Goal: Task Accomplishment & Management: Manage account settings

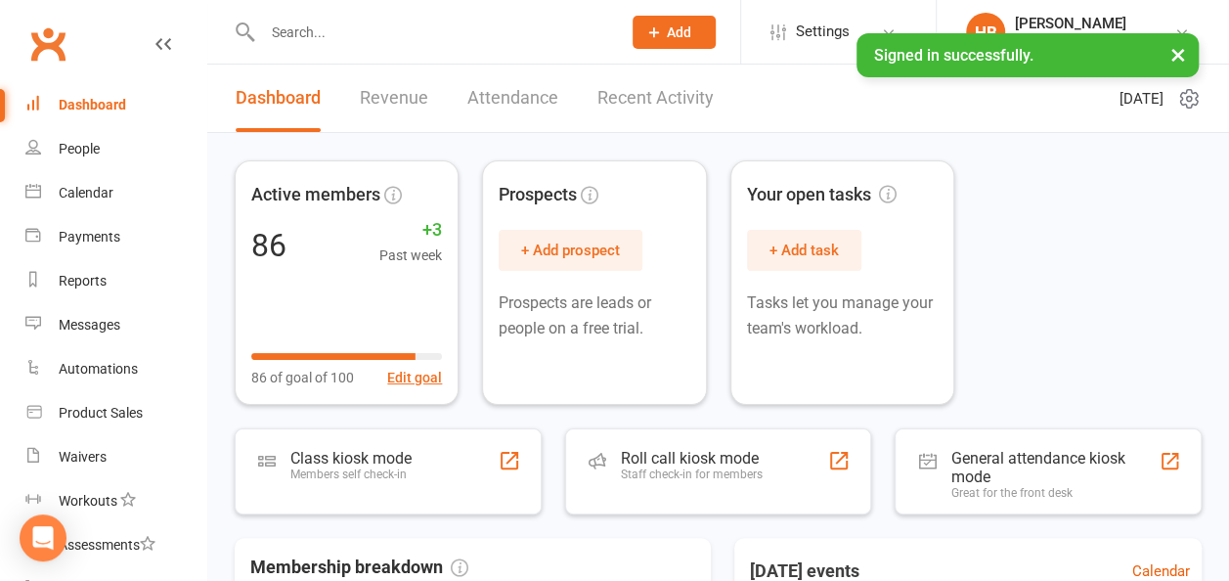
click at [331, 21] on input "text" at bounding box center [431, 32] width 351 height 27
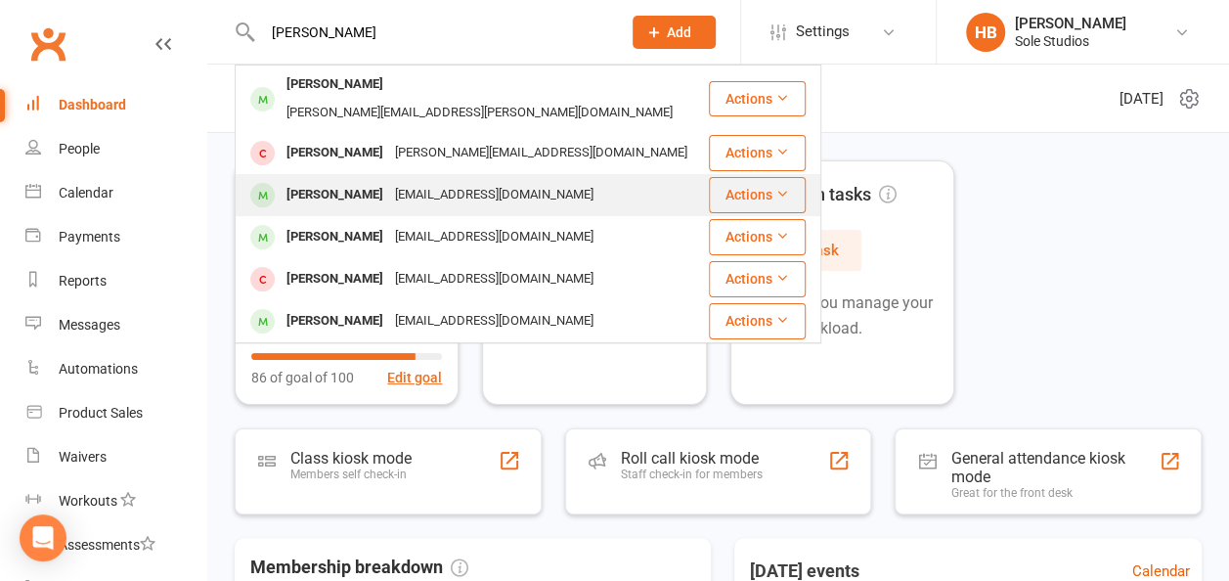
type input "[PERSON_NAME]"
click at [361, 181] on div "[PERSON_NAME]" at bounding box center [335, 195] width 109 height 28
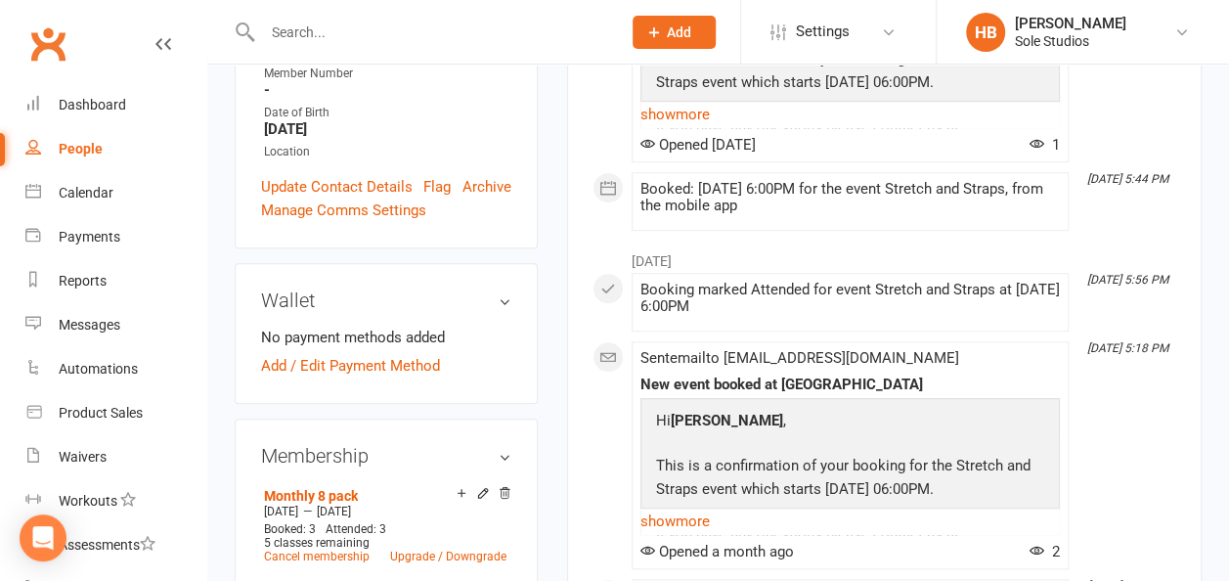
scroll to position [587, 0]
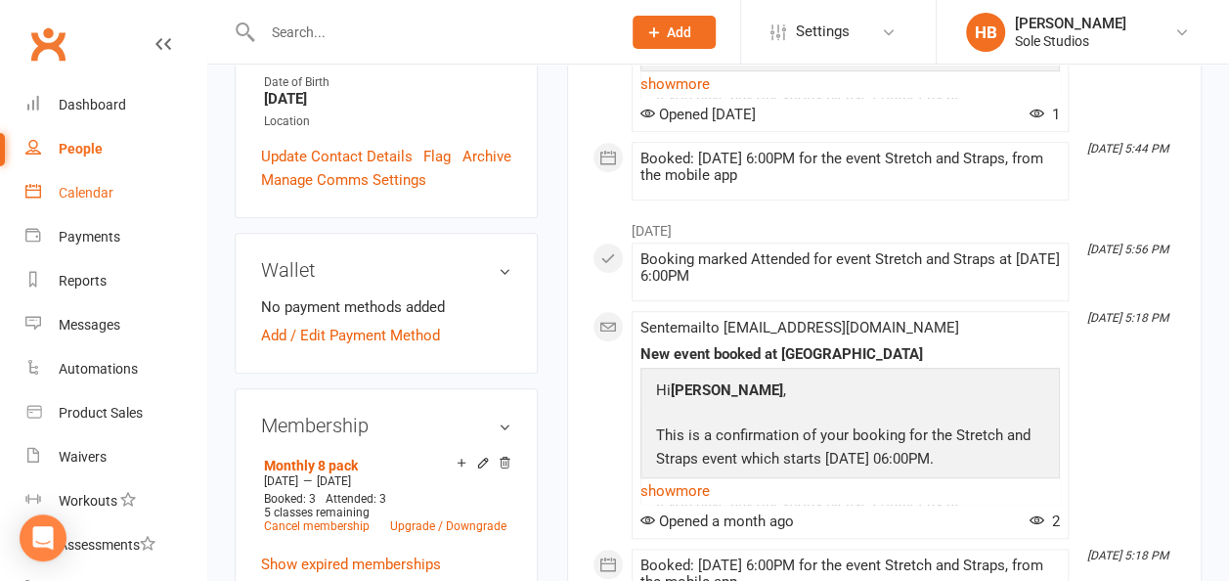
click at [96, 190] on div "Calendar" at bounding box center [86, 193] width 55 height 16
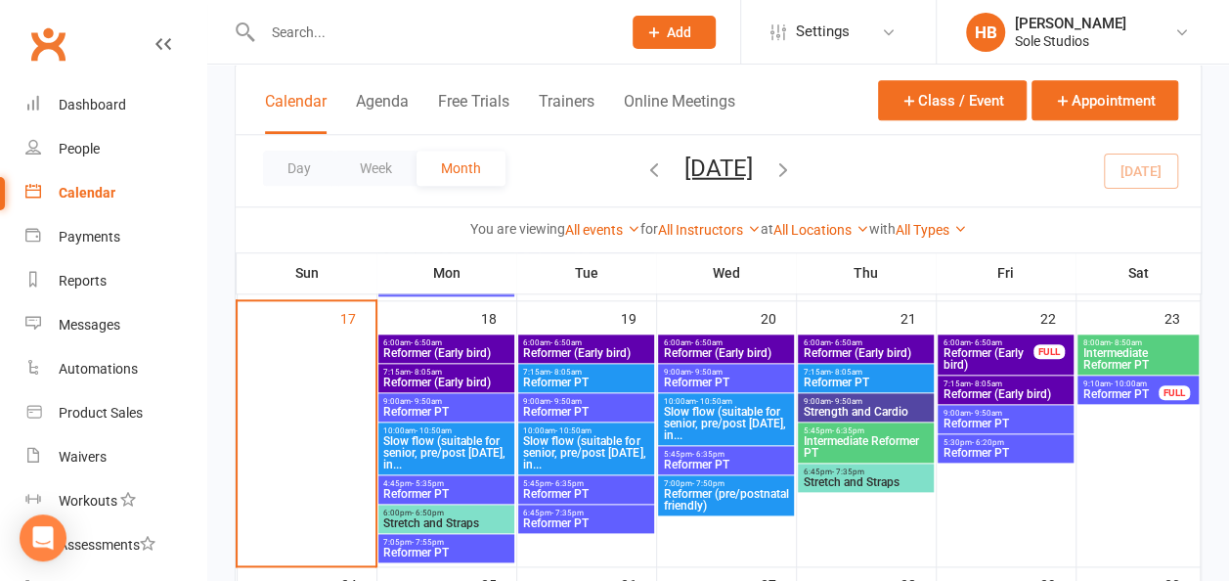
scroll to position [880, 0]
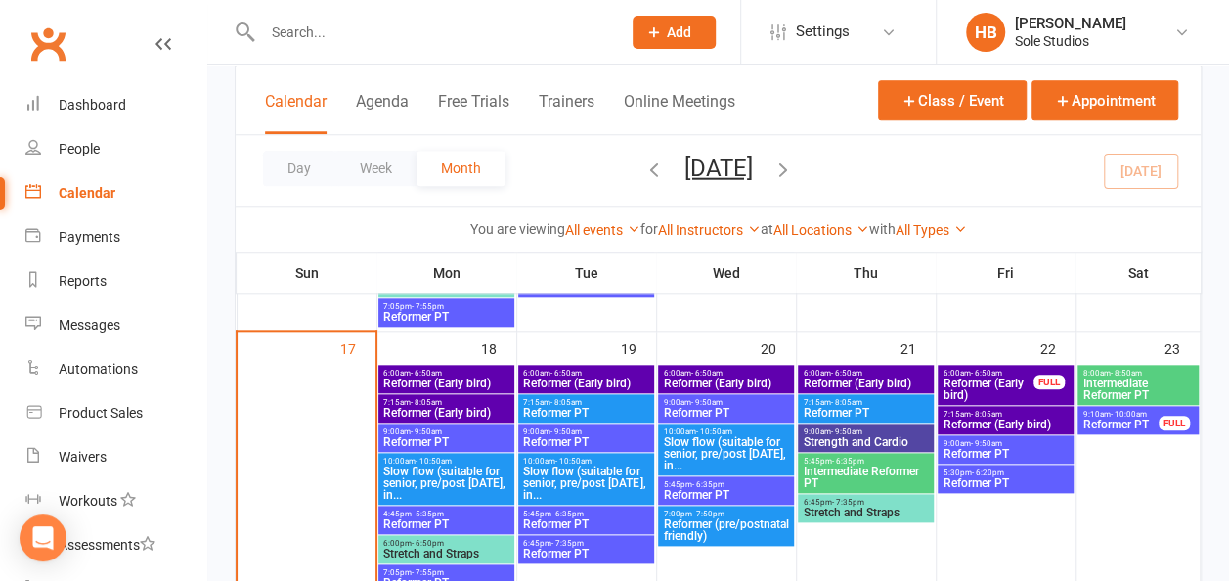
click at [589, 479] on span "Slow flow (suitable for senior, pre/post [DATE], in..." at bounding box center [585, 482] width 127 height 35
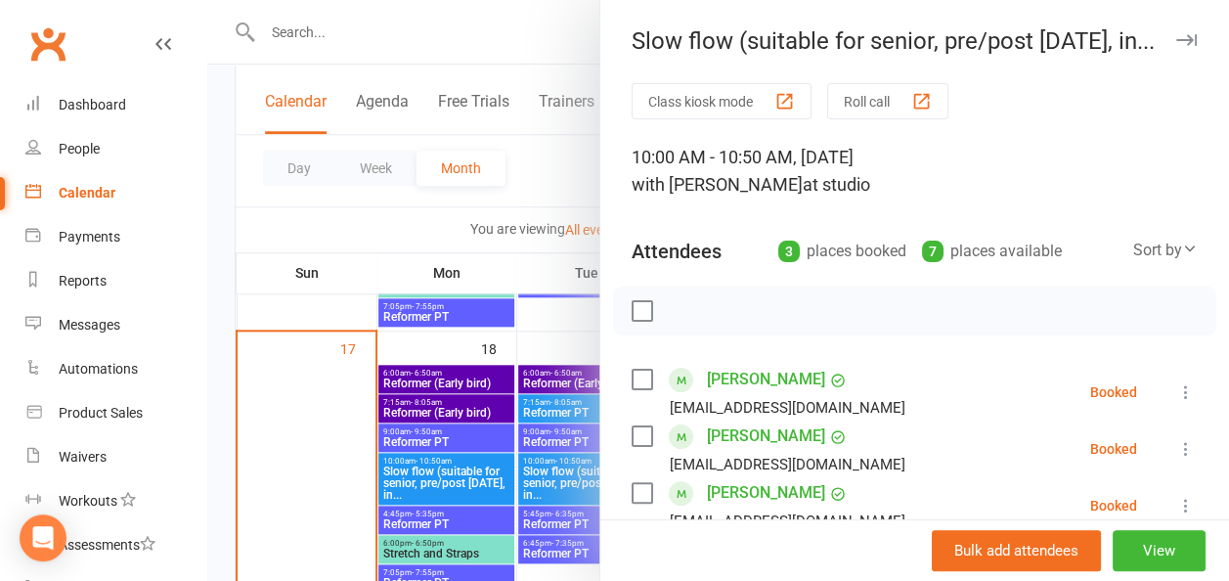
click at [448, 514] on div at bounding box center [718, 290] width 1022 height 581
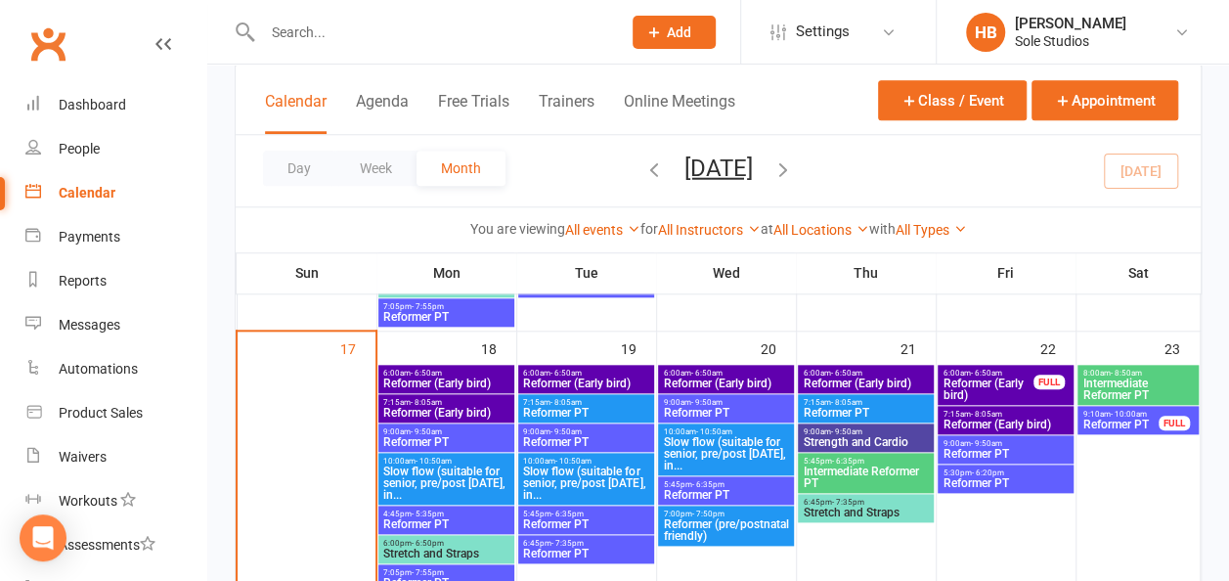
click at [553, 510] on span "- 6:35pm" at bounding box center [568, 513] width 32 height 9
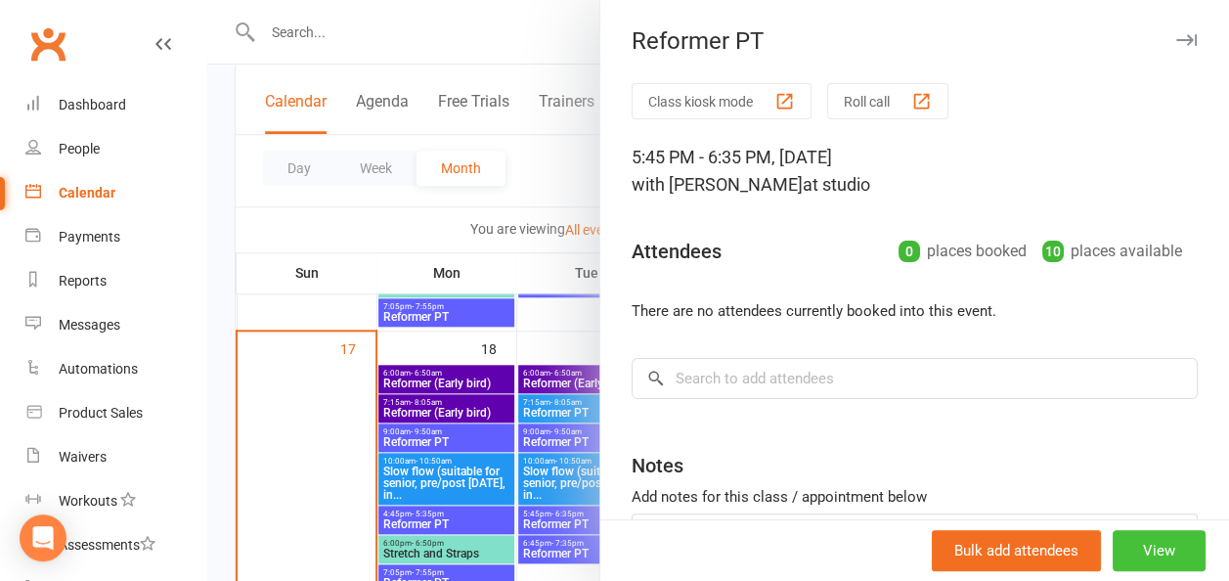
click at [1123, 553] on button "View" at bounding box center [1159, 550] width 93 height 41
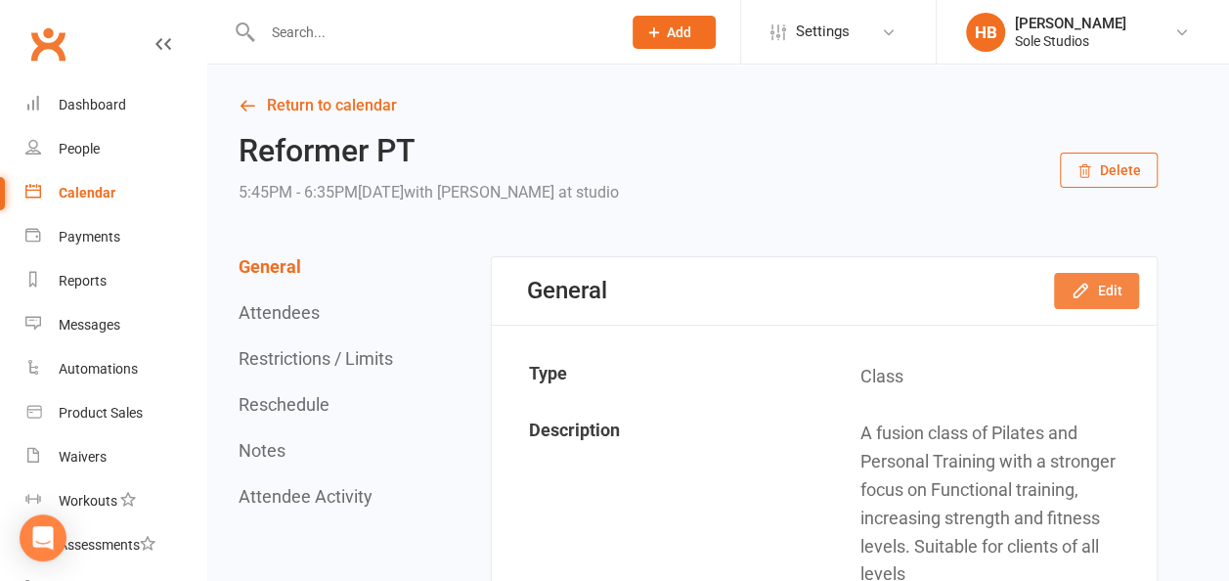
click at [1084, 274] on button "Edit" at bounding box center [1096, 290] width 85 height 35
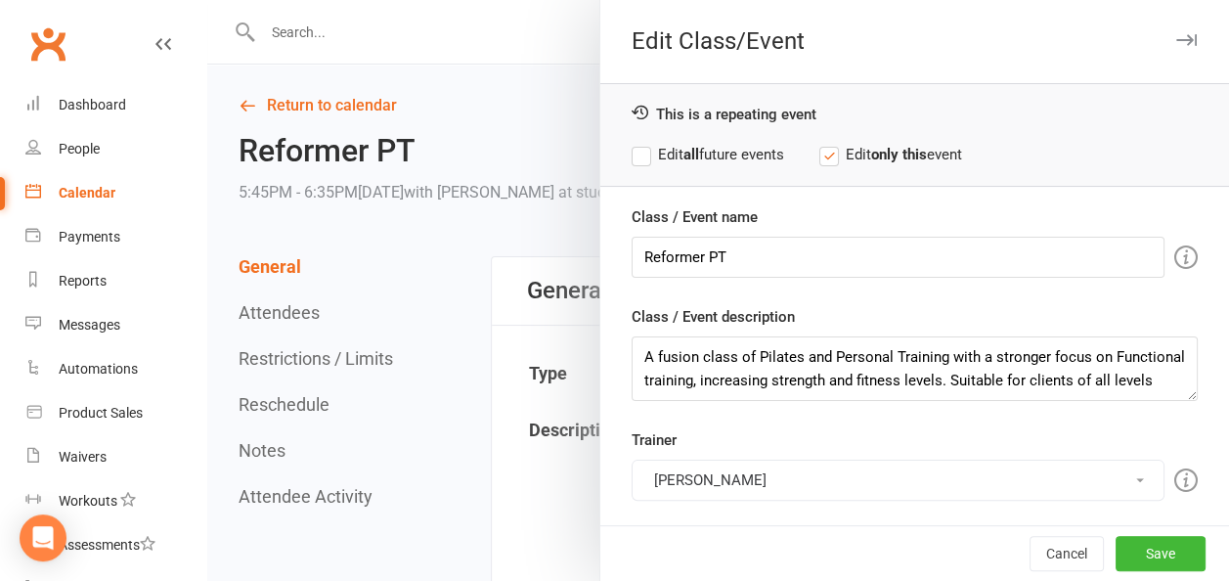
click at [695, 468] on button "[PERSON_NAME]" at bounding box center [898, 480] width 533 height 41
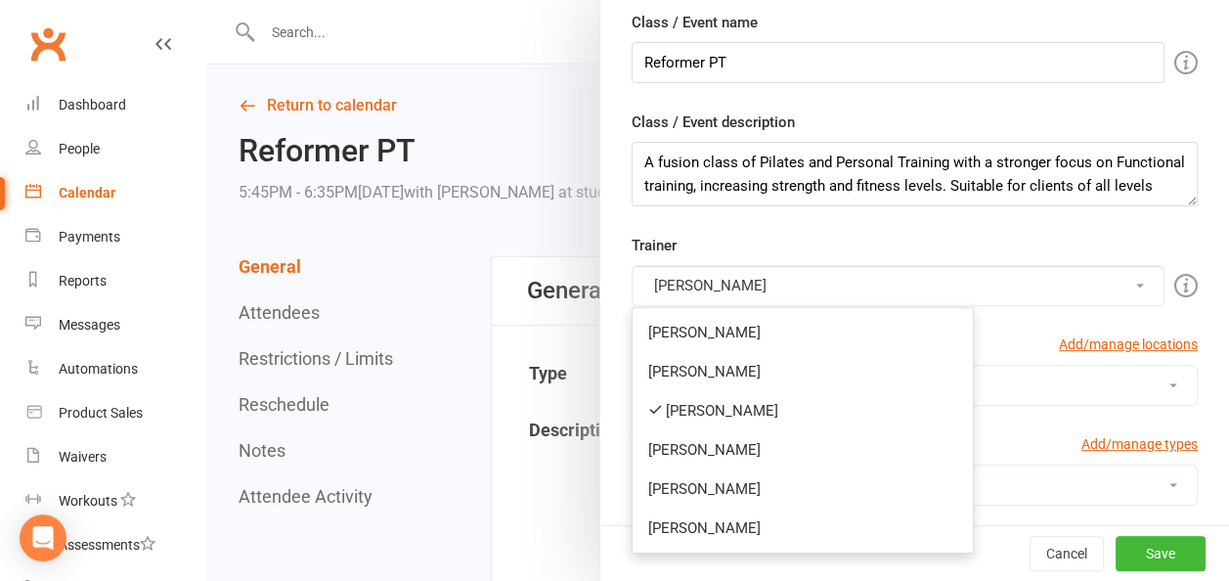
scroll to position [196, 0]
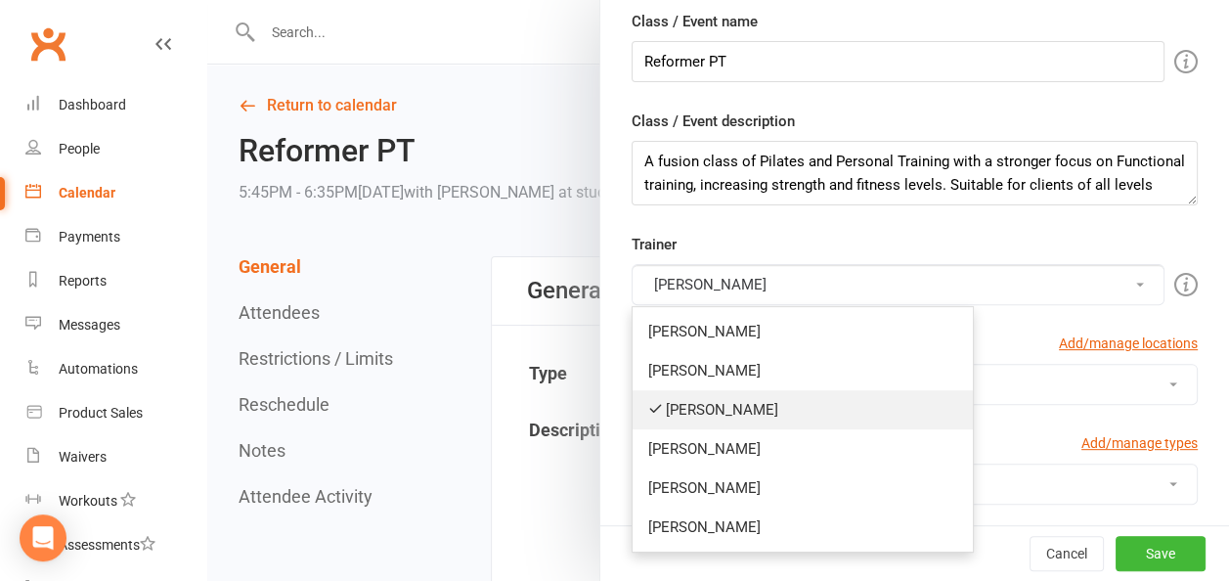
click at [698, 398] on link "[PERSON_NAME]" at bounding box center [803, 409] width 340 height 39
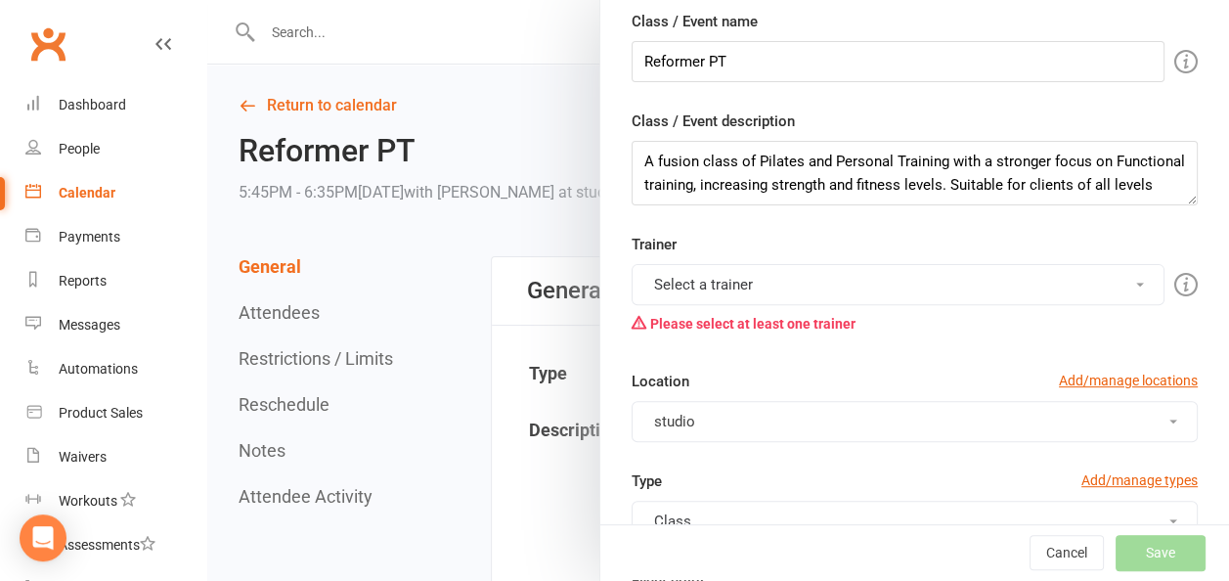
click at [697, 270] on button "Select a trainer" at bounding box center [898, 284] width 533 height 41
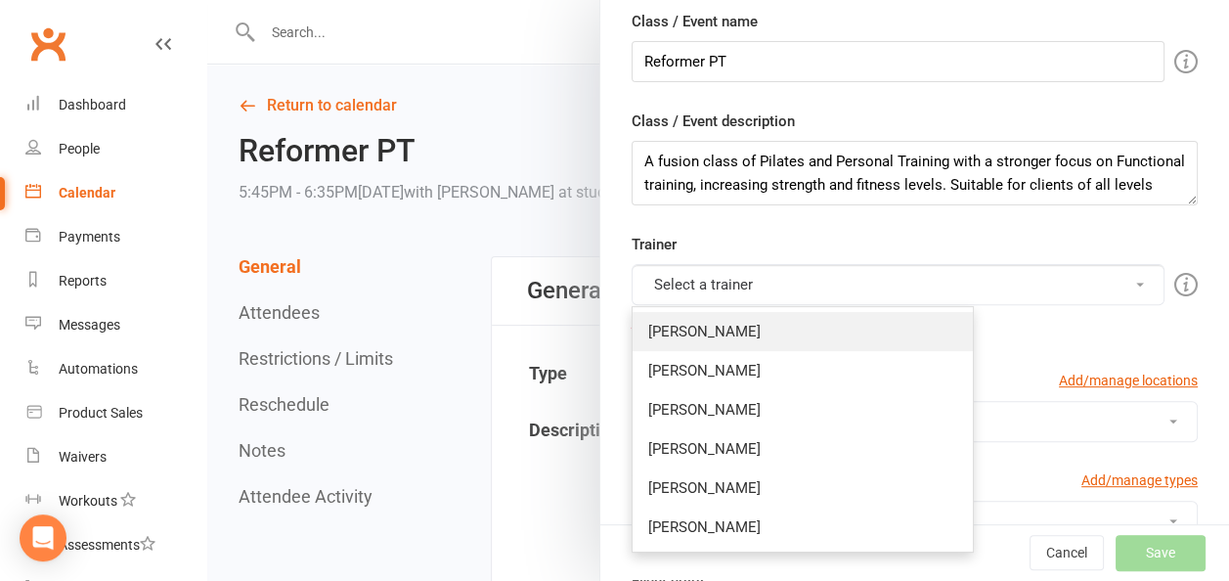
click at [681, 324] on link "[PERSON_NAME]" at bounding box center [803, 331] width 340 height 39
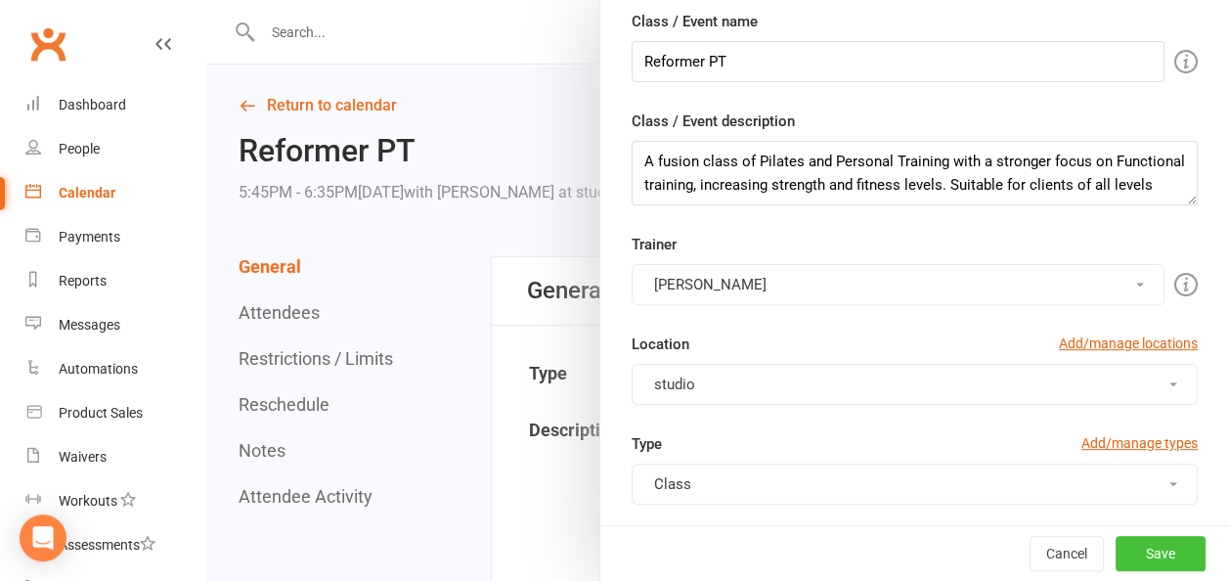
click at [1121, 555] on button "Save" at bounding box center [1161, 553] width 90 height 35
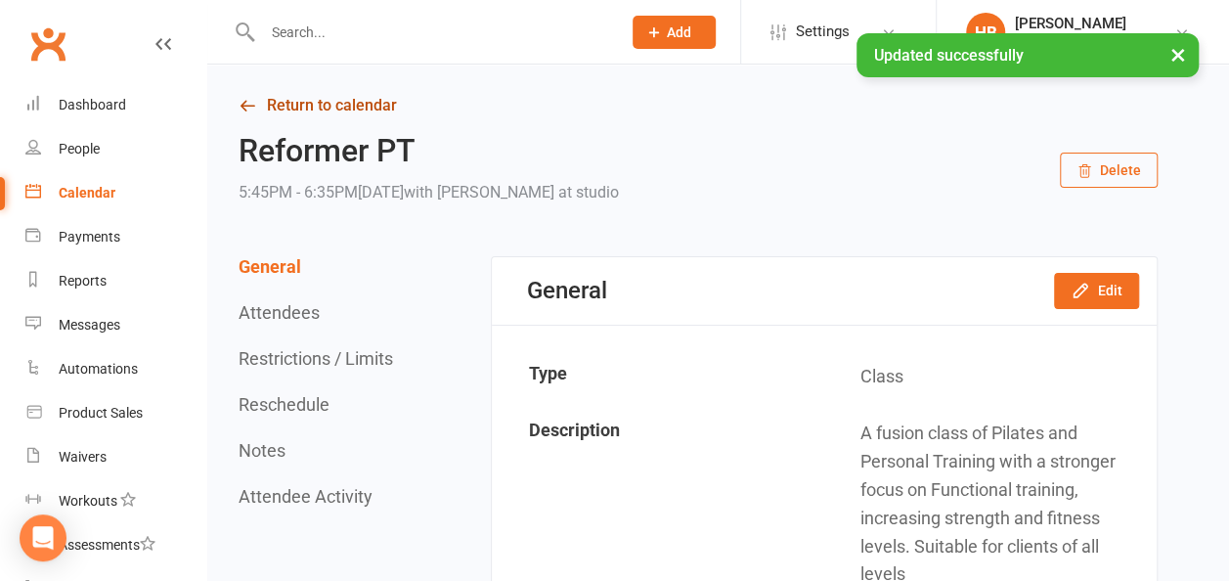
click at [362, 102] on link "Return to calendar" at bounding box center [698, 105] width 919 height 27
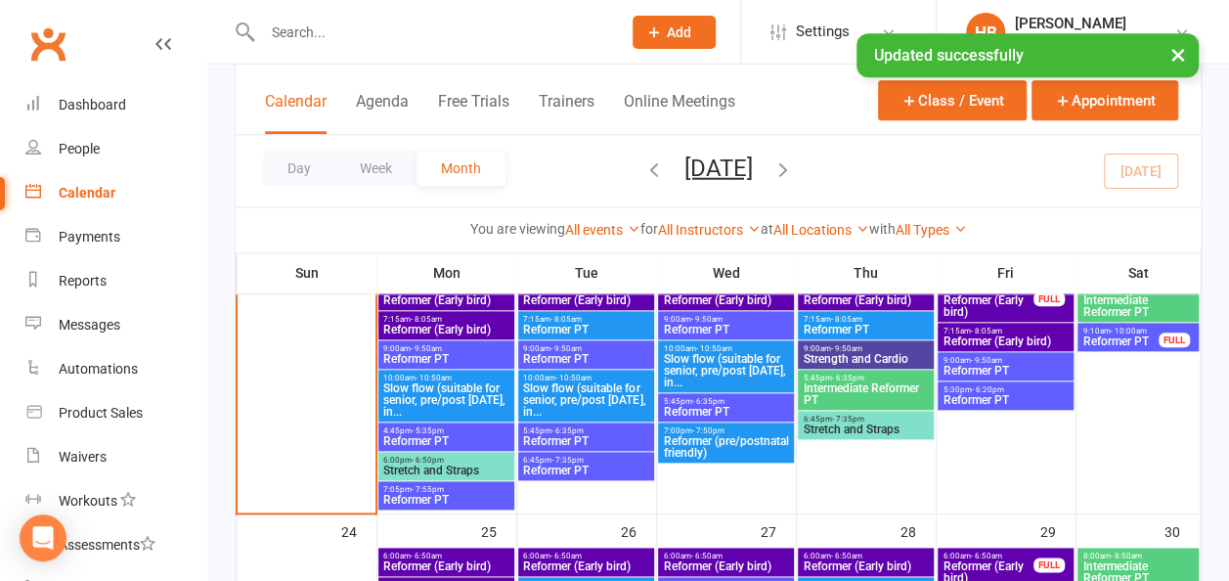
scroll to position [978, 0]
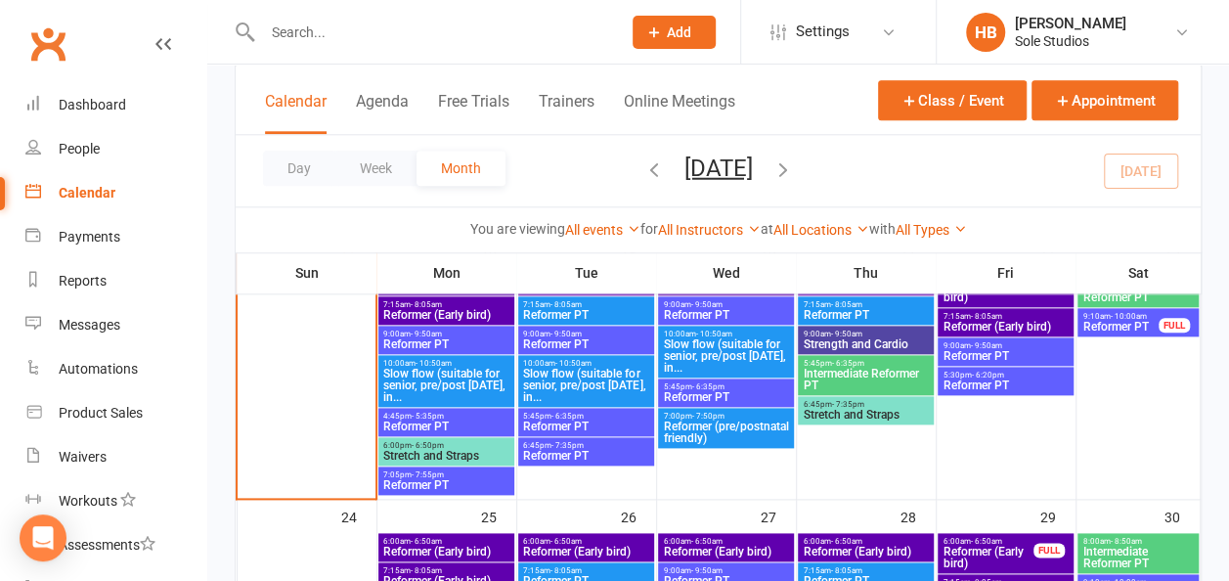
click at [588, 450] on span "Reformer PT" at bounding box center [585, 456] width 127 height 12
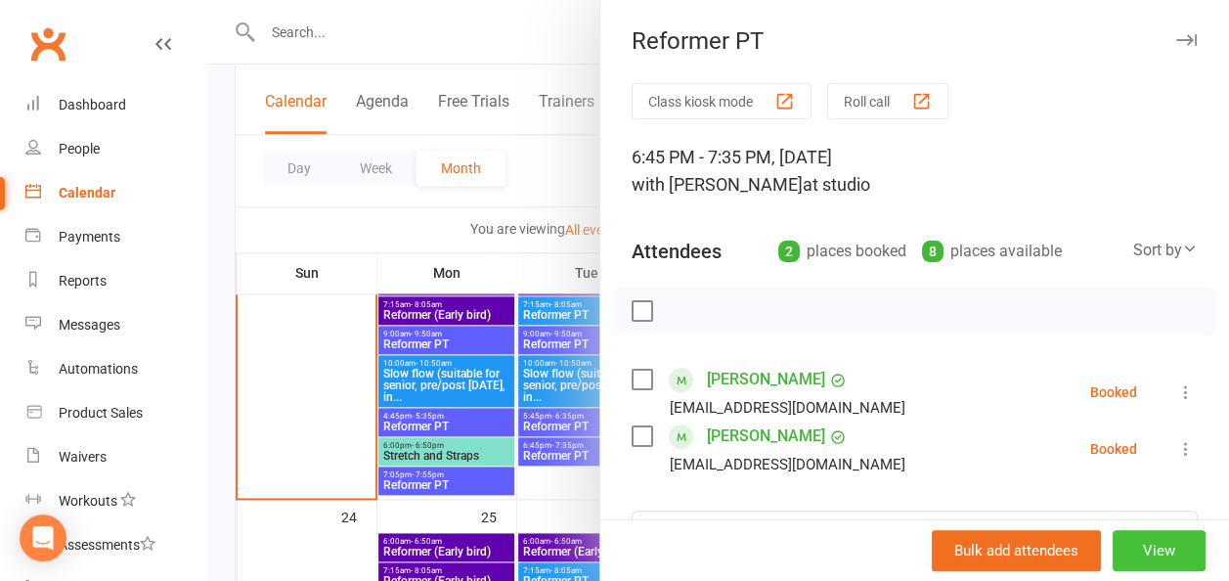
click at [1141, 561] on button "View" at bounding box center [1159, 550] width 93 height 41
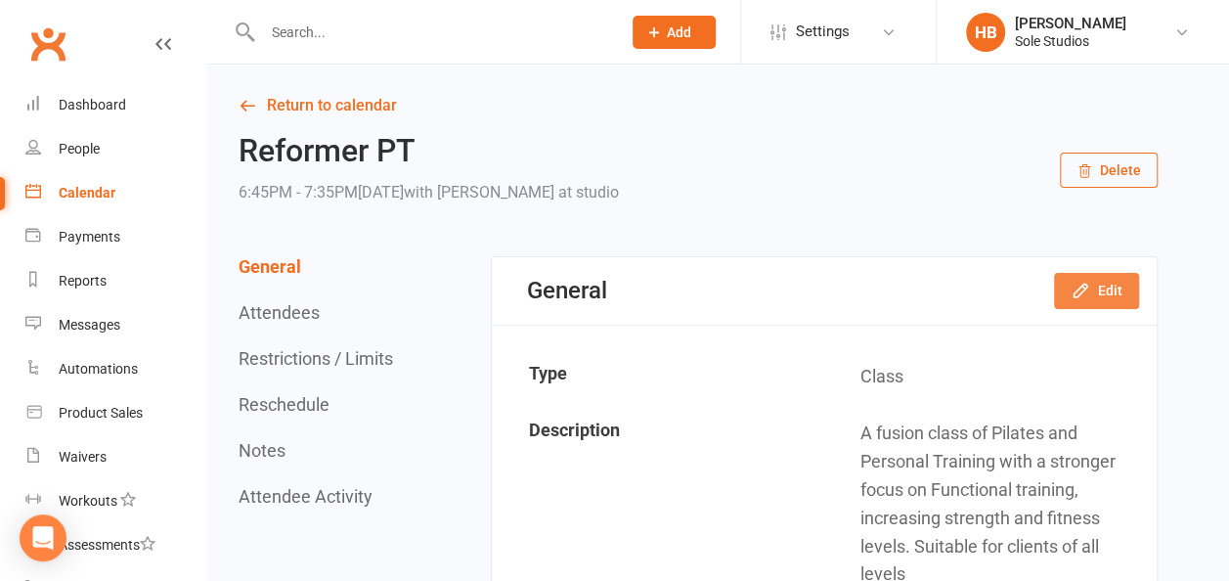
click at [1105, 274] on button "Edit" at bounding box center [1096, 290] width 85 height 35
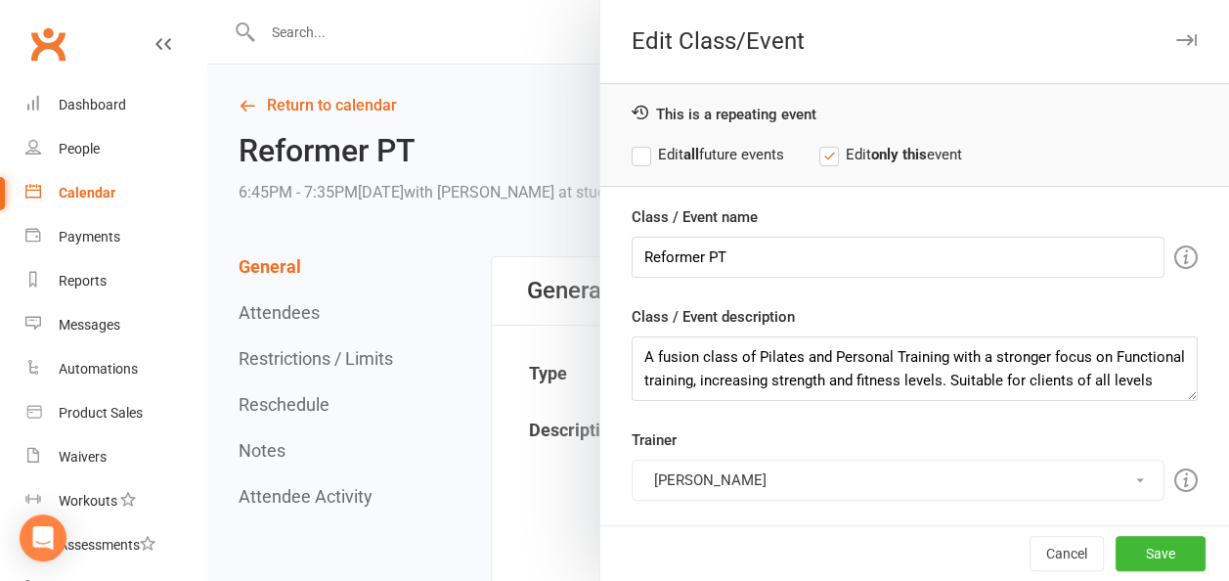
click at [685, 473] on button "[PERSON_NAME]" at bounding box center [898, 480] width 533 height 41
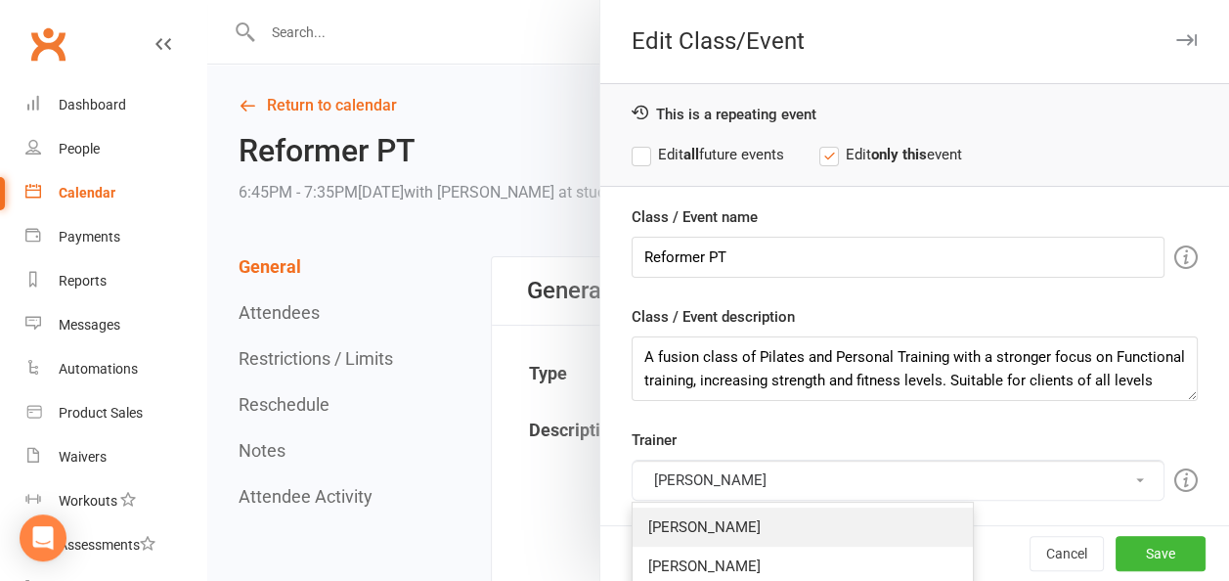
click at [678, 514] on link "[PERSON_NAME]" at bounding box center [803, 527] width 340 height 39
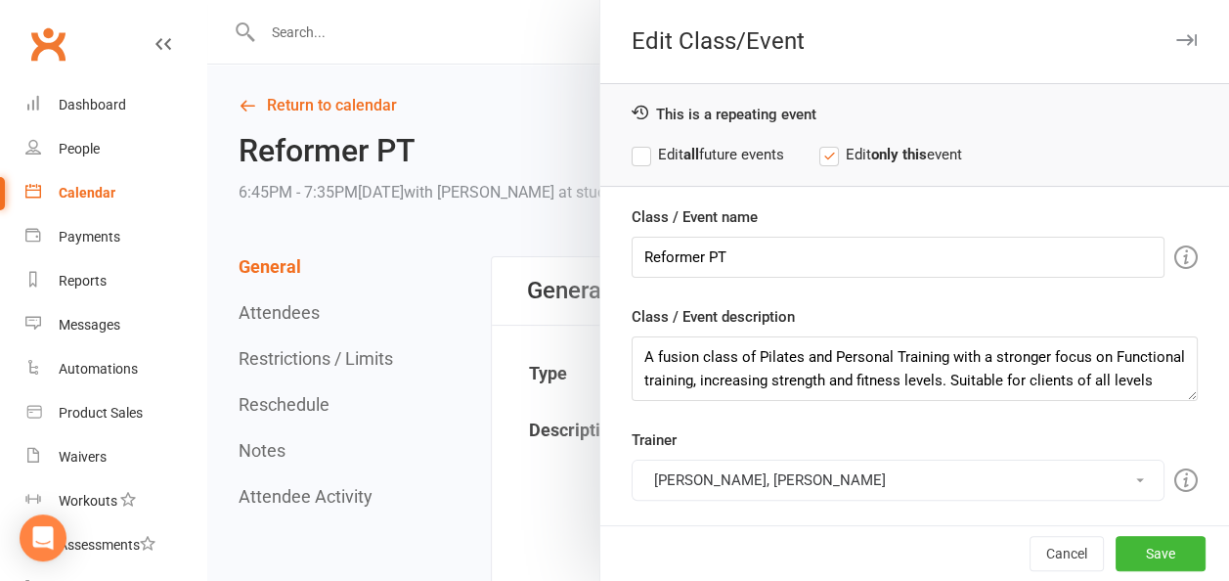
click at [686, 465] on button "[PERSON_NAME], [PERSON_NAME]" at bounding box center [898, 480] width 533 height 41
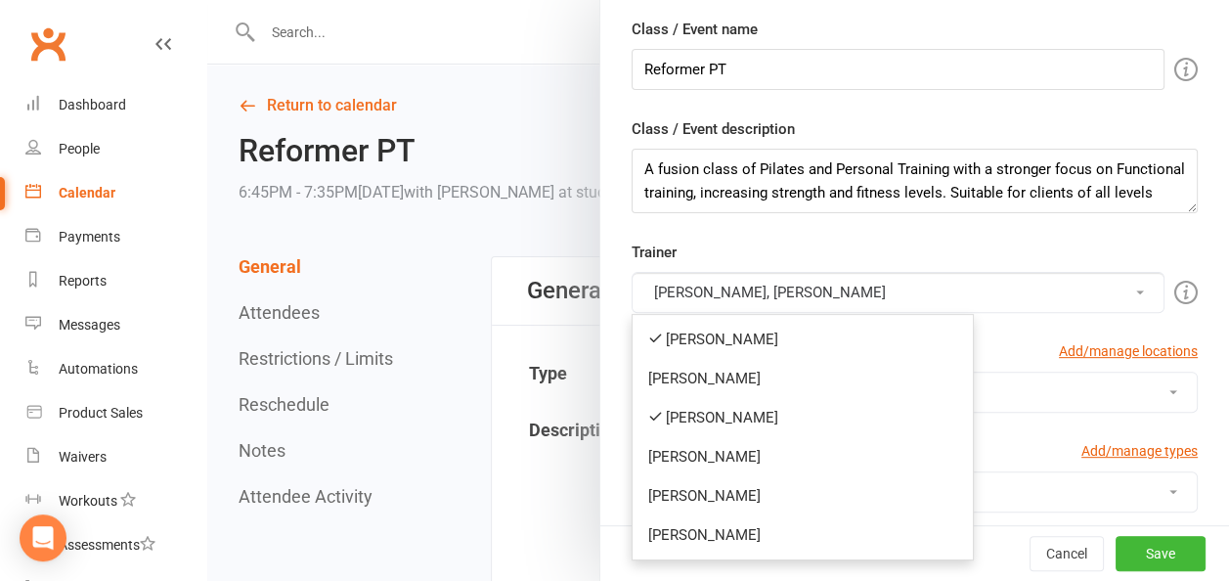
scroll to position [196, 0]
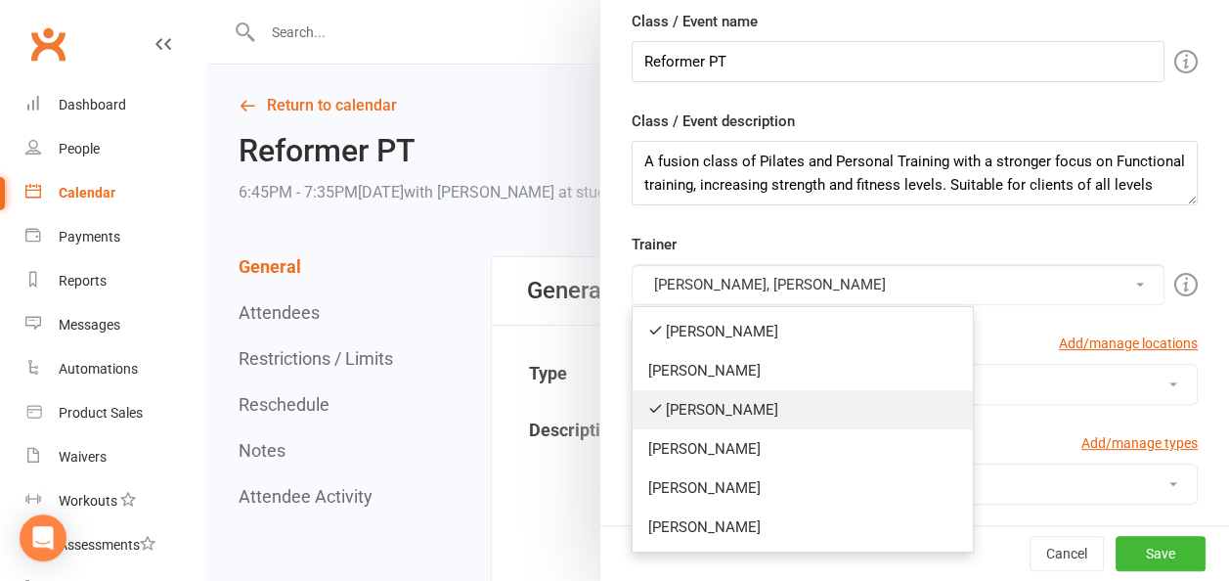
click at [701, 402] on link "[PERSON_NAME]" at bounding box center [803, 409] width 340 height 39
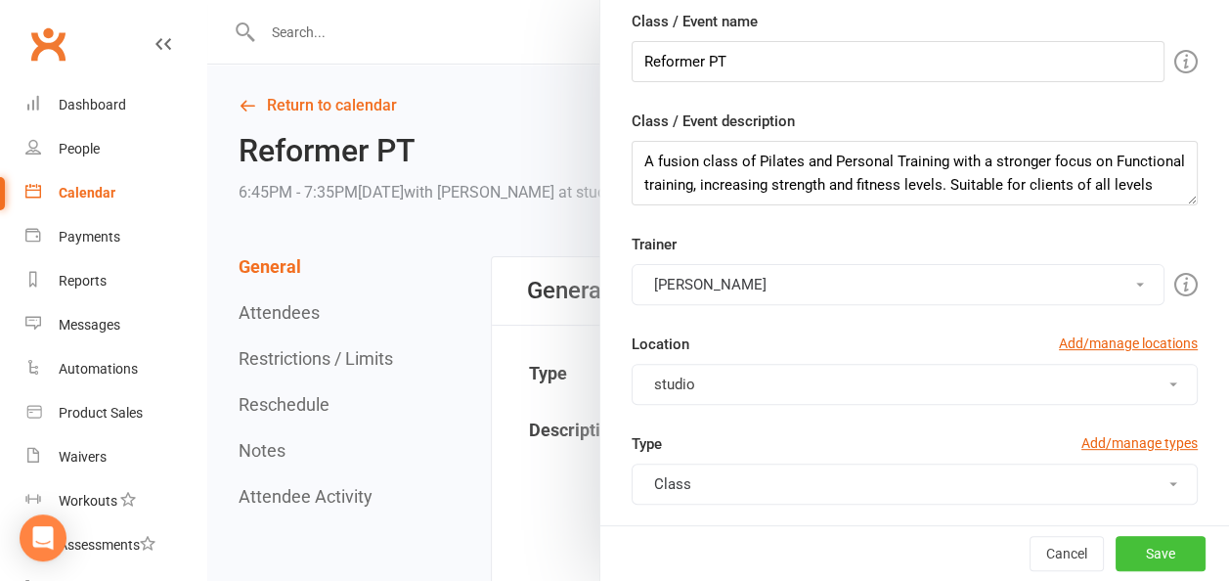
click at [1122, 539] on button "Save" at bounding box center [1161, 553] width 90 height 35
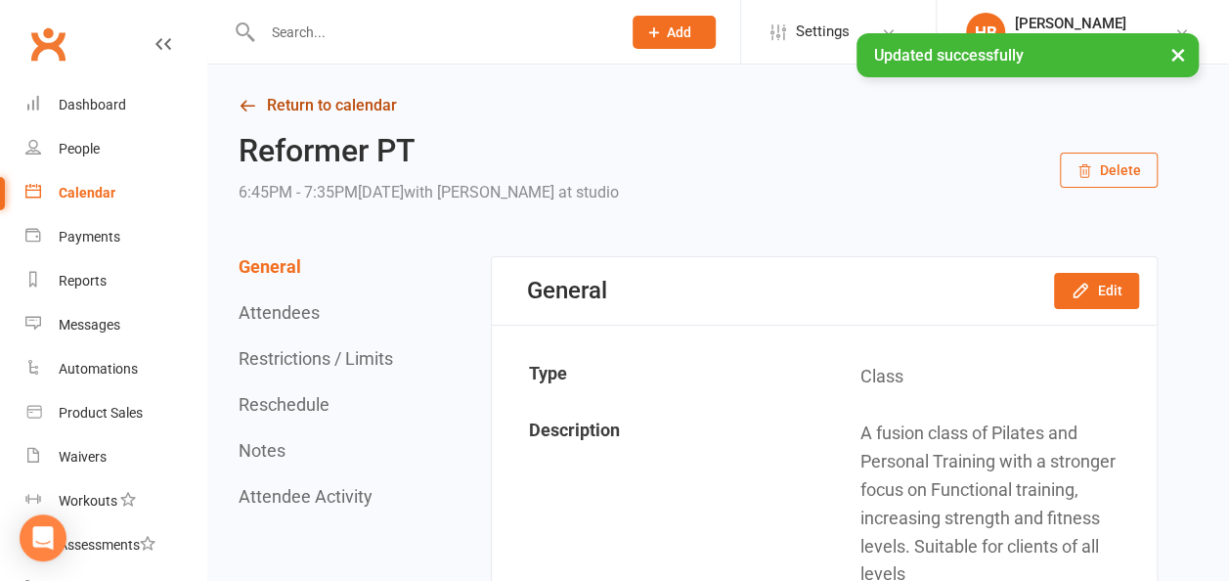
click at [286, 97] on link "Return to calendar" at bounding box center [698, 105] width 919 height 27
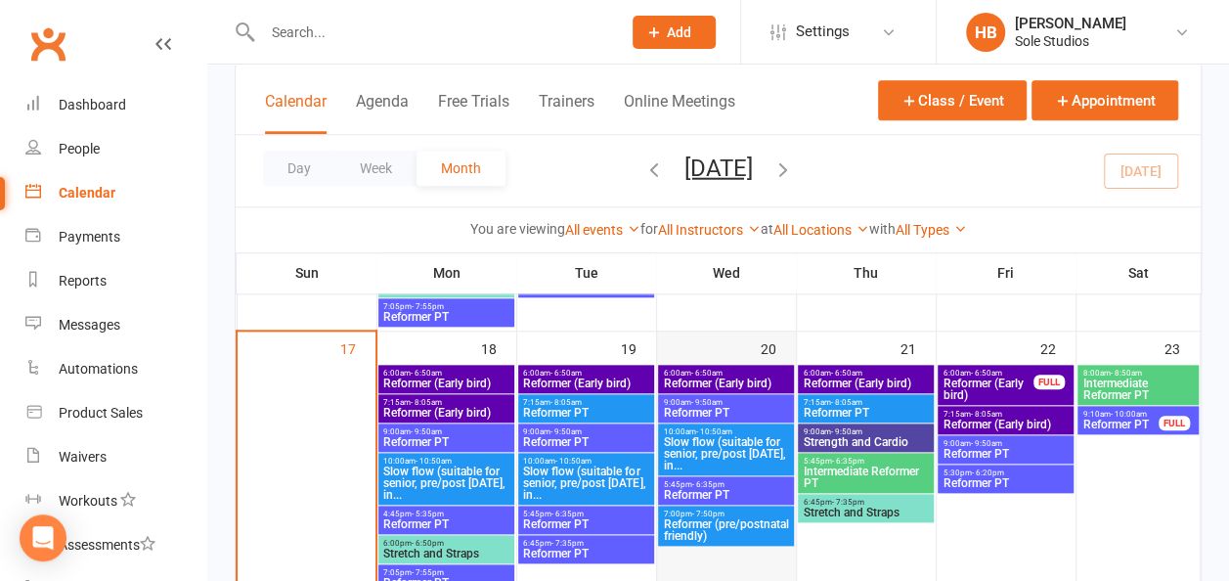
scroll to position [782, 0]
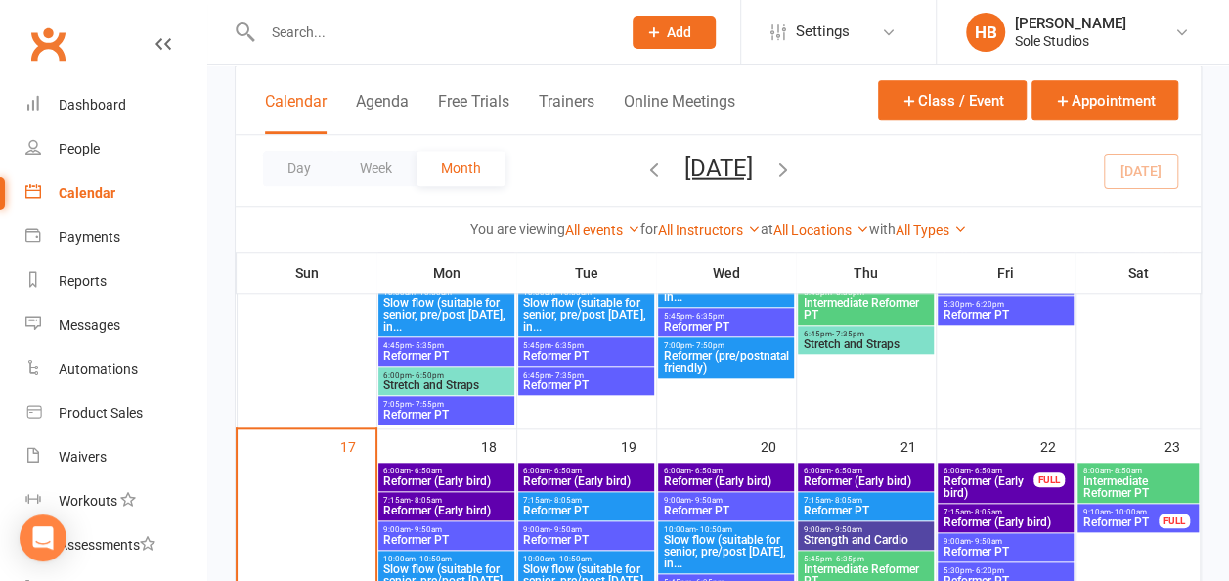
click at [724, 470] on span "6:00am - 6:50am" at bounding box center [725, 470] width 127 height 9
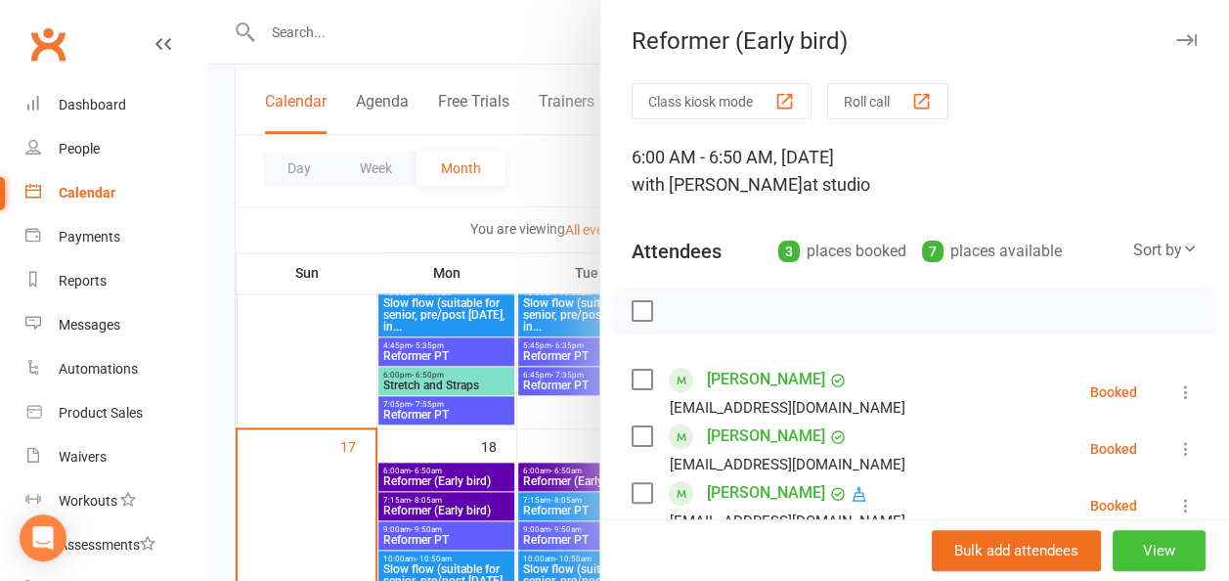
click at [1134, 548] on button "View" at bounding box center [1159, 550] width 93 height 41
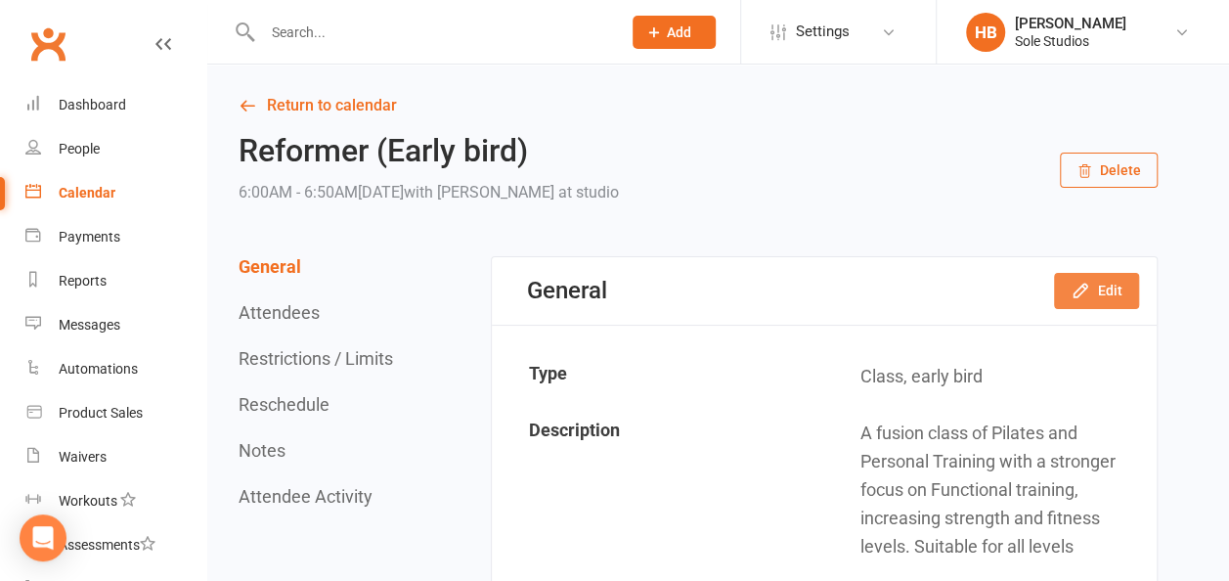
click at [1110, 291] on button "Edit" at bounding box center [1096, 290] width 85 height 35
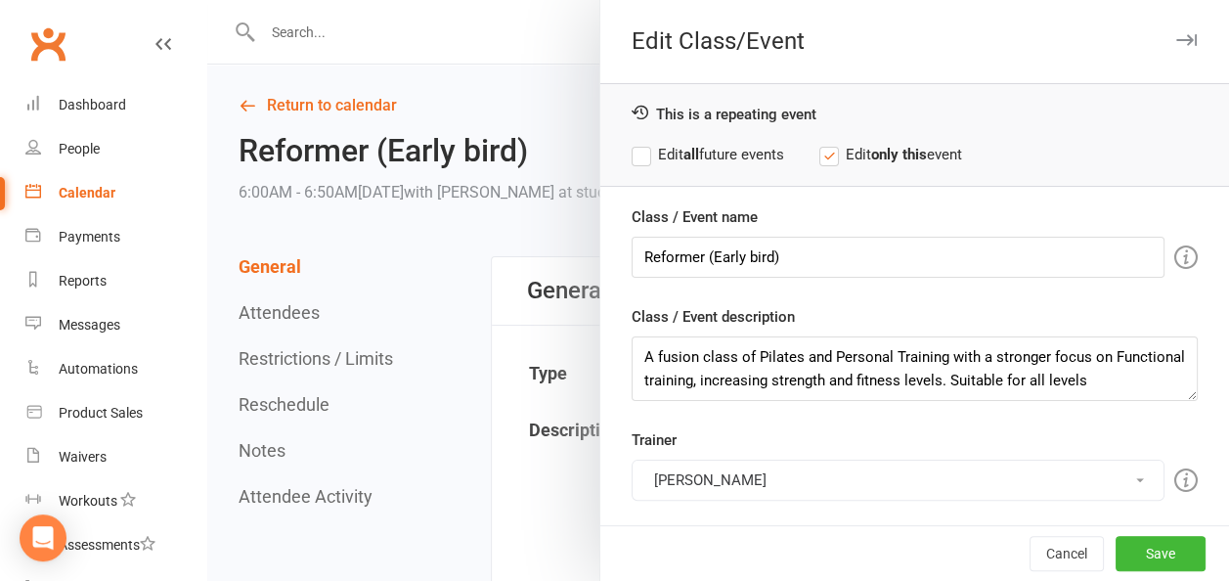
click at [690, 479] on button "[PERSON_NAME]" at bounding box center [898, 480] width 533 height 41
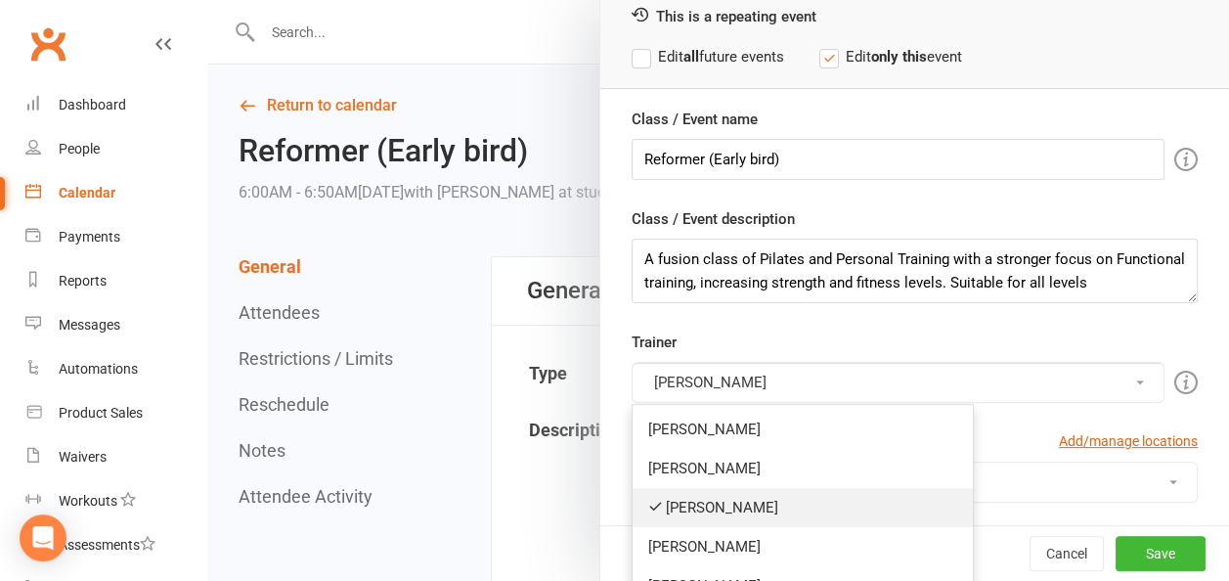
click at [690, 496] on link "[PERSON_NAME]" at bounding box center [803, 507] width 340 height 39
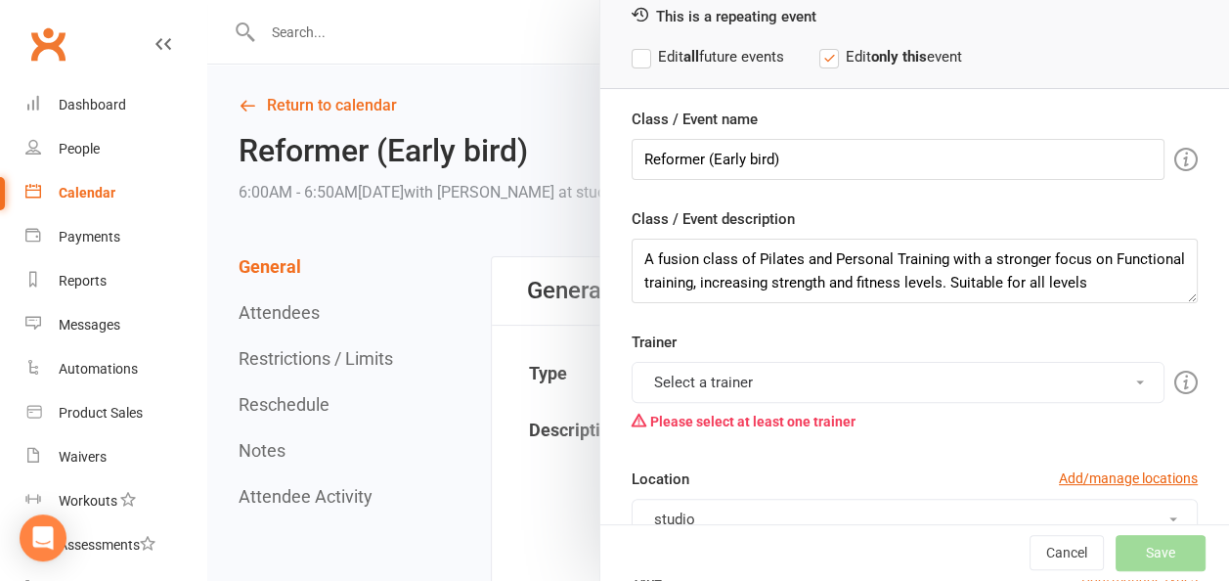
click at [692, 382] on button "Select a trainer" at bounding box center [898, 382] width 533 height 41
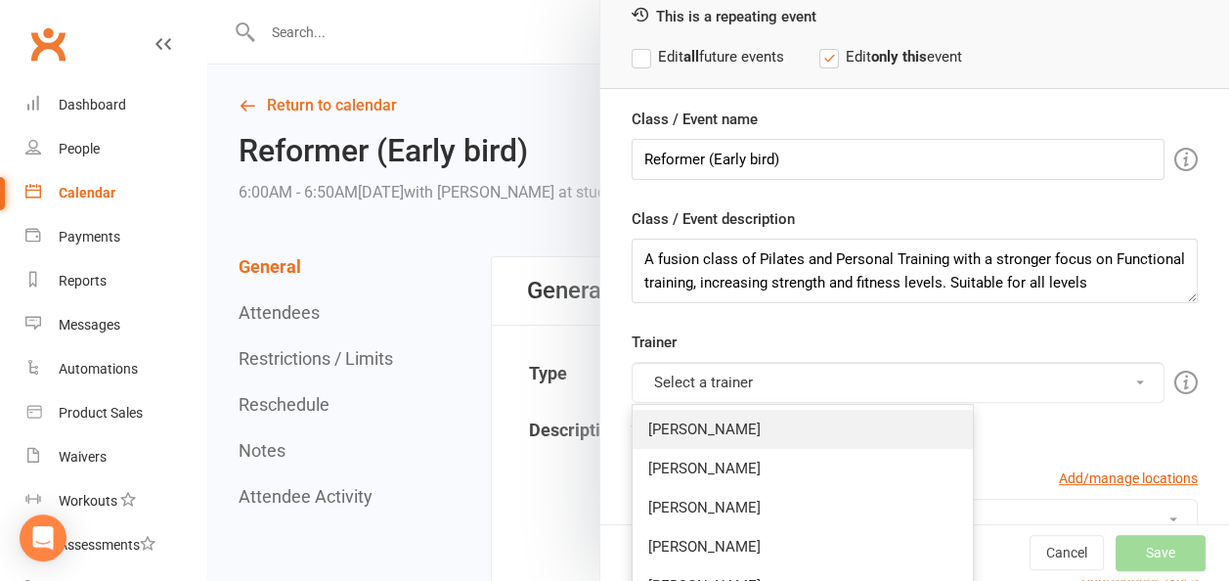
click at [686, 427] on link "[PERSON_NAME]" at bounding box center [803, 429] width 340 height 39
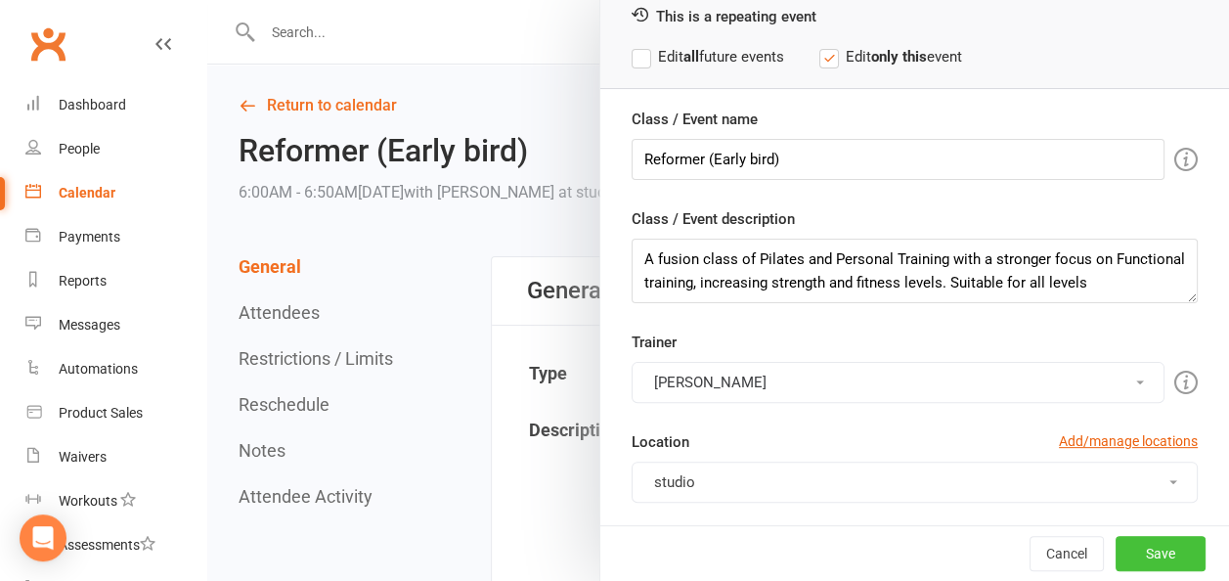
click at [1136, 552] on button "Save" at bounding box center [1161, 553] width 90 height 35
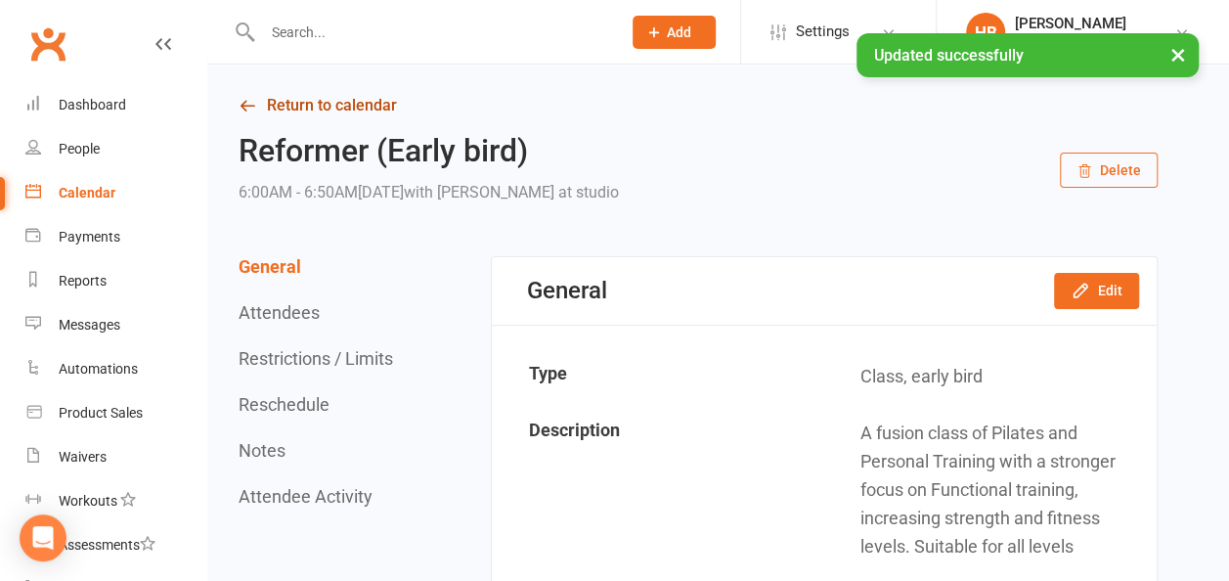
click at [293, 110] on link "Return to calendar" at bounding box center [698, 105] width 919 height 27
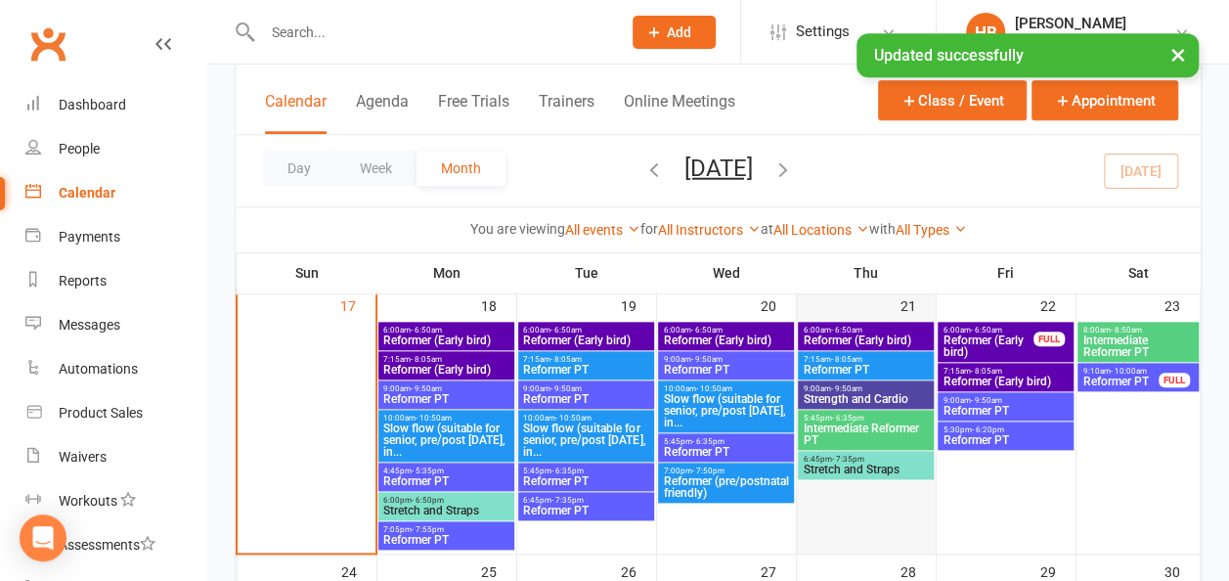
scroll to position [880, 0]
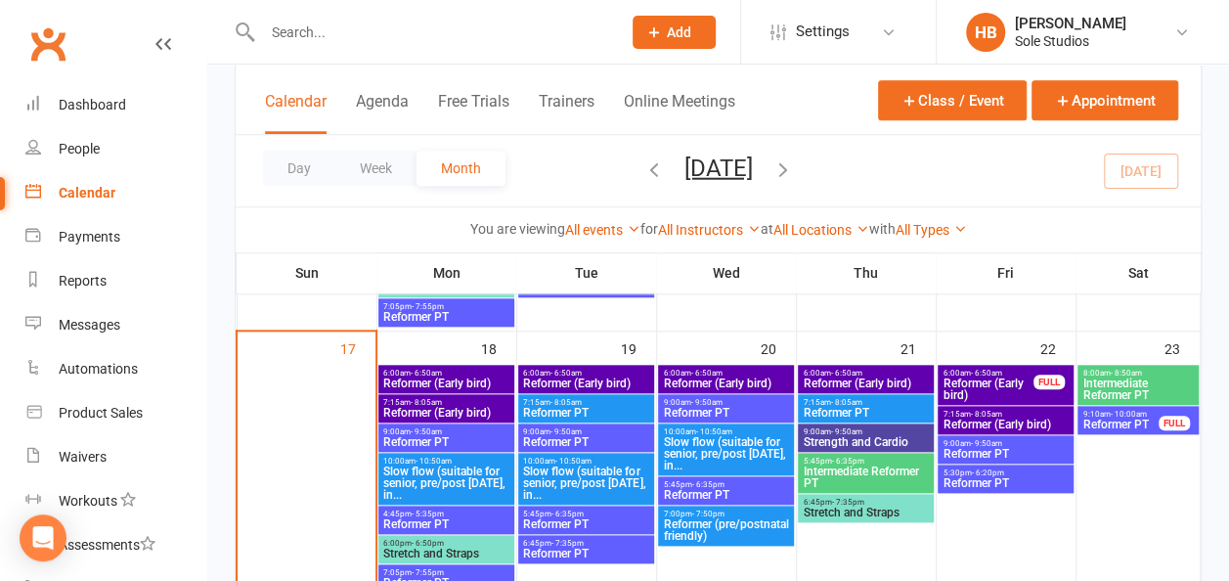
click at [698, 403] on span "- 9:50am" at bounding box center [705, 402] width 31 height 9
click at [697, 407] on span "Reformer PT" at bounding box center [725, 413] width 127 height 12
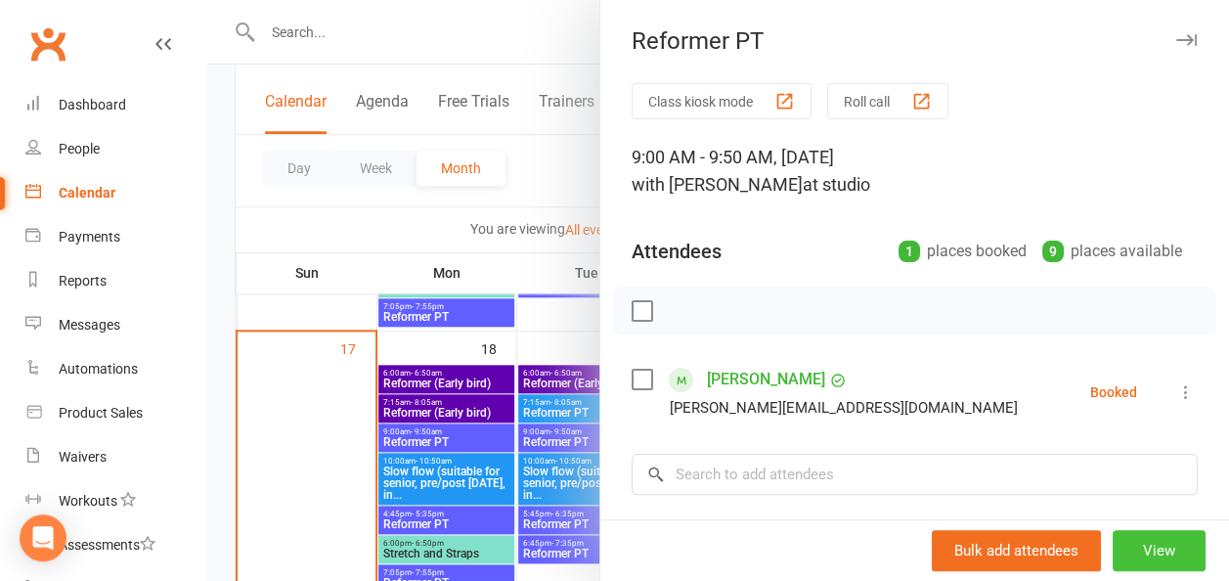
click at [1133, 543] on button "View" at bounding box center [1159, 550] width 93 height 41
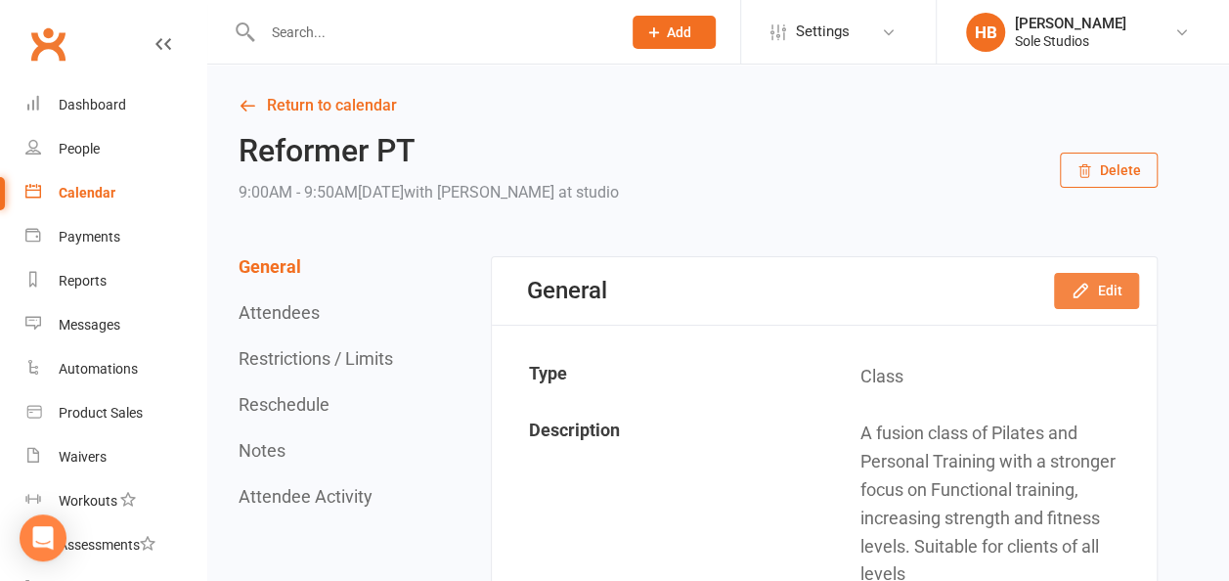
click at [1085, 293] on icon "button" at bounding box center [1081, 291] width 20 height 20
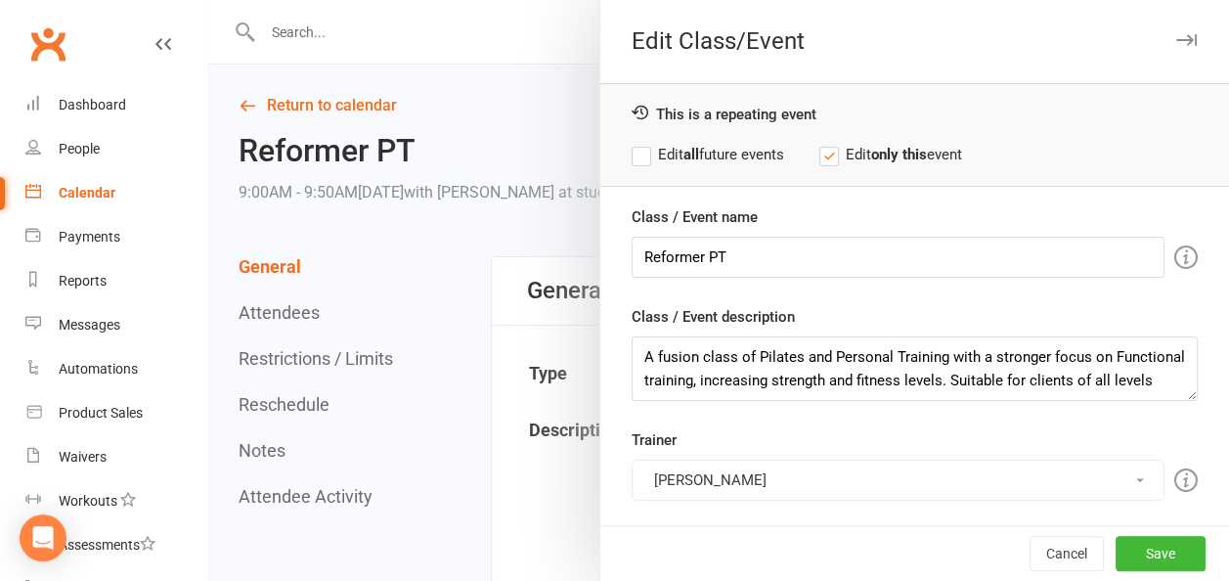
click at [686, 480] on button "[PERSON_NAME]" at bounding box center [898, 480] width 533 height 41
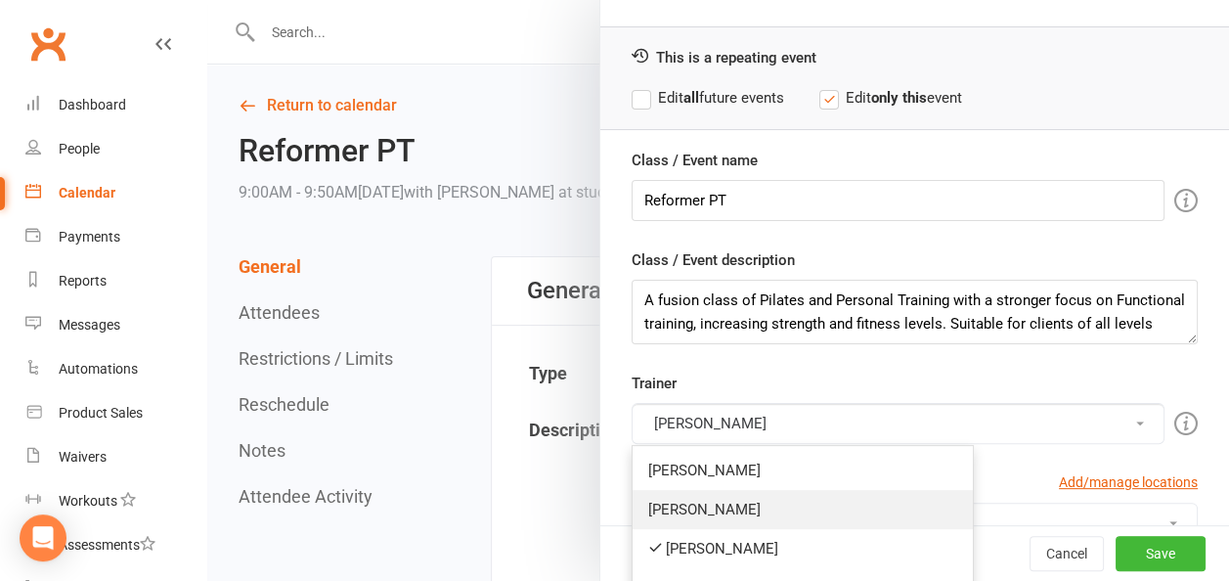
scroll to position [98, 0]
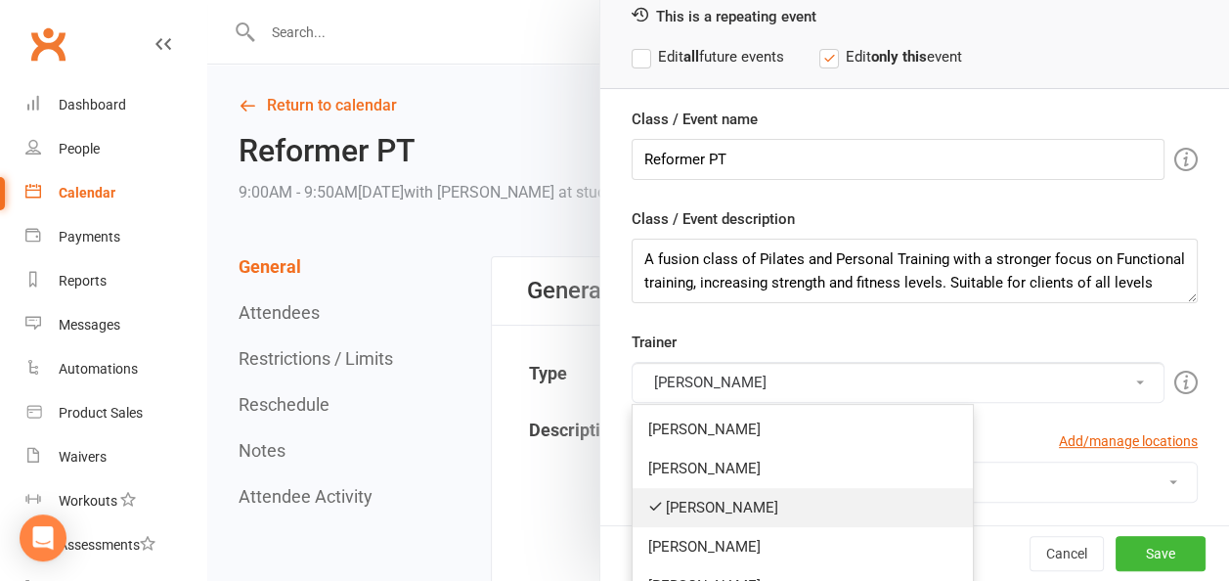
click at [688, 499] on link "[PERSON_NAME]" at bounding box center [803, 507] width 340 height 39
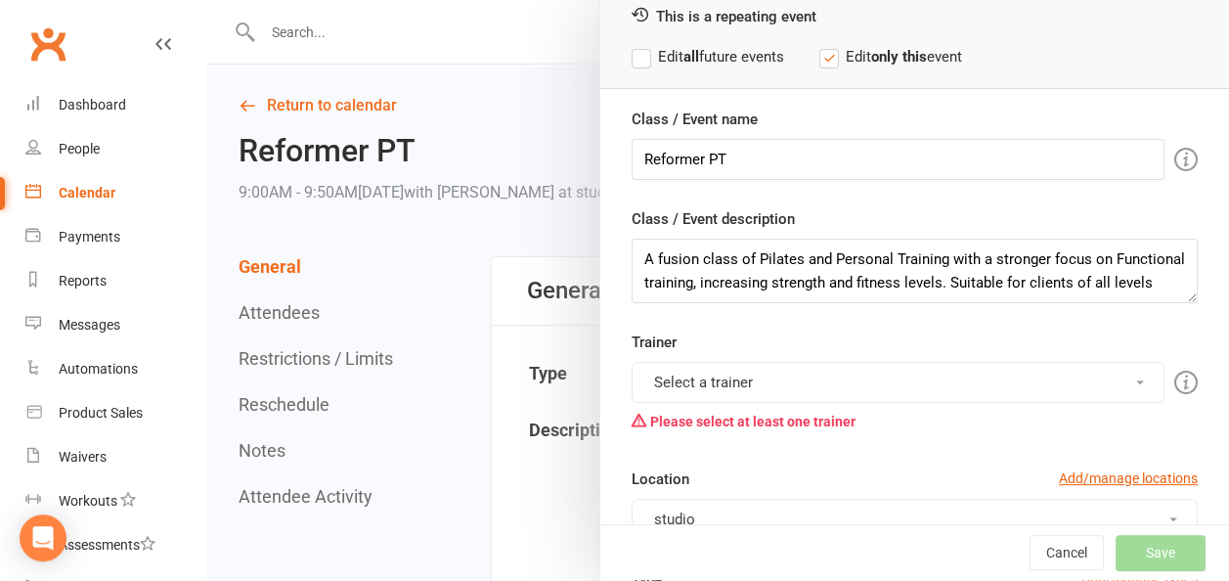
click at [718, 382] on button "Select a trainer" at bounding box center [898, 382] width 533 height 41
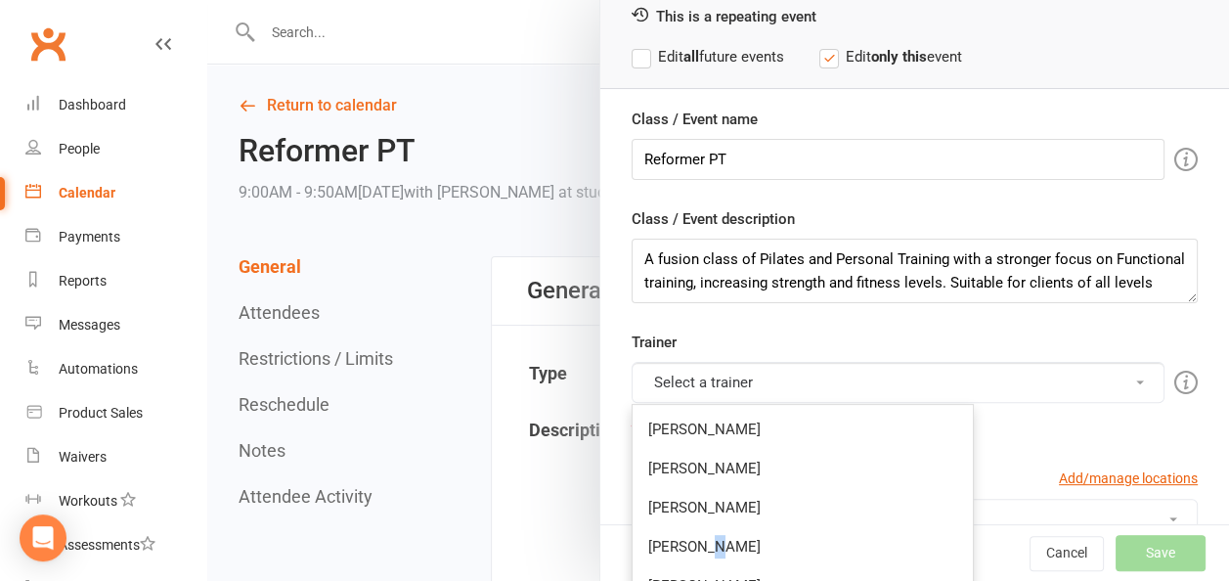
click at [695, 542] on link "[PERSON_NAME]" at bounding box center [803, 546] width 340 height 39
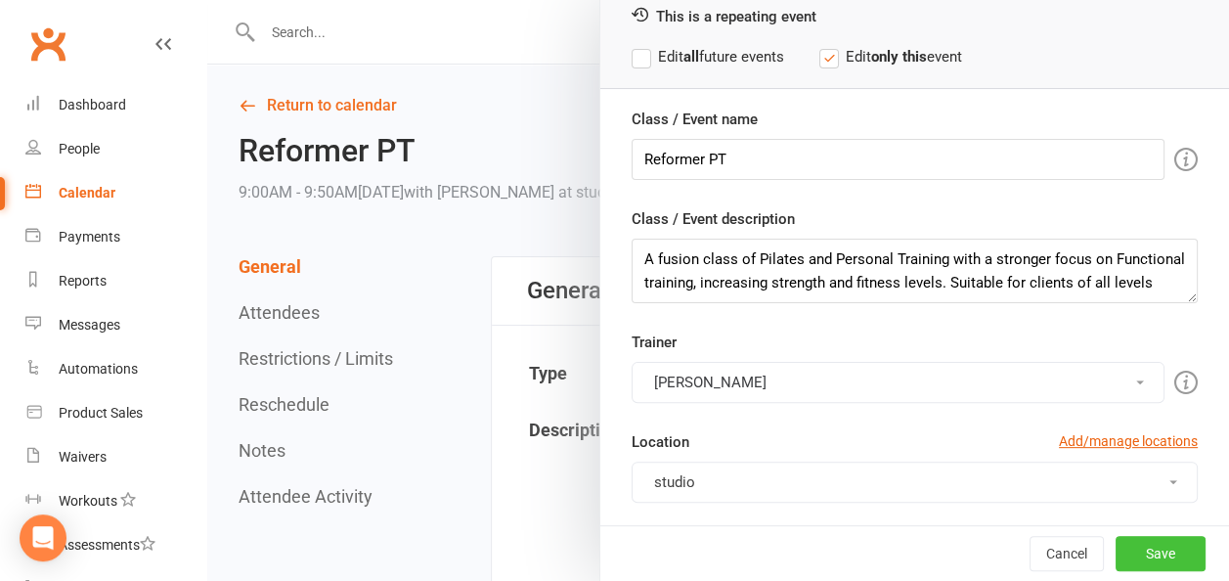
click at [1121, 558] on button "Save" at bounding box center [1161, 553] width 90 height 35
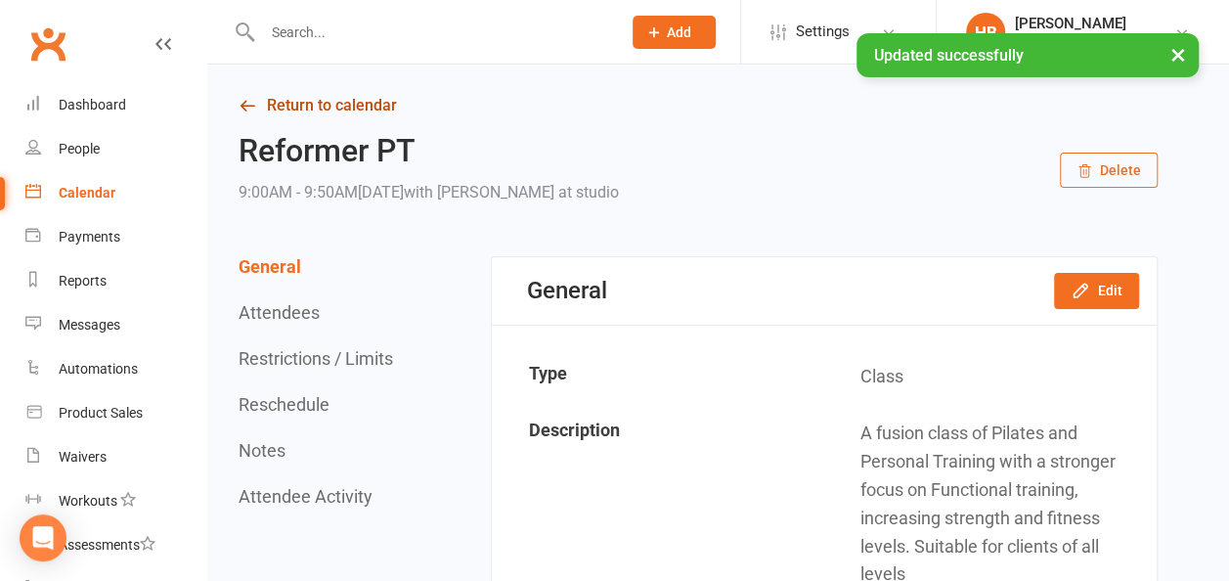
click at [297, 108] on link "Return to calendar" at bounding box center [698, 105] width 919 height 27
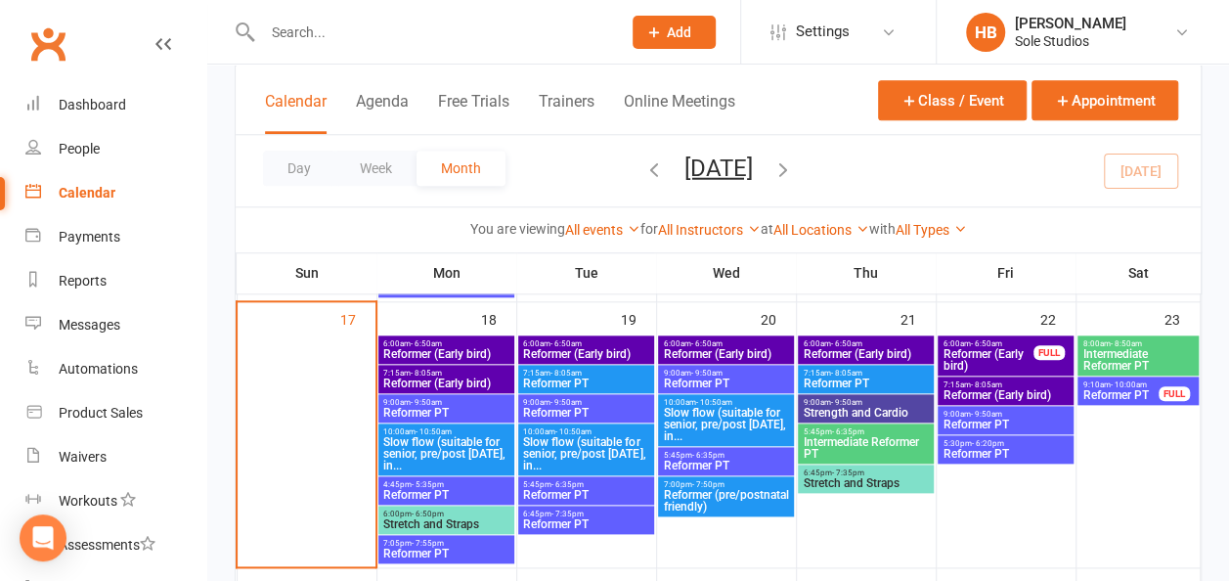
scroll to position [880, 0]
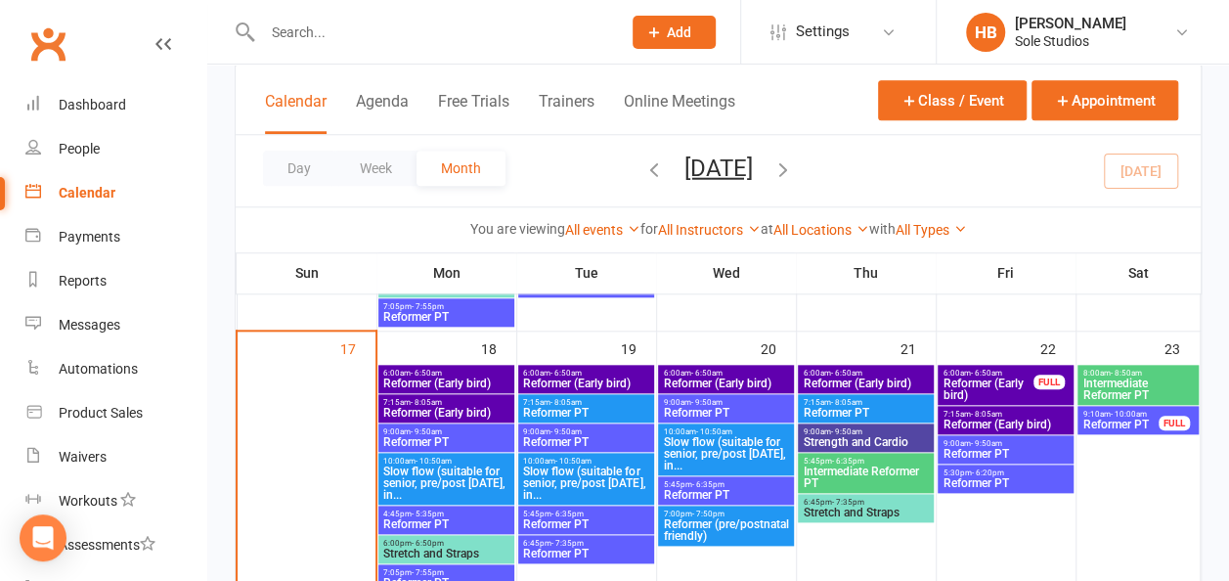
click at [716, 440] on span "Slow flow (suitable for senior, pre/post [DATE], in..." at bounding box center [725, 453] width 127 height 35
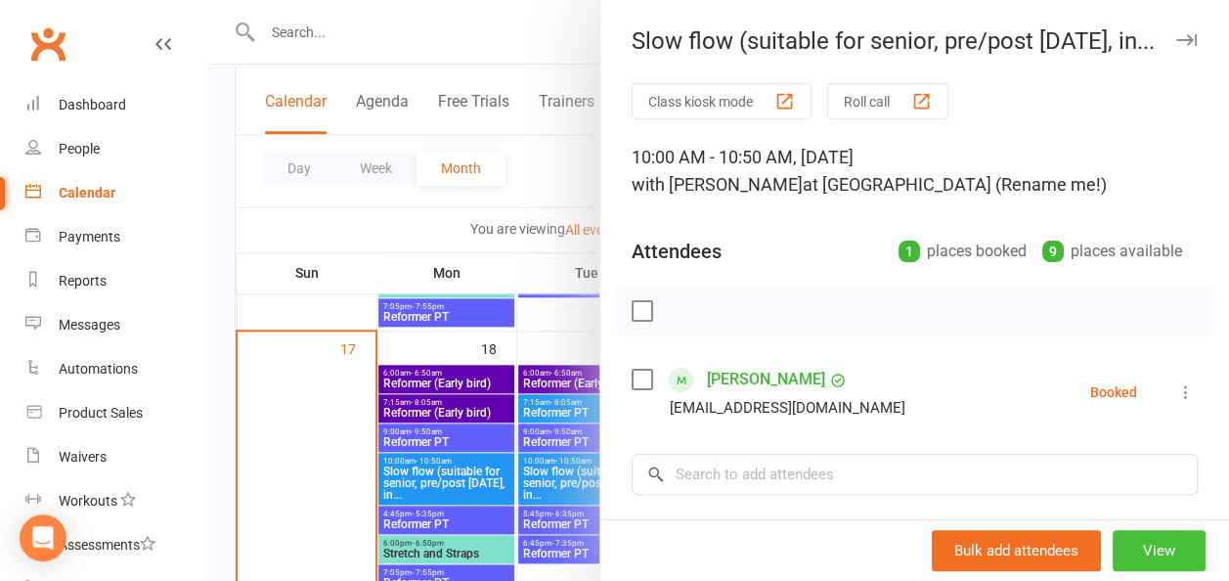
click at [1131, 542] on button "View" at bounding box center [1159, 550] width 93 height 41
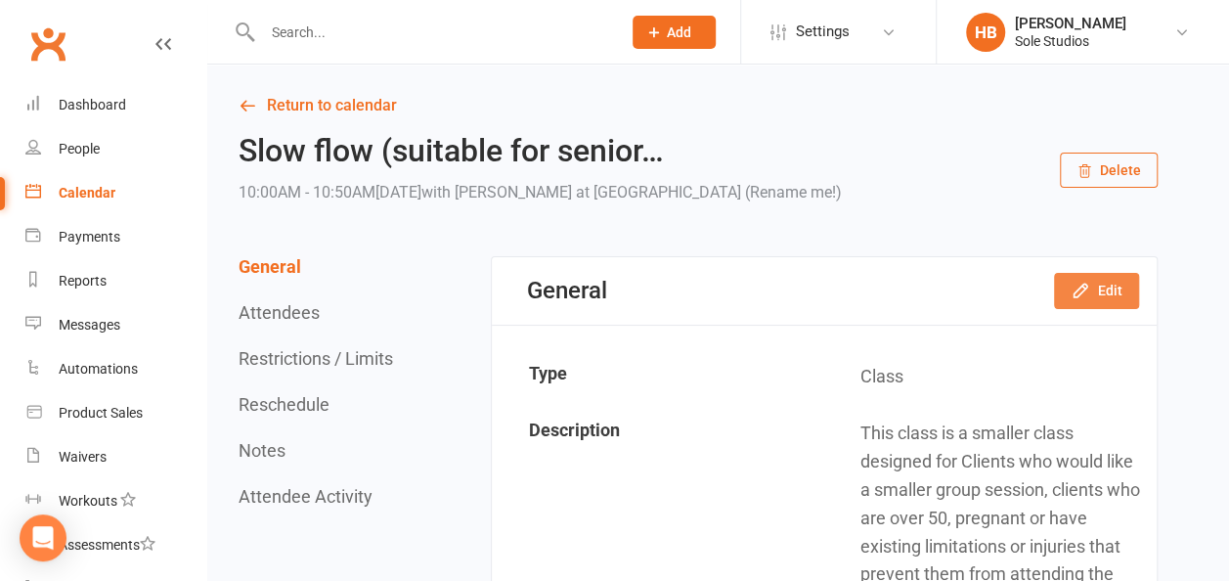
click at [1081, 300] on button "Edit" at bounding box center [1096, 290] width 85 height 35
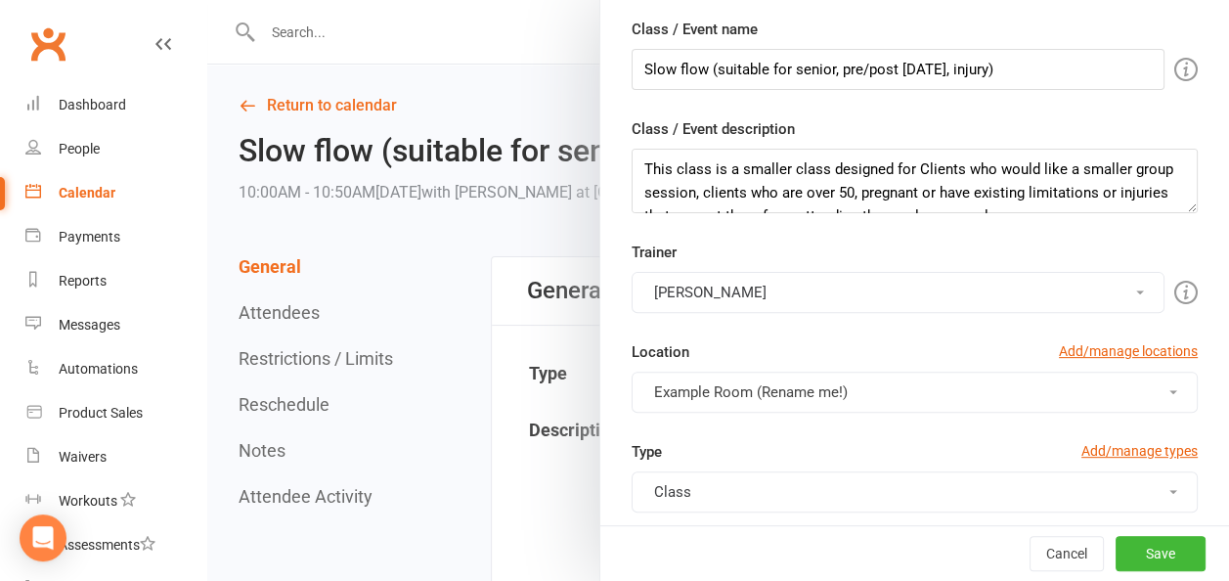
scroll to position [196, 0]
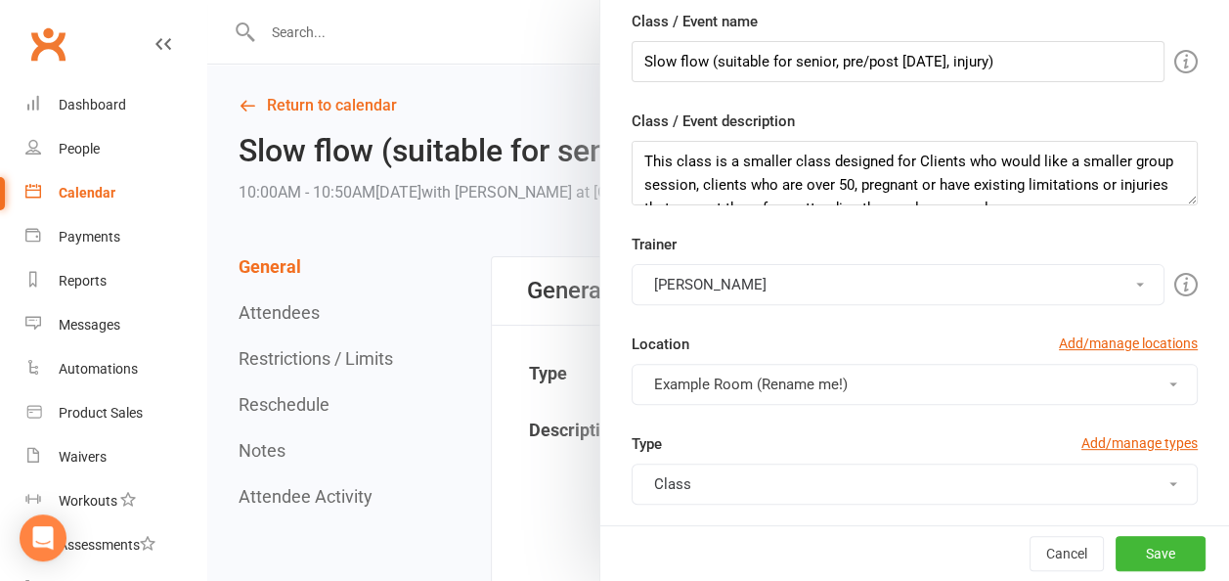
click at [800, 376] on span "Example Room (Rename me!)" at bounding box center [751, 385] width 194 height 18
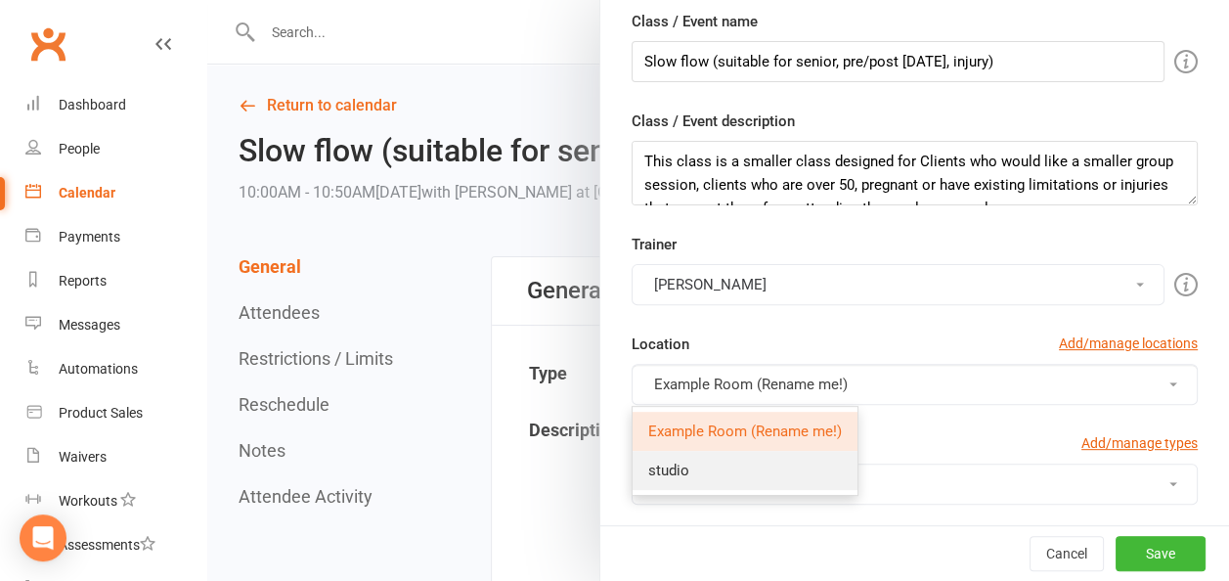
click at [652, 462] on span "studio" at bounding box center [668, 471] width 41 height 18
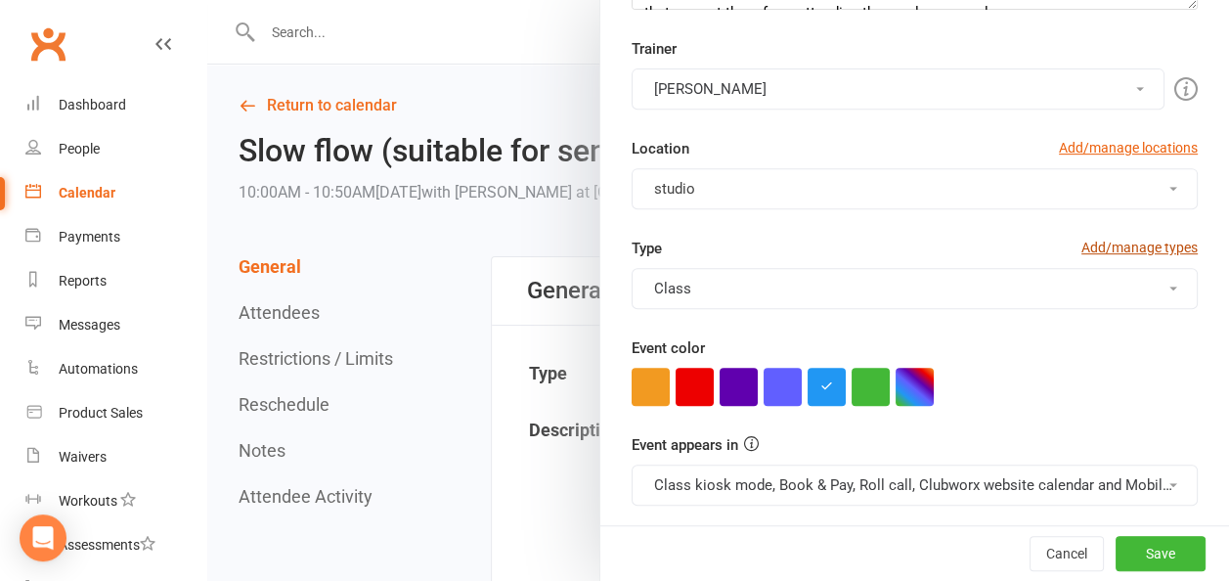
scroll to position [551, 0]
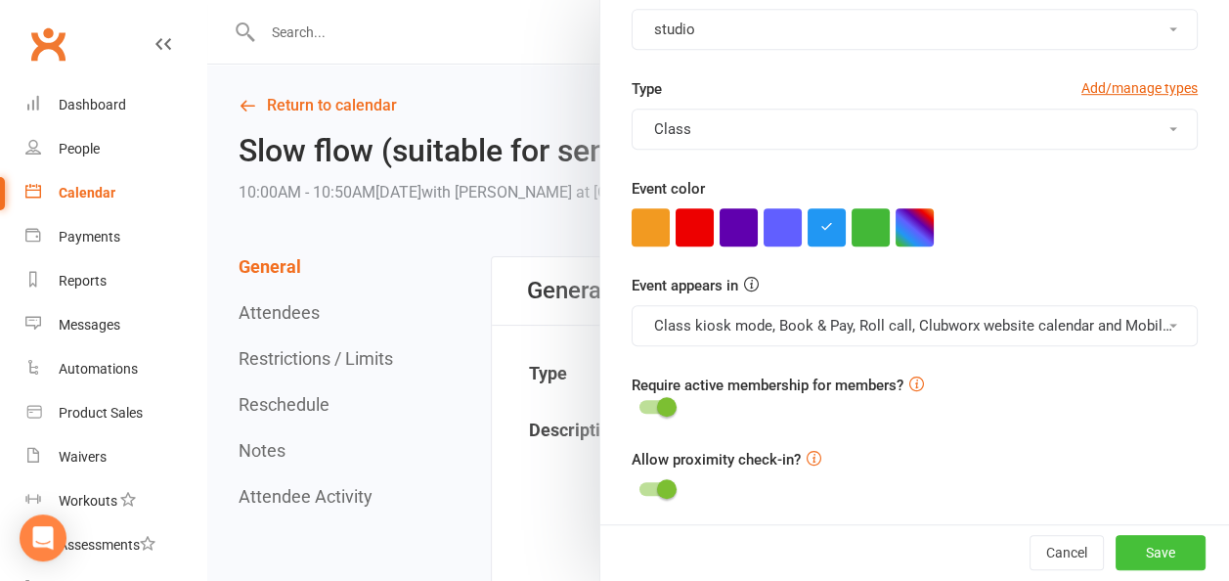
click at [1116, 548] on button "Save" at bounding box center [1161, 553] width 90 height 35
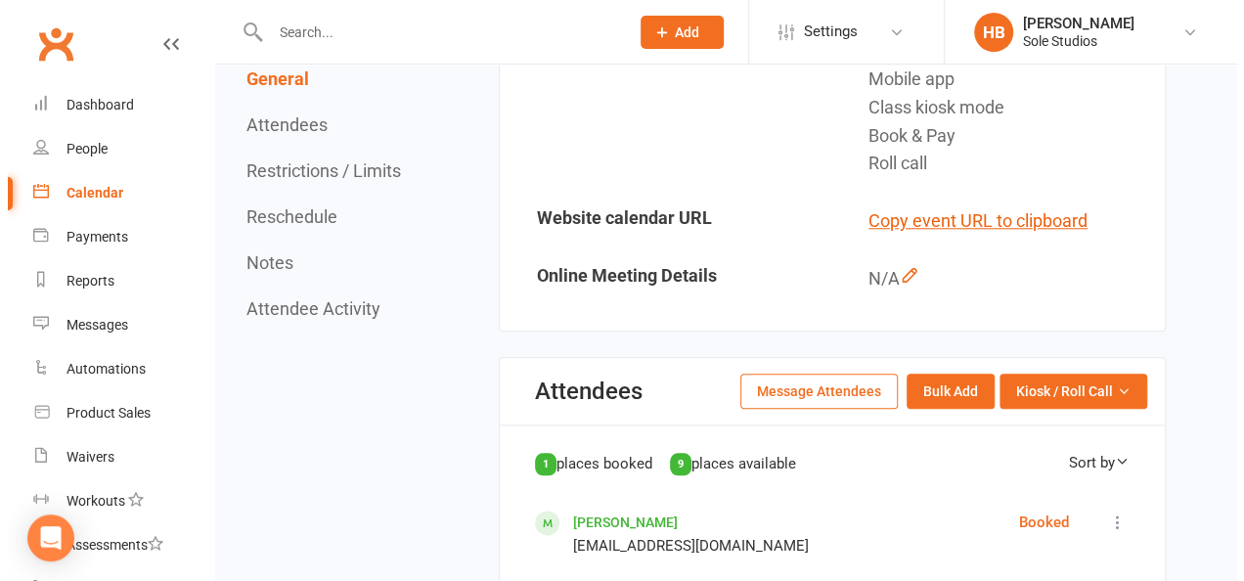
scroll to position [1076, 0]
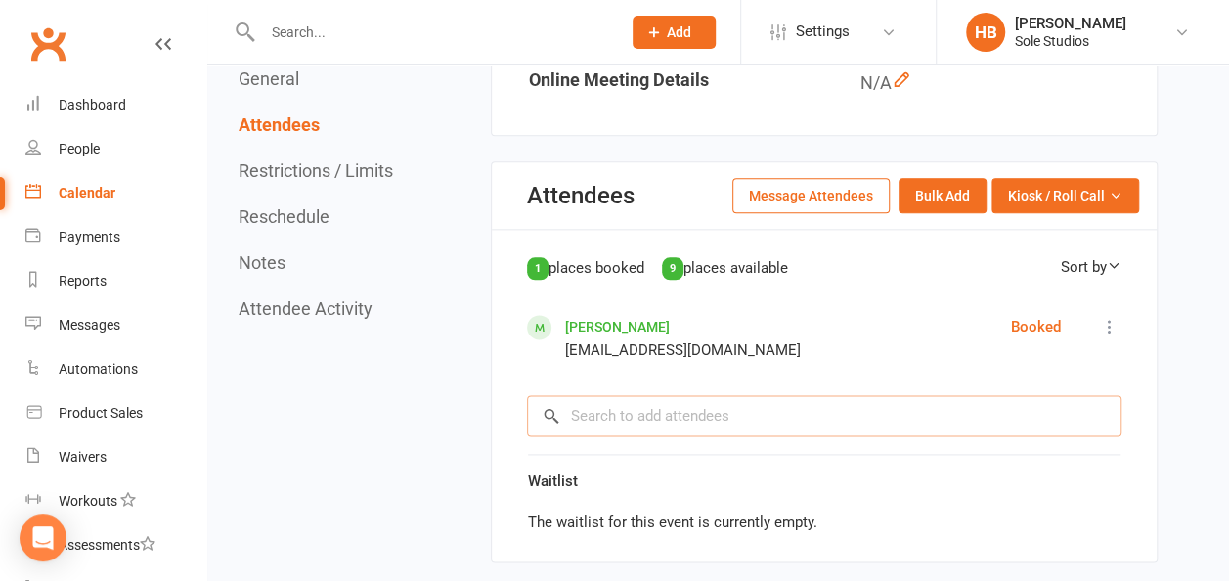
click at [728, 422] on input "search" at bounding box center [824, 415] width 595 height 41
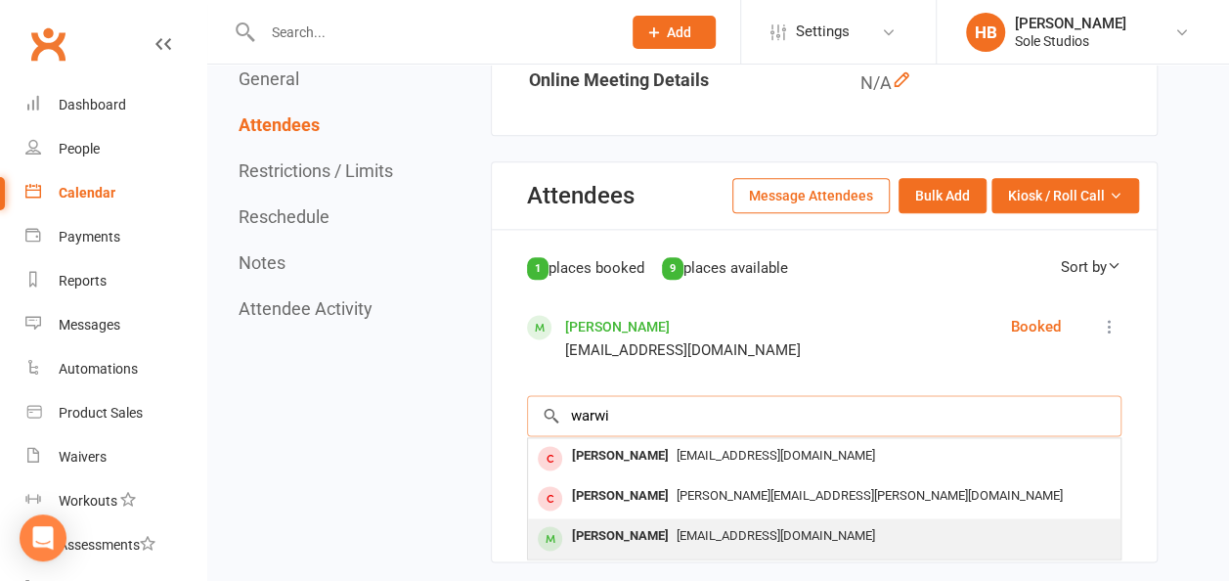
type input "warwi"
click at [677, 536] on span "[EMAIL_ADDRESS][DOMAIN_NAME]" at bounding box center [776, 535] width 199 height 15
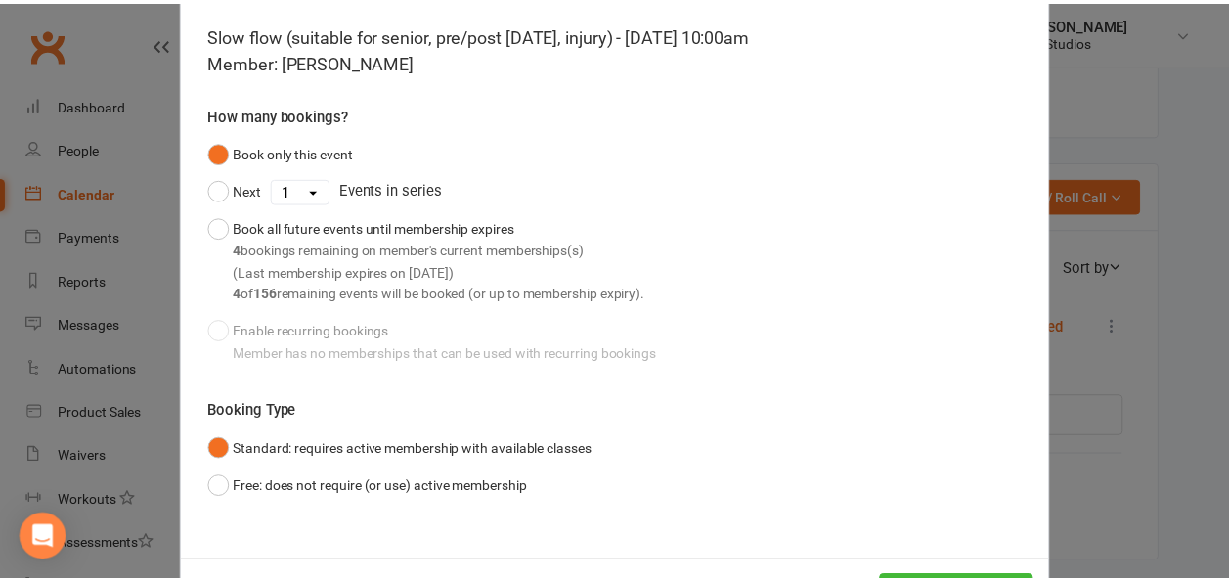
scroll to position [164, 0]
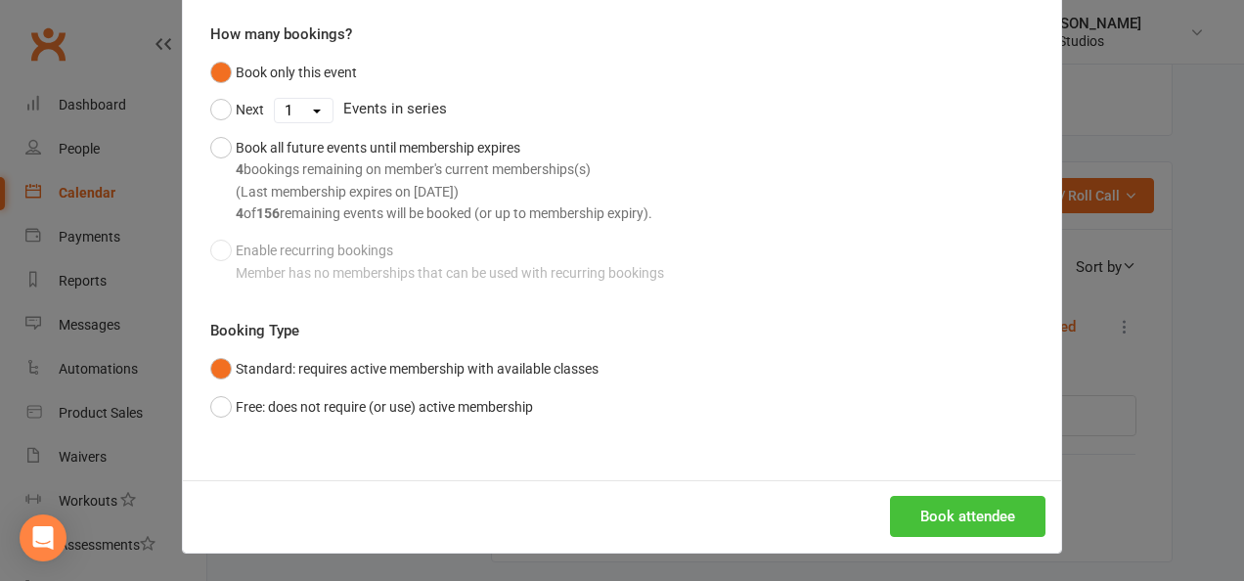
click at [942, 512] on button "Book attendee" at bounding box center [967, 516] width 155 height 41
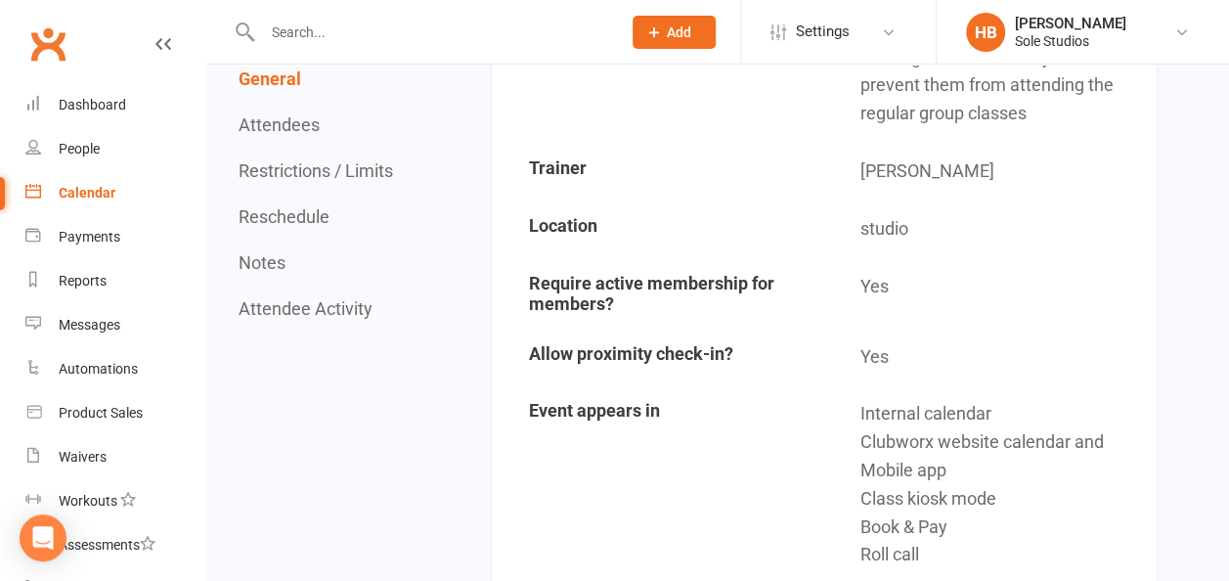
scroll to position [0, 0]
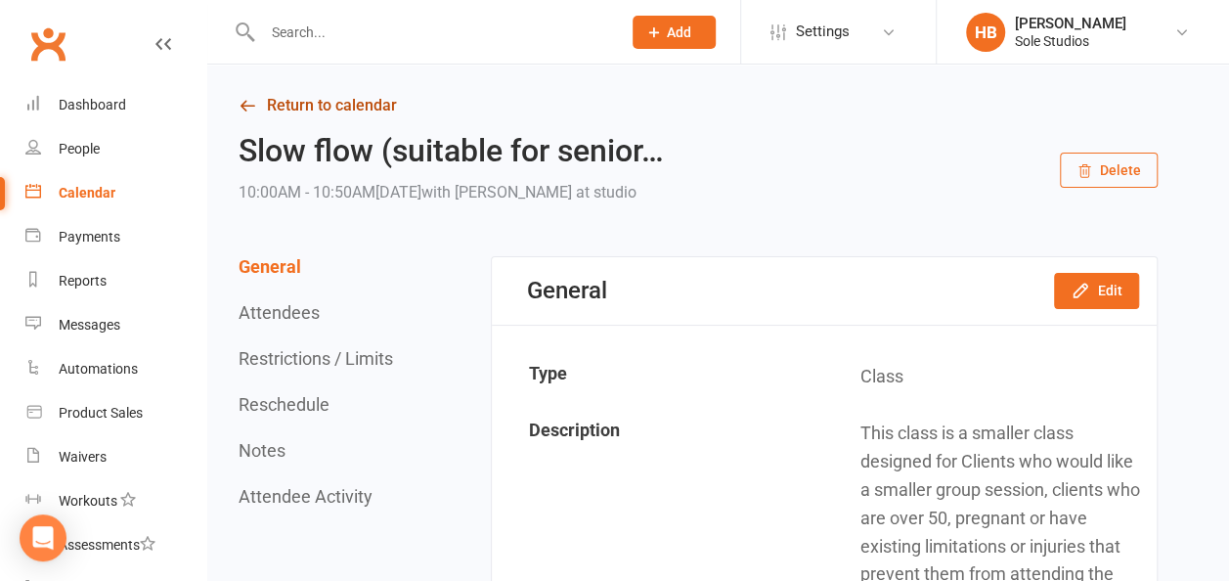
click at [324, 103] on link "Return to calendar" at bounding box center [698, 105] width 919 height 27
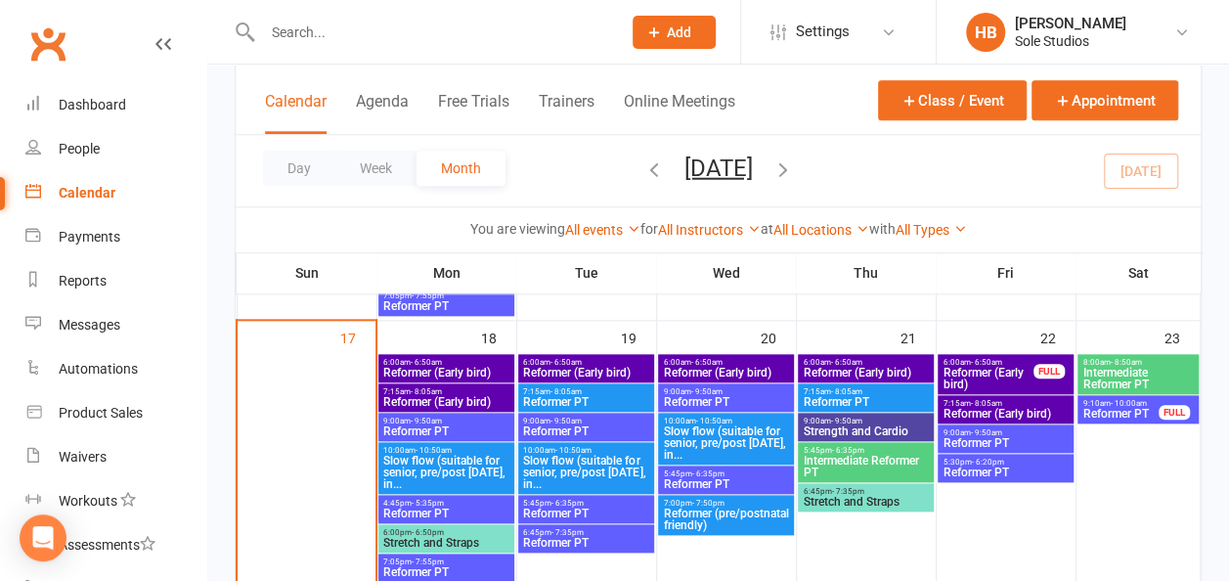
scroll to position [880, 0]
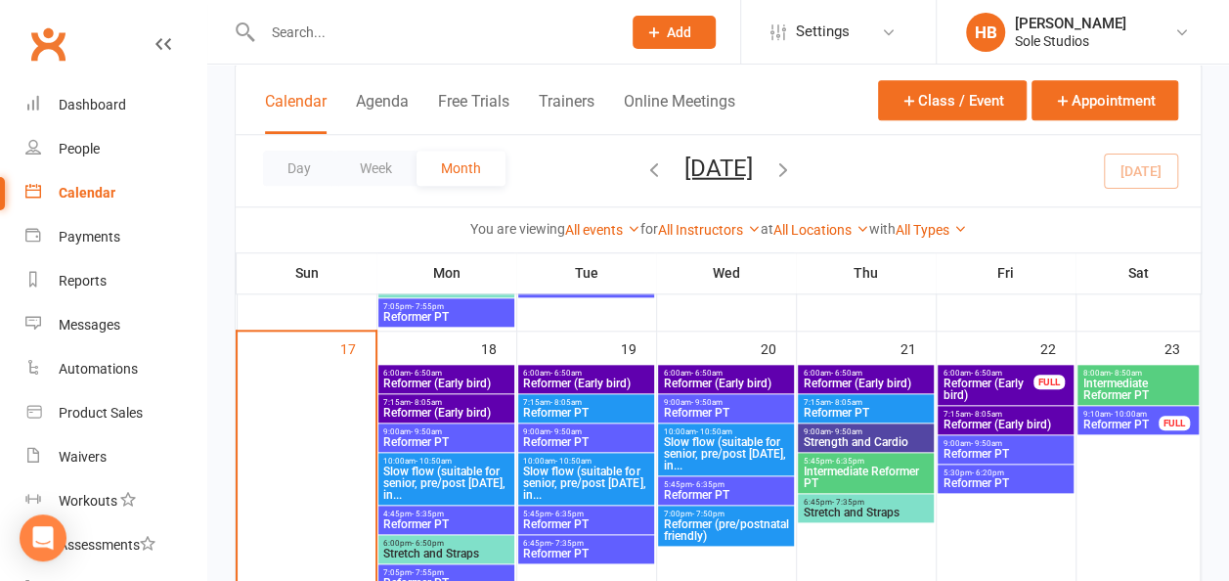
click at [846, 377] on span "Reformer (Early bird)" at bounding box center [865, 383] width 127 height 12
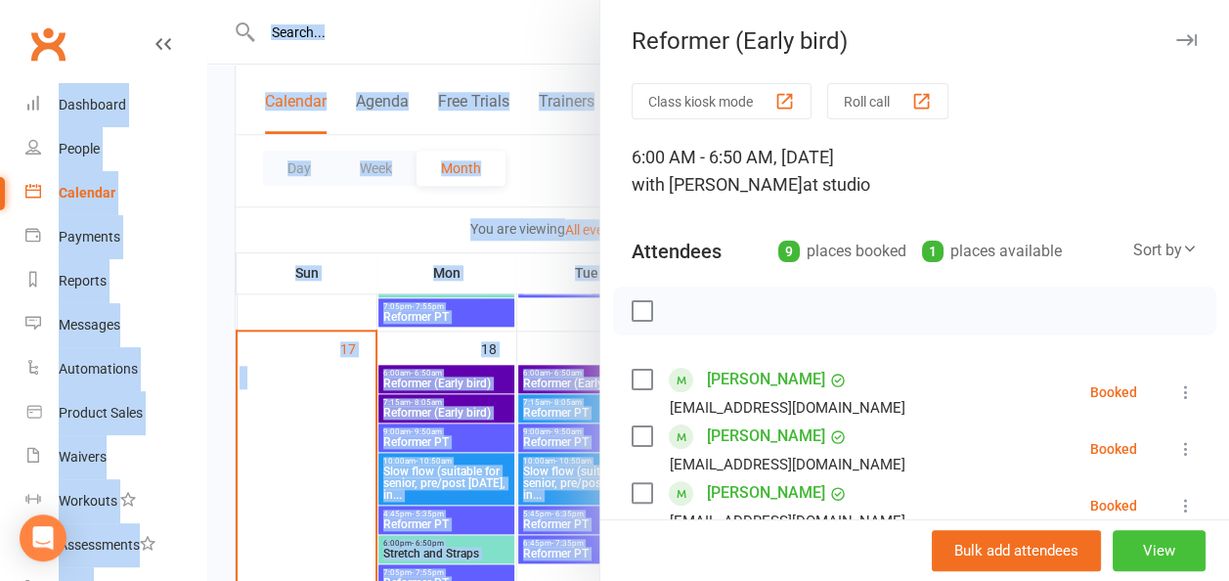
click at [1146, 547] on button "View" at bounding box center [1159, 550] width 93 height 41
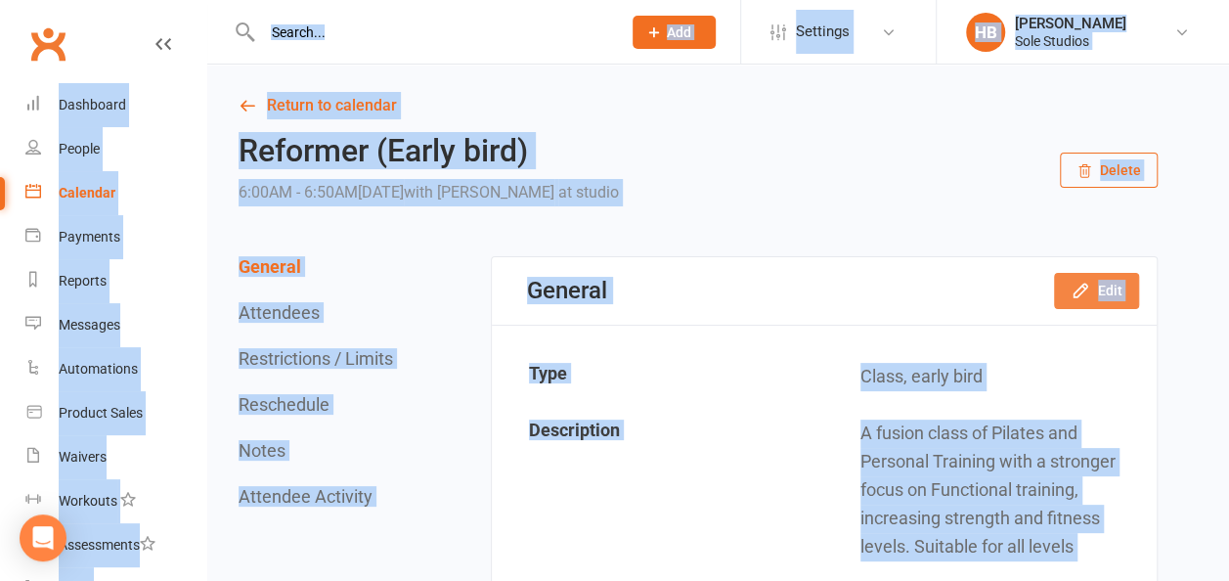
click at [1090, 291] on icon "button" at bounding box center [1081, 291] width 20 height 20
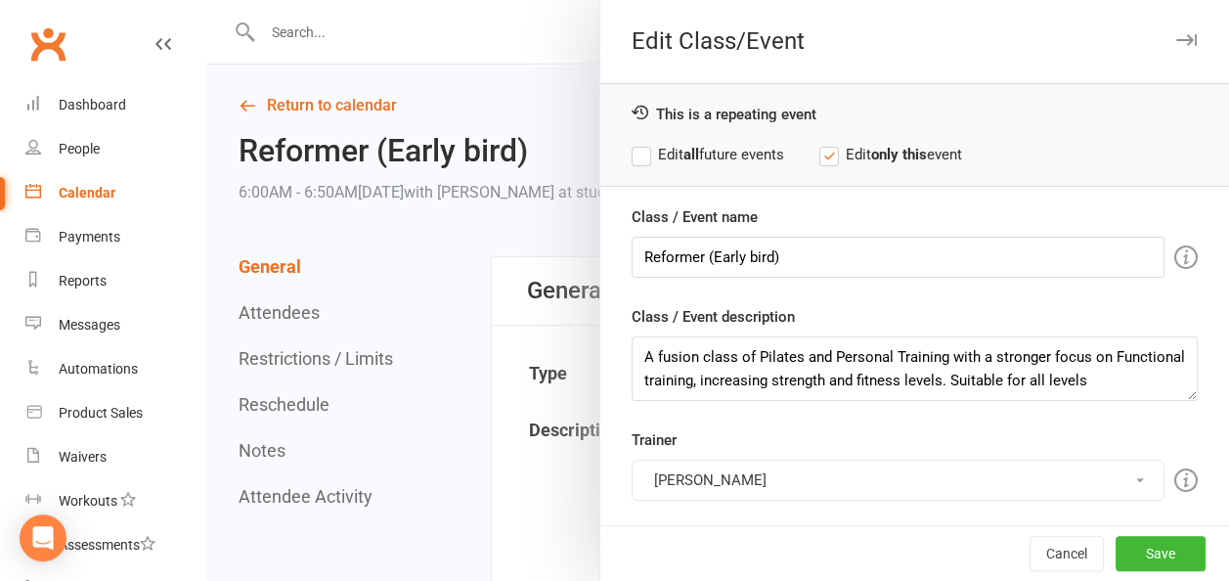
click at [718, 482] on button "[PERSON_NAME]" at bounding box center [898, 480] width 533 height 41
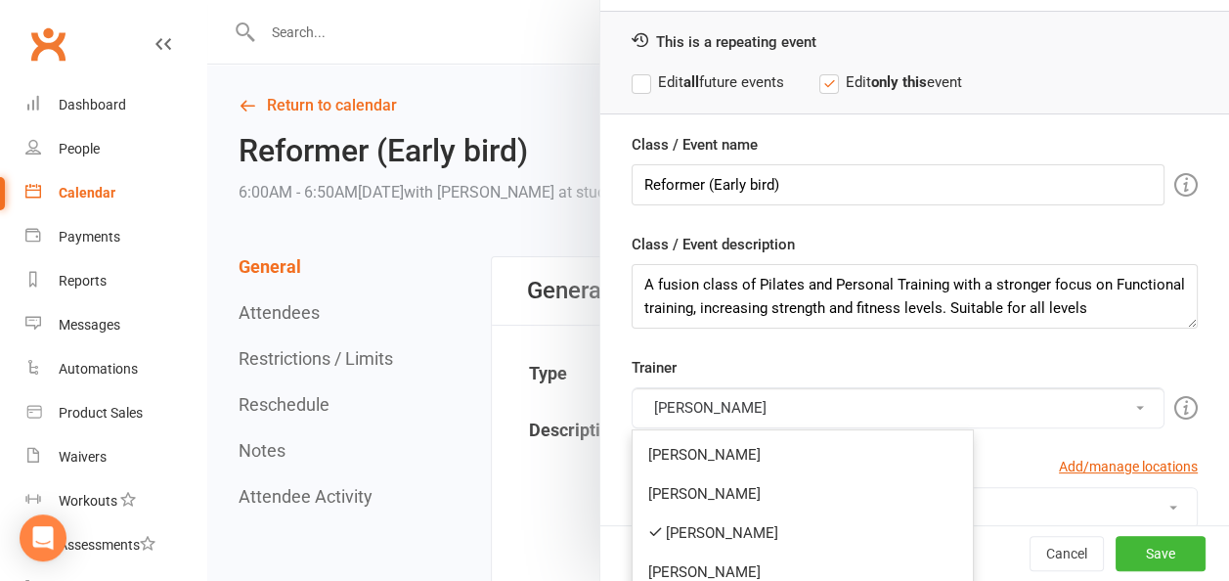
scroll to position [98, 0]
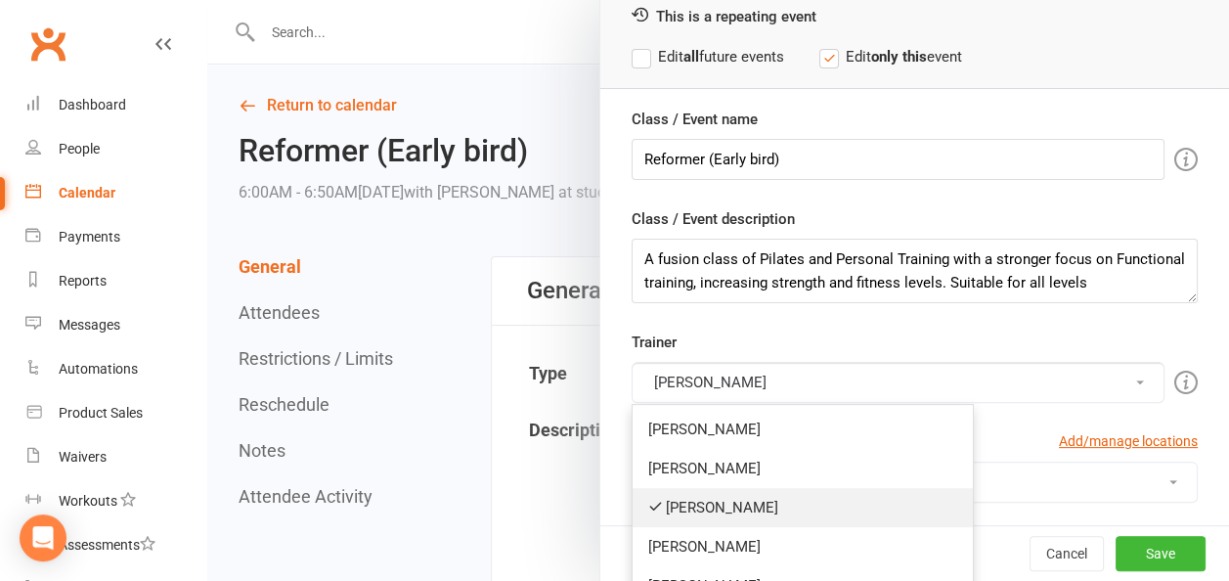
click at [686, 496] on link "[PERSON_NAME]" at bounding box center [803, 507] width 340 height 39
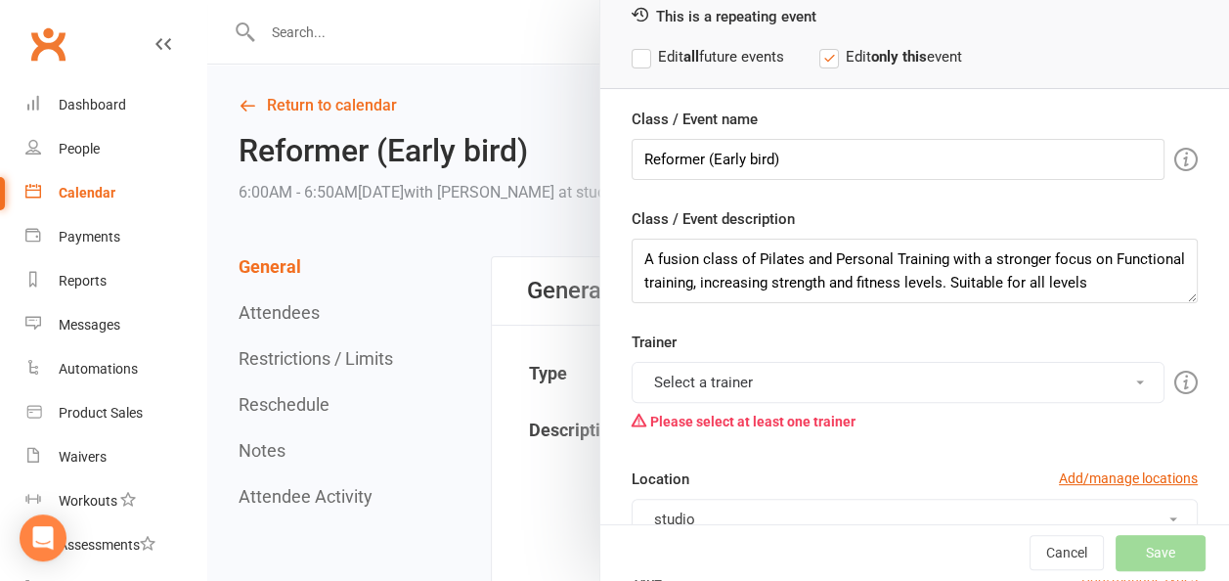
click at [698, 378] on button "Select a trainer" at bounding box center [898, 382] width 533 height 41
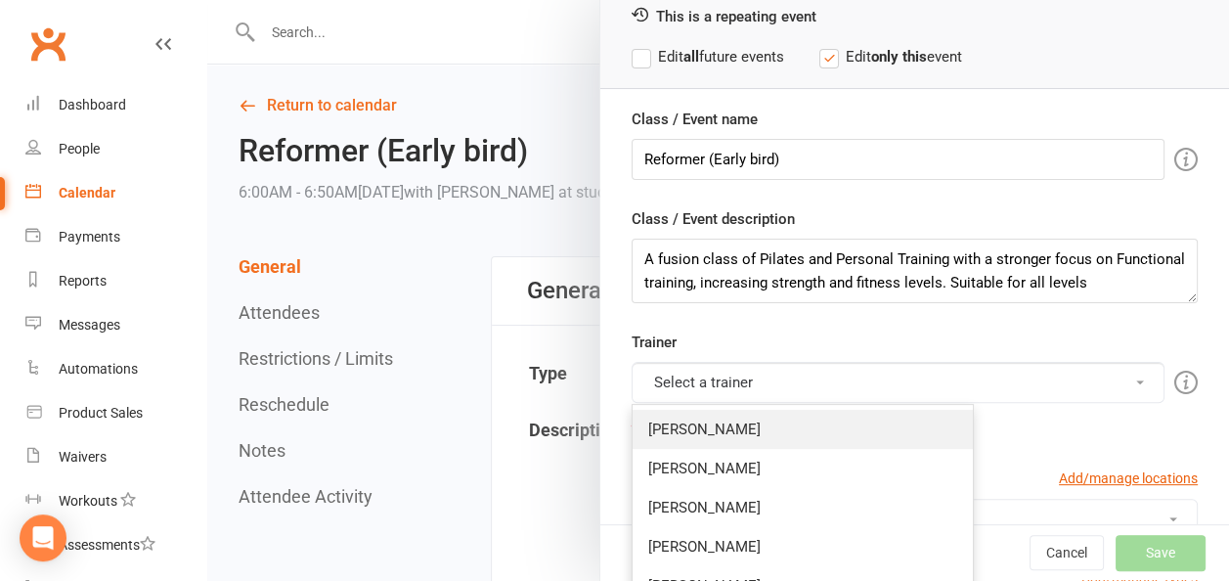
click at [678, 422] on link "[PERSON_NAME]" at bounding box center [803, 429] width 340 height 39
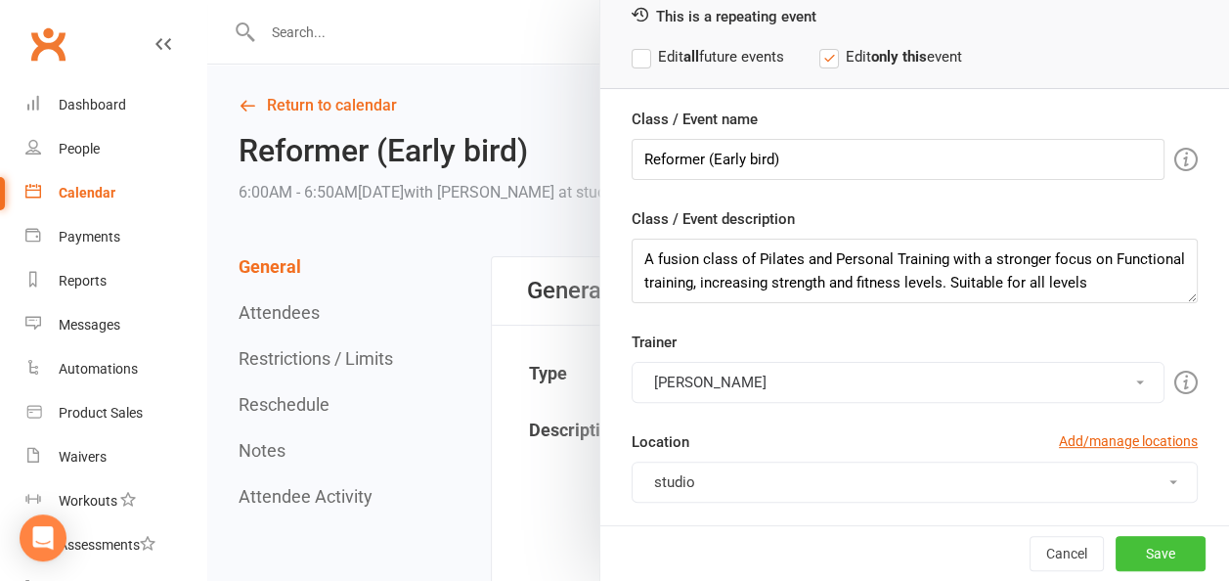
click at [1142, 541] on button "Save" at bounding box center [1161, 553] width 90 height 35
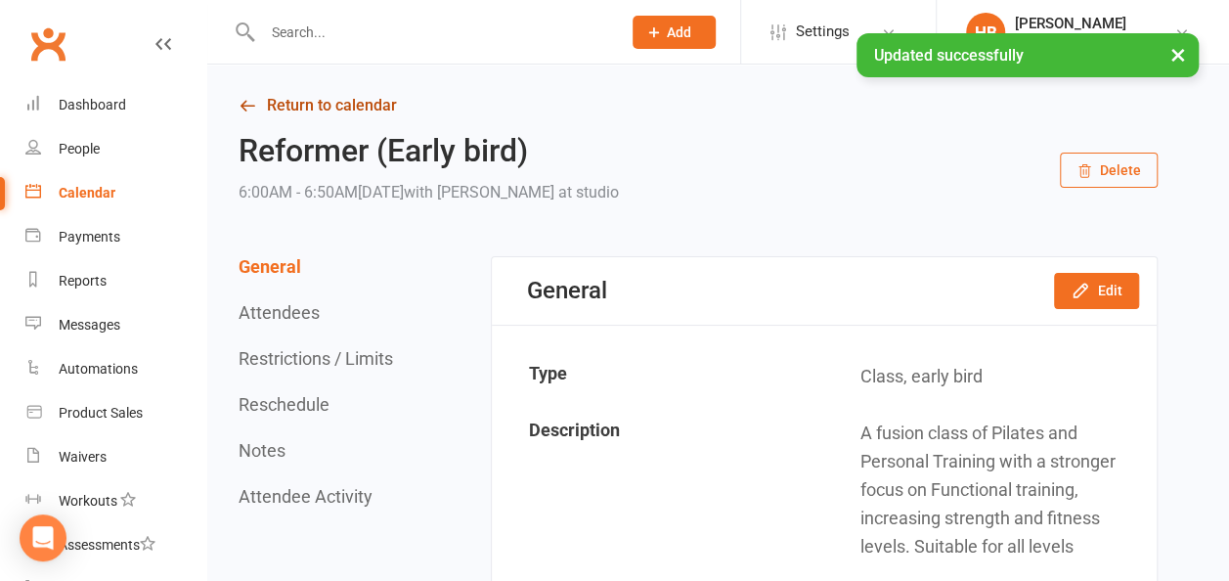
click at [331, 107] on link "Return to calendar" at bounding box center [698, 105] width 919 height 27
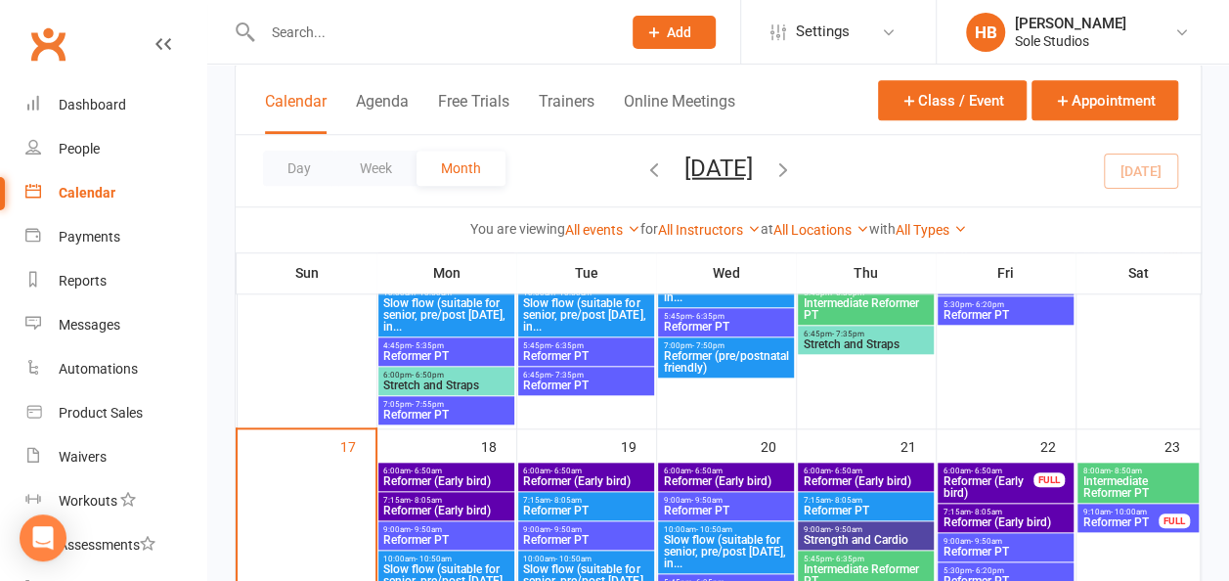
scroll to position [880, 0]
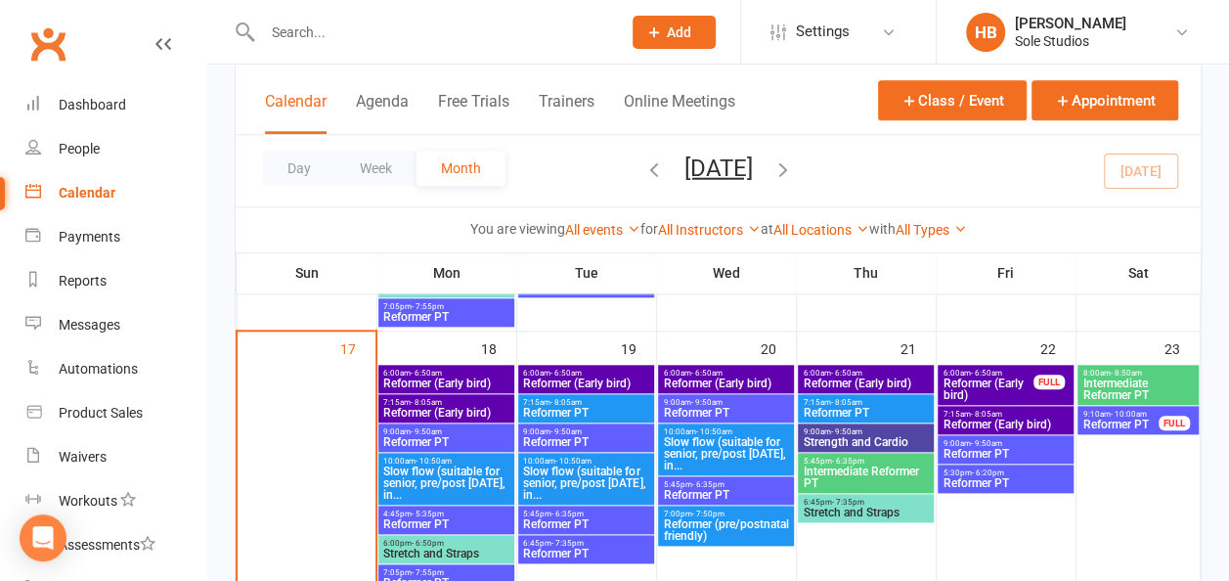
click at [880, 402] on span "7:15am - 8:05am" at bounding box center [865, 402] width 127 height 9
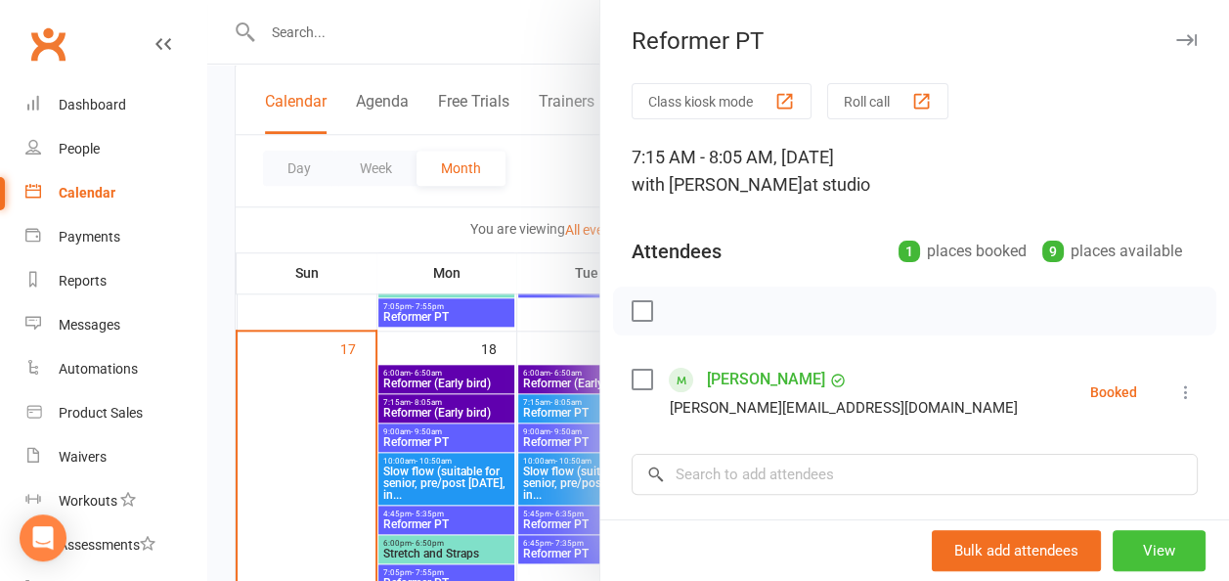
click at [1126, 557] on button "View" at bounding box center [1159, 550] width 93 height 41
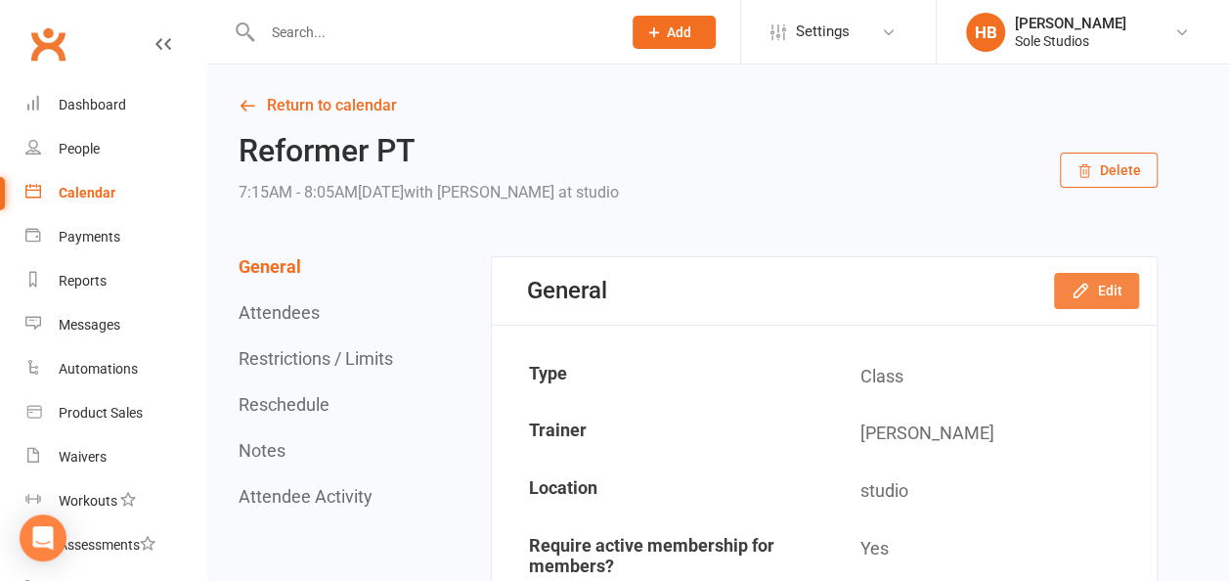
click at [1093, 291] on button "Edit" at bounding box center [1096, 290] width 85 height 35
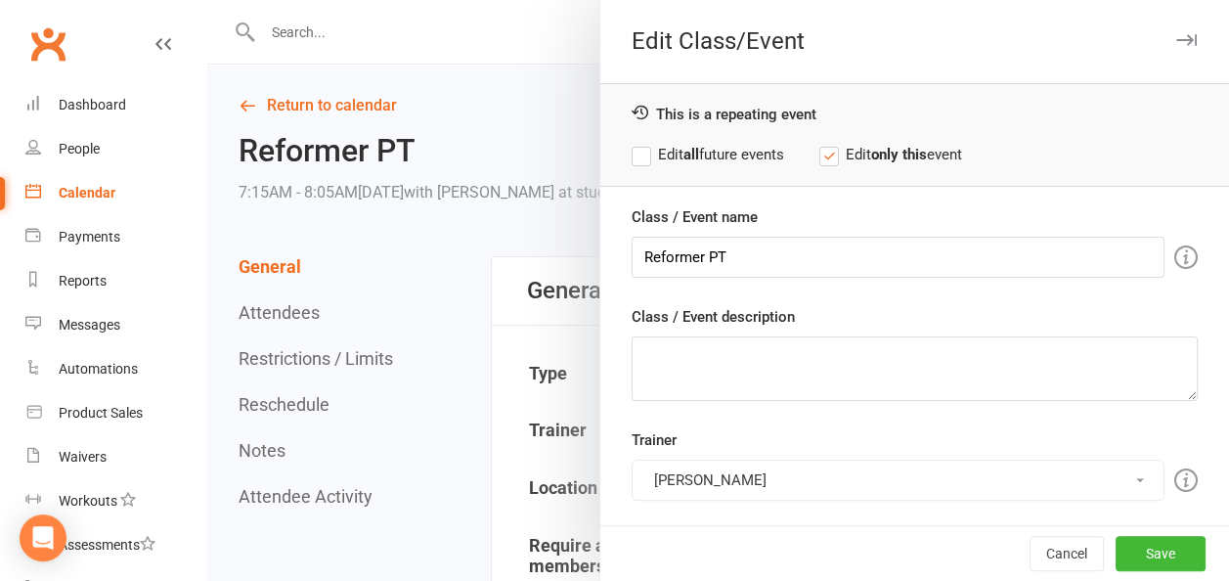
click at [678, 473] on button "[PERSON_NAME]" at bounding box center [898, 480] width 533 height 41
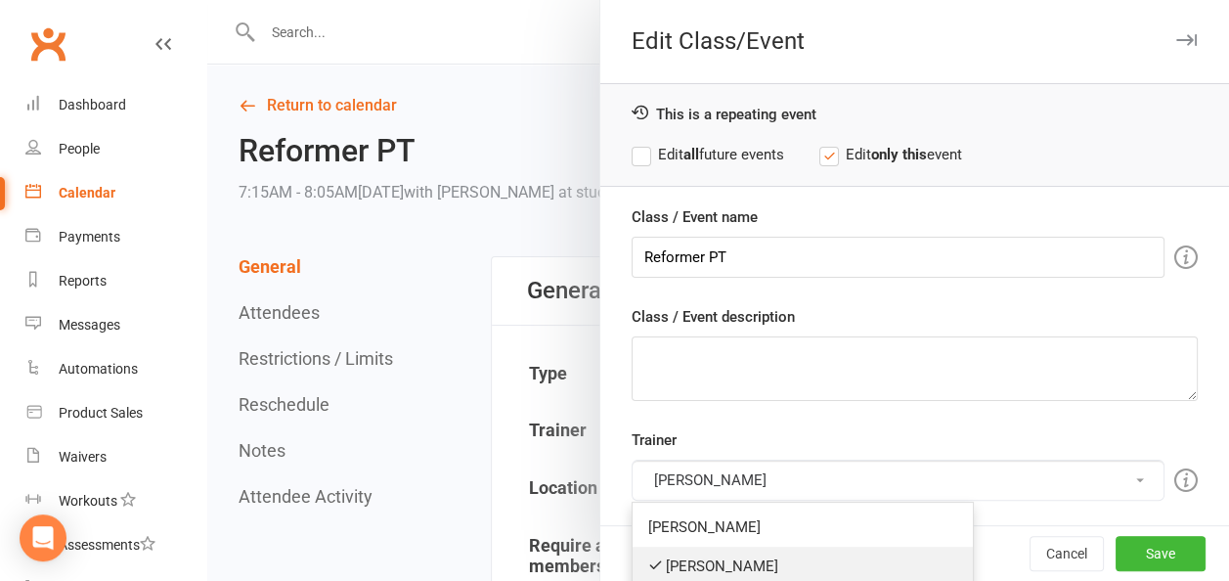
click at [664, 561] on link "[PERSON_NAME]" at bounding box center [803, 566] width 340 height 39
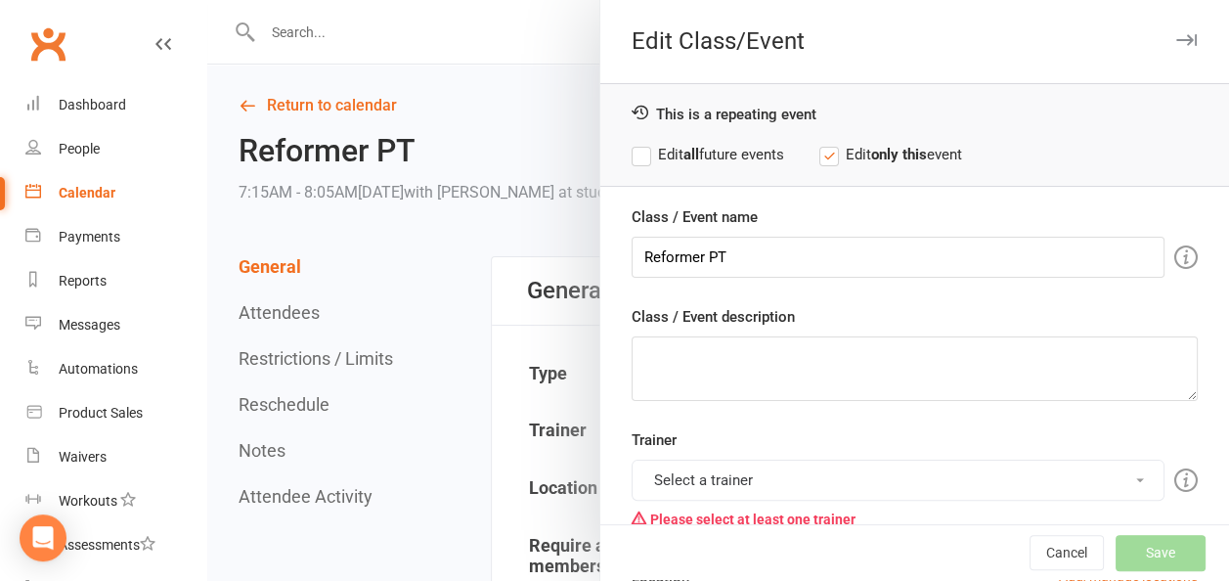
click at [678, 469] on button "Select a trainer" at bounding box center [898, 480] width 533 height 41
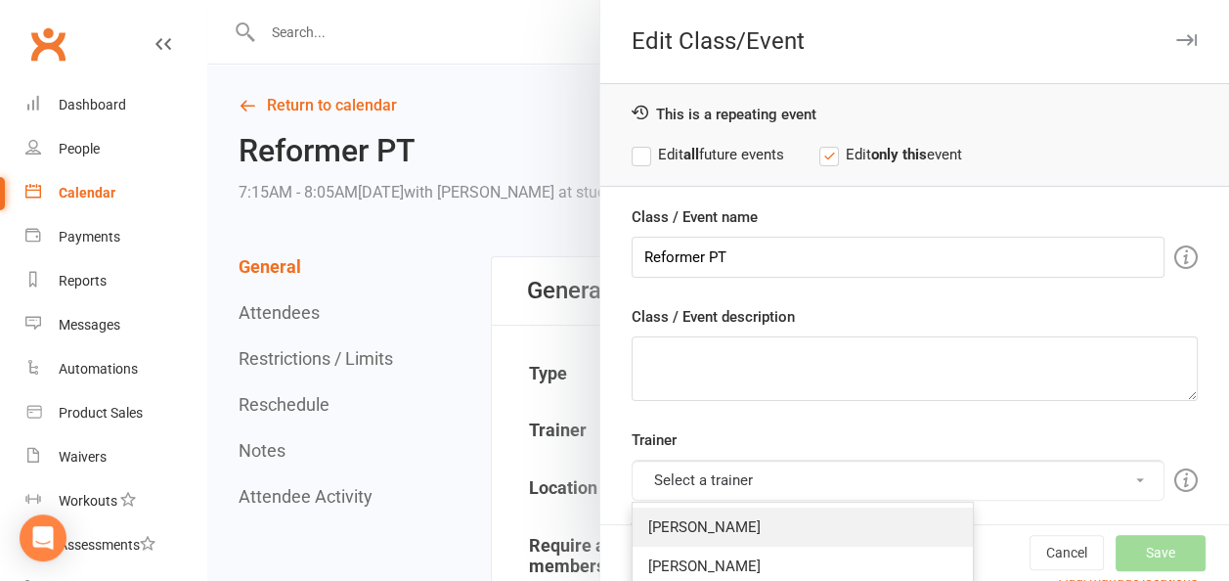
click at [671, 526] on link "[PERSON_NAME]" at bounding box center [803, 527] width 340 height 39
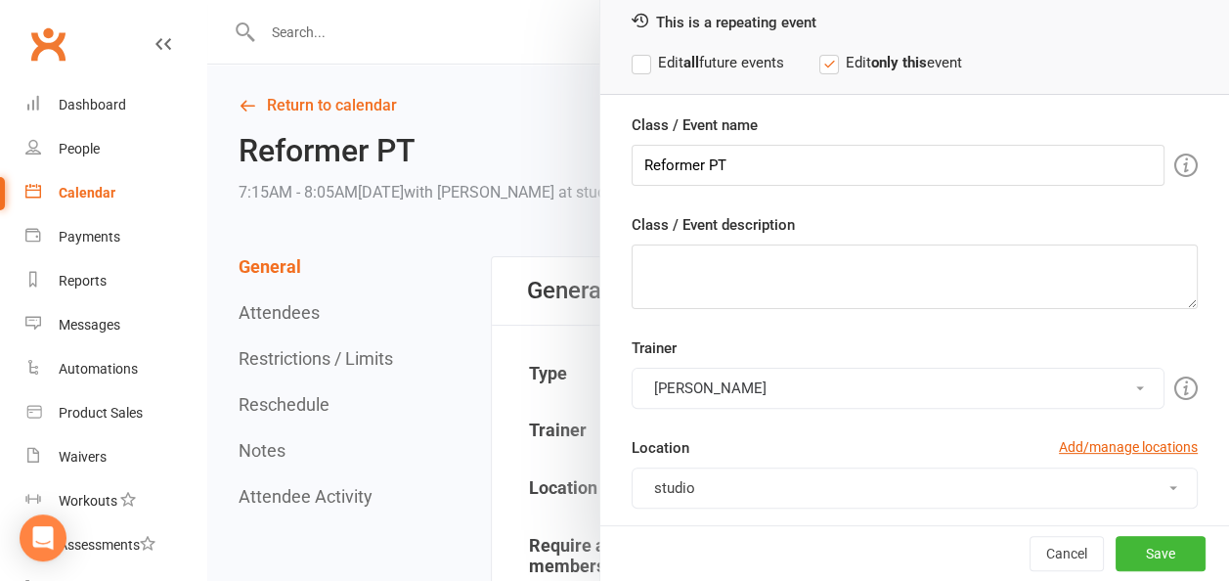
scroll to position [196, 0]
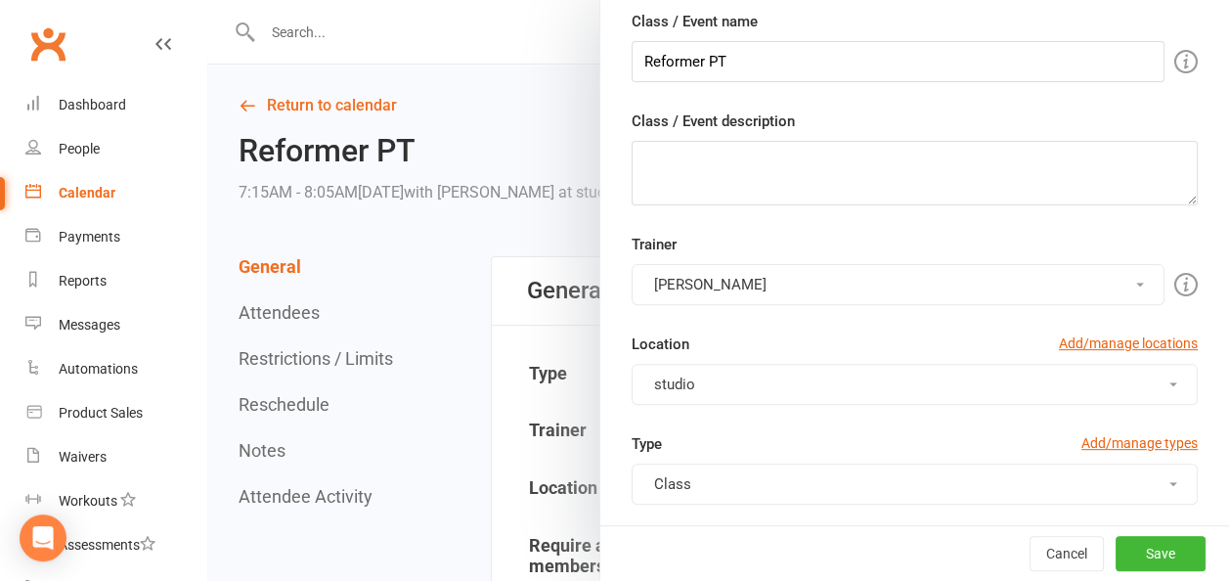
click at [669, 489] on button "Class" at bounding box center [915, 484] width 566 height 41
click at [664, 563] on link "early bird" at bounding box center [803, 570] width 340 height 39
click at [1141, 548] on button "Save" at bounding box center [1161, 553] width 90 height 35
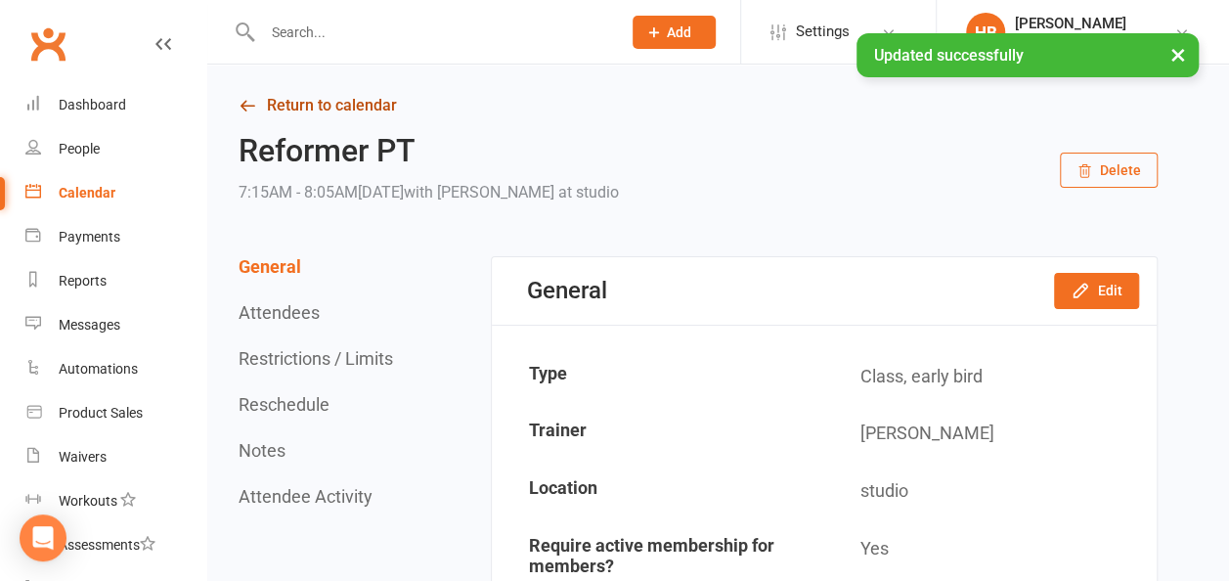
click at [313, 108] on link "Return to calendar" at bounding box center [698, 105] width 919 height 27
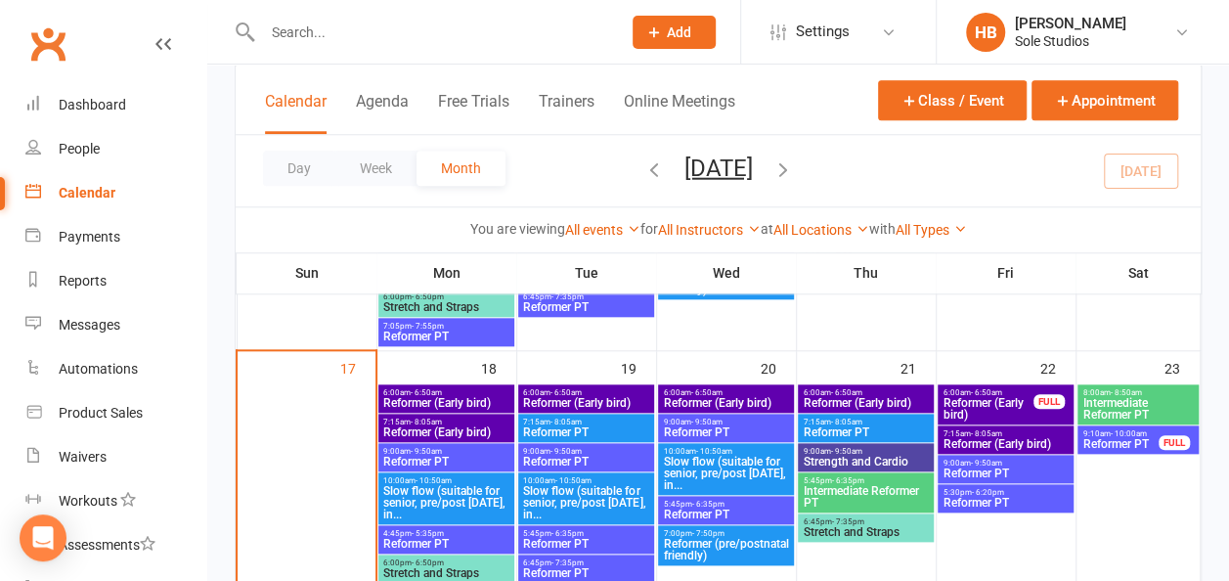
scroll to position [880, 0]
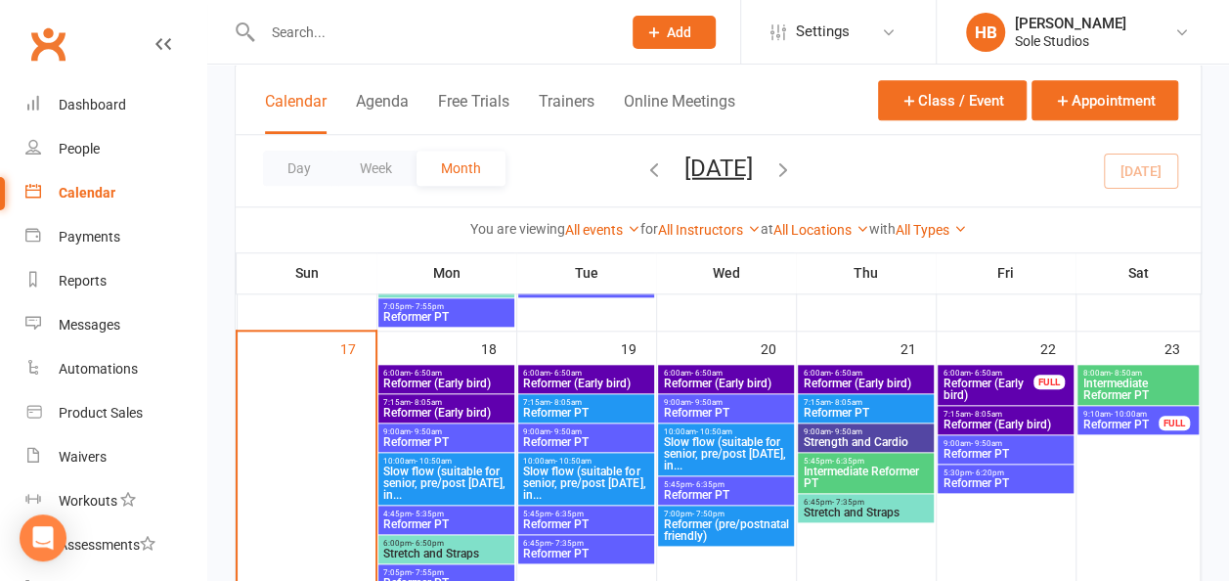
click at [823, 430] on span "9:00am - 9:50am" at bounding box center [865, 431] width 127 height 9
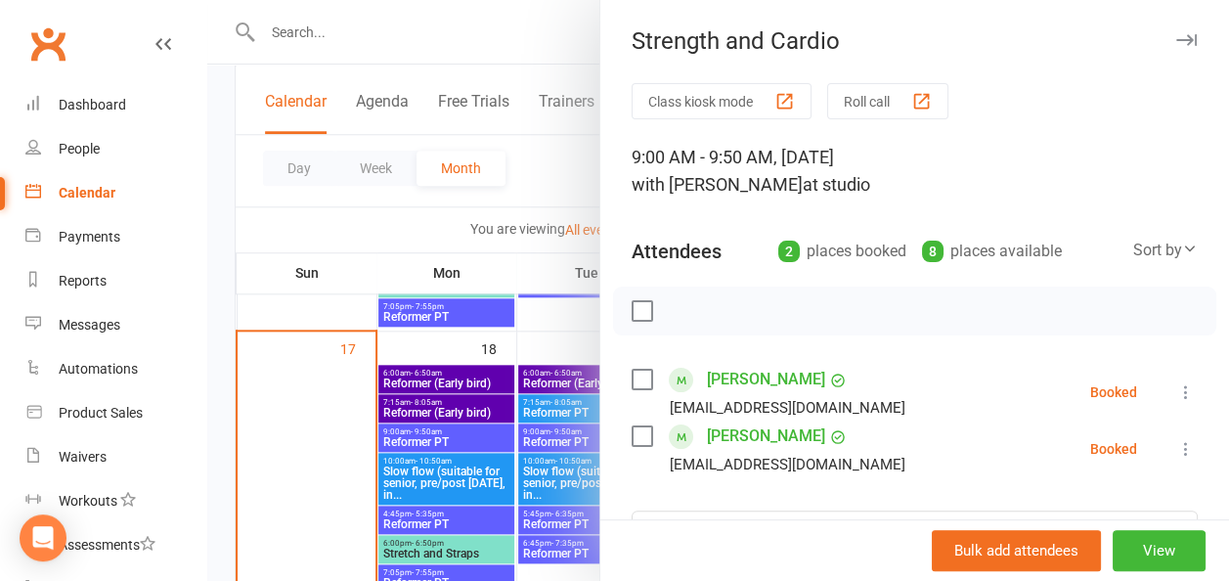
click at [535, 57] on div at bounding box center [718, 290] width 1022 height 581
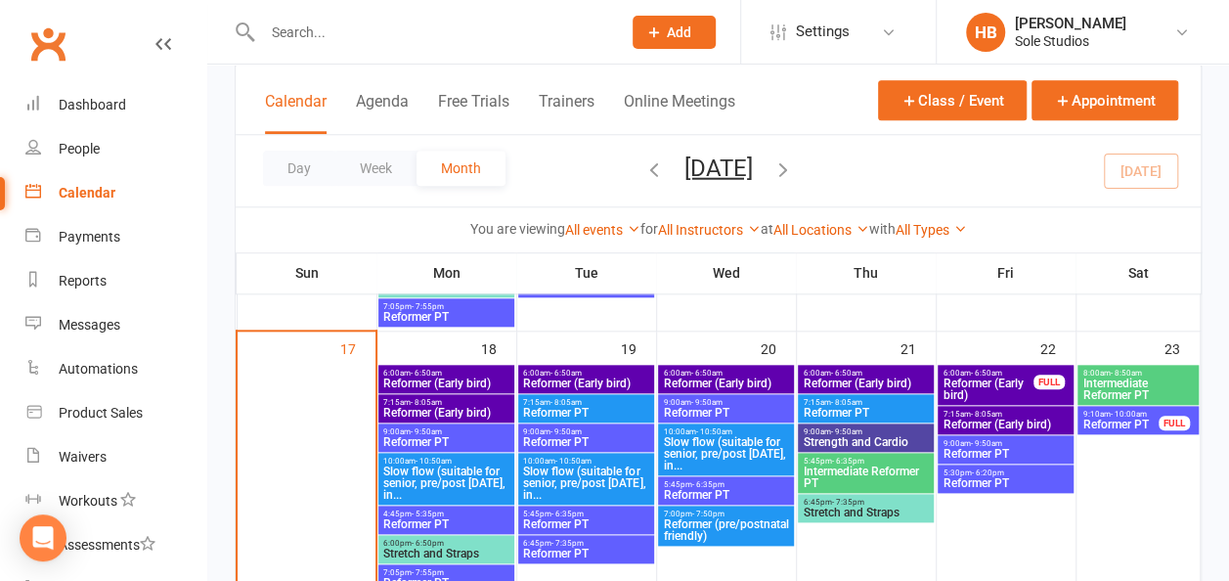
click at [884, 471] on span "Intermediate Reformer PT" at bounding box center [865, 476] width 127 height 23
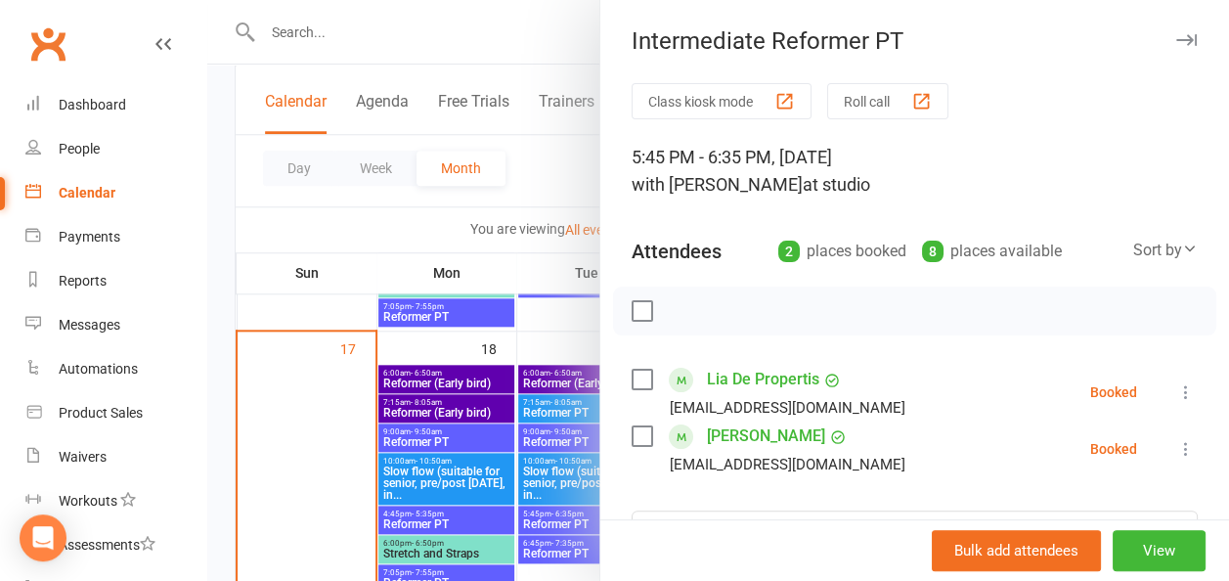
click at [541, 181] on div at bounding box center [718, 290] width 1022 height 581
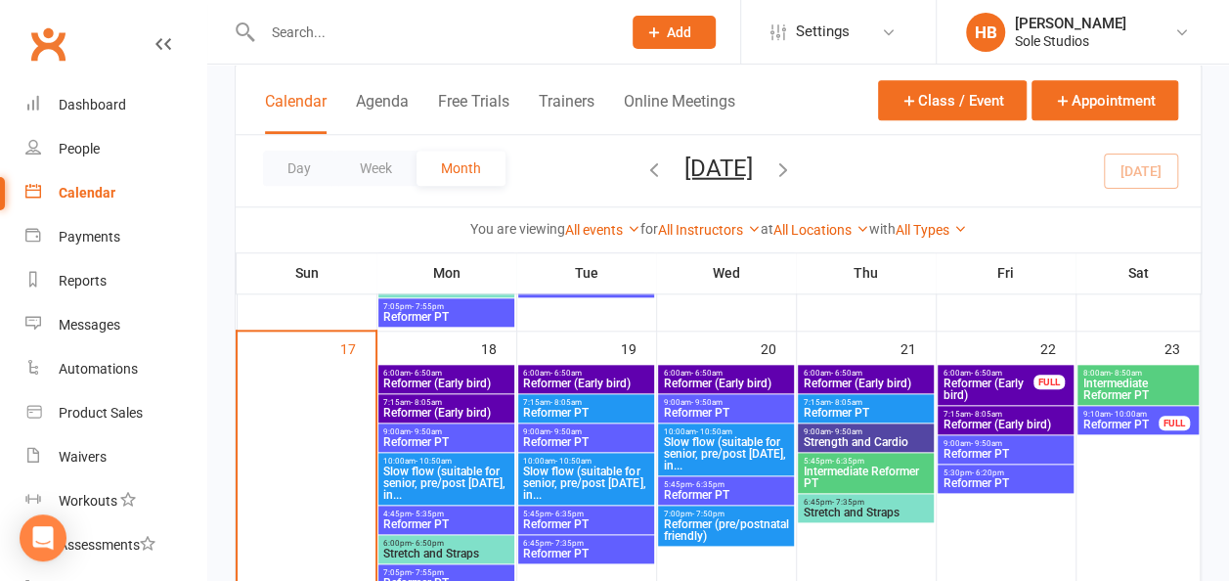
click at [851, 508] on span "Stretch and Straps" at bounding box center [865, 513] width 127 height 12
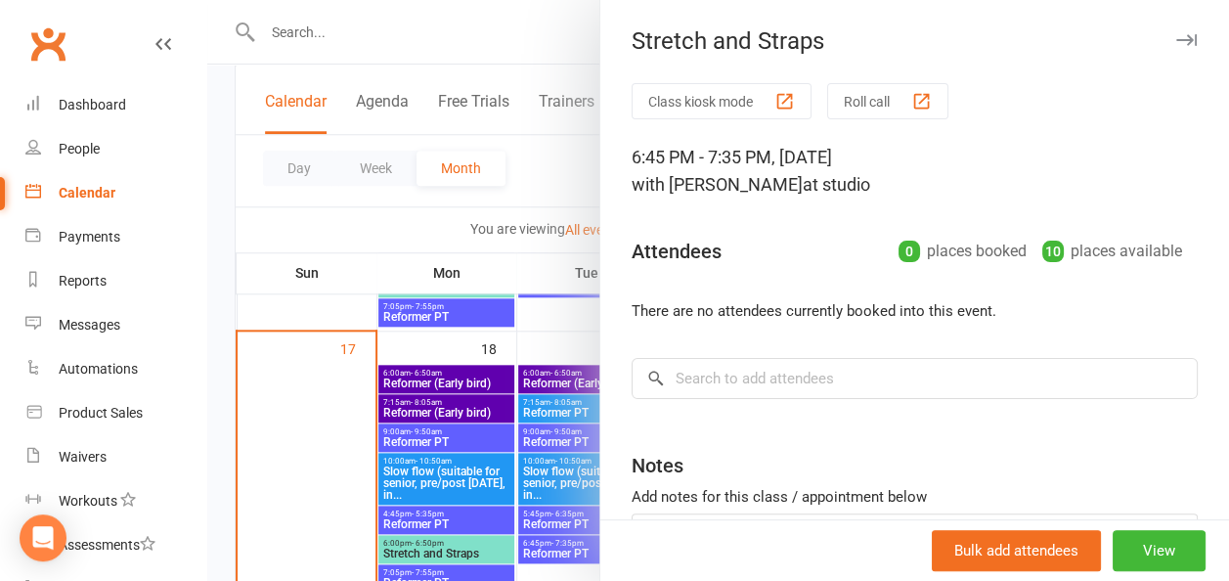
click at [398, 241] on div at bounding box center [718, 290] width 1022 height 581
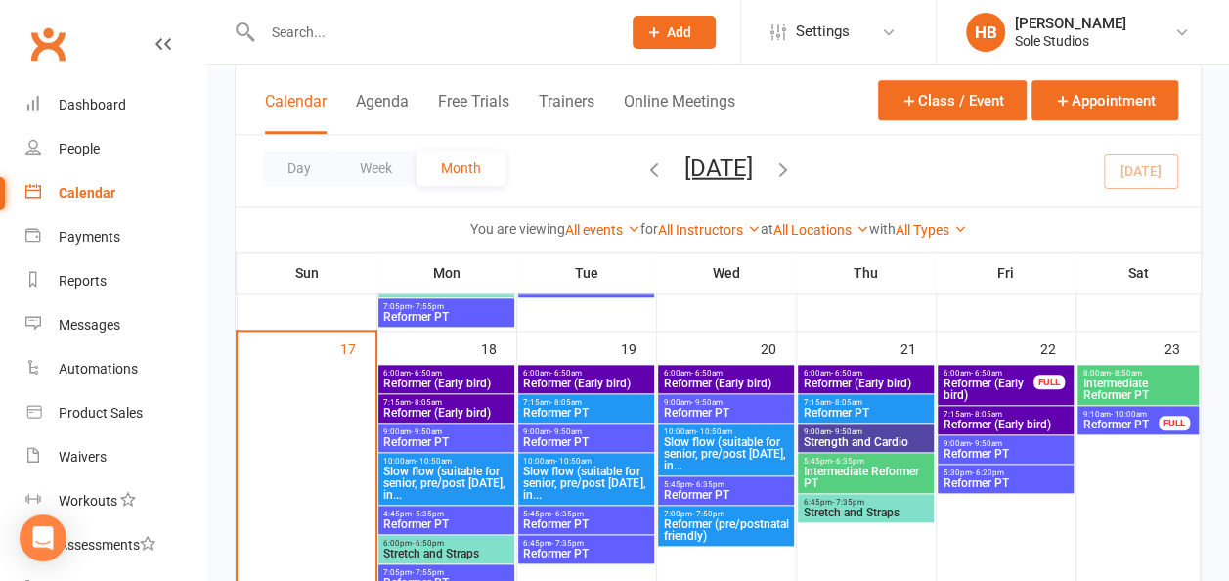
click at [998, 422] on span "Reformer (Early bird)" at bounding box center [1005, 425] width 127 height 12
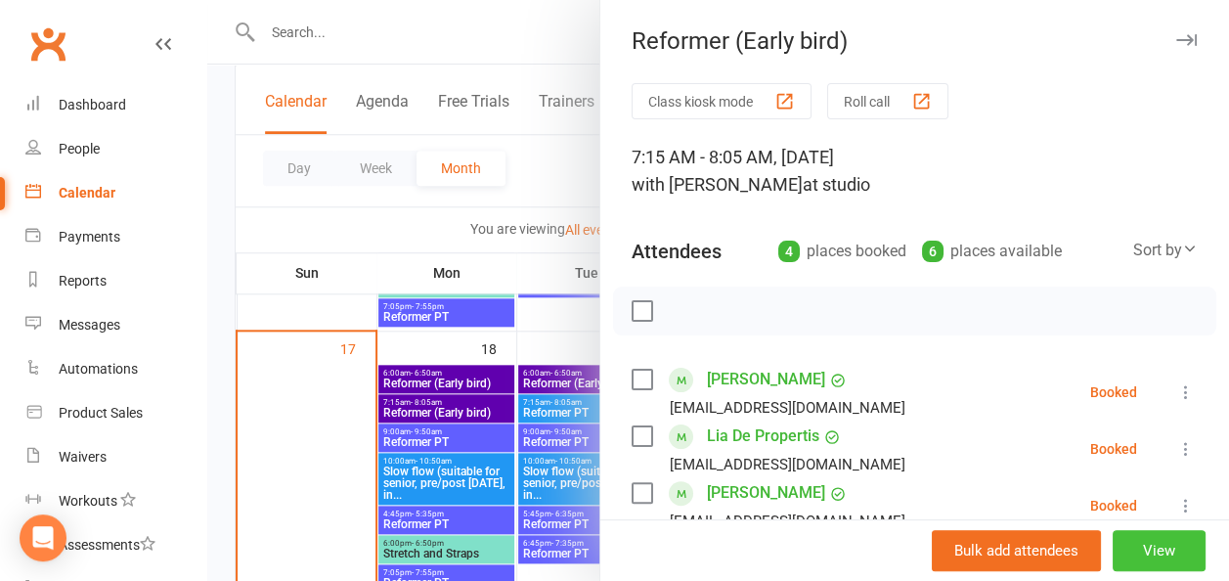
click at [1128, 558] on button "View" at bounding box center [1159, 550] width 93 height 41
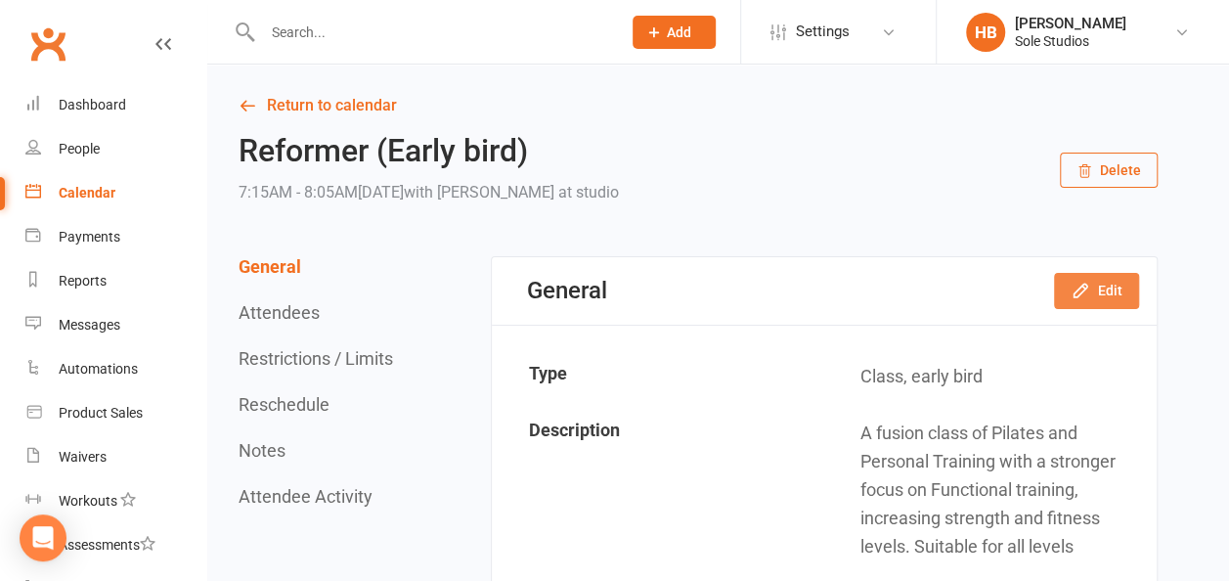
click at [1085, 303] on button "Edit" at bounding box center [1096, 290] width 85 height 35
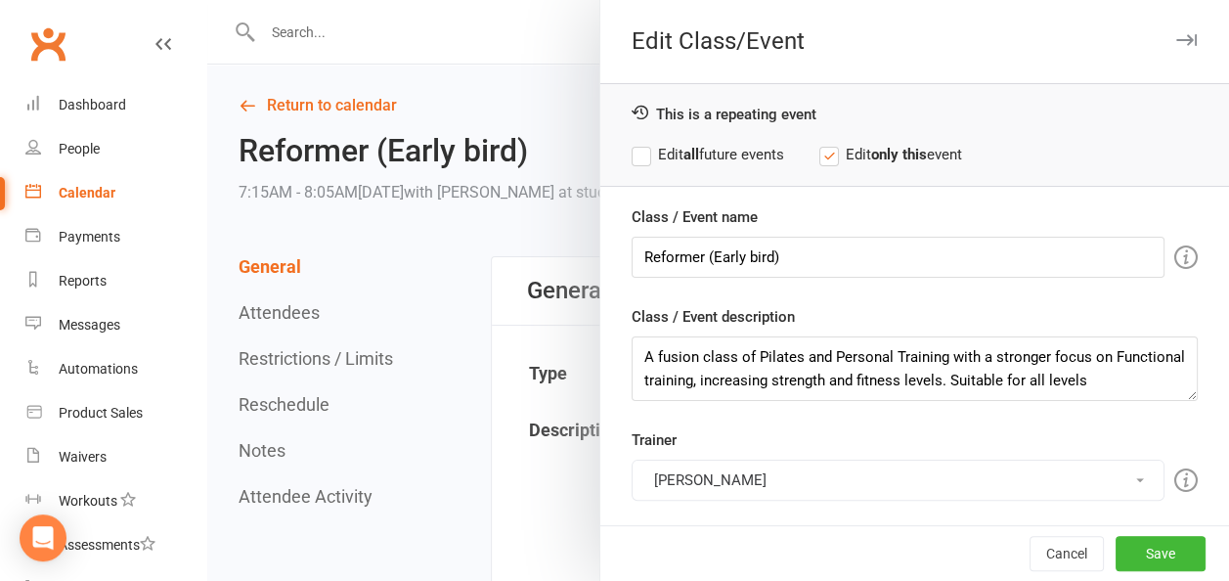
click at [686, 466] on button "[PERSON_NAME]" at bounding box center [898, 480] width 533 height 41
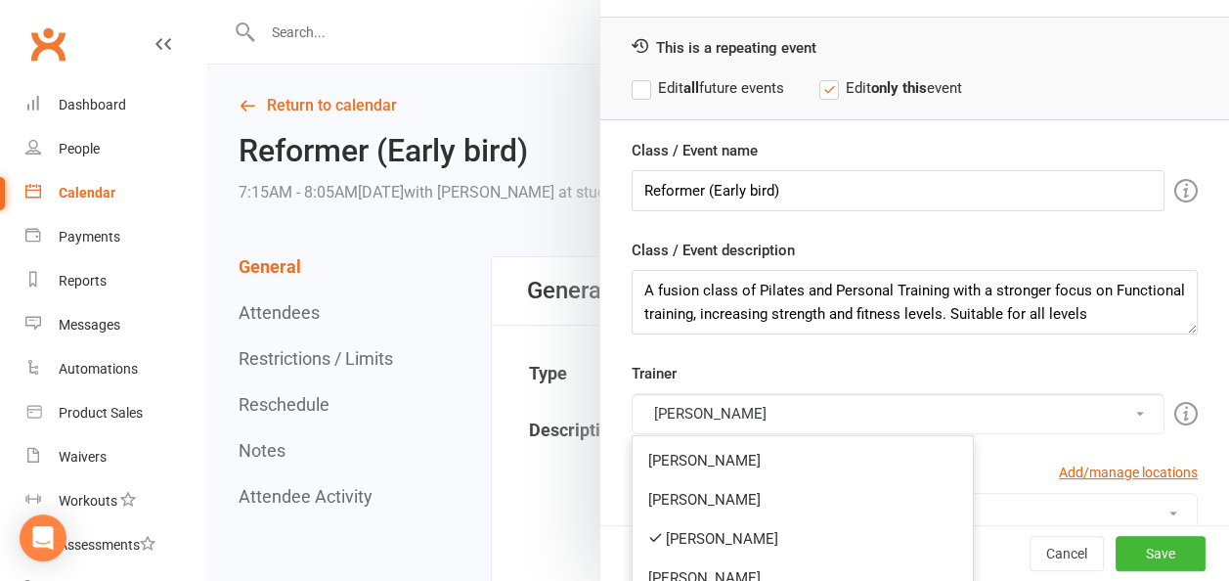
scroll to position [98, 0]
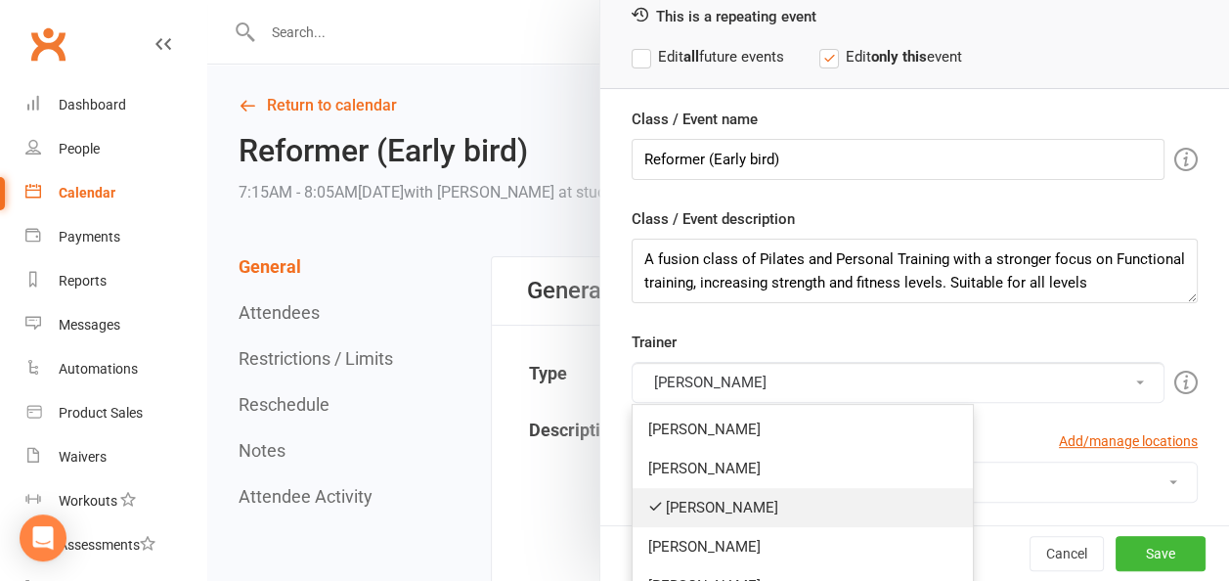
click at [680, 491] on link "[PERSON_NAME]" at bounding box center [803, 507] width 340 height 39
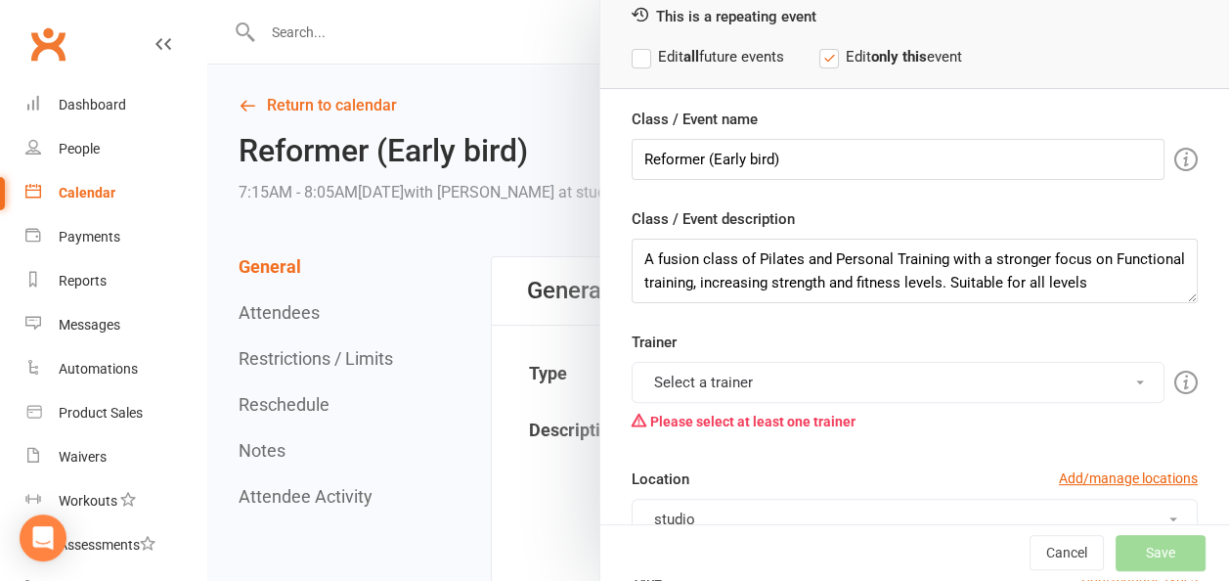
click at [696, 388] on button "Select a trainer" at bounding box center [898, 382] width 533 height 41
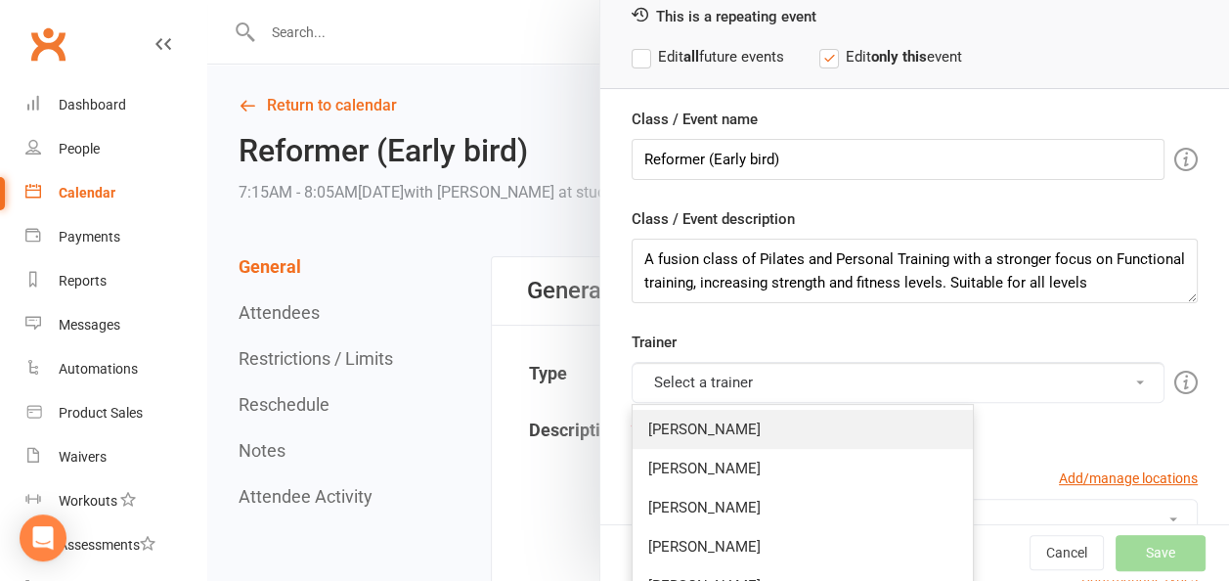
click at [690, 422] on link "[PERSON_NAME]" at bounding box center [803, 429] width 340 height 39
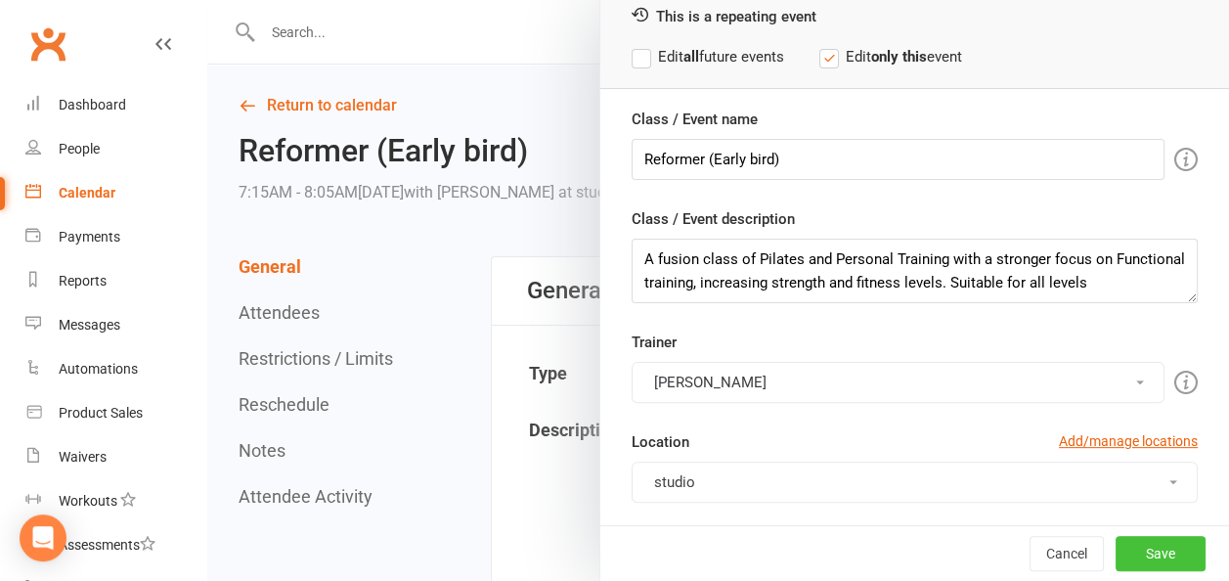
click at [1129, 558] on button "Save" at bounding box center [1161, 553] width 90 height 35
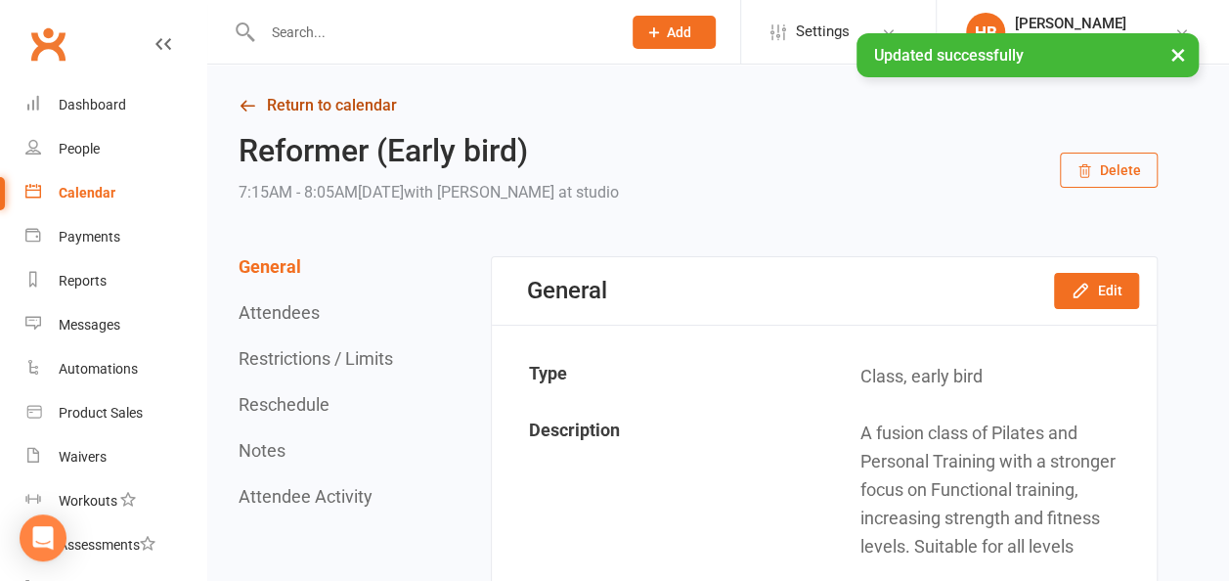
click at [328, 104] on link "Return to calendar" at bounding box center [698, 105] width 919 height 27
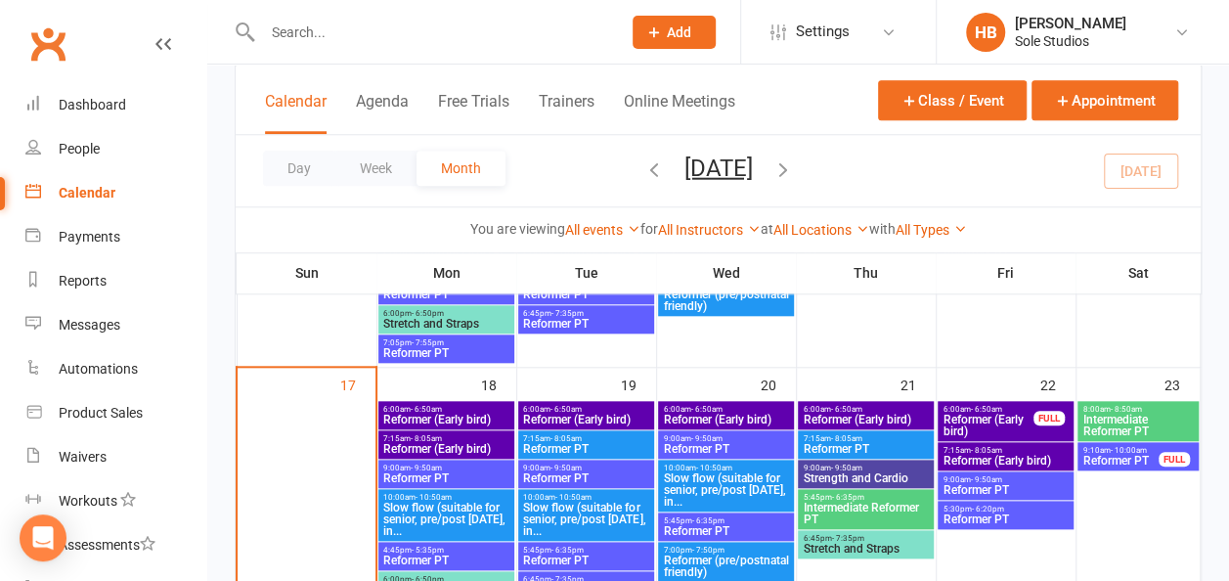
scroll to position [880, 0]
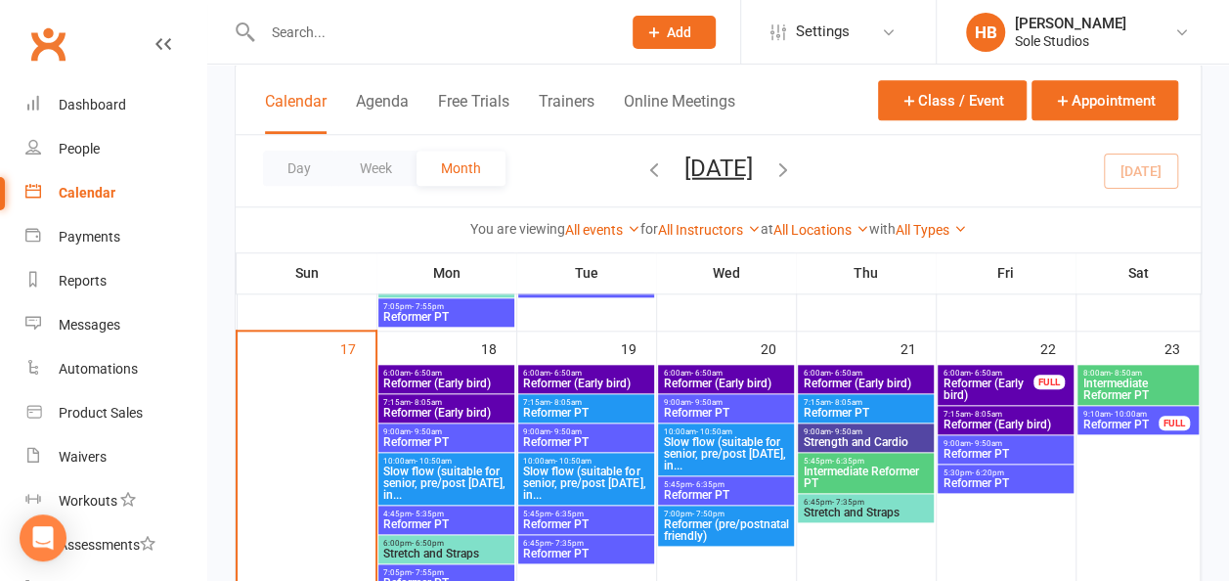
click at [980, 448] on span "Reformer PT" at bounding box center [1005, 454] width 127 height 12
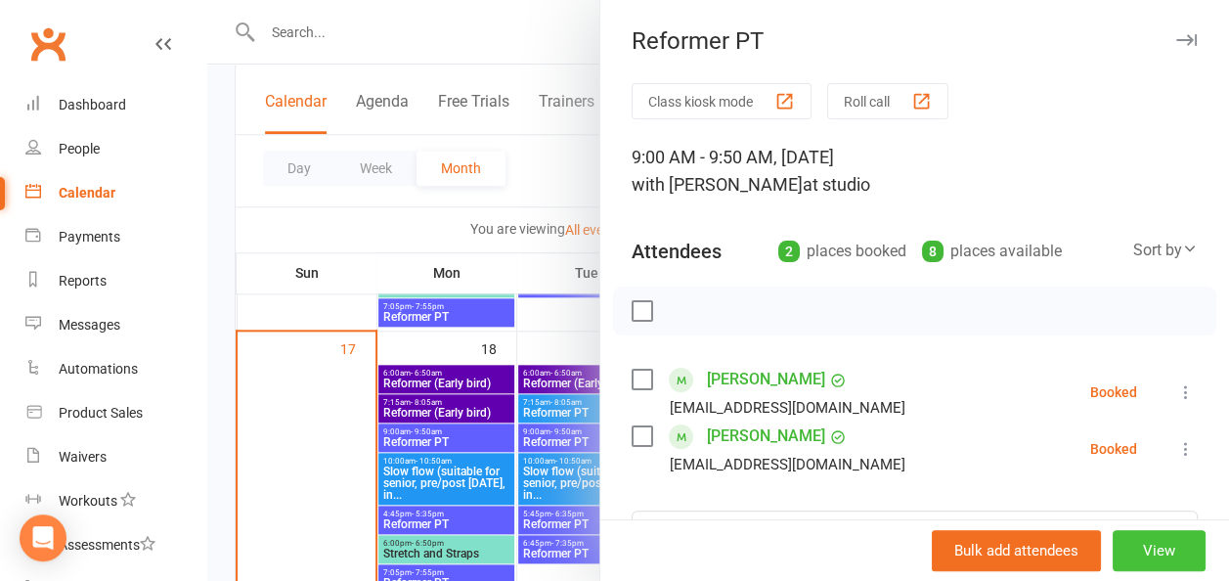
click at [1116, 547] on button "View" at bounding box center [1159, 550] width 93 height 41
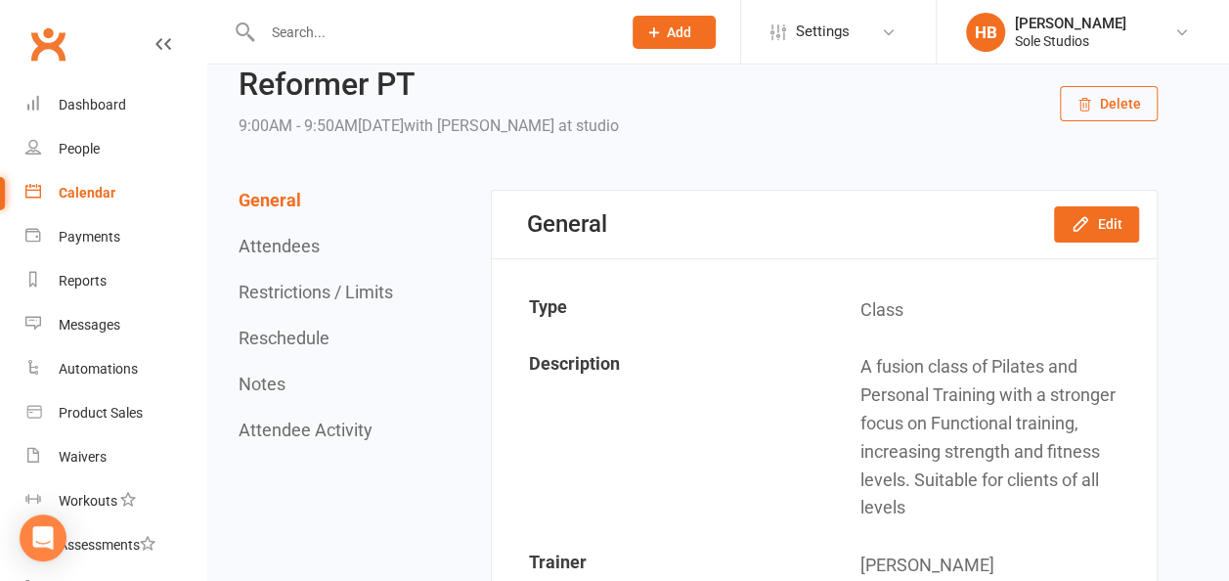
scroll to position [98, 0]
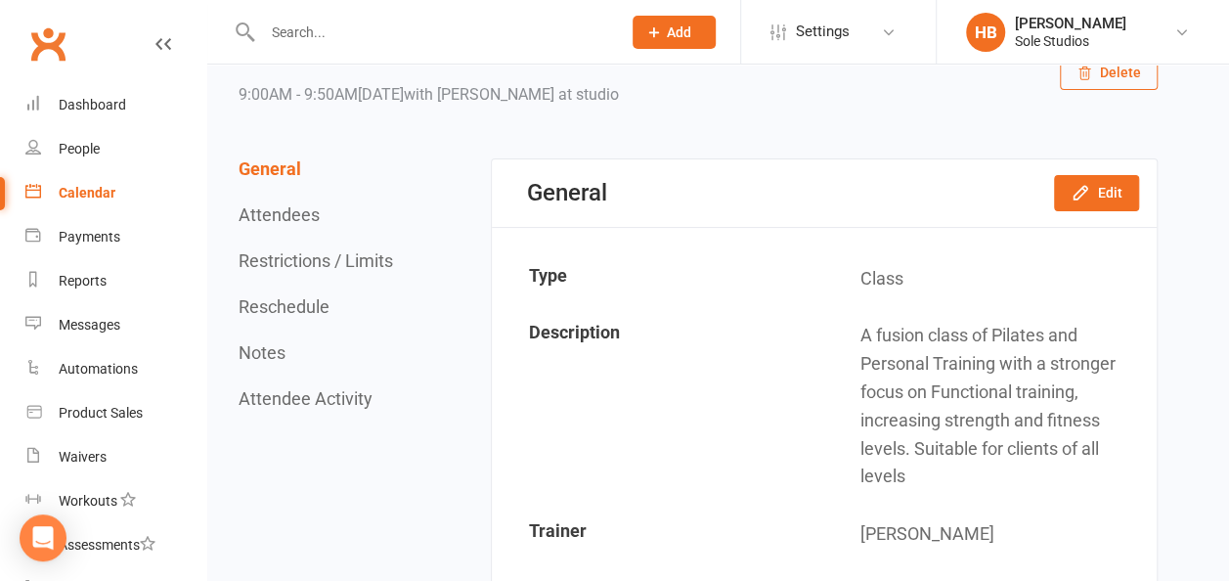
click at [1118, 162] on div "General Edit" at bounding box center [824, 192] width 665 height 67
click at [1082, 205] on button "Edit" at bounding box center [1096, 192] width 85 height 35
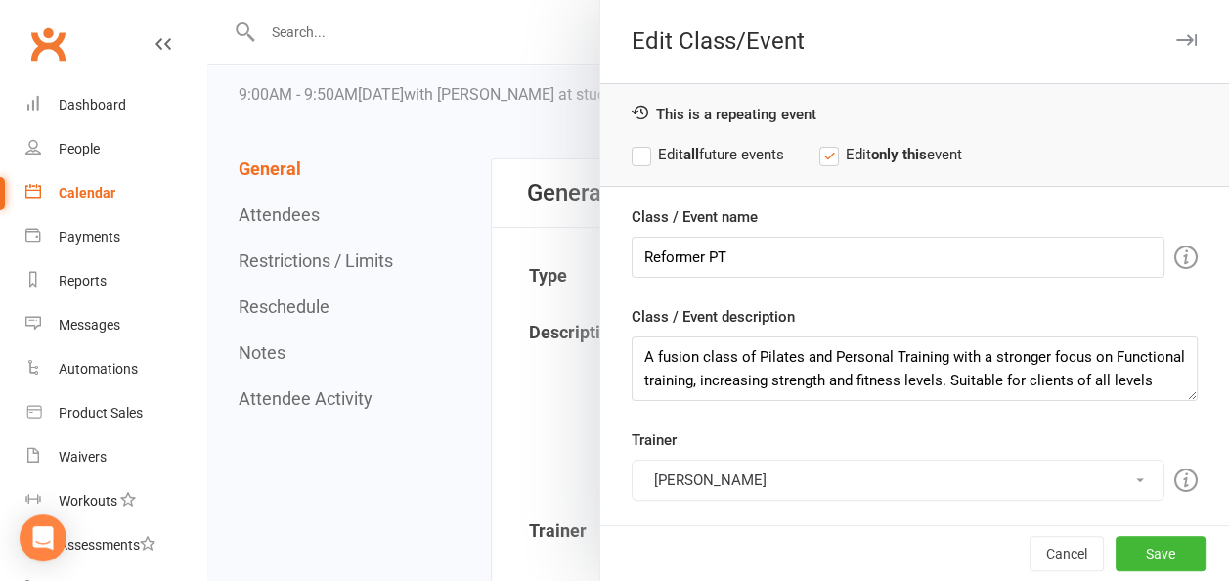
click at [686, 478] on button "[PERSON_NAME]" at bounding box center [898, 480] width 533 height 41
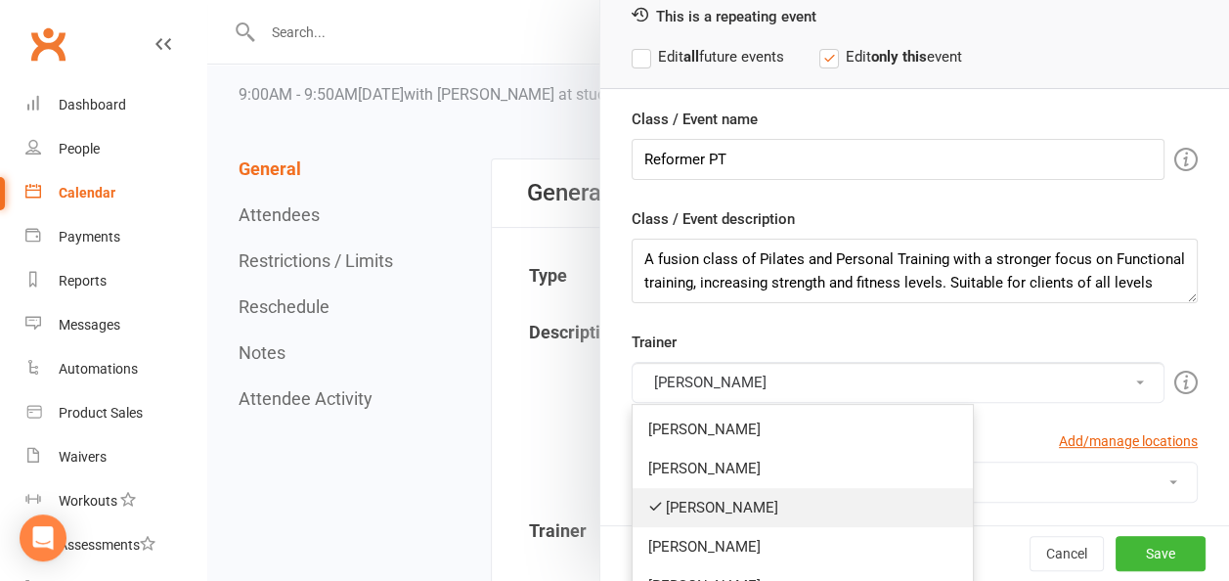
click at [698, 510] on link "[PERSON_NAME]" at bounding box center [803, 507] width 340 height 39
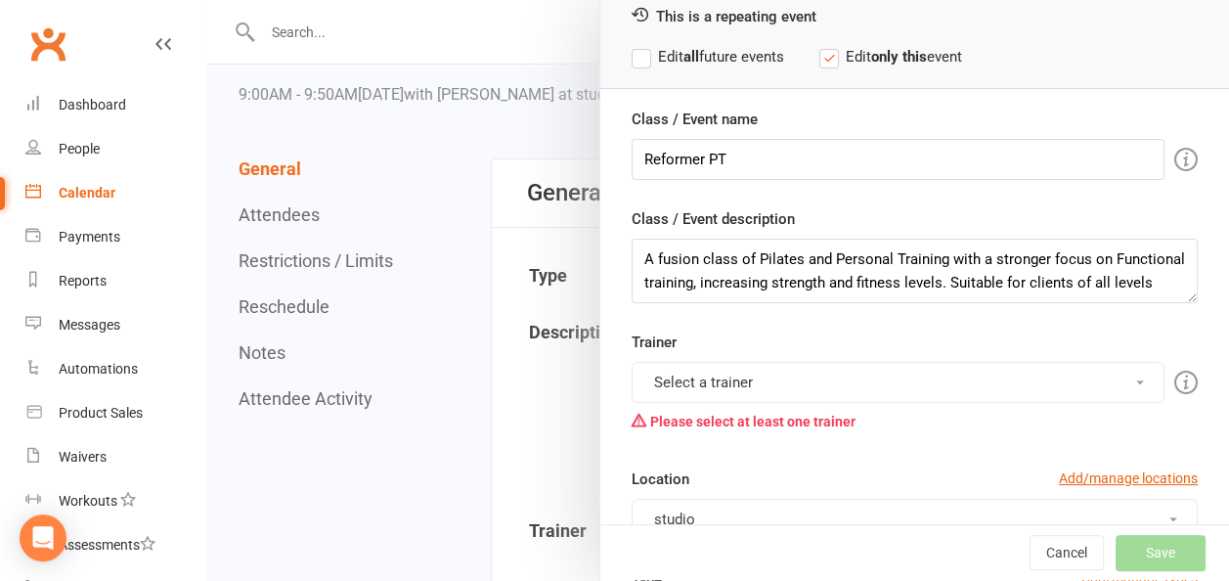
click at [721, 381] on button "Select a trainer" at bounding box center [898, 382] width 533 height 41
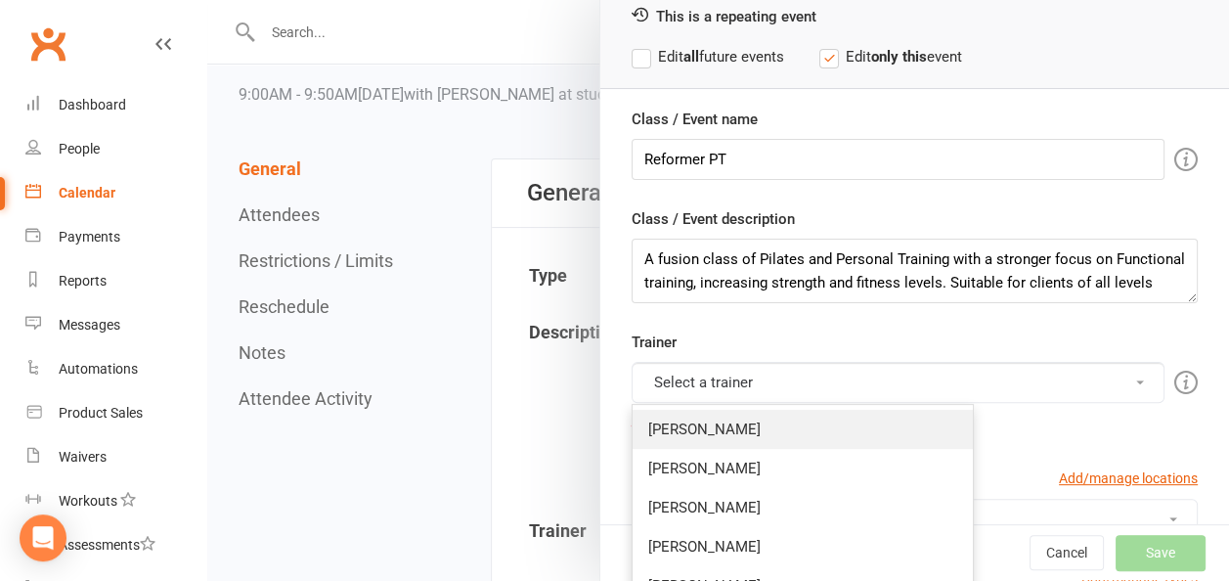
click at [669, 426] on link "[PERSON_NAME]" at bounding box center [803, 429] width 340 height 39
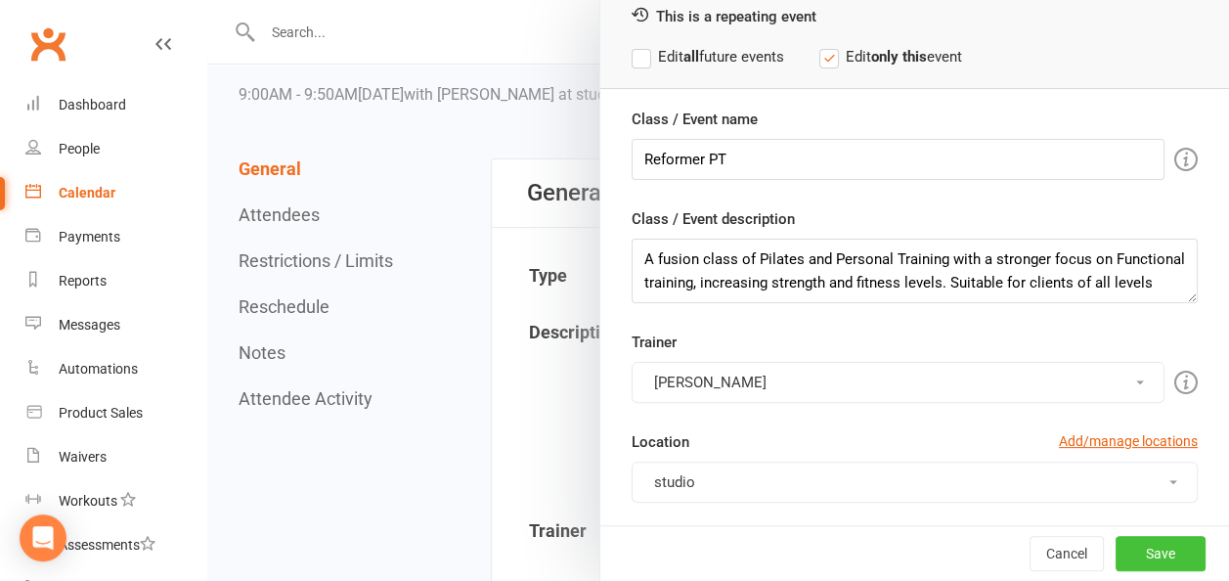
click at [1117, 546] on button "Save" at bounding box center [1161, 553] width 90 height 35
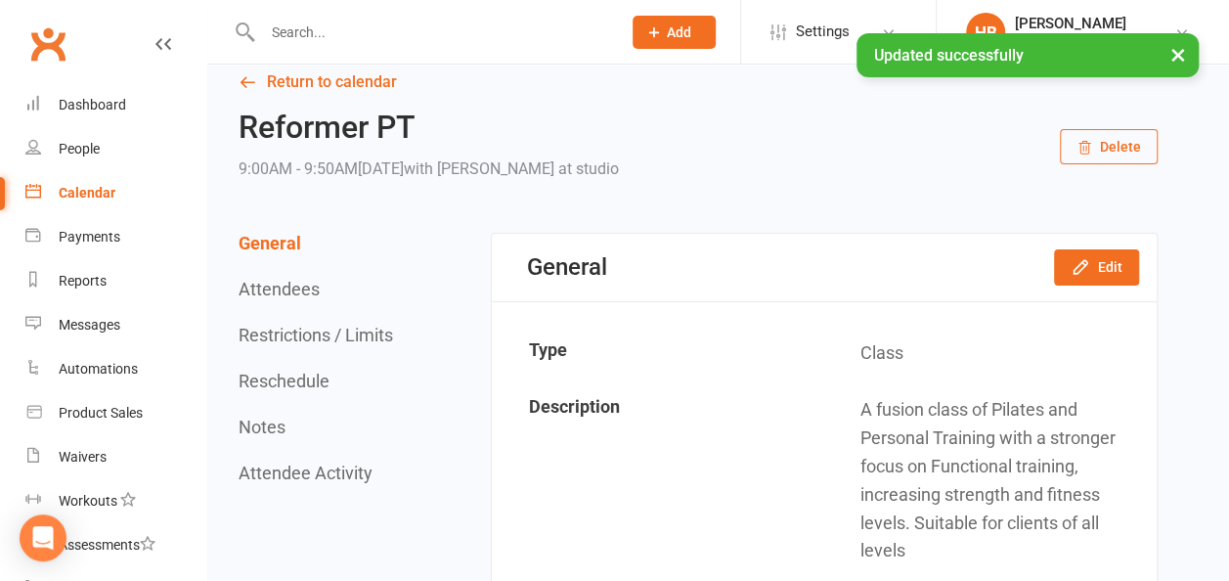
scroll to position [0, 0]
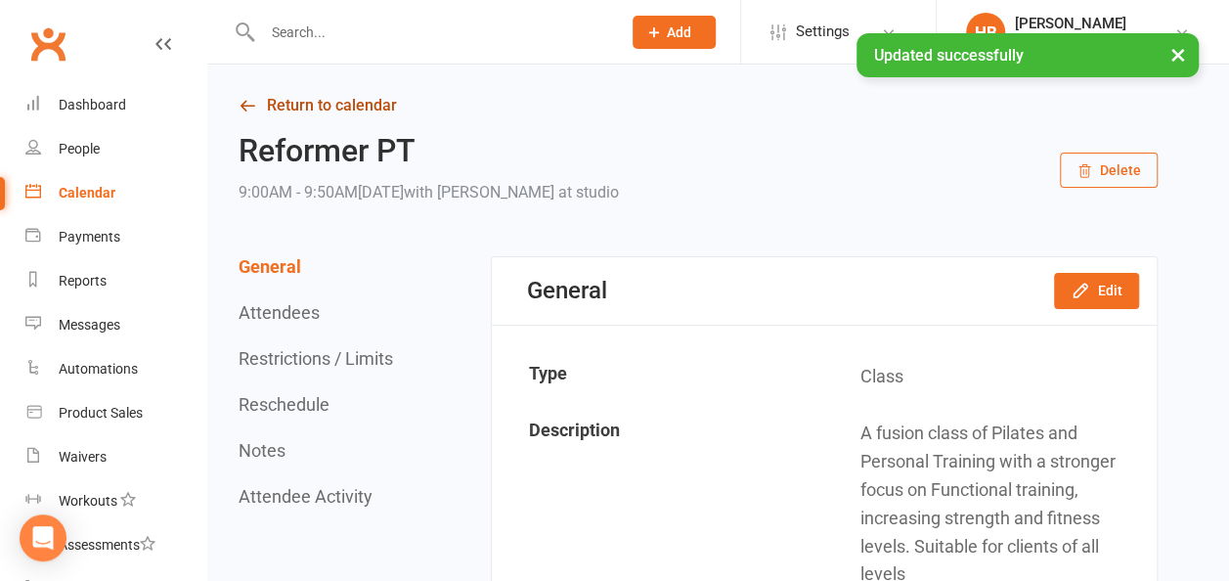
click at [376, 108] on link "Return to calendar" at bounding box center [698, 105] width 919 height 27
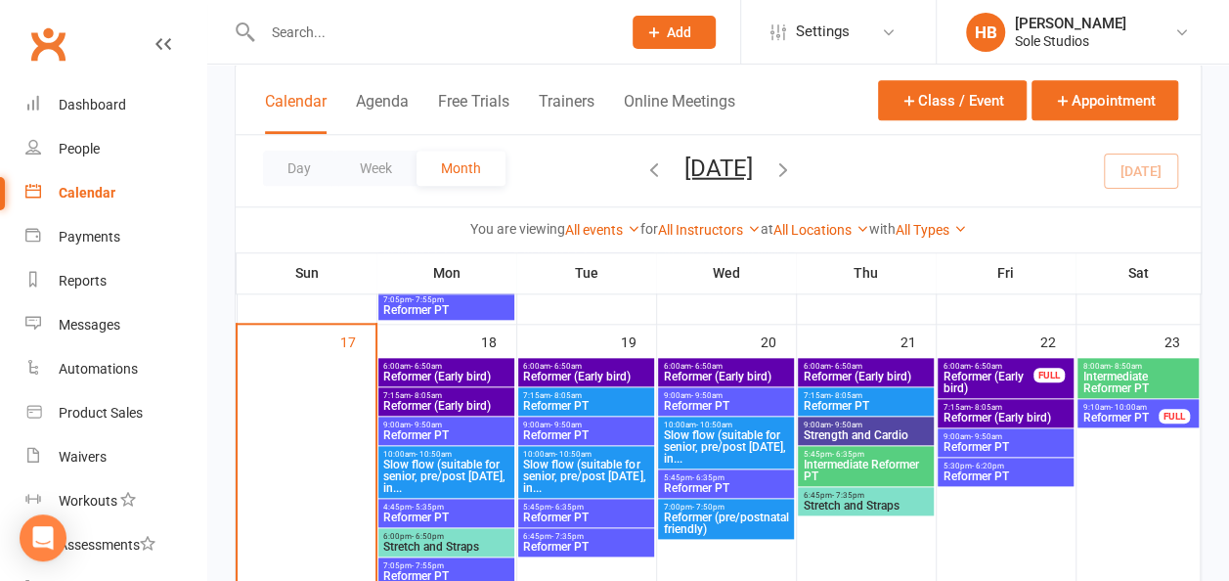
scroll to position [880, 0]
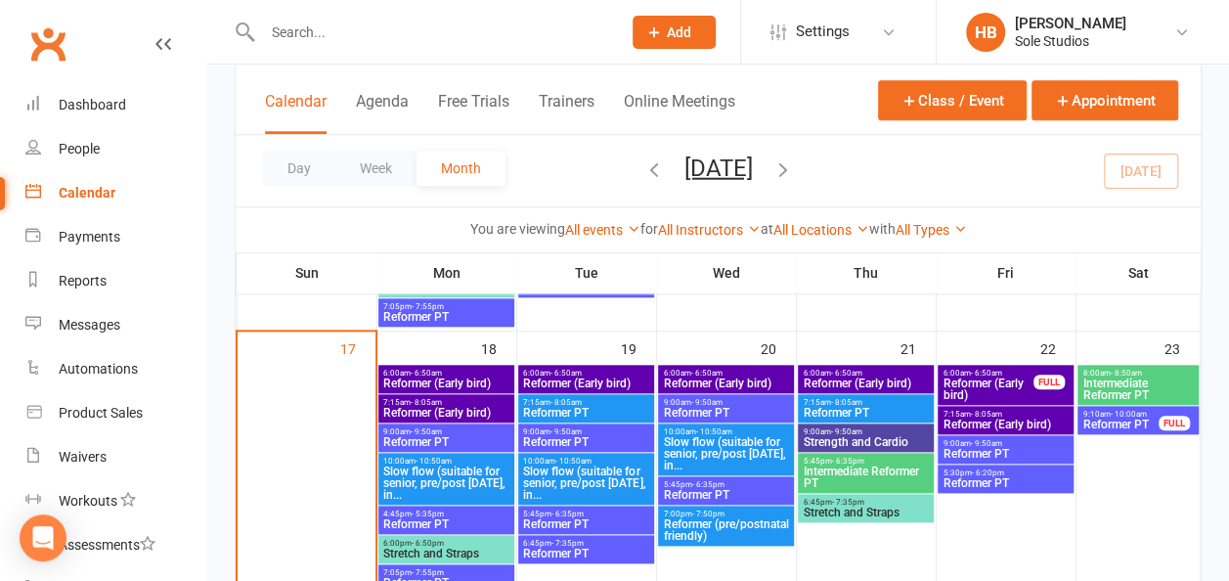
click at [1017, 475] on span "5:30pm - 6:20pm" at bounding box center [1005, 472] width 127 height 9
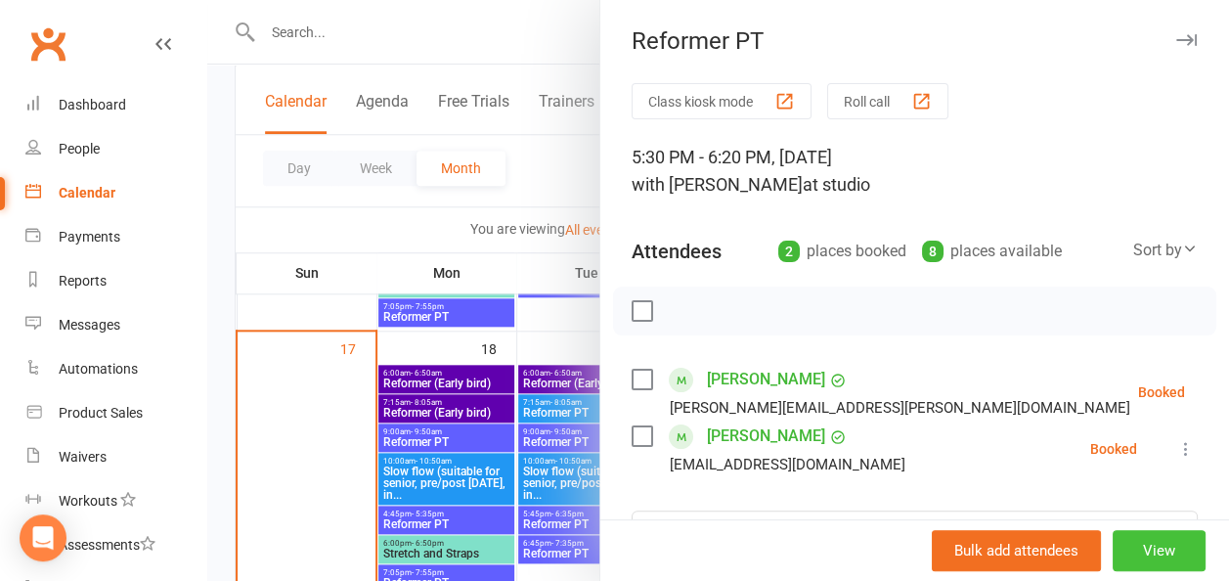
click at [1113, 551] on button "View" at bounding box center [1159, 550] width 93 height 41
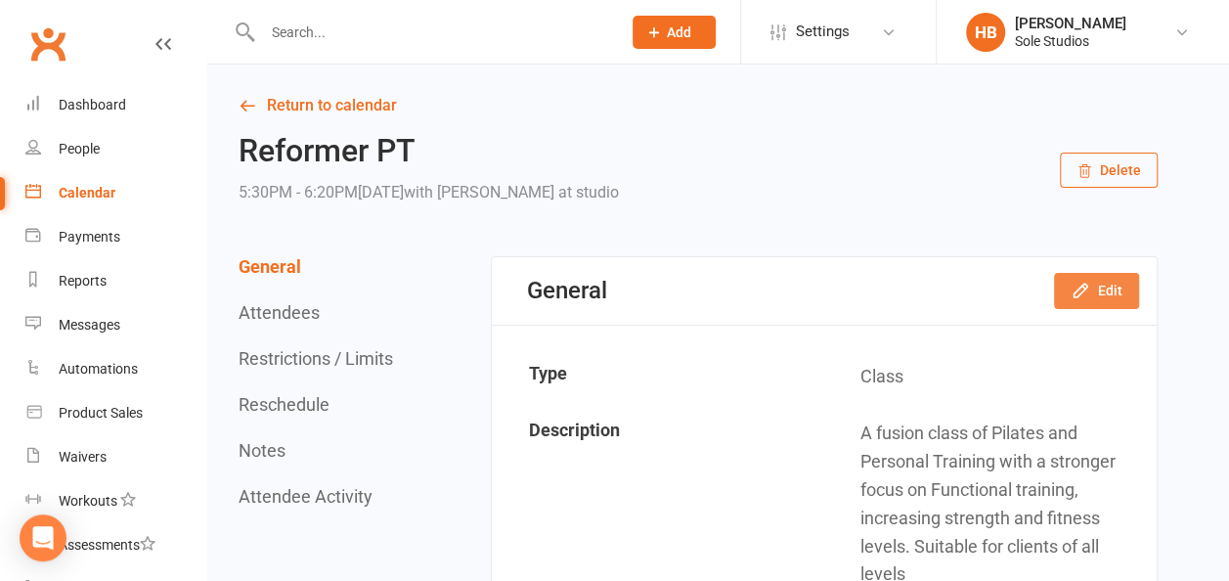
click at [1085, 285] on icon "button" at bounding box center [1081, 291] width 20 height 20
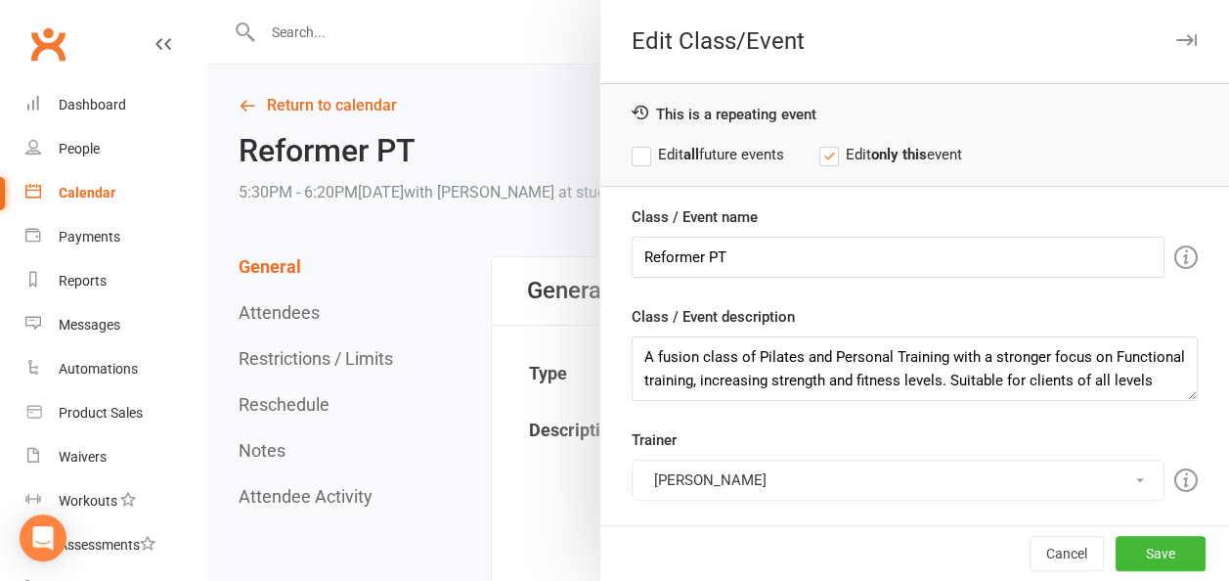
click at [690, 477] on button "[PERSON_NAME]" at bounding box center [898, 480] width 533 height 41
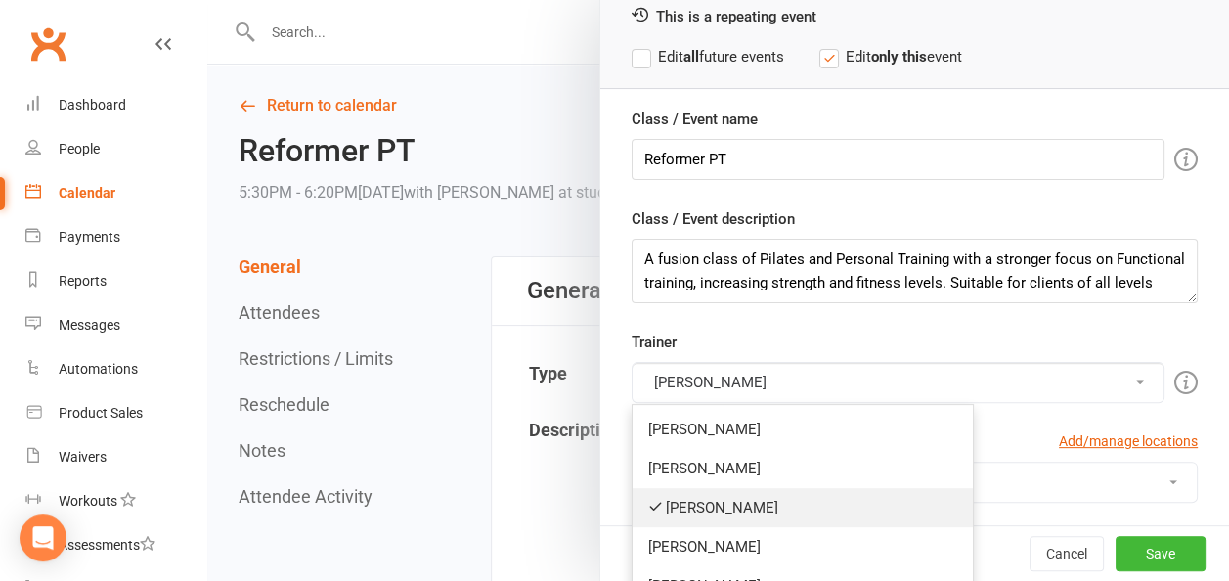
click at [688, 498] on link "[PERSON_NAME]" at bounding box center [803, 507] width 340 height 39
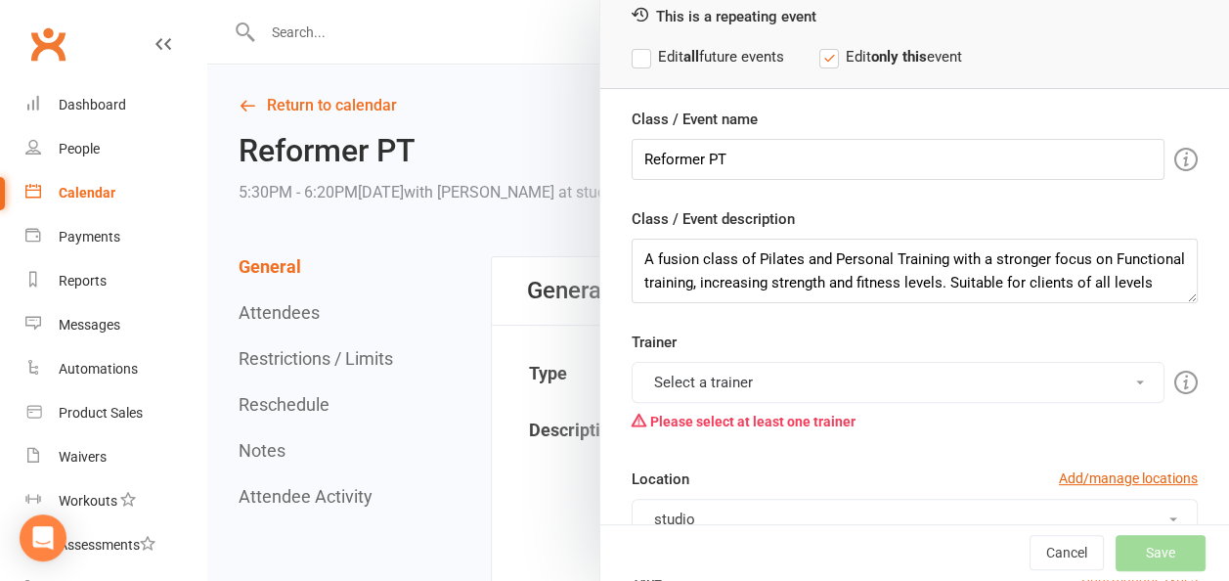
click at [724, 376] on button "Select a trainer" at bounding box center [898, 382] width 533 height 41
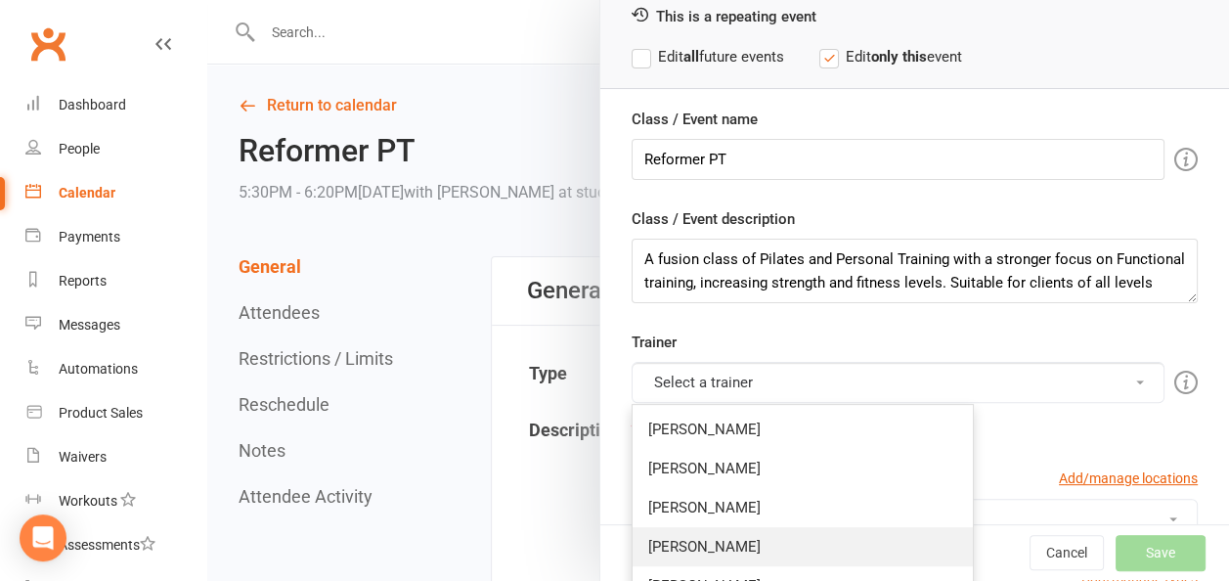
click at [709, 544] on link "[PERSON_NAME]" at bounding box center [803, 546] width 340 height 39
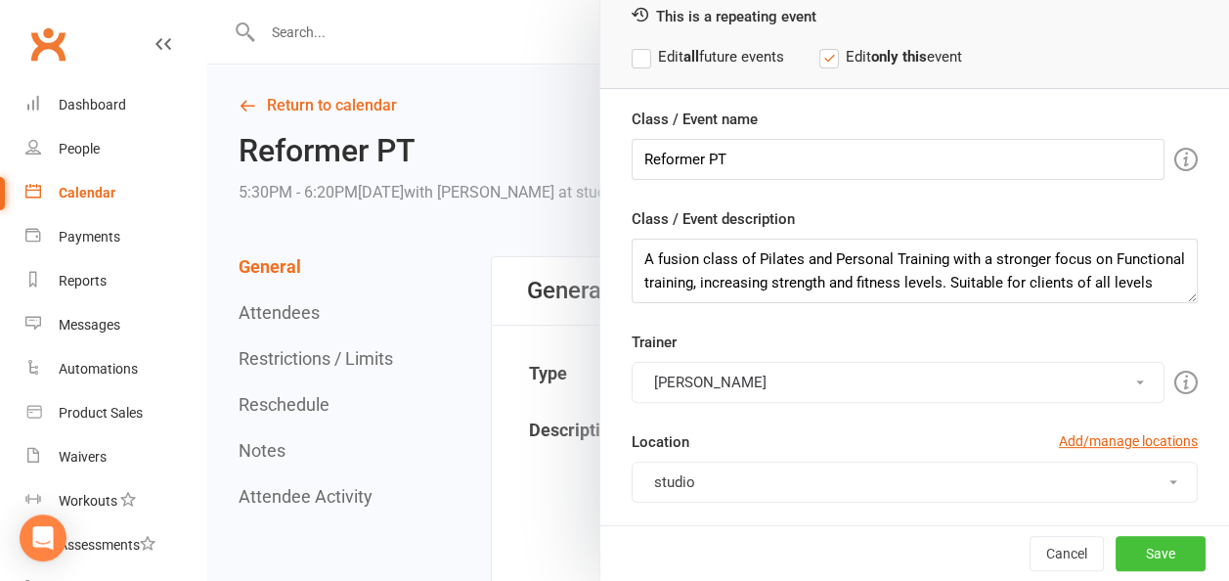
click at [1127, 544] on button "Save" at bounding box center [1161, 553] width 90 height 35
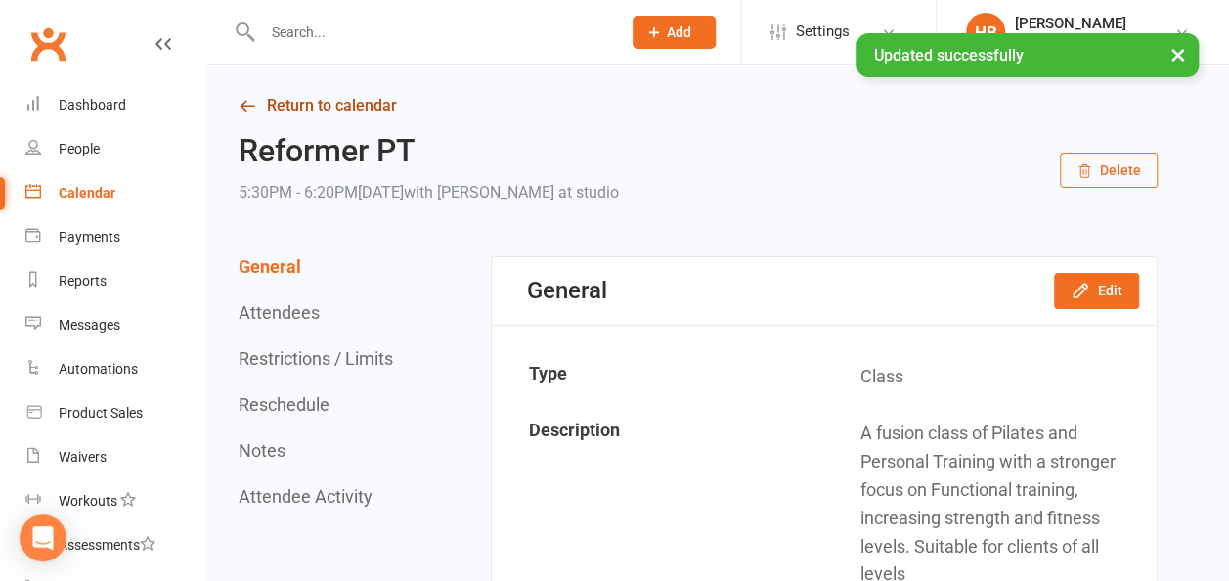
click at [297, 104] on link "Return to calendar" at bounding box center [698, 105] width 919 height 27
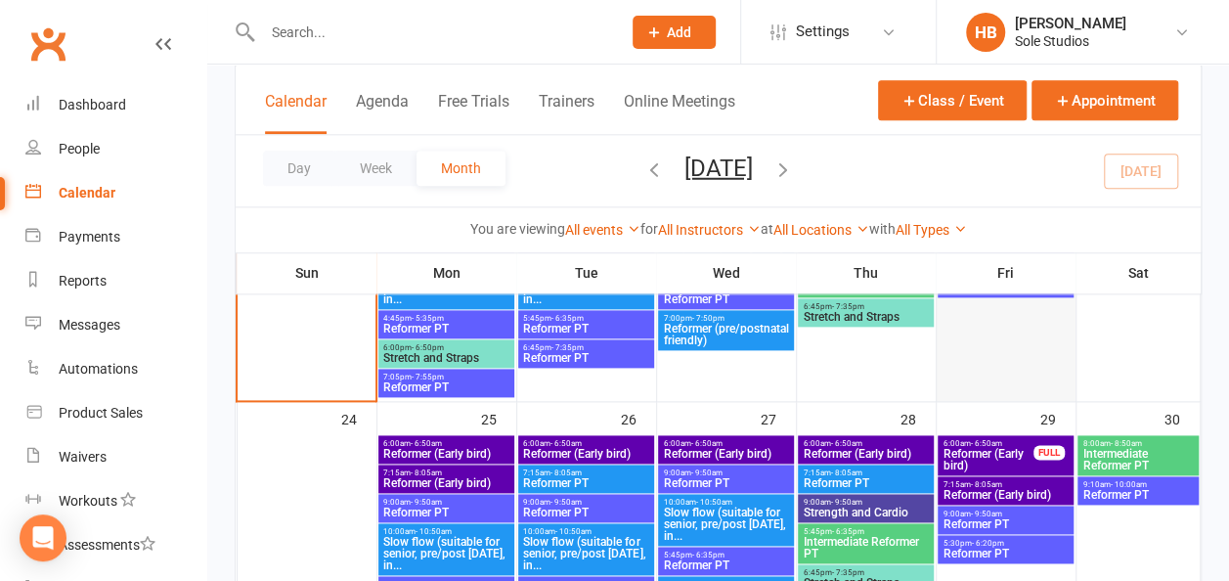
scroll to position [1173, 0]
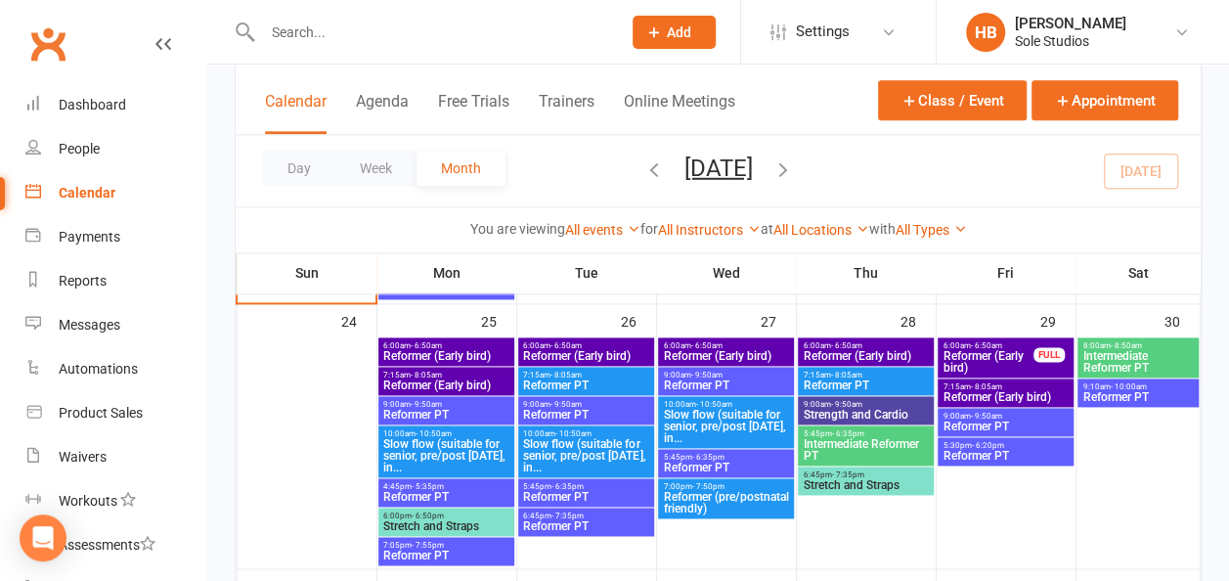
click at [434, 346] on span "- 6:50am" at bounding box center [426, 345] width 31 height 9
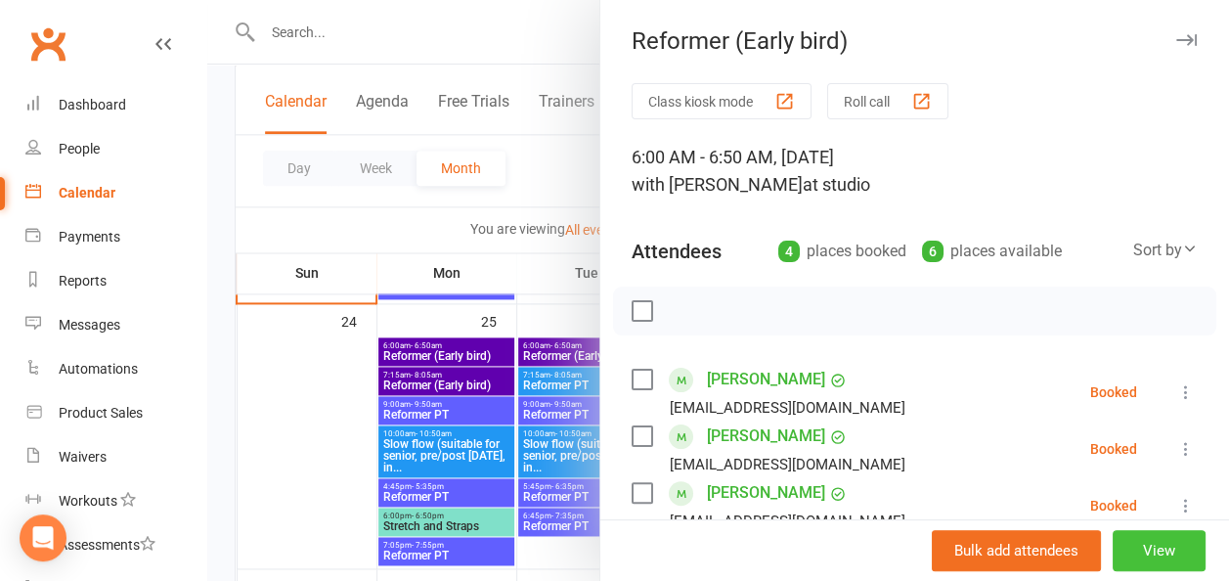
click at [1113, 549] on button "View" at bounding box center [1159, 550] width 93 height 41
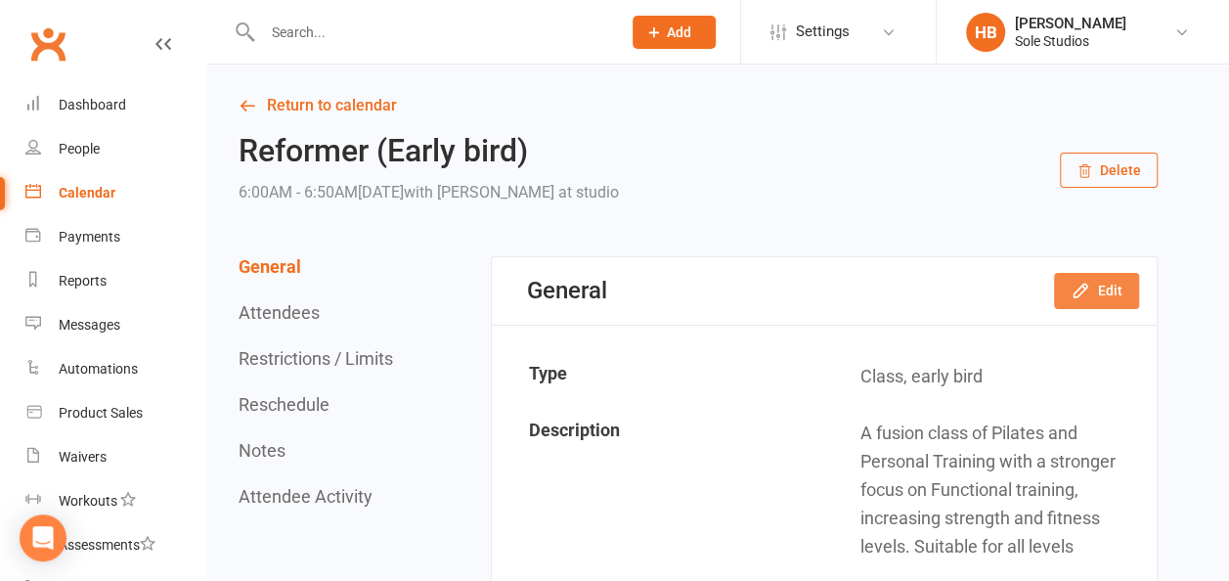
click at [1072, 284] on icon "button" at bounding box center [1081, 291] width 20 height 20
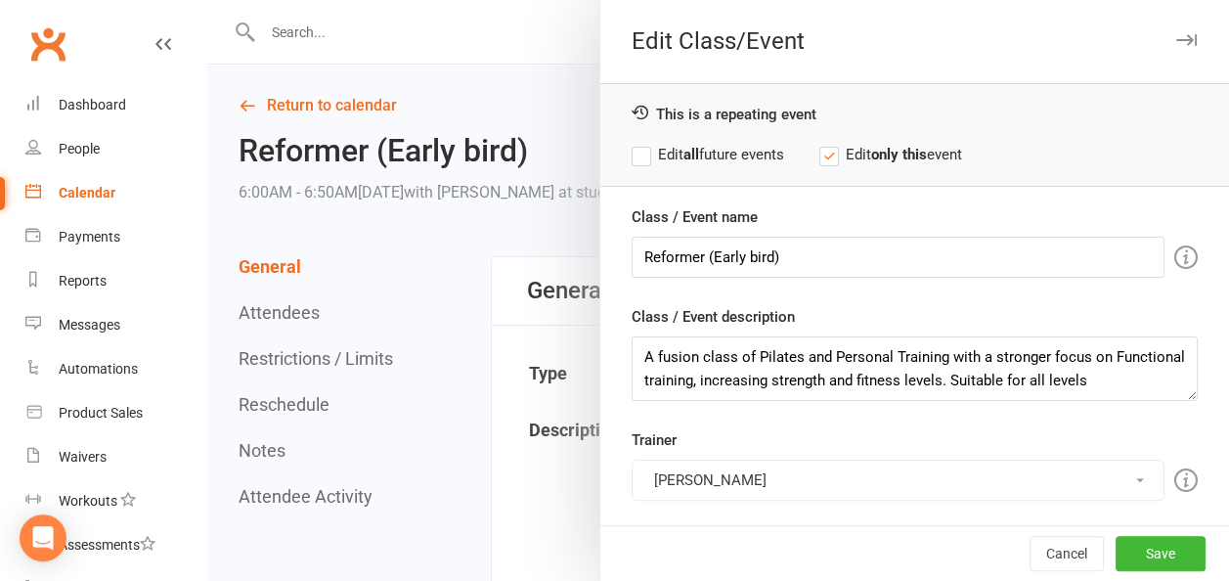
click at [685, 472] on button "[PERSON_NAME]" at bounding box center [898, 480] width 533 height 41
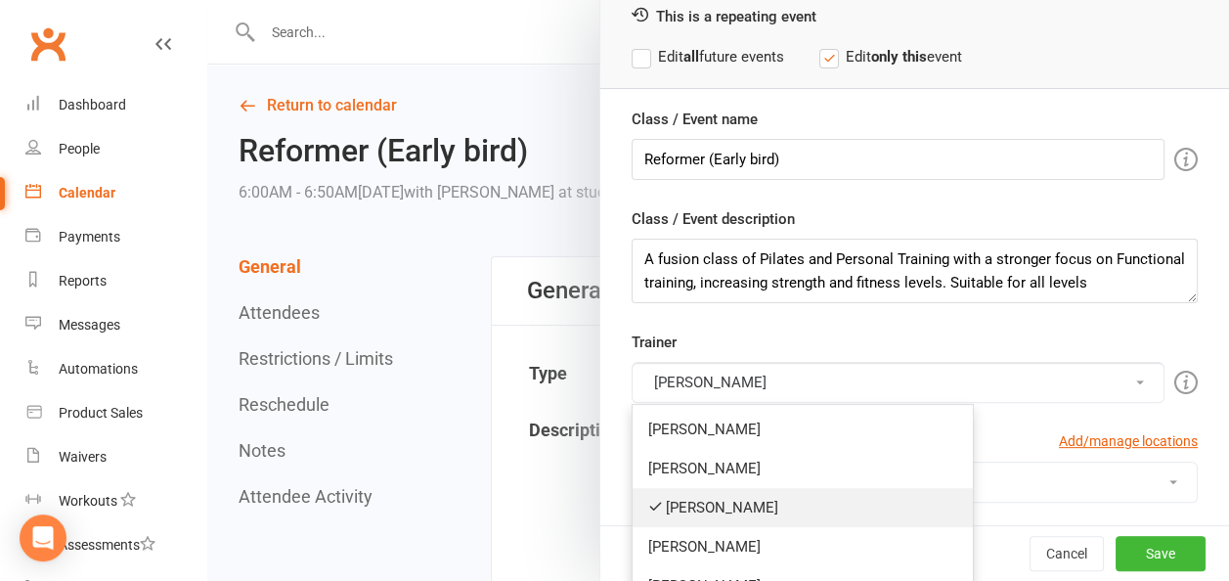
click at [686, 495] on link "[PERSON_NAME]" at bounding box center [803, 507] width 340 height 39
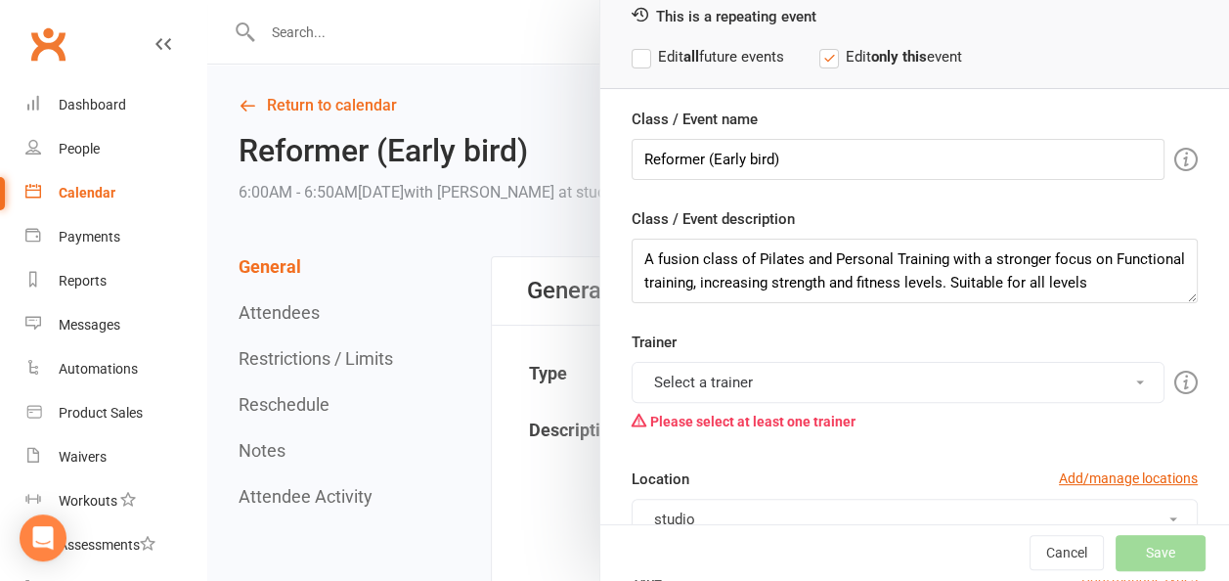
click at [716, 378] on button "Select a trainer" at bounding box center [898, 382] width 533 height 41
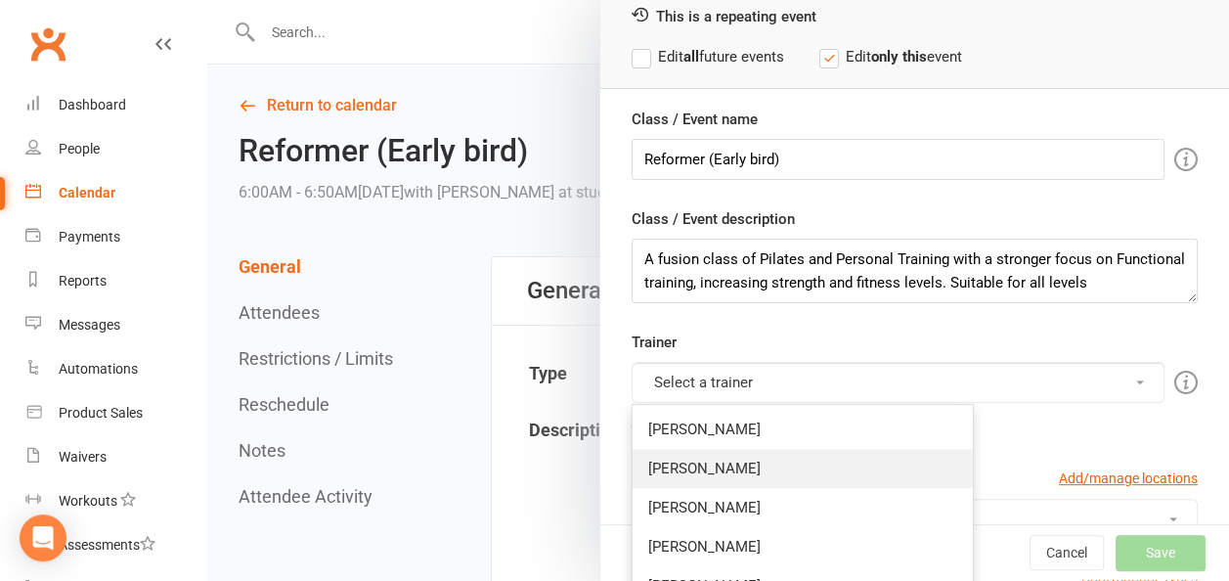
scroll to position [196, 0]
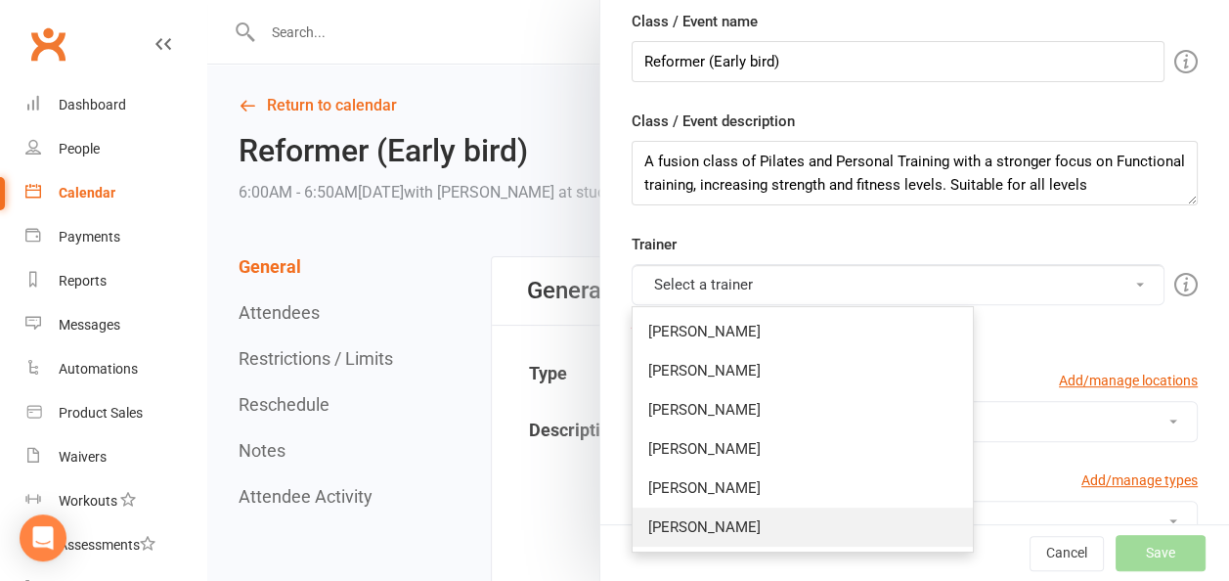
click at [679, 521] on link "[PERSON_NAME]" at bounding box center [803, 527] width 340 height 39
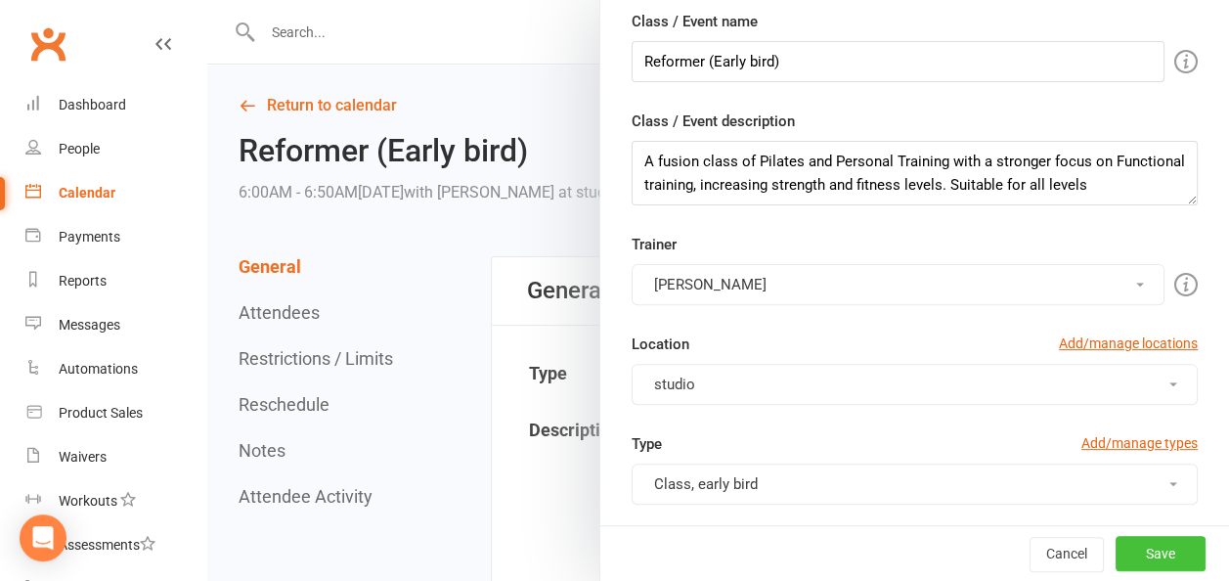
click at [1151, 543] on button "Save" at bounding box center [1161, 553] width 90 height 35
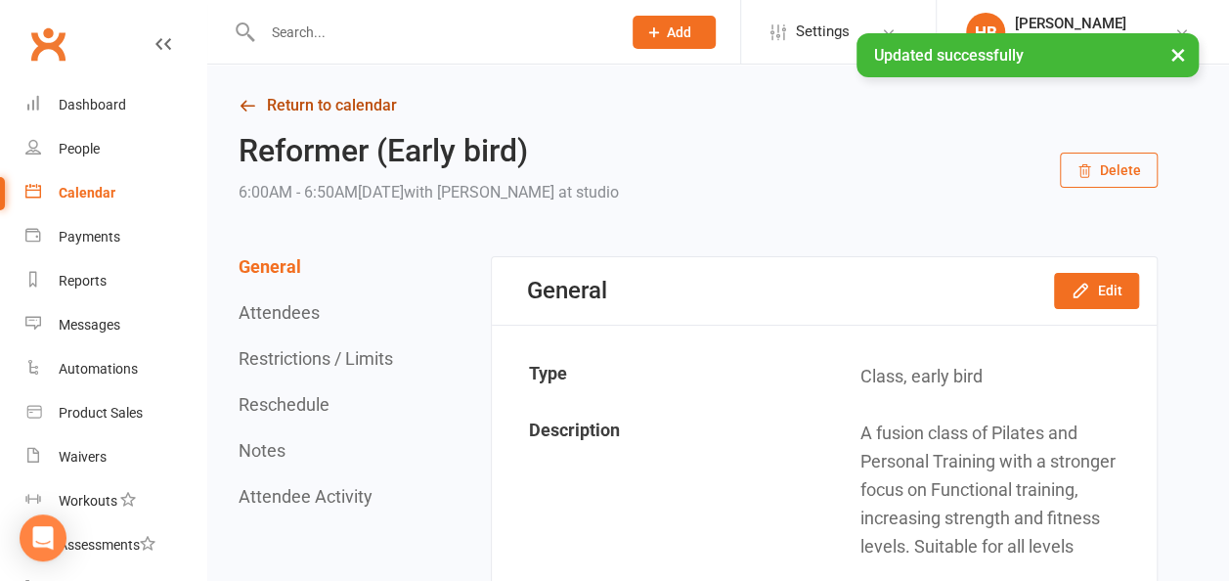
click at [360, 105] on link "Return to calendar" at bounding box center [698, 105] width 919 height 27
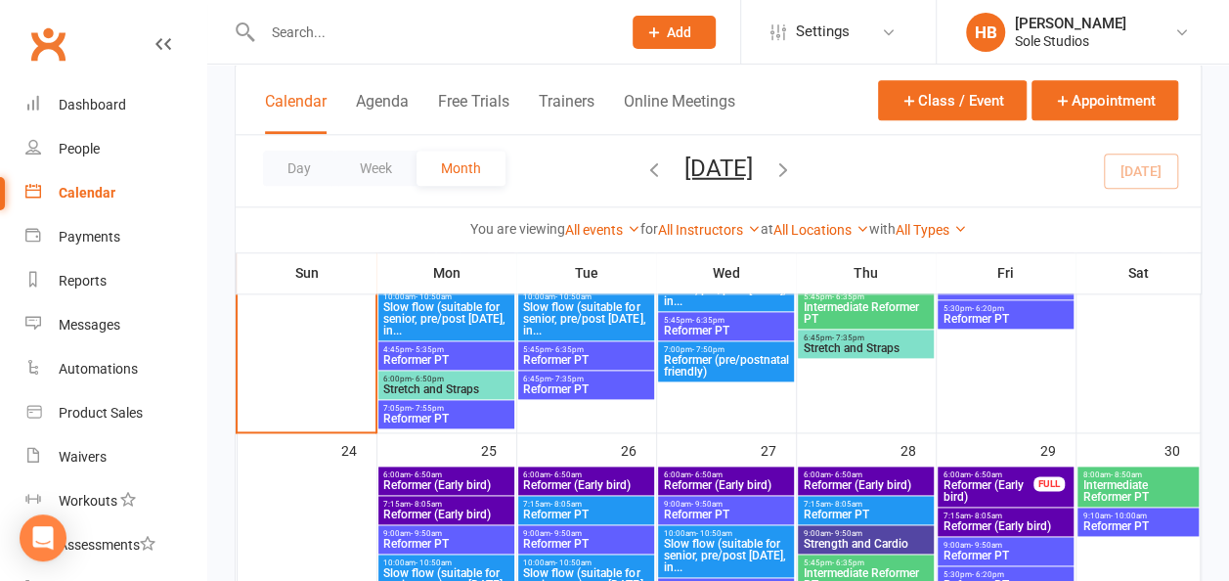
scroll to position [1076, 0]
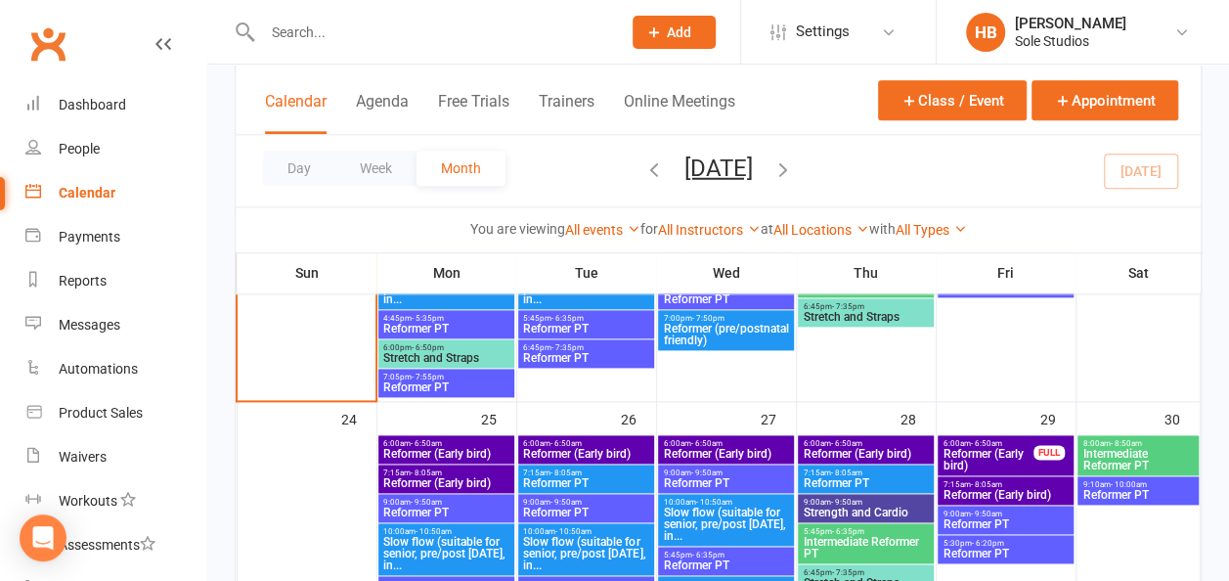
click at [457, 473] on span "7:15am - 8:05am" at bounding box center [445, 472] width 127 height 9
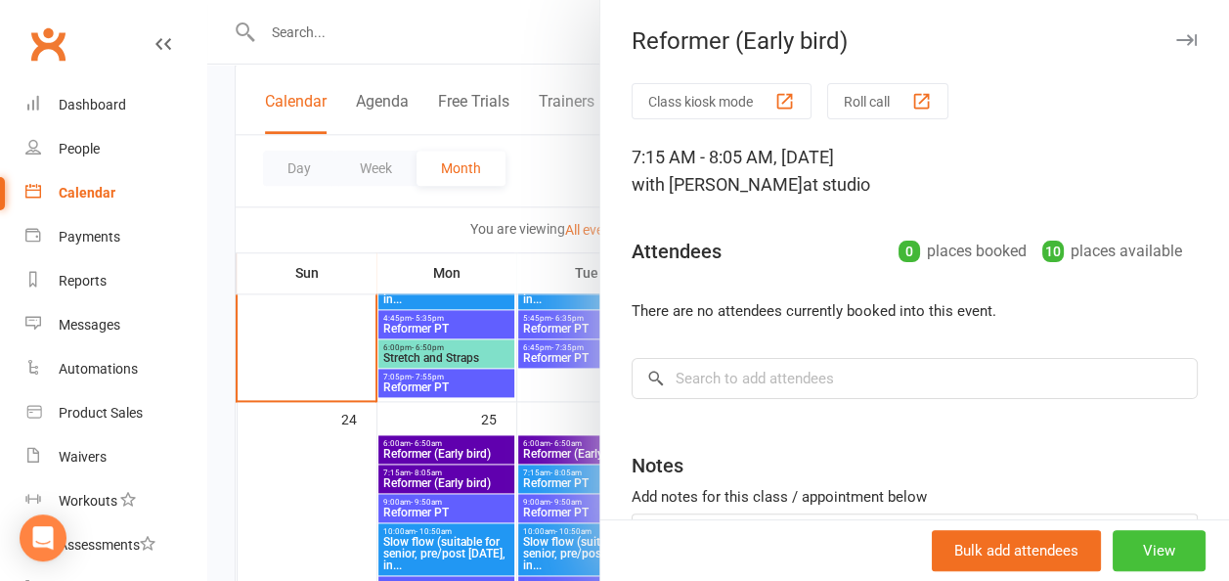
click at [1127, 563] on button "View" at bounding box center [1159, 550] width 93 height 41
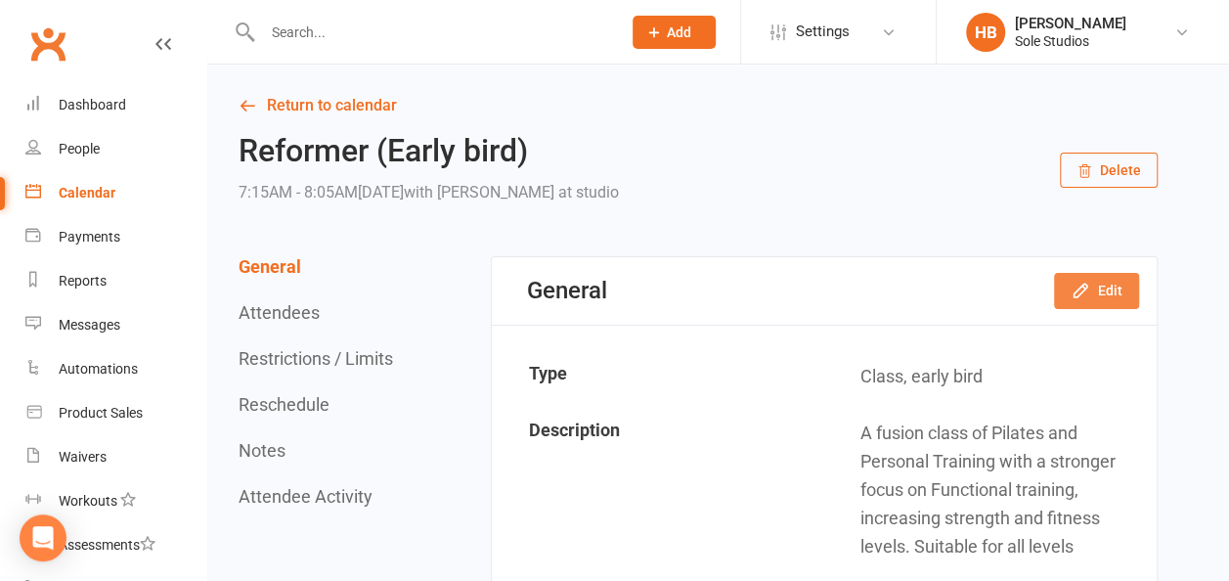
click at [1131, 291] on button "Edit" at bounding box center [1096, 290] width 85 height 35
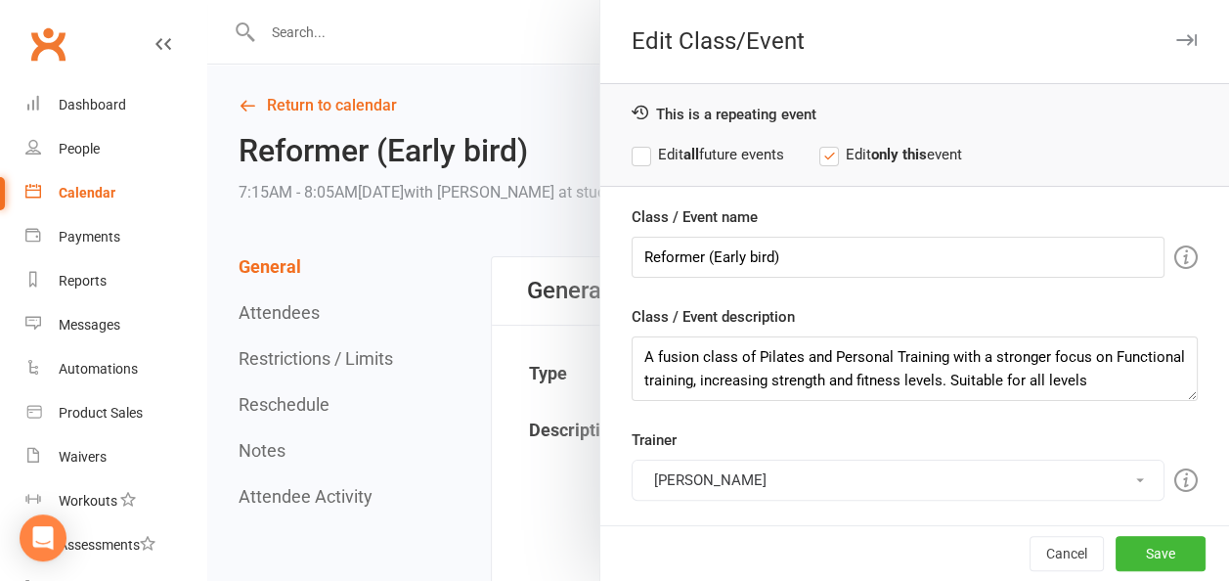
click at [708, 475] on button "[PERSON_NAME]" at bounding box center [898, 480] width 533 height 41
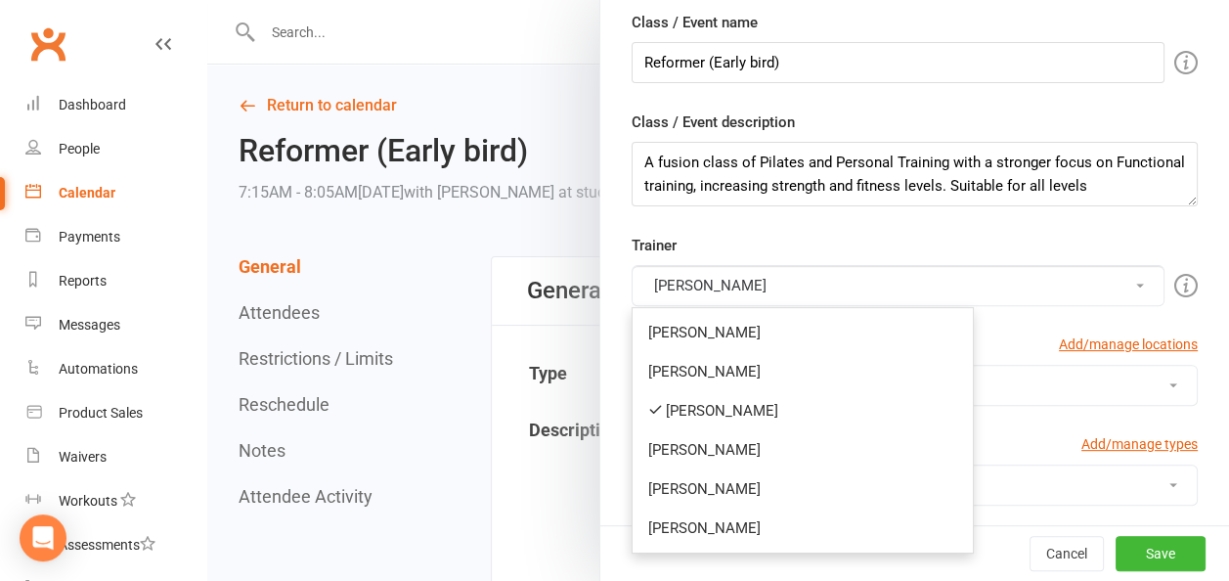
scroll to position [196, 0]
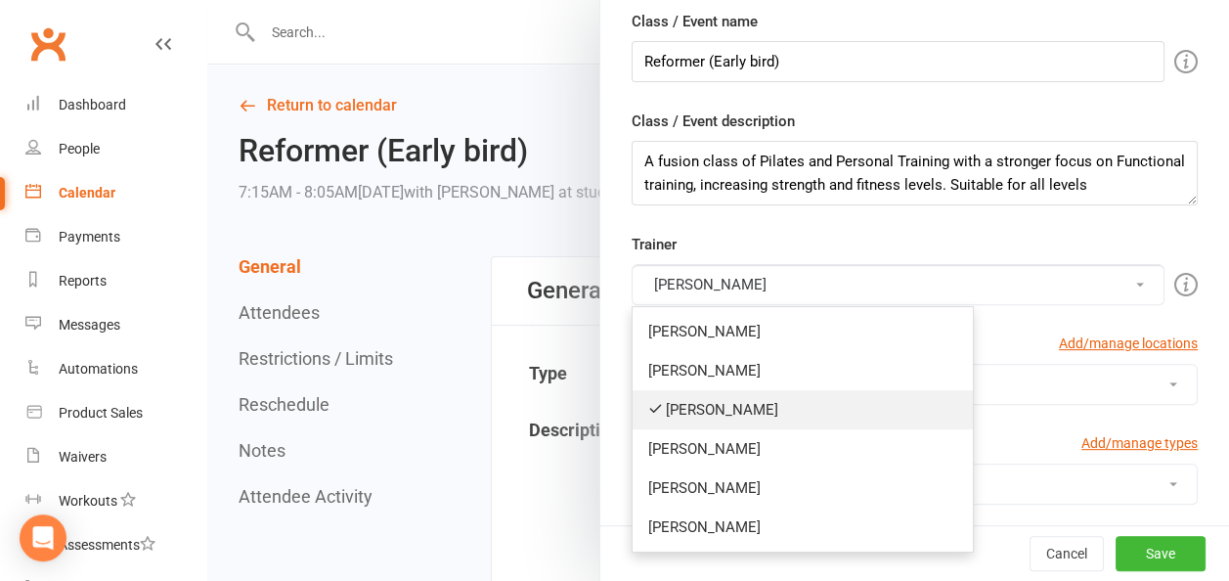
click at [712, 403] on link "[PERSON_NAME]" at bounding box center [803, 409] width 340 height 39
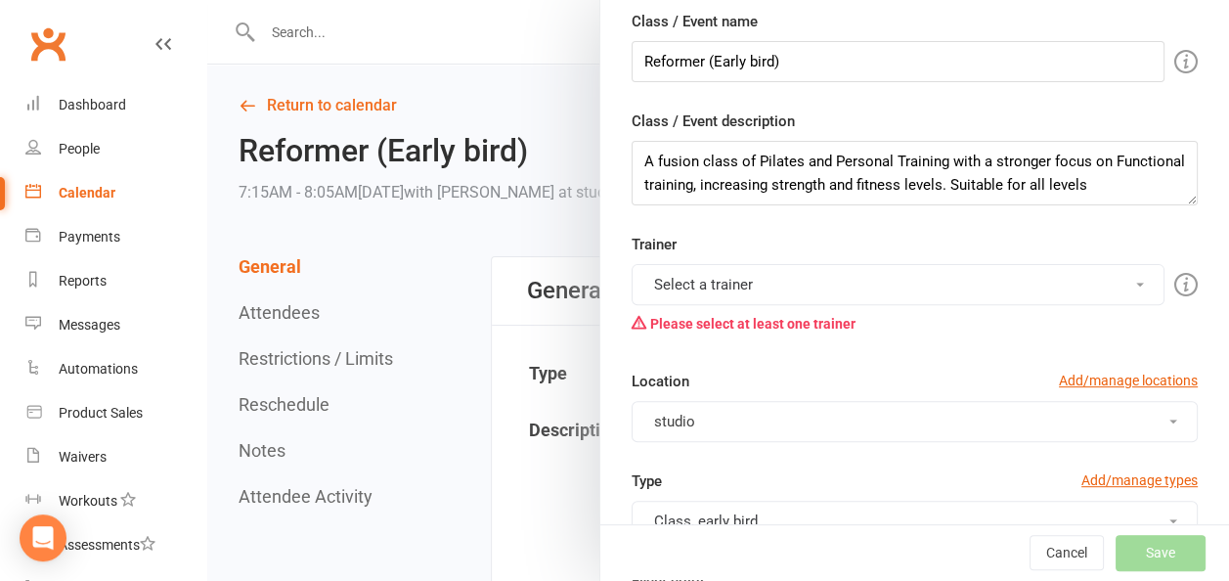
click at [719, 289] on button "Select a trainer" at bounding box center [898, 284] width 533 height 41
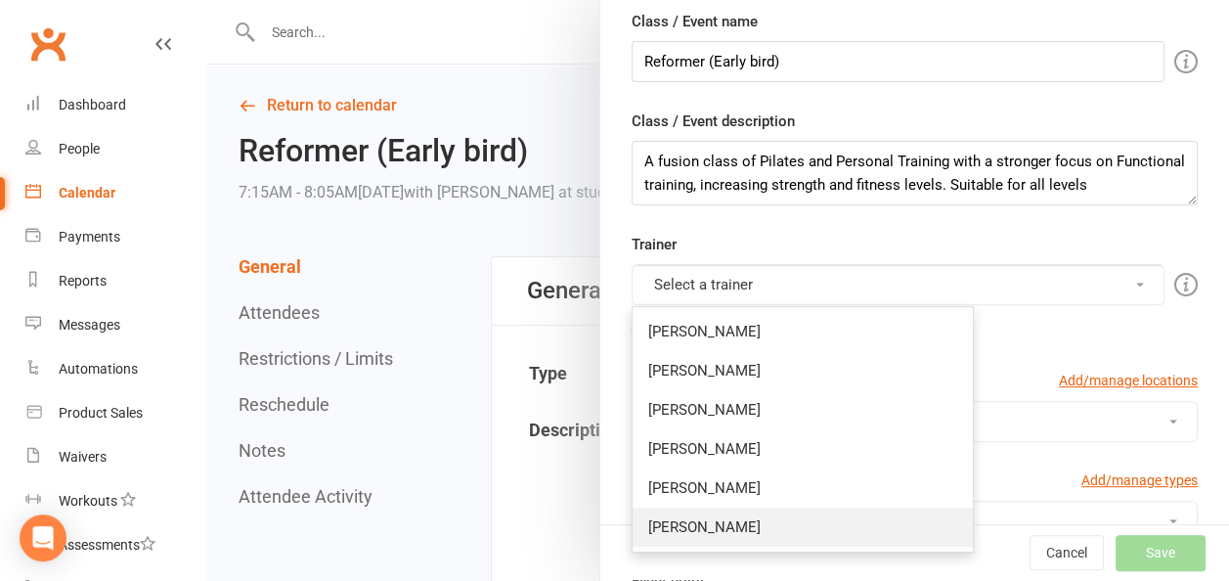
click at [686, 526] on link "[PERSON_NAME]" at bounding box center [803, 527] width 340 height 39
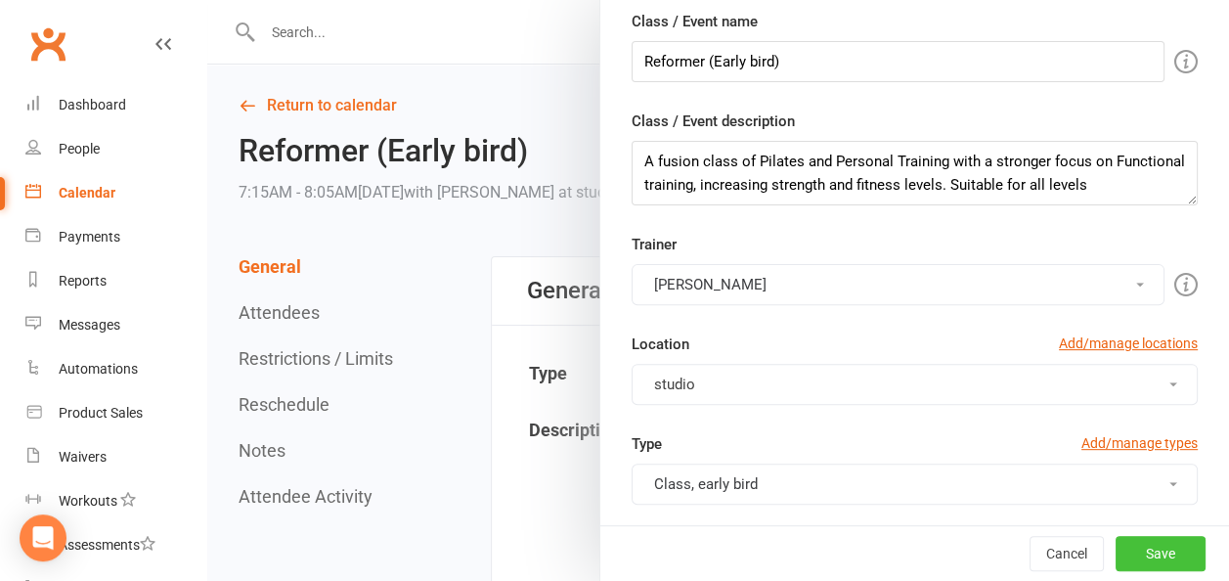
click at [1137, 553] on button "Save" at bounding box center [1161, 553] width 90 height 35
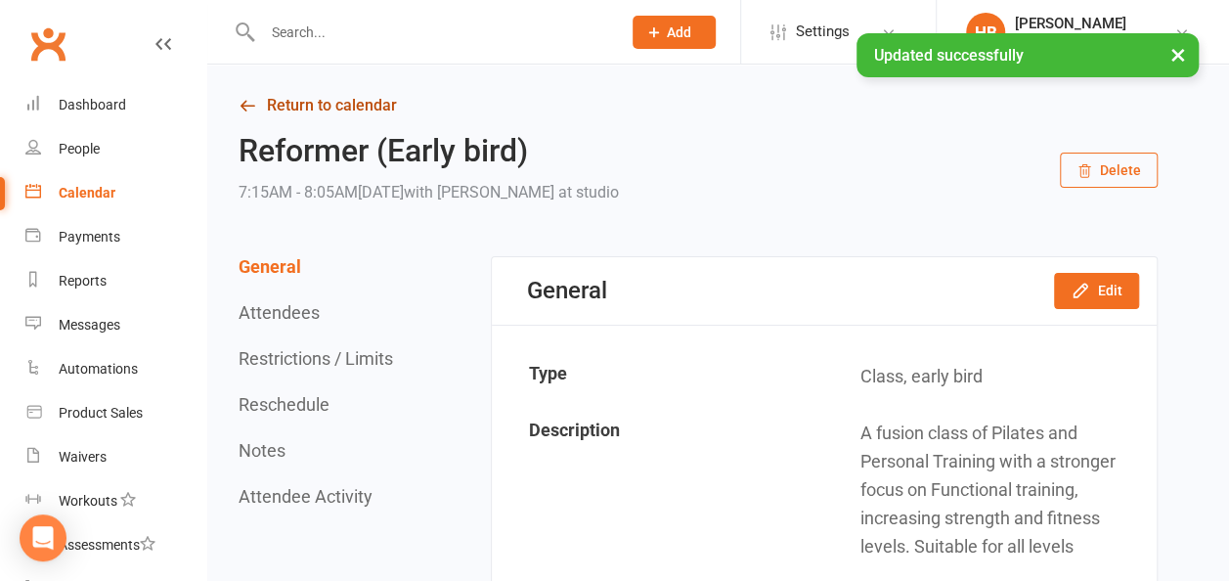
click at [299, 100] on link "Return to calendar" at bounding box center [698, 105] width 919 height 27
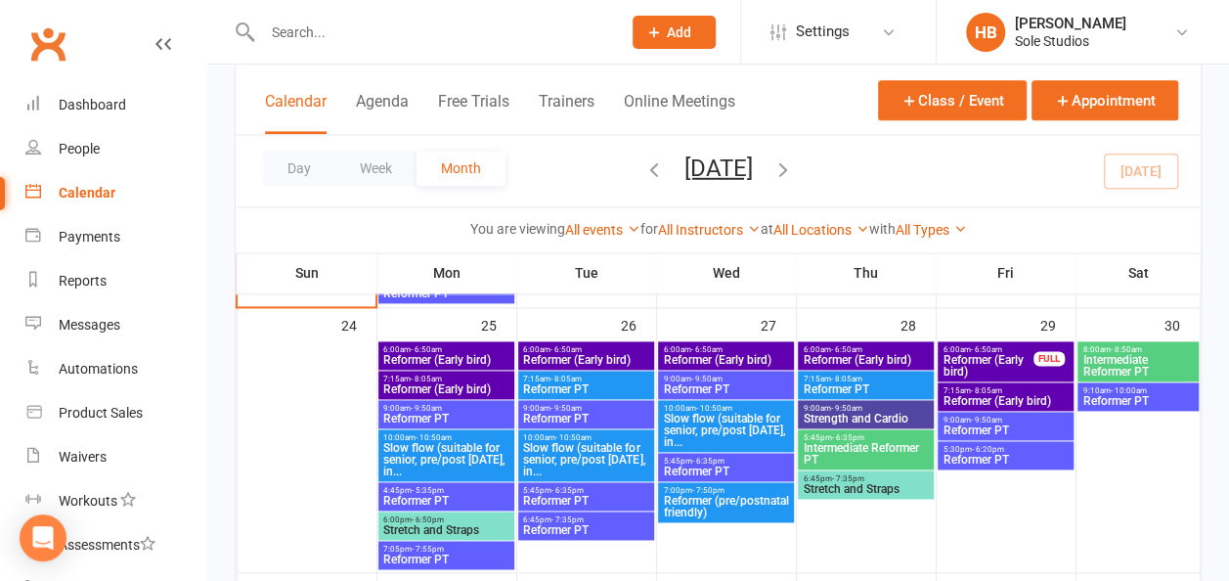
scroll to position [1173, 0]
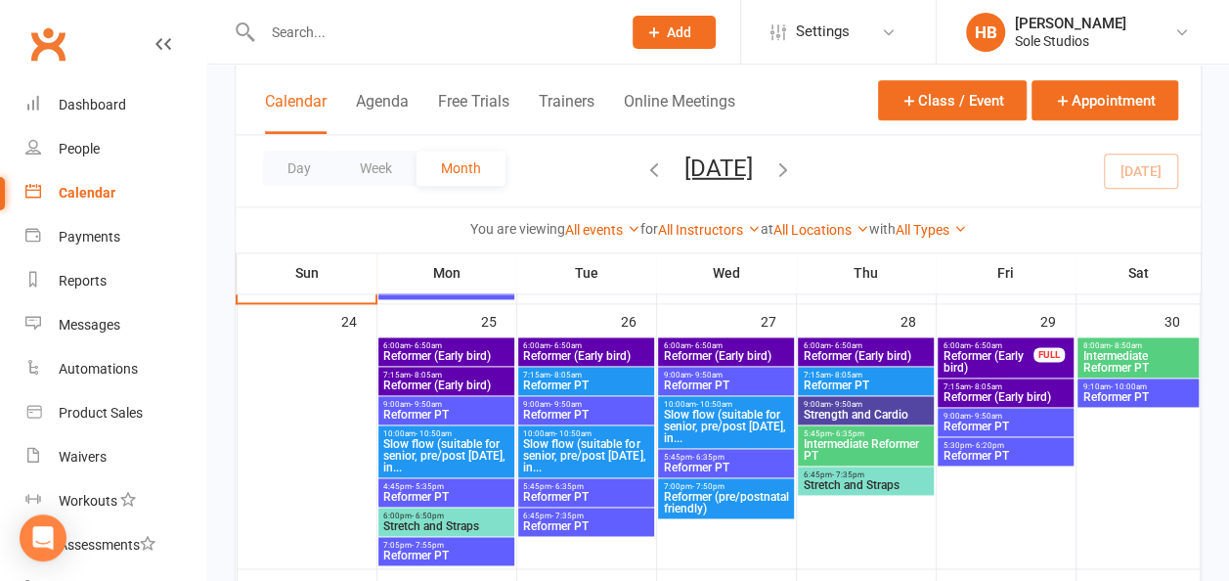
click at [420, 409] on span "Reformer PT" at bounding box center [445, 415] width 127 height 12
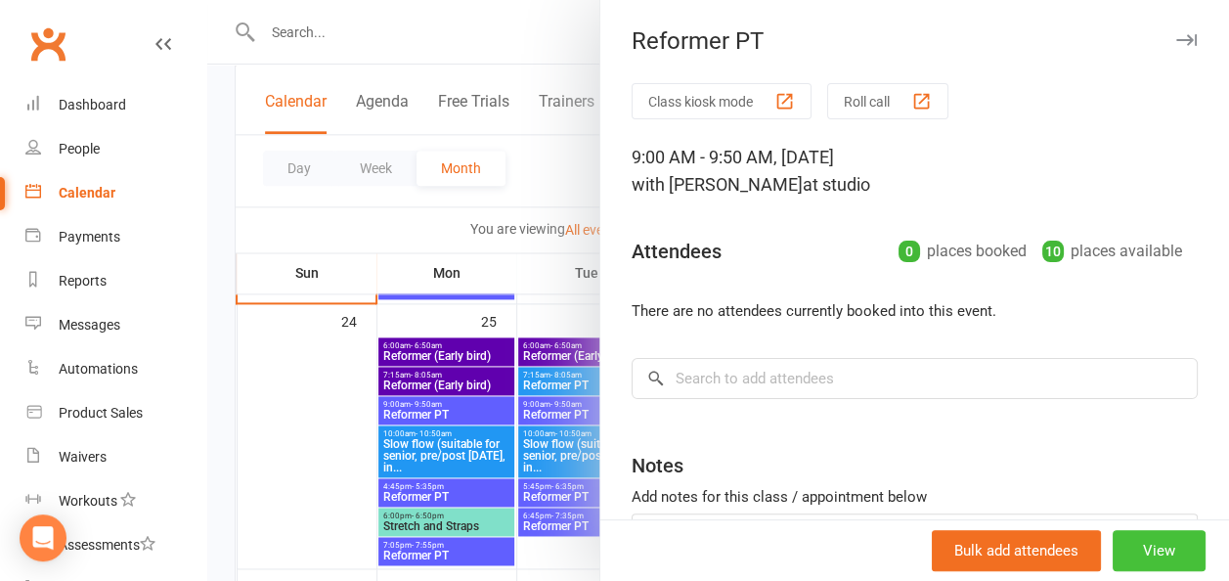
click at [1137, 552] on button "View" at bounding box center [1159, 550] width 93 height 41
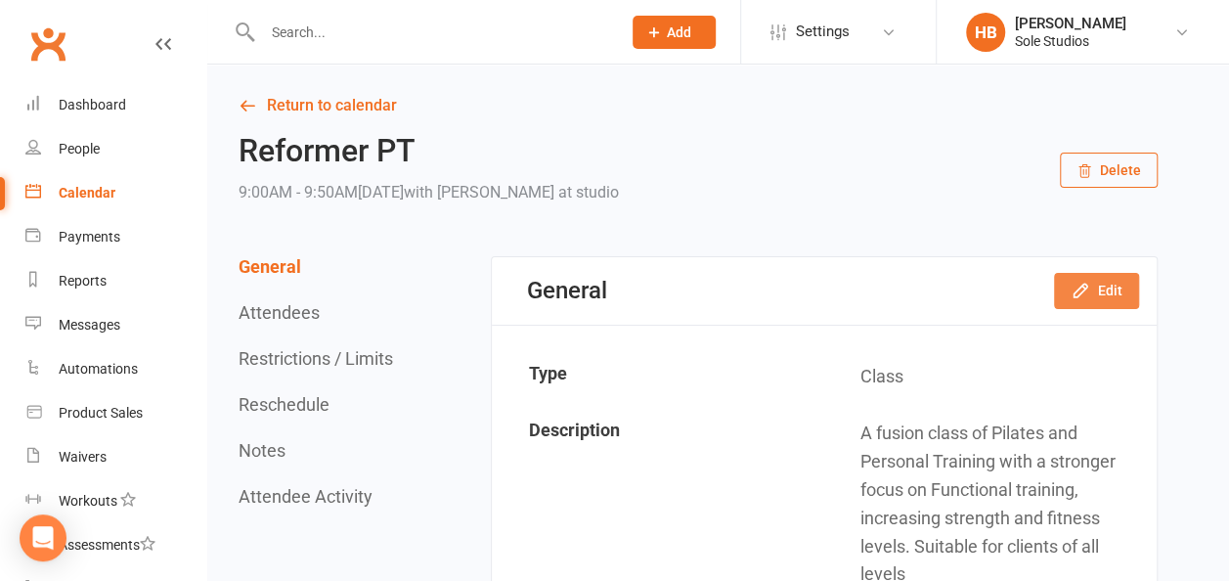
click at [1081, 282] on icon "button" at bounding box center [1081, 291] width 20 height 20
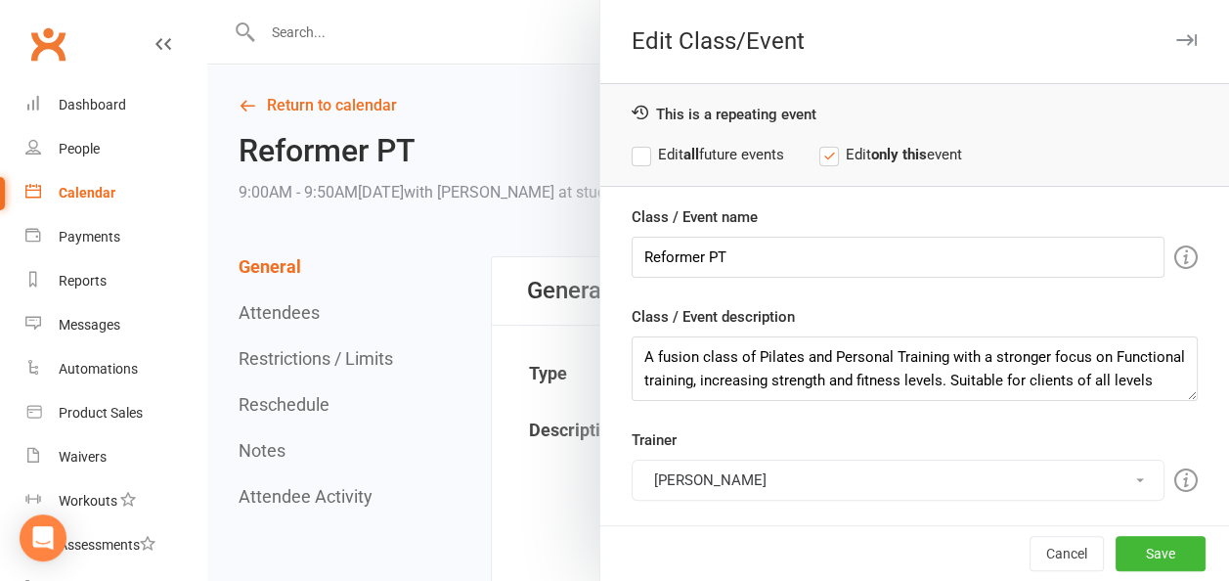
click at [677, 484] on button "[PERSON_NAME]" at bounding box center [898, 480] width 533 height 41
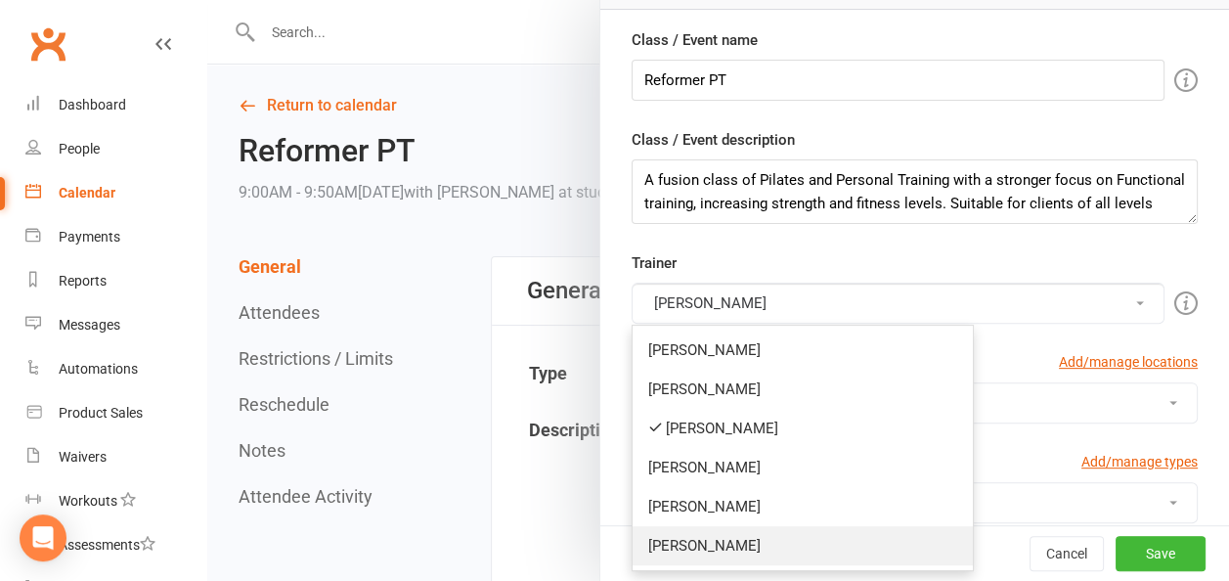
scroll to position [196, 0]
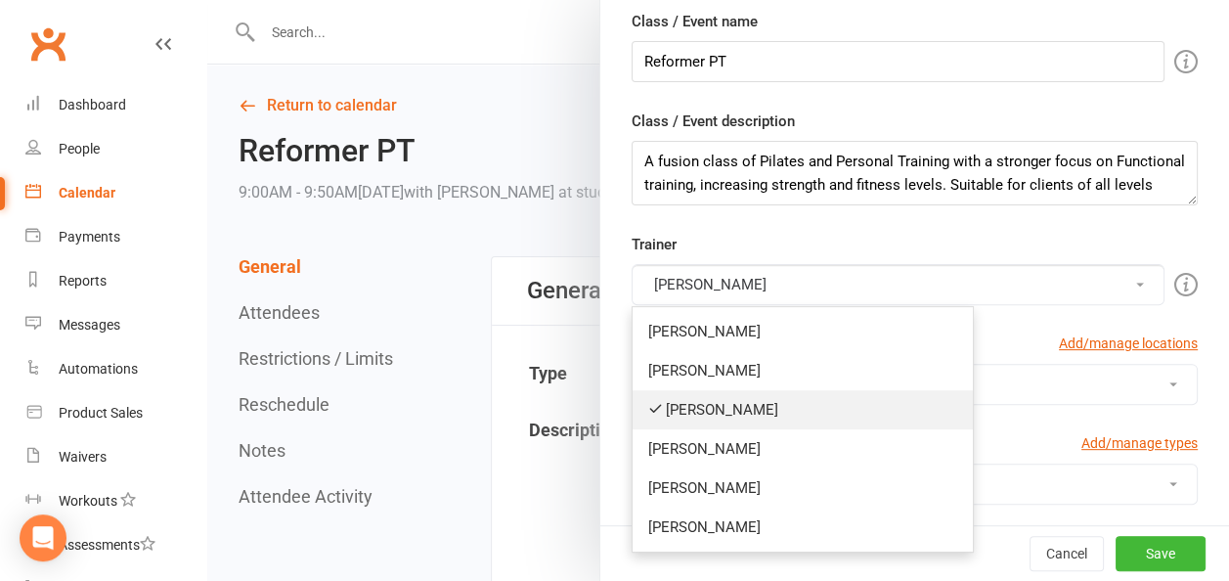
click at [726, 399] on link "[PERSON_NAME]" at bounding box center [803, 409] width 340 height 39
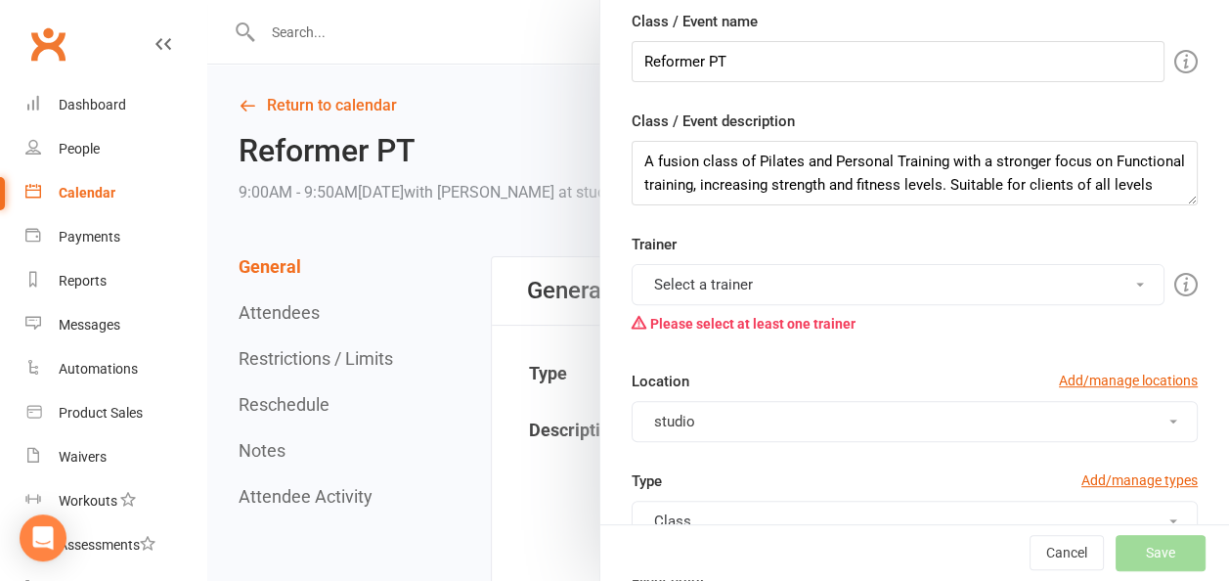
click at [740, 291] on button "Select a trainer" at bounding box center [898, 284] width 533 height 41
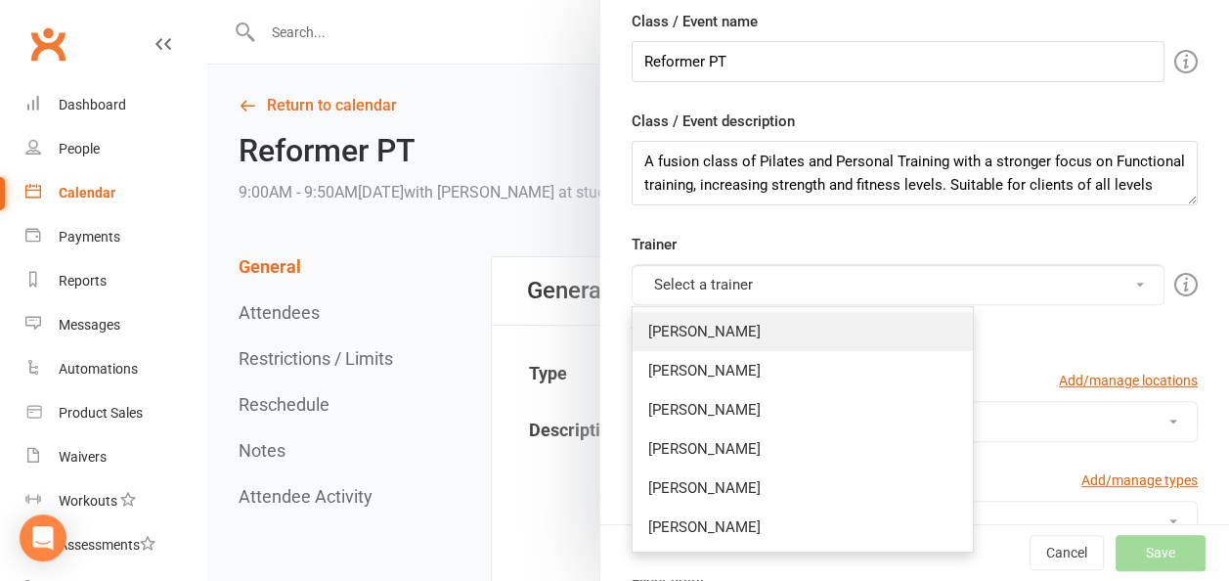
click at [700, 329] on link "[PERSON_NAME]" at bounding box center [803, 331] width 340 height 39
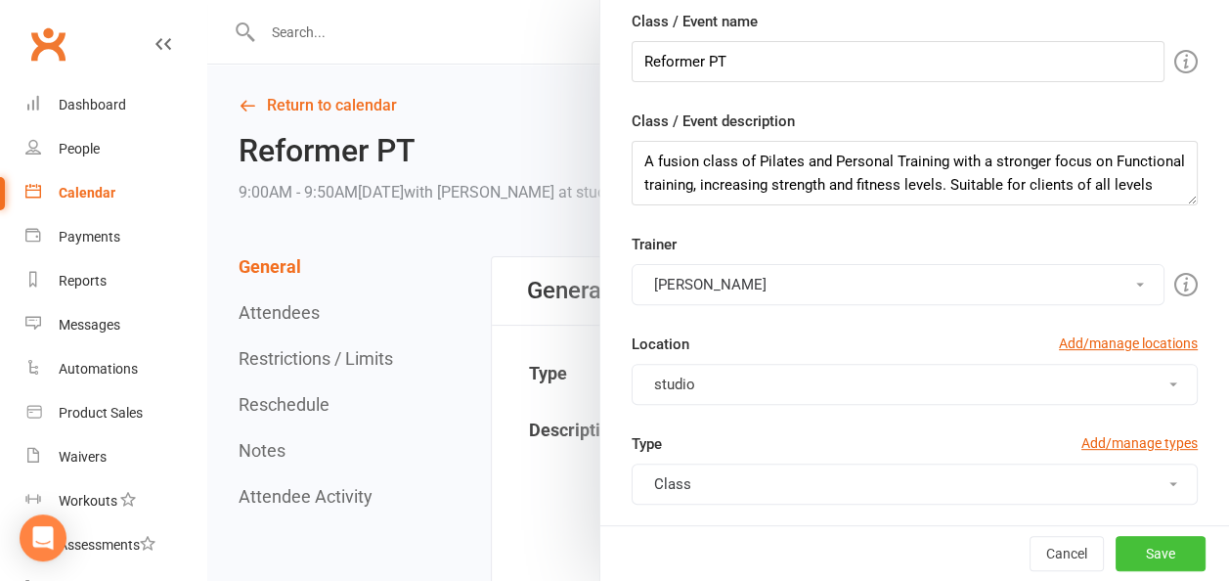
click at [1147, 549] on button "Save" at bounding box center [1161, 553] width 90 height 35
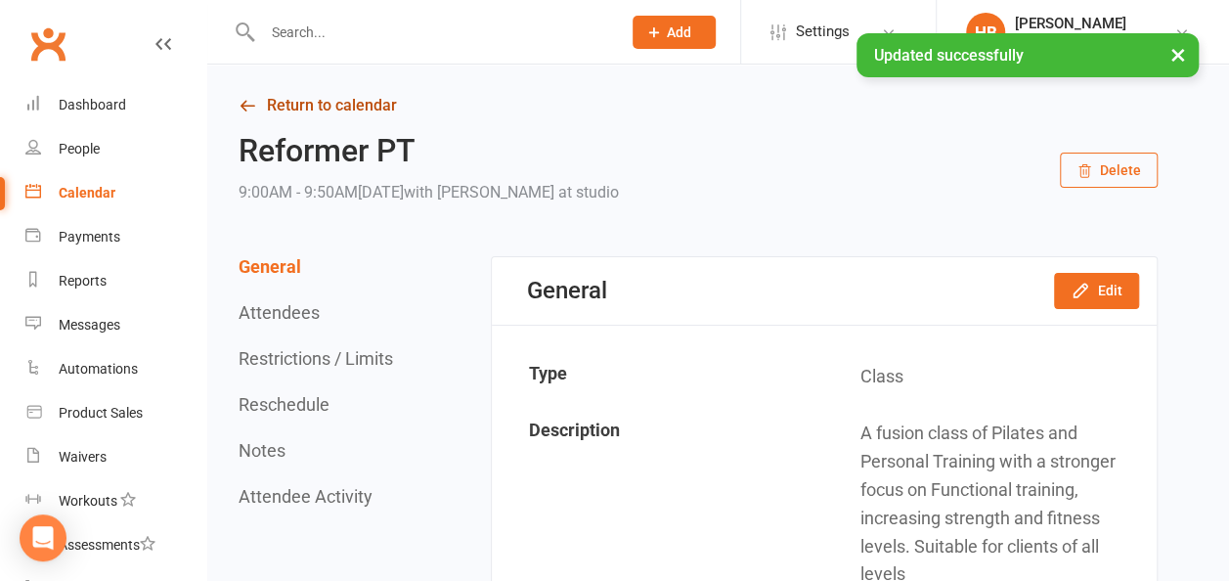
click at [321, 104] on link "Return to calendar" at bounding box center [698, 105] width 919 height 27
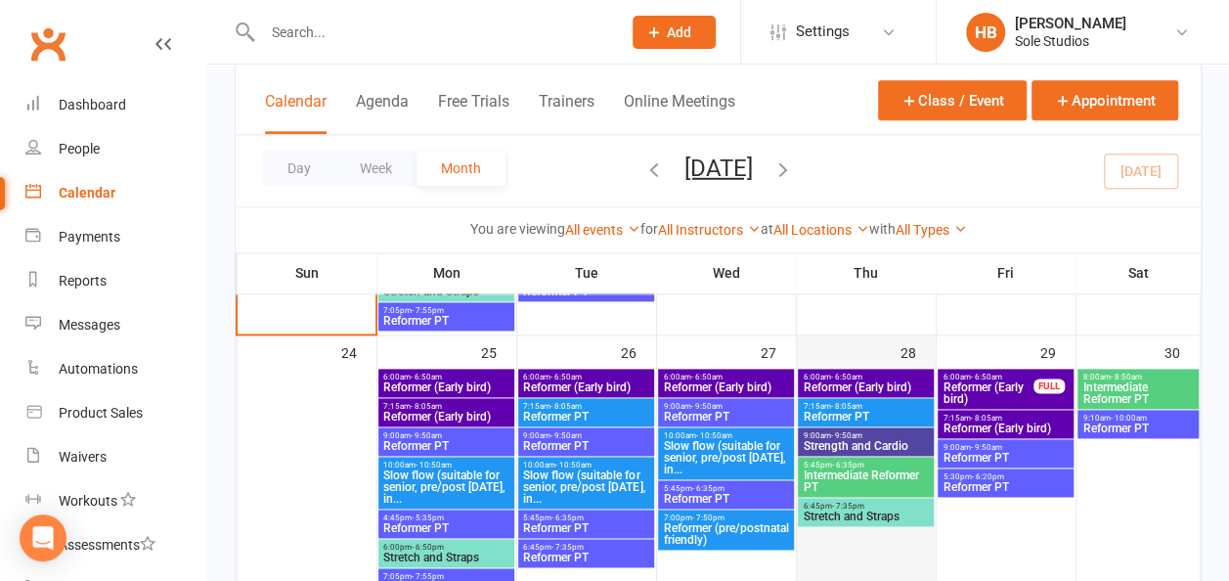
scroll to position [1173, 0]
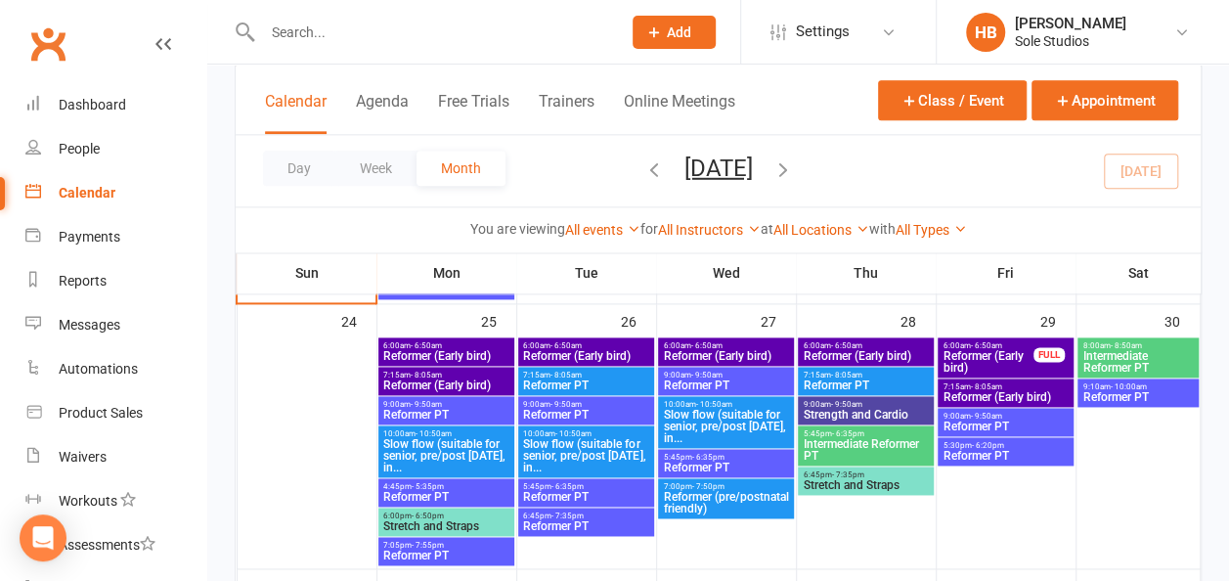
click at [415, 452] on span "Slow flow (suitable for senior, pre/post [DATE], in..." at bounding box center [445, 455] width 127 height 35
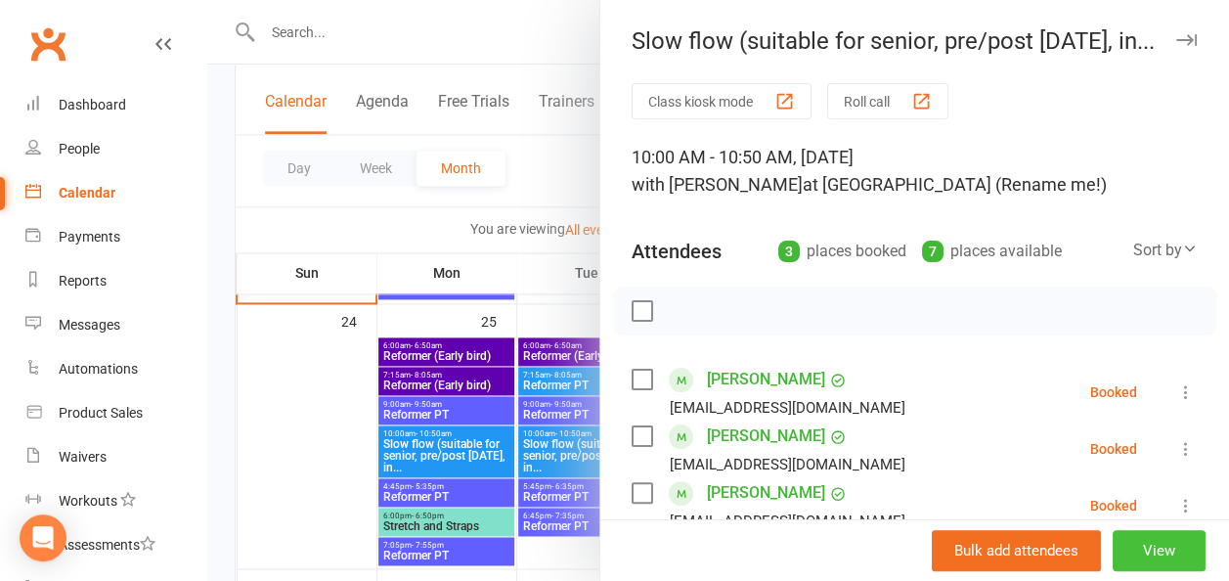
click at [1144, 545] on button "View" at bounding box center [1159, 550] width 93 height 41
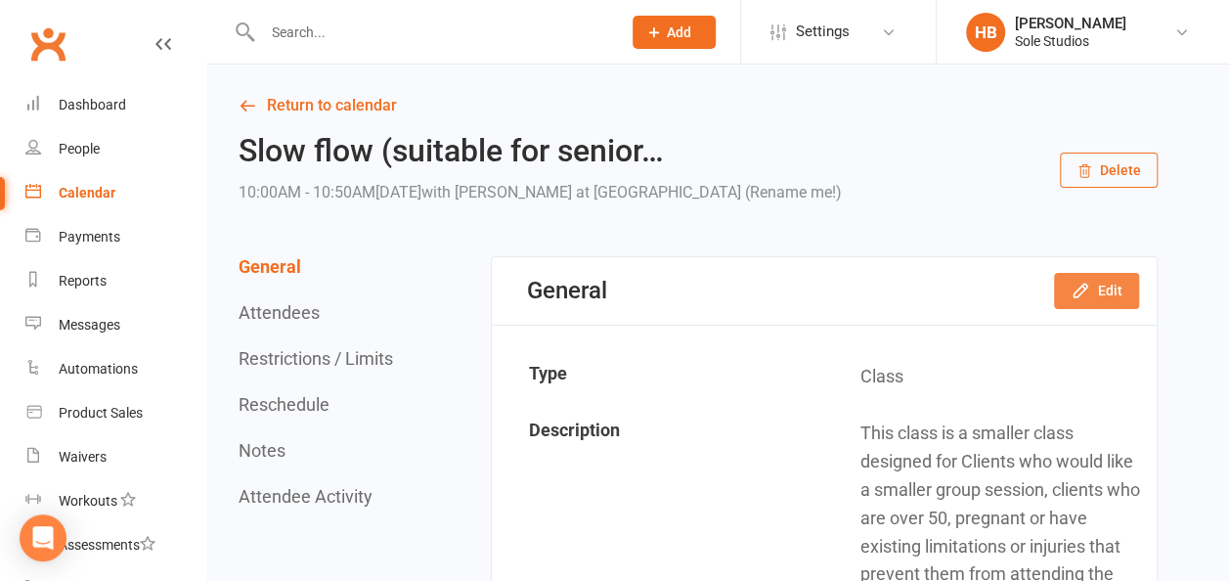
click at [1103, 291] on button "Edit" at bounding box center [1096, 290] width 85 height 35
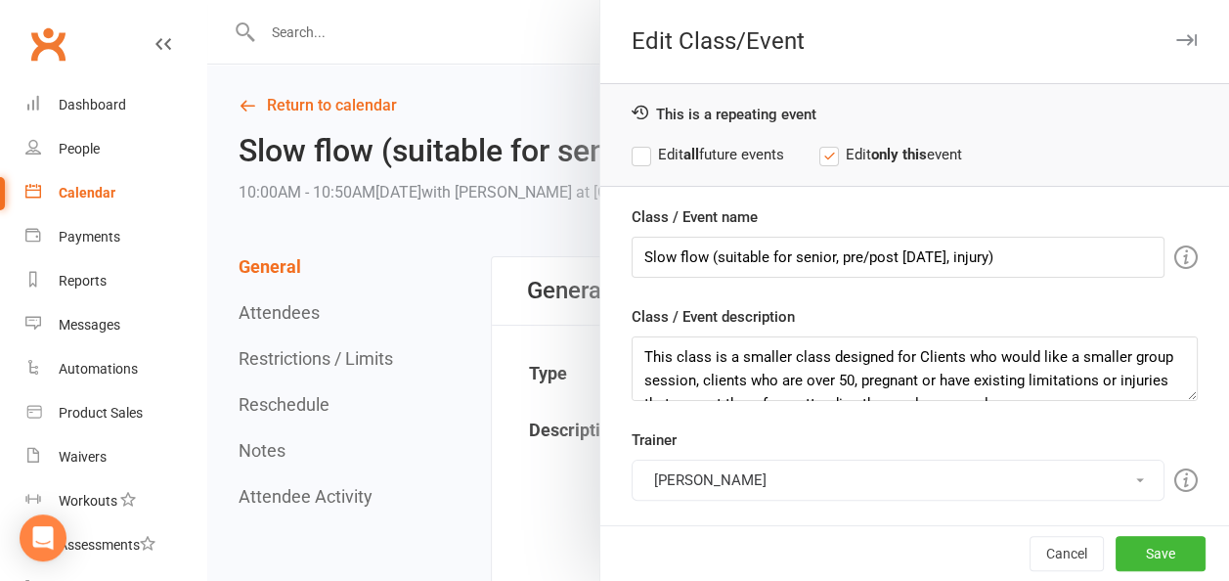
click at [720, 476] on button "[PERSON_NAME]" at bounding box center [898, 480] width 533 height 41
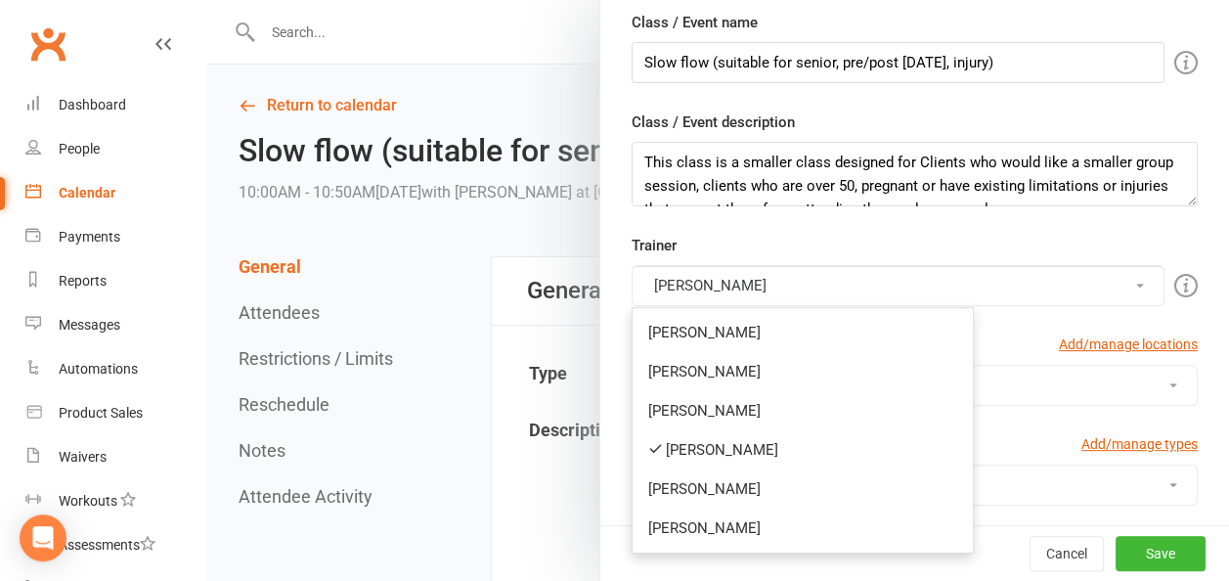
scroll to position [196, 0]
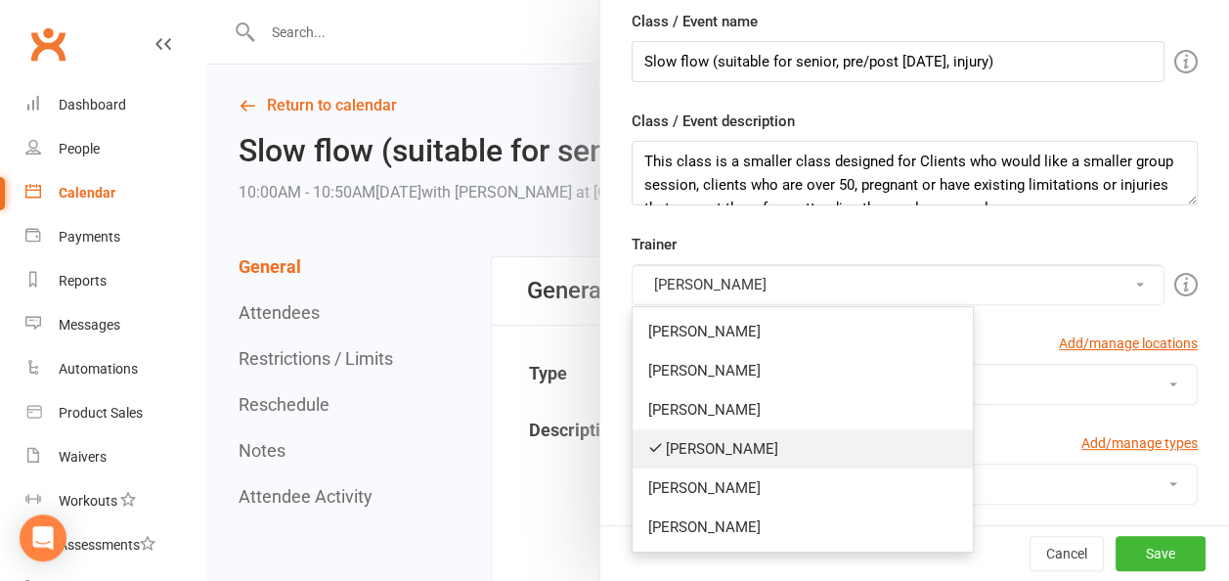
click at [720, 437] on link "[PERSON_NAME]" at bounding box center [803, 448] width 340 height 39
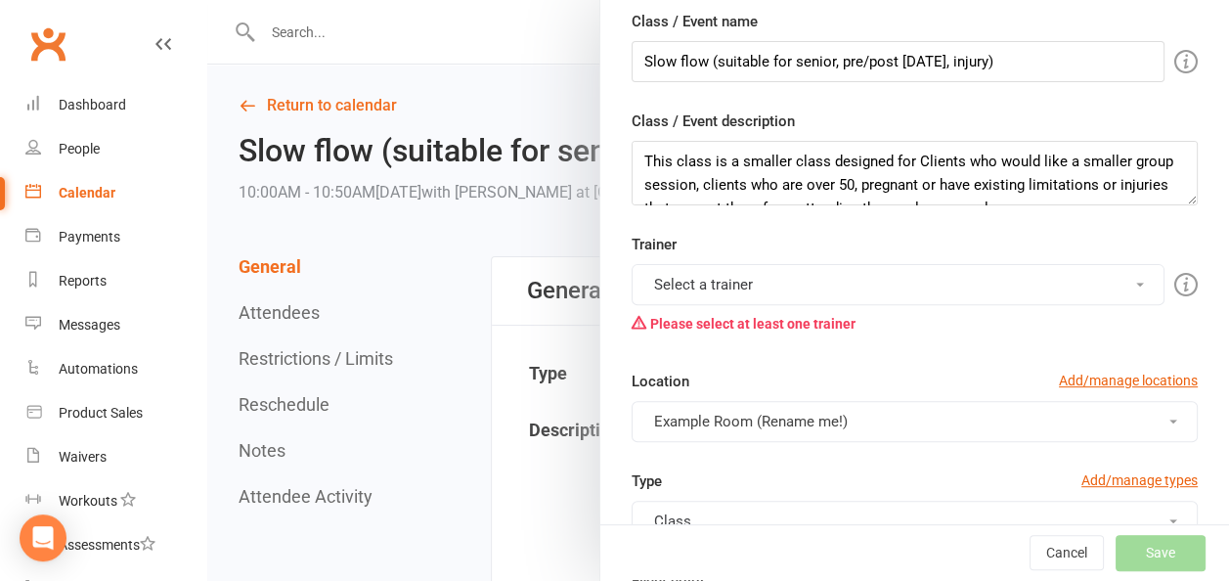
click at [735, 282] on button "Select a trainer" at bounding box center [898, 284] width 533 height 41
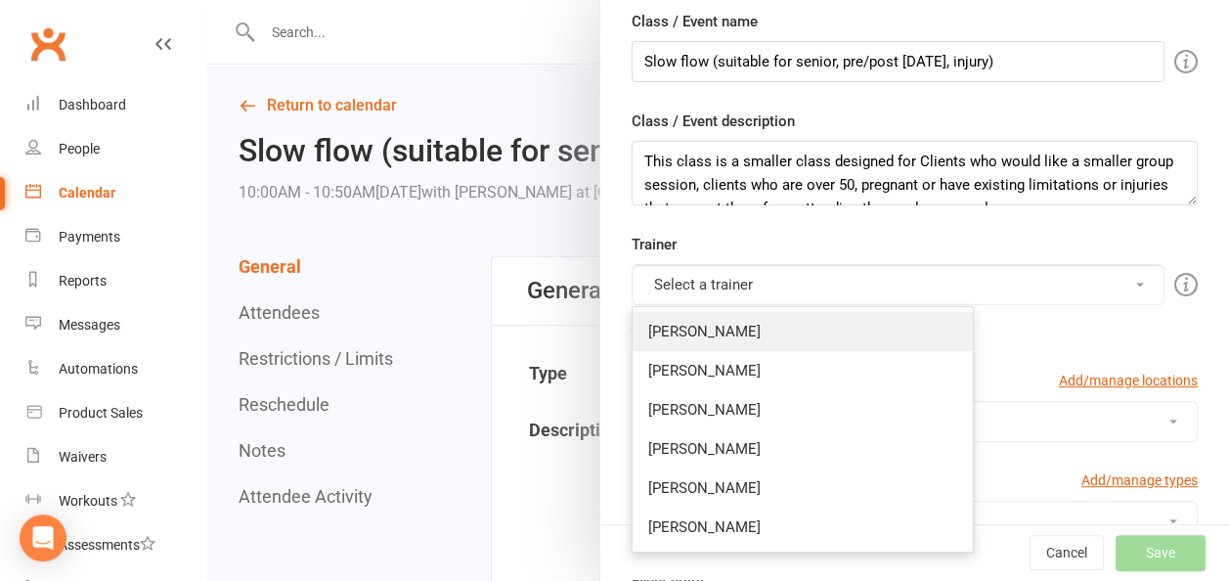
click at [688, 321] on link "[PERSON_NAME]" at bounding box center [803, 331] width 340 height 39
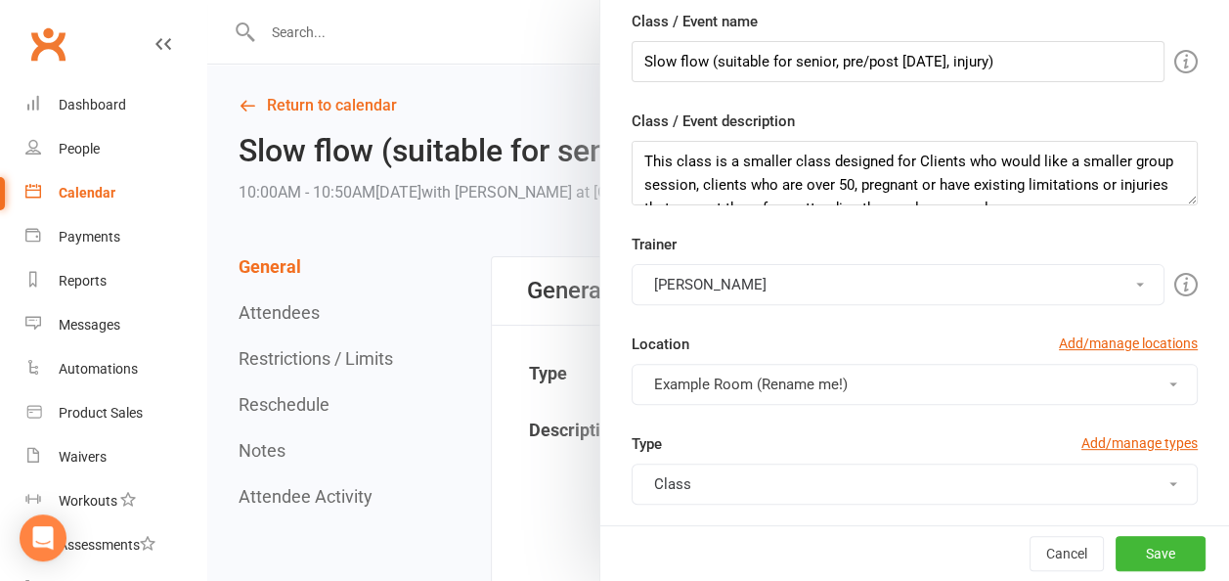
click at [821, 376] on span "Example Room (Rename me!)" at bounding box center [751, 385] width 194 height 18
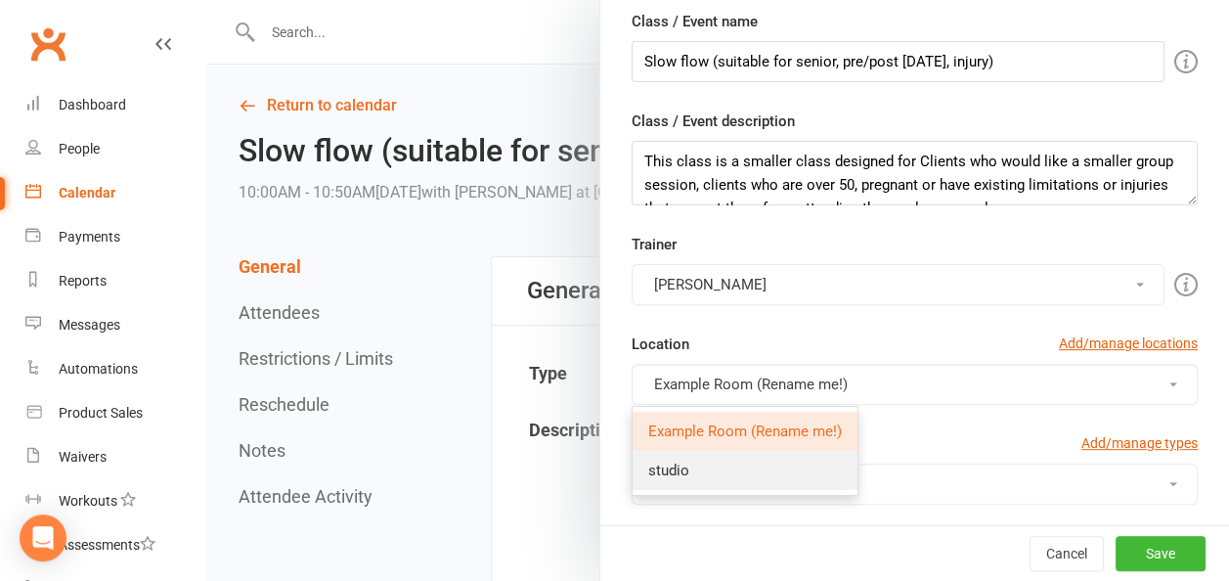
drag, startPoint x: 648, startPoint y: 466, endPoint x: 671, endPoint y: 469, distance: 22.7
click at [648, 466] on span "studio" at bounding box center [668, 471] width 41 height 18
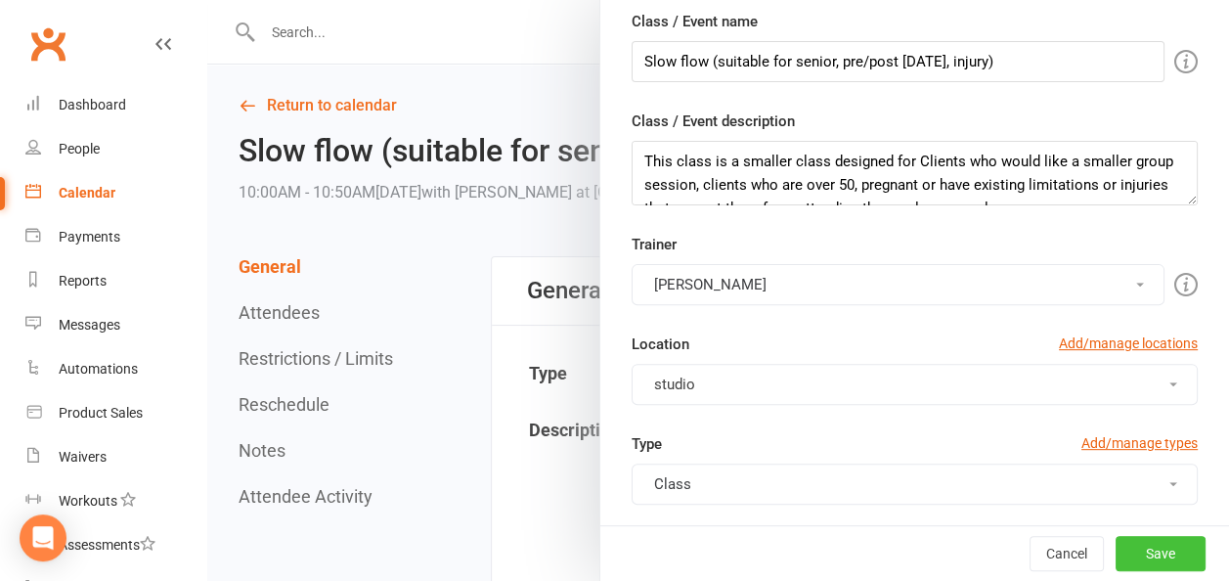
click at [1136, 552] on button "Save" at bounding box center [1161, 553] width 90 height 35
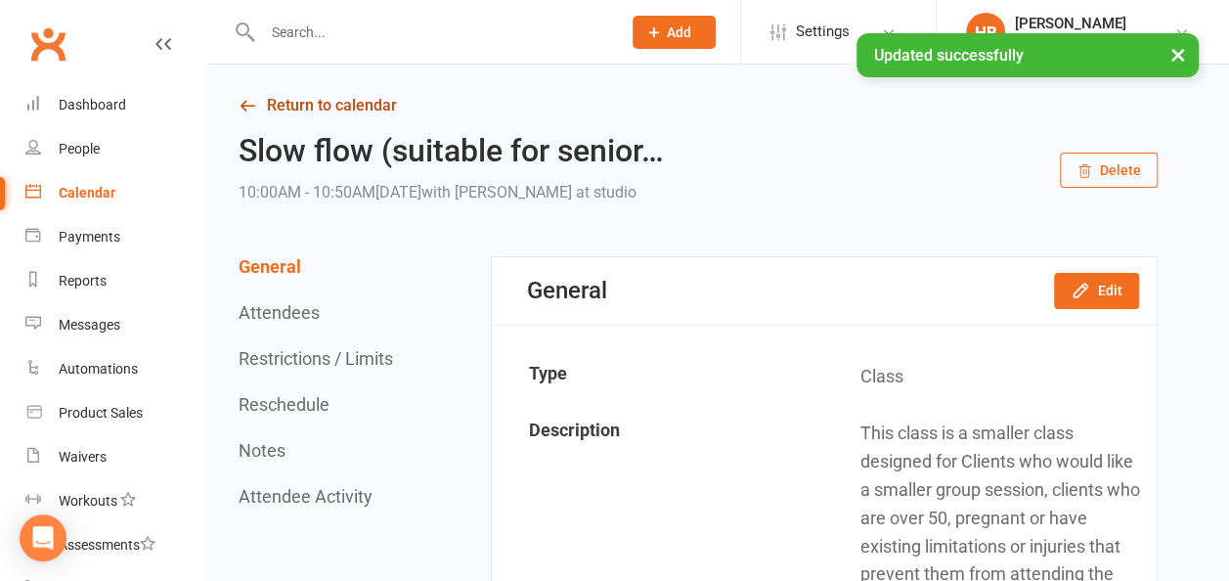
click at [329, 106] on link "Return to calendar" at bounding box center [698, 105] width 919 height 27
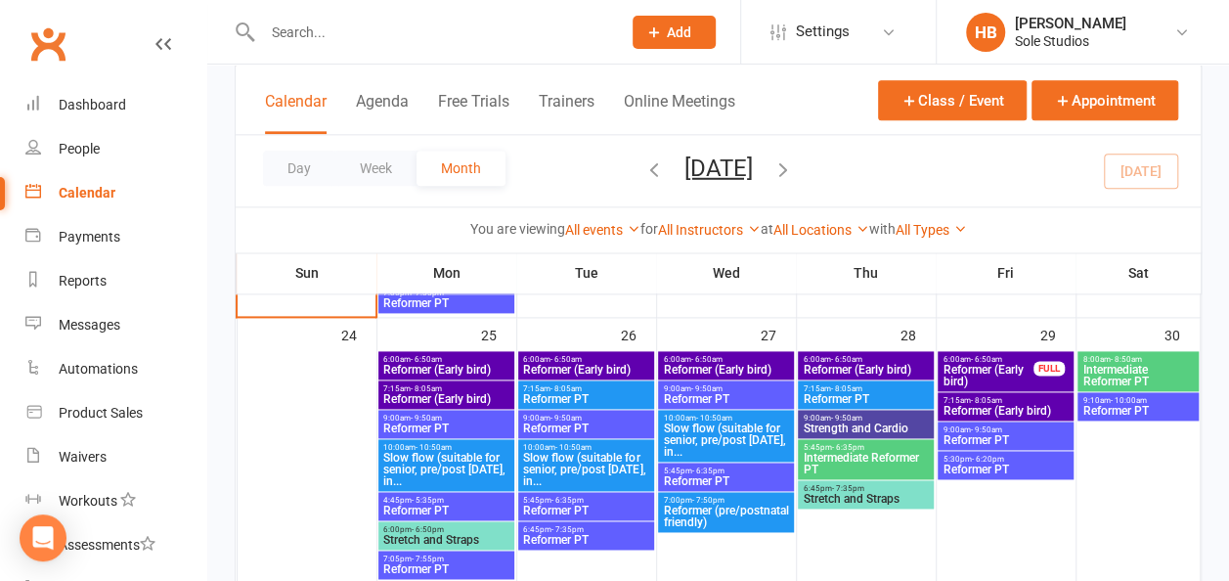
scroll to position [1173, 0]
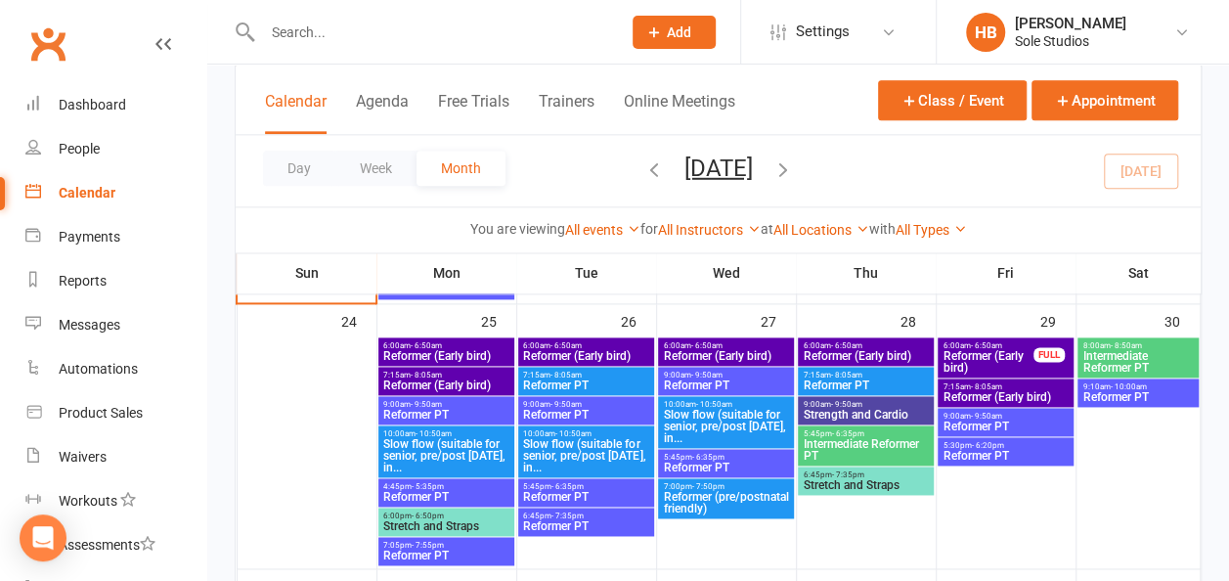
click at [597, 354] on span "Reformer (Early bird)" at bounding box center [585, 356] width 127 height 12
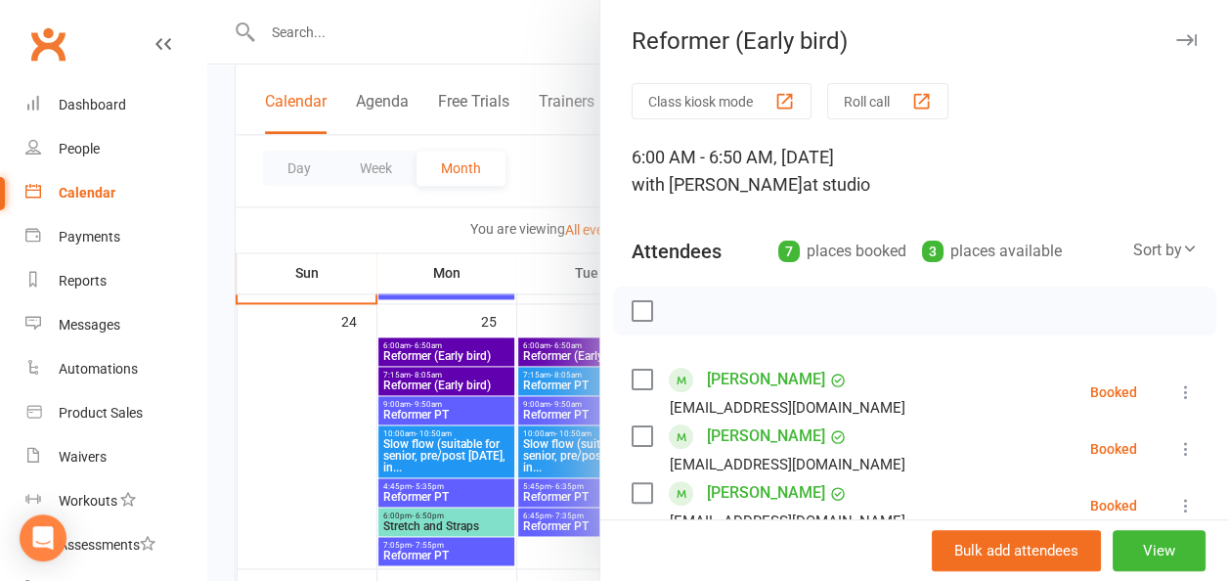
click at [1179, 555] on div "Bulk add attendees View" at bounding box center [914, 550] width 629 height 62
click at [1118, 548] on button "View" at bounding box center [1159, 550] width 93 height 41
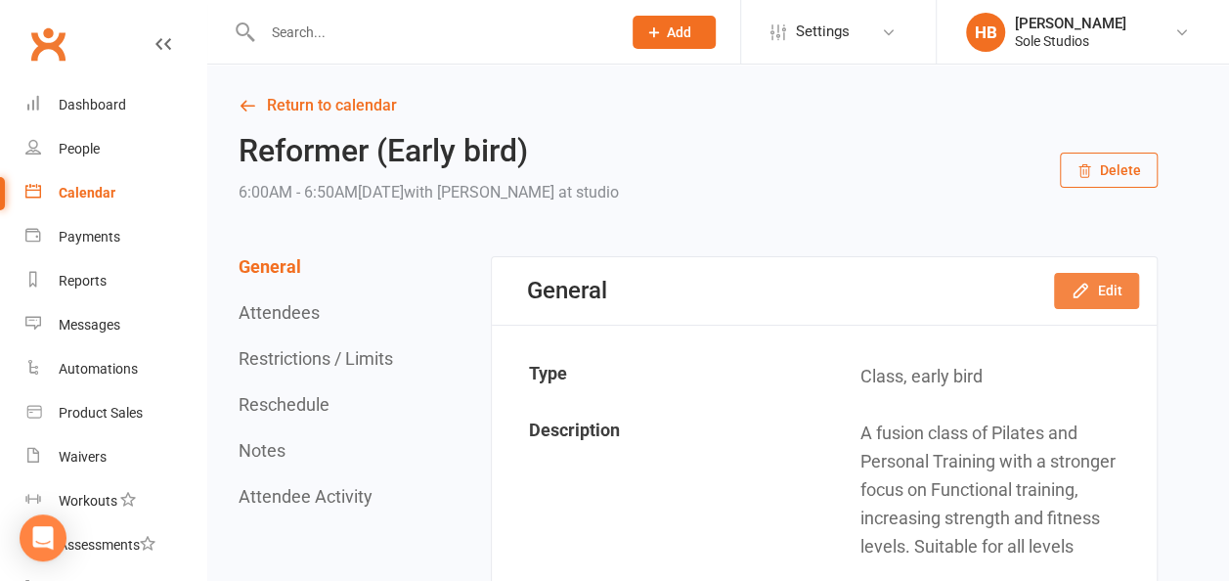
click at [1111, 290] on button "Edit" at bounding box center [1096, 290] width 85 height 35
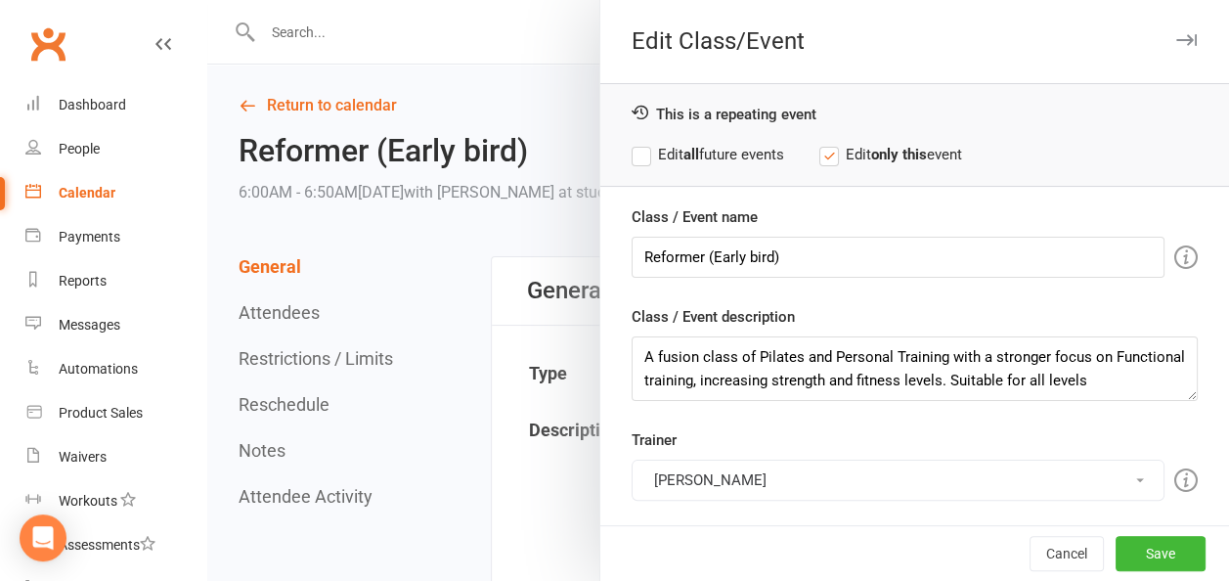
click at [716, 469] on button "[PERSON_NAME]" at bounding box center [898, 480] width 533 height 41
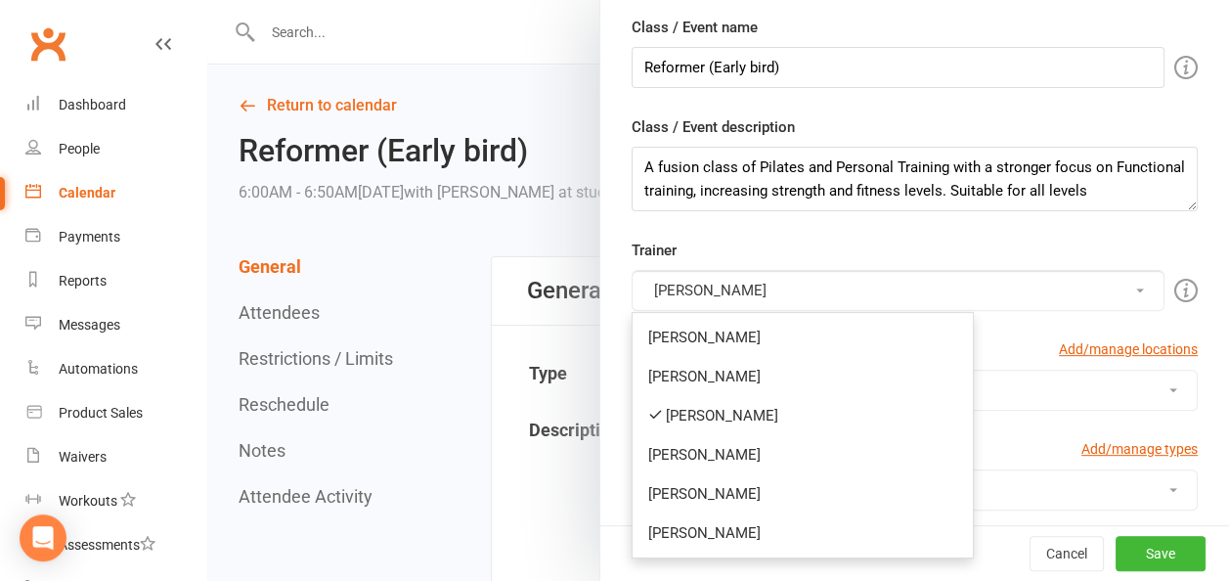
scroll to position [196, 0]
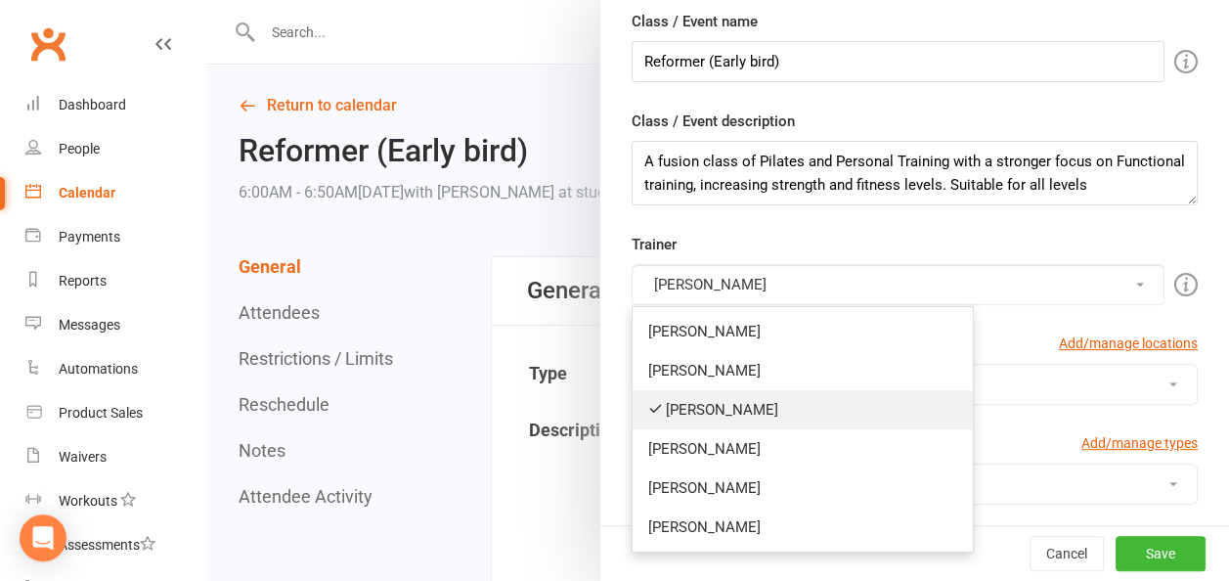
click at [704, 408] on link "[PERSON_NAME]" at bounding box center [803, 409] width 340 height 39
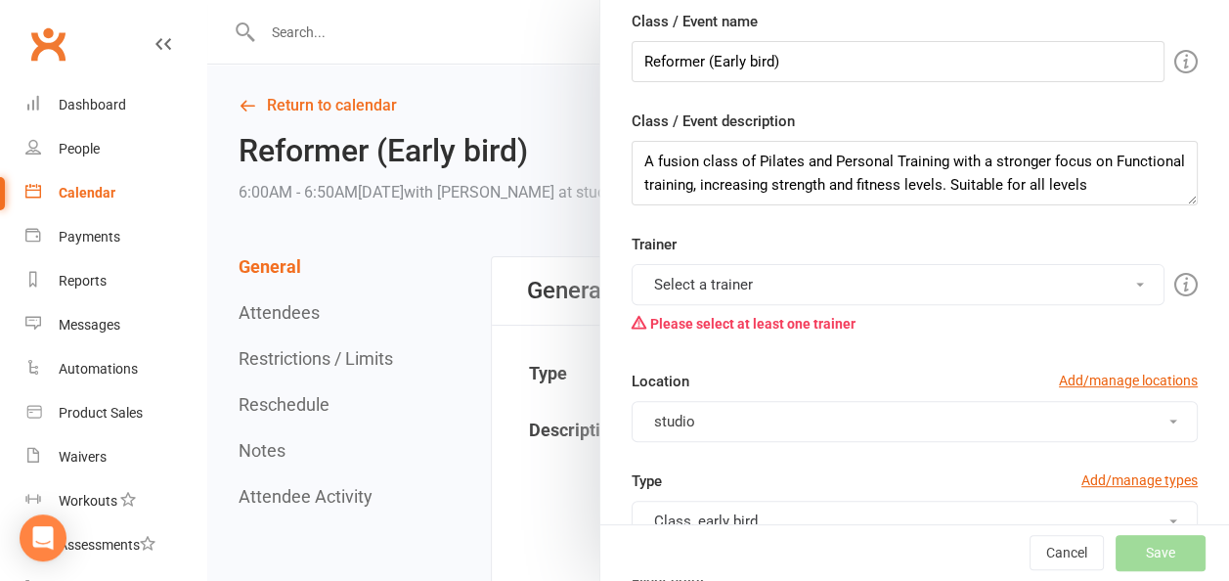
click at [722, 288] on button "Select a trainer" at bounding box center [898, 284] width 533 height 41
click at [686, 280] on button "Select a trainer" at bounding box center [898, 284] width 533 height 41
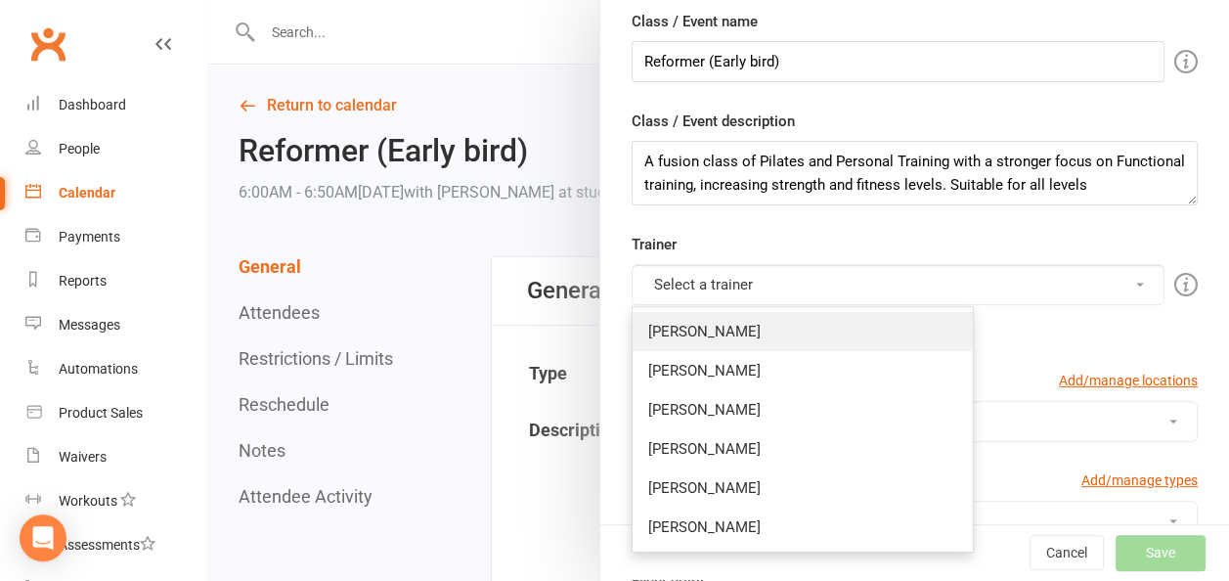
click at [670, 329] on link "[PERSON_NAME]" at bounding box center [803, 331] width 340 height 39
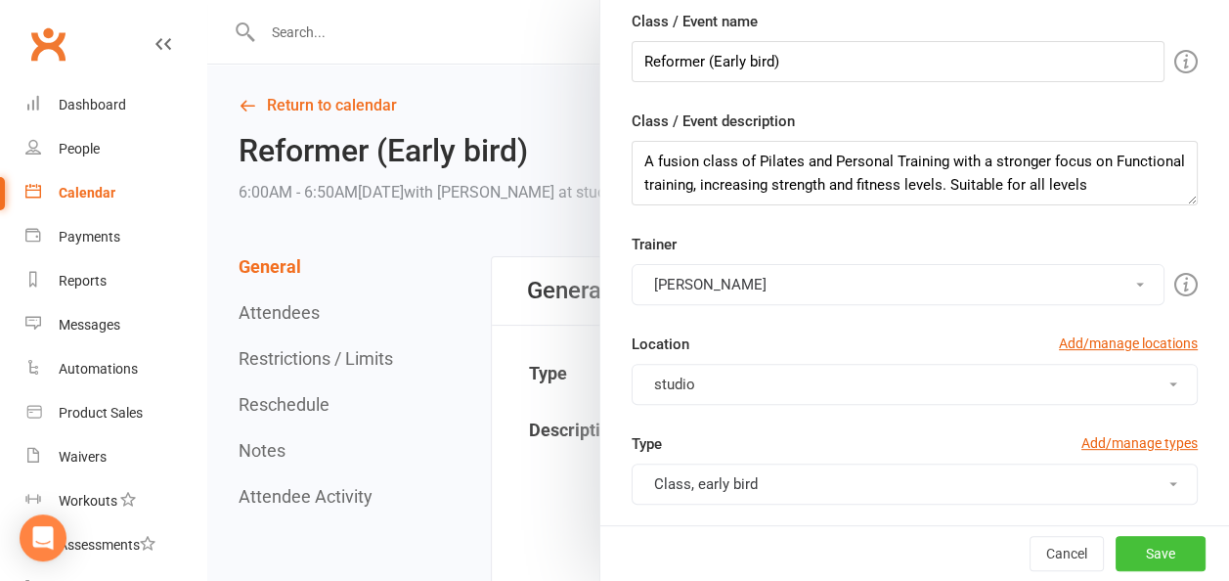
click at [1129, 544] on button "Save" at bounding box center [1161, 553] width 90 height 35
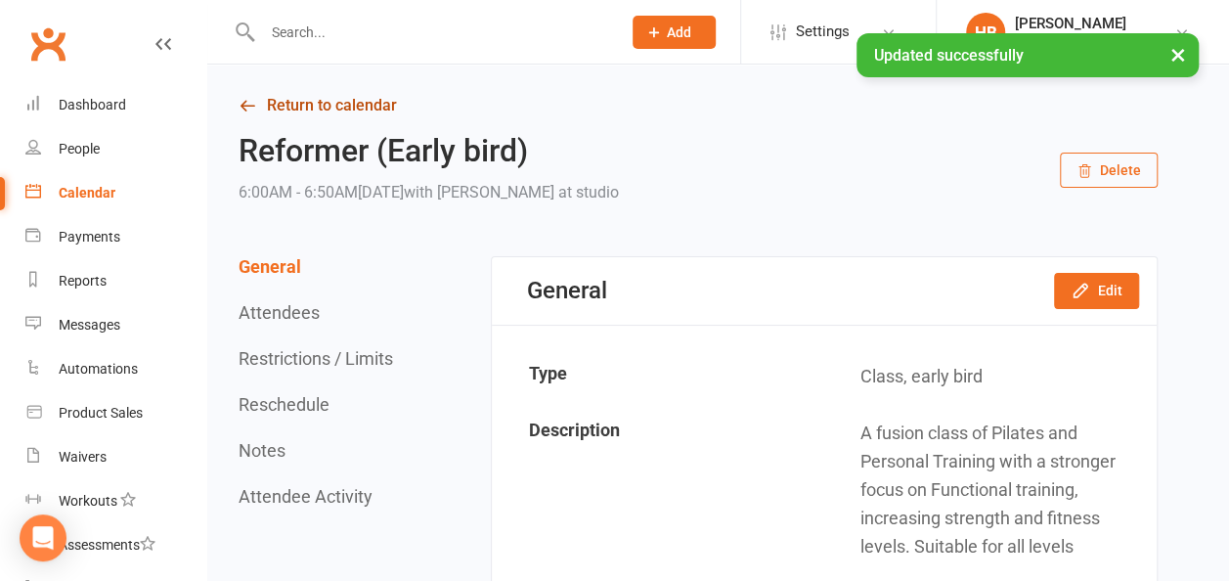
click at [327, 108] on link "Return to calendar" at bounding box center [698, 105] width 919 height 27
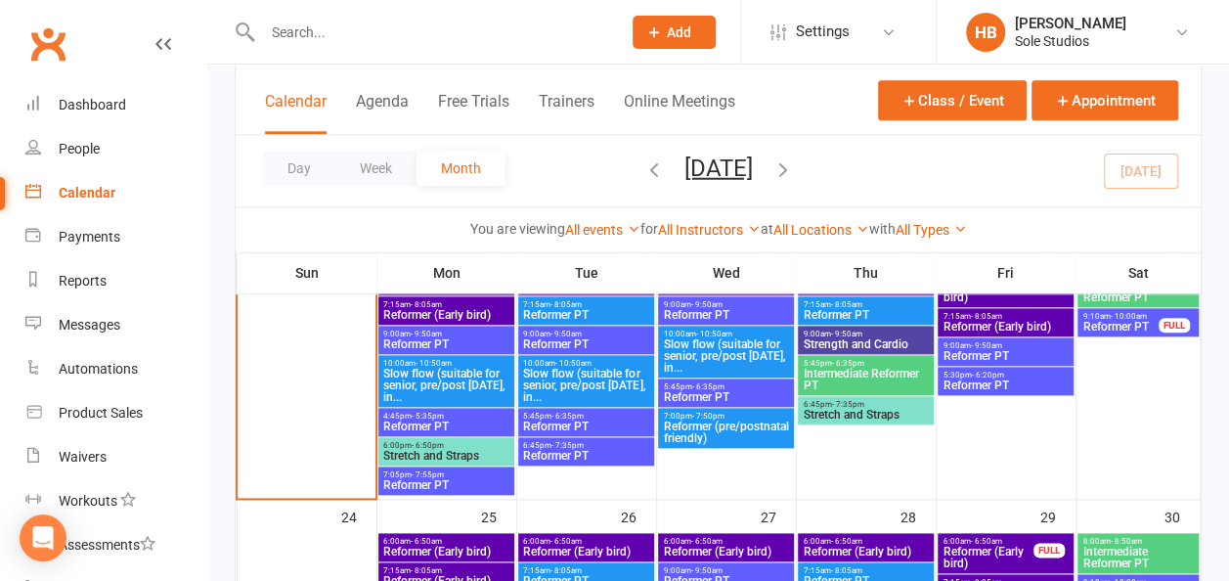
scroll to position [1076, 0]
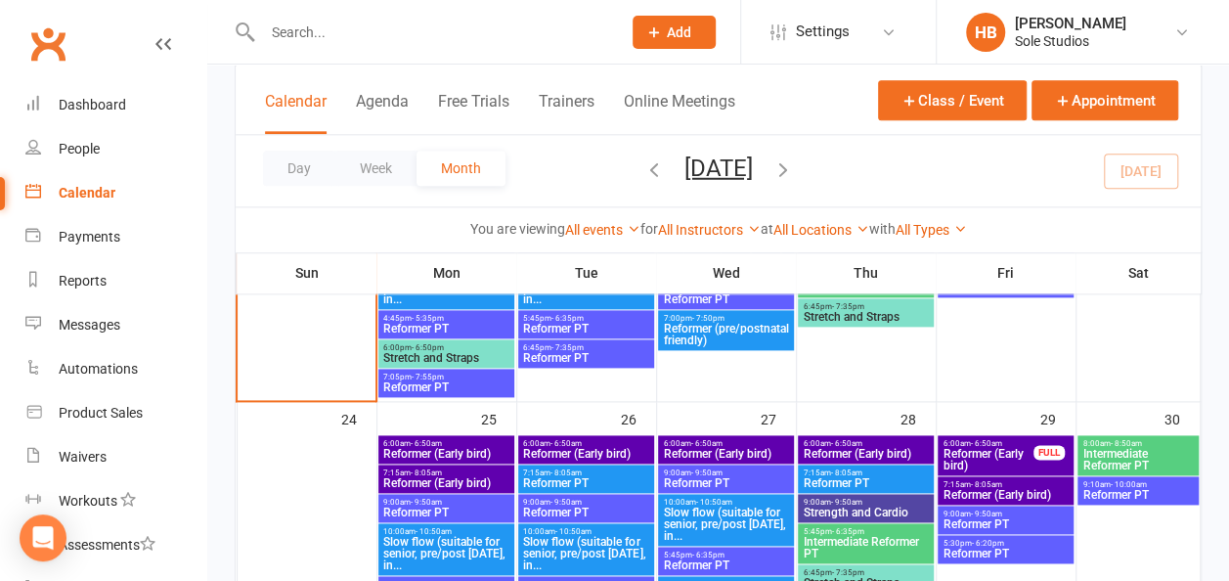
click at [554, 507] on span "Reformer PT" at bounding box center [585, 513] width 127 height 12
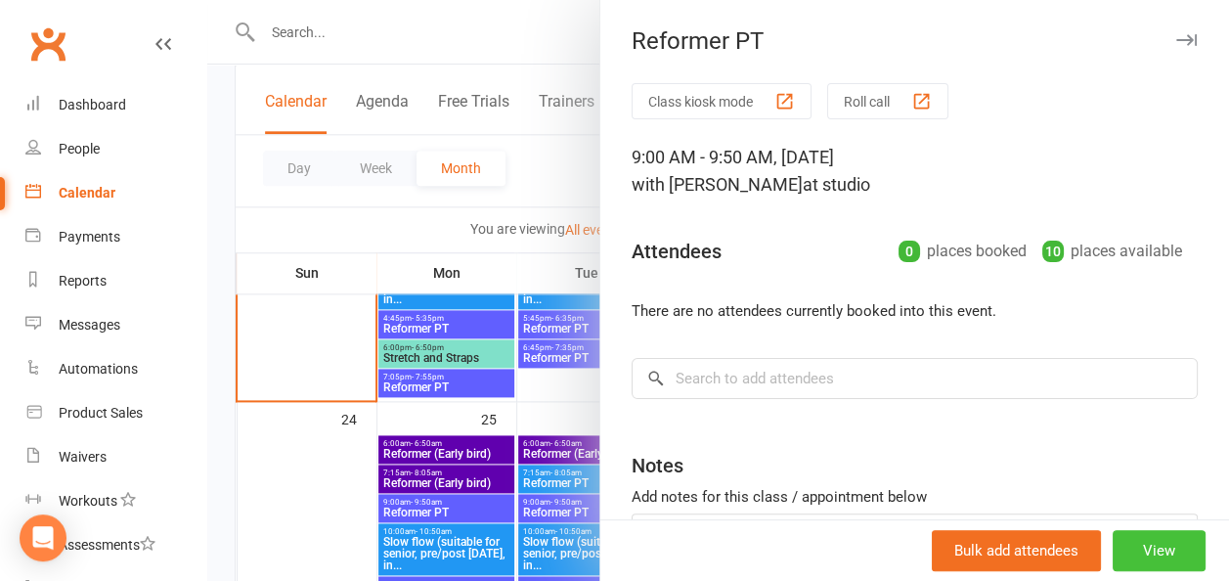
click at [1146, 563] on button "View" at bounding box center [1159, 550] width 93 height 41
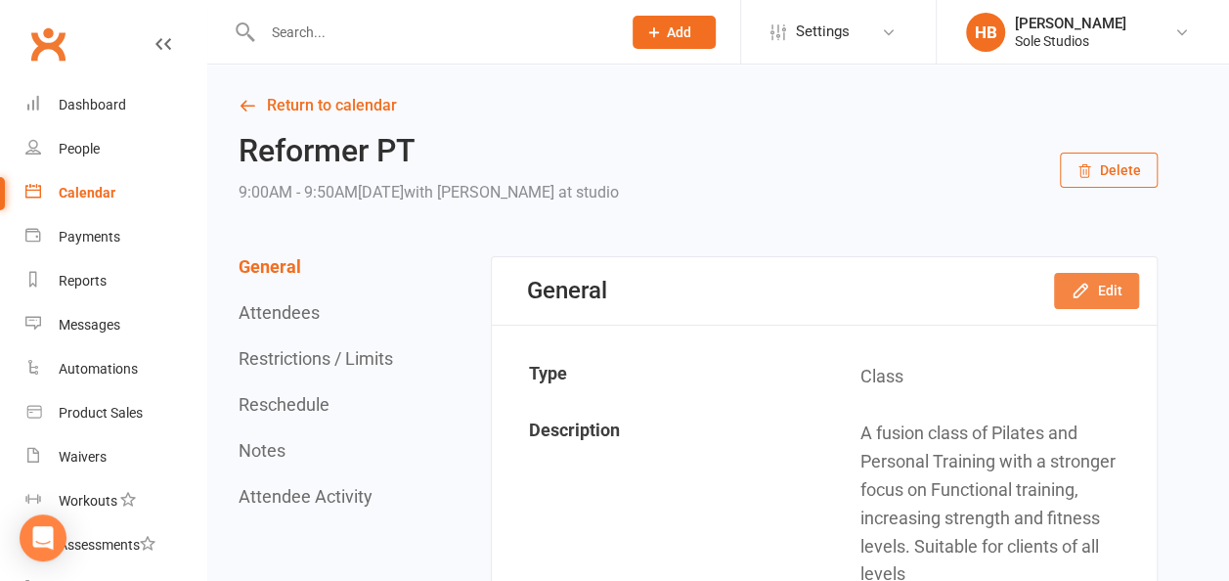
click at [1098, 288] on button "Edit" at bounding box center [1096, 290] width 85 height 35
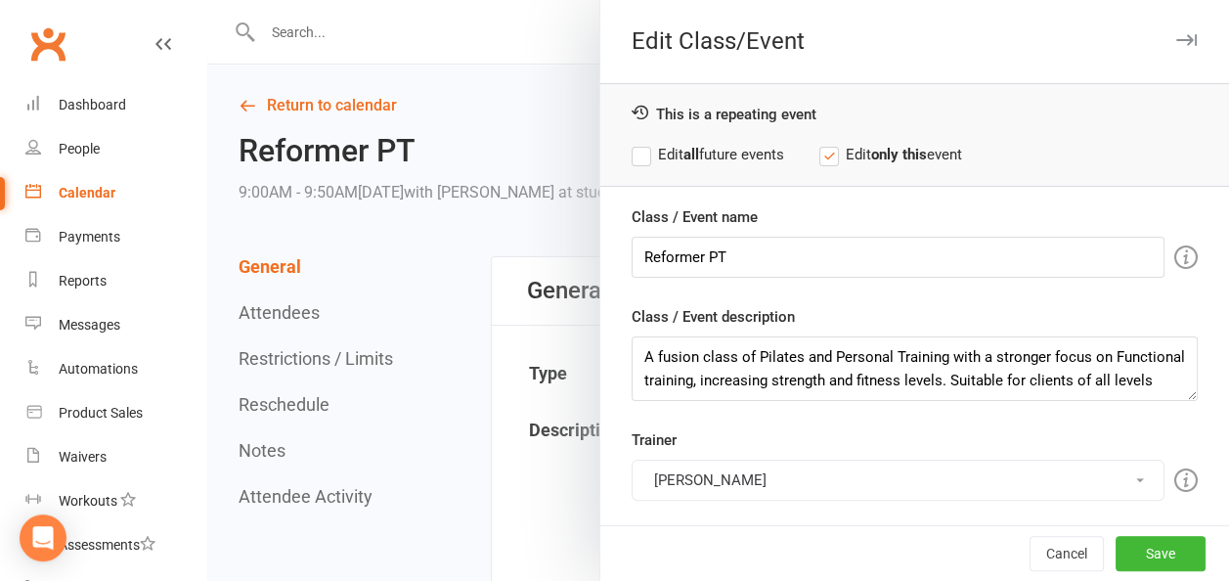
click at [742, 467] on button "[PERSON_NAME]" at bounding box center [898, 480] width 533 height 41
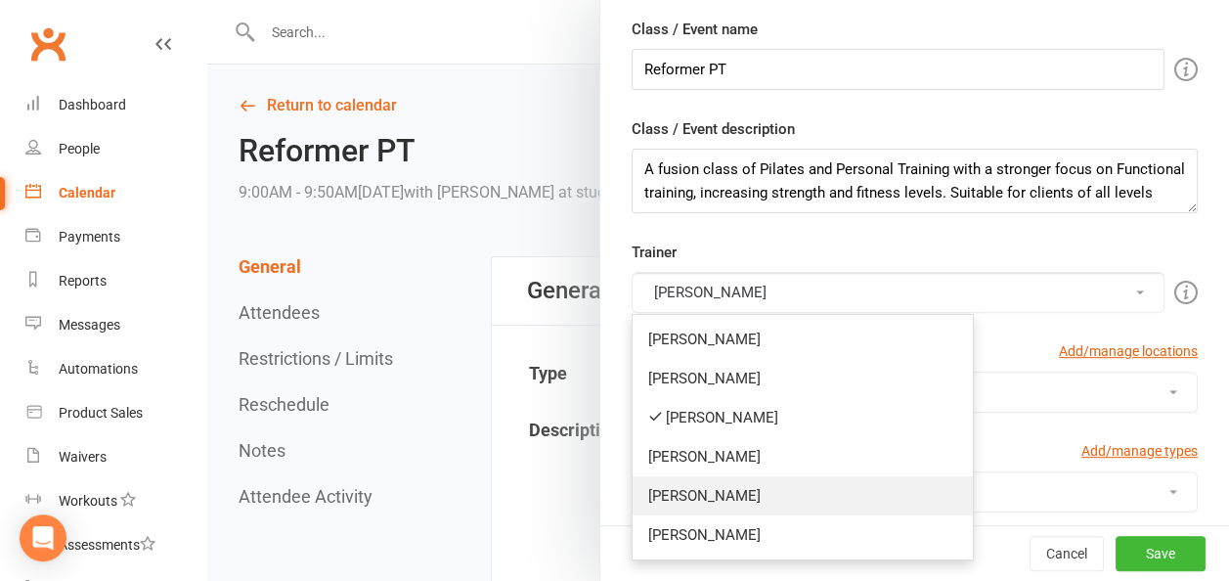
scroll to position [196, 0]
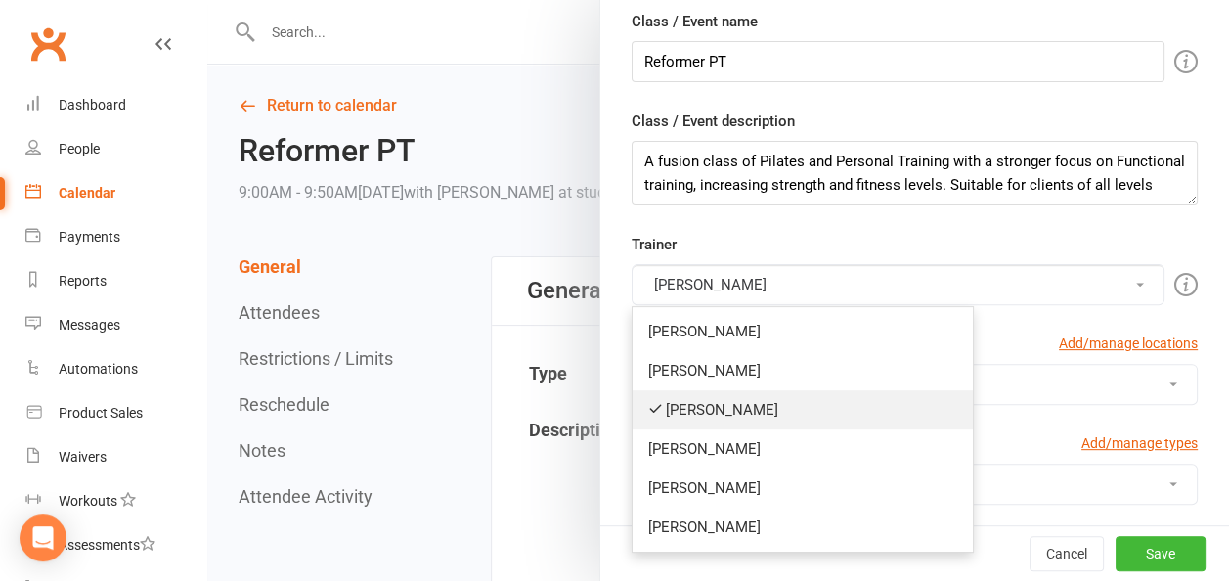
click at [716, 397] on link "[PERSON_NAME]" at bounding box center [803, 409] width 340 height 39
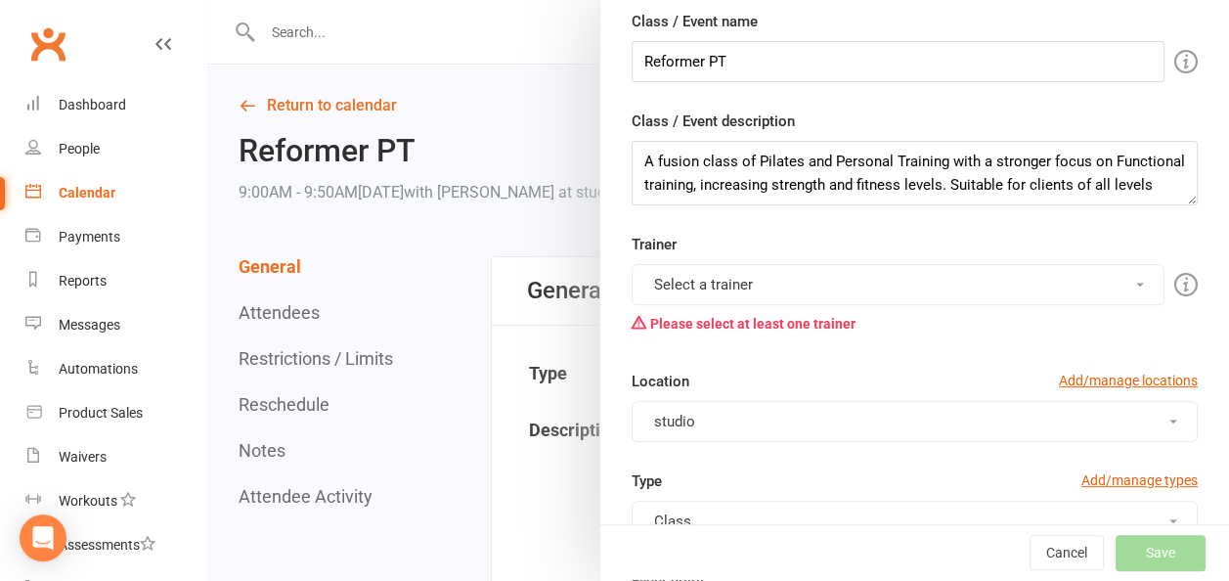
click at [724, 280] on button "Select a trainer" at bounding box center [898, 284] width 533 height 41
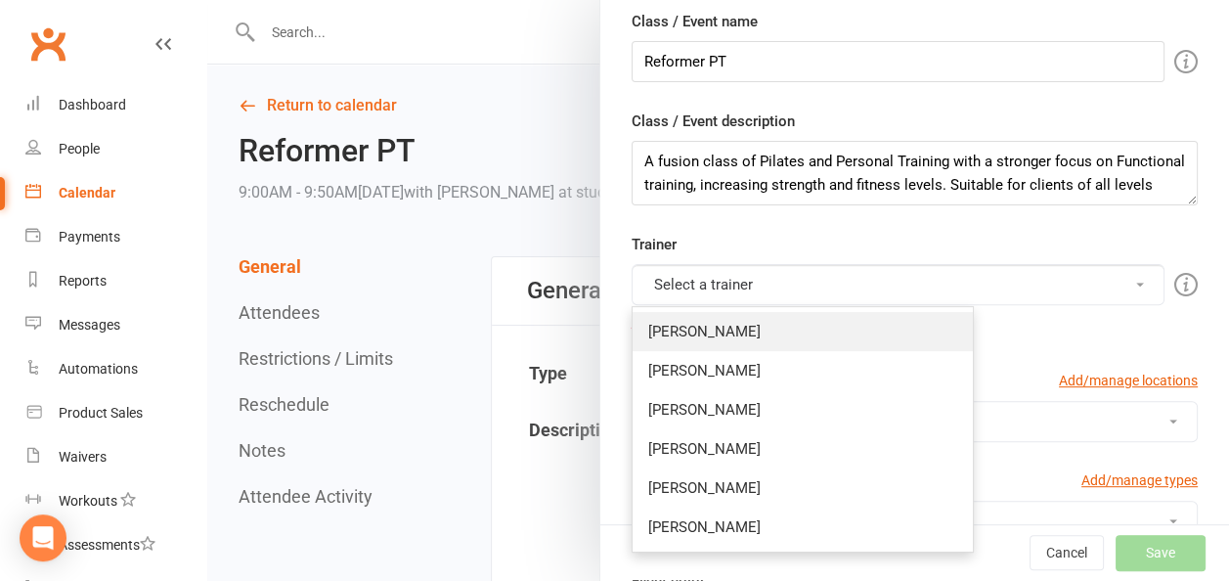
click at [691, 325] on link "[PERSON_NAME]" at bounding box center [803, 331] width 340 height 39
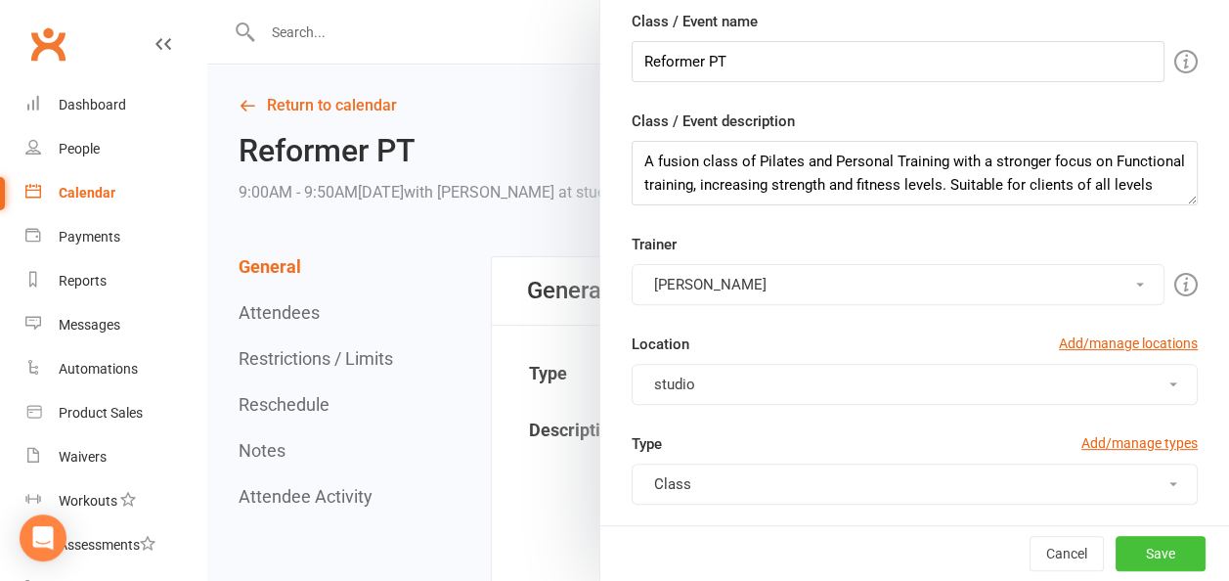
click at [1140, 542] on button "Save" at bounding box center [1161, 553] width 90 height 35
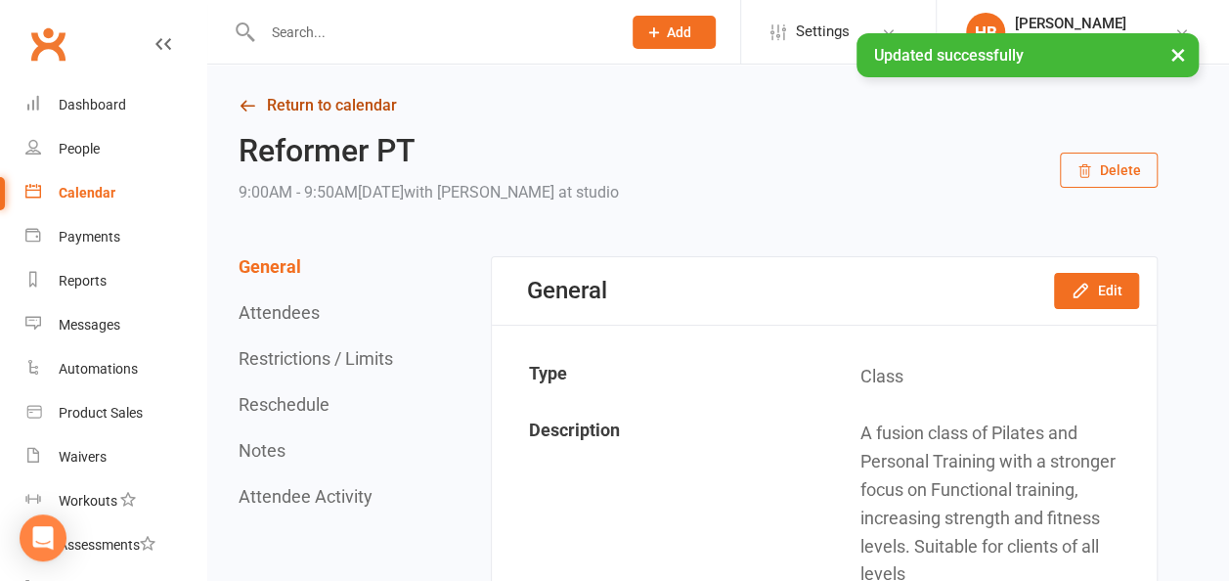
click at [317, 107] on link "Return to calendar" at bounding box center [698, 105] width 919 height 27
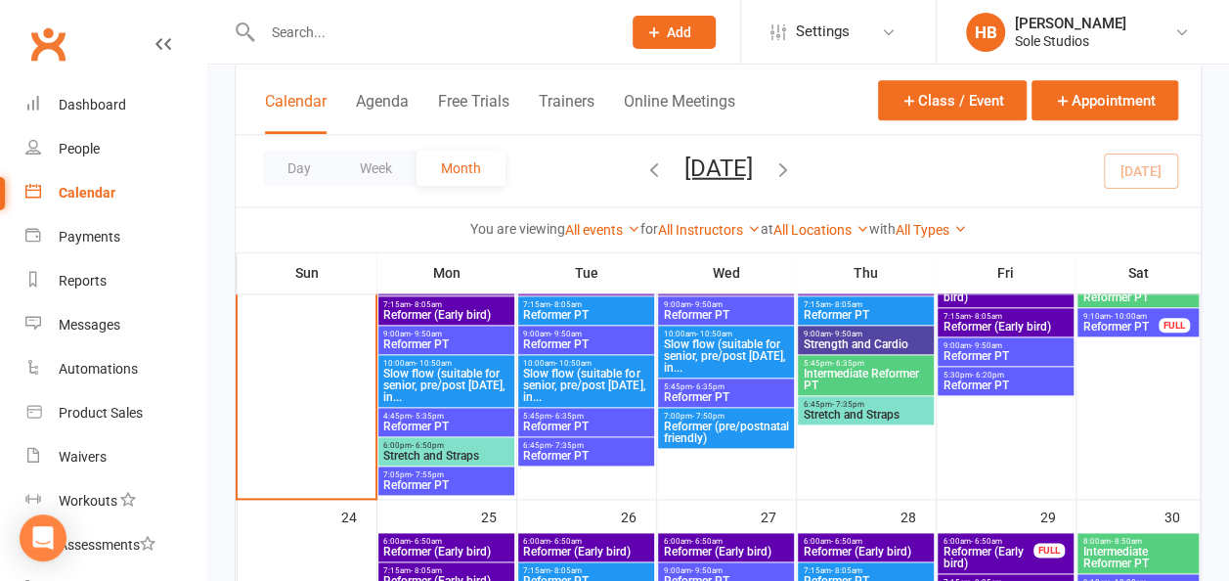
scroll to position [1076, 0]
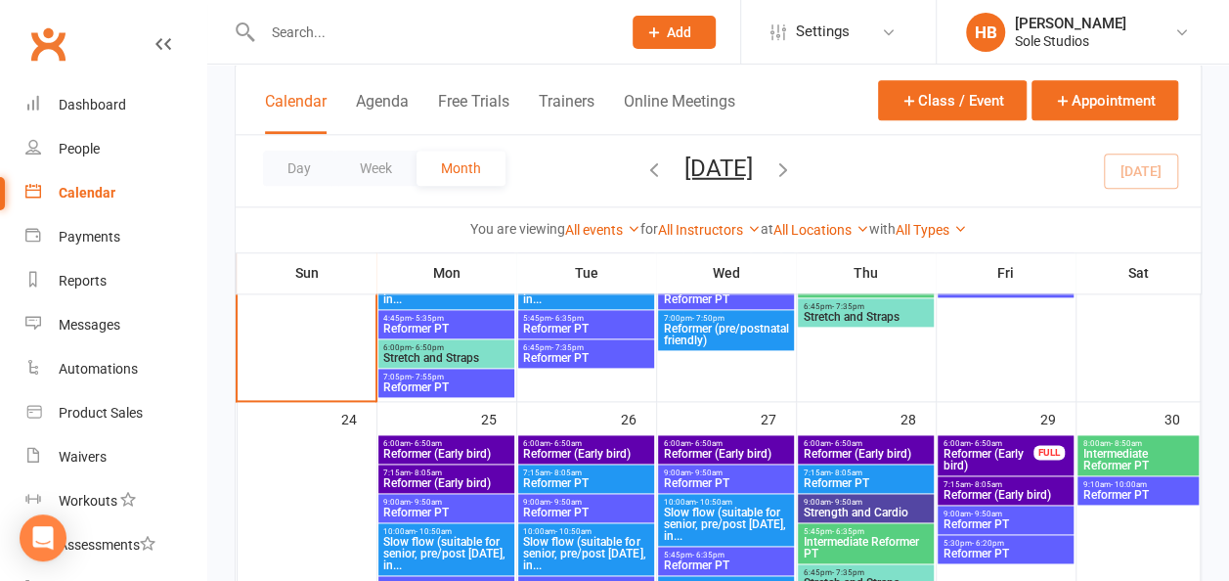
click at [563, 553] on span "Slow flow (suitable for senior, pre/post [DATE], in..." at bounding box center [585, 553] width 127 height 35
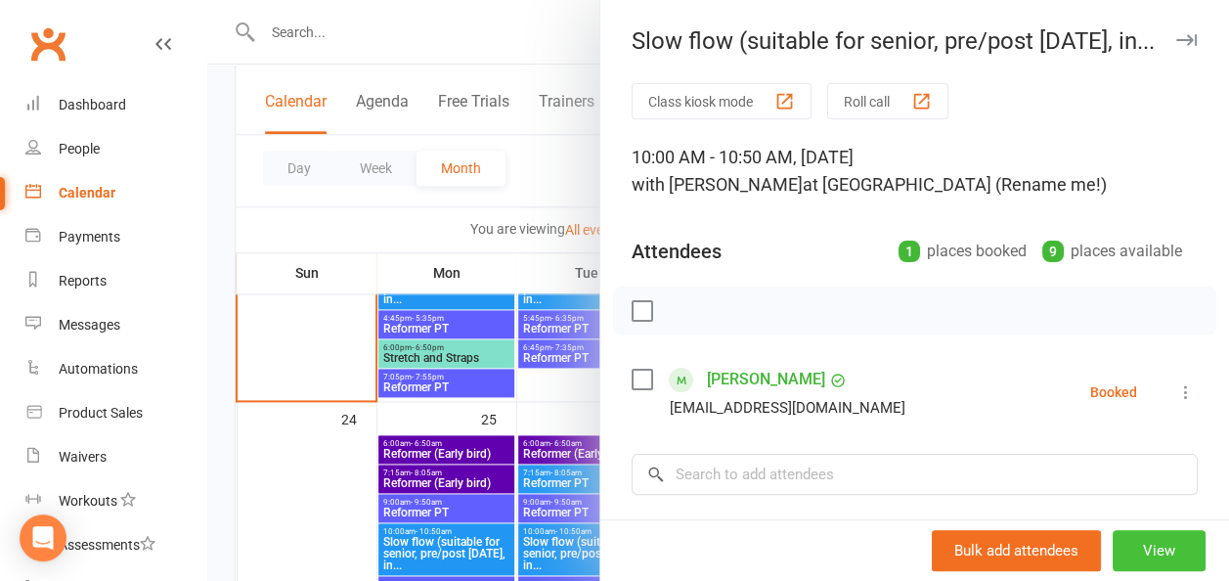
click at [1126, 552] on button "View" at bounding box center [1159, 550] width 93 height 41
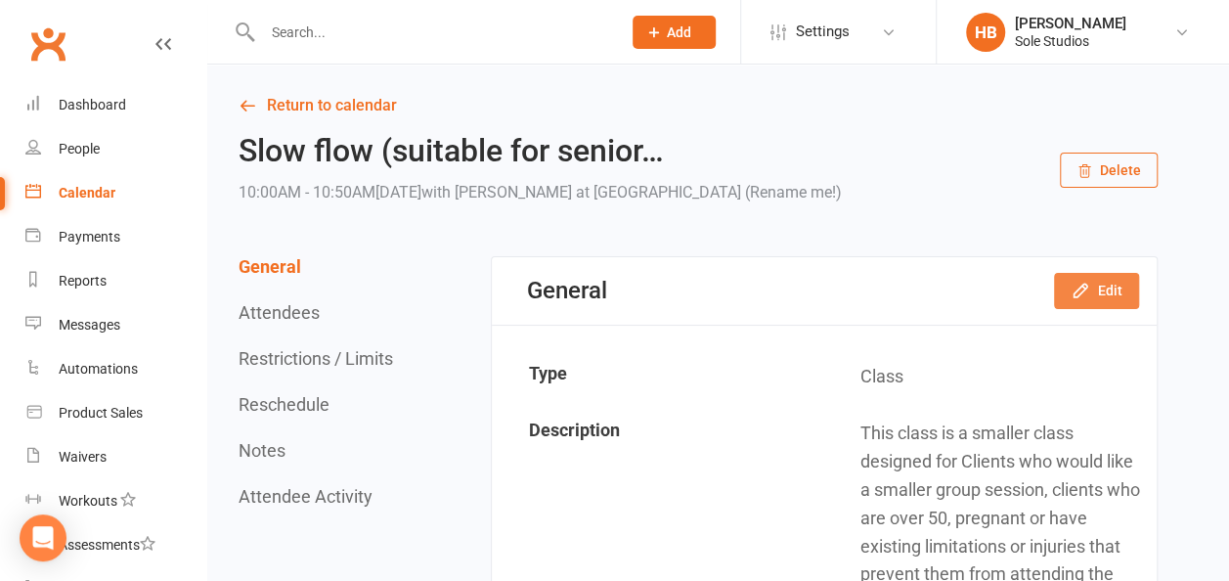
click at [1125, 277] on button "Edit" at bounding box center [1096, 290] width 85 height 35
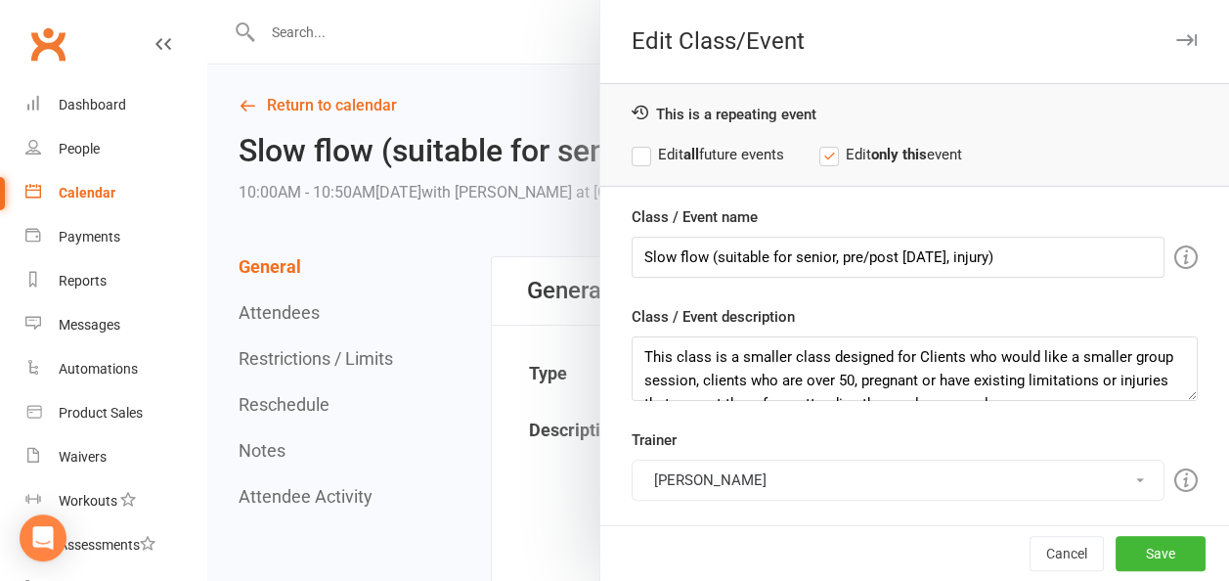
click at [678, 469] on button "[PERSON_NAME]" at bounding box center [898, 480] width 533 height 41
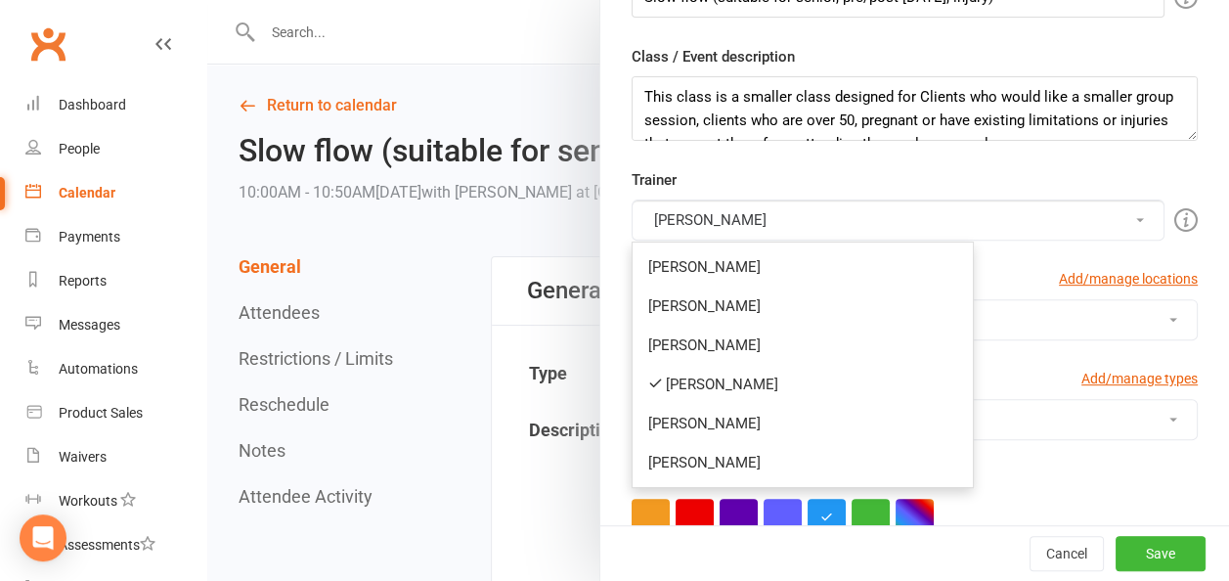
scroll to position [293, 0]
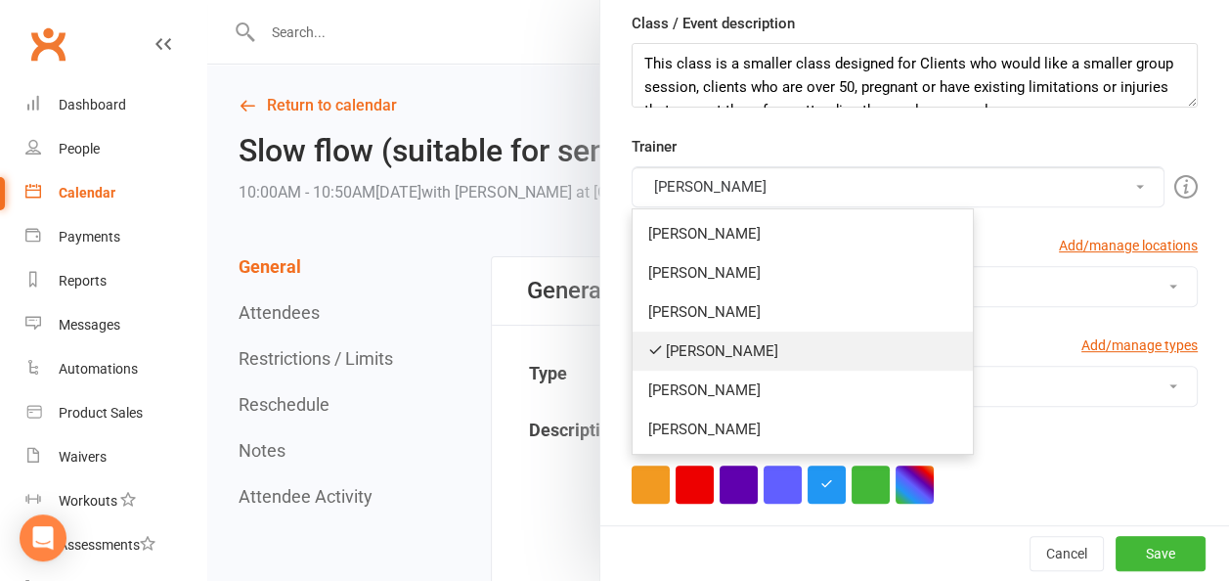
click at [712, 342] on link "[PERSON_NAME]" at bounding box center [803, 351] width 340 height 39
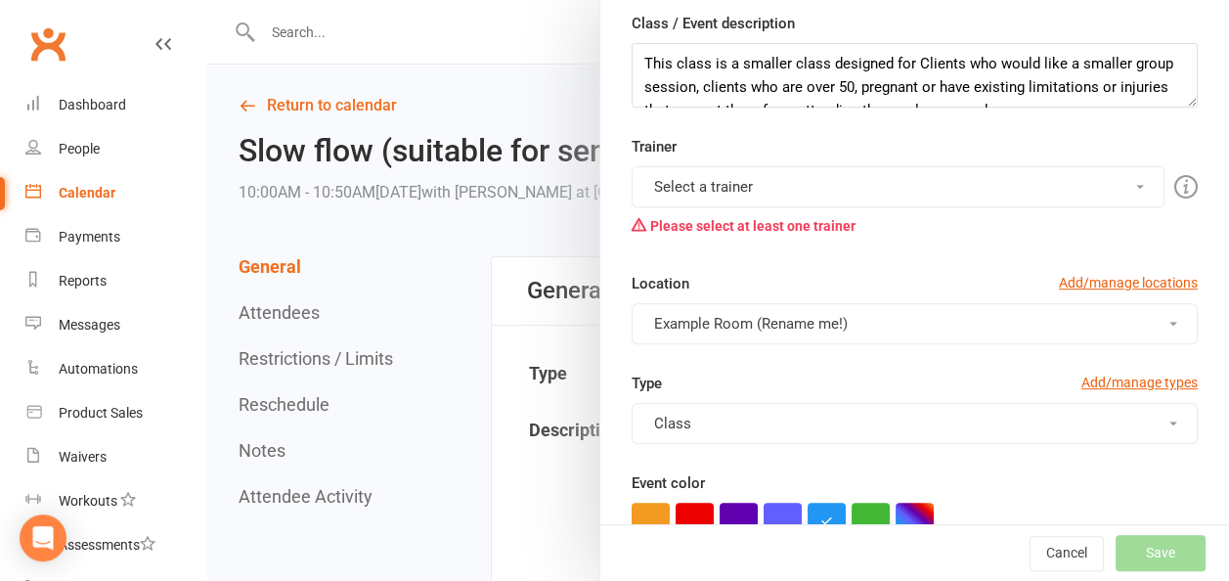
click at [734, 180] on button "Select a trainer" at bounding box center [898, 186] width 533 height 41
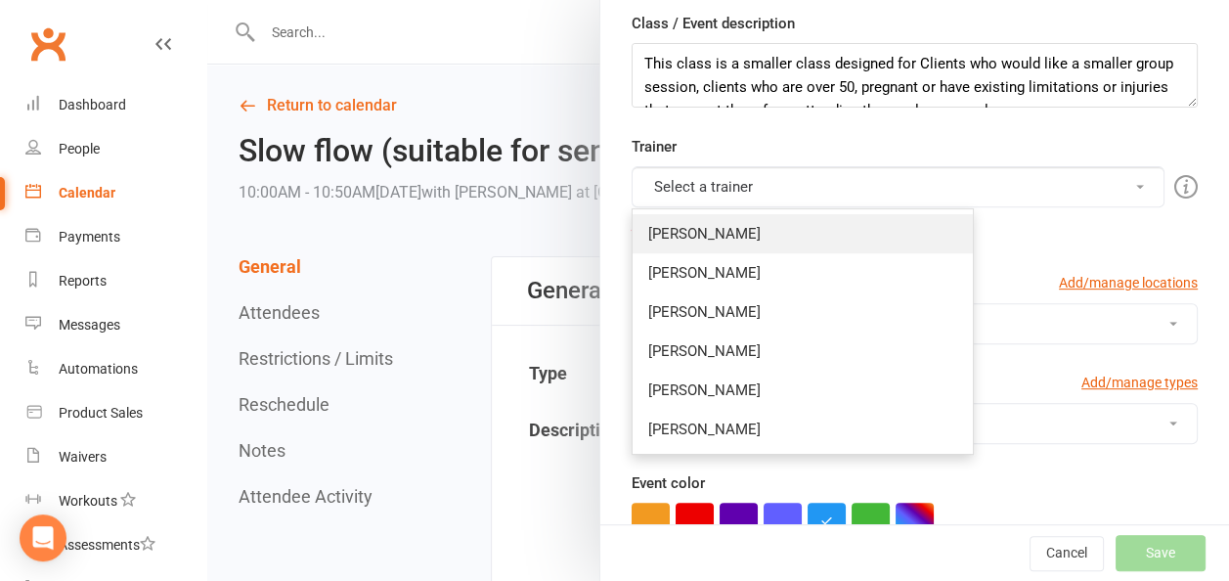
click at [685, 229] on link "[PERSON_NAME]" at bounding box center [803, 233] width 340 height 39
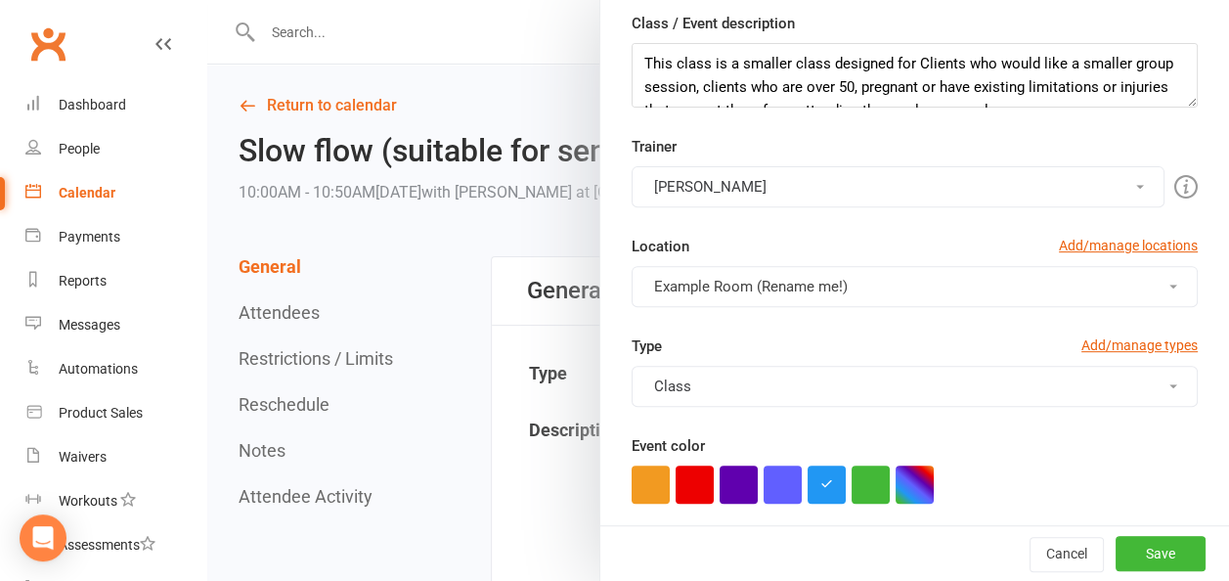
click at [723, 278] on span "Example Room (Rename me!)" at bounding box center [751, 287] width 194 height 18
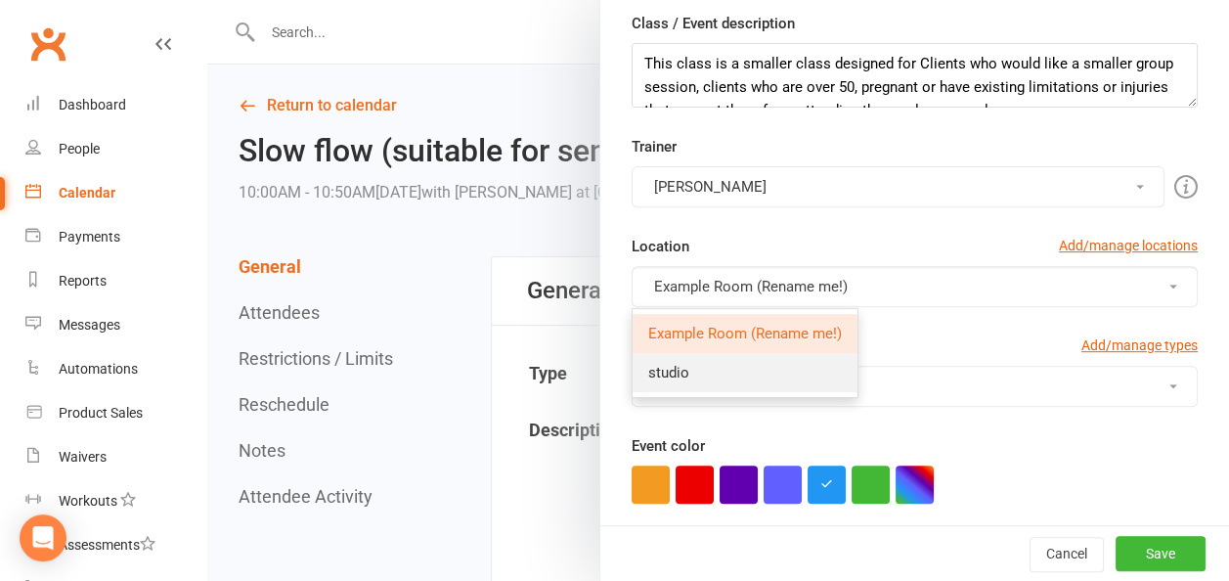
click at [663, 366] on span "studio" at bounding box center [668, 373] width 41 height 18
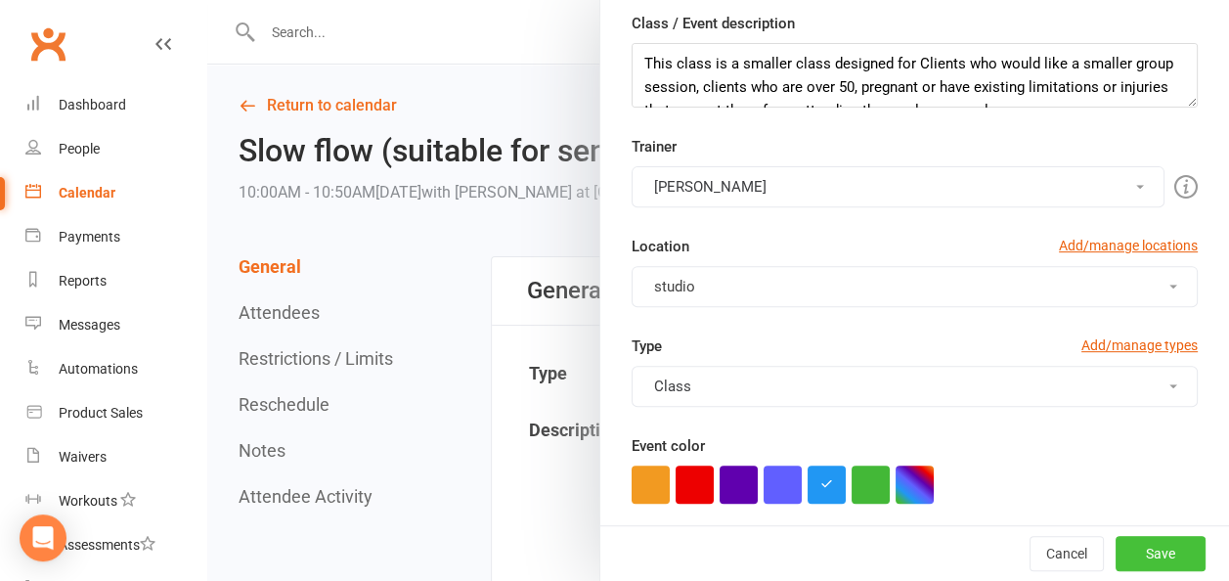
click at [1136, 554] on button "Save" at bounding box center [1161, 553] width 90 height 35
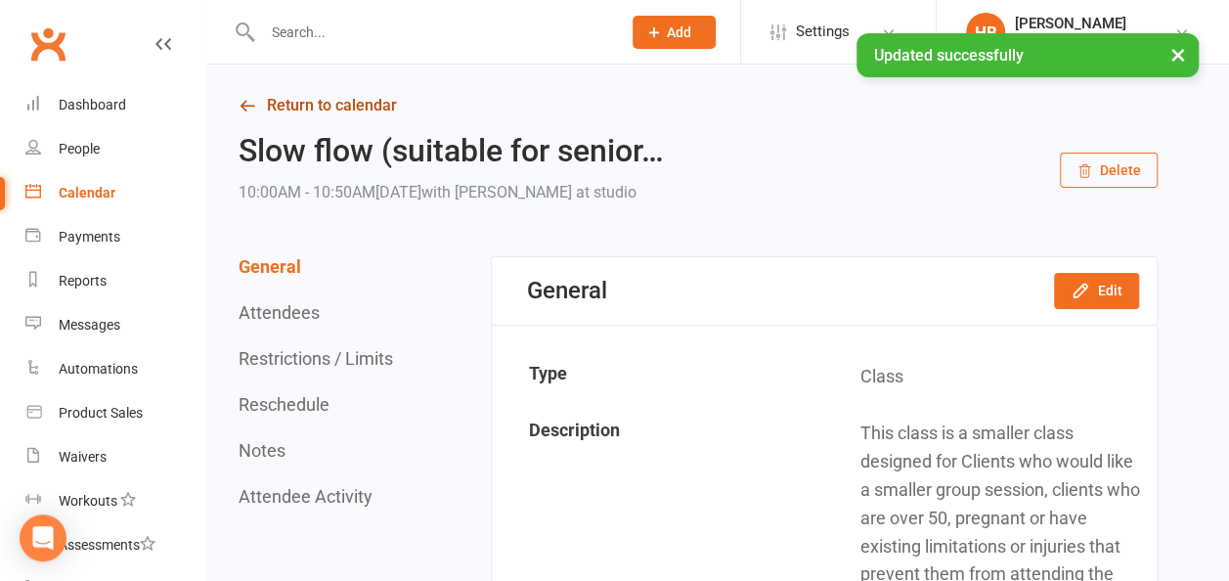
click at [279, 100] on link "Return to calendar" at bounding box center [698, 105] width 919 height 27
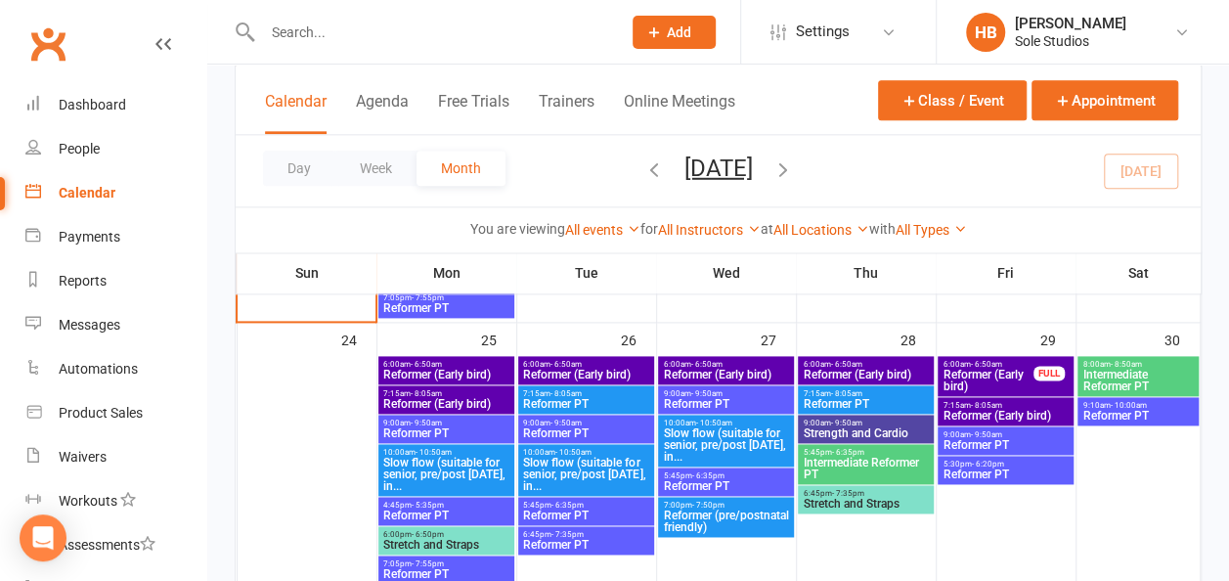
scroll to position [1173, 0]
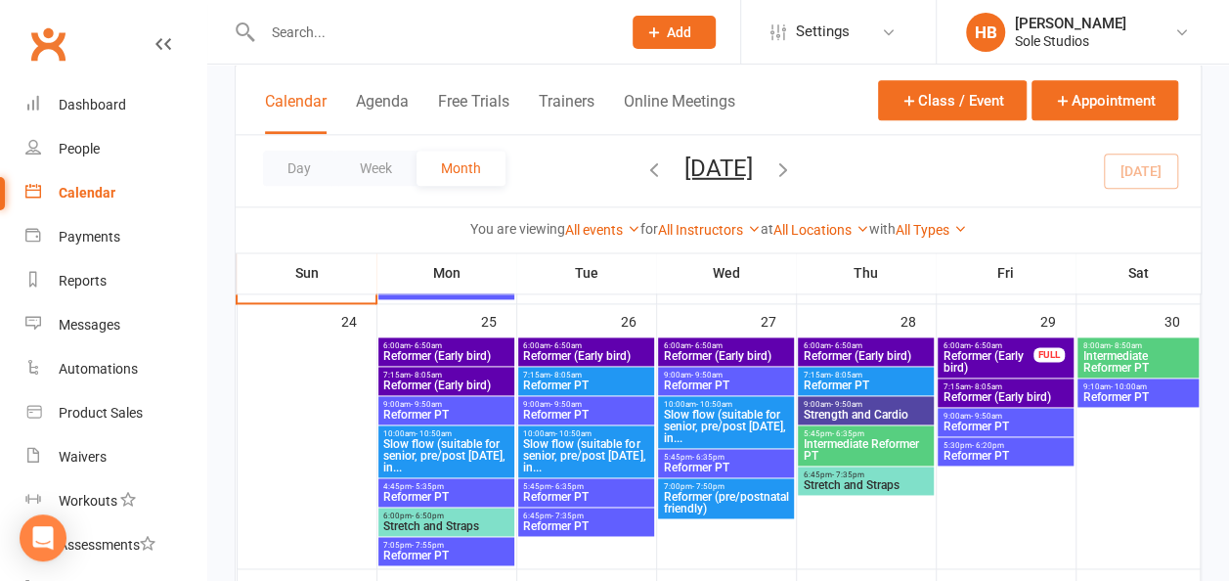
click at [639, 496] on span "Reformer PT" at bounding box center [585, 497] width 127 height 12
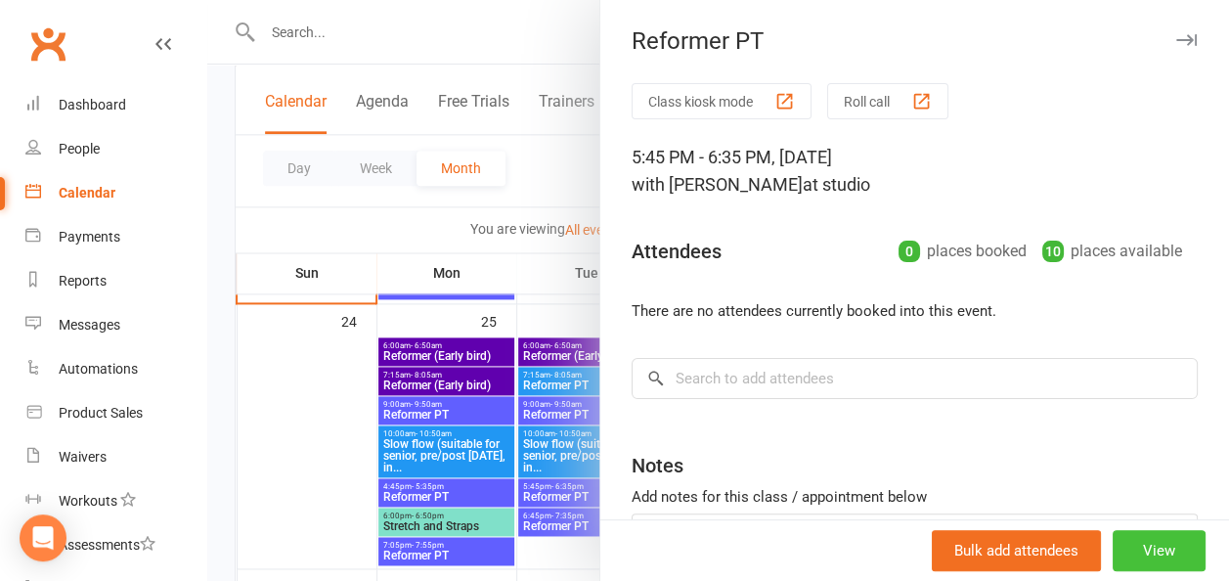
click at [1113, 542] on button "View" at bounding box center [1159, 550] width 93 height 41
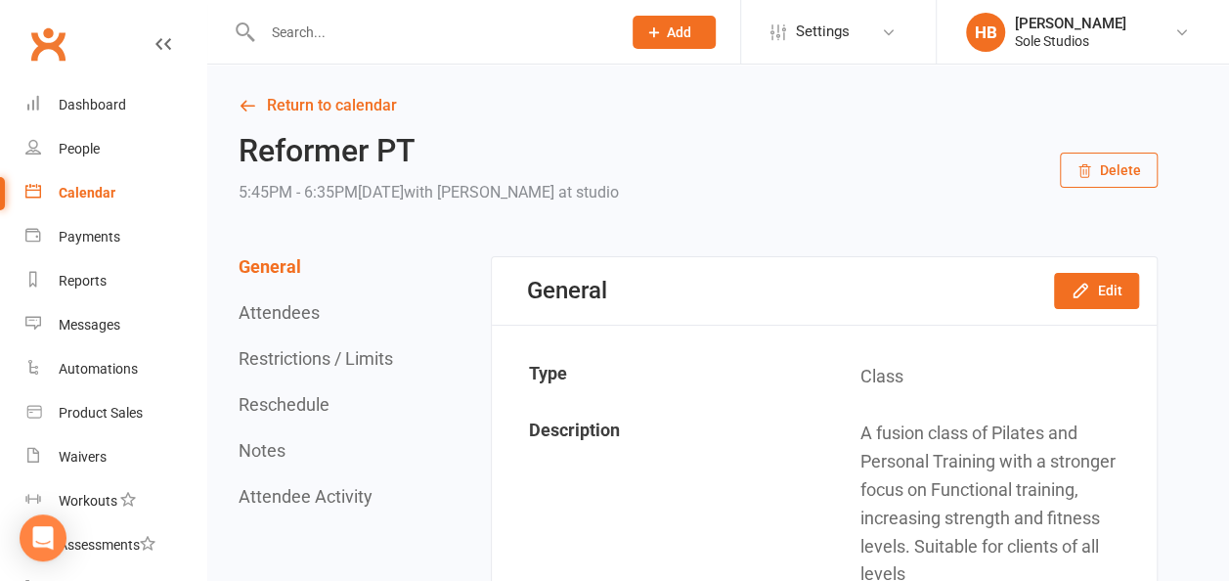
click at [1146, 295] on div "General Edit" at bounding box center [824, 290] width 665 height 67
click at [1127, 293] on button "Edit" at bounding box center [1096, 290] width 85 height 35
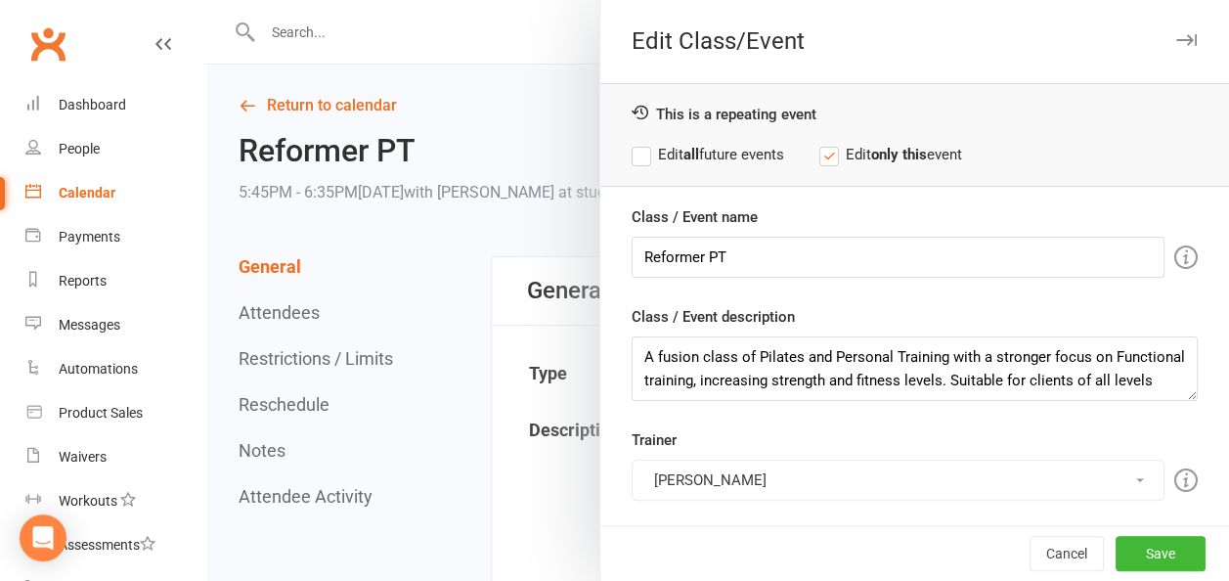
click at [691, 478] on button "[PERSON_NAME]" at bounding box center [898, 480] width 533 height 41
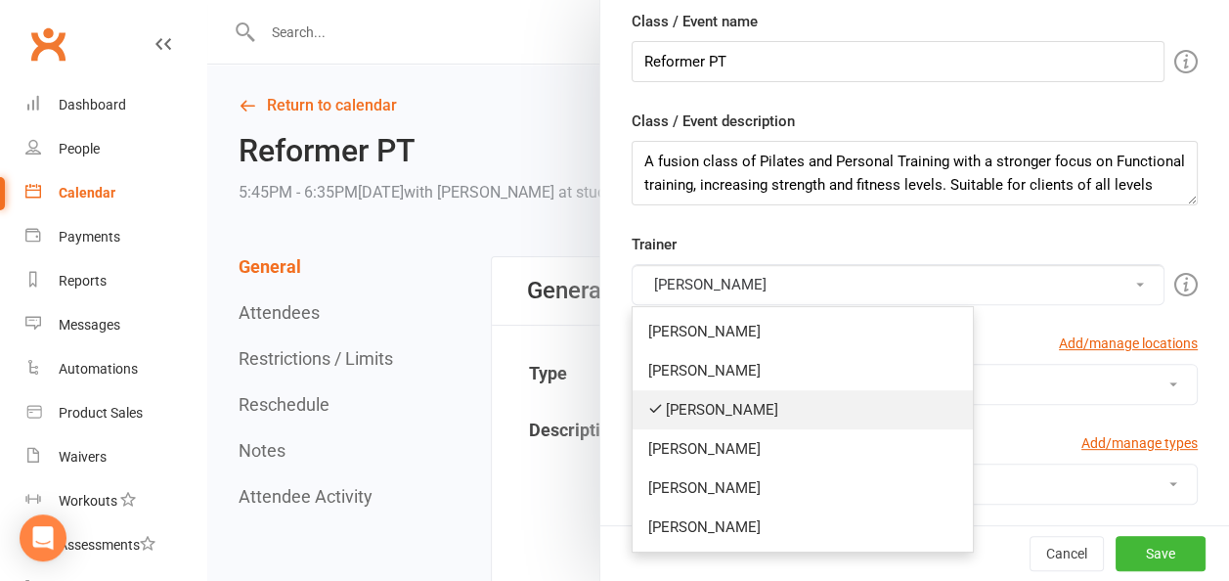
click at [698, 406] on link "[PERSON_NAME]" at bounding box center [803, 409] width 340 height 39
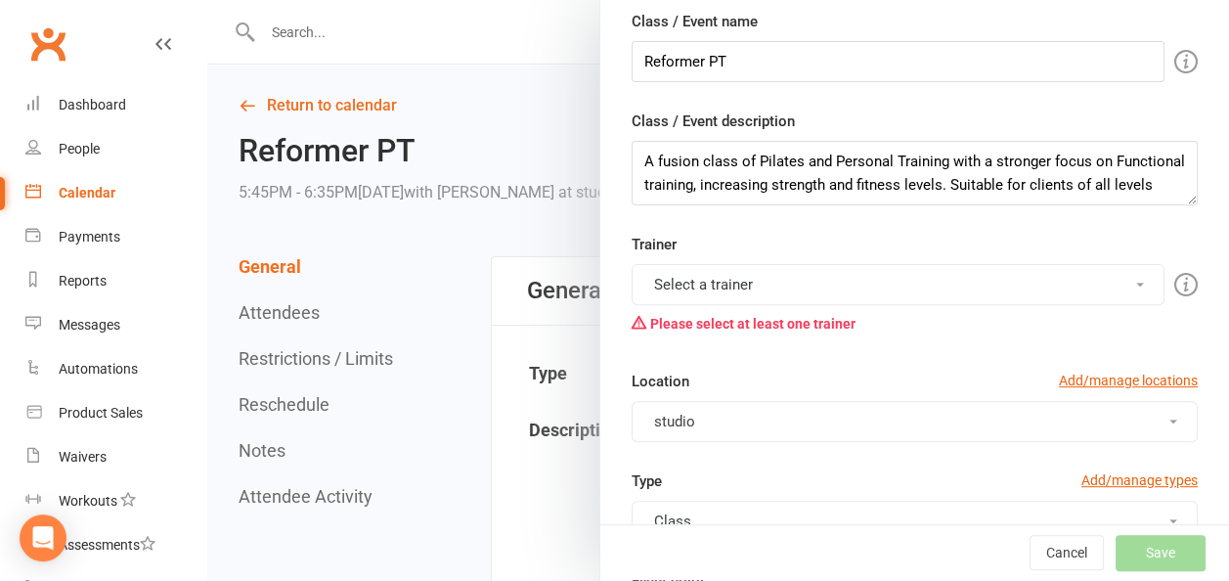
click at [704, 284] on button "Select a trainer" at bounding box center [898, 284] width 533 height 41
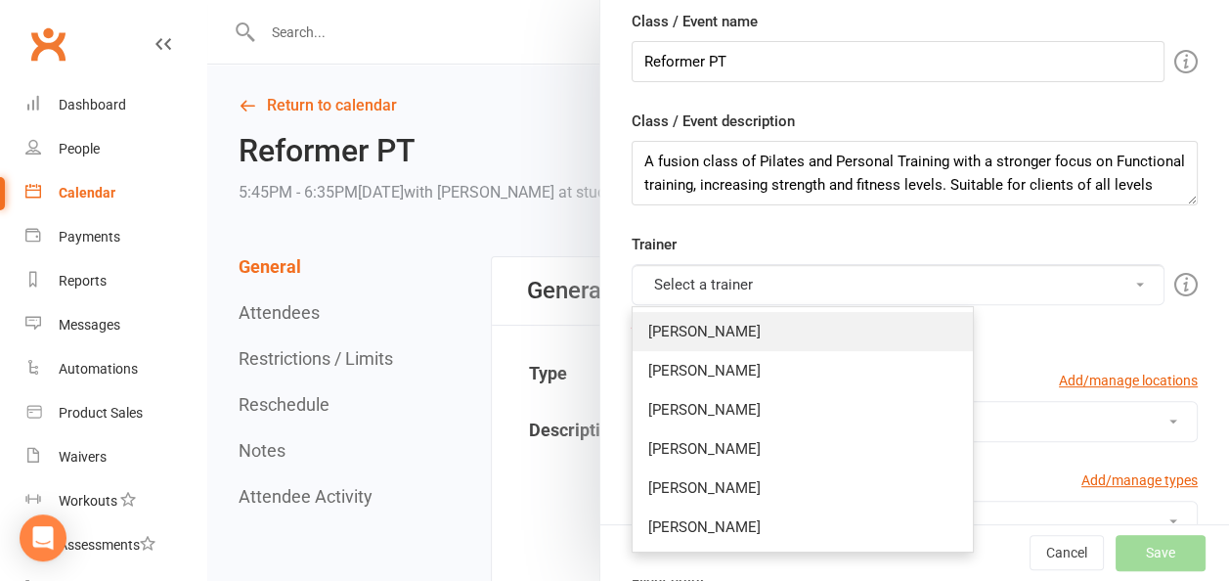
click at [686, 323] on link "[PERSON_NAME]" at bounding box center [803, 331] width 340 height 39
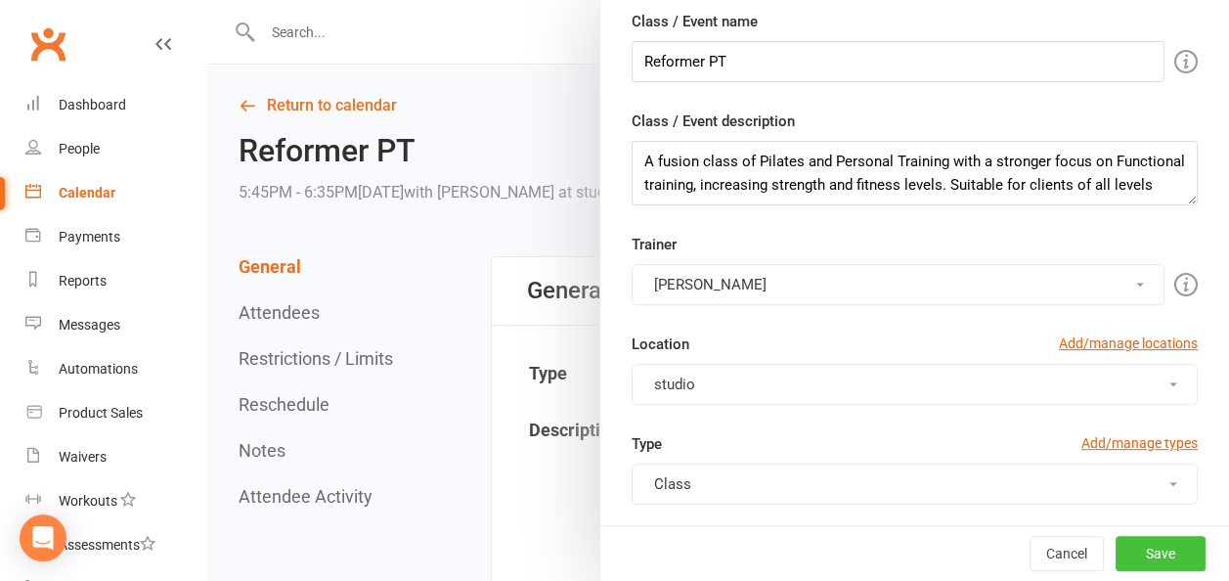
click at [1125, 546] on button "Save" at bounding box center [1161, 553] width 90 height 35
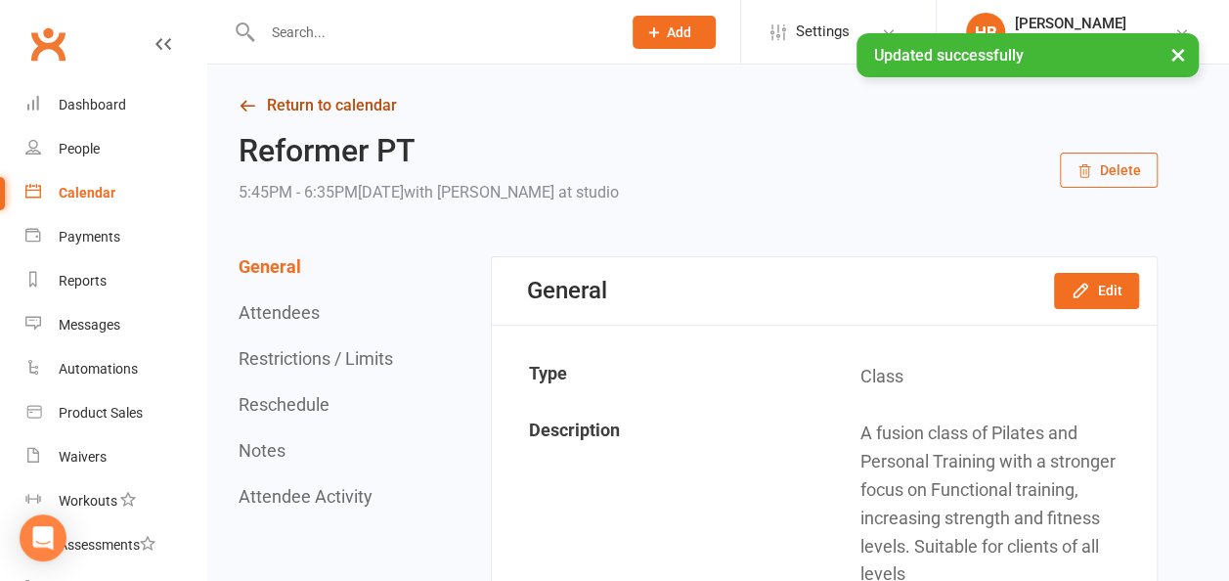
click at [334, 105] on link "Return to calendar" at bounding box center [698, 105] width 919 height 27
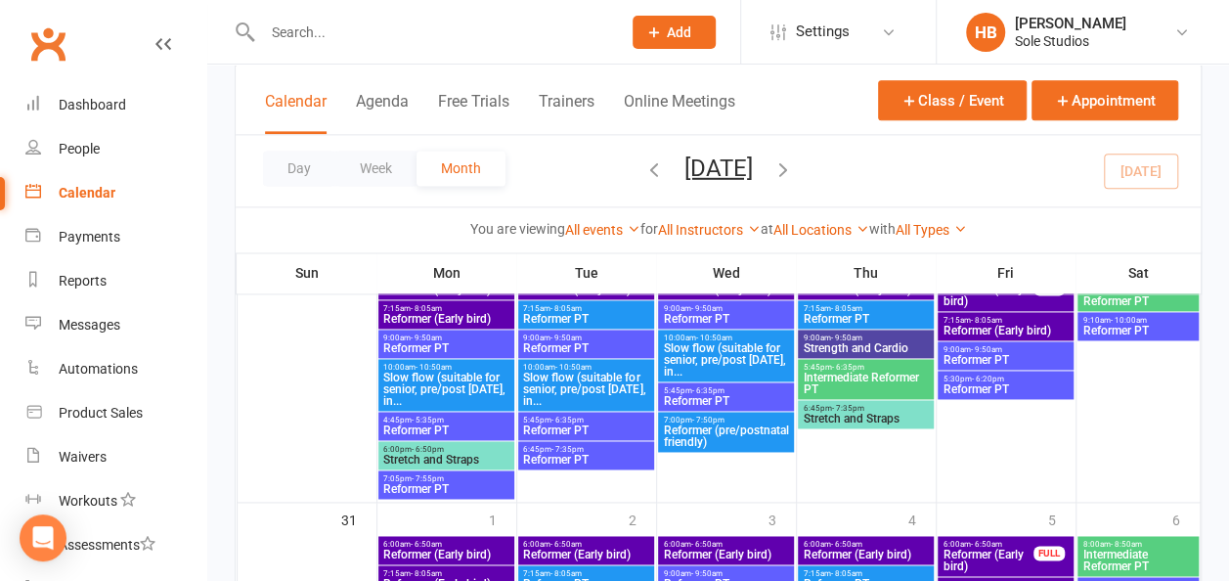
scroll to position [1271, 0]
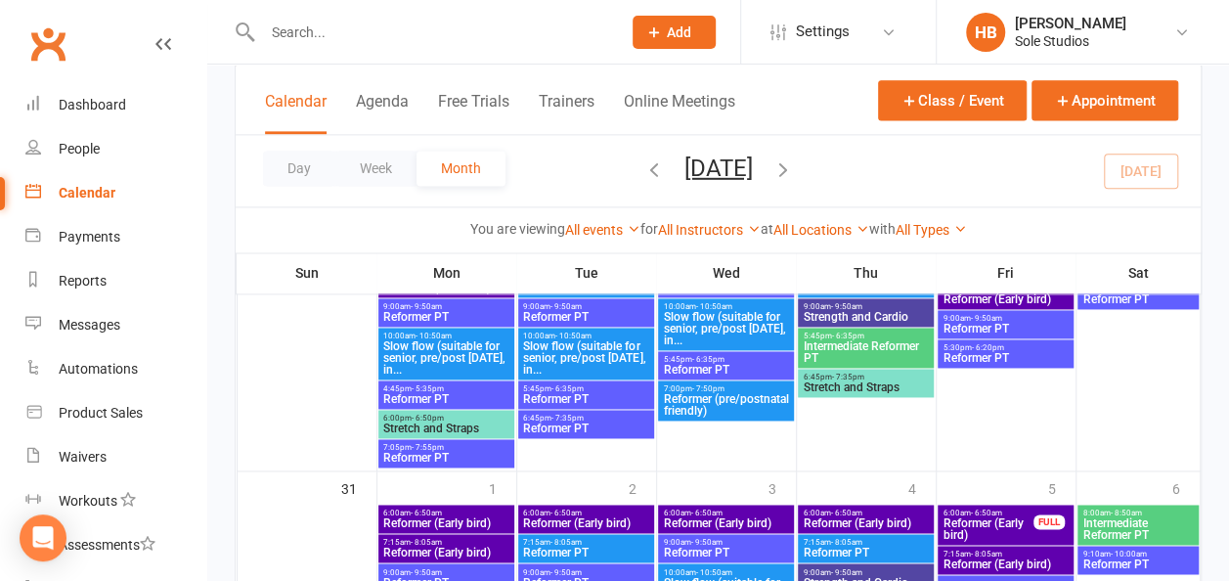
click at [610, 420] on span "6:45pm - 7:35pm" at bounding box center [585, 418] width 127 height 9
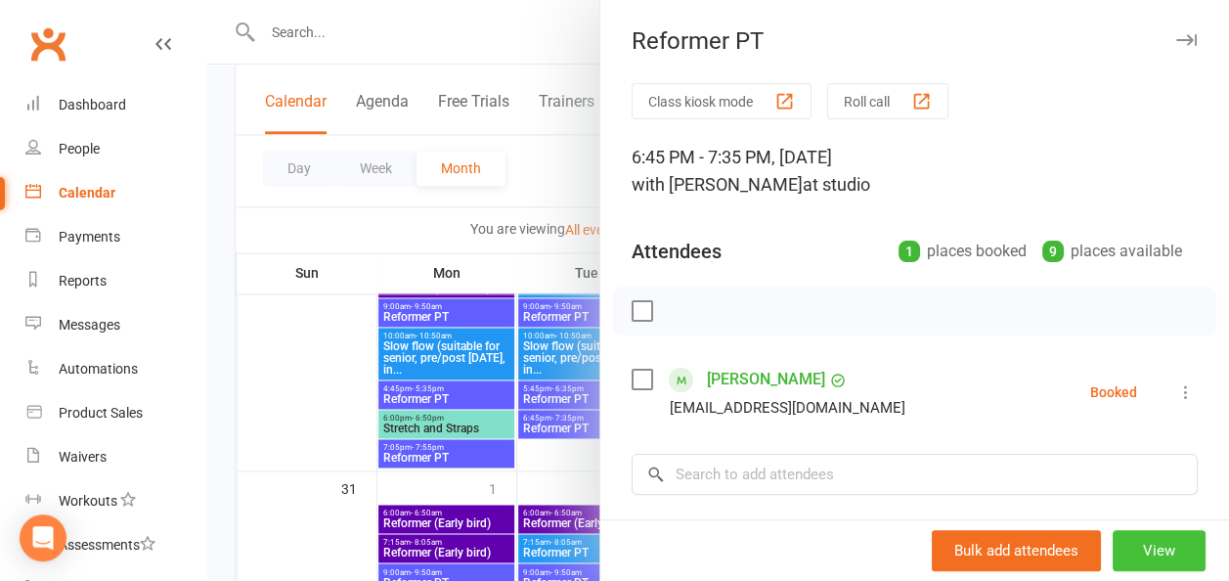
click at [1113, 559] on button "View" at bounding box center [1159, 550] width 93 height 41
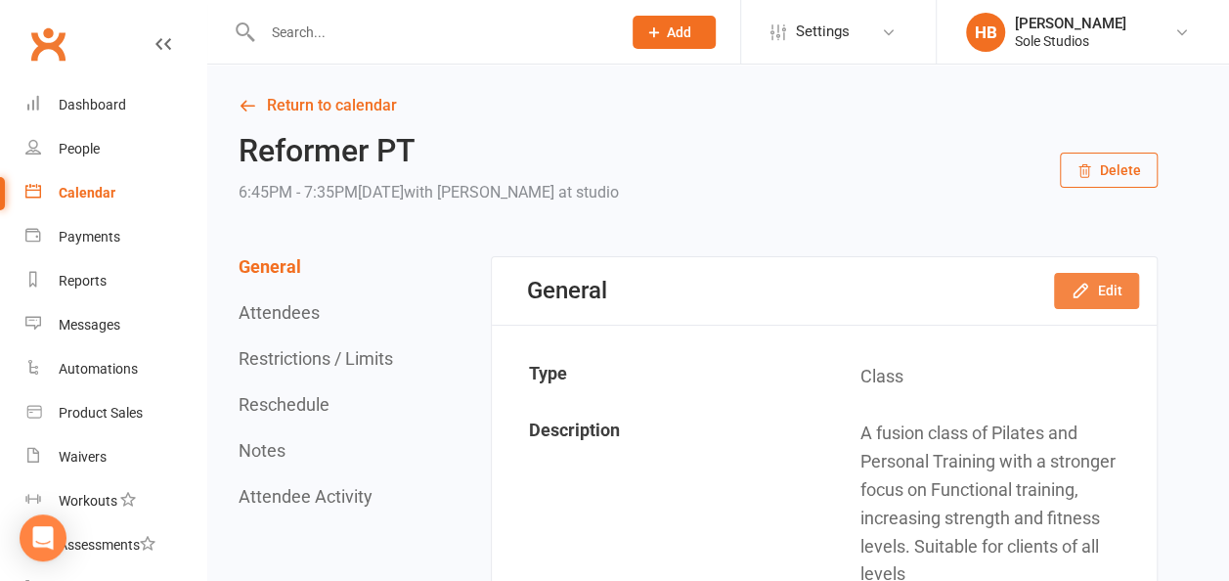
click at [1075, 286] on icon "button" at bounding box center [1081, 291] width 20 height 20
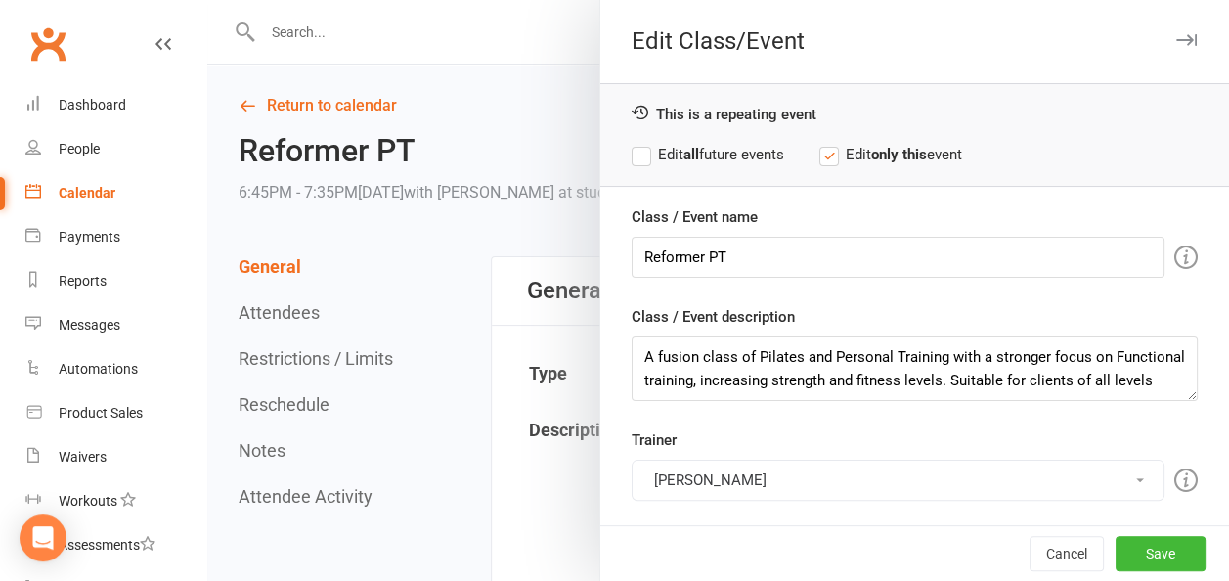
click at [690, 478] on button "[PERSON_NAME]" at bounding box center [898, 480] width 533 height 41
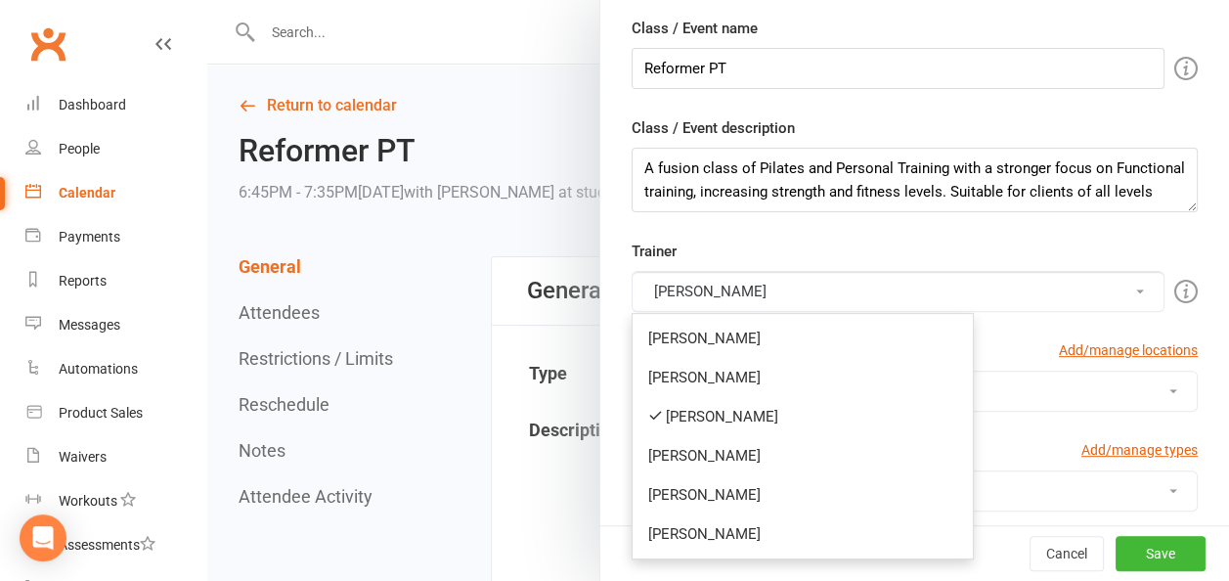
scroll to position [196, 0]
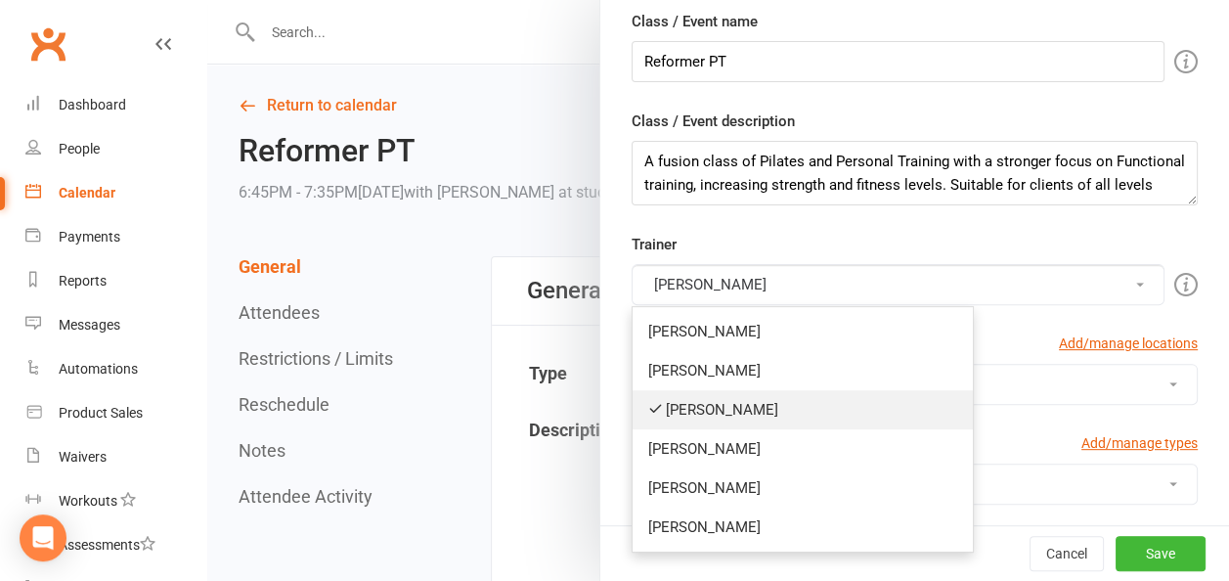
click at [718, 398] on link "[PERSON_NAME]" at bounding box center [803, 409] width 340 height 39
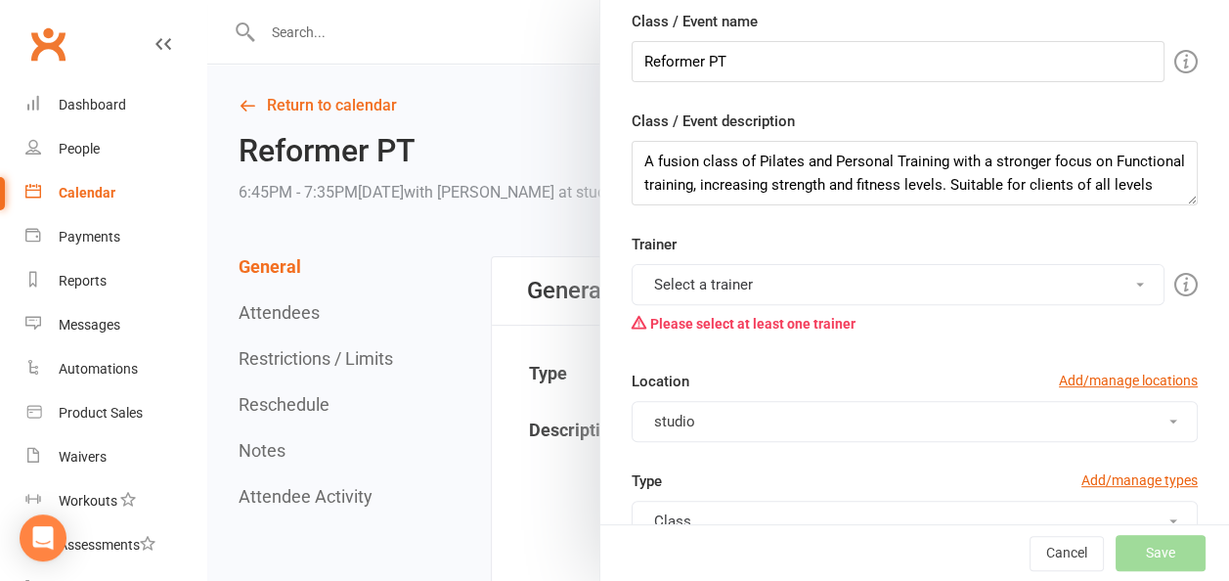
click at [725, 275] on button "Select a trainer" at bounding box center [898, 284] width 533 height 41
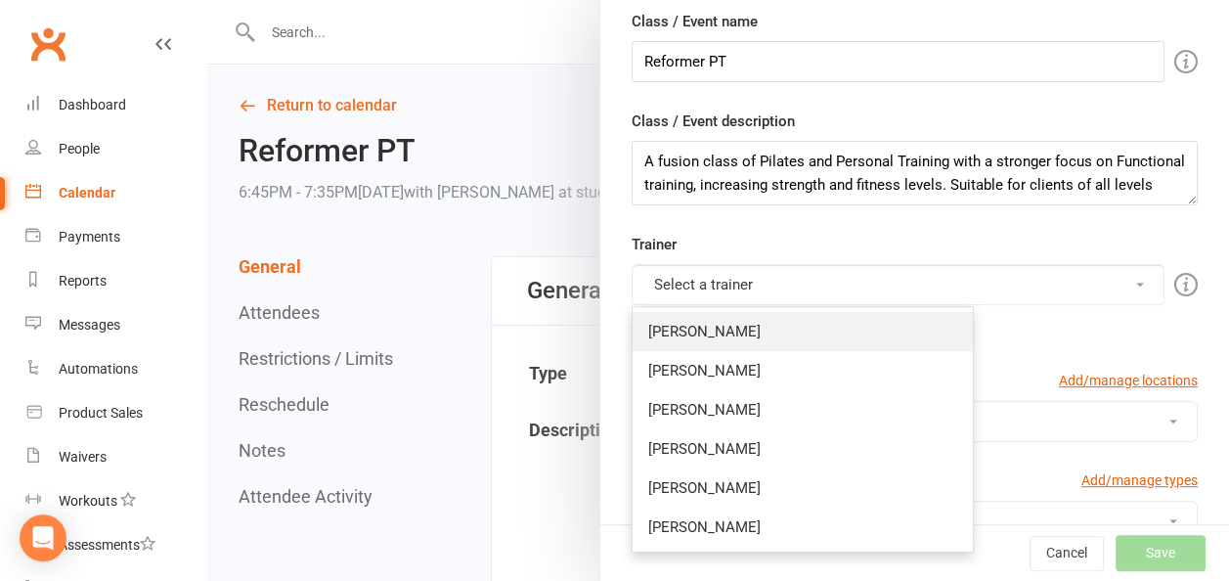
click at [653, 322] on link "[PERSON_NAME]" at bounding box center [803, 331] width 340 height 39
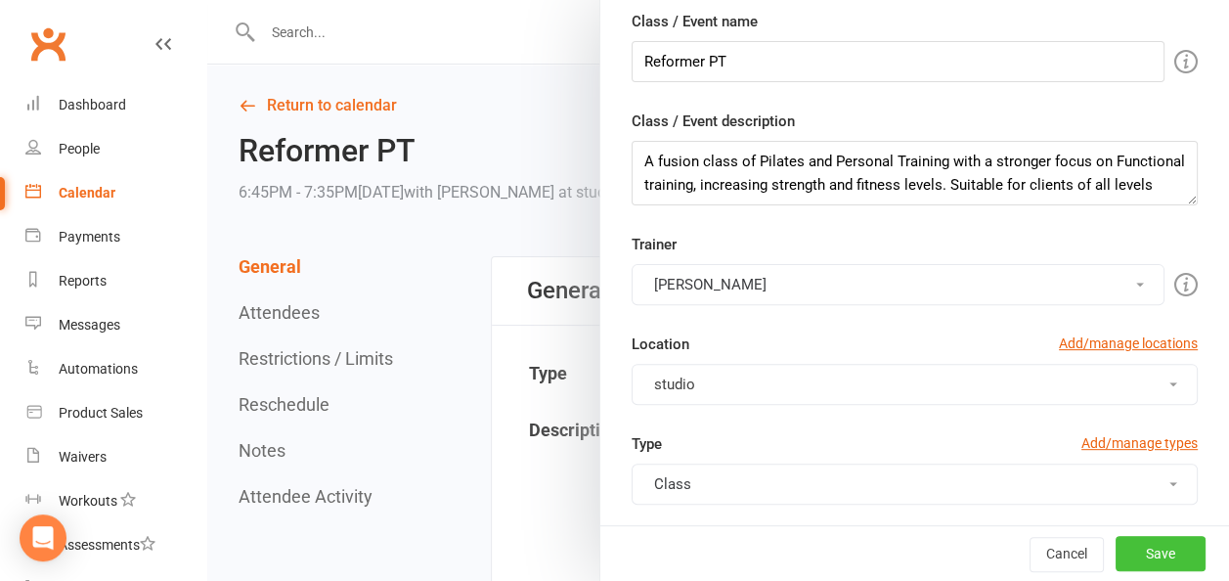
click at [1131, 560] on button "Save" at bounding box center [1161, 553] width 90 height 35
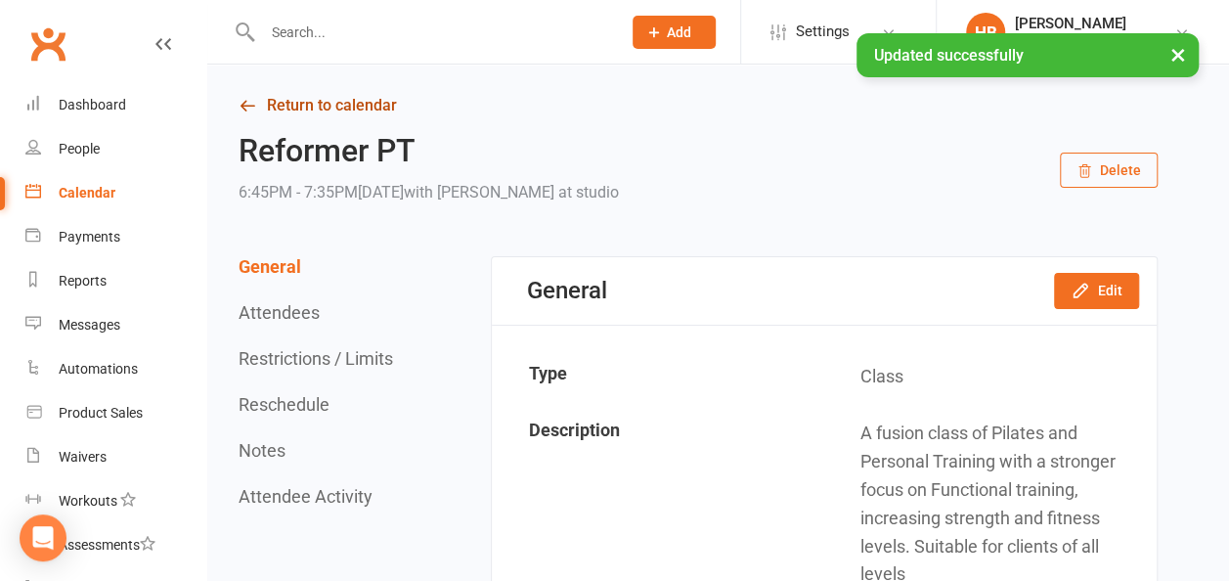
click at [315, 98] on link "Return to calendar" at bounding box center [698, 105] width 919 height 27
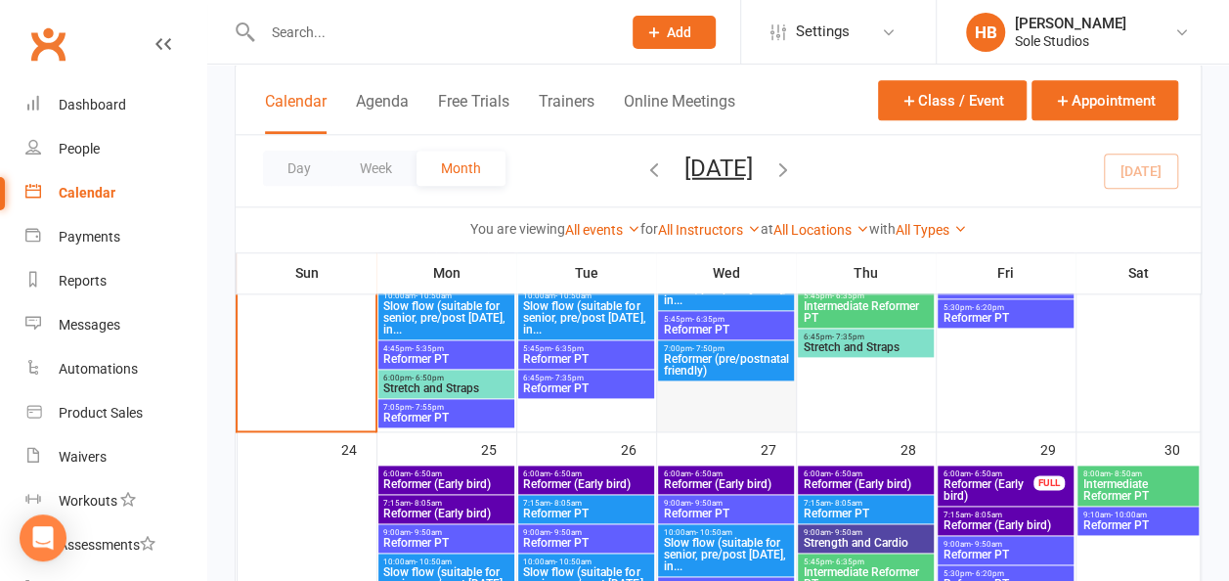
scroll to position [1076, 0]
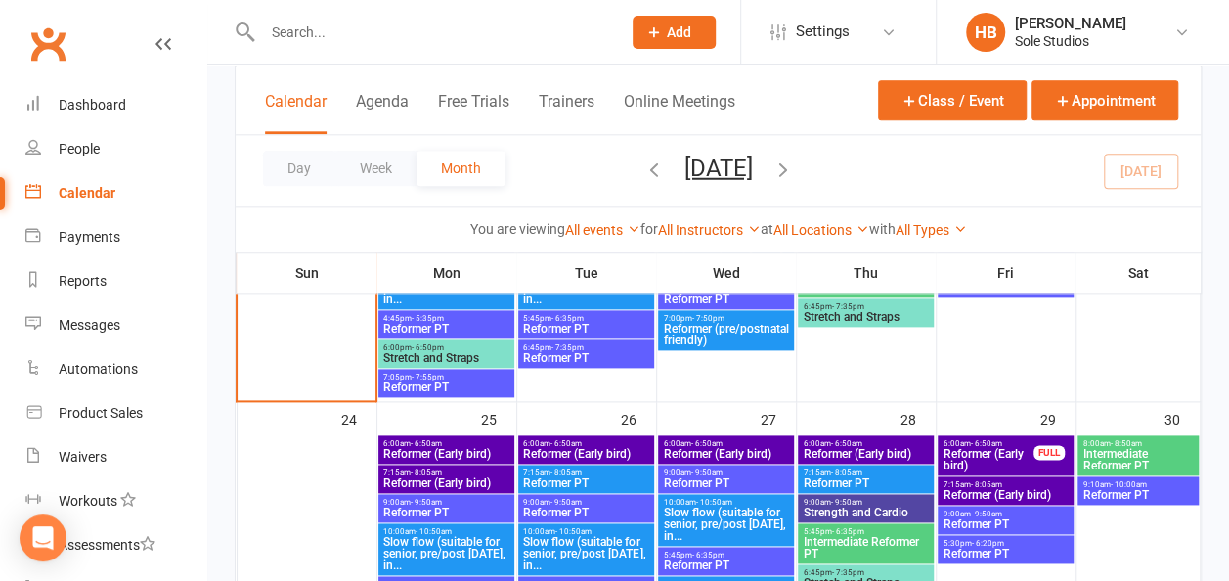
click at [704, 444] on span "- 6:50am" at bounding box center [705, 443] width 31 height 9
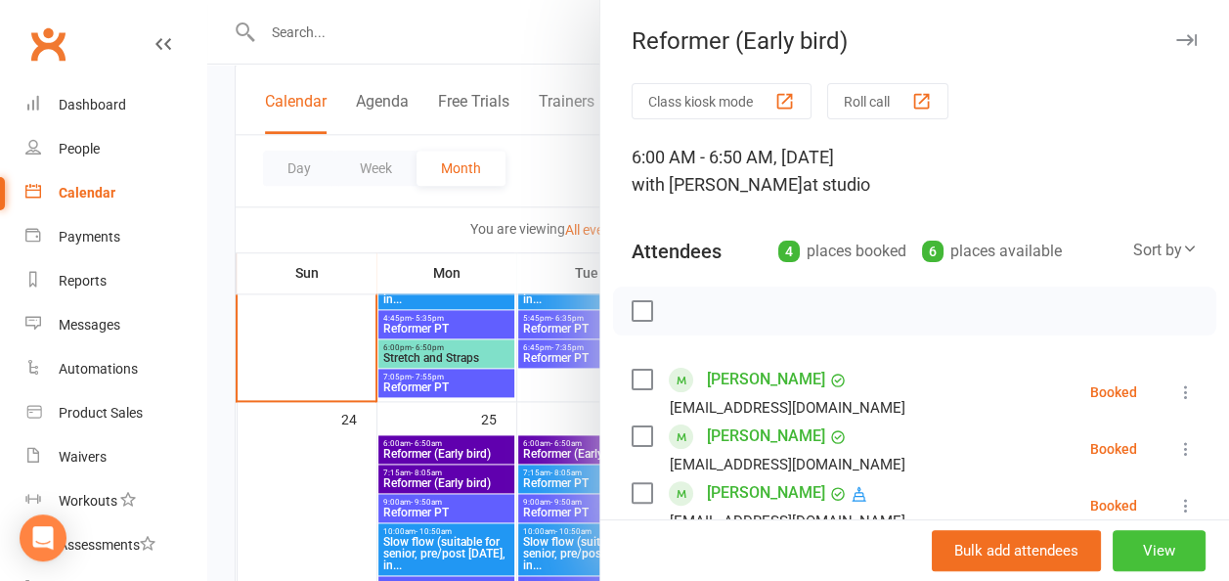
click at [1146, 551] on button "View" at bounding box center [1159, 550] width 93 height 41
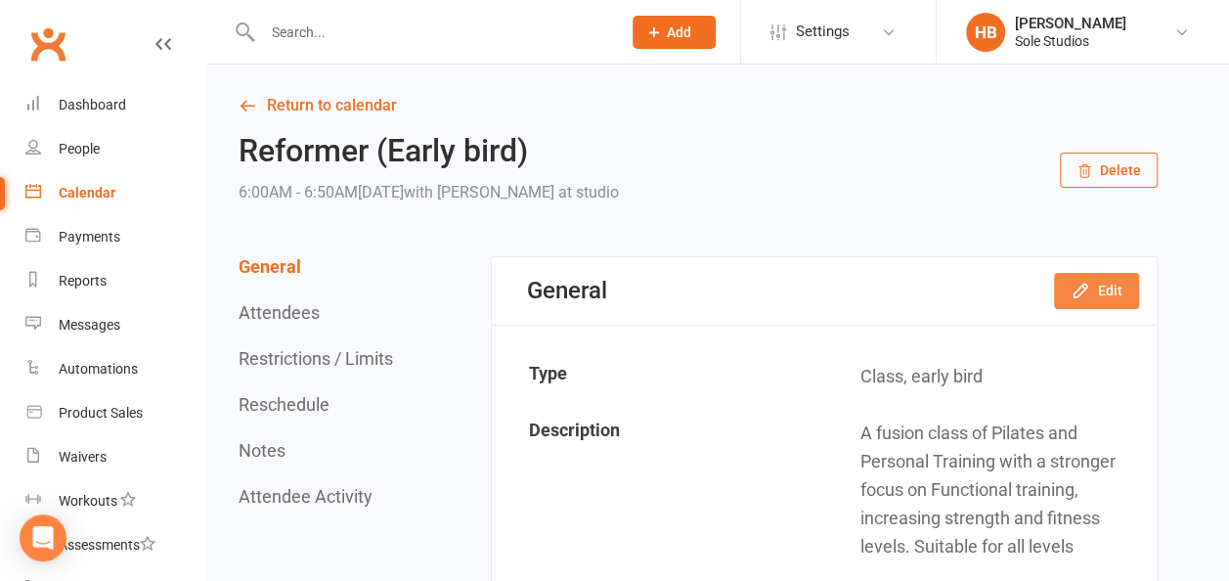
click at [1084, 293] on icon "button" at bounding box center [1081, 291] width 20 height 20
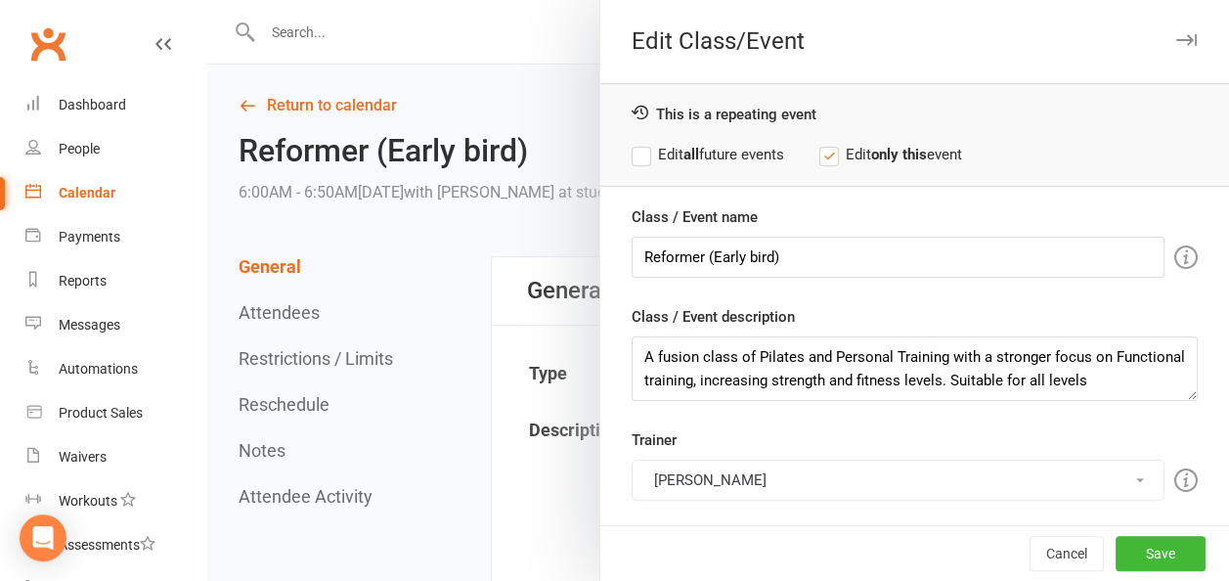
click at [728, 476] on button "[PERSON_NAME]" at bounding box center [898, 480] width 533 height 41
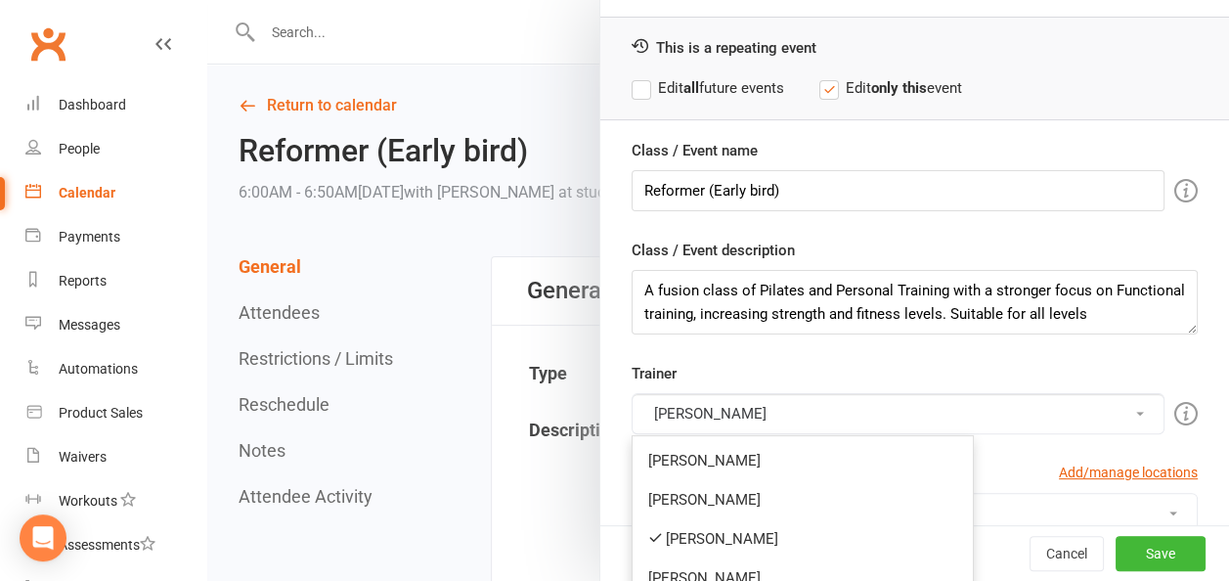
scroll to position [98, 0]
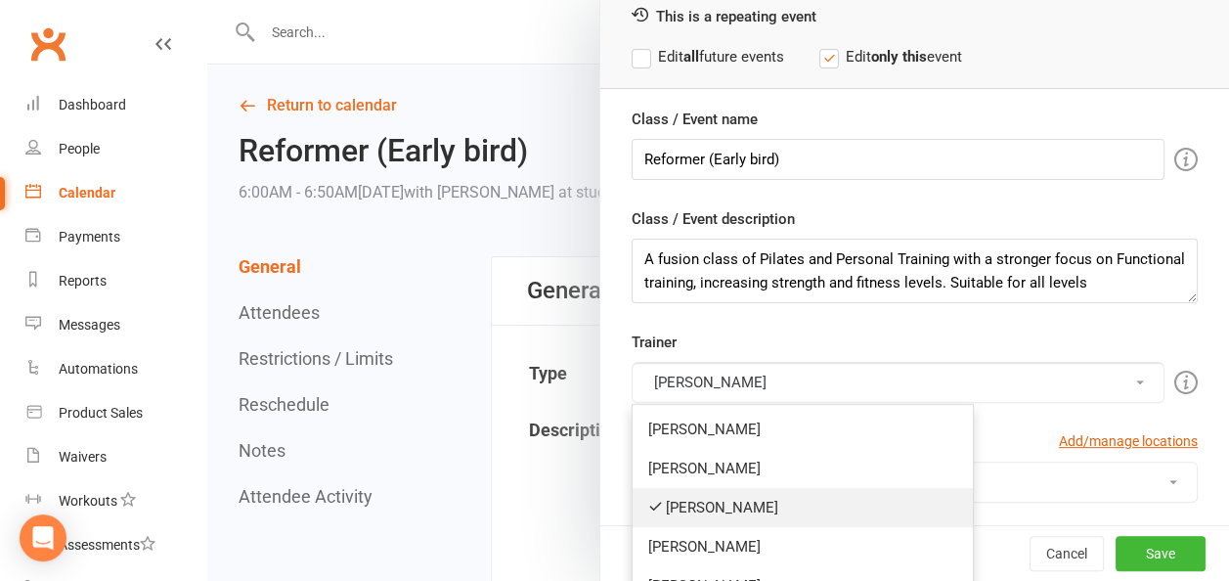
click at [671, 506] on link "[PERSON_NAME]" at bounding box center [803, 507] width 340 height 39
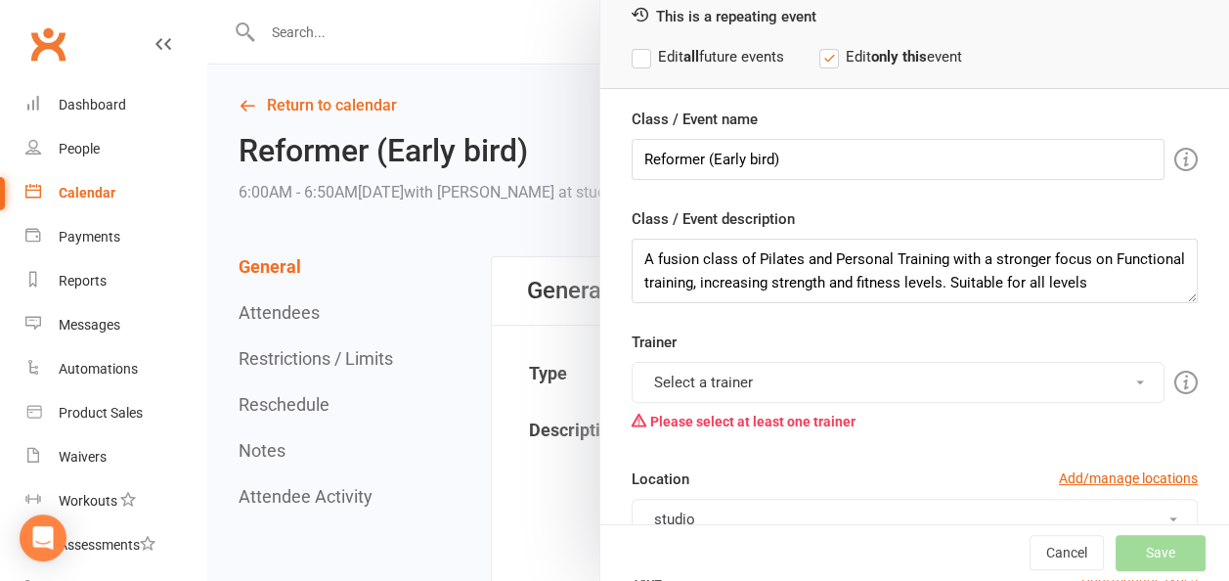
click at [712, 376] on button "Select a trainer" at bounding box center [898, 382] width 533 height 41
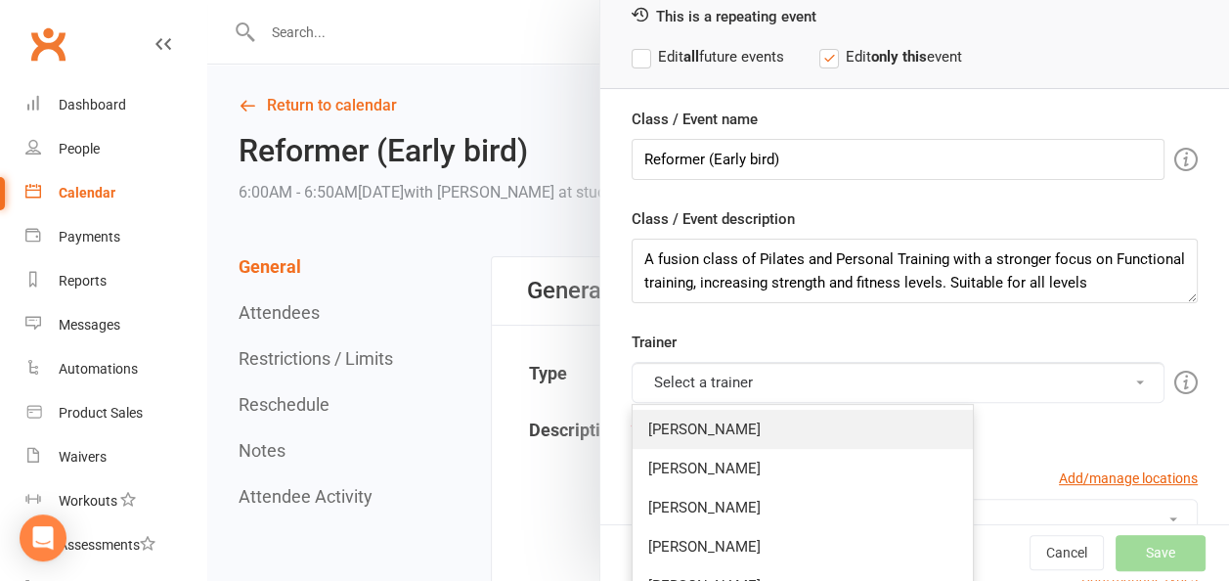
click at [674, 430] on link "[PERSON_NAME]" at bounding box center [803, 429] width 340 height 39
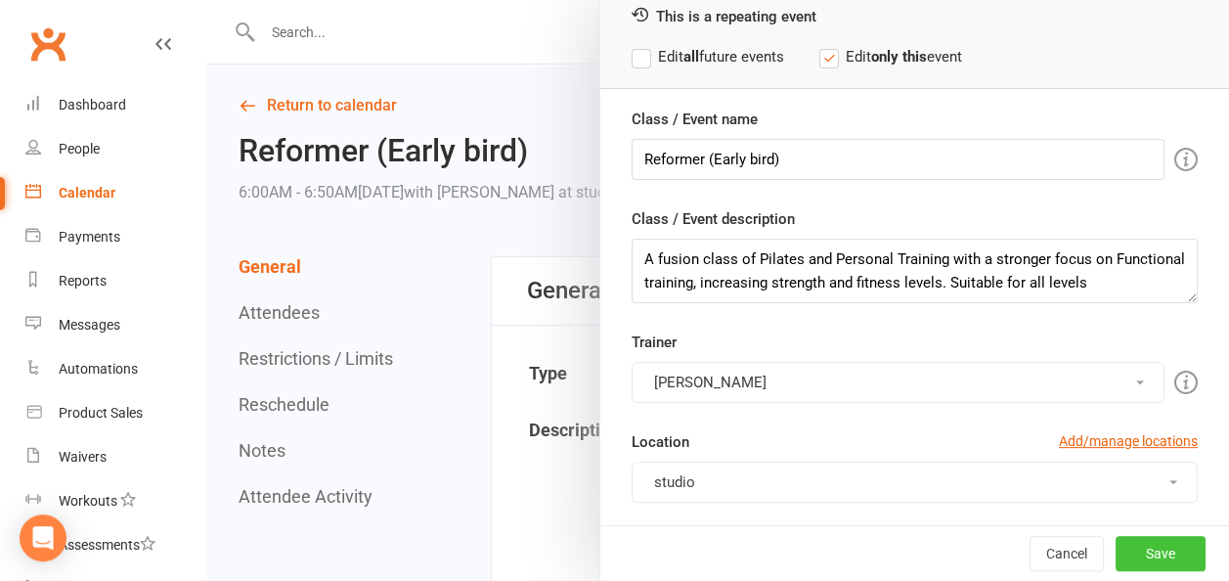
click at [1120, 549] on button "Save" at bounding box center [1161, 553] width 90 height 35
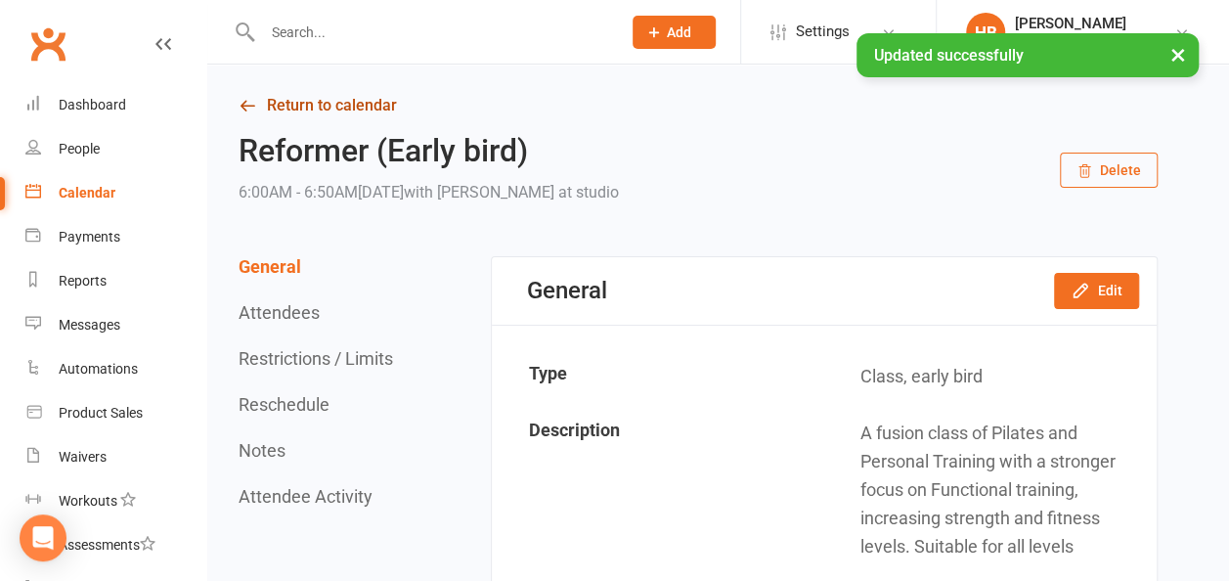
click at [295, 101] on link "Return to calendar" at bounding box center [698, 105] width 919 height 27
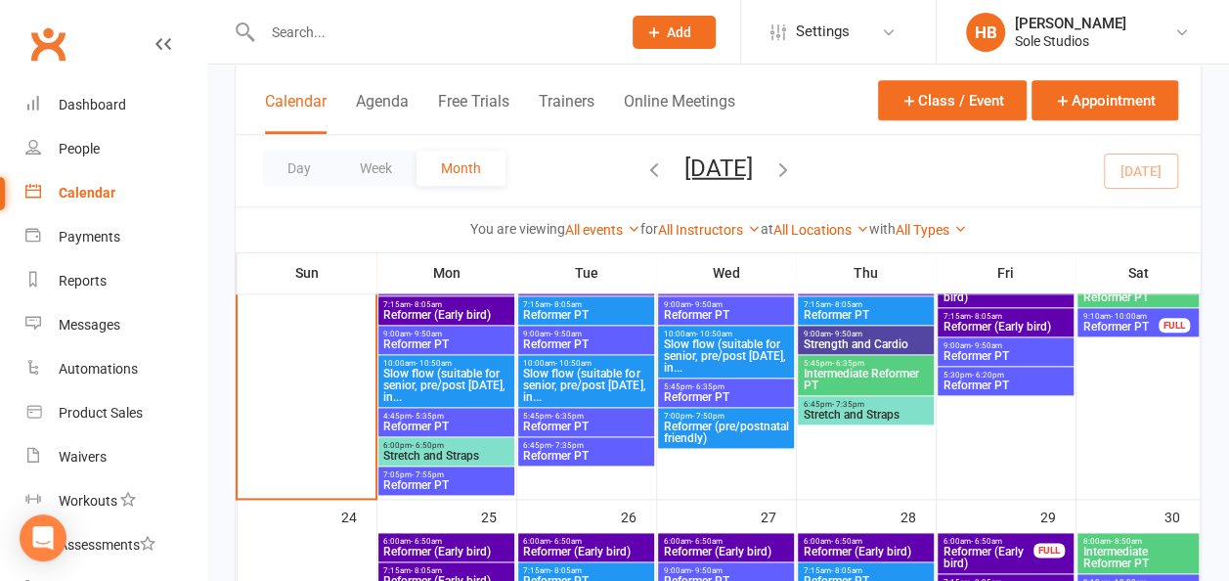
scroll to position [1076, 0]
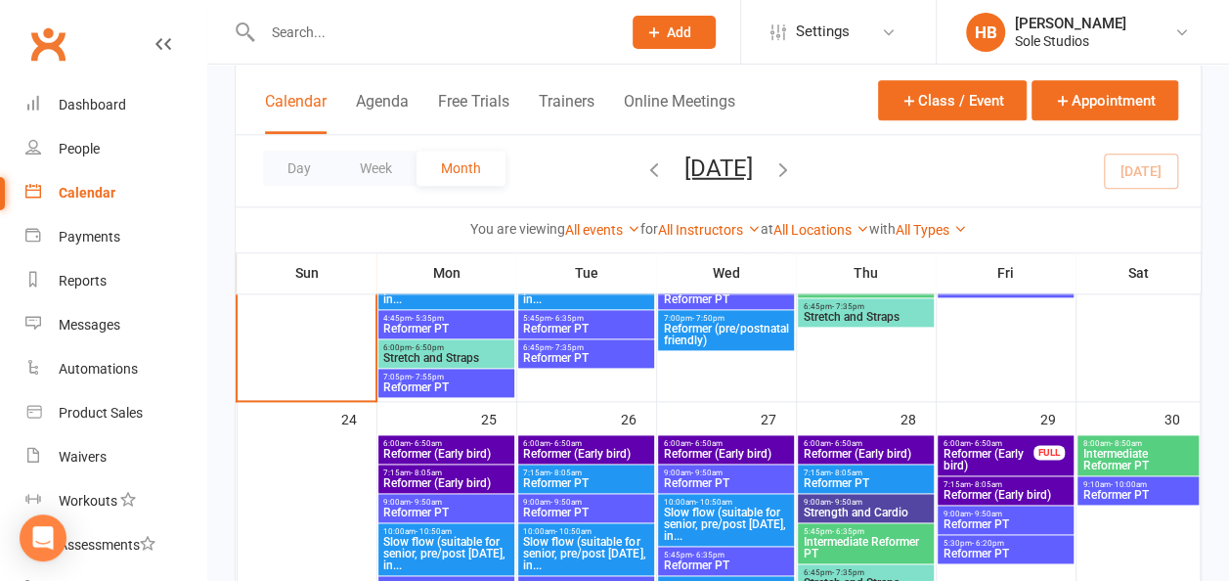
click at [686, 480] on span "Reformer PT" at bounding box center [725, 483] width 127 height 12
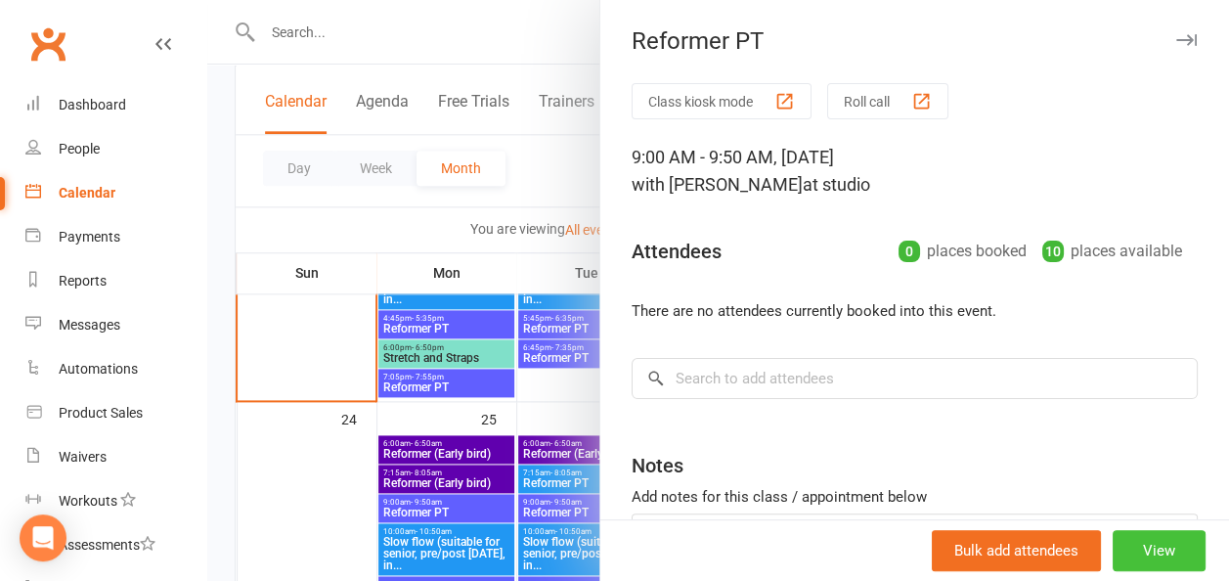
click at [1151, 548] on button "View" at bounding box center [1159, 550] width 93 height 41
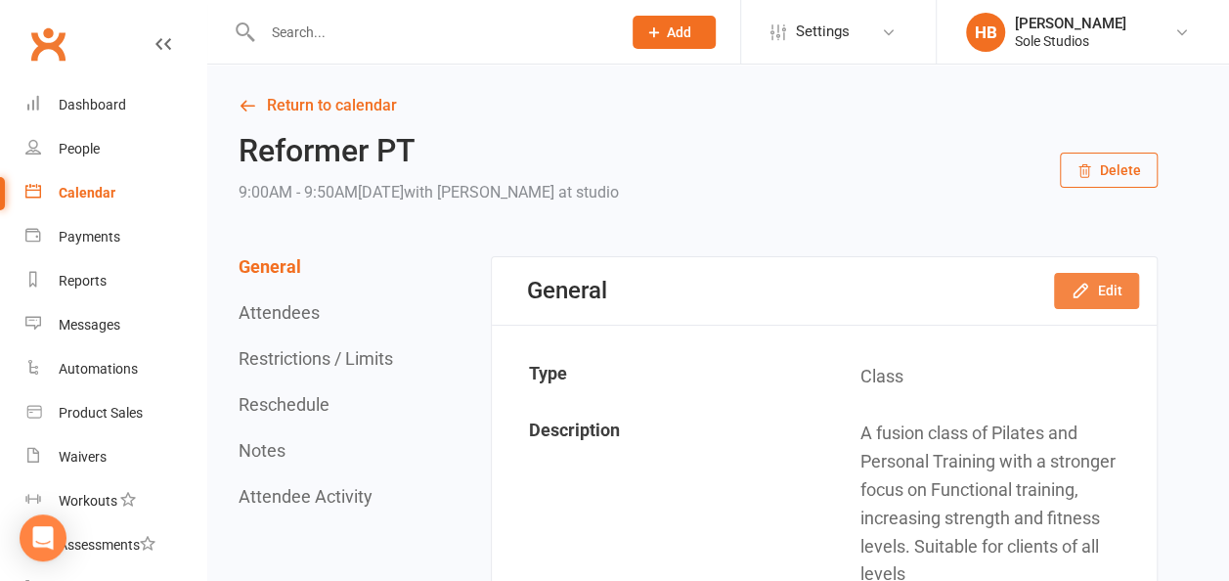
click at [1111, 292] on button "Edit" at bounding box center [1096, 290] width 85 height 35
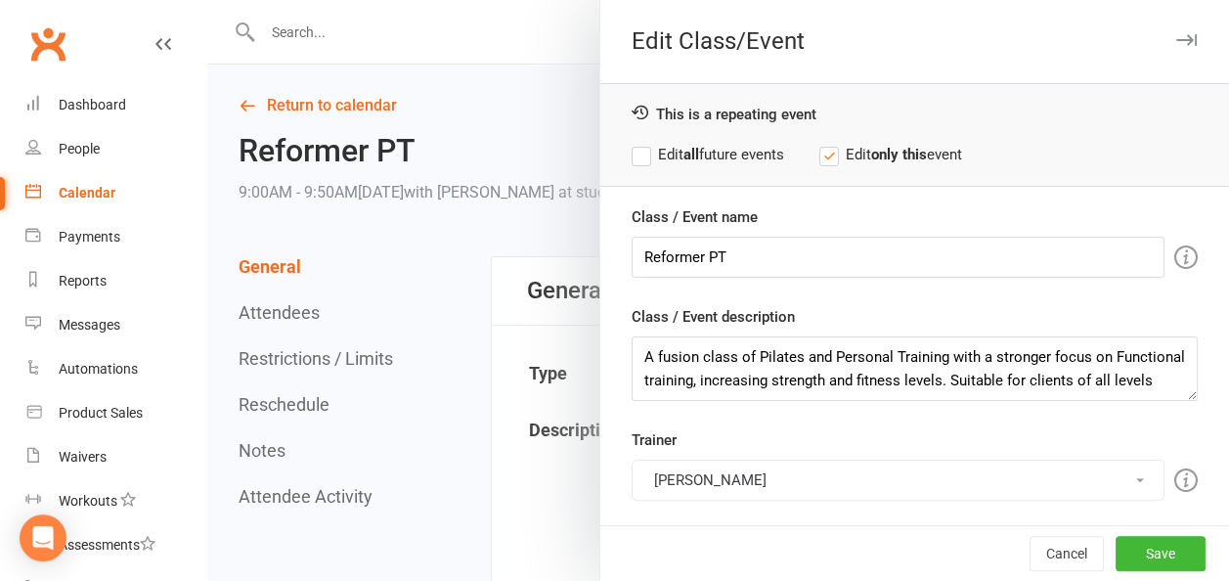
click at [679, 477] on button "[PERSON_NAME]" at bounding box center [898, 480] width 533 height 41
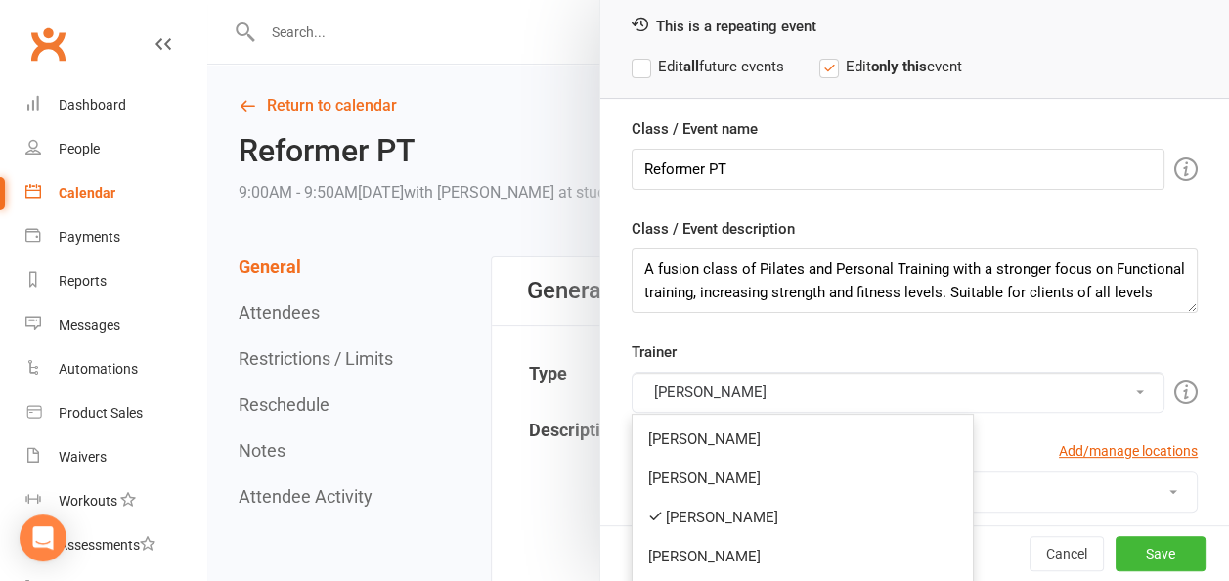
scroll to position [196, 0]
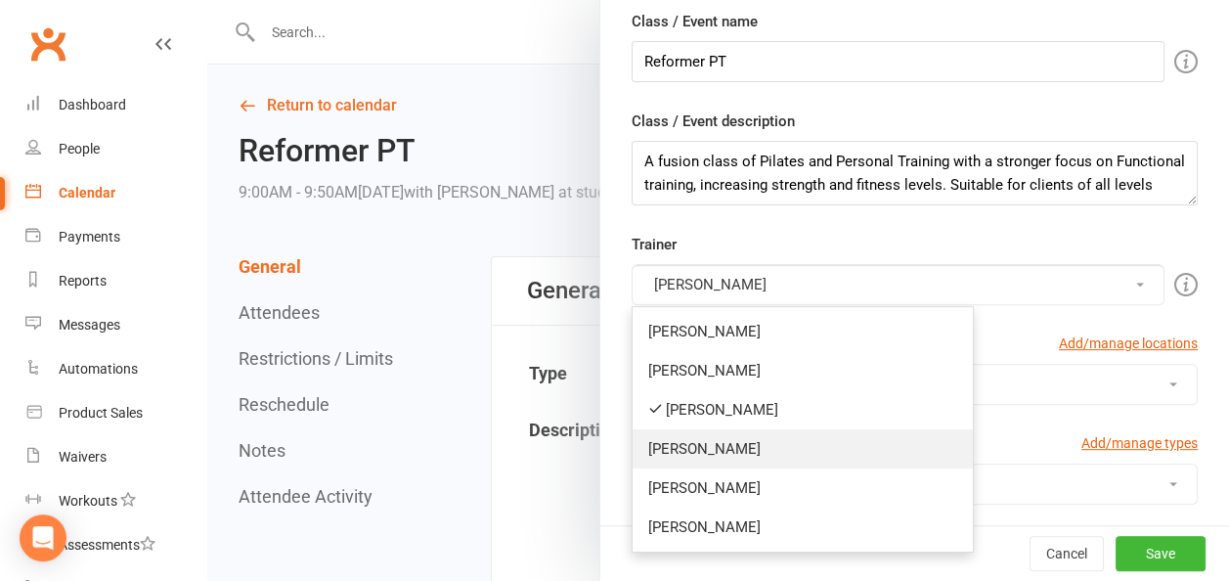
click at [685, 438] on link "[PERSON_NAME]" at bounding box center [803, 448] width 340 height 39
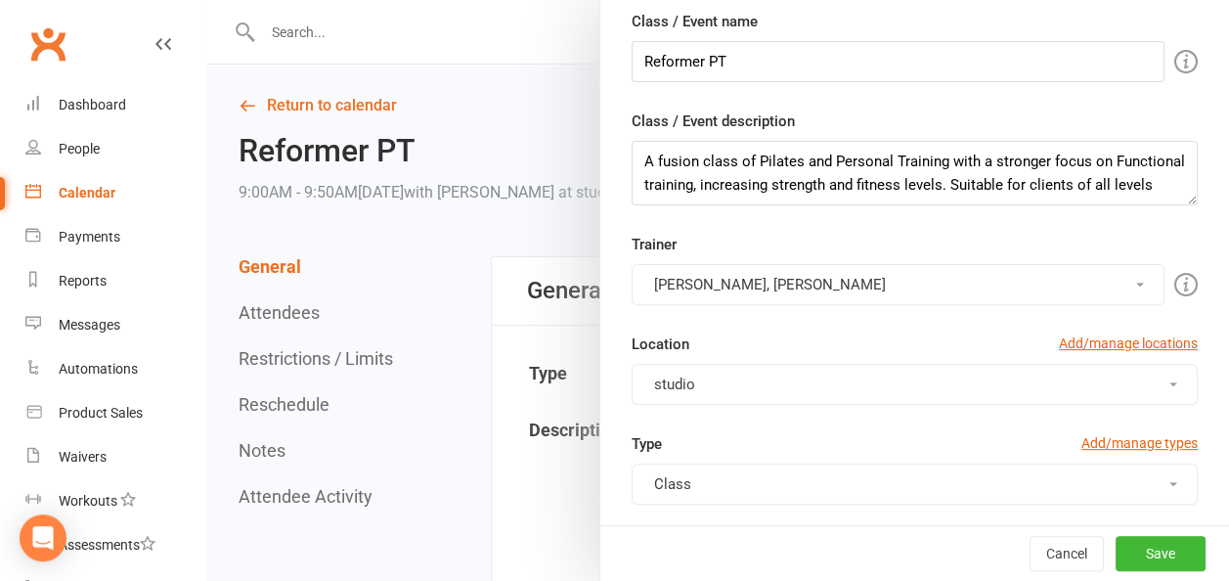
click at [732, 280] on button "[PERSON_NAME], [PERSON_NAME]" at bounding box center [898, 284] width 533 height 41
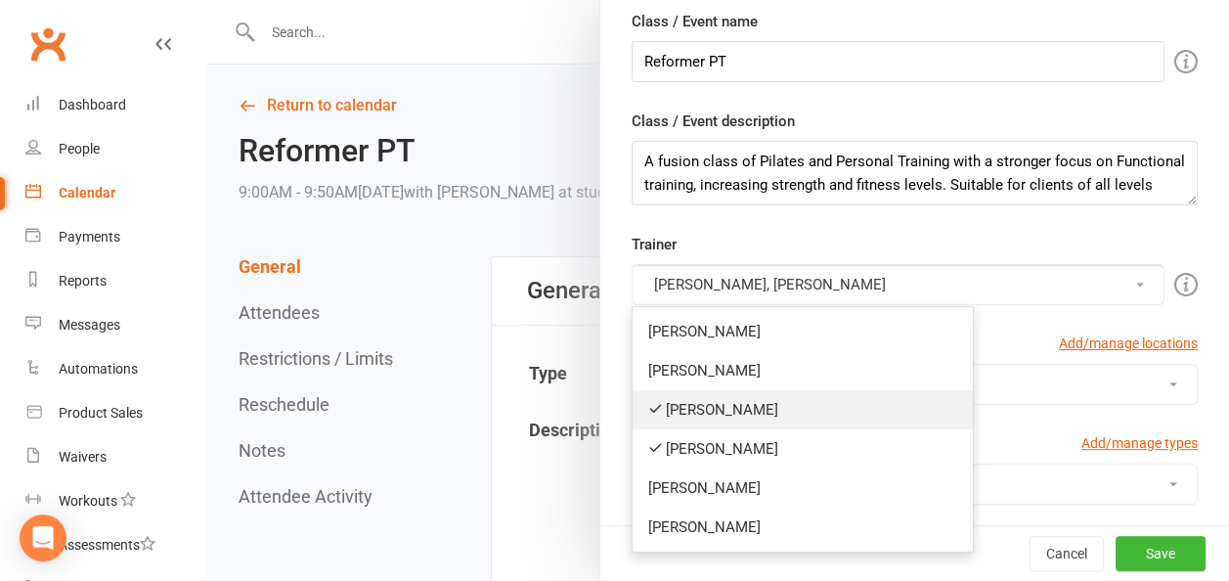
click at [684, 405] on link "[PERSON_NAME]" at bounding box center [803, 409] width 340 height 39
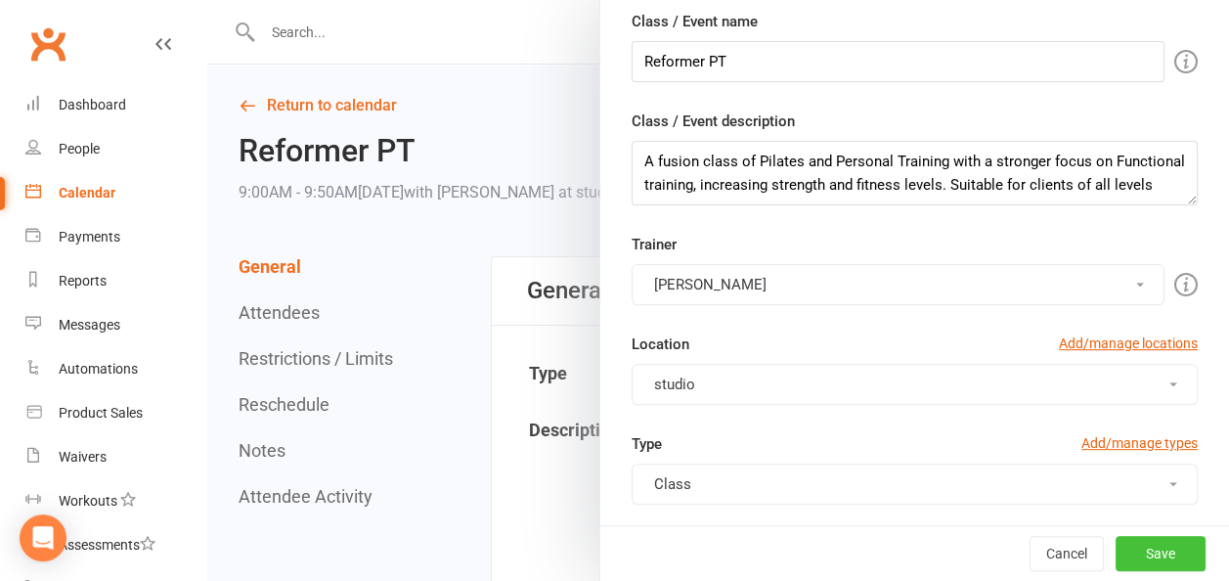
click at [1116, 555] on button "Save" at bounding box center [1161, 553] width 90 height 35
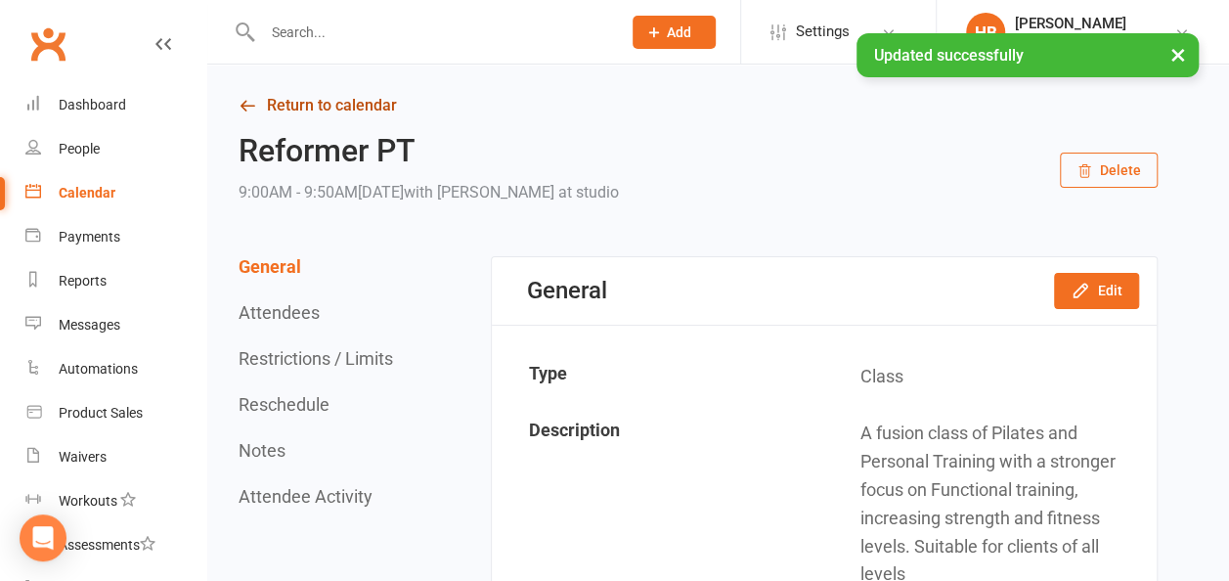
click at [366, 111] on link "Return to calendar" at bounding box center [698, 105] width 919 height 27
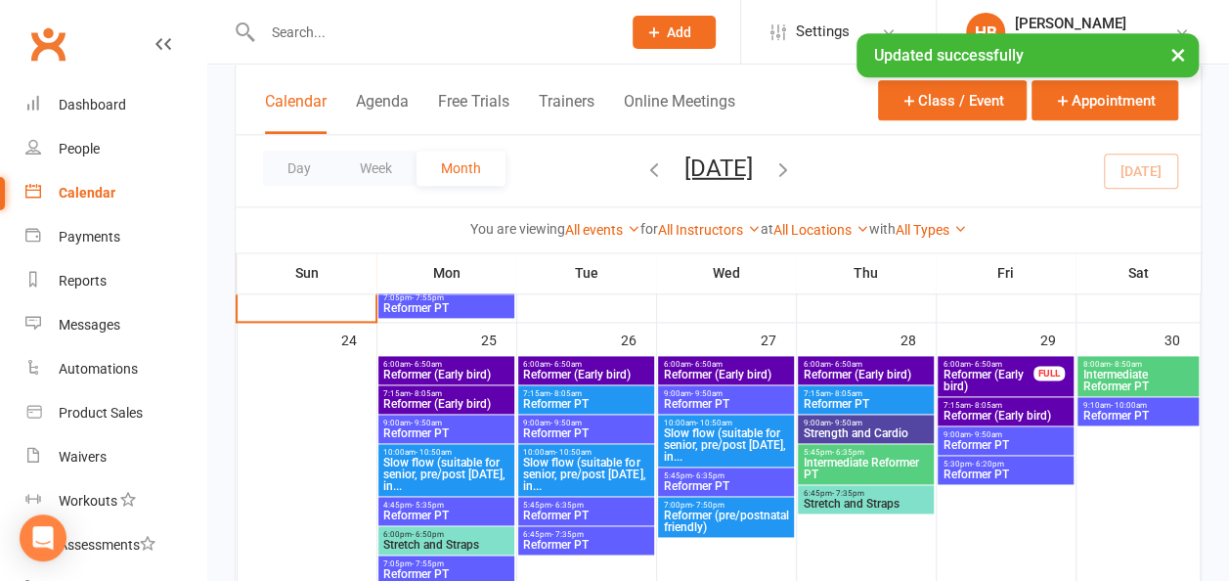
scroll to position [1173, 0]
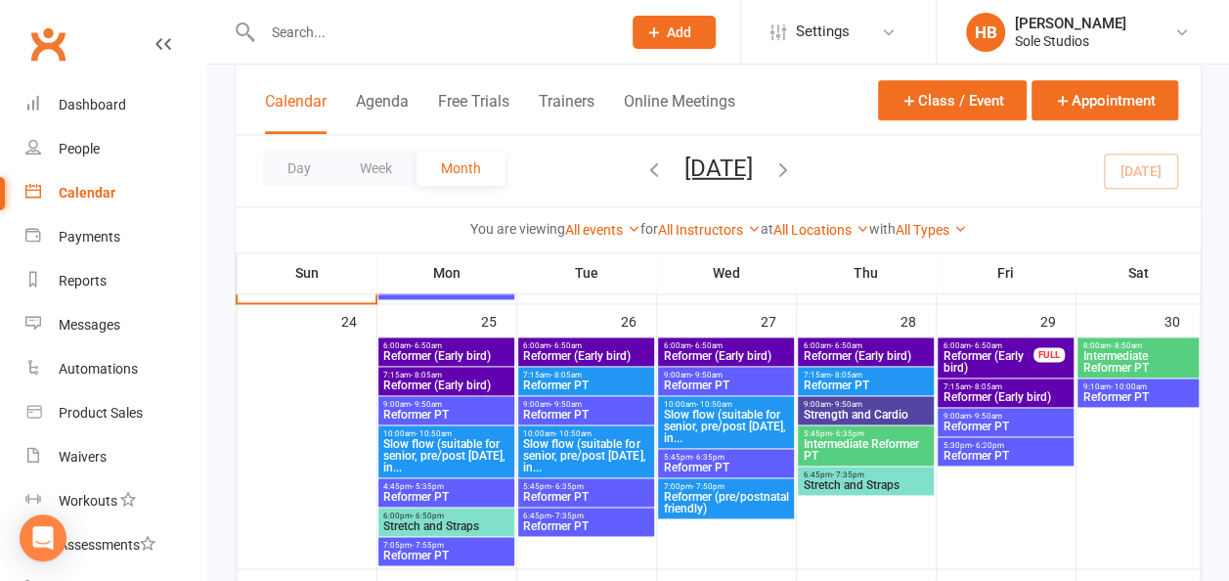
click at [749, 413] on span "Slow flow (suitable for senior, pre/post [DATE], in..." at bounding box center [725, 426] width 127 height 35
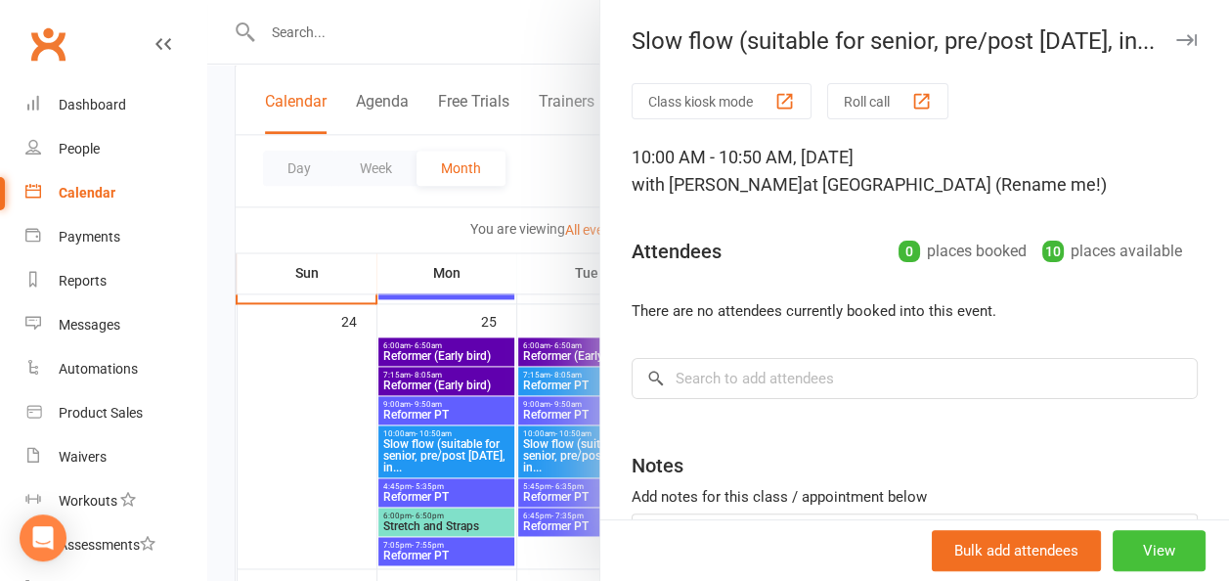
click at [1113, 548] on button "View" at bounding box center [1159, 550] width 93 height 41
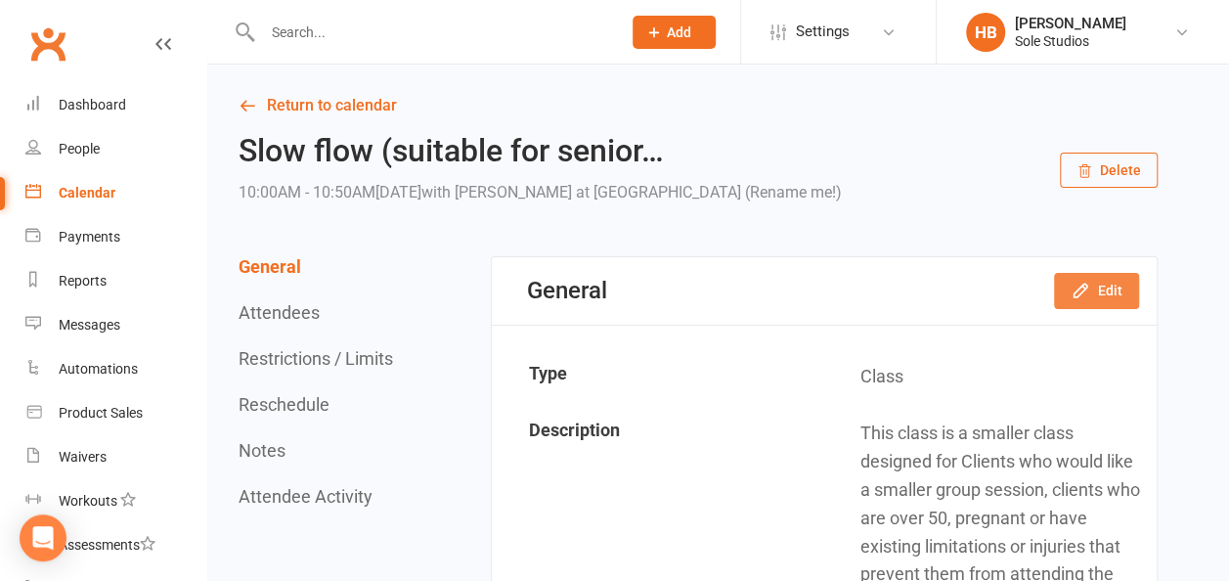
click at [1090, 299] on icon "button" at bounding box center [1081, 291] width 20 height 20
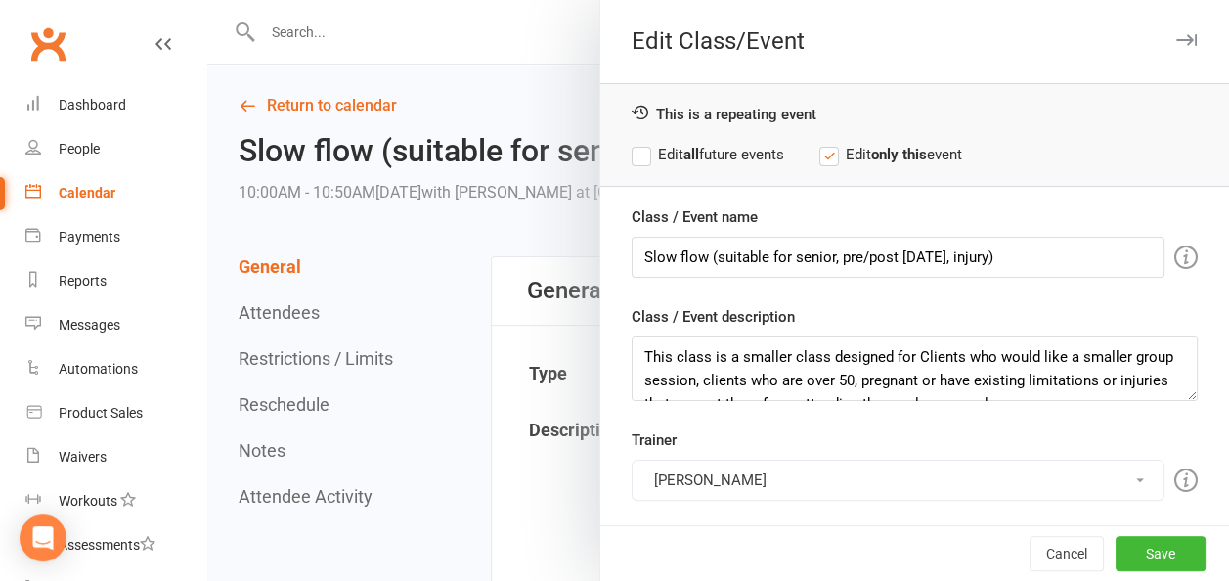
click at [700, 479] on button "[PERSON_NAME]" at bounding box center [898, 480] width 533 height 41
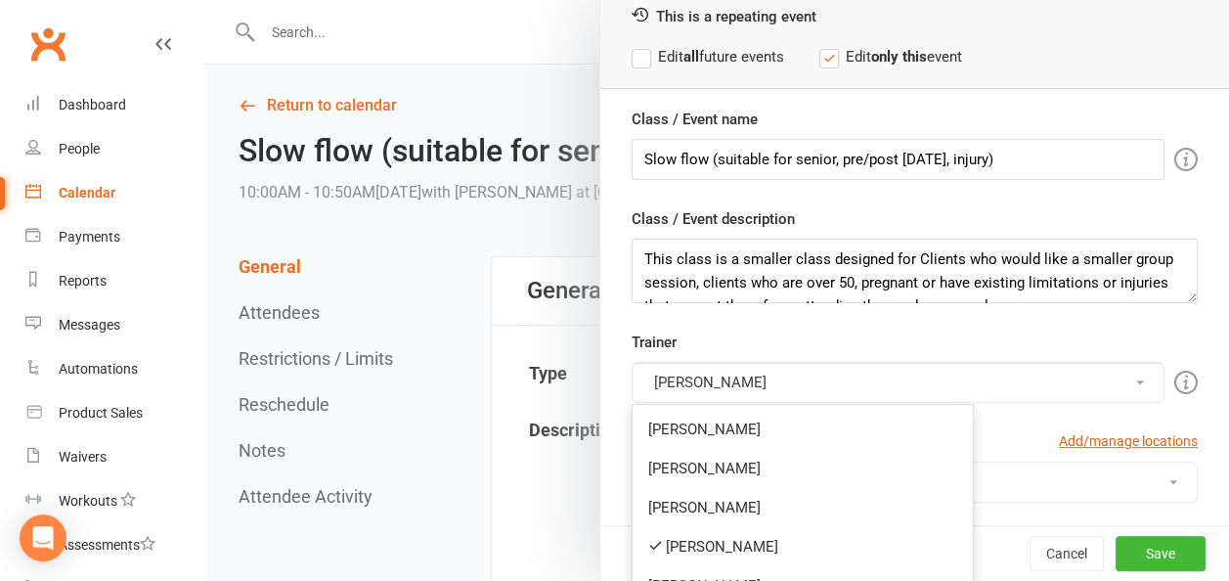
click at [822, 338] on div "Trainer [PERSON_NAME] [PERSON_NAME] Danni [PERSON_NAME] Childs [PERSON_NAME] [P…" at bounding box center [915, 367] width 596 height 72
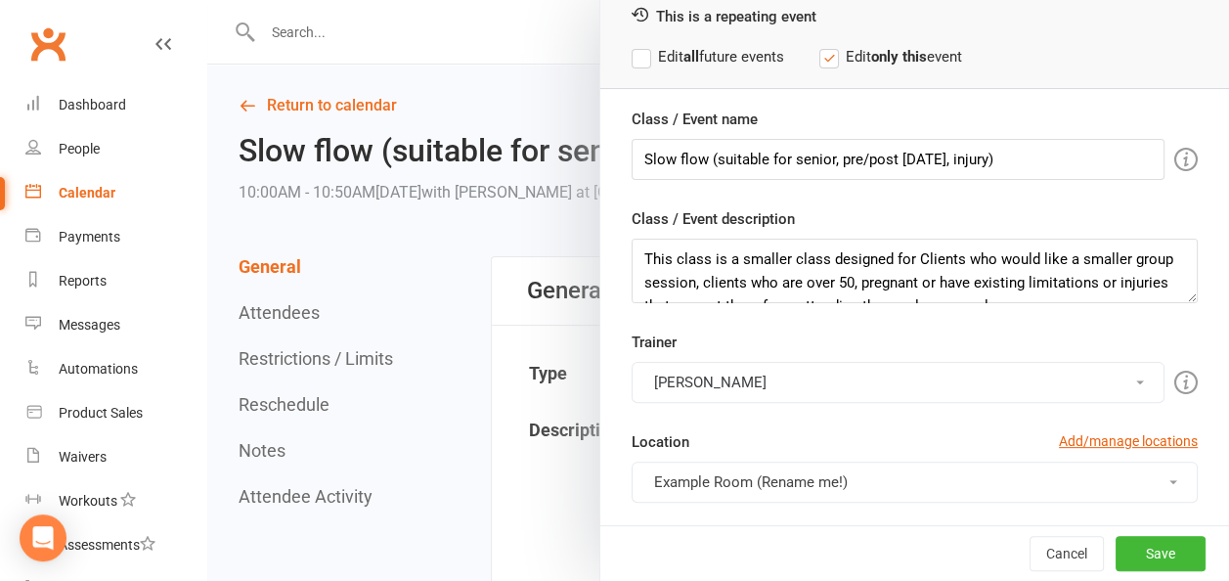
click at [737, 473] on span "Example Room (Rename me!)" at bounding box center [751, 482] width 194 height 18
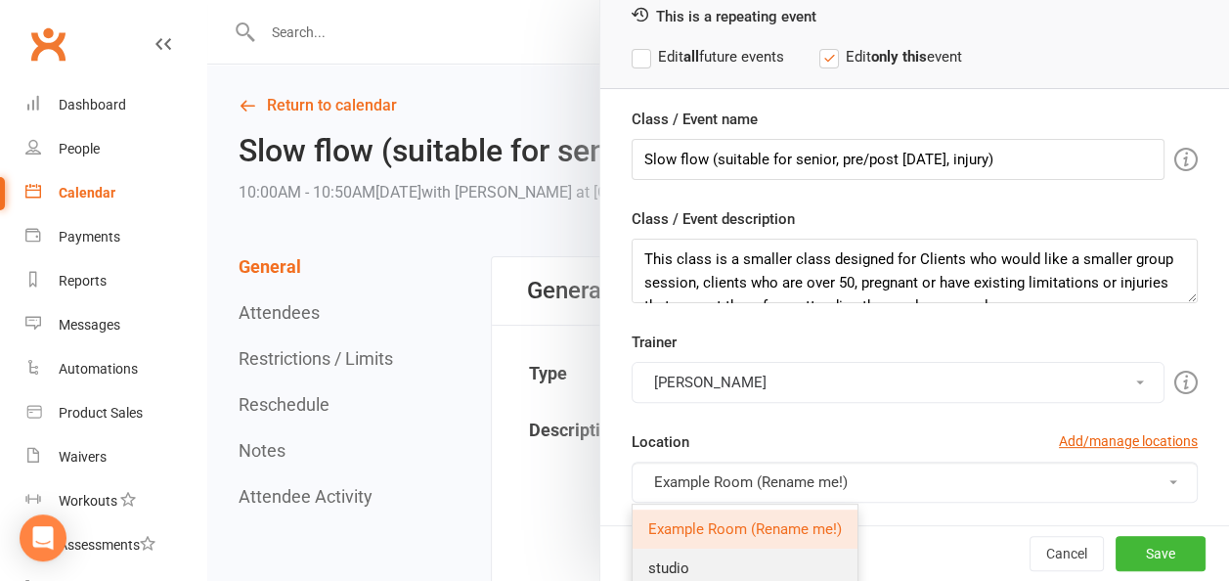
click at [662, 565] on span "studio" at bounding box center [668, 568] width 41 height 18
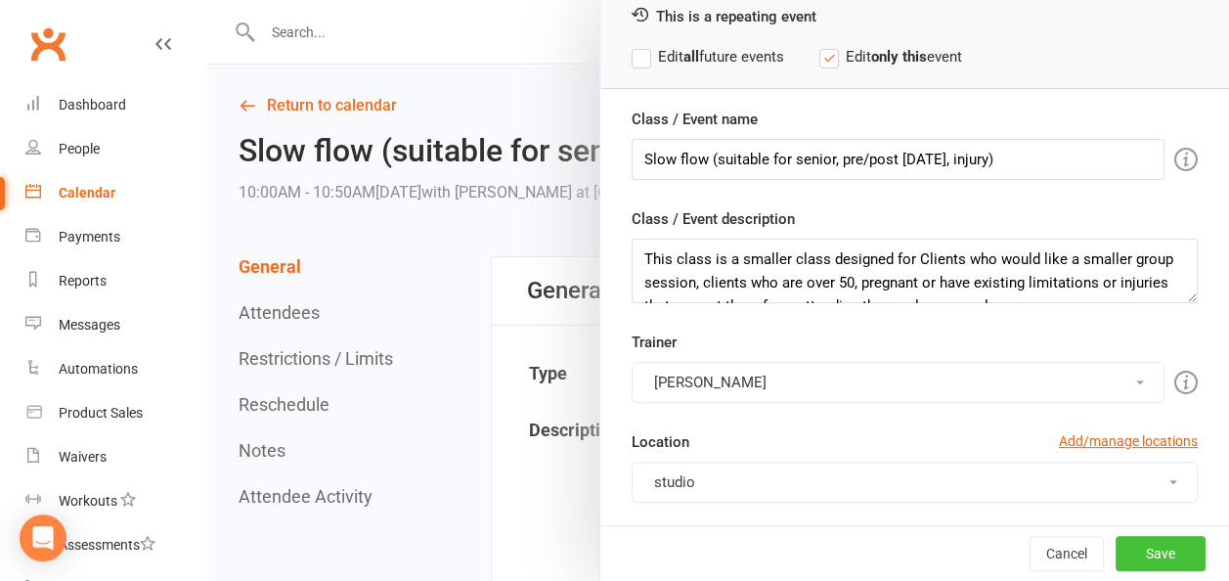
click at [1120, 553] on button "Save" at bounding box center [1161, 553] width 90 height 35
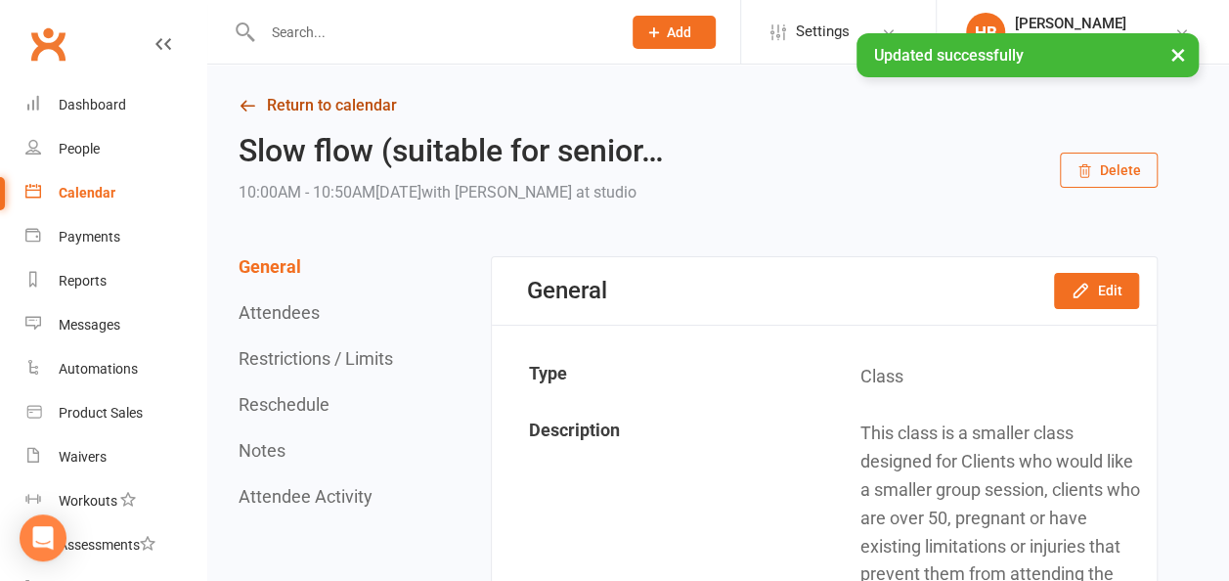
click at [327, 95] on link "Return to calendar" at bounding box center [698, 105] width 919 height 27
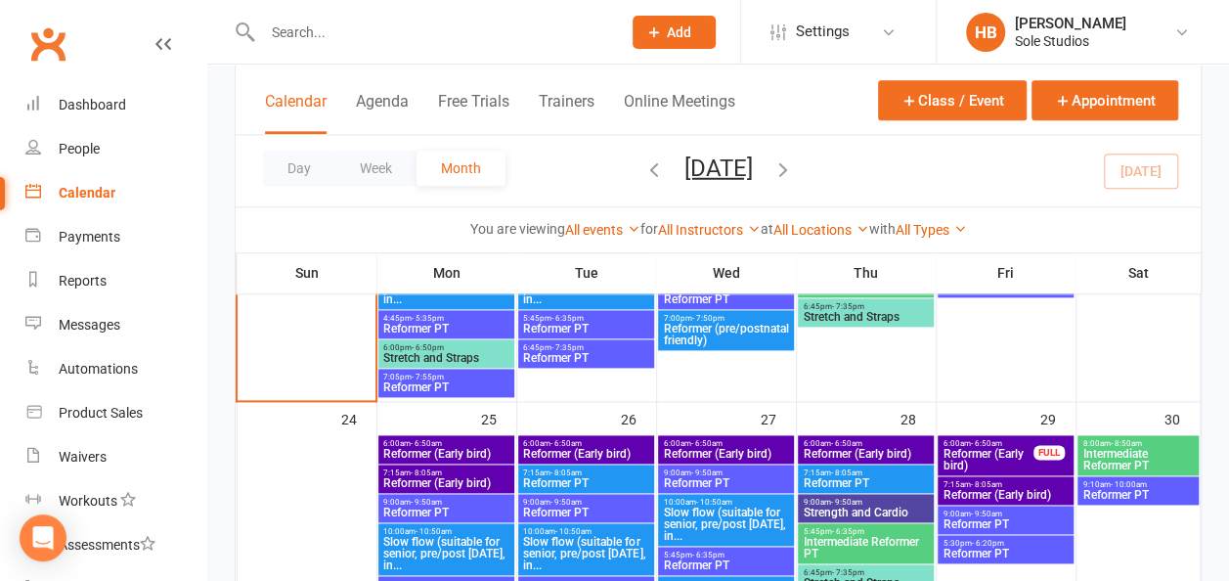
scroll to position [1173, 0]
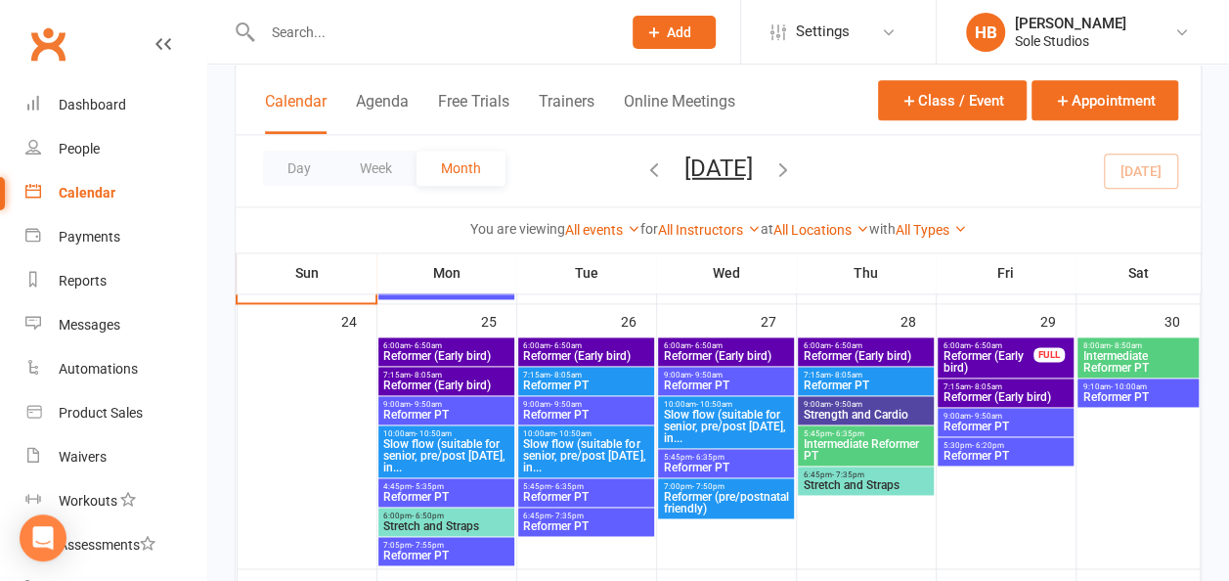
click at [843, 346] on span "- 6:50am" at bounding box center [845, 345] width 31 height 9
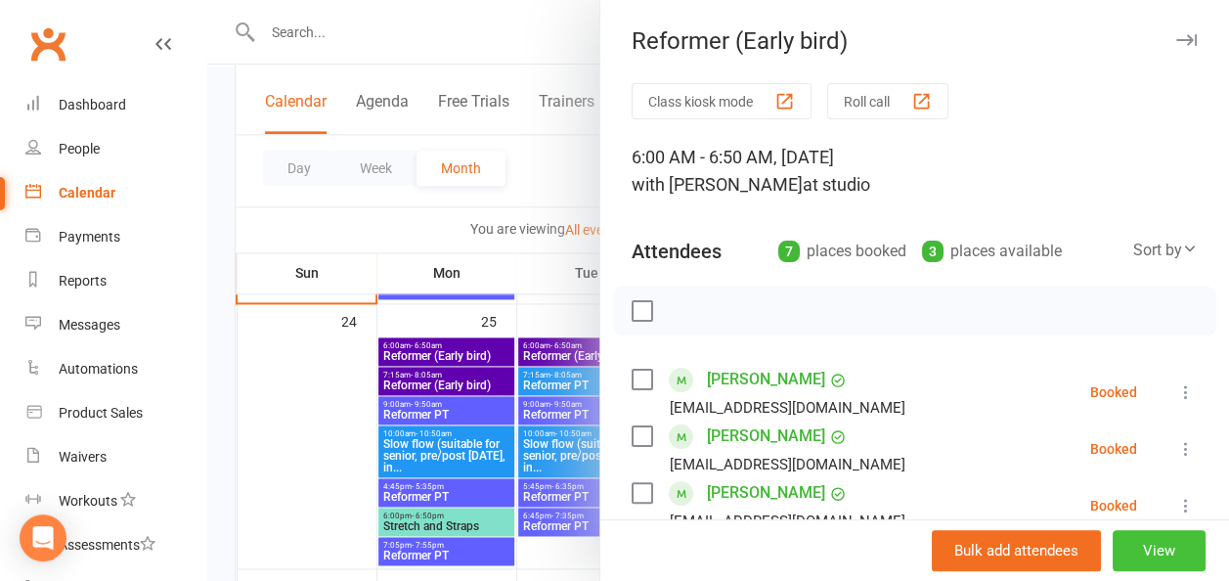
click at [1125, 553] on button "View" at bounding box center [1159, 550] width 93 height 41
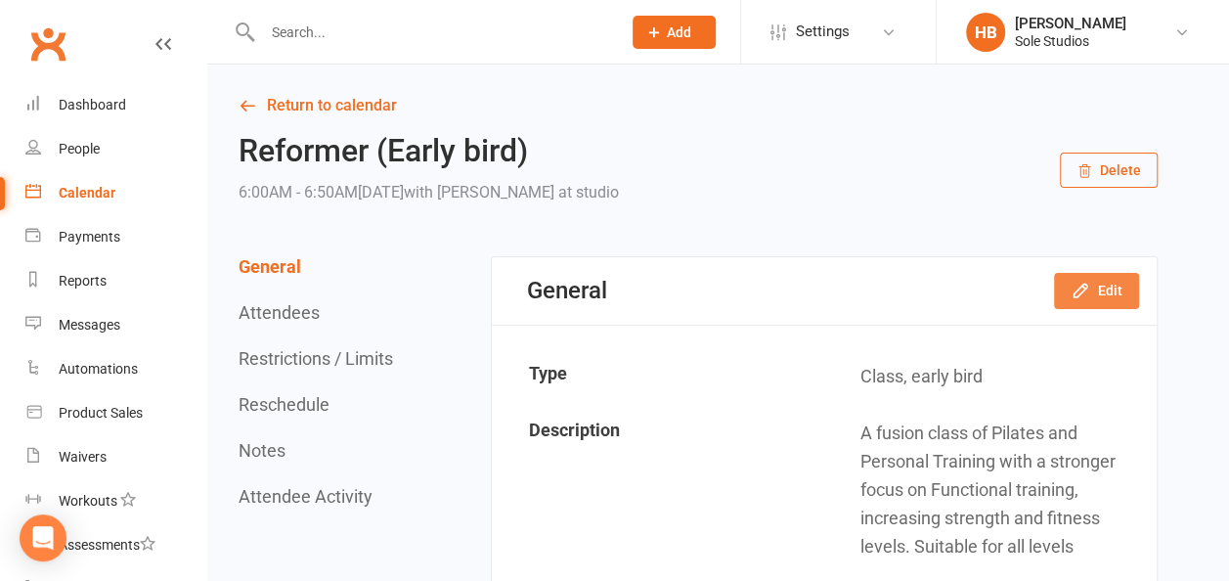
click at [1065, 289] on button "Edit" at bounding box center [1096, 290] width 85 height 35
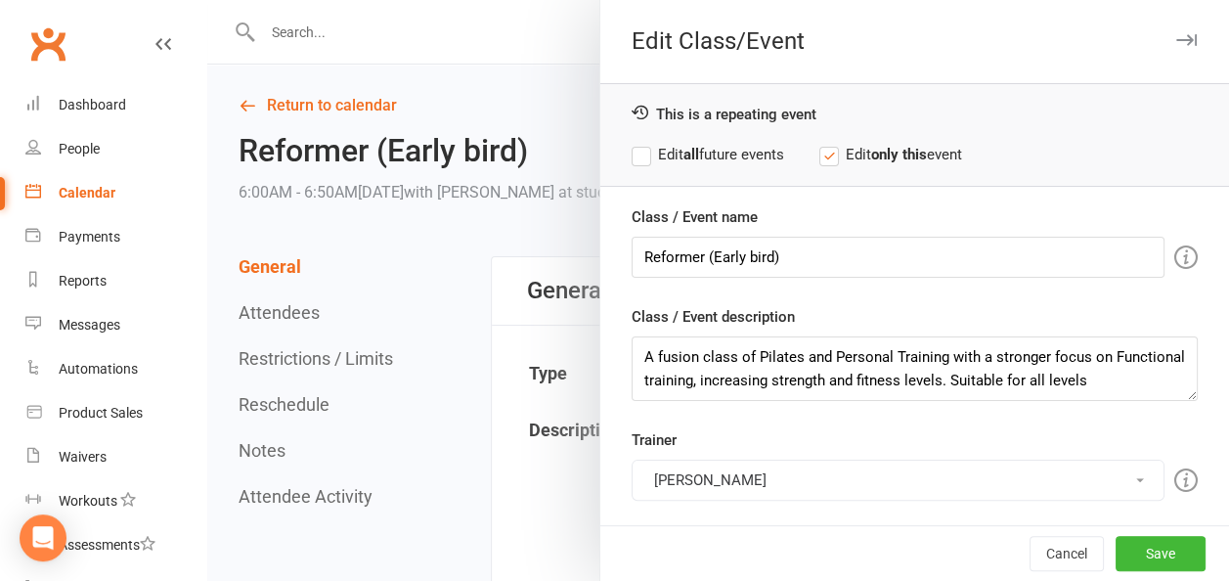
click at [746, 469] on button "[PERSON_NAME]" at bounding box center [898, 480] width 533 height 41
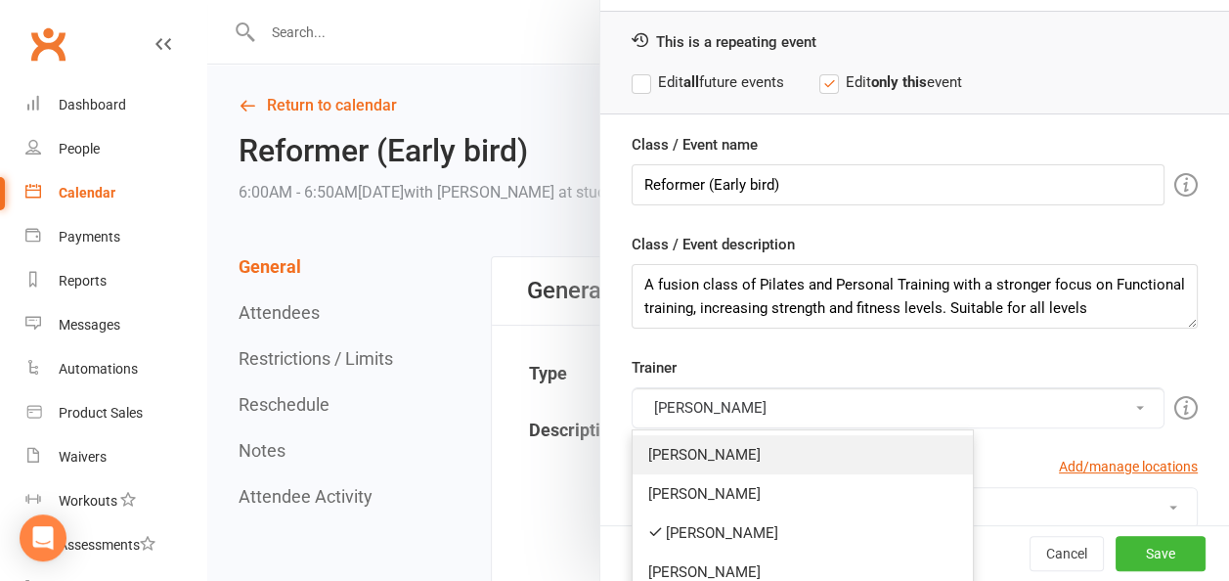
scroll to position [98, 0]
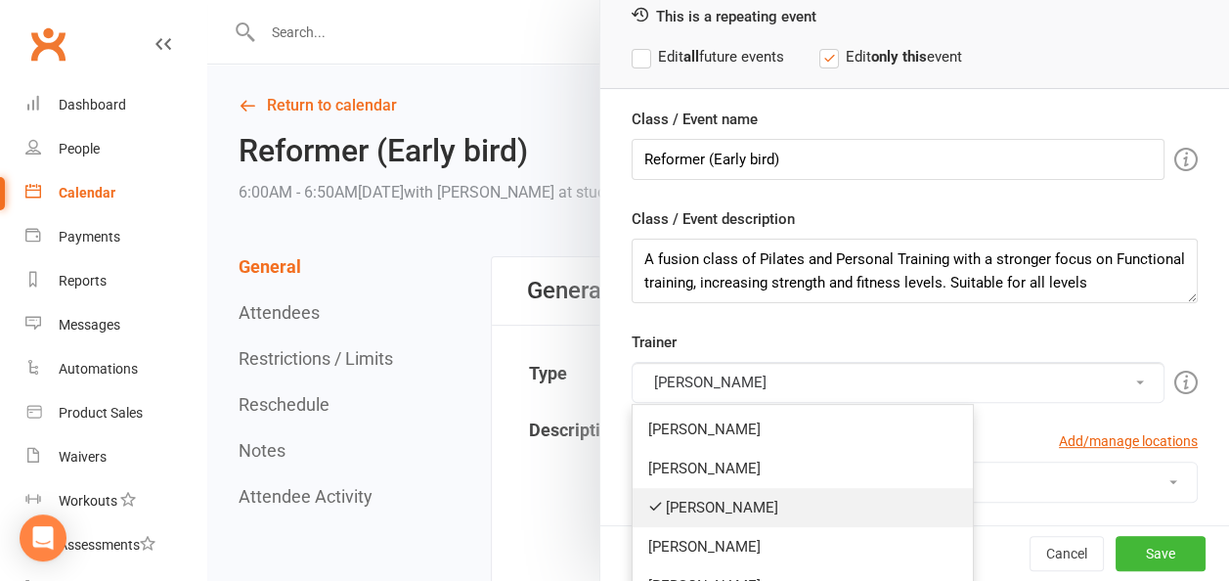
click at [706, 500] on link "[PERSON_NAME]" at bounding box center [803, 507] width 340 height 39
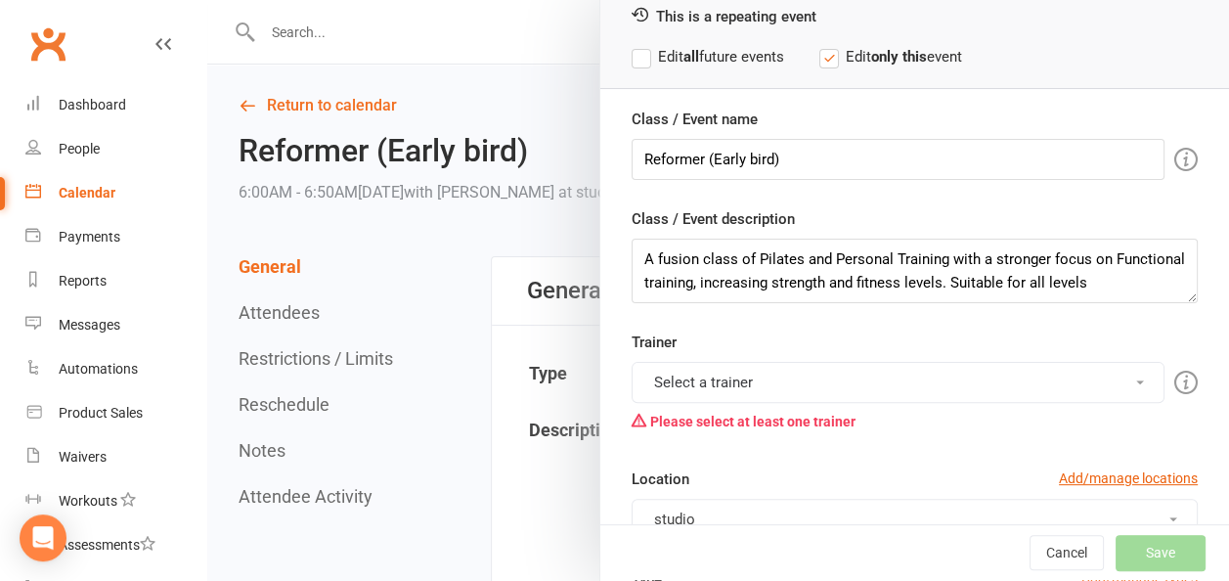
click at [728, 369] on button "Select a trainer" at bounding box center [898, 382] width 533 height 41
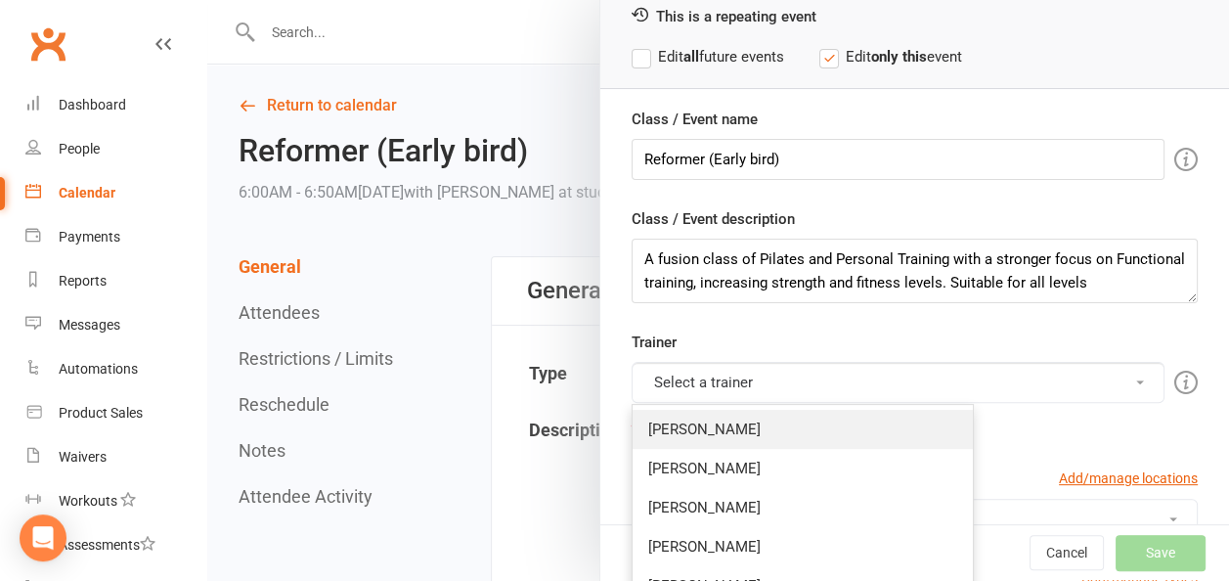
click at [685, 428] on link "[PERSON_NAME]" at bounding box center [803, 429] width 340 height 39
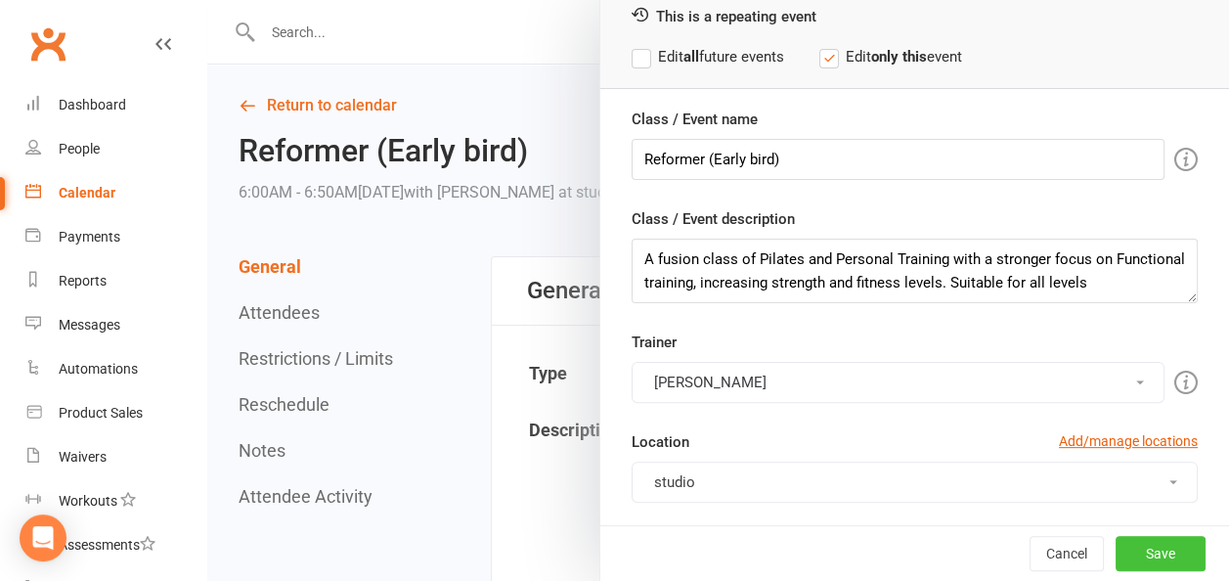
click at [1121, 560] on button "Save" at bounding box center [1161, 553] width 90 height 35
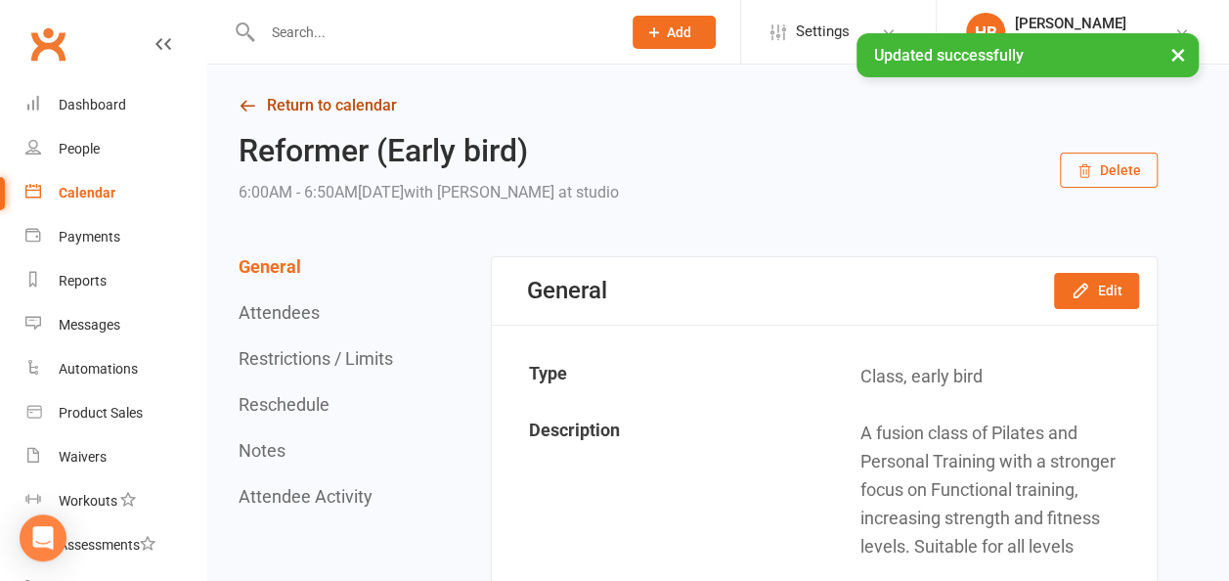
click at [298, 93] on link "Return to calendar" at bounding box center [698, 105] width 919 height 27
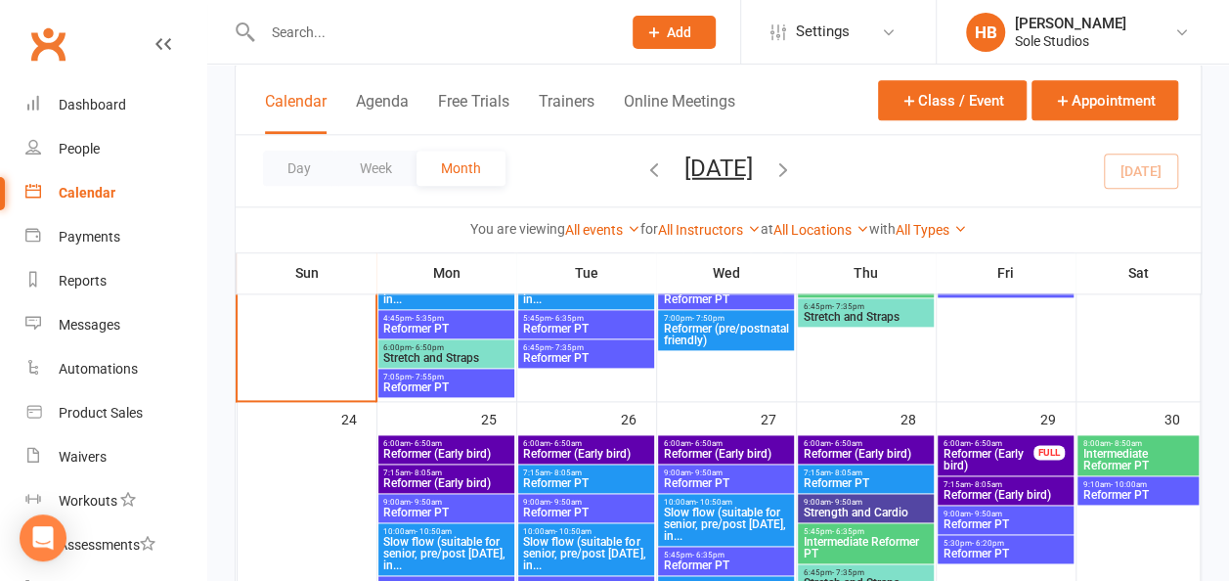
scroll to position [1173, 0]
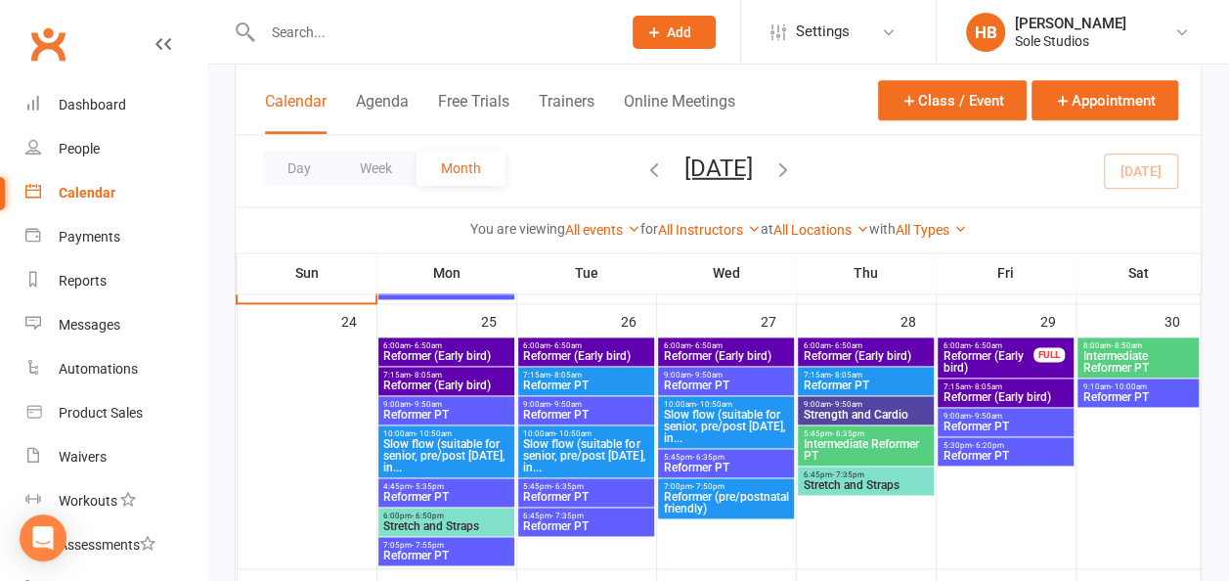
click at [855, 379] on span "Reformer PT" at bounding box center [865, 385] width 127 height 12
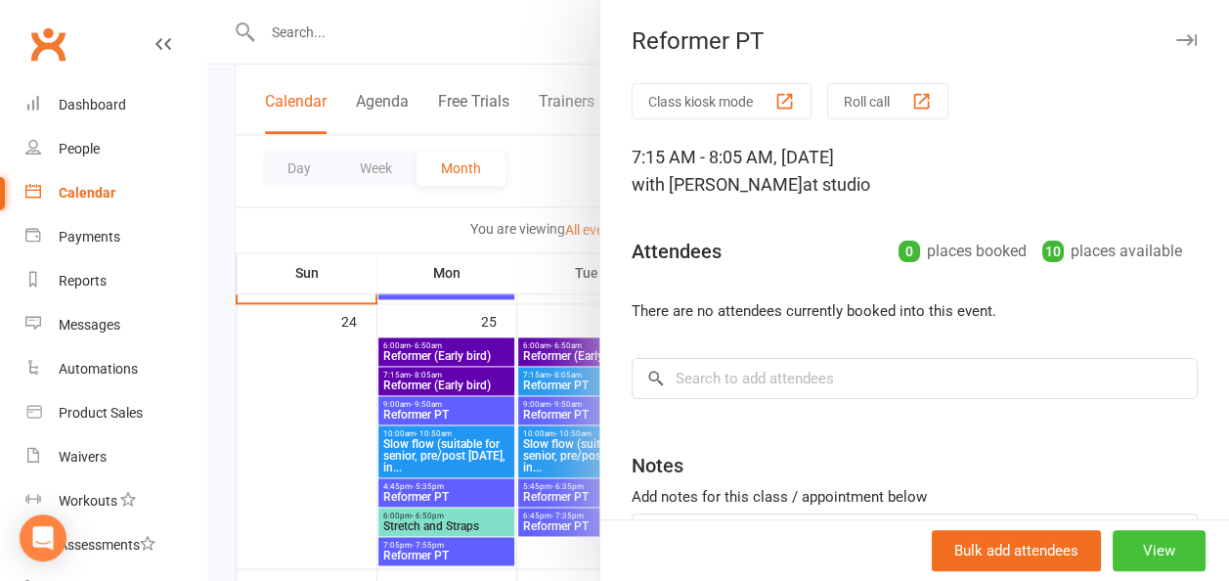
click at [1137, 555] on button "View" at bounding box center [1159, 550] width 93 height 41
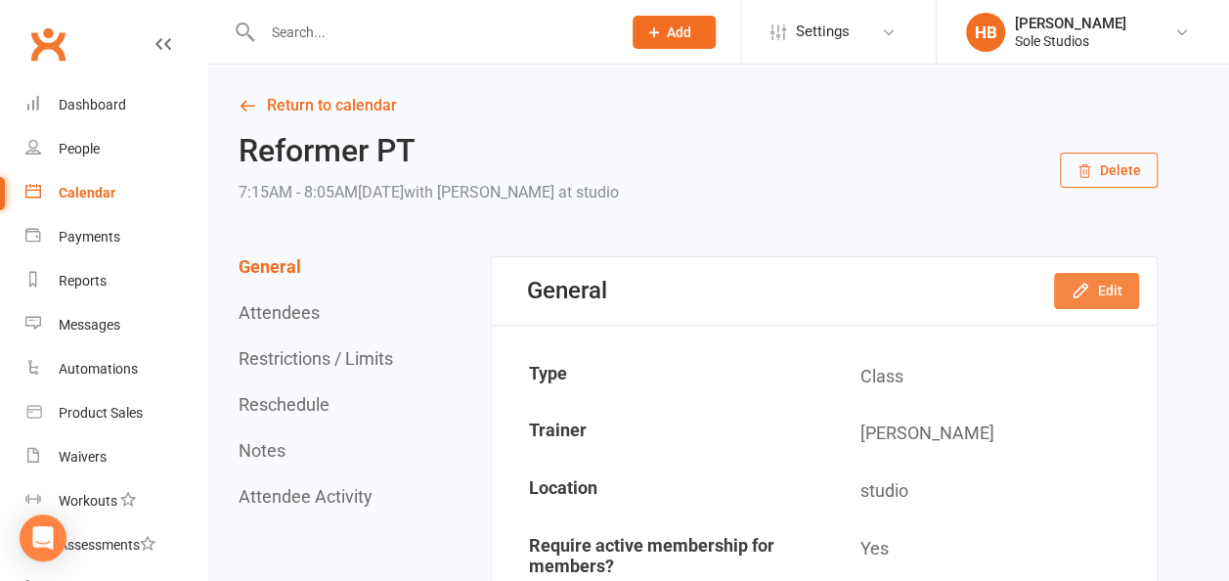
click at [1067, 282] on button "Edit" at bounding box center [1096, 290] width 85 height 35
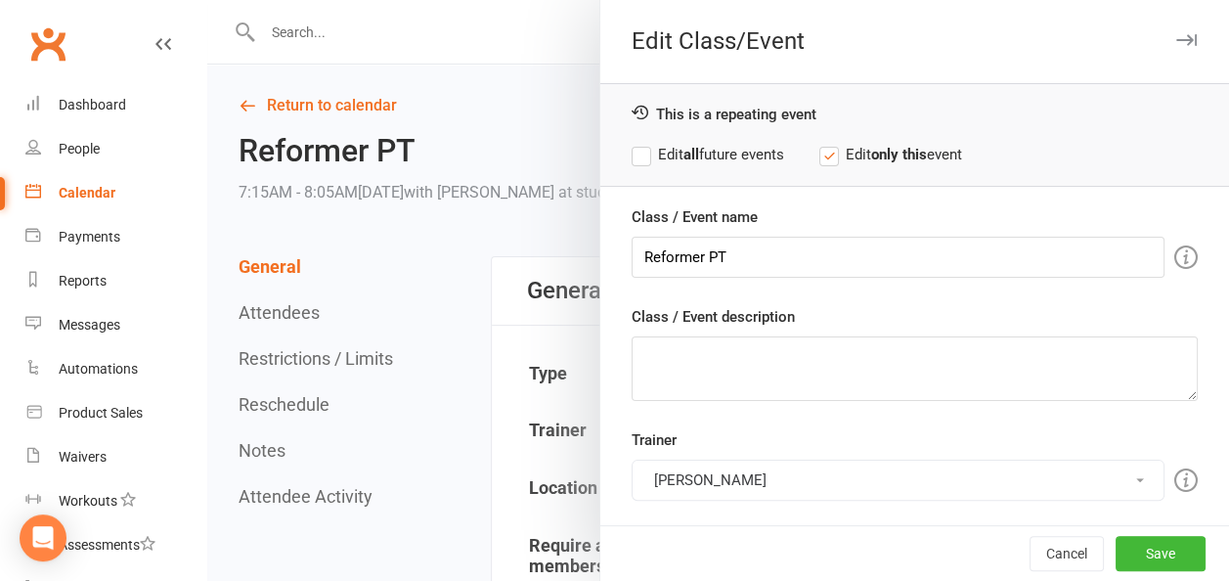
click at [725, 473] on button "[PERSON_NAME]" at bounding box center [898, 480] width 533 height 41
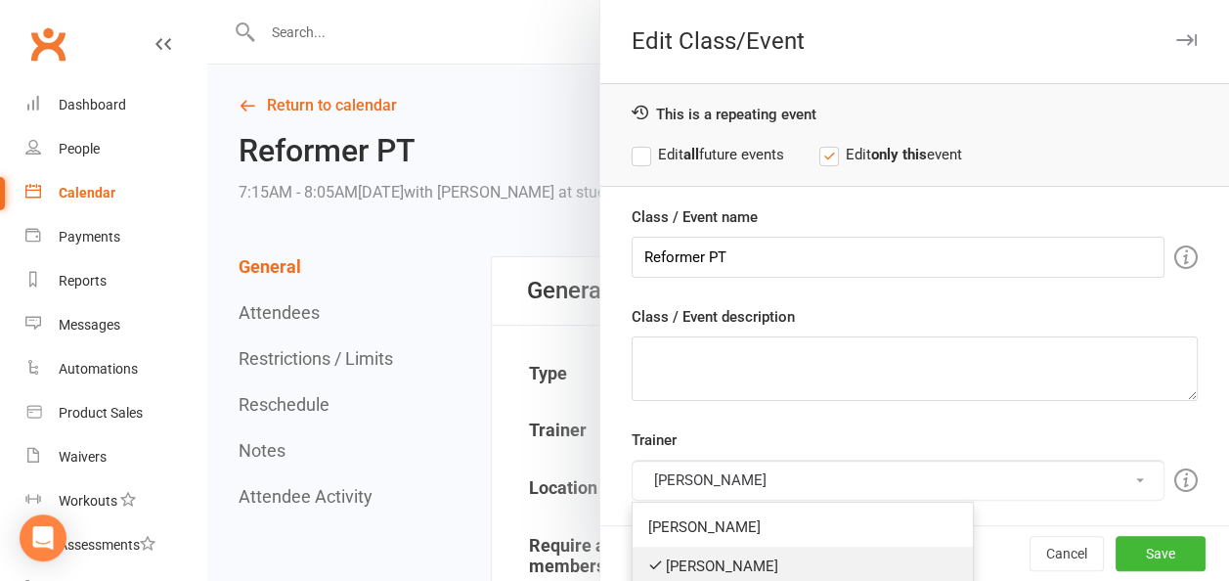
click at [716, 552] on link "[PERSON_NAME]" at bounding box center [803, 566] width 340 height 39
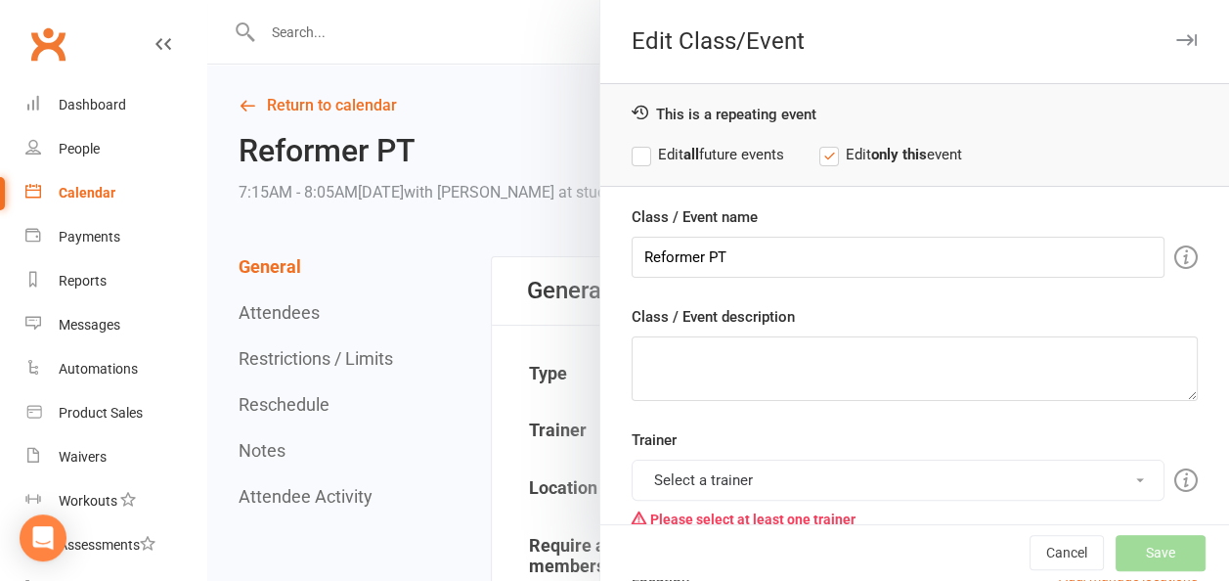
click at [700, 471] on button "Select a trainer" at bounding box center [898, 480] width 533 height 41
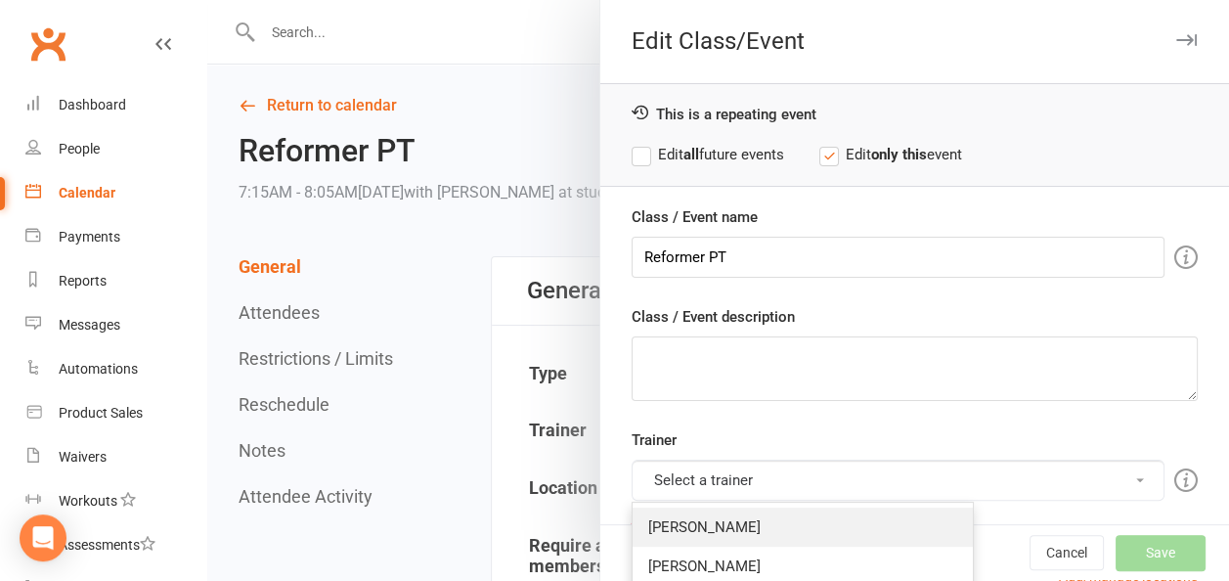
click at [702, 522] on link "[PERSON_NAME]" at bounding box center [803, 527] width 340 height 39
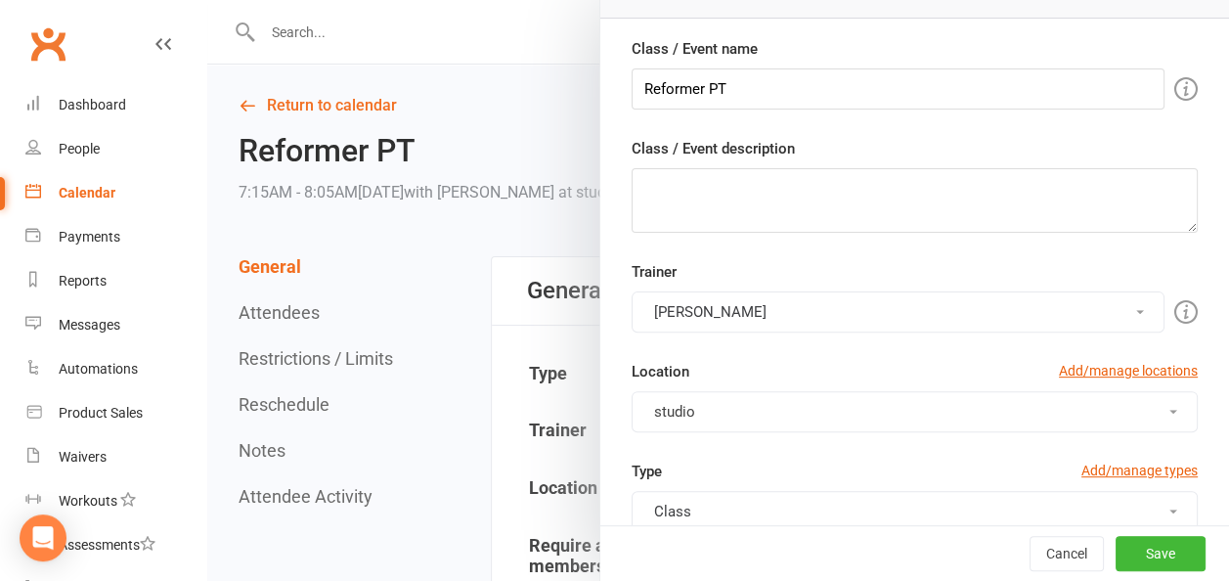
scroll to position [196, 0]
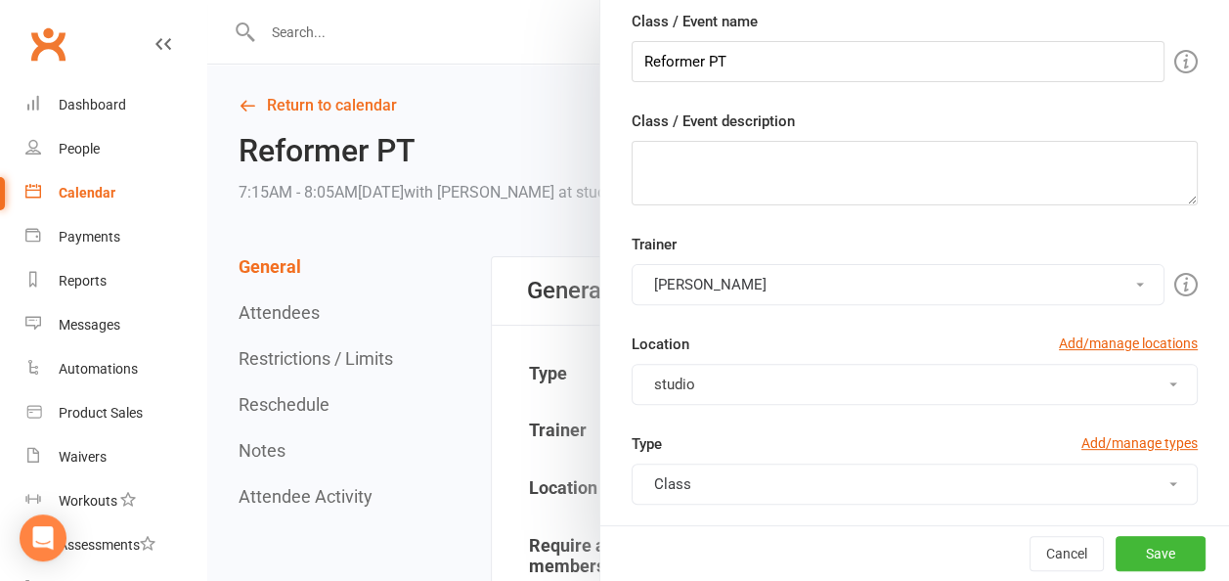
click at [702, 469] on button "Class" at bounding box center [915, 484] width 566 height 41
click at [672, 564] on link "early bird" at bounding box center [803, 570] width 340 height 39
click at [1136, 555] on button "Save" at bounding box center [1161, 553] width 90 height 35
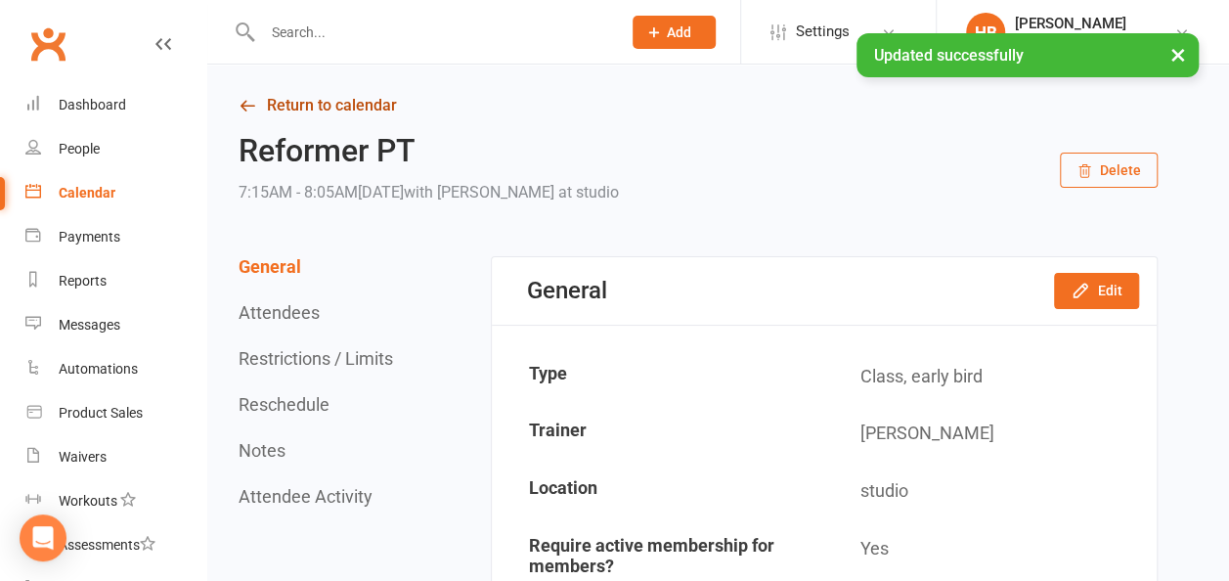
click at [323, 110] on link "Return to calendar" at bounding box center [698, 105] width 919 height 27
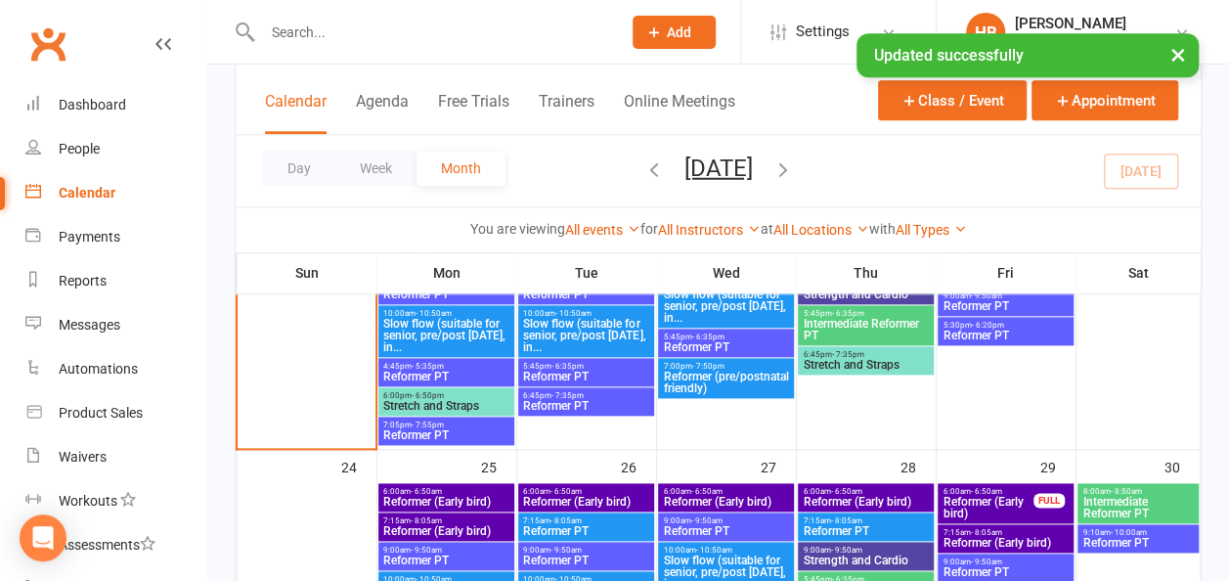
scroll to position [1076, 0]
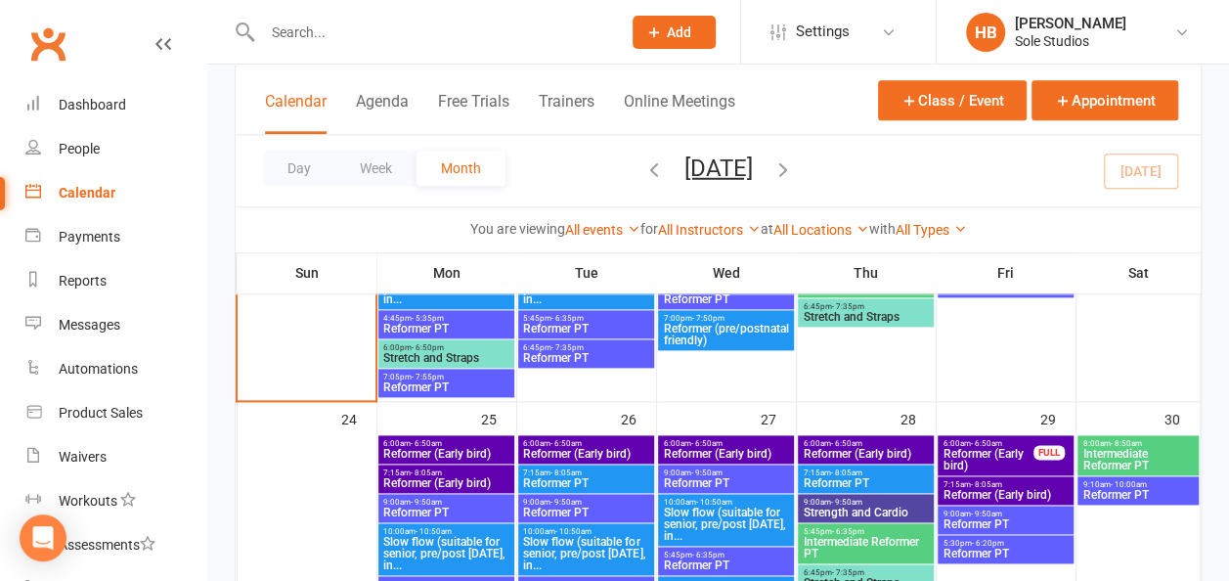
click at [883, 508] on span "Strength and Cardio" at bounding box center [865, 513] width 127 height 12
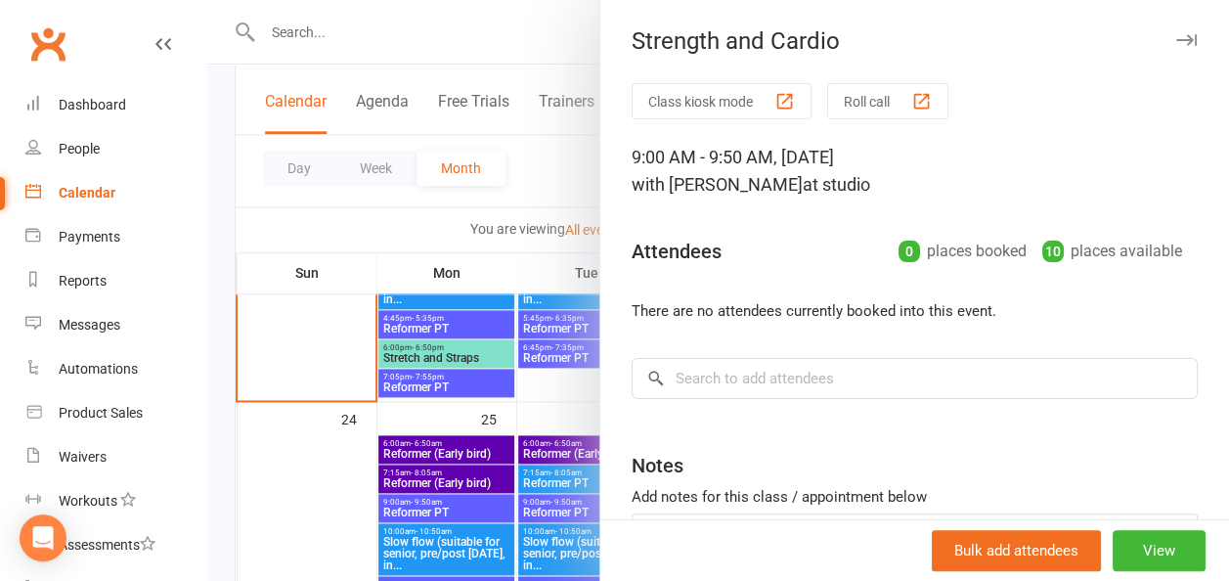
click at [412, 195] on div at bounding box center [718, 290] width 1022 height 581
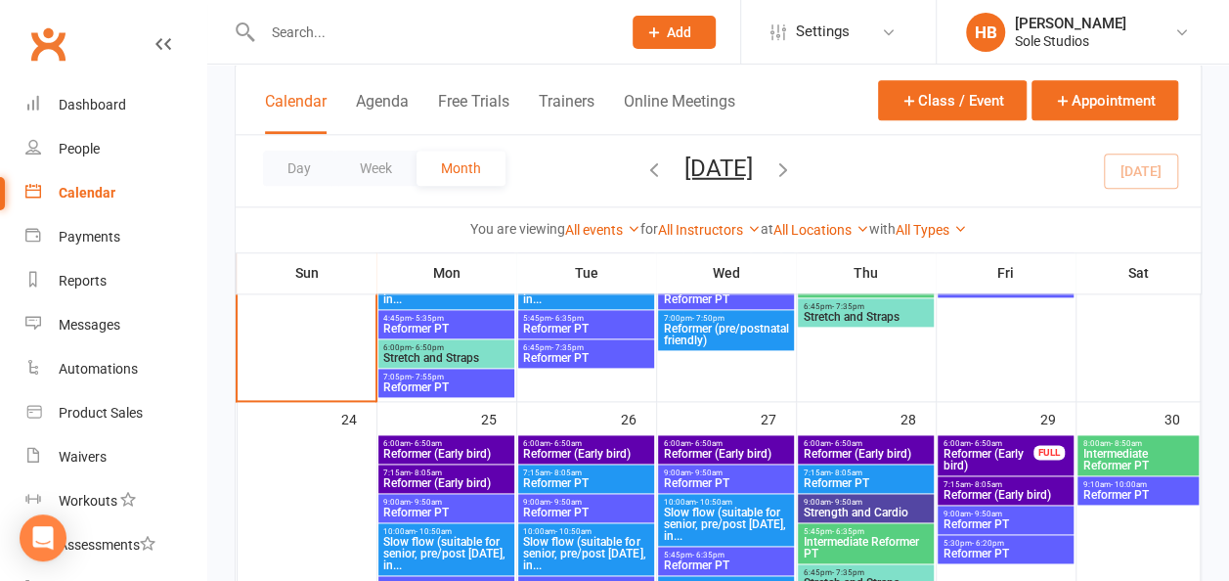
click at [867, 544] on span "Intermediate Reformer PT" at bounding box center [865, 547] width 127 height 23
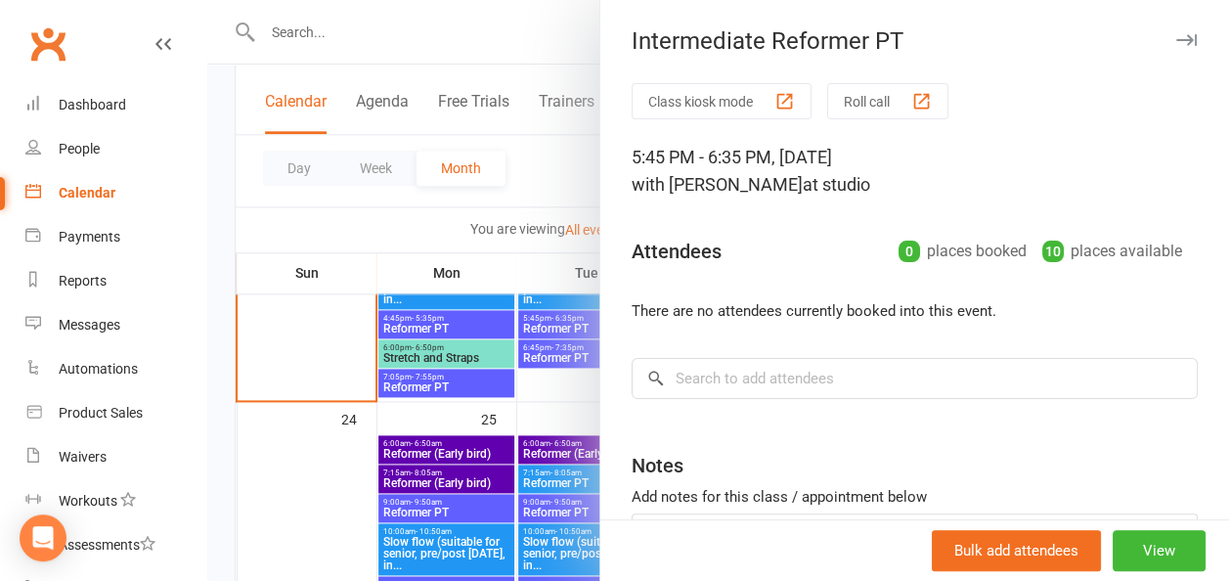
click at [535, 174] on div at bounding box center [718, 290] width 1022 height 581
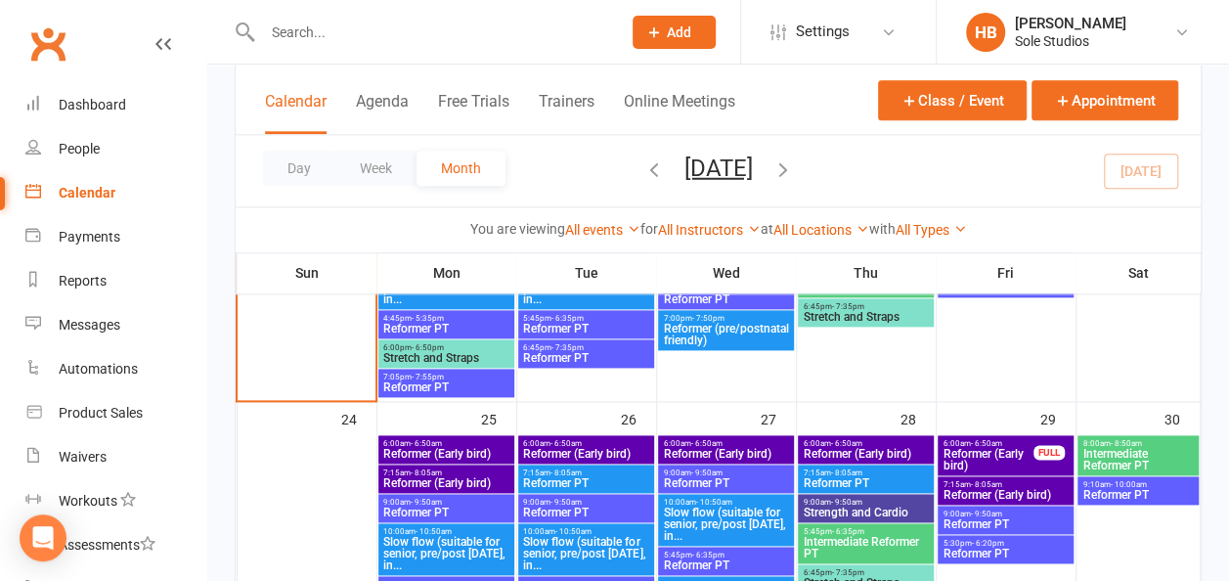
click at [1019, 489] on span "Reformer (Early bird)" at bounding box center [1005, 495] width 127 height 12
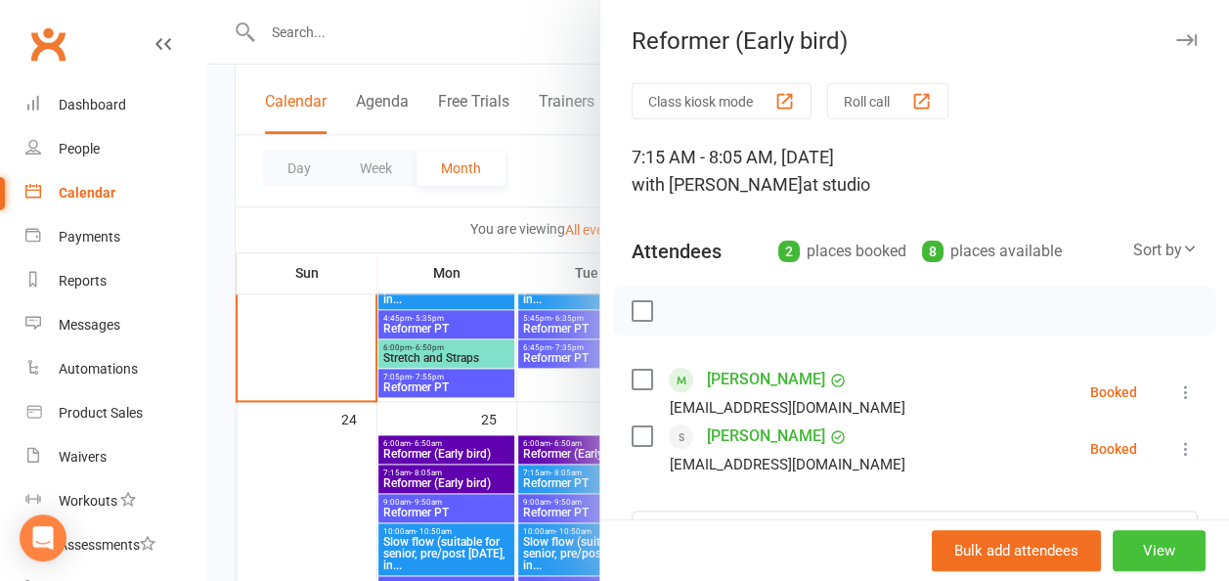
click at [1113, 544] on button "View" at bounding box center [1159, 550] width 93 height 41
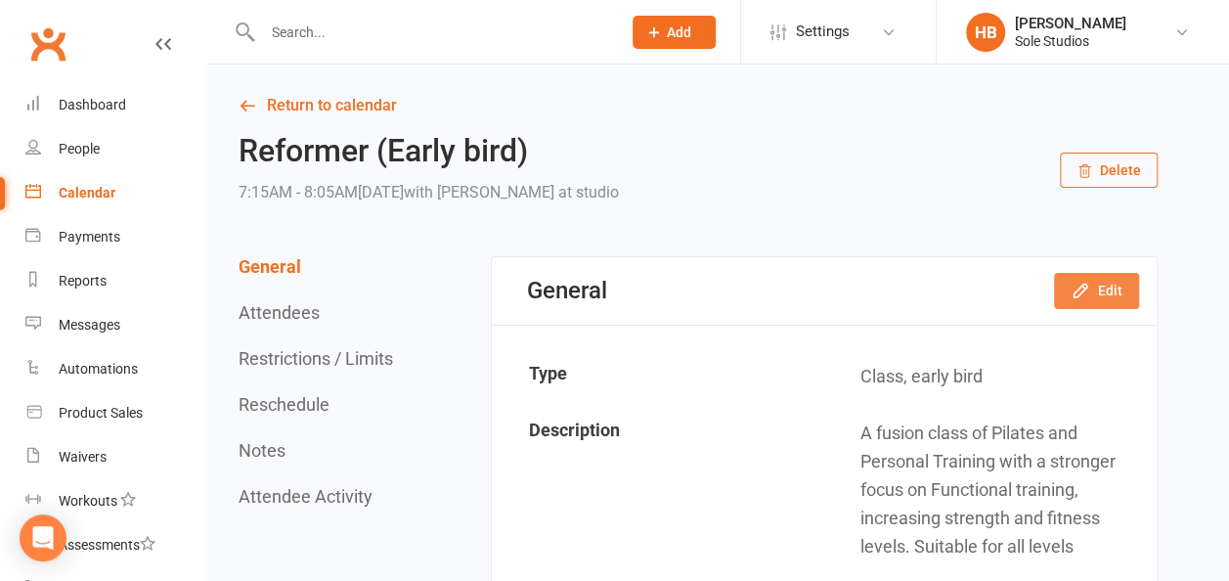
click at [1105, 288] on button "Edit" at bounding box center [1096, 290] width 85 height 35
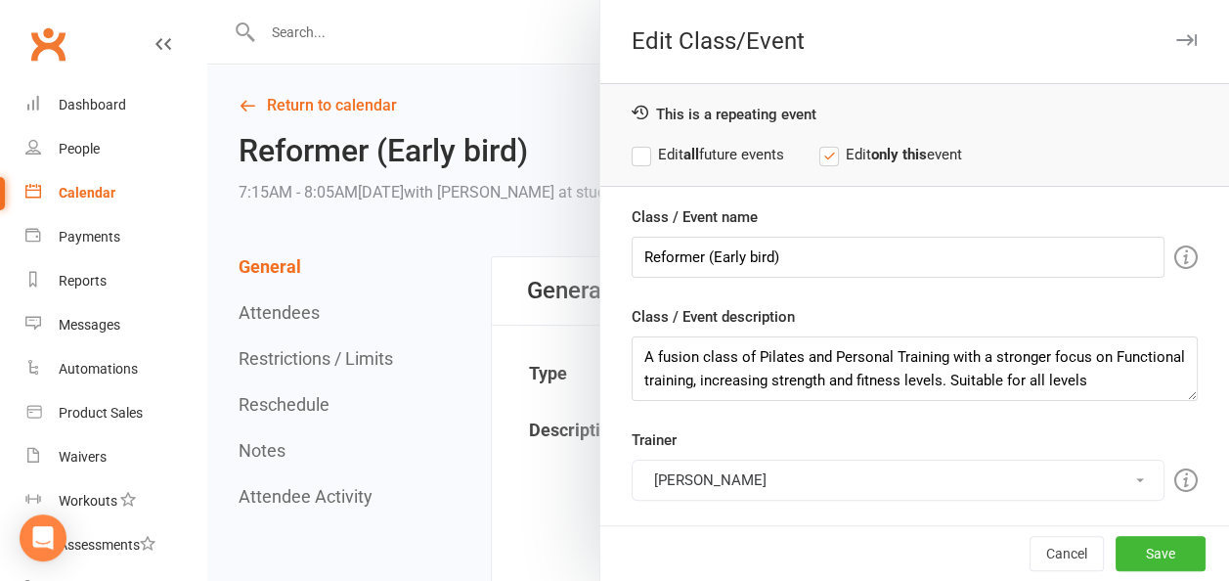
click at [687, 475] on button "[PERSON_NAME]" at bounding box center [898, 480] width 533 height 41
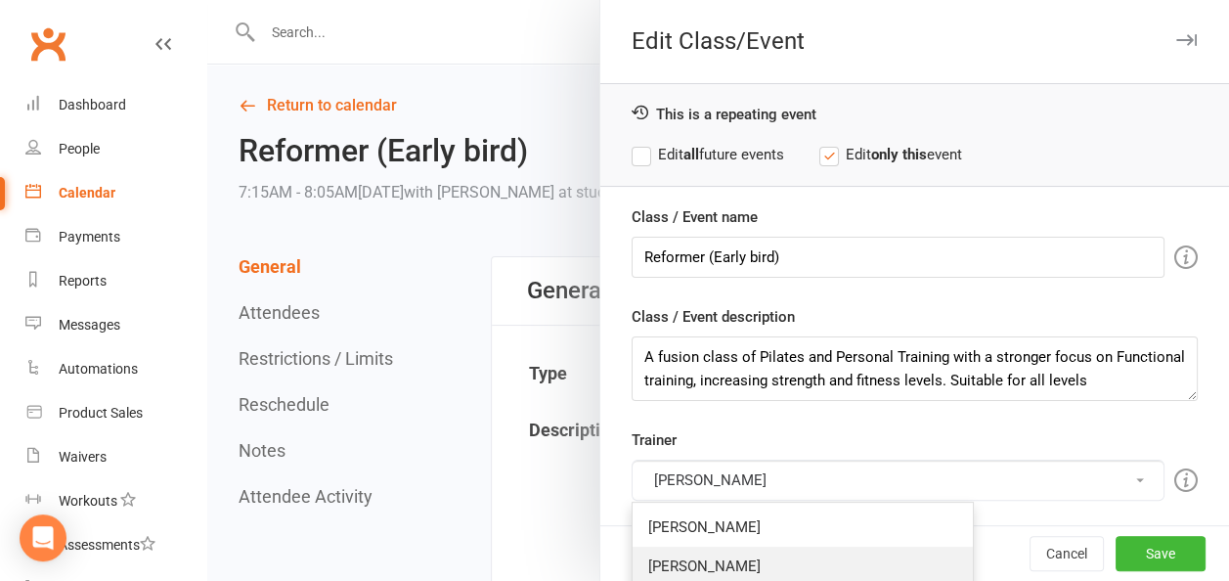
scroll to position [98, 0]
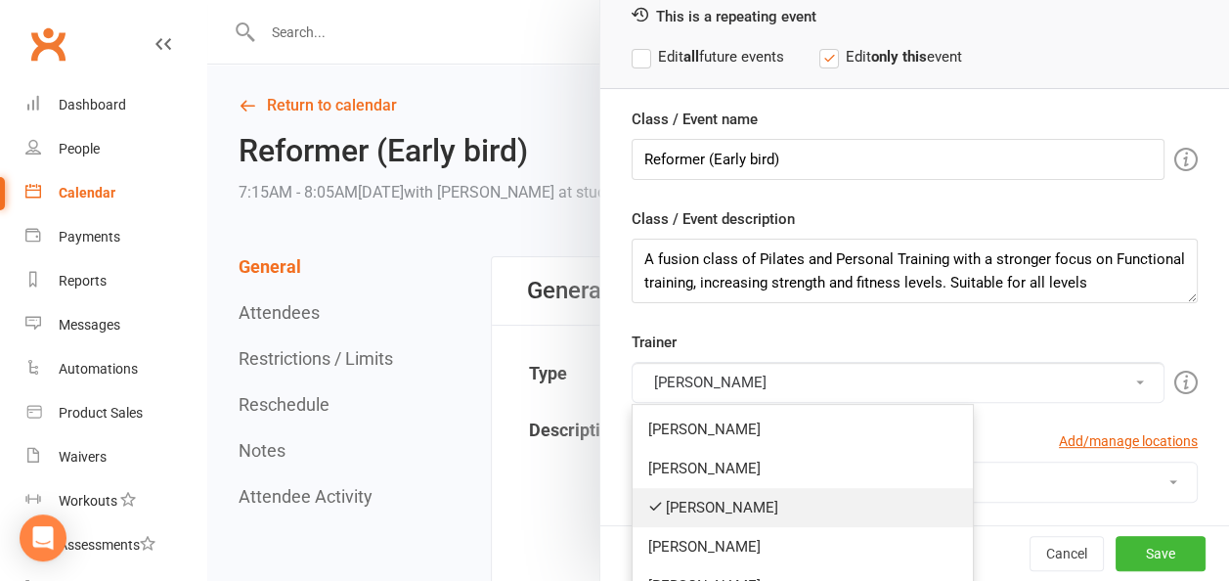
click at [688, 505] on link "[PERSON_NAME]" at bounding box center [803, 507] width 340 height 39
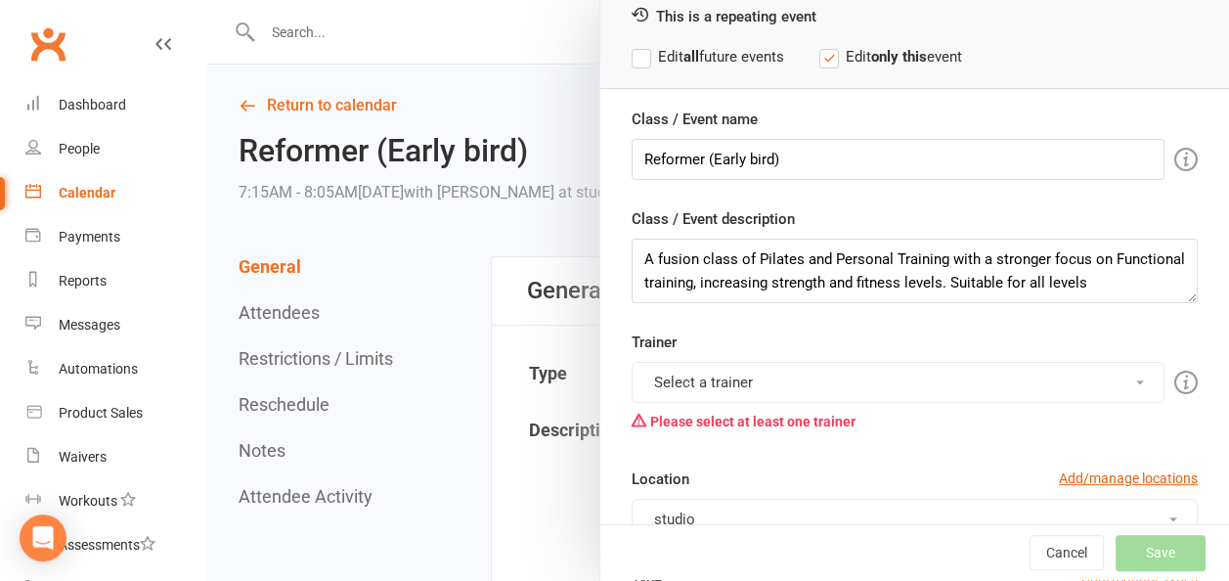
click at [702, 377] on button "Select a trainer" at bounding box center [898, 382] width 533 height 41
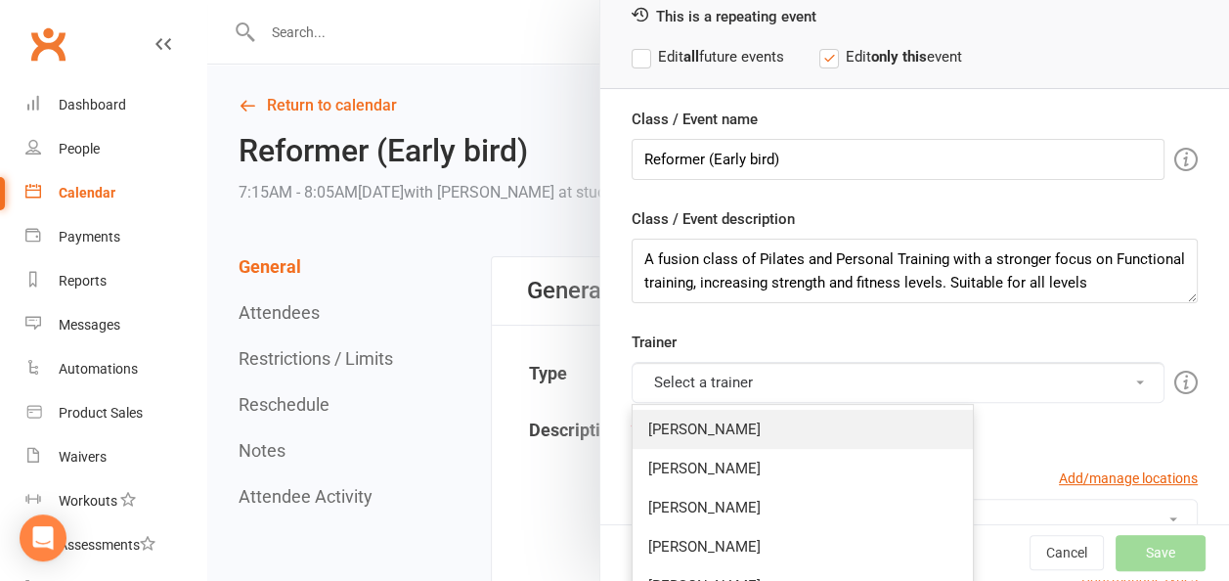
click at [686, 428] on link "[PERSON_NAME]" at bounding box center [803, 429] width 340 height 39
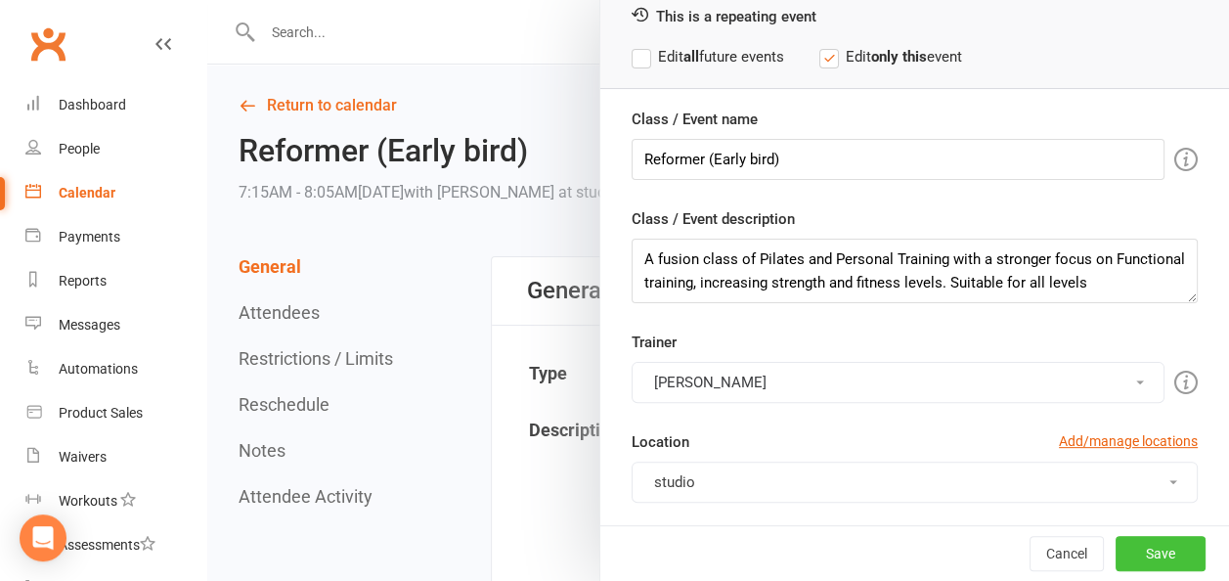
click at [1139, 548] on button "Save" at bounding box center [1161, 553] width 90 height 35
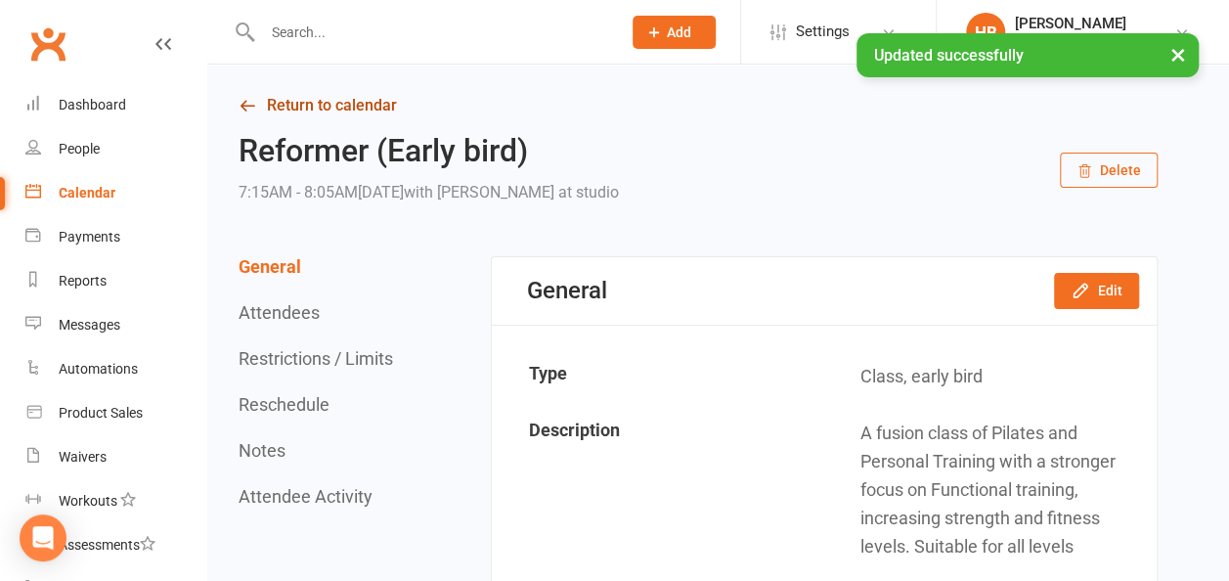
click at [372, 111] on link "Return to calendar" at bounding box center [698, 105] width 919 height 27
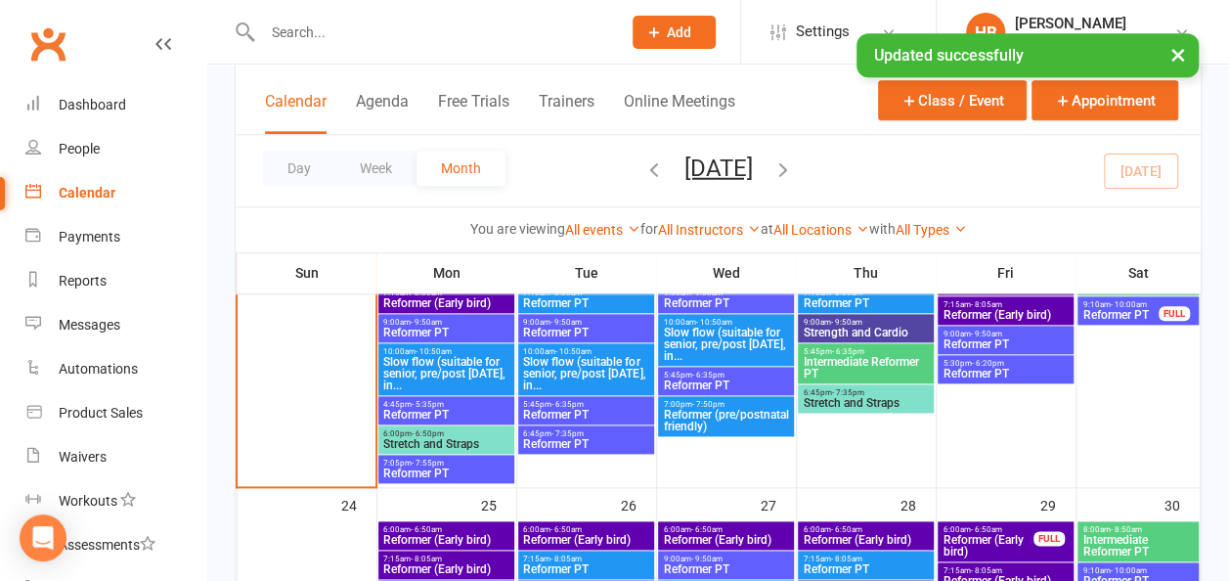
scroll to position [1076, 0]
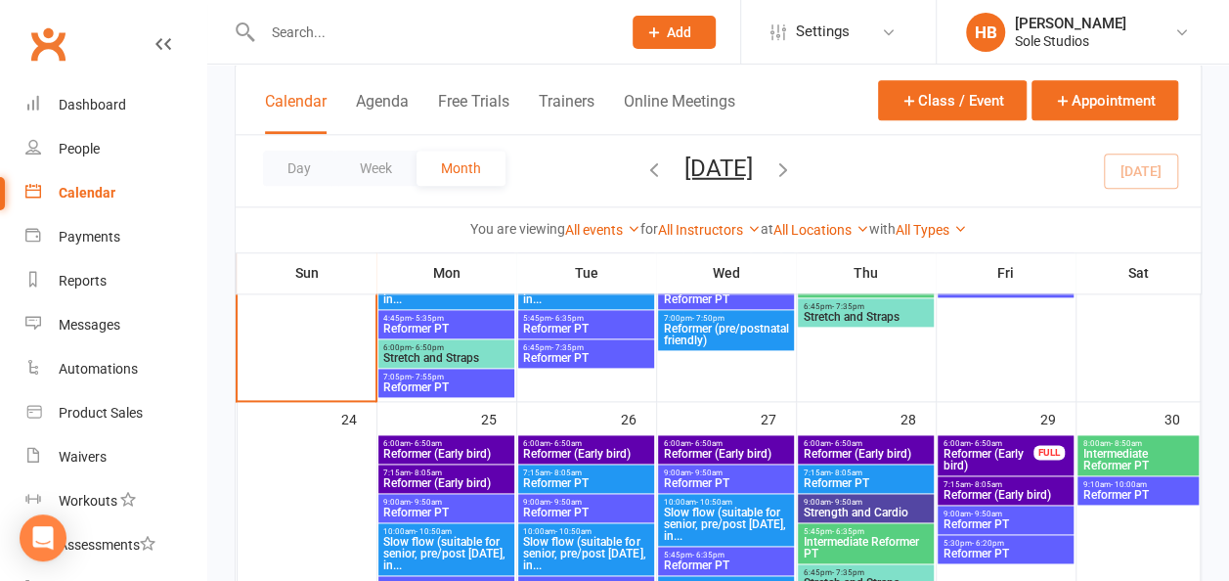
click at [1015, 516] on span "9:00am - 9:50am" at bounding box center [1005, 513] width 127 height 9
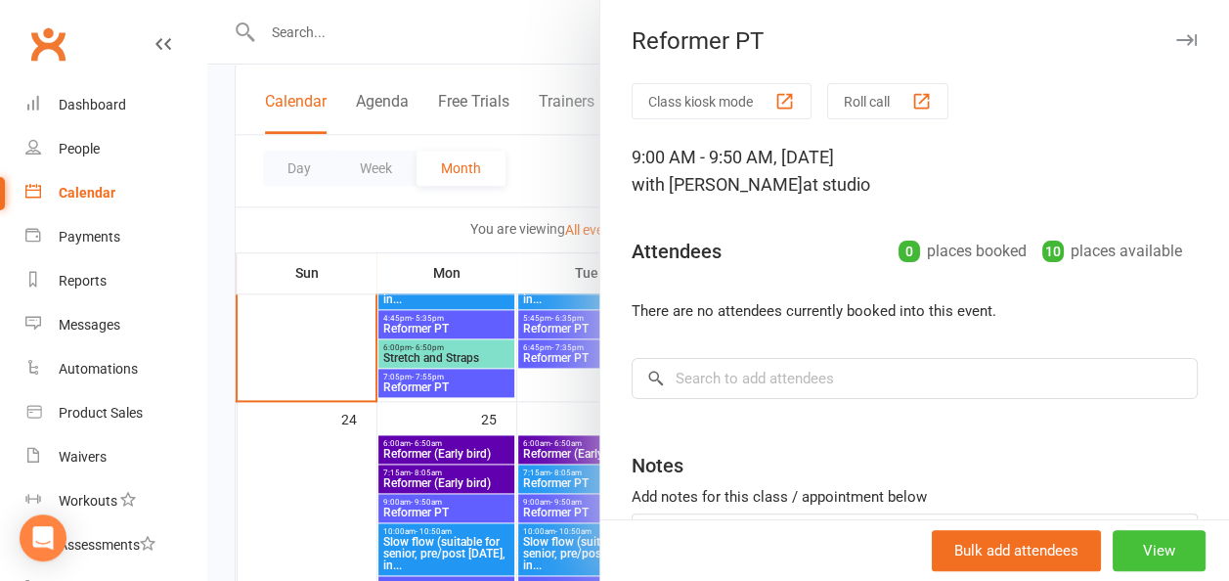
drag, startPoint x: 1015, startPoint y: 516, endPoint x: 1115, endPoint y: 545, distance: 103.7
click at [1115, 545] on button "View" at bounding box center [1159, 550] width 93 height 41
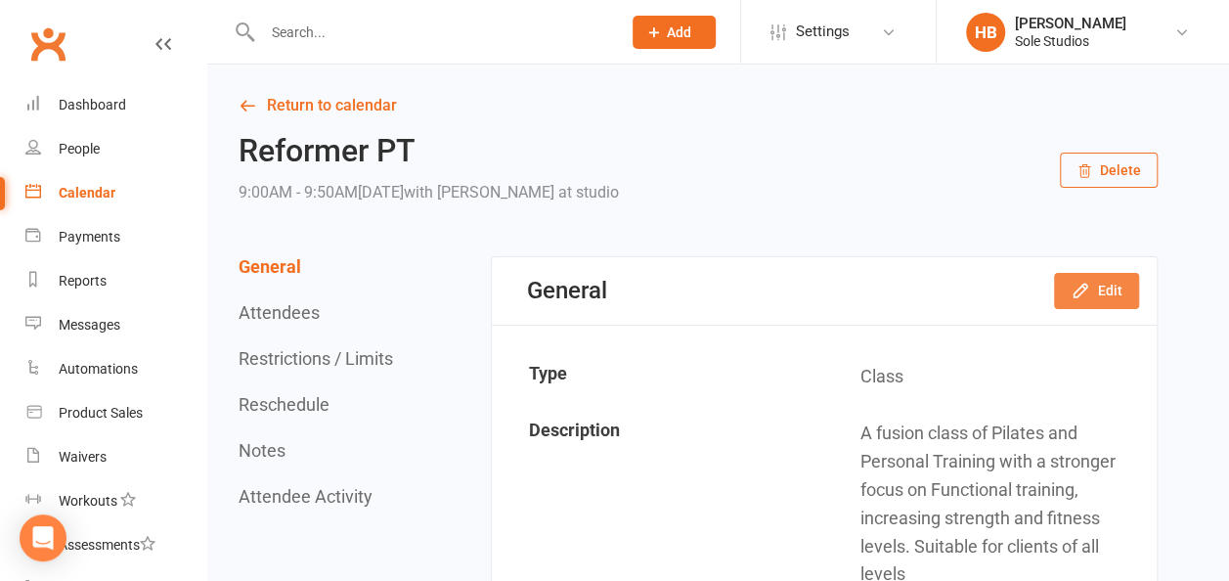
click at [1099, 304] on button "Edit" at bounding box center [1096, 290] width 85 height 35
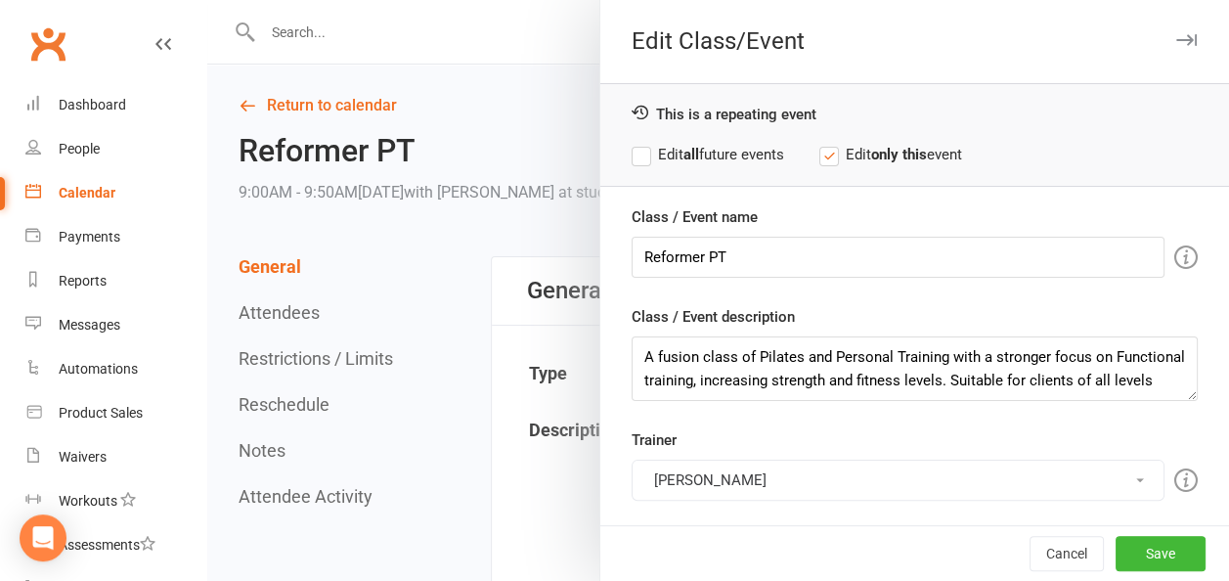
click at [688, 483] on button "[PERSON_NAME]" at bounding box center [898, 480] width 533 height 41
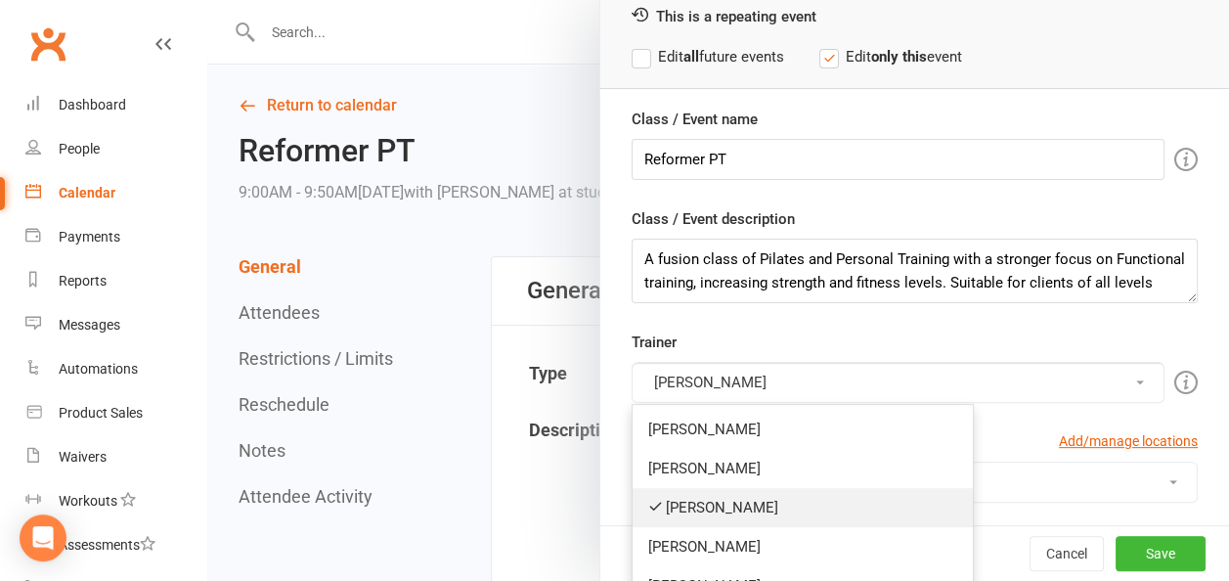
click at [683, 503] on link "[PERSON_NAME]" at bounding box center [803, 507] width 340 height 39
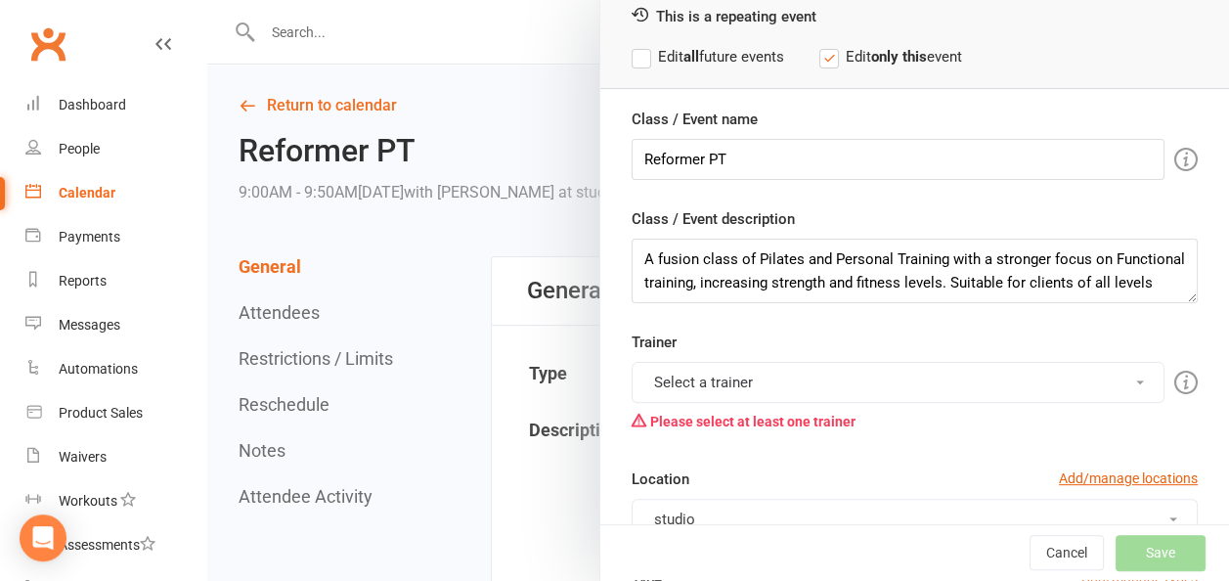
click at [709, 383] on button "Select a trainer" at bounding box center [898, 382] width 533 height 41
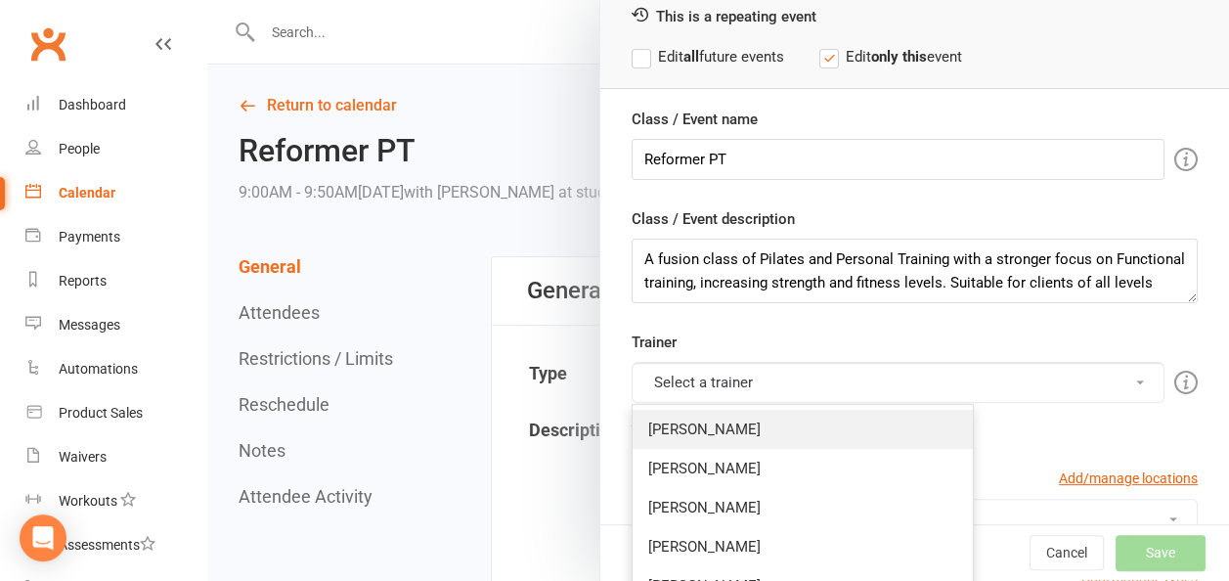
click at [694, 422] on link "[PERSON_NAME]" at bounding box center [803, 429] width 340 height 39
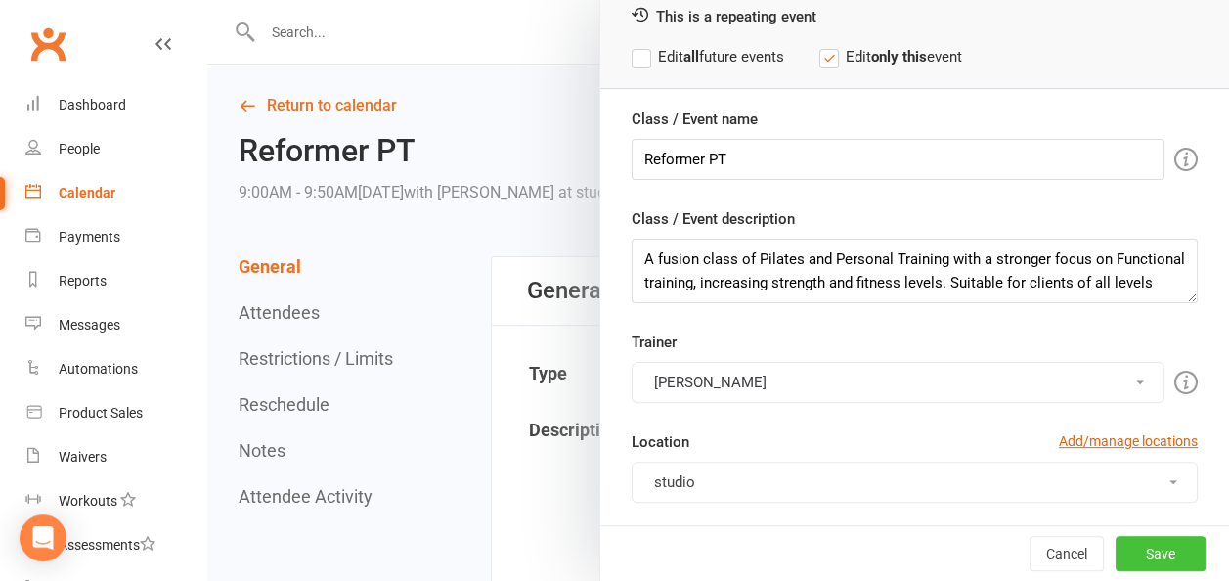
click at [1144, 551] on button "Save" at bounding box center [1161, 553] width 90 height 35
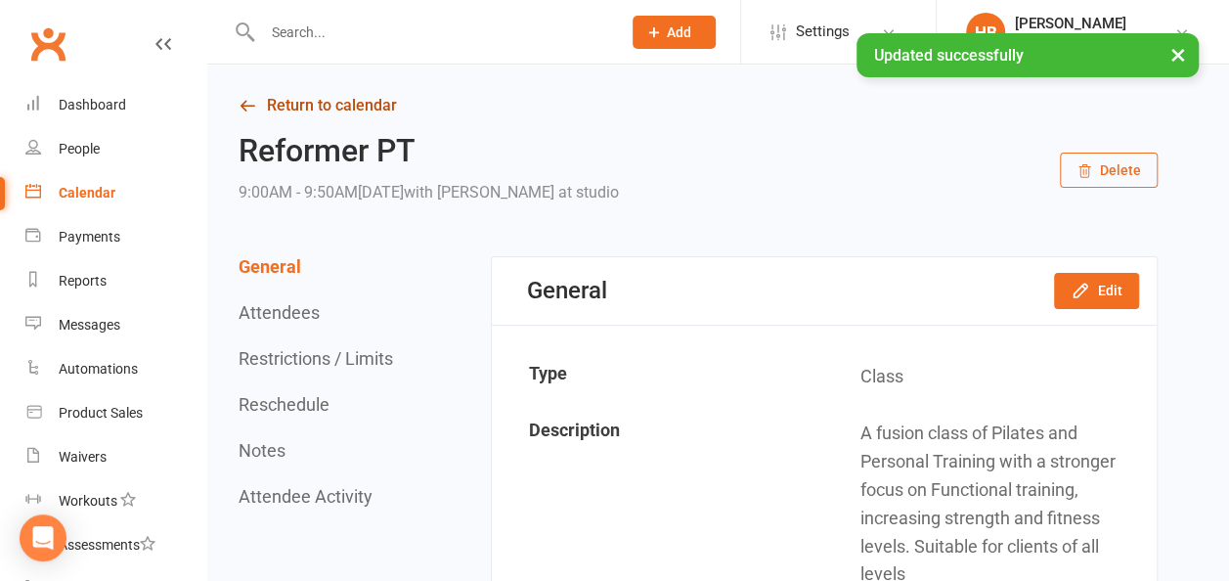
click at [328, 101] on link "Return to calendar" at bounding box center [698, 105] width 919 height 27
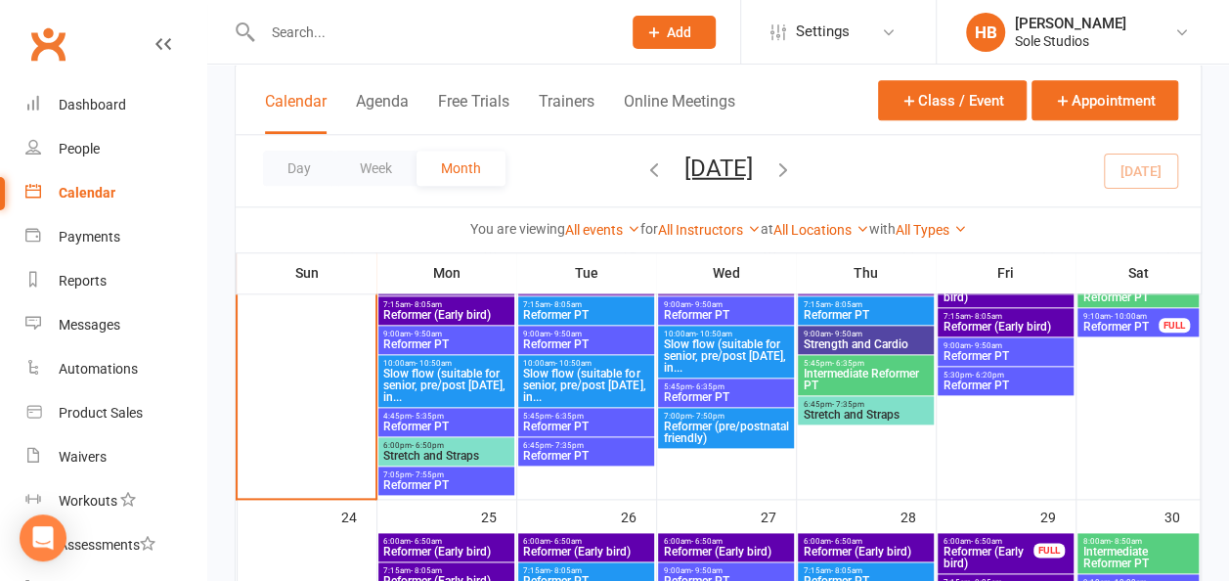
scroll to position [1076, 0]
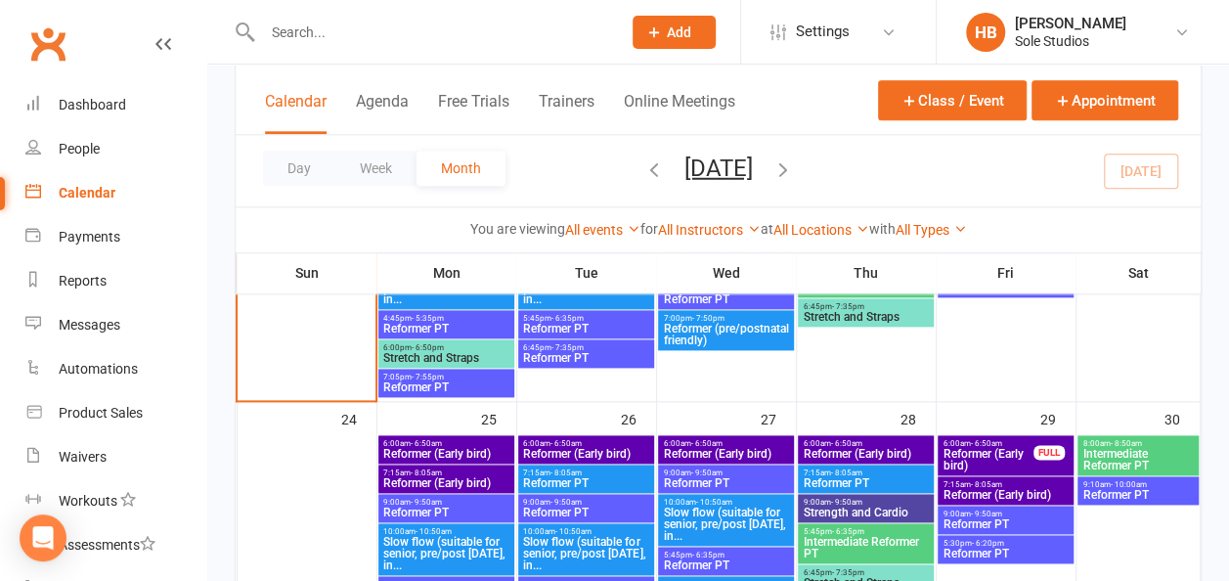
click at [1031, 544] on span "5:30pm - 6:20pm" at bounding box center [1005, 543] width 127 height 9
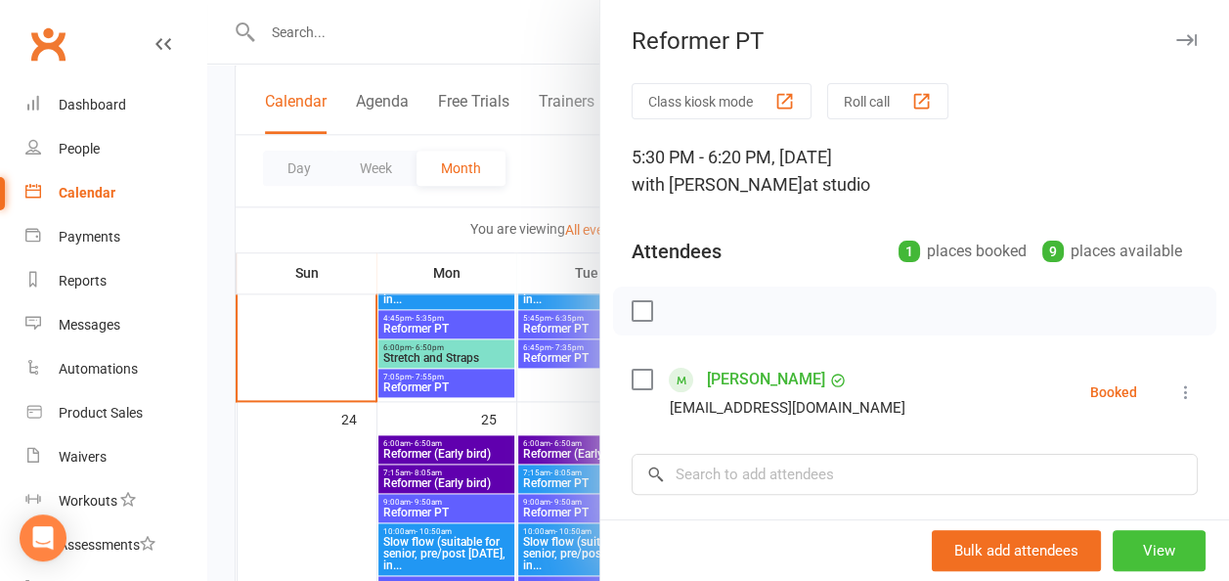
click at [1113, 545] on button "View" at bounding box center [1159, 550] width 93 height 41
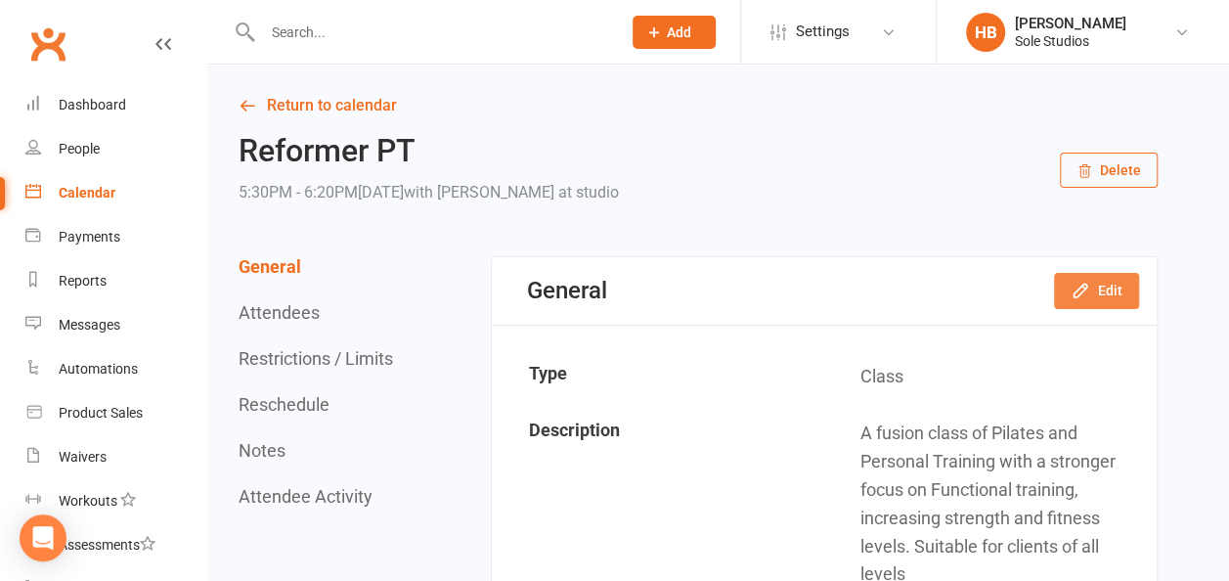
click at [1097, 296] on button "Edit" at bounding box center [1096, 290] width 85 height 35
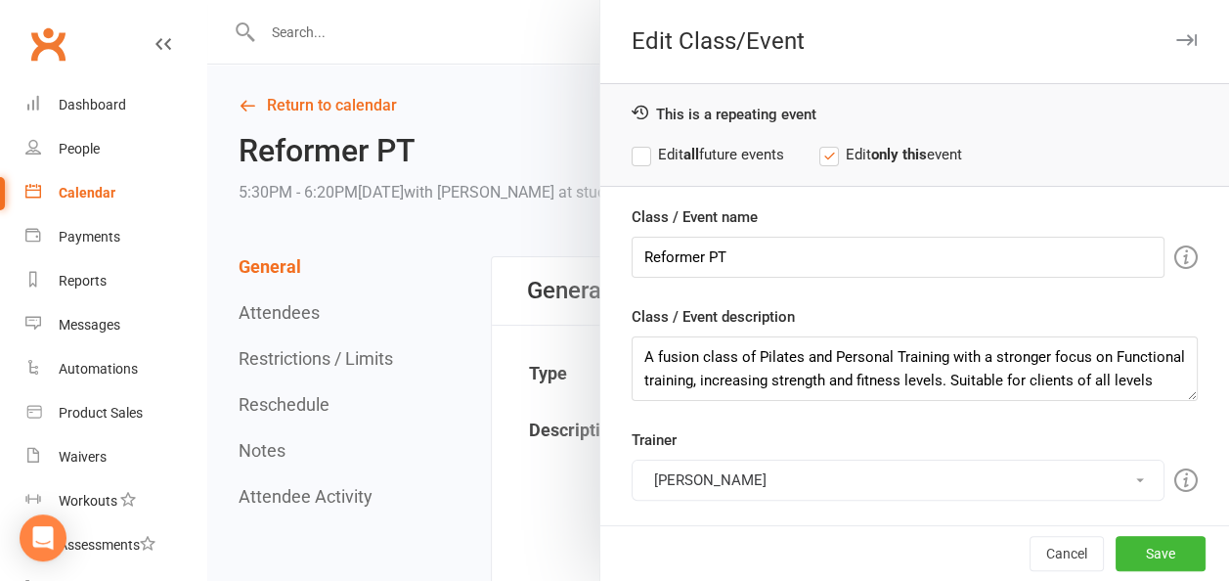
click at [682, 472] on button "[PERSON_NAME]" at bounding box center [898, 480] width 533 height 41
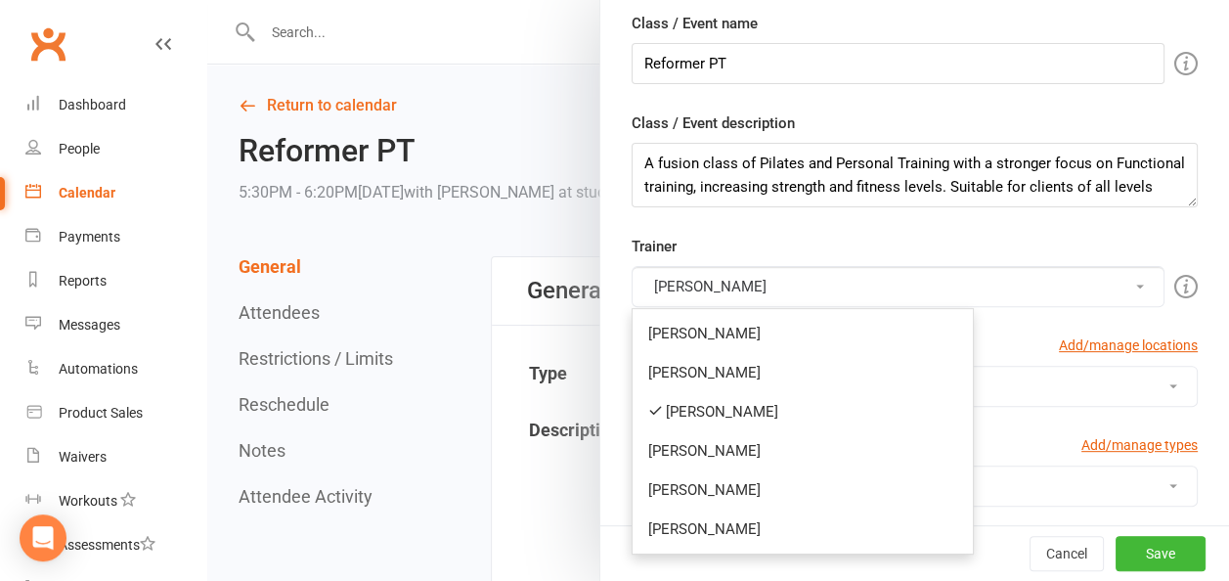
scroll to position [196, 0]
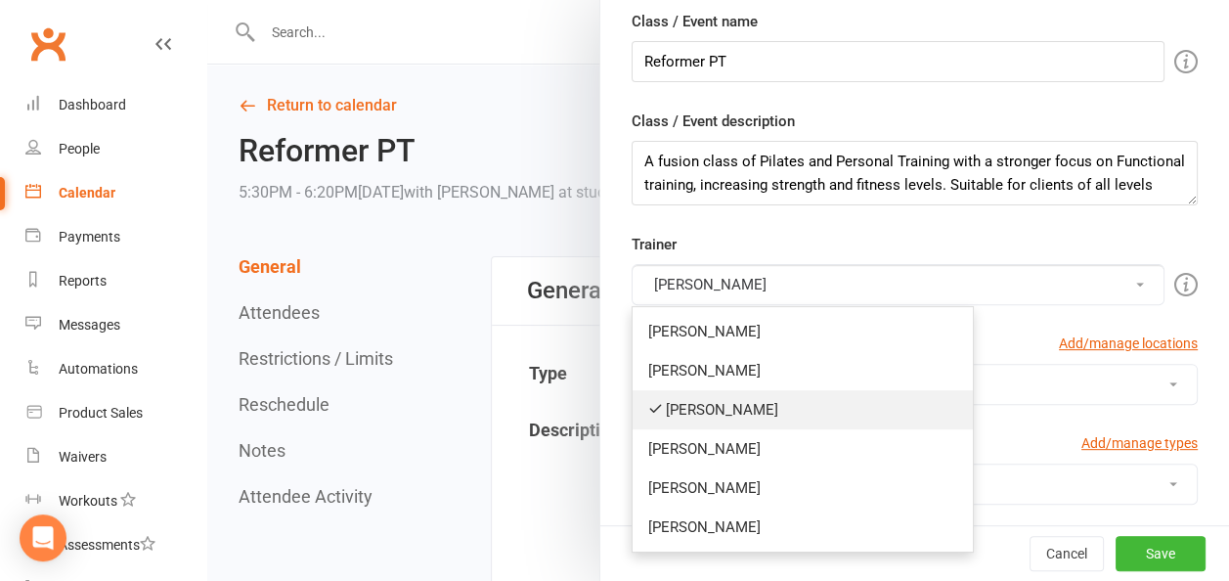
click at [717, 400] on link "[PERSON_NAME]" at bounding box center [803, 409] width 340 height 39
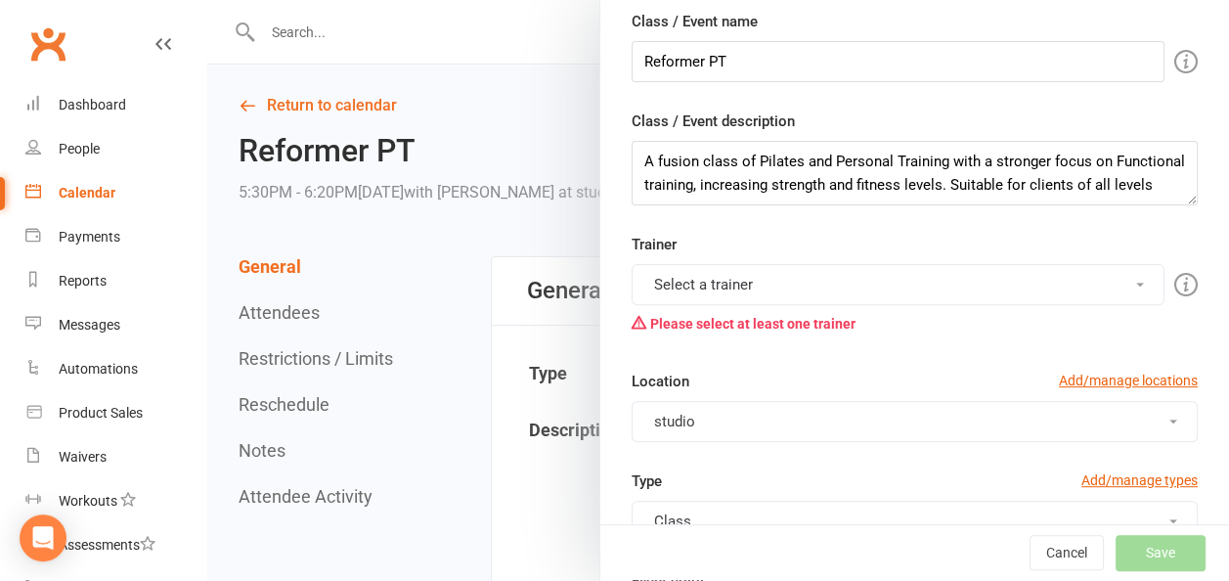
click at [714, 292] on button "Select a trainer" at bounding box center [898, 284] width 533 height 41
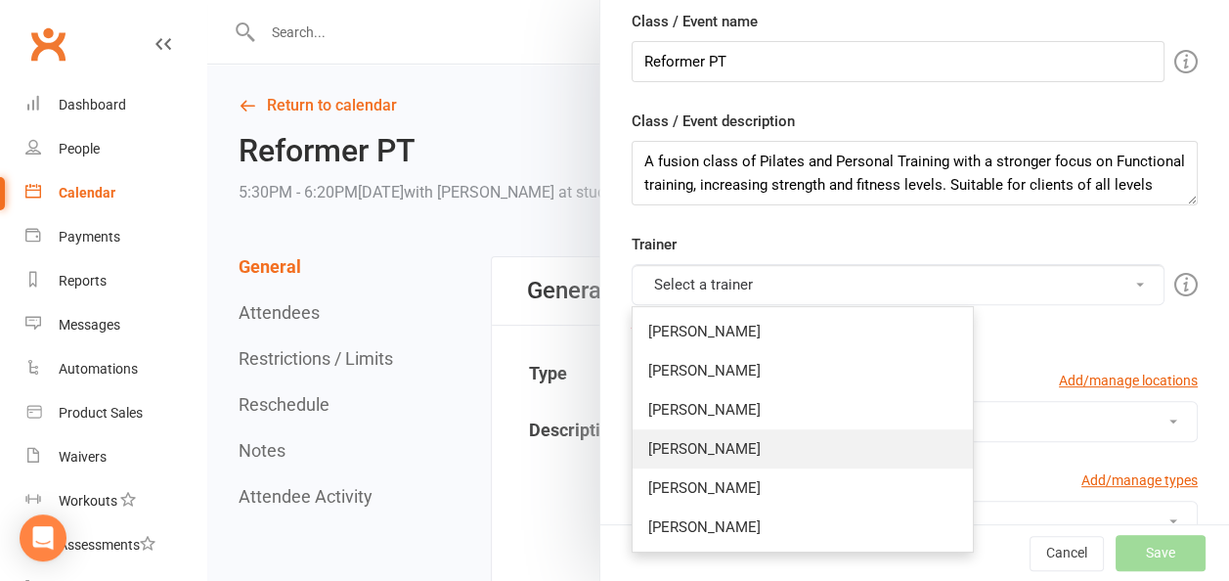
click at [691, 446] on link "[PERSON_NAME]" at bounding box center [803, 448] width 340 height 39
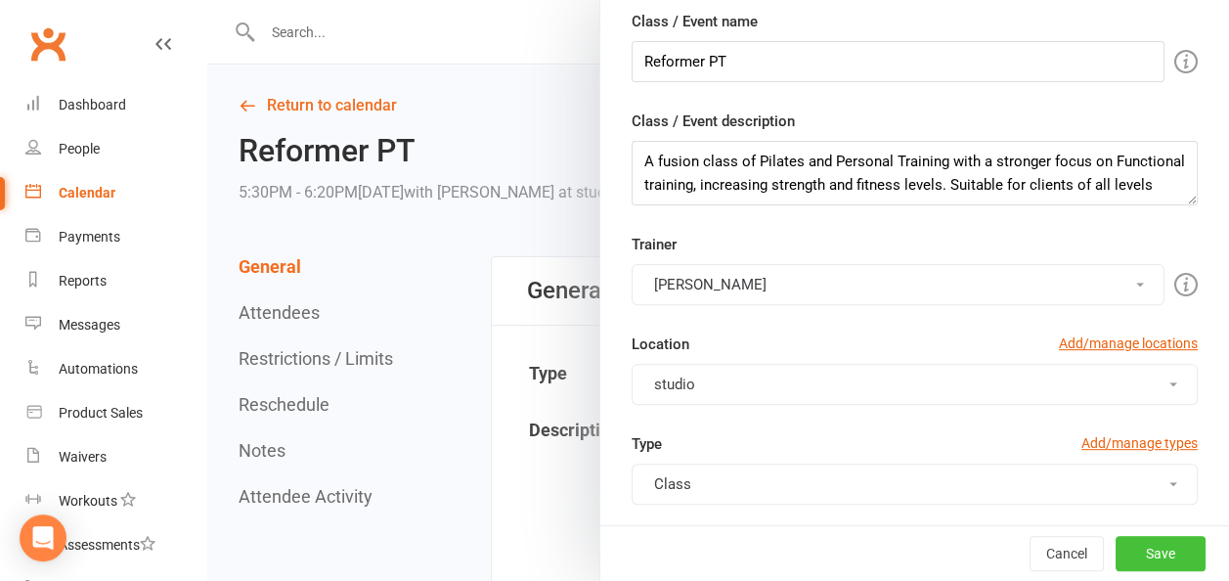
click at [1157, 561] on button "Save" at bounding box center [1161, 553] width 90 height 35
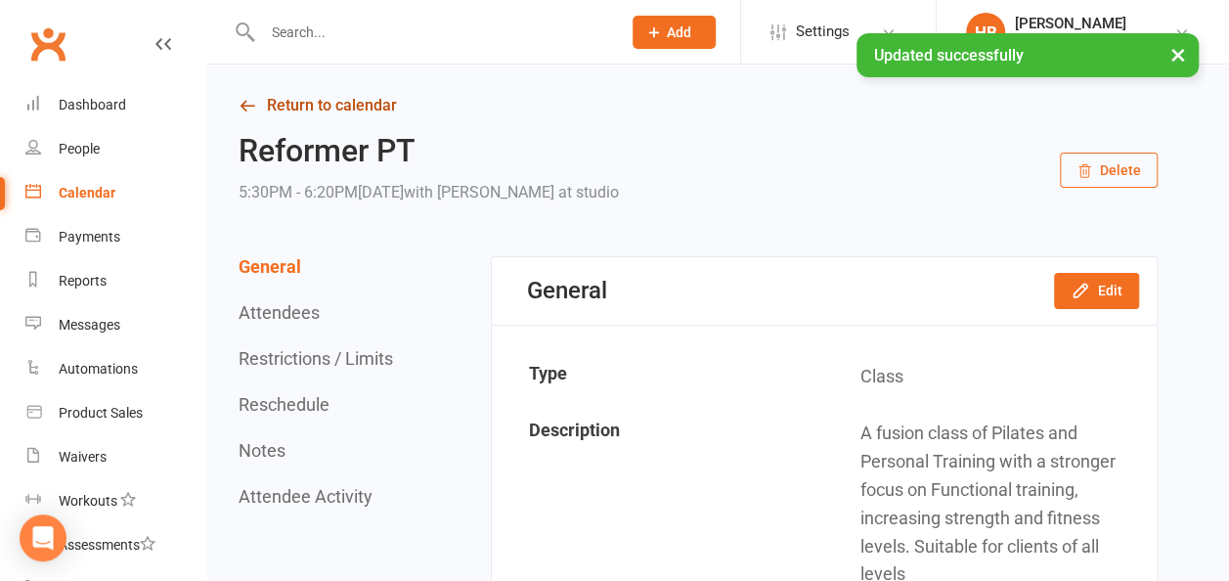
click at [327, 109] on link "Return to calendar" at bounding box center [698, 105] width 919 height 27
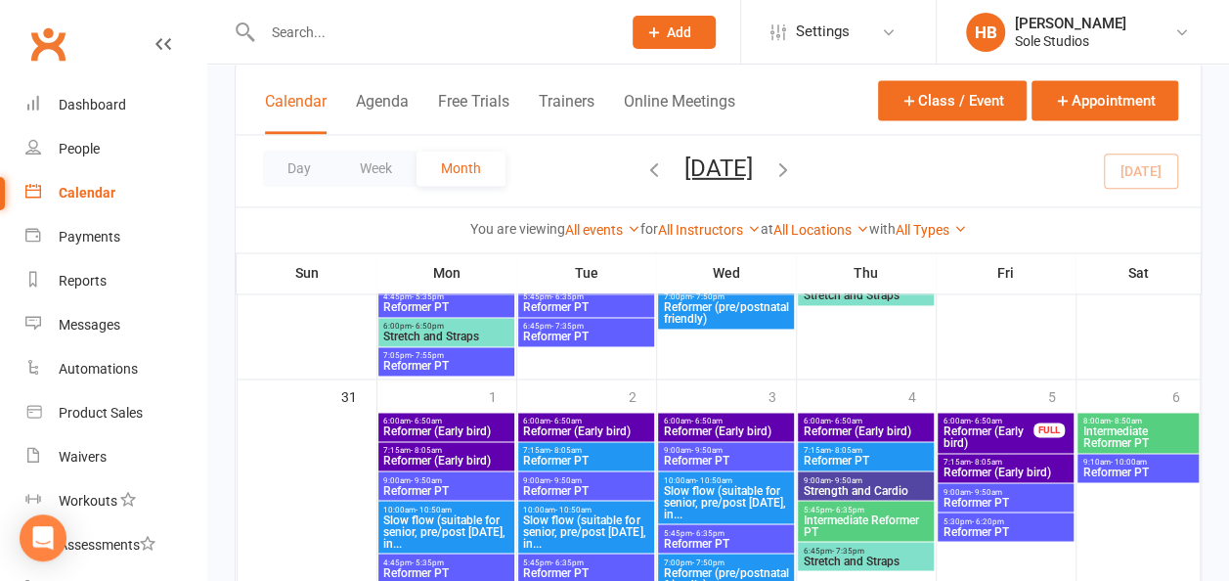
scroll to position [1369, 0]
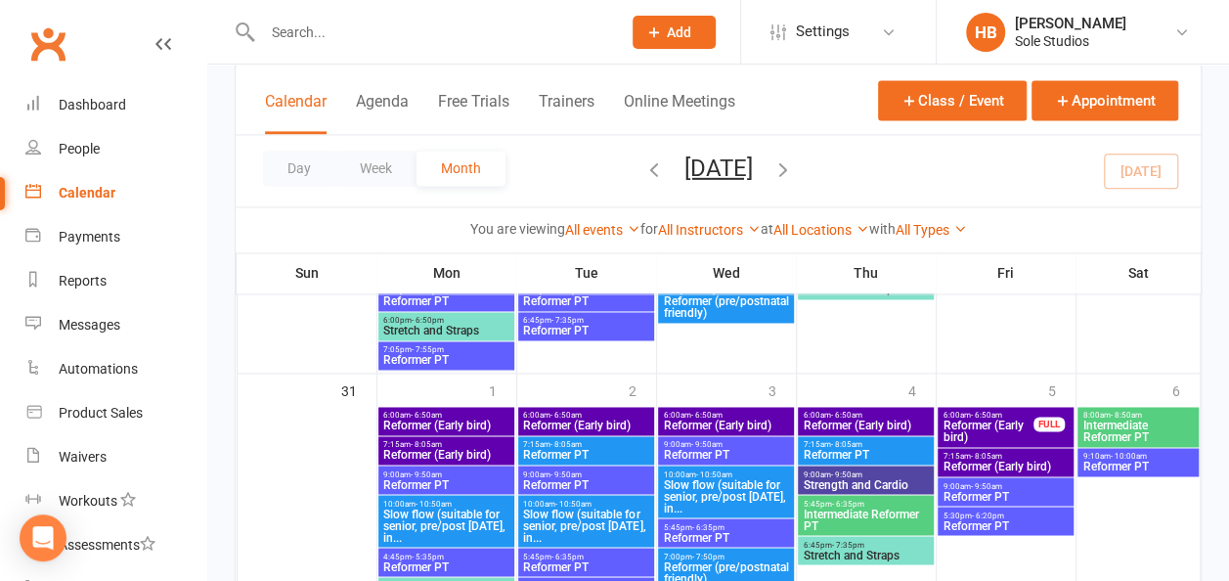
click at [462, 420] on span "Reformer (Early bird)" at bounding box center [445, 426] width 127 height 12
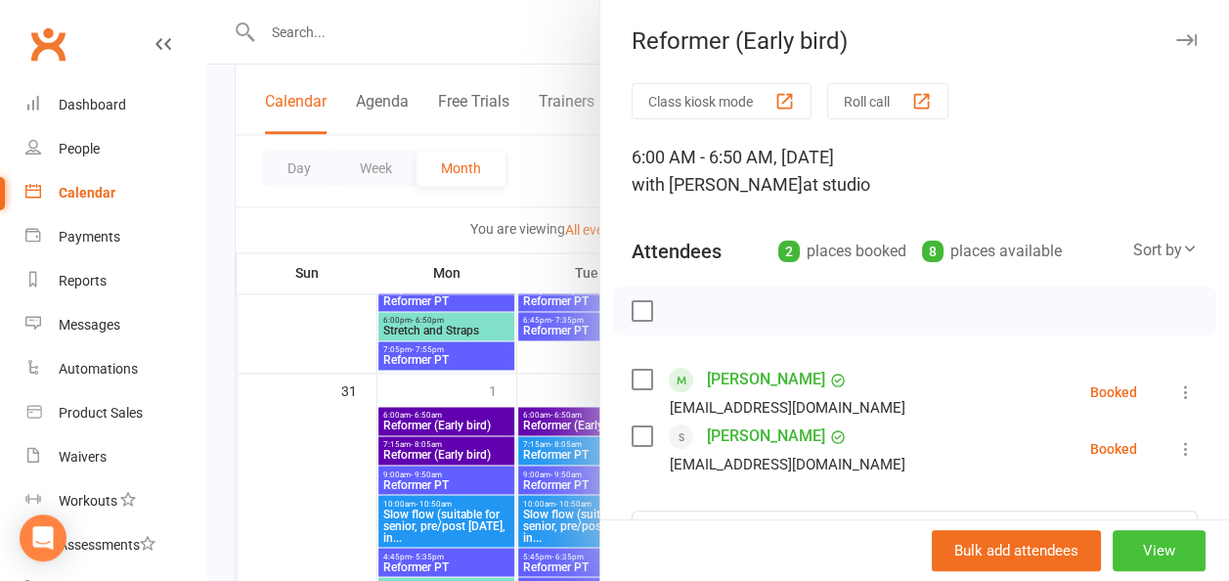
click at [1113, 559] on button "View" at bounding box center [1159, 550] width 93 height 41
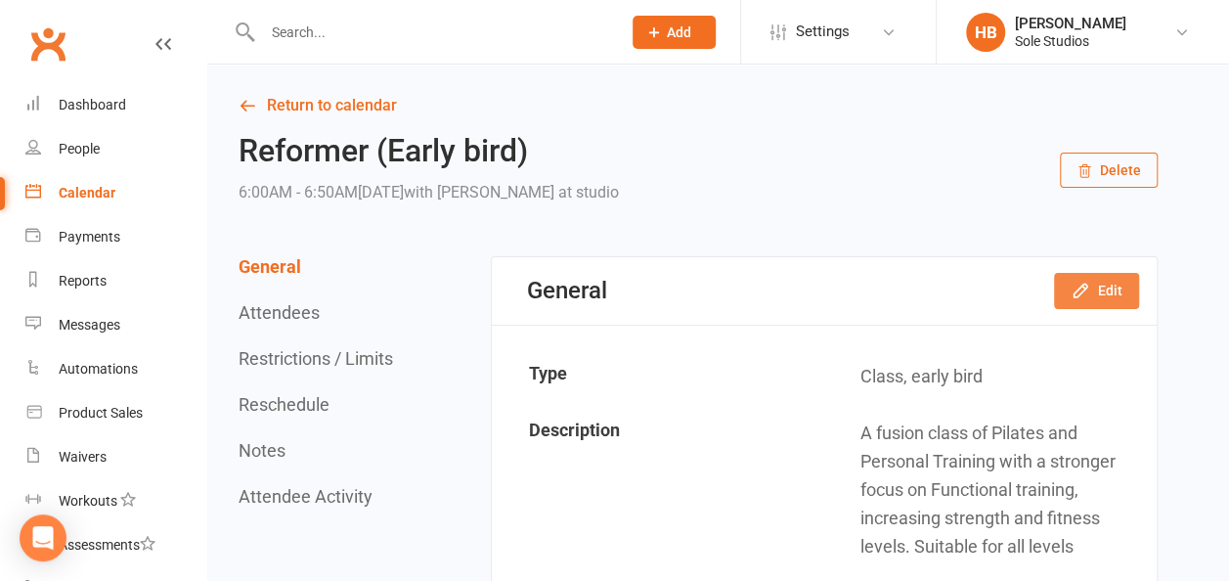
click at [1101, 293] on button "Edit" at bounding box center [1096, 290] width 85 height 35
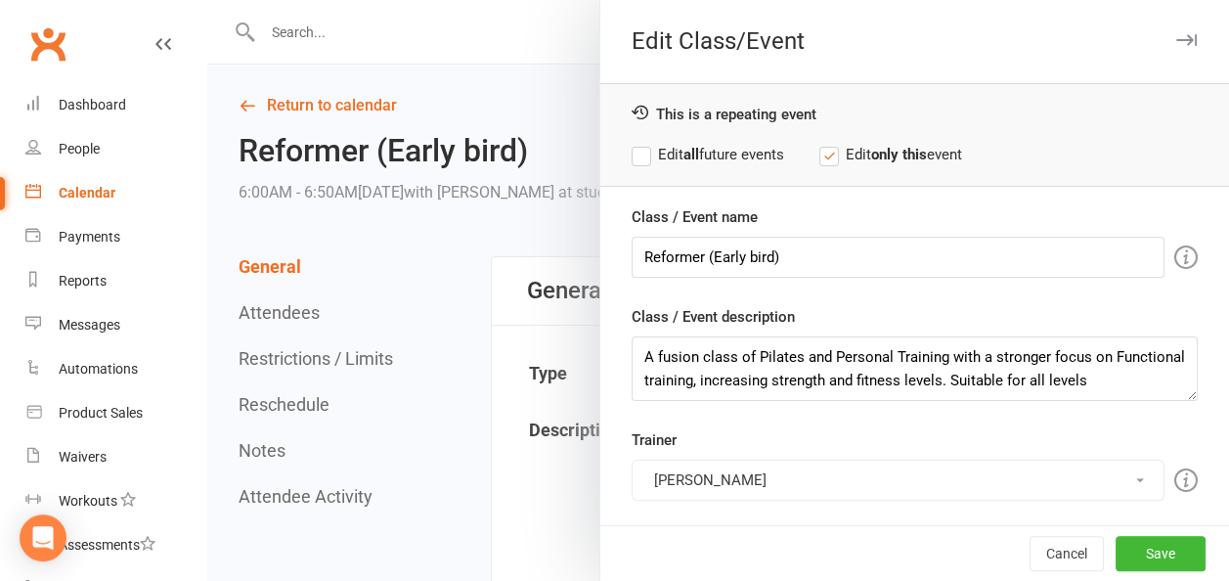
click at [692, 481] on button "[PERSON_NAME]" at bounding box center [898, 480] width 533 height 41
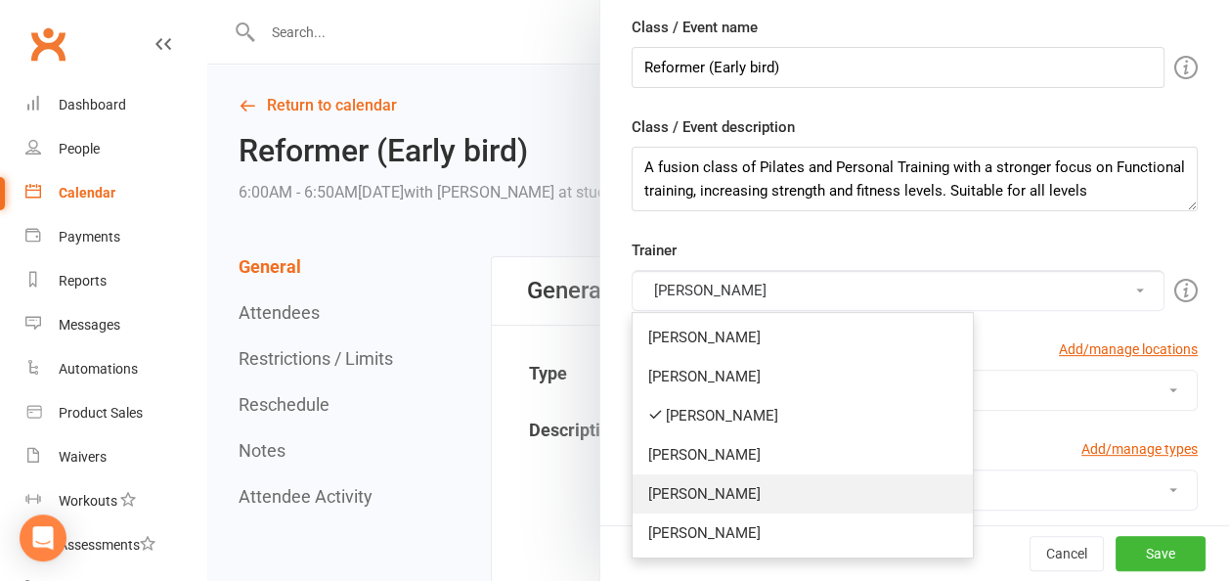
scroll to position [196, 0]
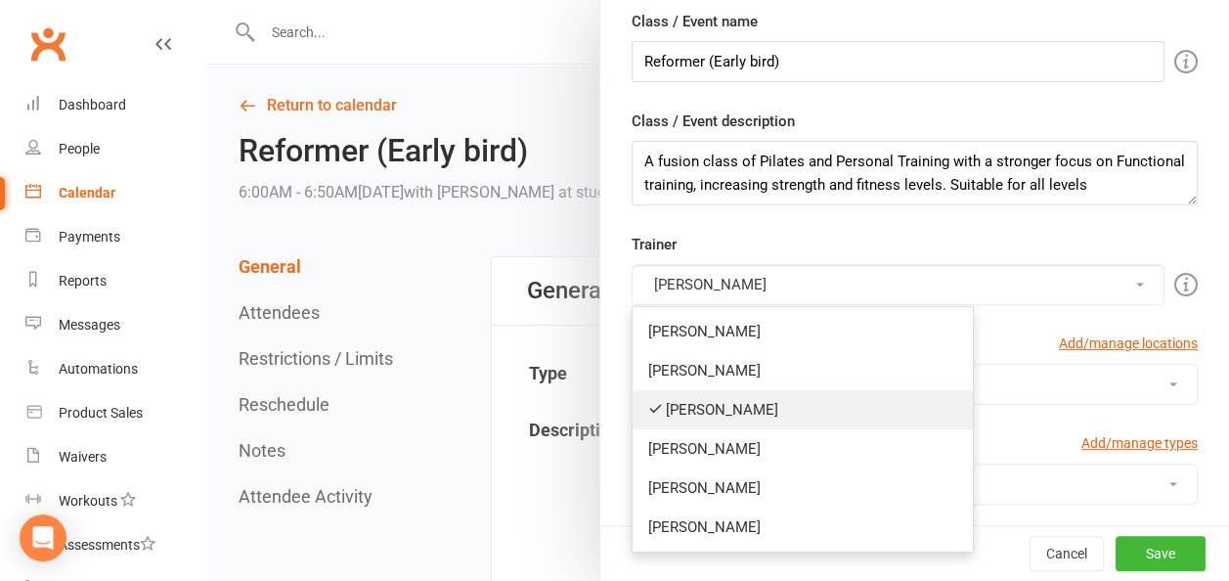
click at [706, 407] on link "[PERSON_NAME]" at bounding box center [803, 409] width 340 height 39
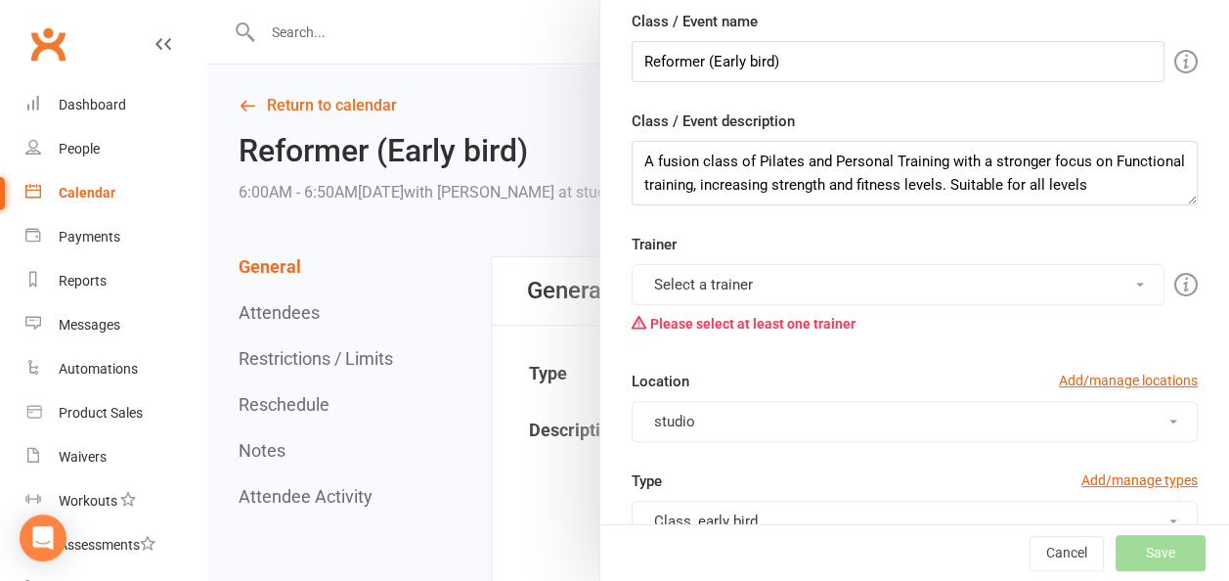
click at [718, 276] on button "Select a trainer" at bounding box center [898, 284] width 533 height 41
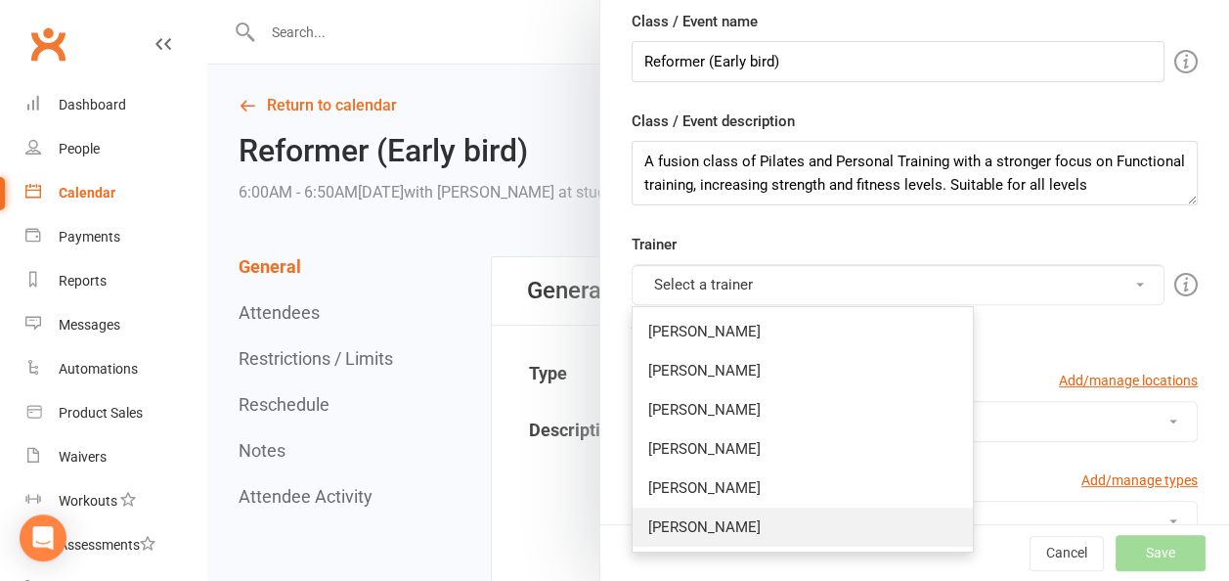
click at [665, 526] on link "[PERSON_NAME]" at bounding box center [803, 527] width 340 height 39
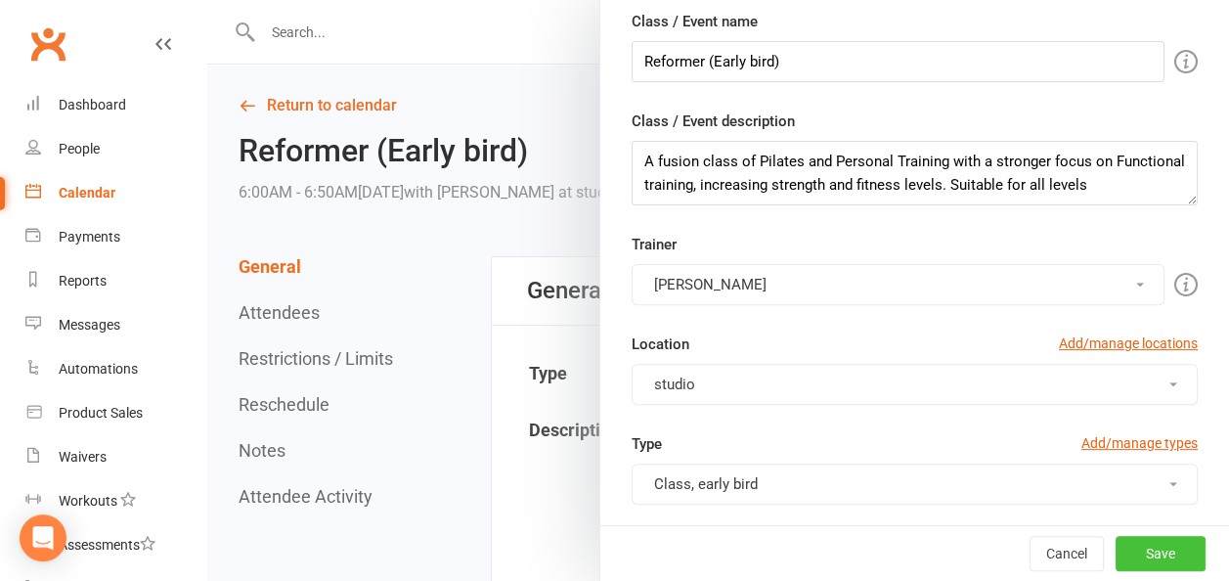
click at [1136, 549] on button "Save" at bounding box center [1161, 553] width 90 height 35
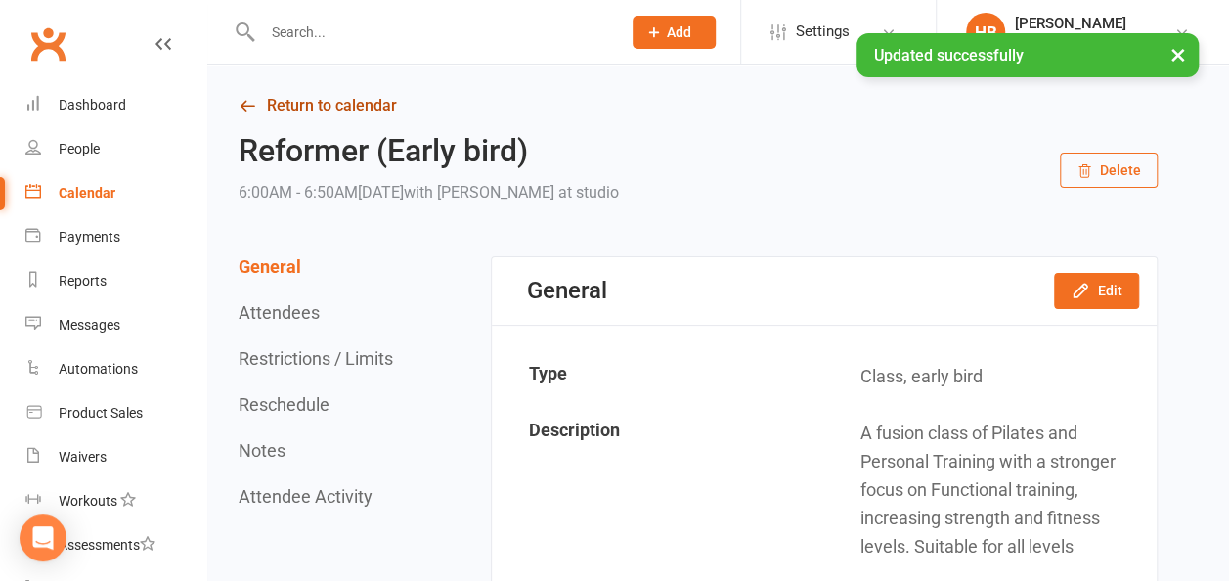
click at [272, 102] on link "Return to calendar" at bounding box center [698, 105] width 919 height 27
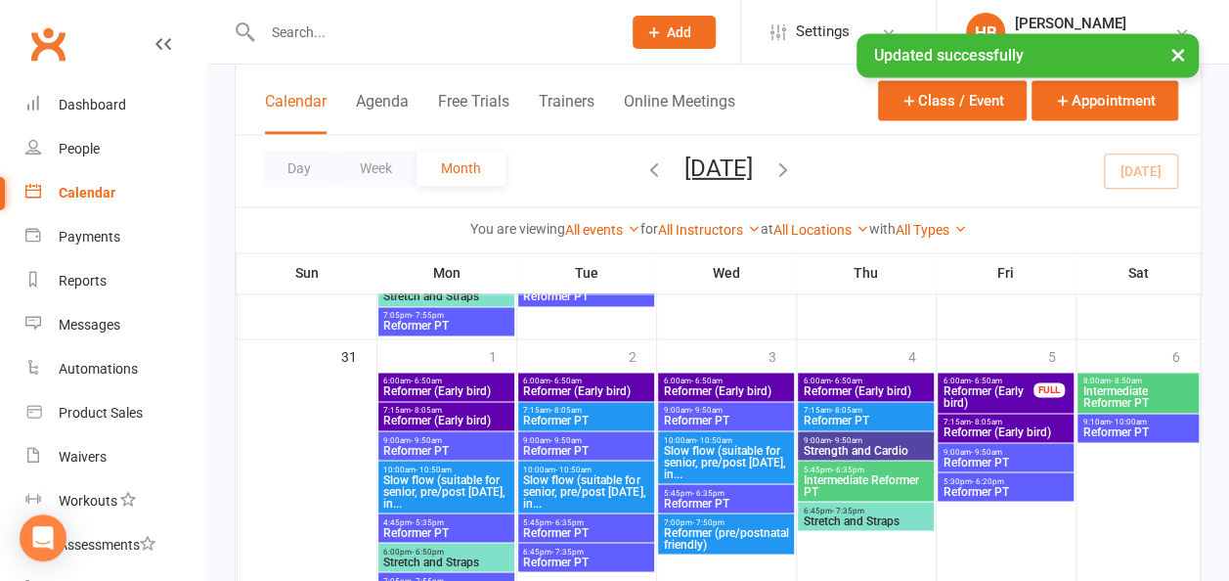
scroll to position [1467, 0]
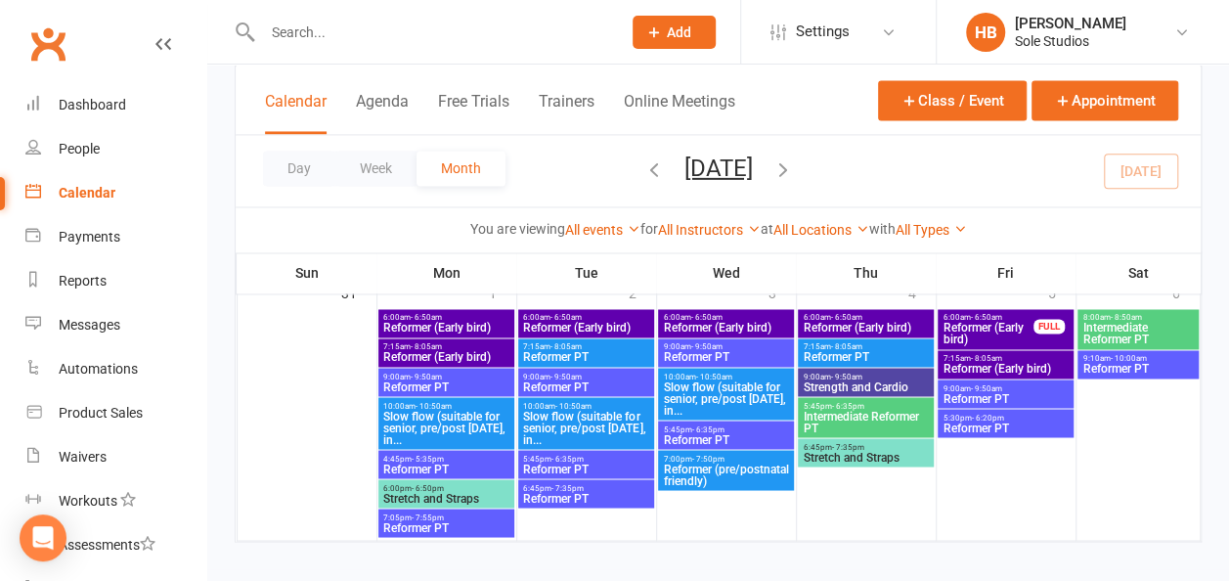
click at [483, 345] on span "7:15am - 8:05am" at bounding box center [445, 346] width 127 height 9
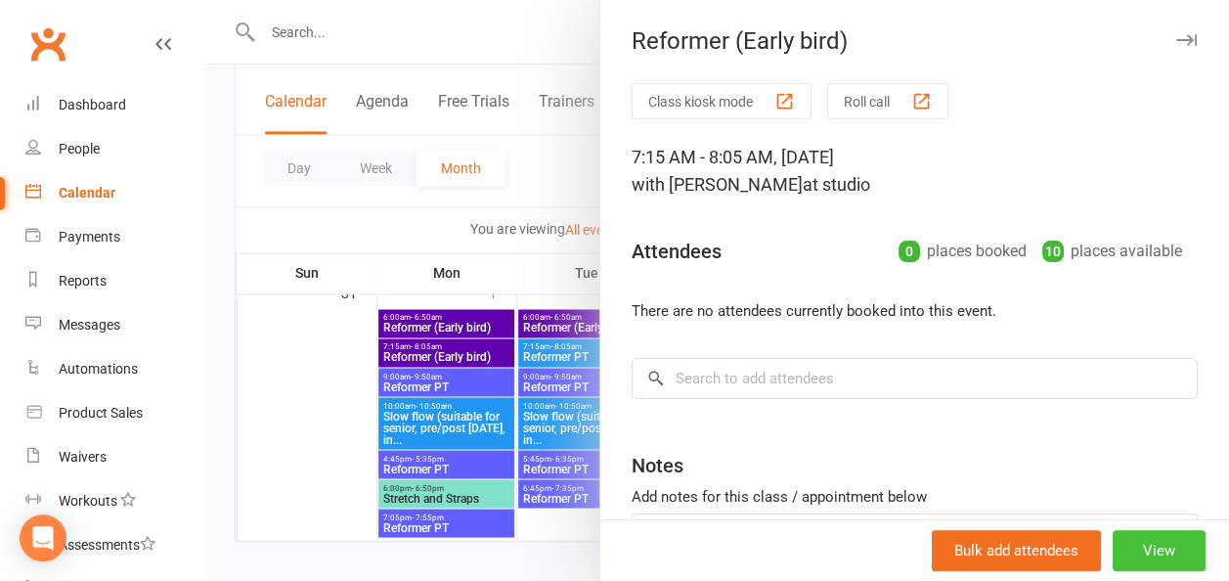
click at [1113, 561] on button "View" at bounding box center [1159, 550] width 93 height 41
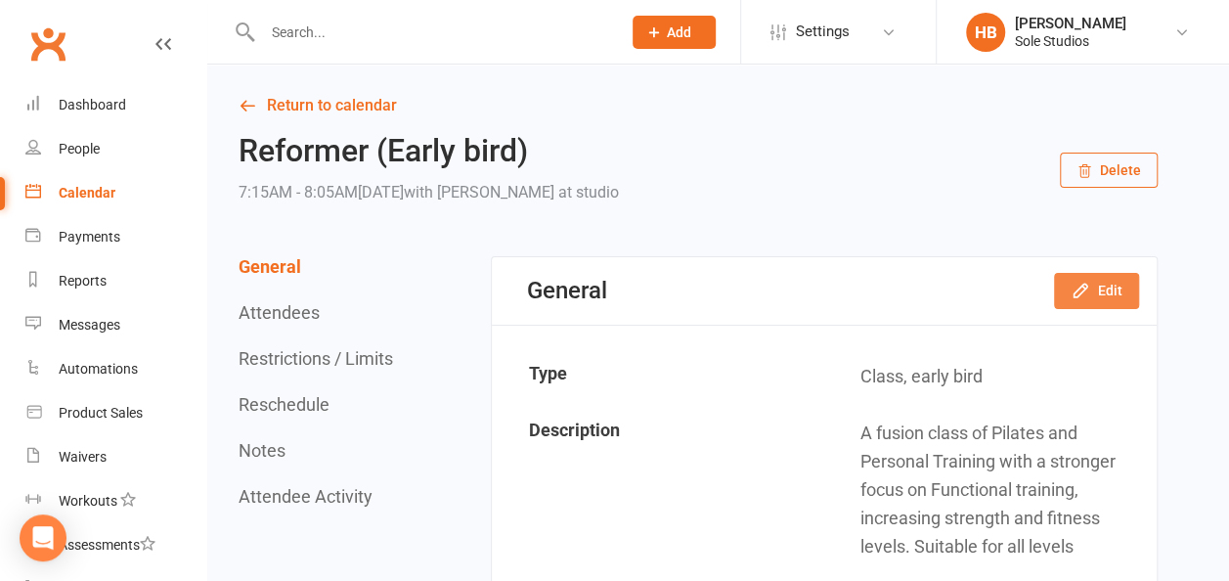
click at [1090, 293] on icon "button" at bounding box center [1081, 291] width 20 height 20
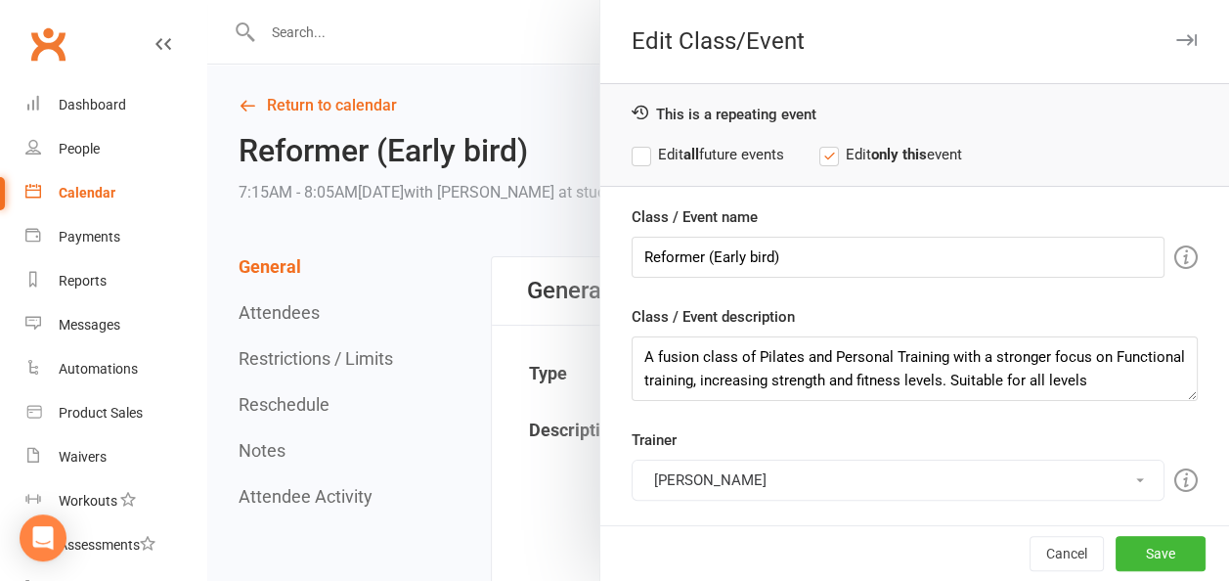
click at [694, 465] on button "[PERSON_NAME]" at bounding box center [898, 480] width 533 height 41
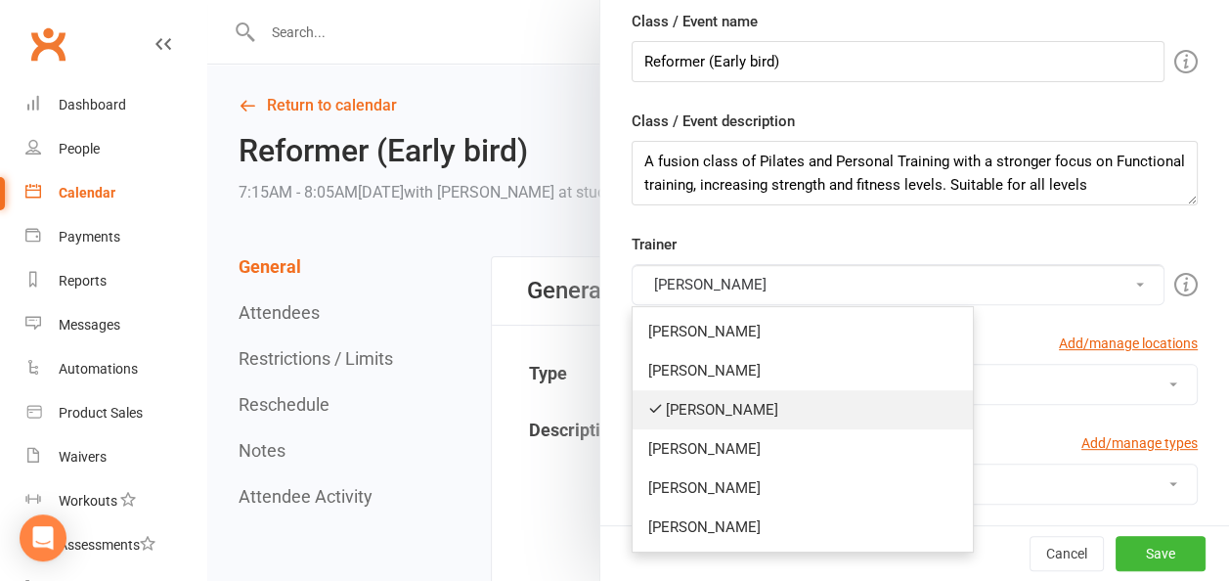
click at [691, 411] on link "[PERSON_NAME]" at bounding box center [803, 409] width 340 height 39
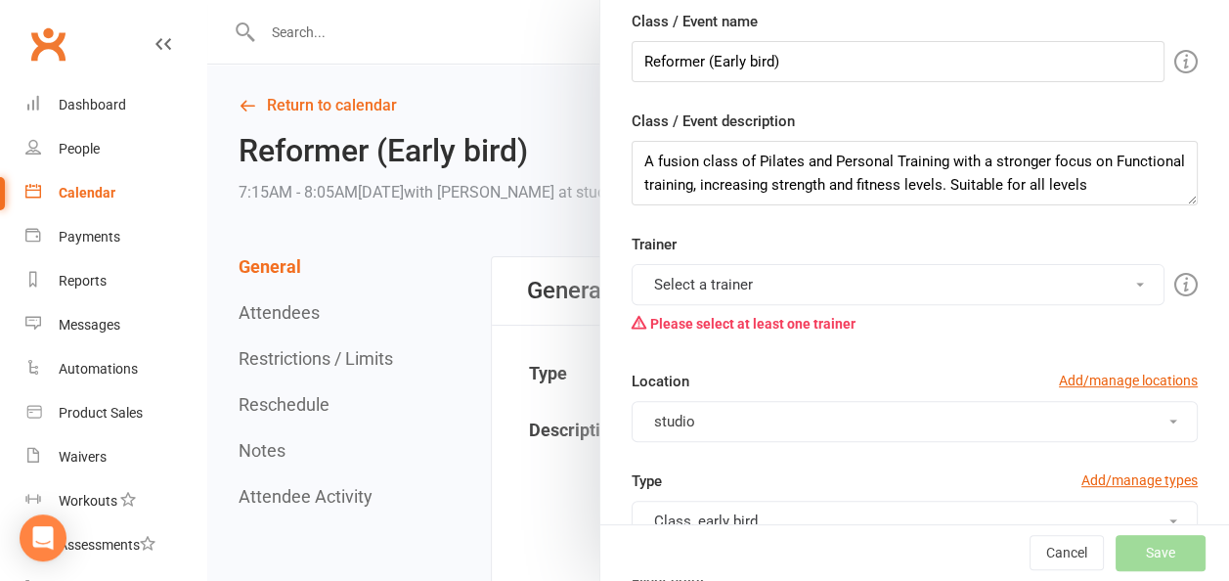
click at [714, 268] on button "Select a trainer" at bounding box center [898, 284] width 533 height 41
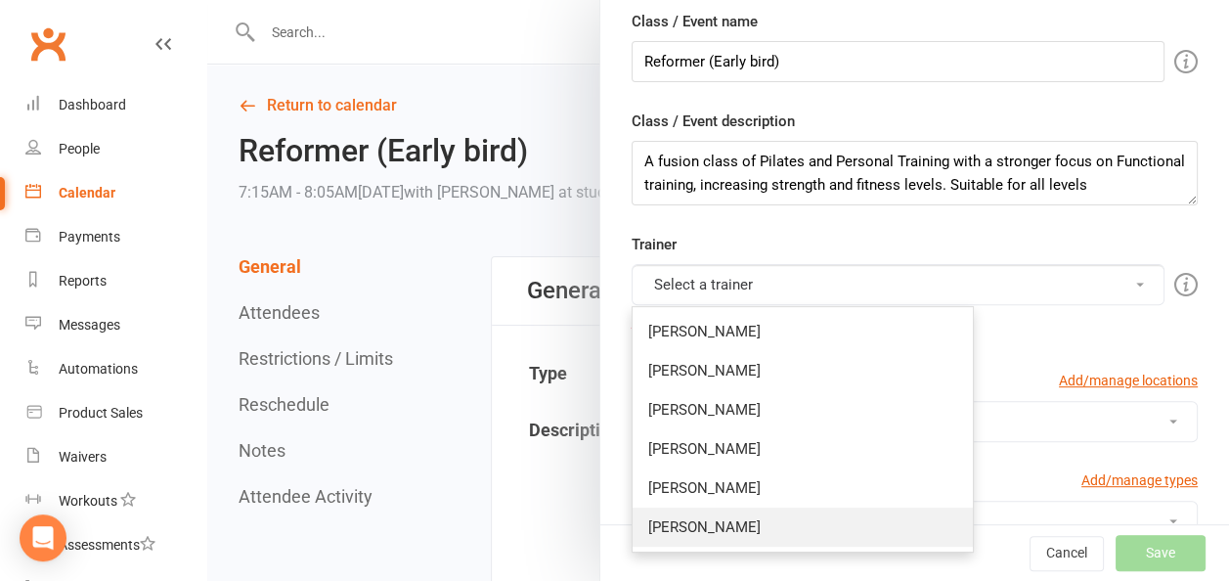
click at [674, 527] on link "[PERSON_NAME]" at bounding box center [803, 527] width 340 height 39
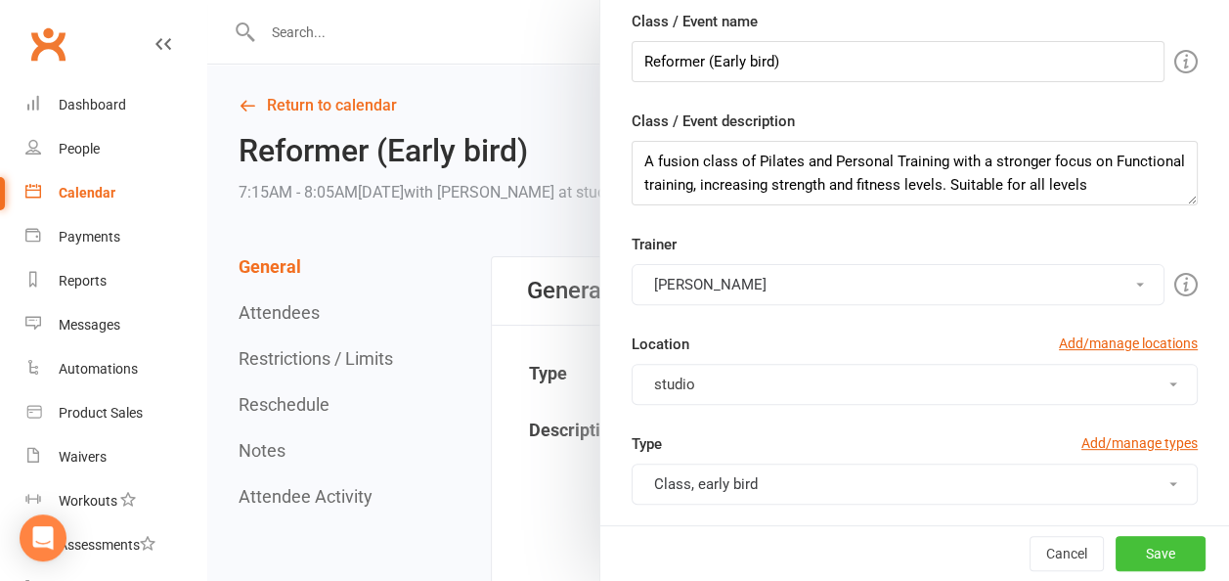
click at [1134, 549] on button "Save" at bounding box center [1161, 553] width 90 height 35
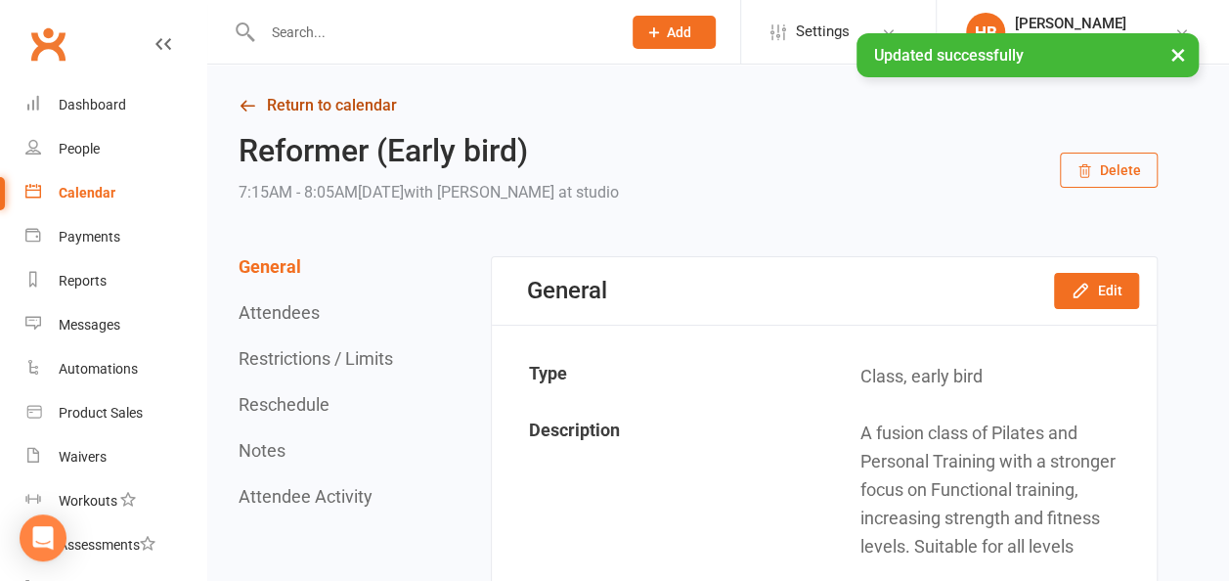
click at [368, 103] on link "Return to calendar" at bounding box center [698, 105] width 919 height 27
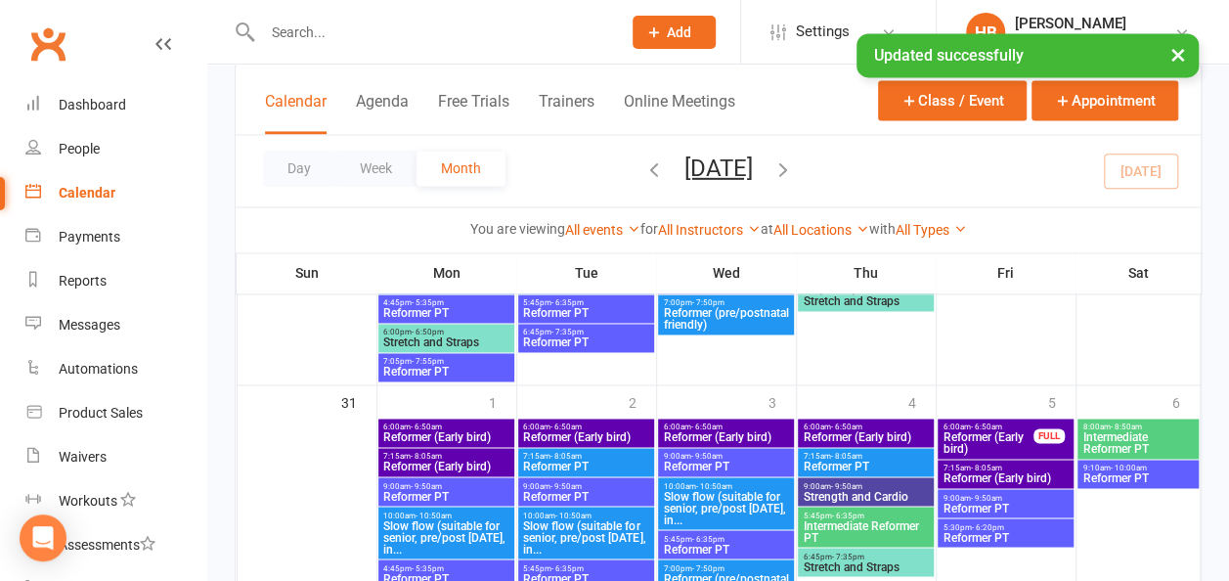
scroll to position [1369, 0]
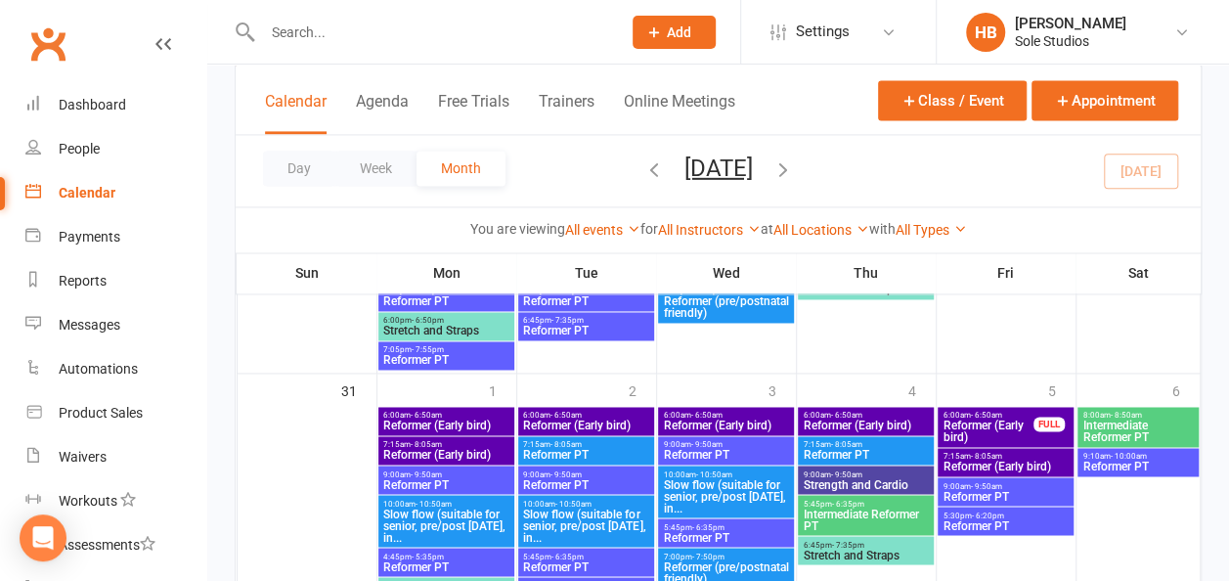
click at [444, 478] on span "Reformer PT" at bounding box center [445, 484] width 127 height 12
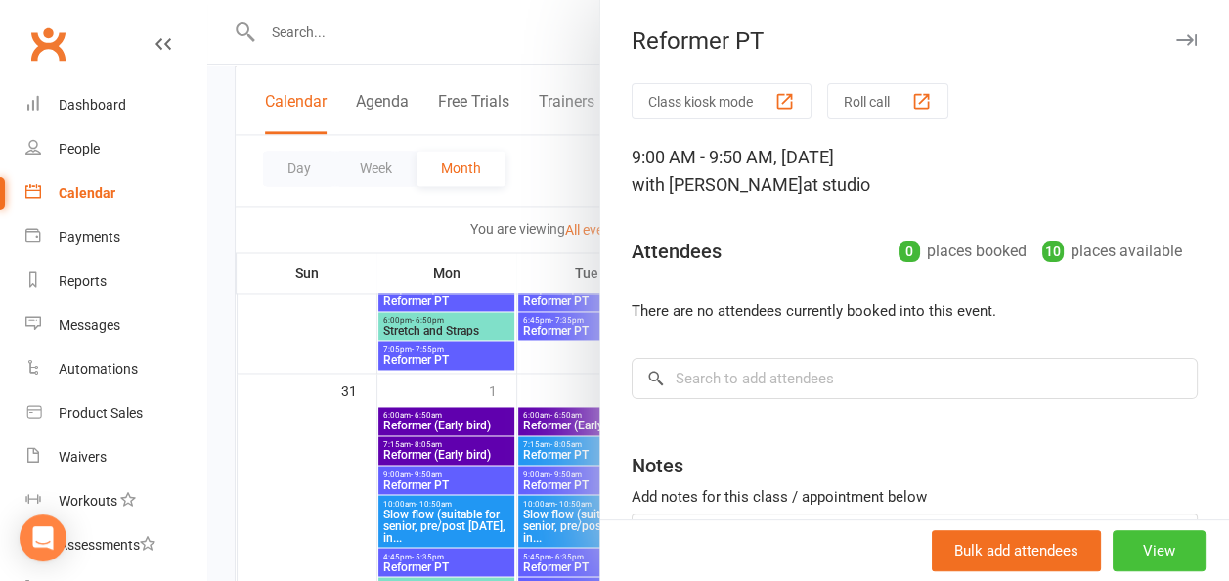
click at [1146, 552] on button "View" at bounding box center [1159, 550] width 93 height 41
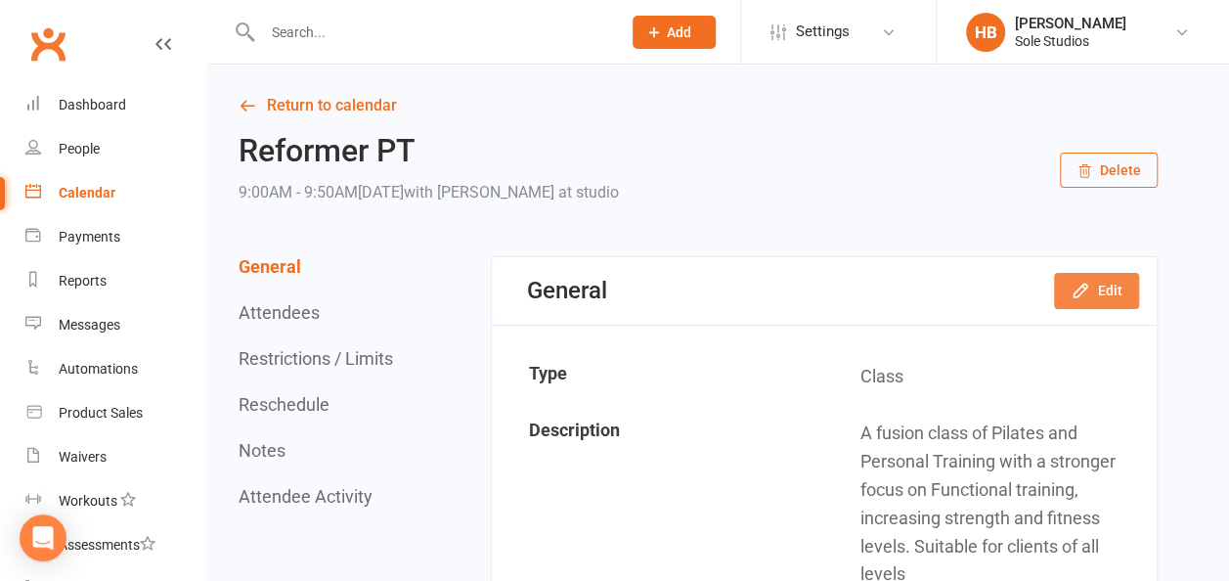
click at [1076, 289] on icon "button" at bounding box center [1081, 291] width 20 height 20
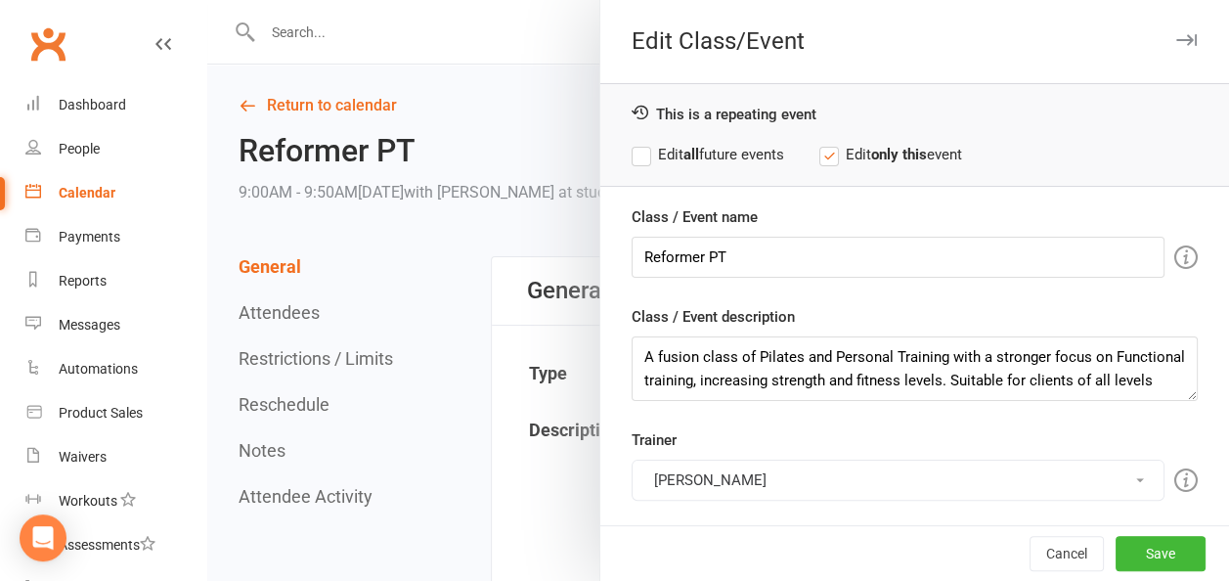
click at [724, 481] on button "[PERSON_NAME]" at bounding box center [898, 480] width 533 height 41
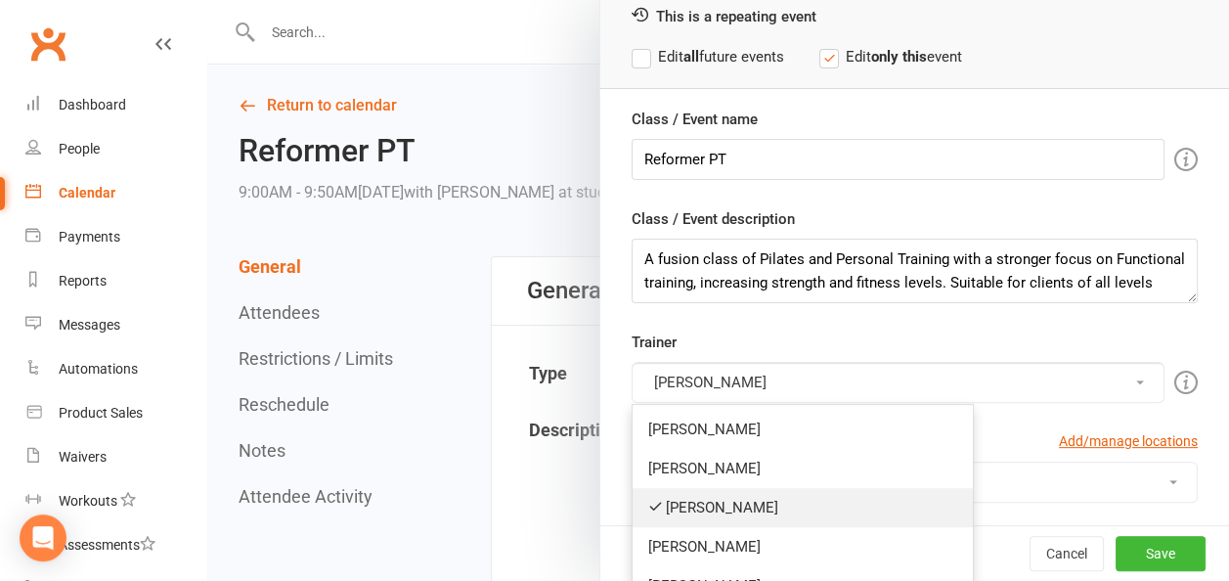
click at [701, 494] on link "[PERSON_NAME]" at bounding box center [803, 507] width 340 height 39
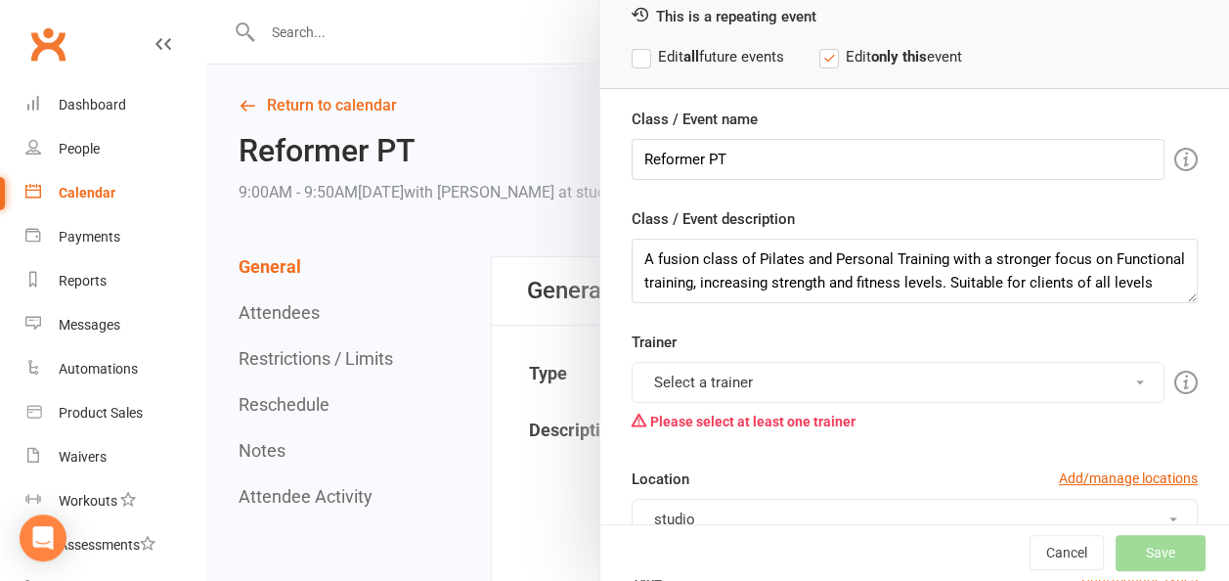
click at [710, 379] on button "Select a trainer" at bounding box center [898, 382] width 533 height 41
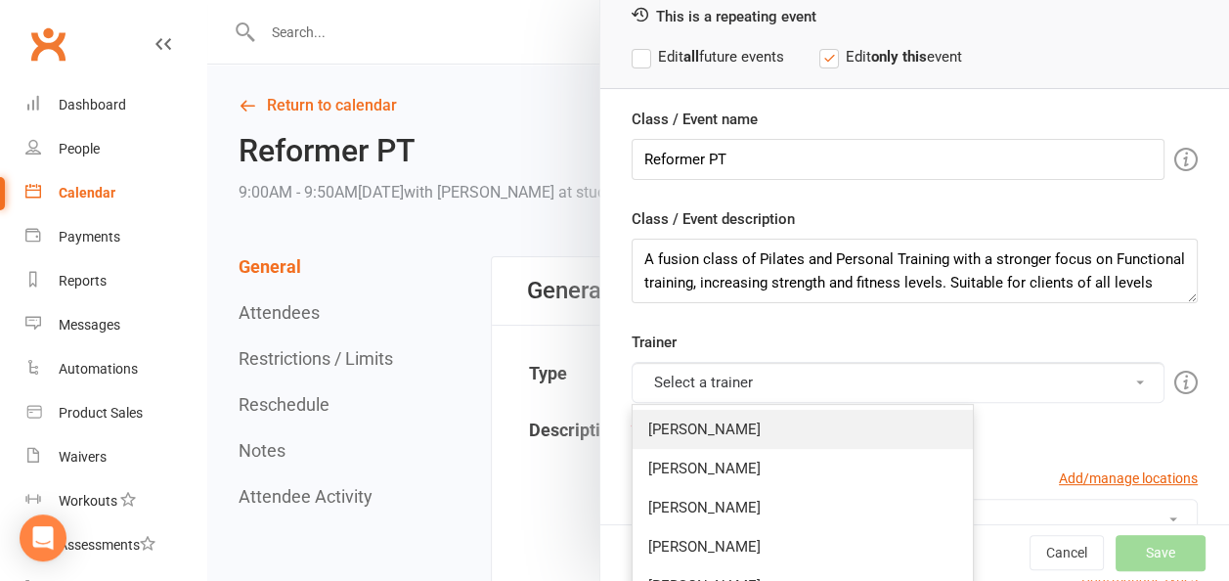
click at [672, 426] on link "[PERSON_NAME]" at bounding box center [803, 429] width 340 height 39
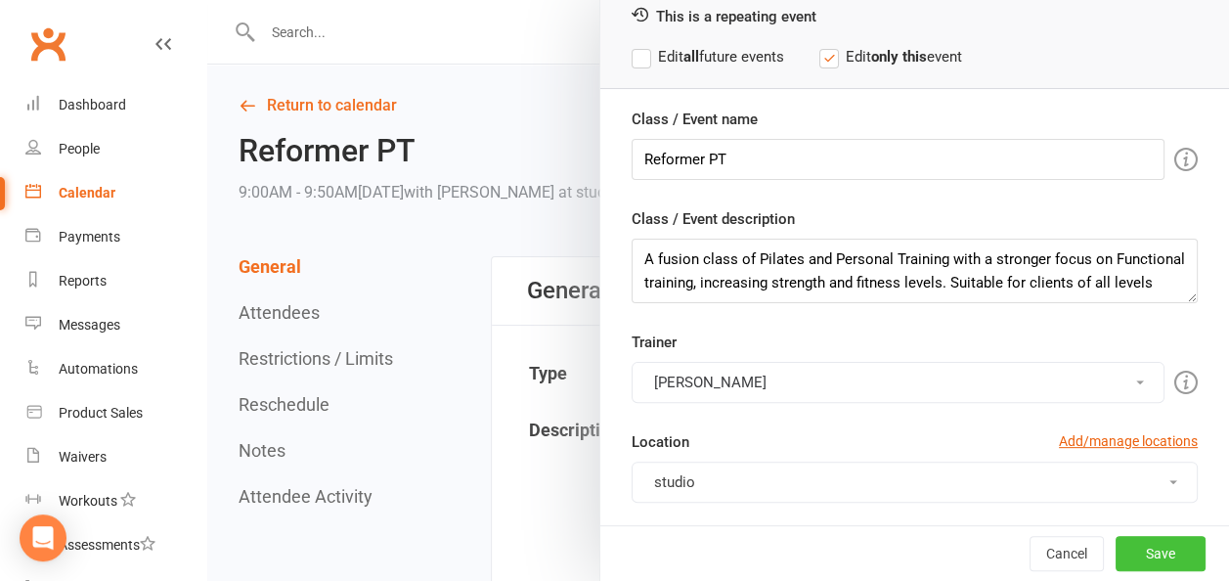
click at [1147, 551] on button "Save" at bounding box center [1161, 553] width 90 height 35
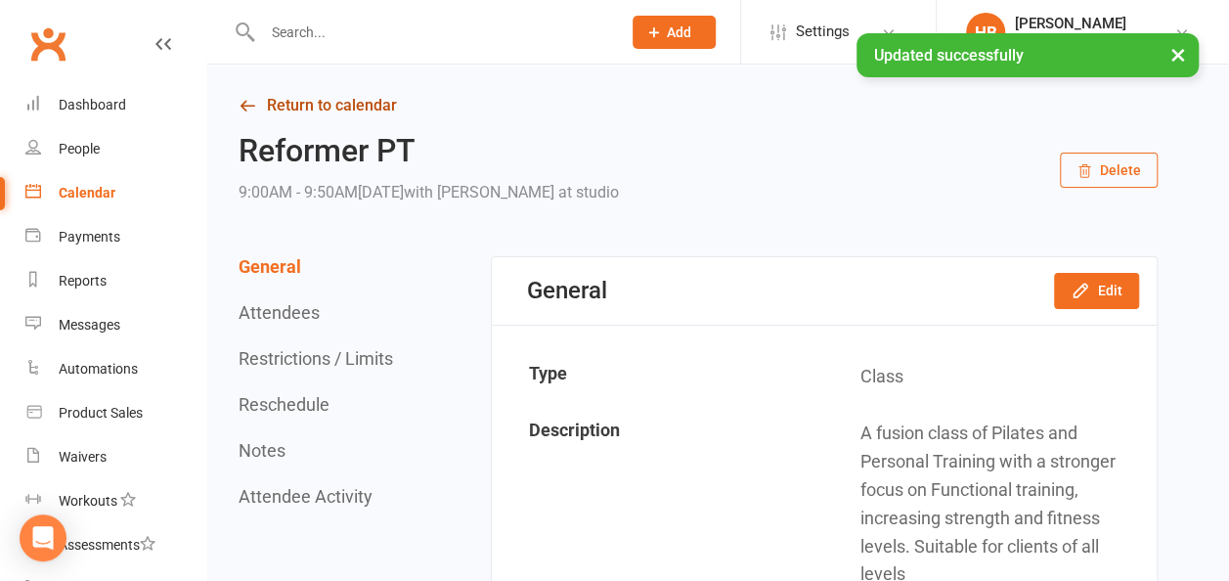
click at [352, 100] on link "Return to calendar" at bounding box center [698, 105] width 919 height 27
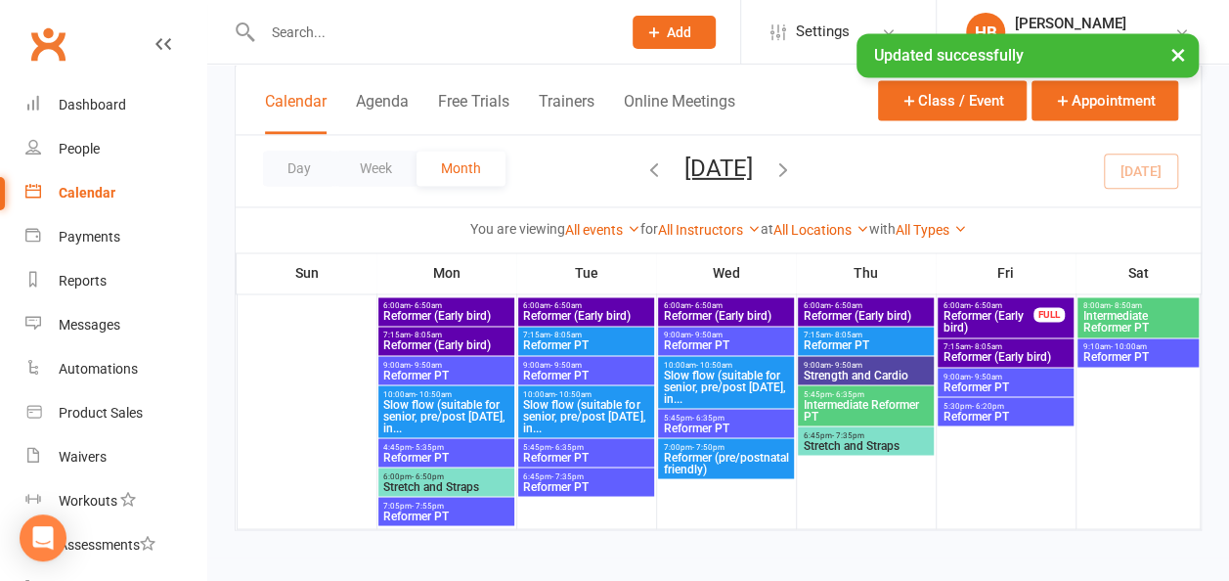
scroll to position [1481, 0]
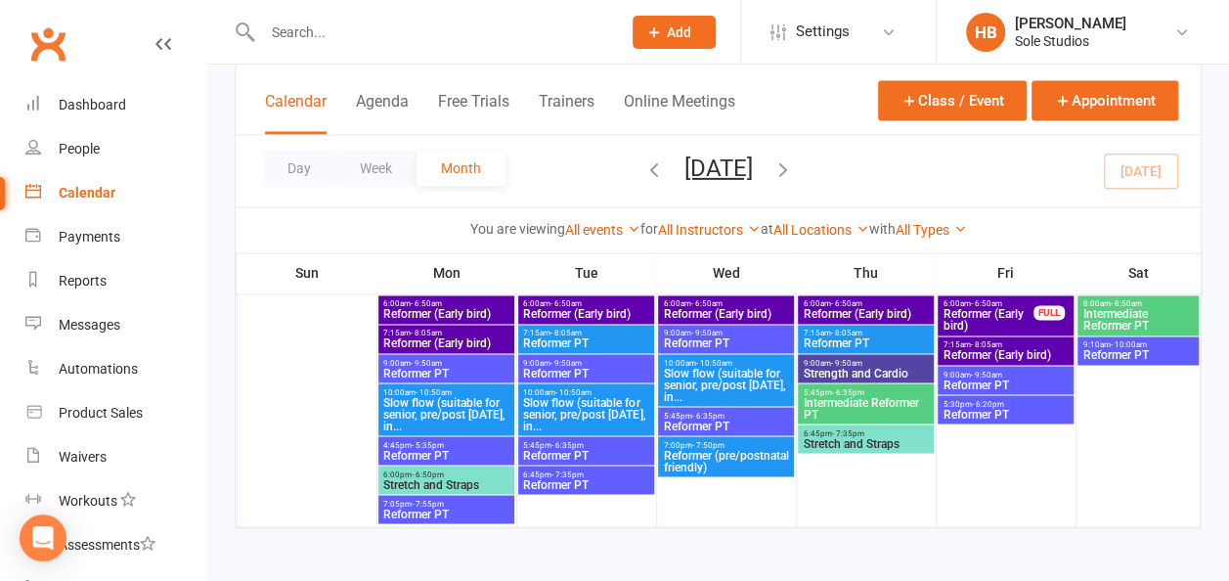
click at [434, 397] on span "Slow flow (suitable for senior, pre/post [DATE], in..." at bounding box center [445, 413] width 127 height 35
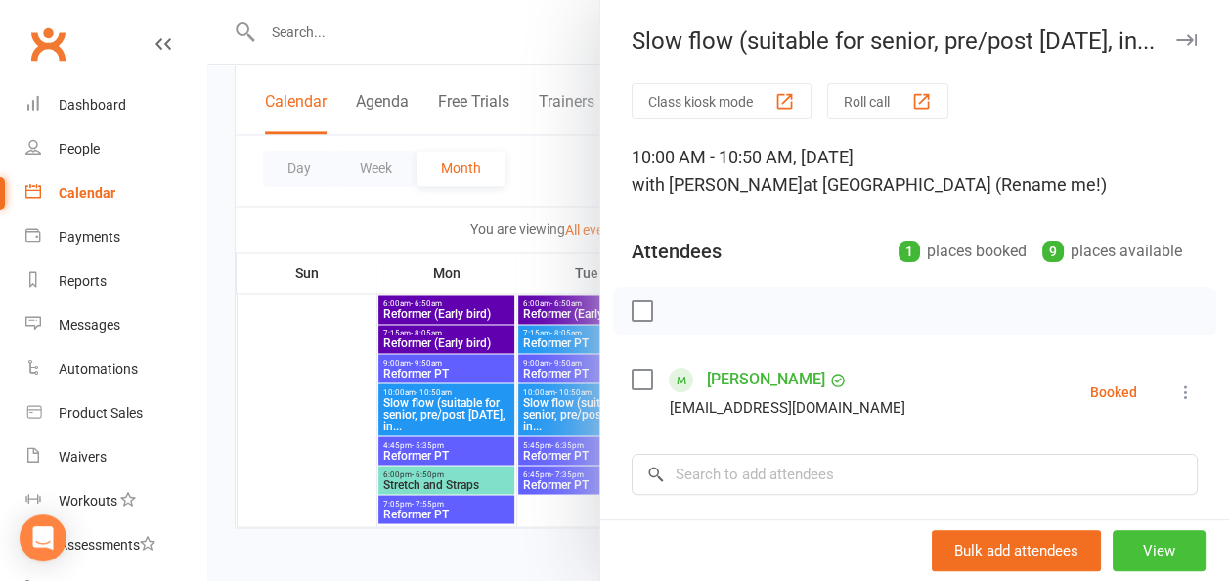
click at [1124, 565] on button "View" at bounding box center [1159, 550] width 93 height 41
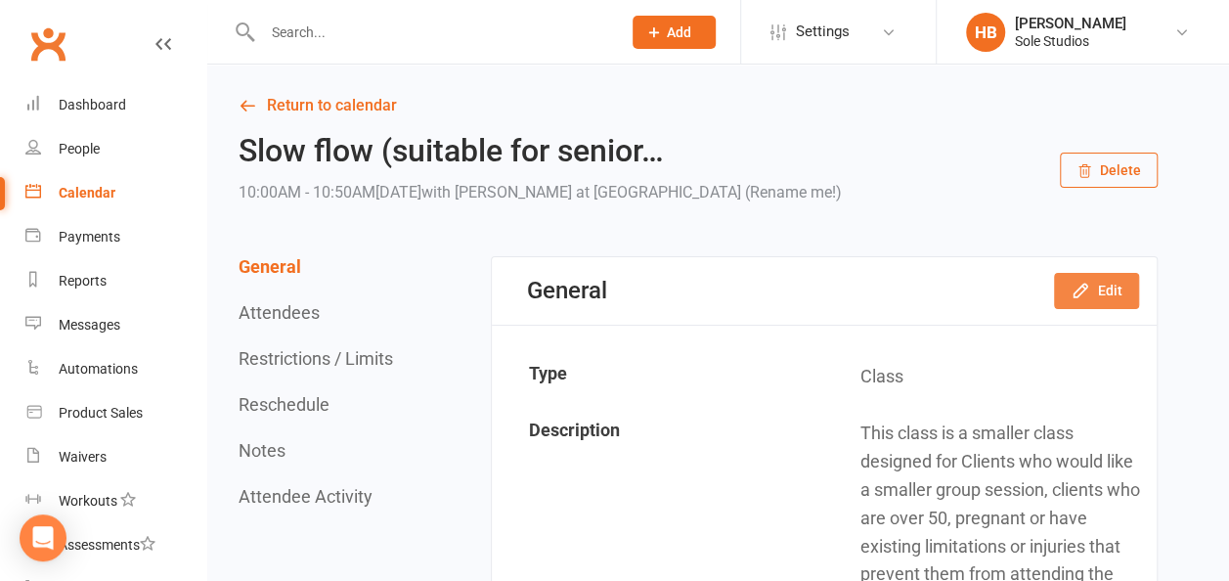
click at [1091, 293] on button "Edit" at bounding box center [1096, 290] width 85 height 35
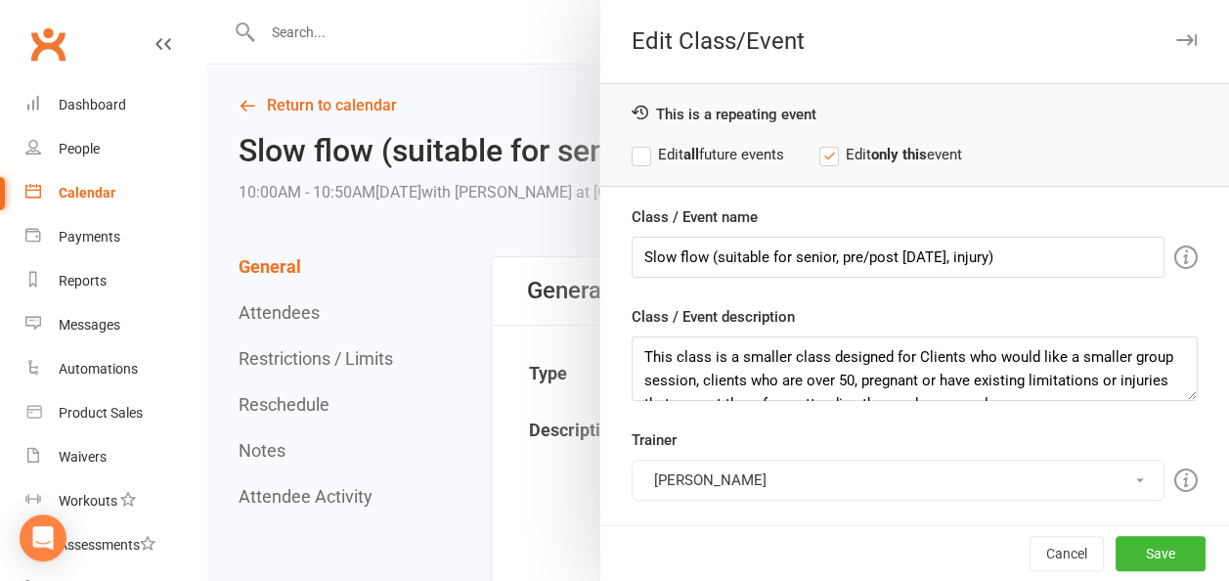
click at [751, 481] on button "[PERSON_NAME]" at bounding box center [898, 480] width 533 height 41
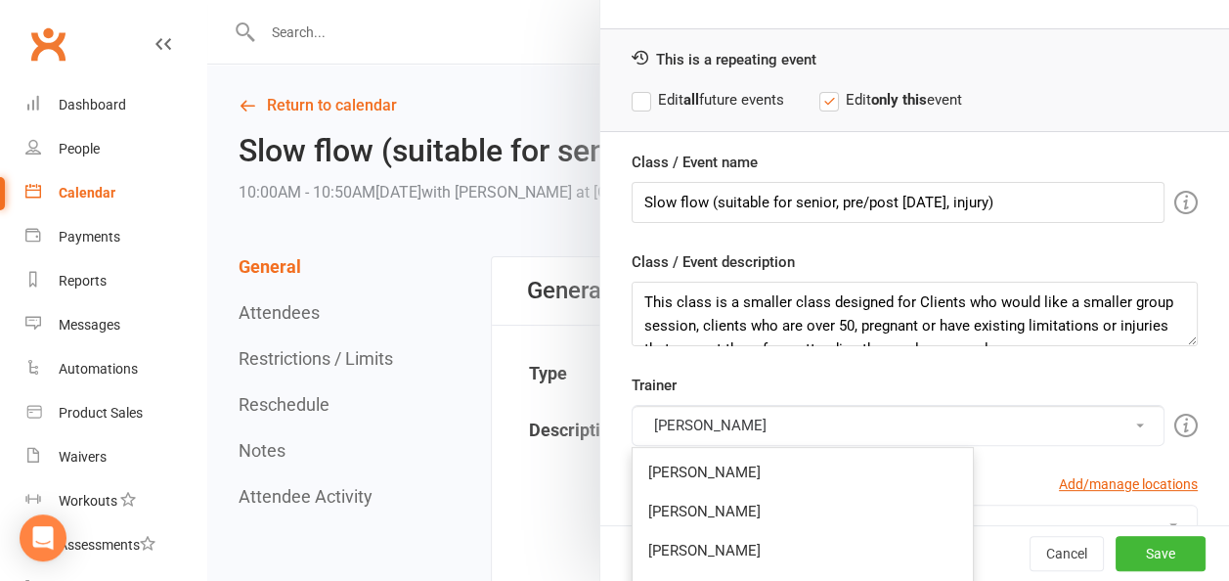
scroll to position [98, 0]
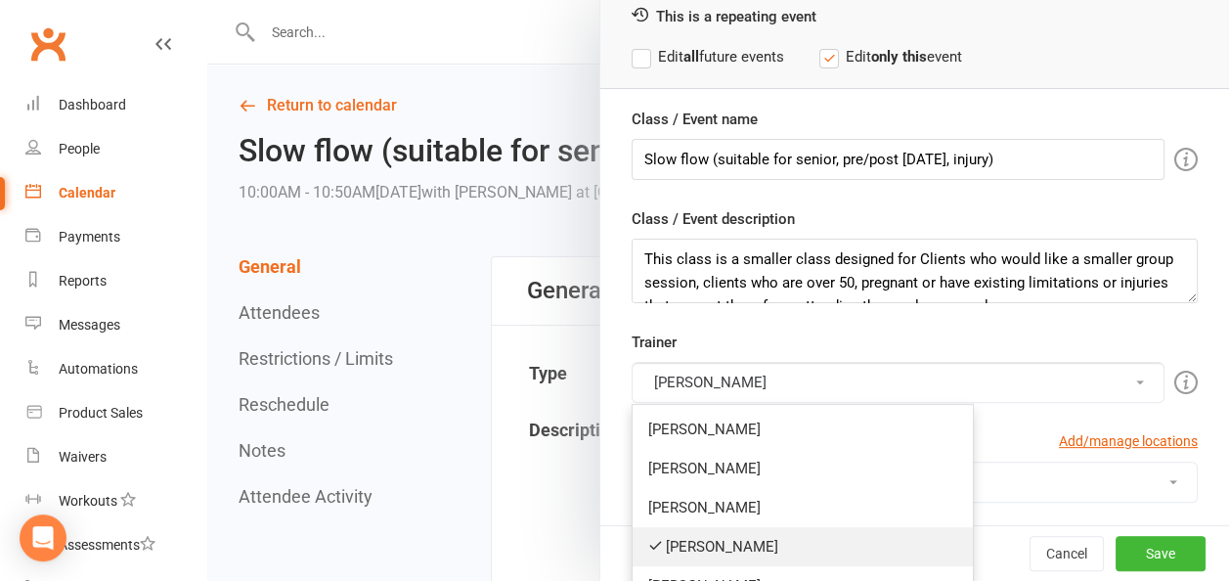
click at [708, 534] on link "[PERSON_NAME]" at bounding box center [803, 546] width 340 height 39
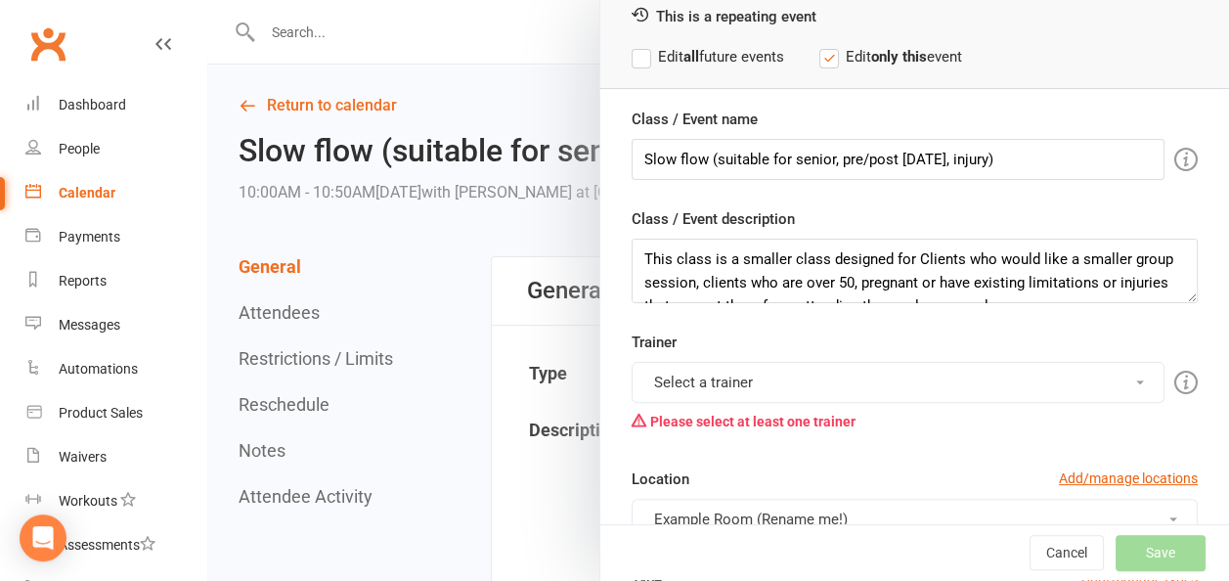
click at [704, 366] on button "Select a trainer" at bounding box center [898, 382] width 533 height 41
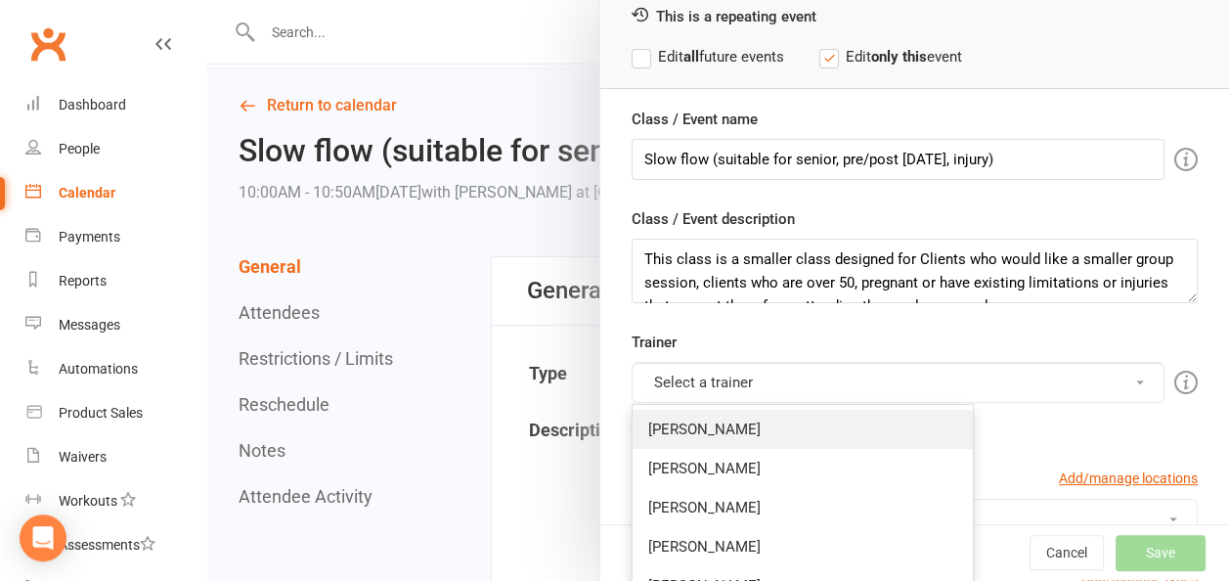
click at [675, 422] on link "[PERSON_NAME]" at bounding box center [803, 429] width 340 height 39
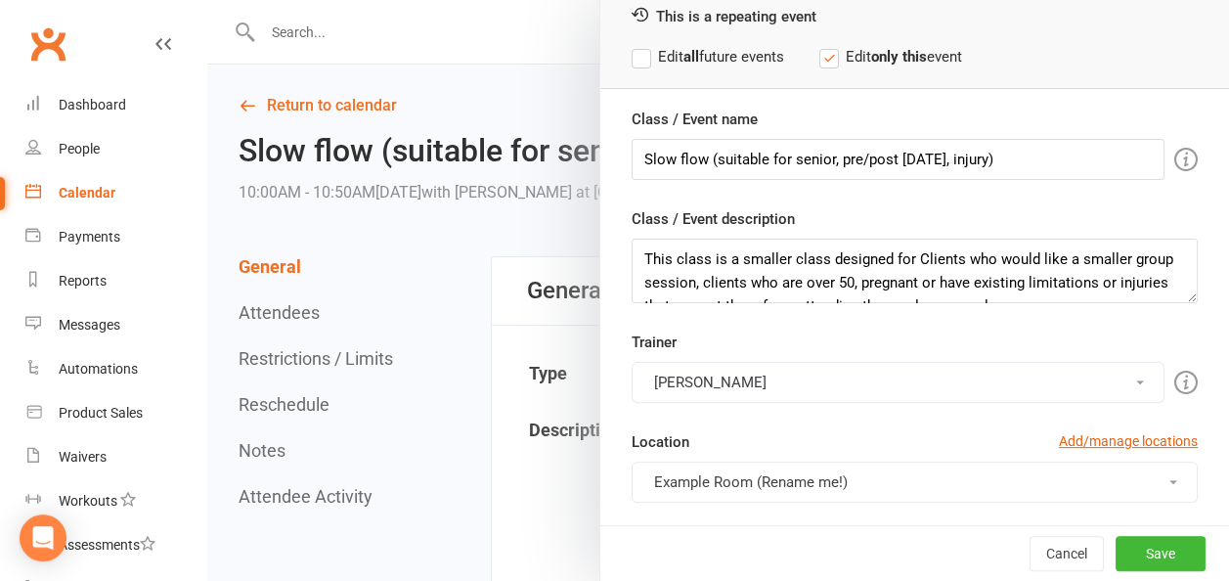
click at [878, 481] on button "Example Room (Rename me!)" at bounding box center [915, 482] width 566 height 41
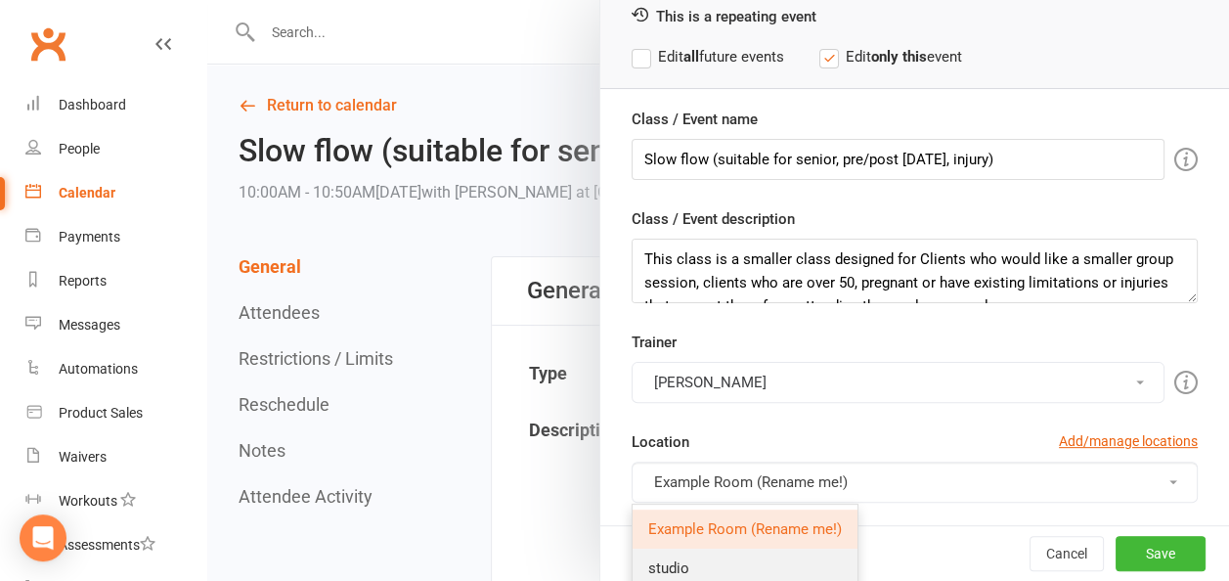
click at [663, 559] on span "studio" at bounding box center [668, 568] width 41 height 18
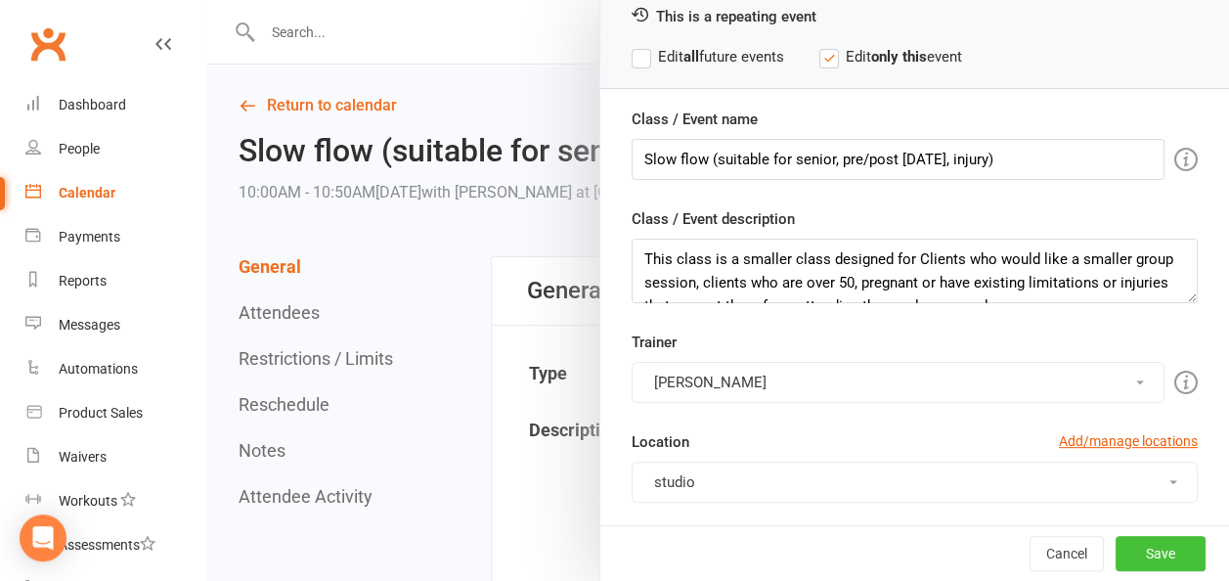
click at [1131, 553] on button "Save" at bounding box center [1161, 553] width 90 height 35
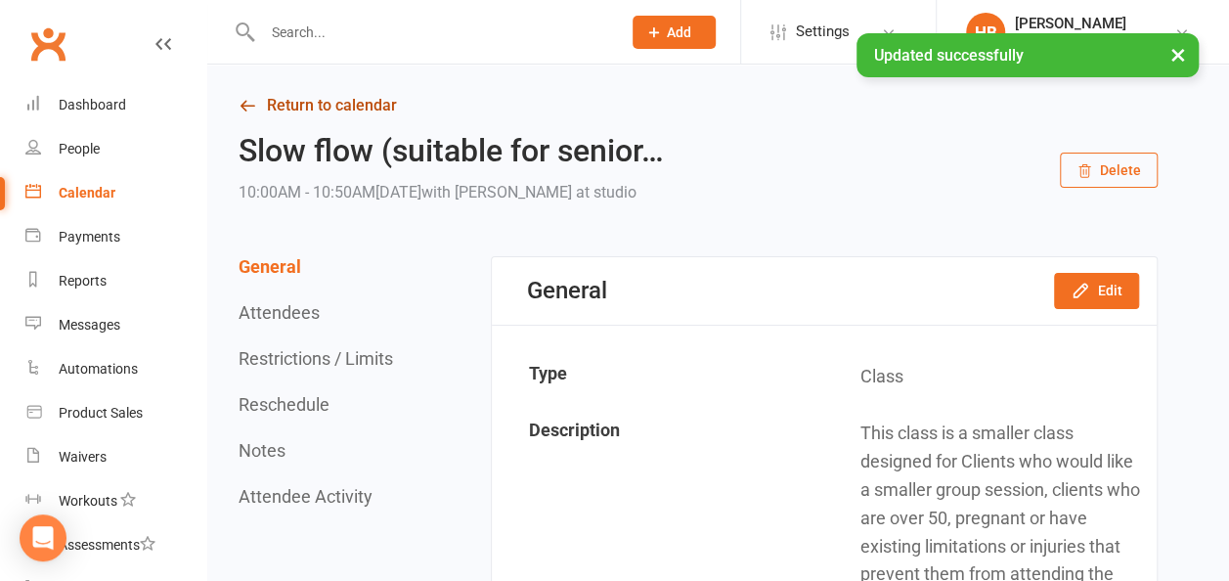
click at [278, 108] on link "Return to calendar" at bounding box center [698, 105] width 919 height 27
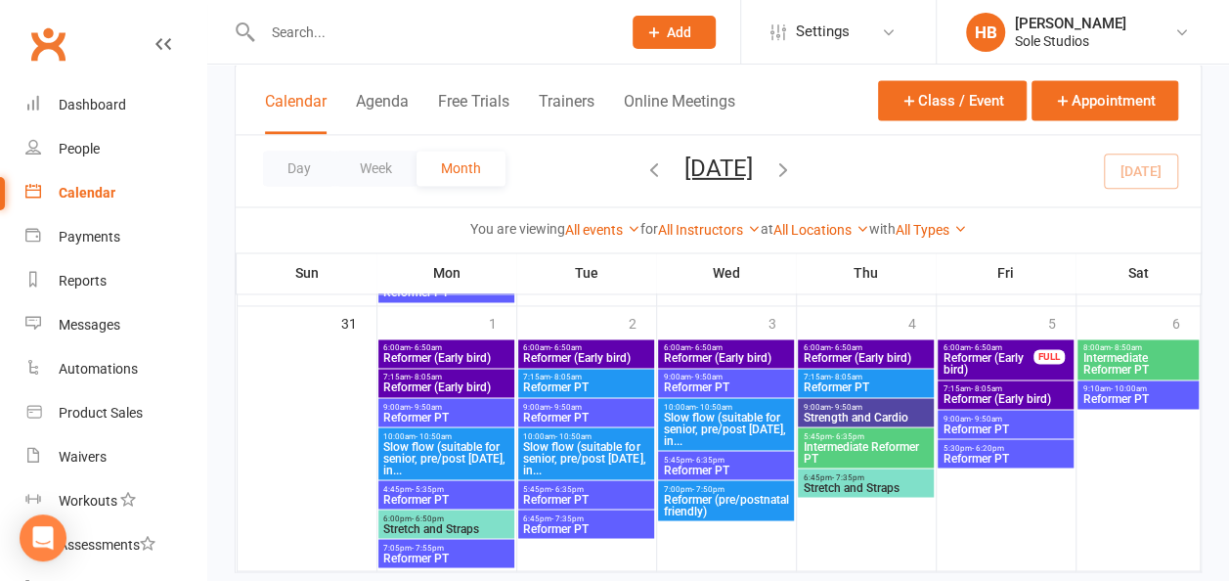
scroll to position [1467, 0]
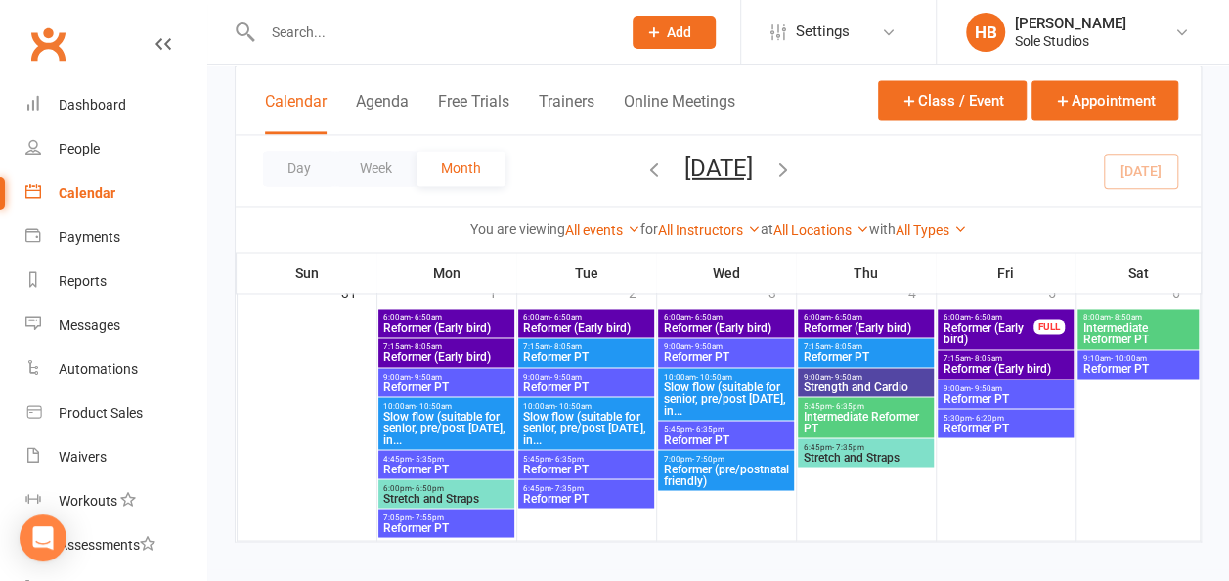
click at [573, 322] on span "Reformer (Early bird)" at bounding box center [585, 328] width 127 height 12
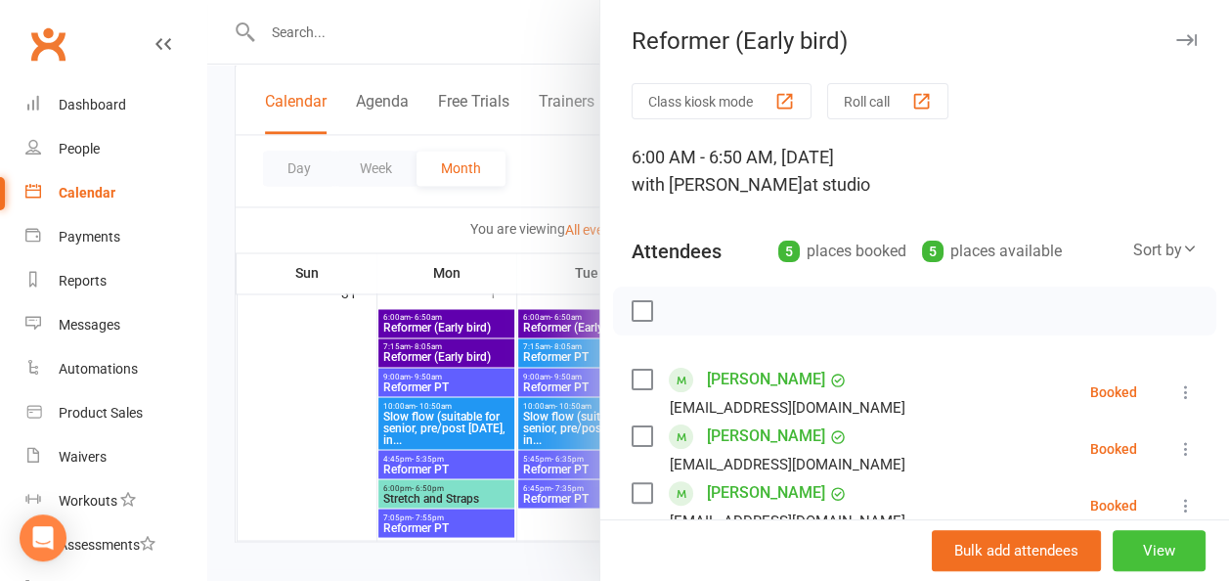
click at [1136, 553] on button "View" at bounding box center [1159, 550] width 93 height 41
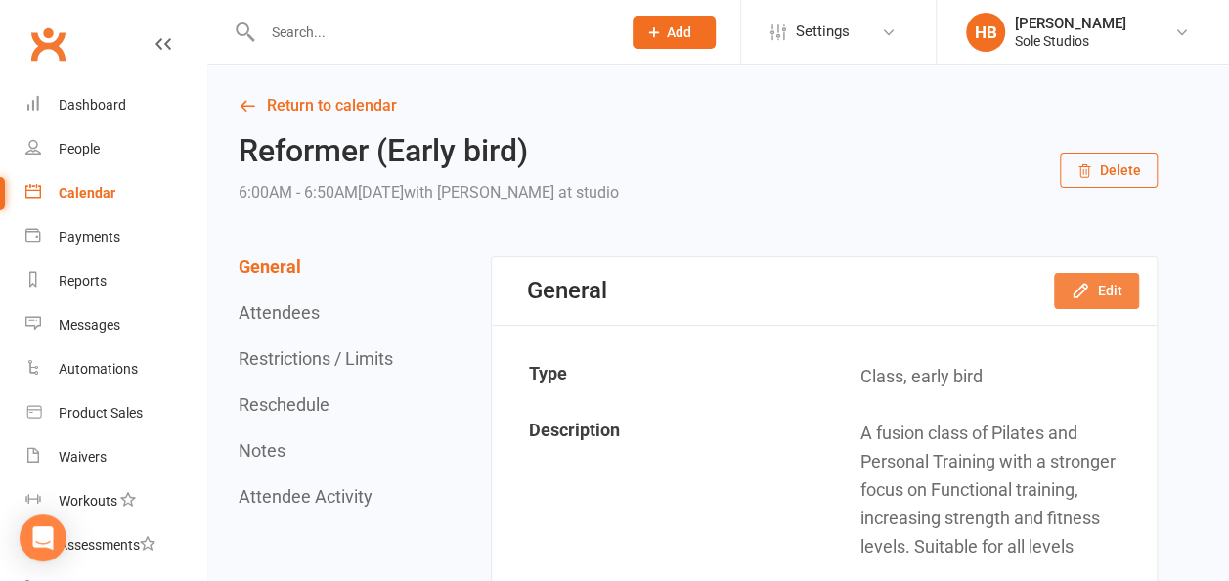
click at [1109, 287] on button "Edit" at bounding box center [1096, 290] width 85 height 35
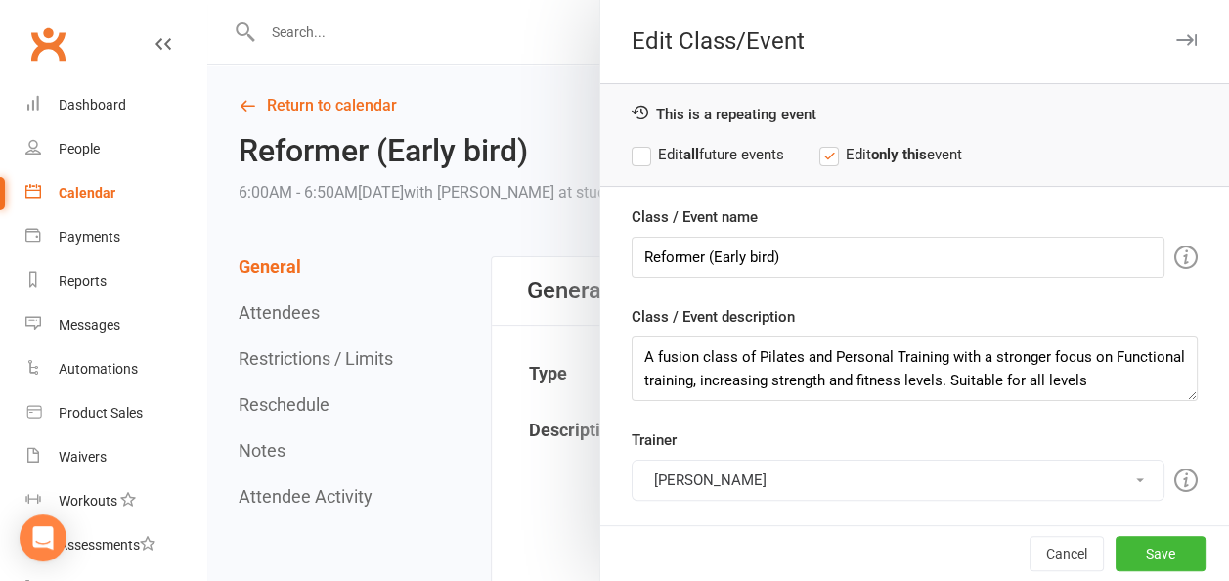
click at [724, 474] on button "[PERSON_NAME]" at bounding box center [898, 480] width 533 height 41
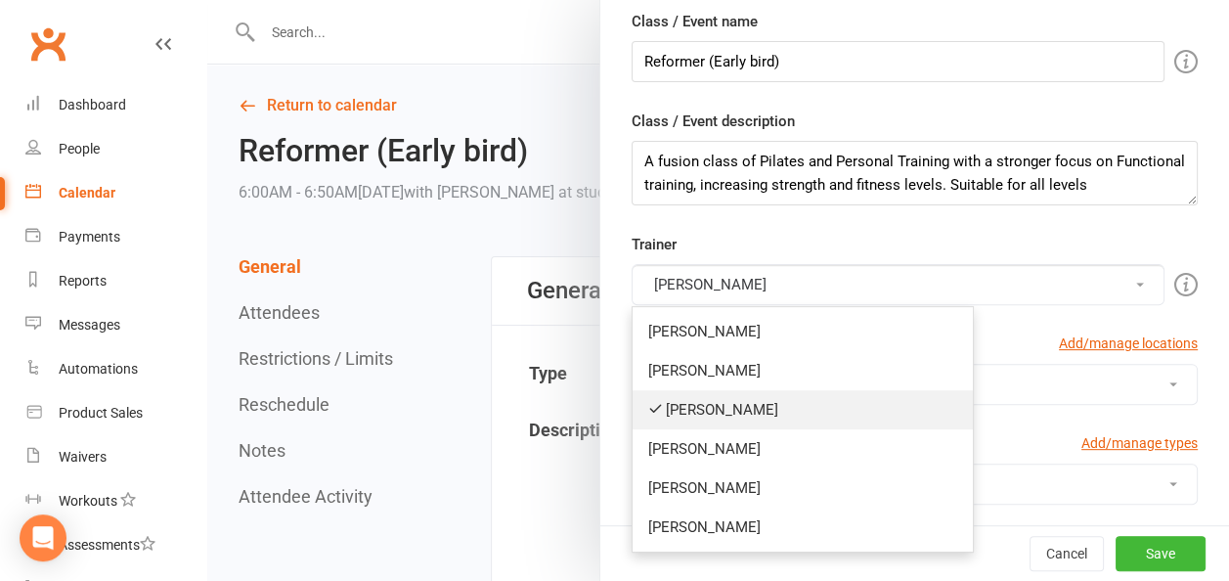
click at [721, 393] on link "[PERSON_NAME]" at bounding box center [803, 409] width 340 height 39
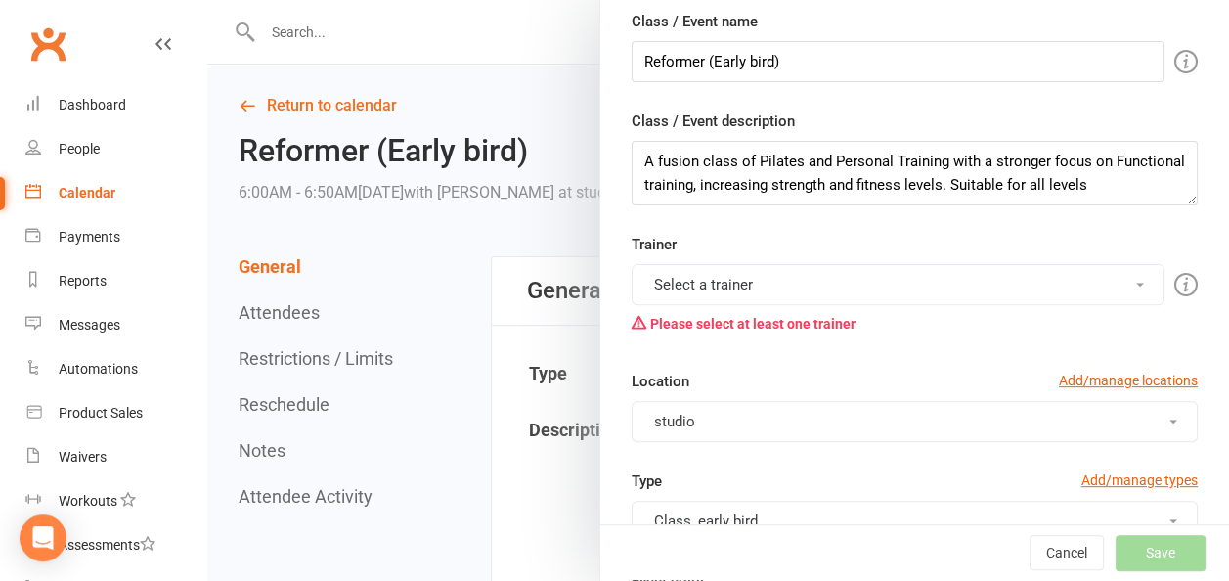
click at [716, 276] on button "Select a trainer" at bounding box center [898, 284] width 533 height 41
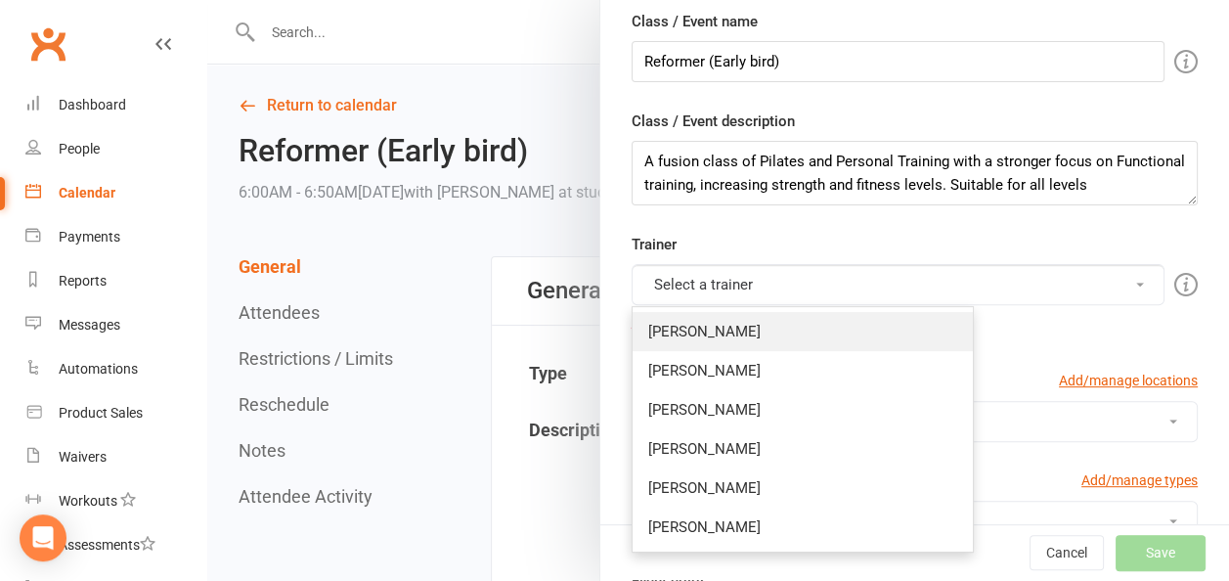
click at [670, 329] on link "[PERSON_NAME]" at bounding box center [803, 331] width 340 height 39
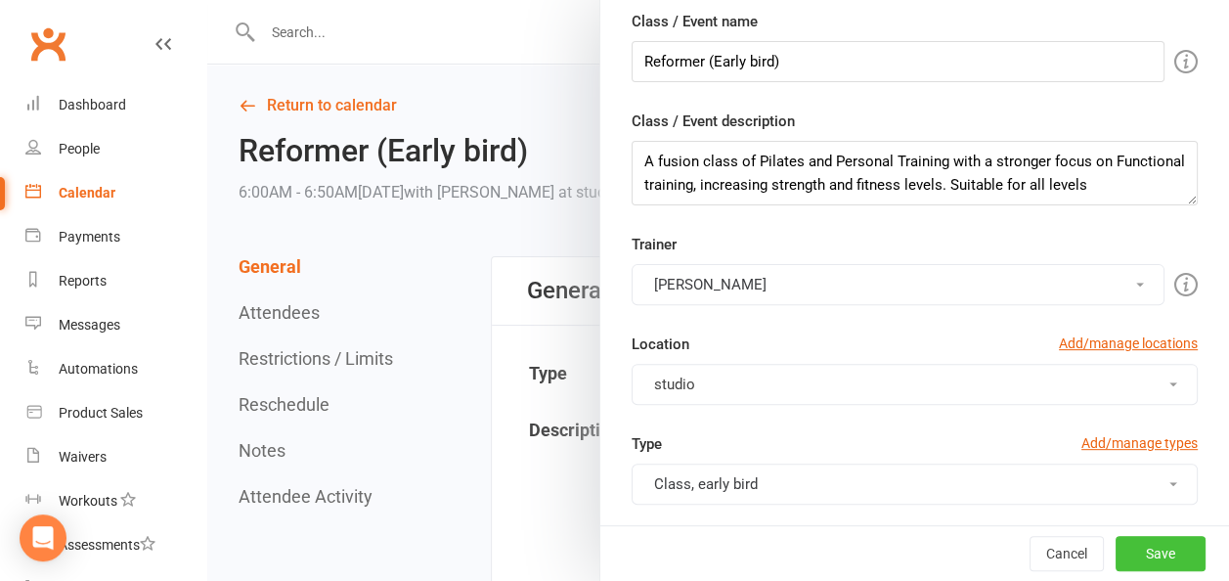
click at [1151, 548] on button "Save" at bounding box center [1161, 553] width 90 height 35
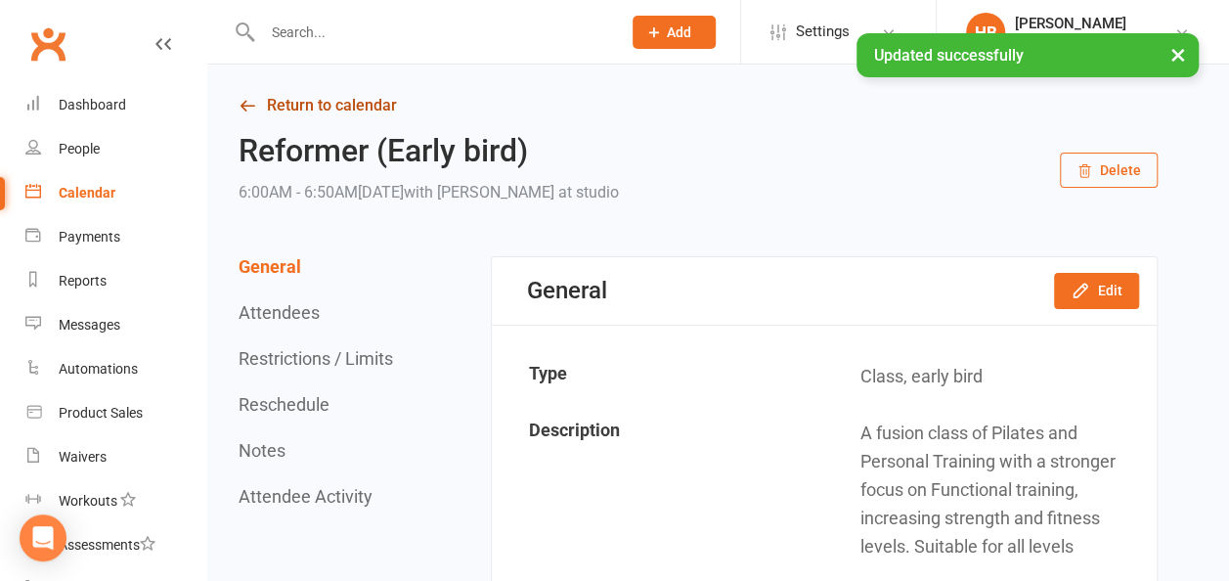
click at [324, 100] on link "Return to calendar" at bounding box center [698, 105] width 919 height 27
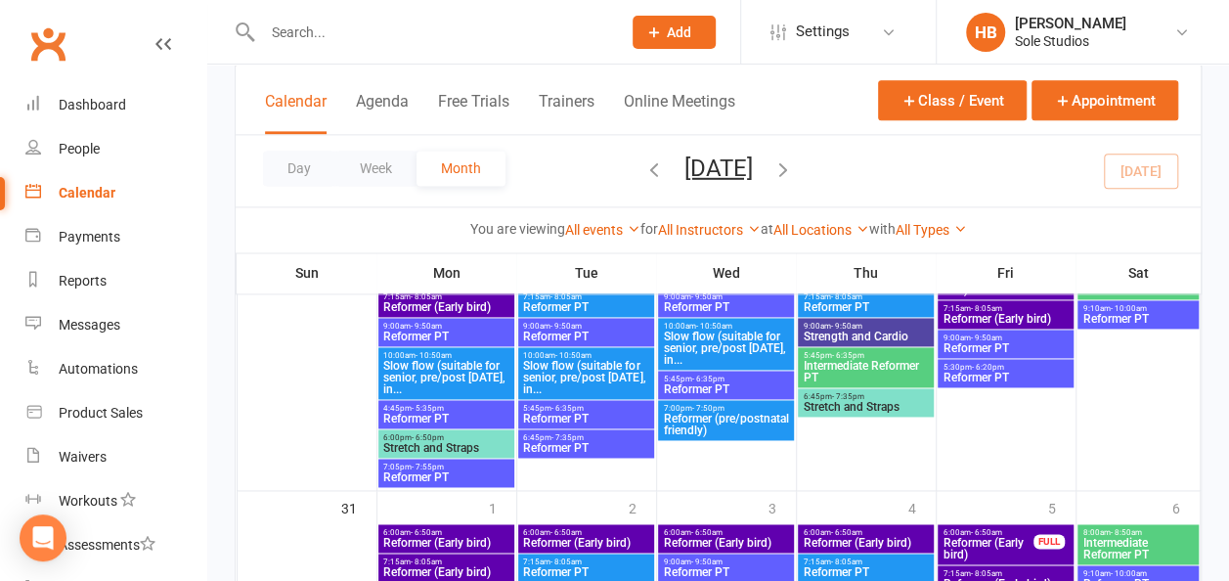
scroll to position [1369, 0]
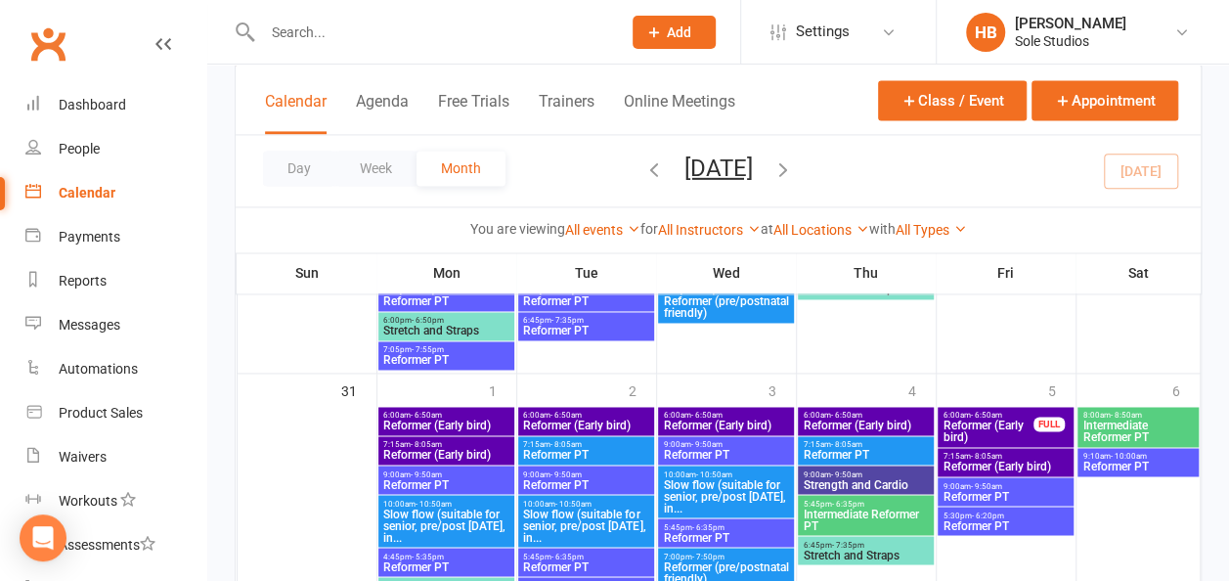
click at [578, 446] on span "- 8:05am" at bounding box center [566, 444] width 31 height 9
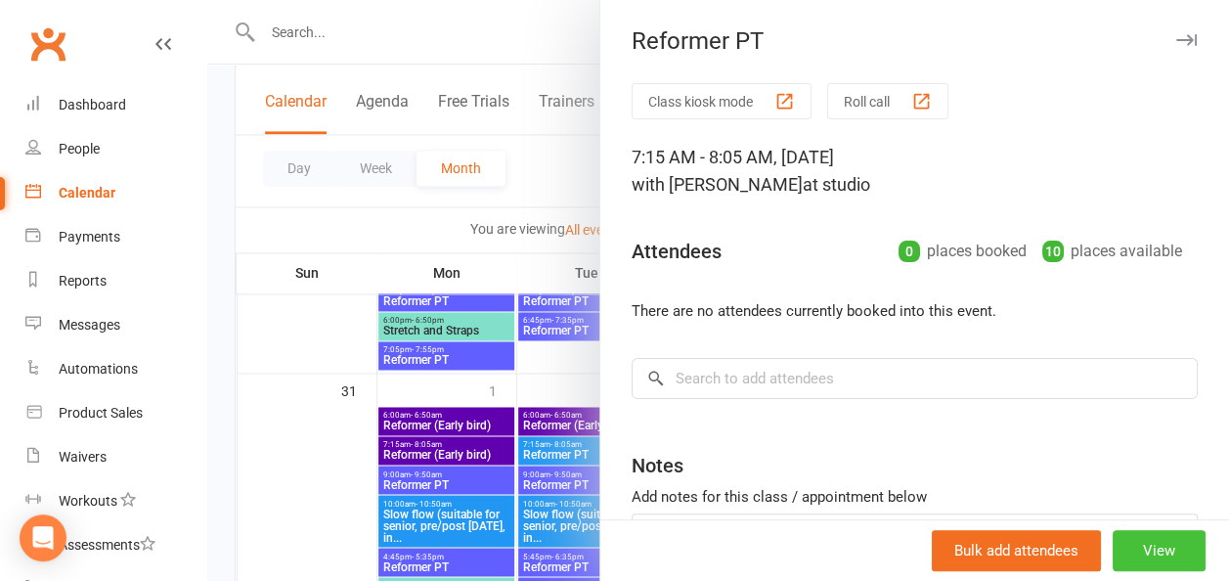
click at [1115, 551] on button "View" at bounding box center [1159, 550] width 93 height 41
click at [1115, 551] on div "Bulk add attendees View" at bounding box center [914, 550] width 629 height 62
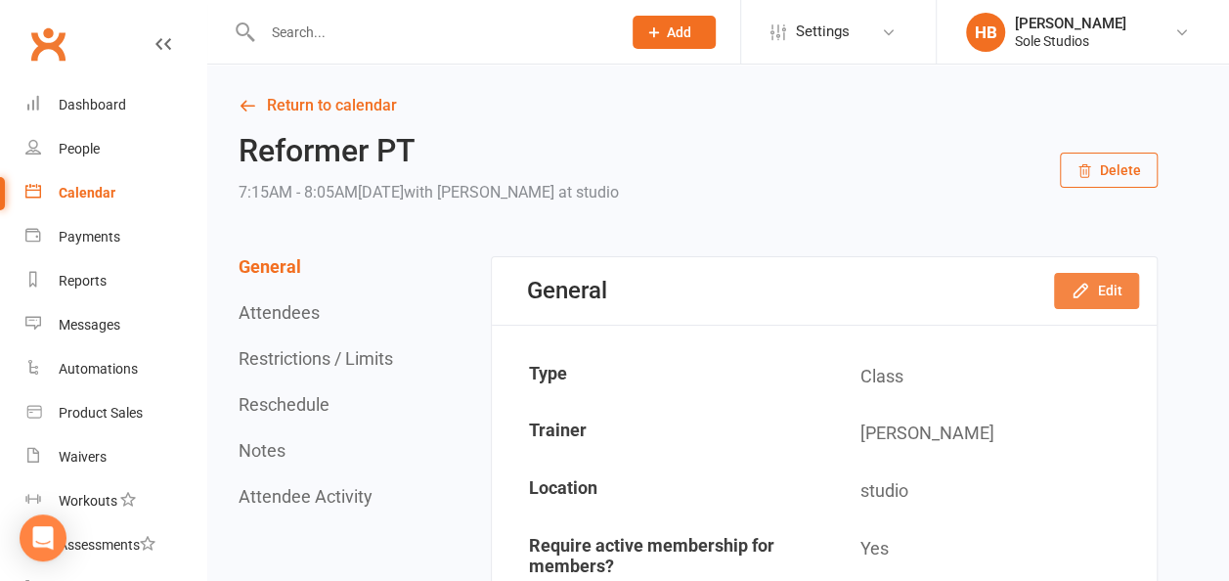
click at [1133, 293] on button "Edit" at bounding box center [1096, 290] width 85 height 35
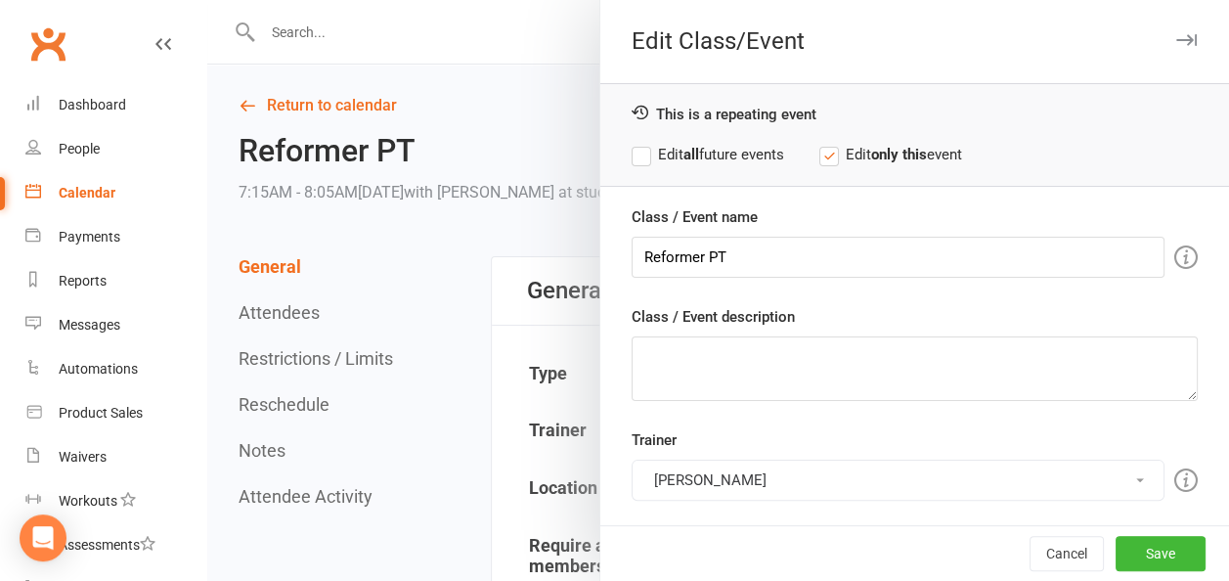
click at [674, 474] on button "[PERSON_NAME]" at bounding box center [898, 480] width 533 height 41
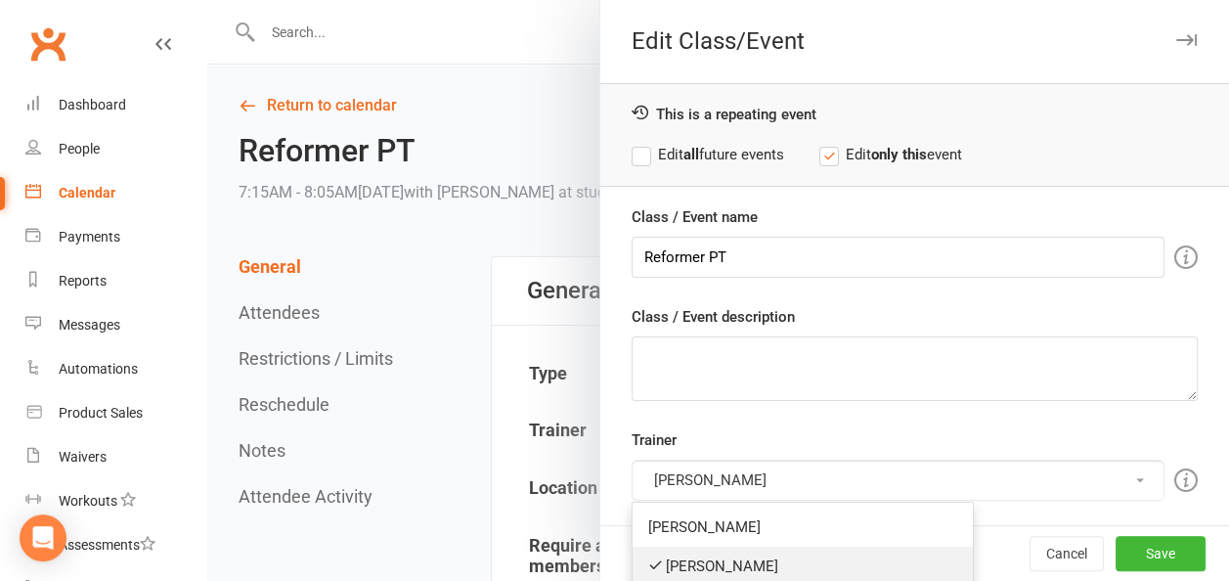
click at [688, 555] on link "[PERSON_NAME]" at bounding box center [803, 566] width 340 height 39
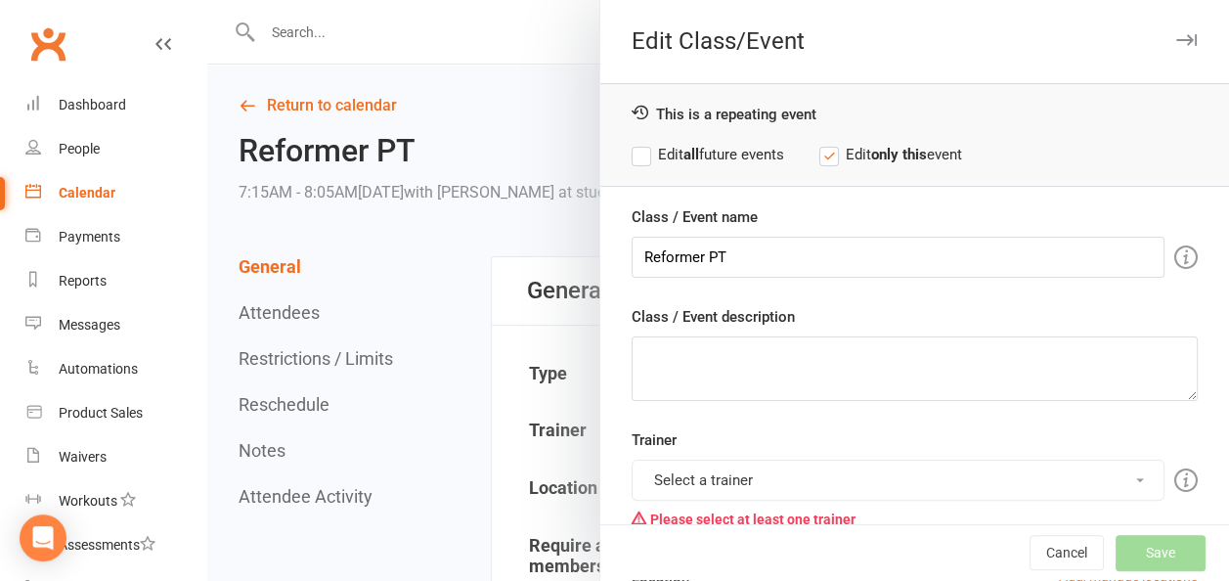
click at [694, 470] on button "Select a trainer" at bounding box center [898, 480] width 533 height 41
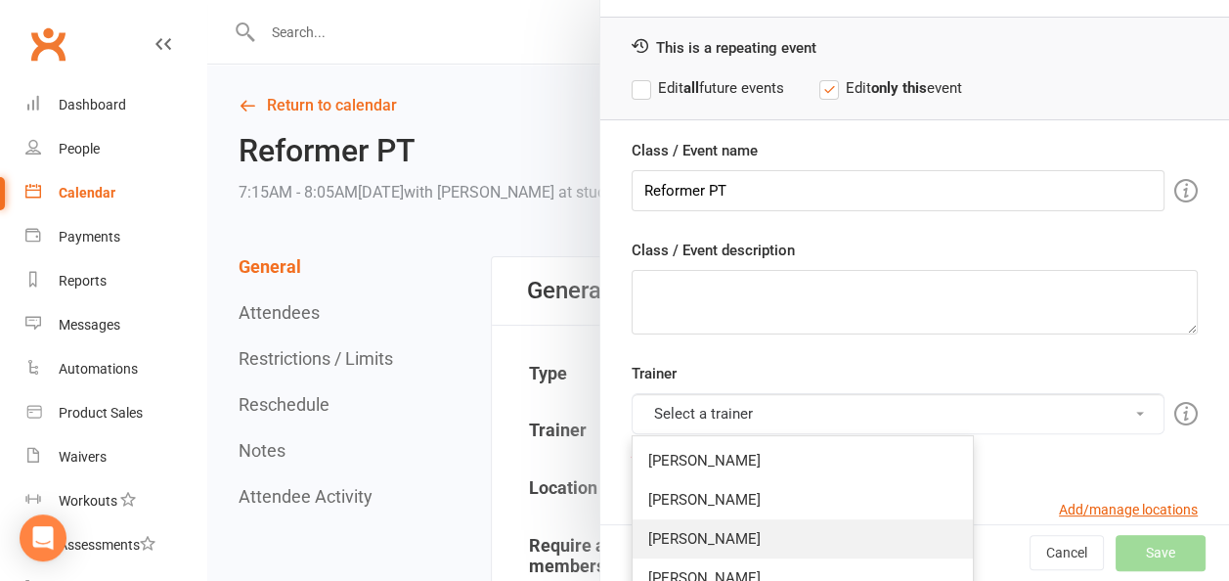
scroll to position [98, 0]
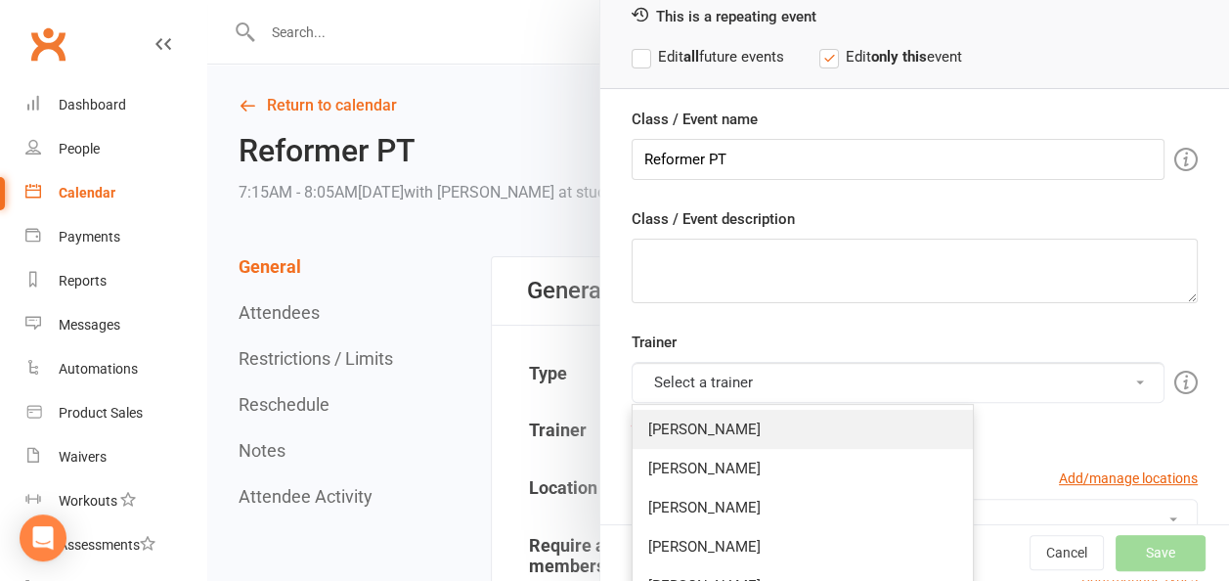
click at [694, 417] on link "[PERSON_NAME]" at bounding box center [803, 429] width 340 height 39
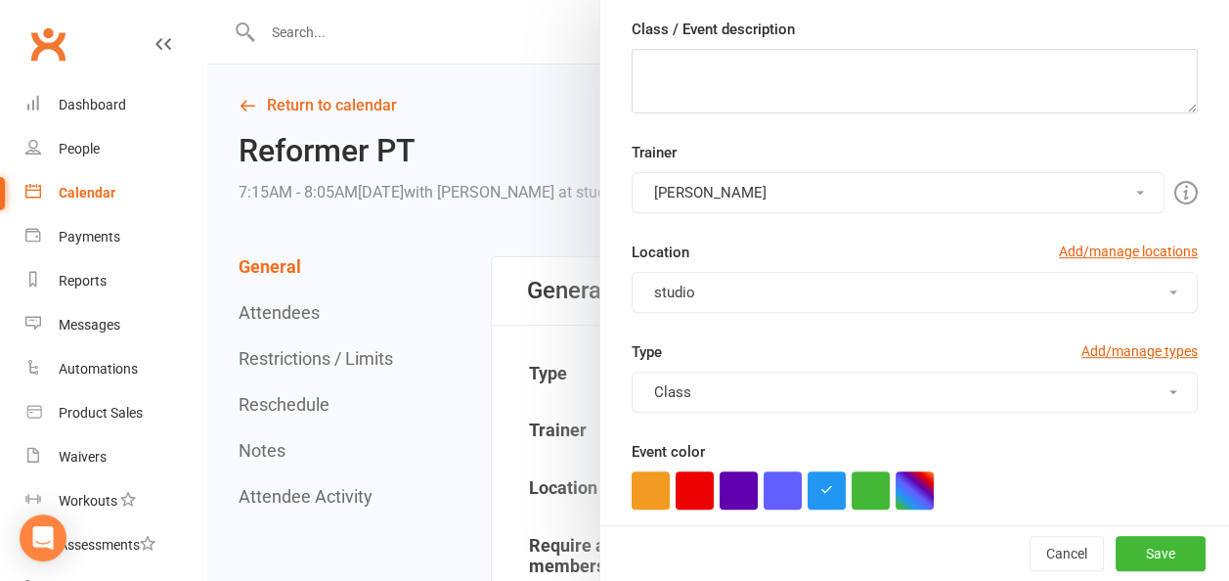
scroll to position [293, 0]
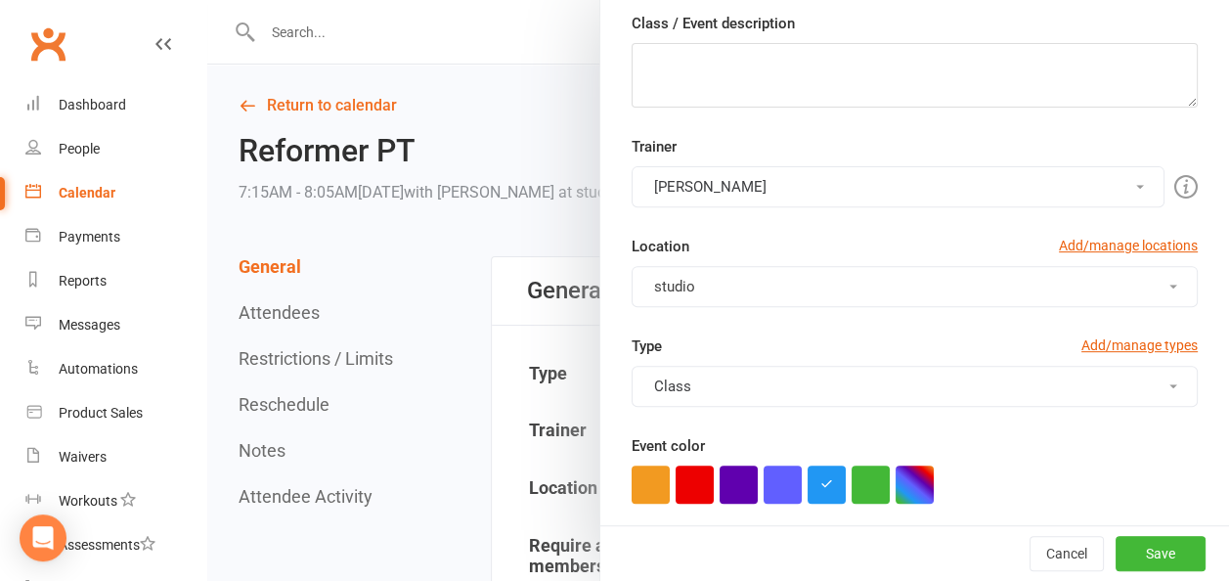
click at [701, 375] on button "Class" at bounding box center [915, 386] width 566 height 41
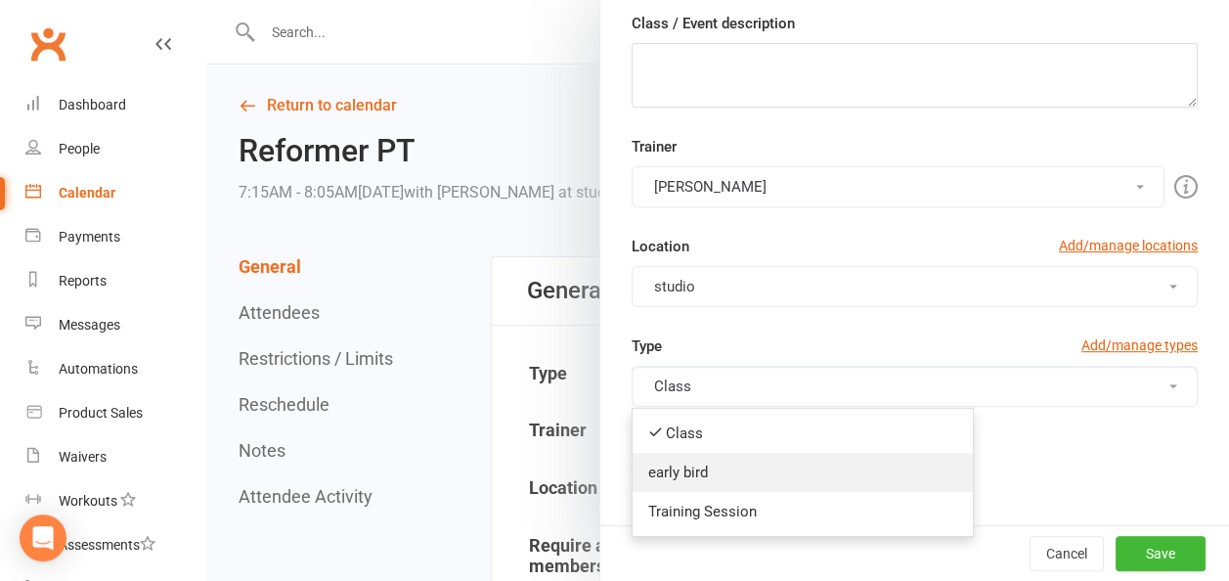
click at [679, 465] on link "early bird" at bounding box center [803, 472] width 340 height 39
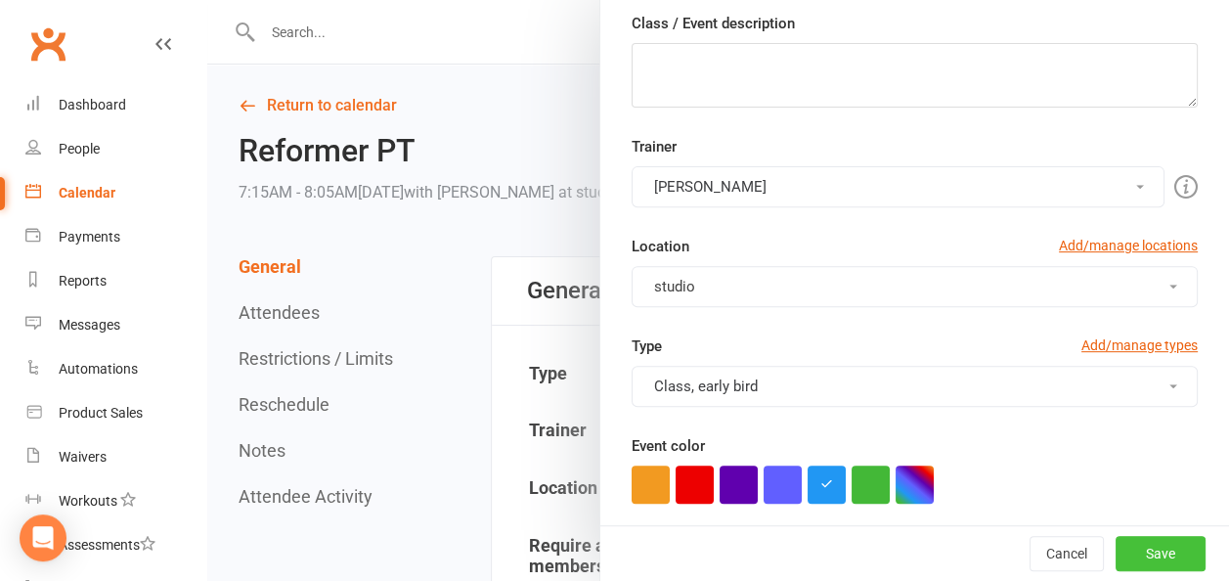
click at [1130, 552] on button "Save" at bounding box center [1161, 553] width 90 height 35
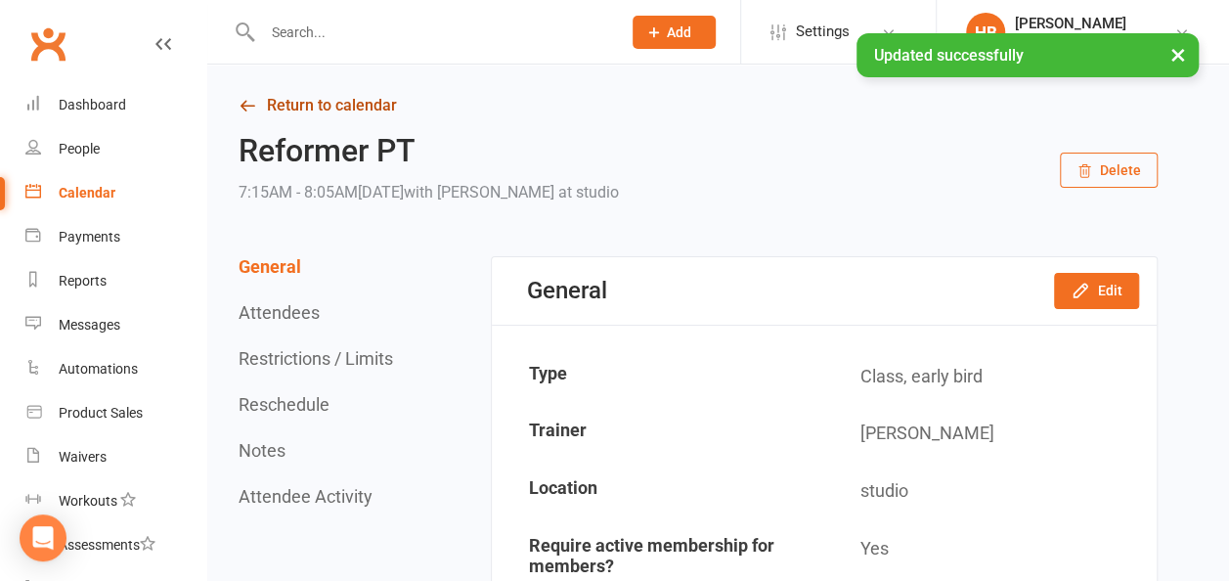
click at [363, 102] on link "Return to calendar" at bounding box center [698, 105] width 919 height 27
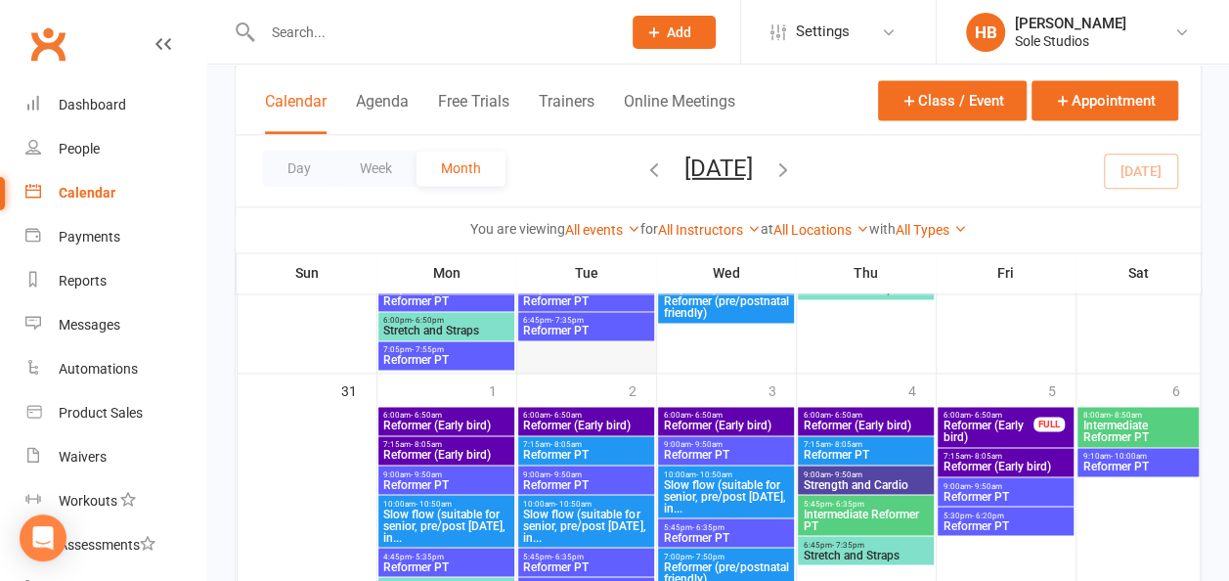
scroll to position [1467, 0]
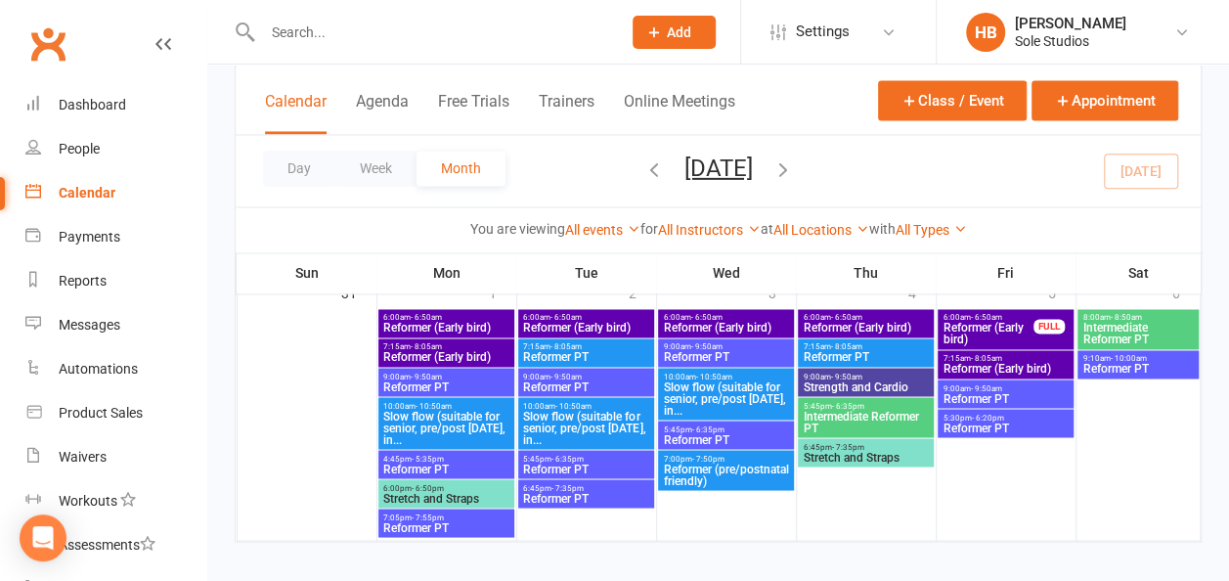
click at [610, 383] on span "Reformer PT" at bounding box center [585, 386] width 127 height 12
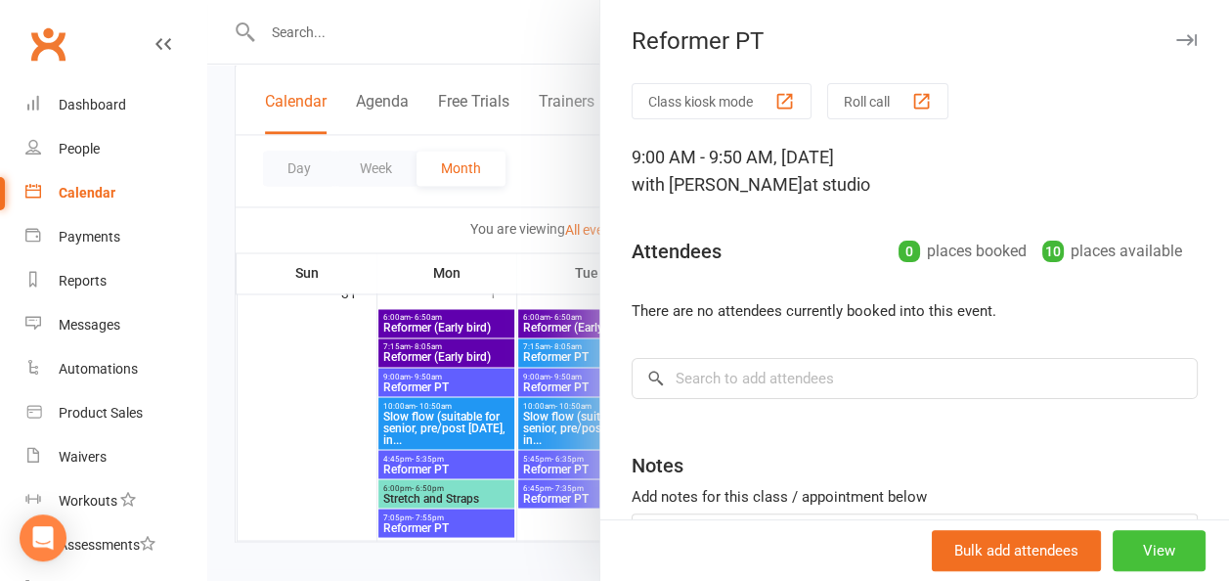
click at [1114, 551] on button "View" at bounding box center [1159, 550] width 93 height 41
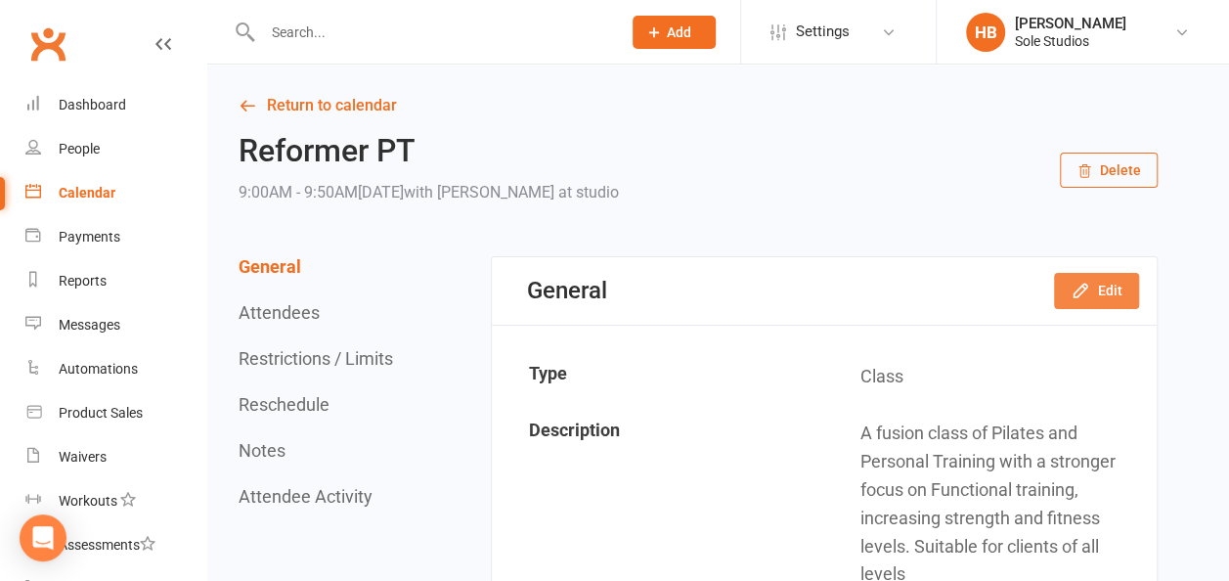
click at [1113, 287] on button "Edit" at bounding box center [1096, 290] width 85 height 35
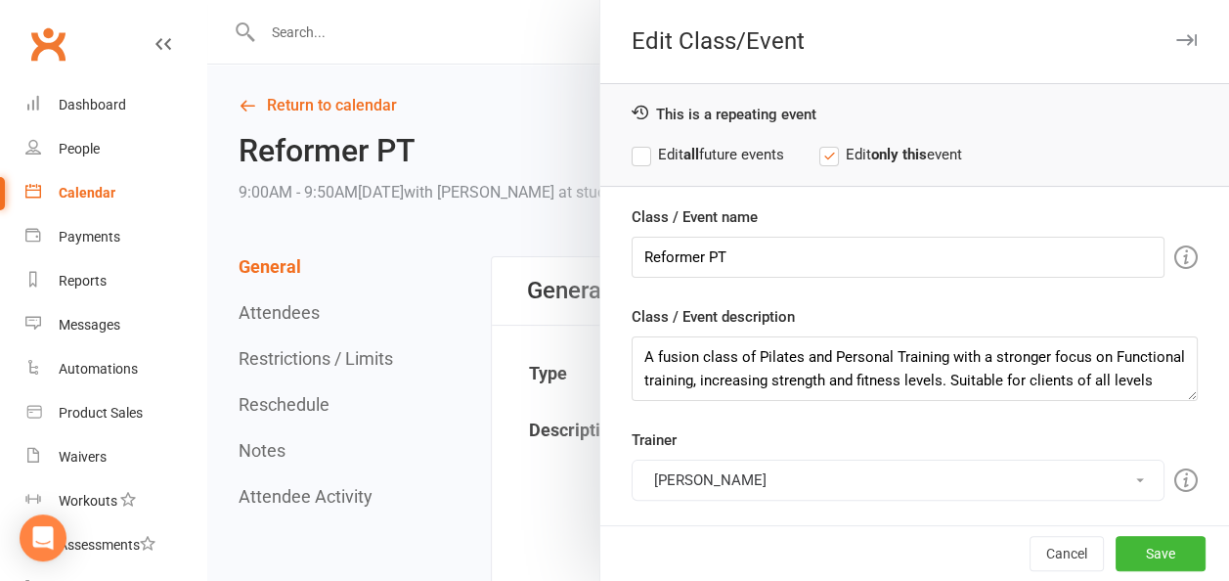
click at [746, 466] on button "[PERSON_NAME]" at bounding box center [898, 480] width 533 height 41
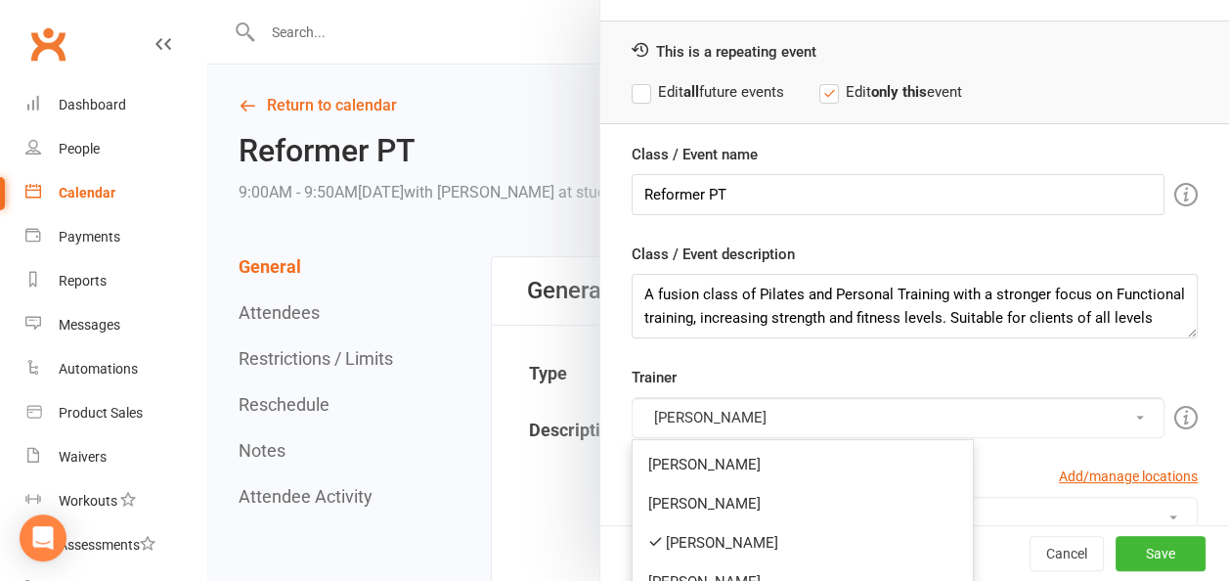
scroll to position [196, 0]
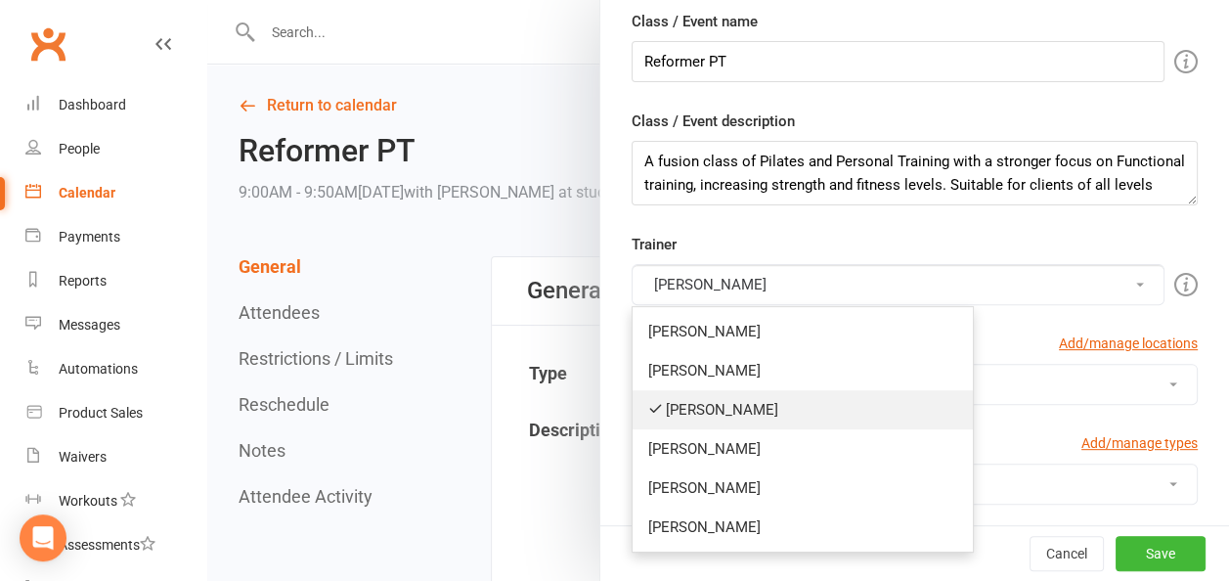
click at [692, 407] on link "[PERSON_NAME]" at bounding box center [803, 409] width 340 height 39
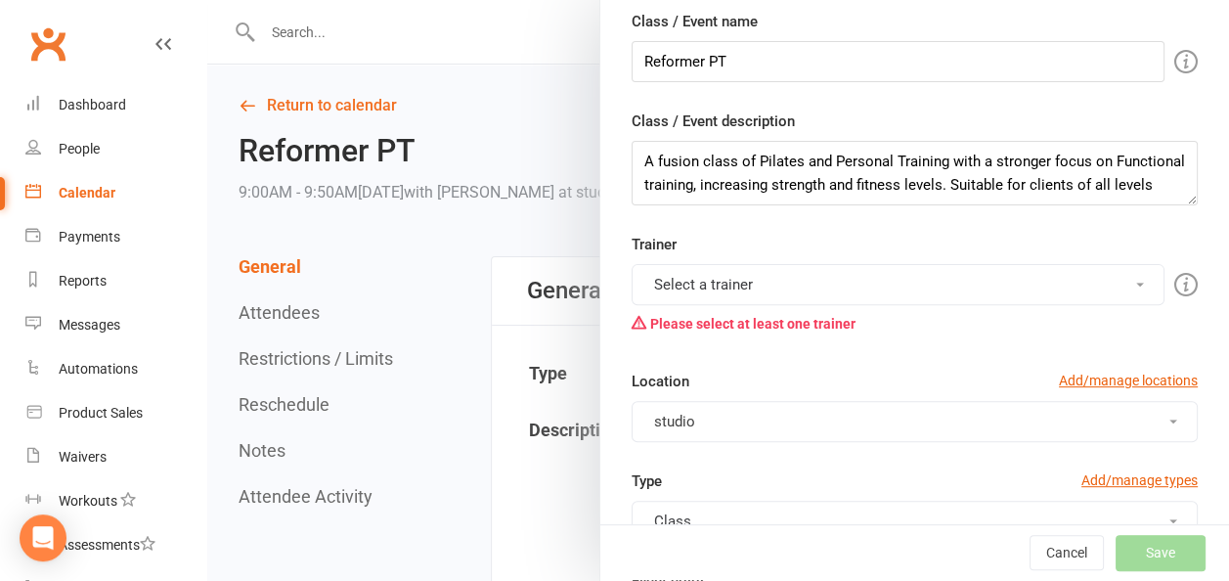
click at [727, 283] on button "Select a trainer" at bounding box center [898, 284] width 533 height 41
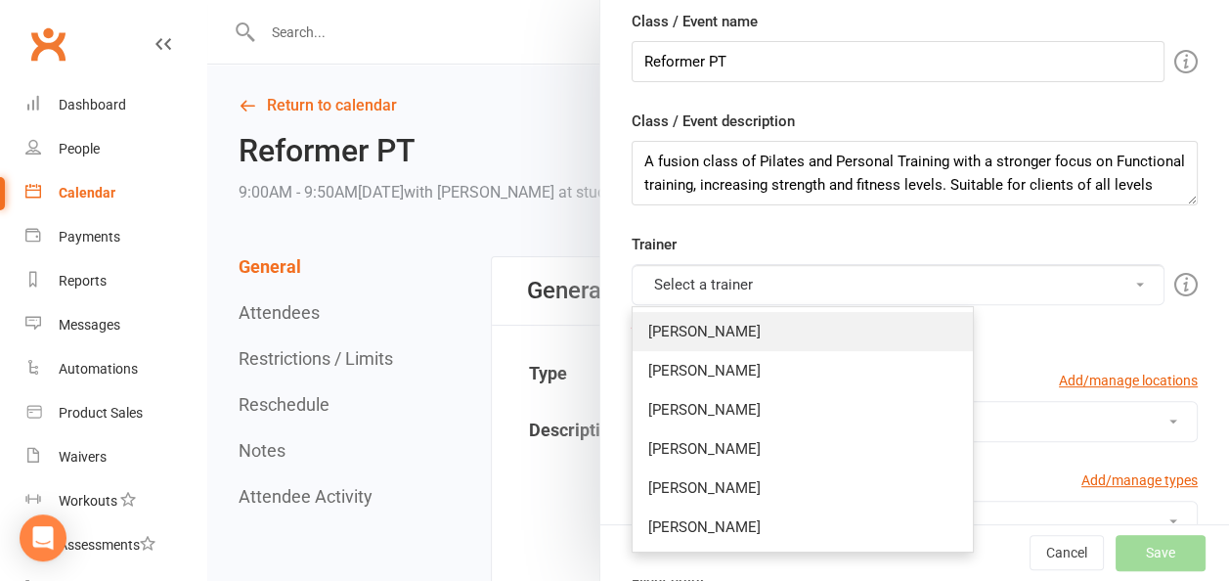
click at [677, 333] on link "[PERSON_NAME]" at bounding box center [803, 331] width 340 height 39
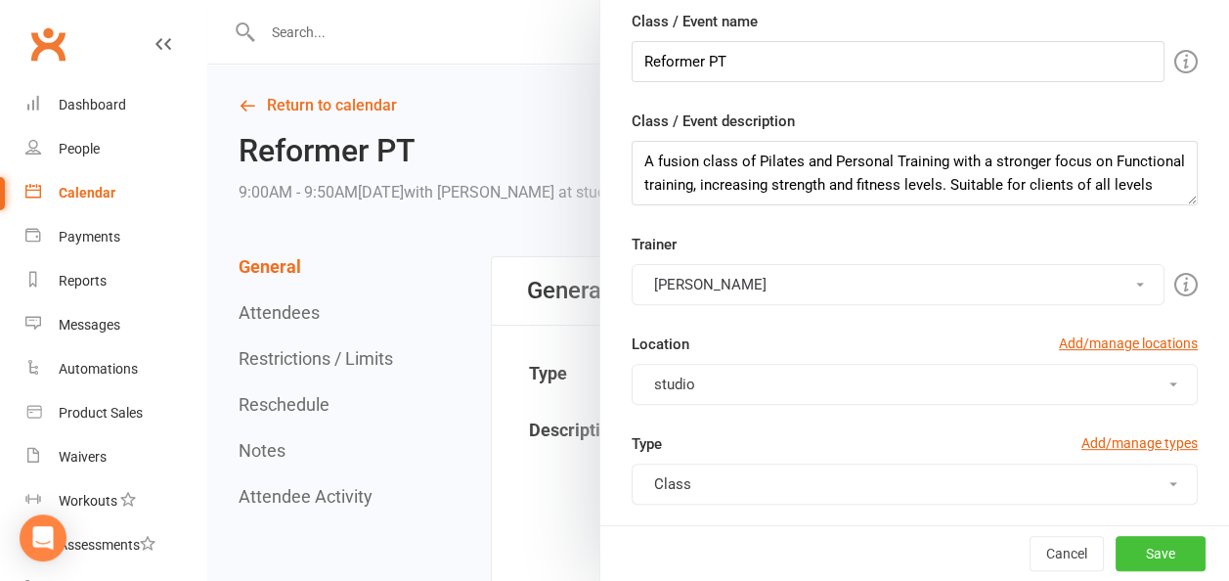
click at [1140, 554] on button "Save" at bounding box center [1161, 553] width 90 height 35
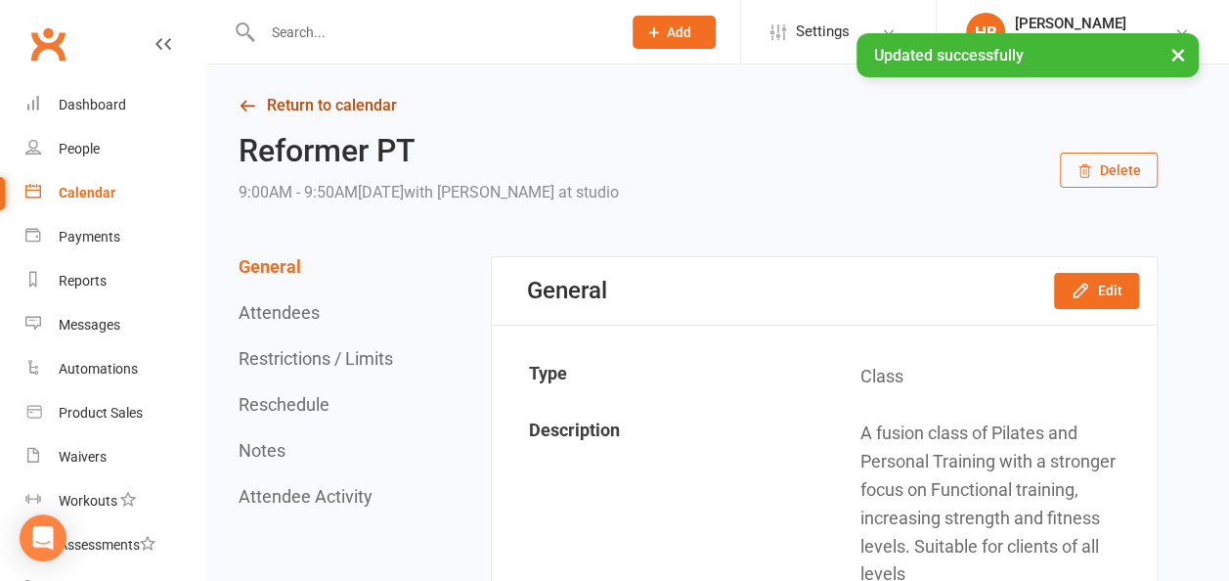
click at [288, 111] on link "Return to calendar" at bounding box center [698, 105] width 919 height 27
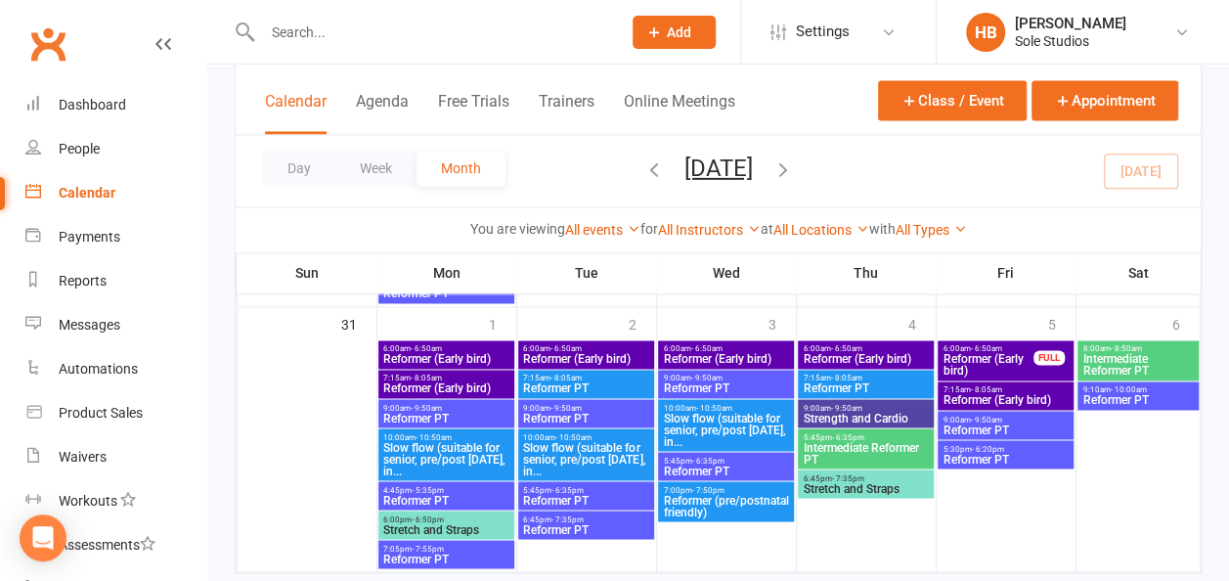
scroll to position [1467, 0]
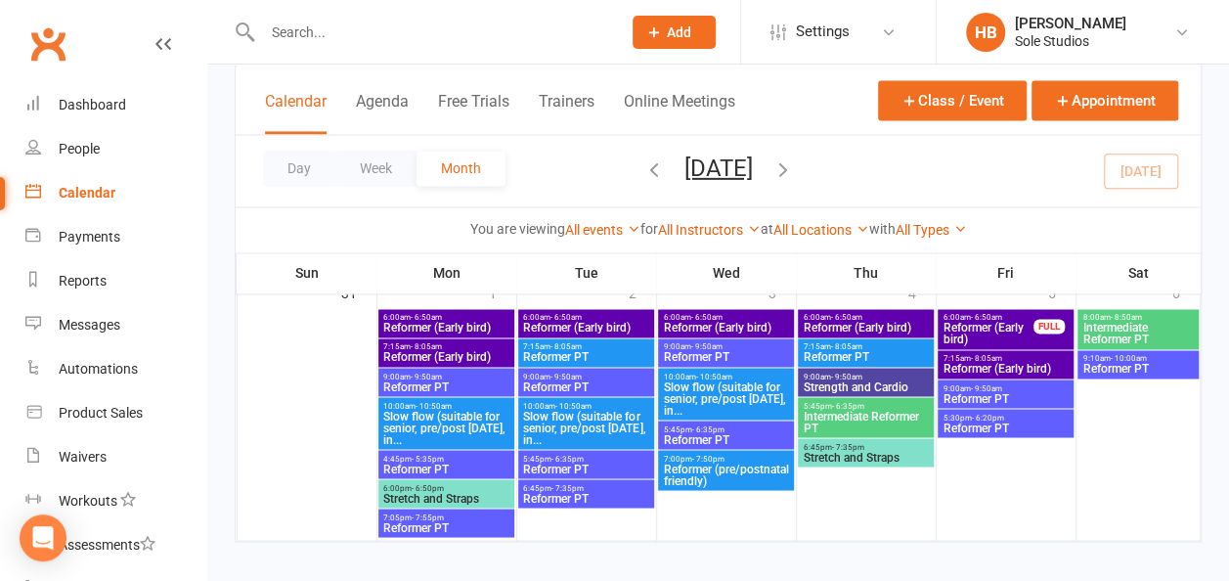
click at [589, 417] on span "Slow flow (suitable for senior, pre/post [DATE], in..." at bounding box center [585, 427] width 127 height 35
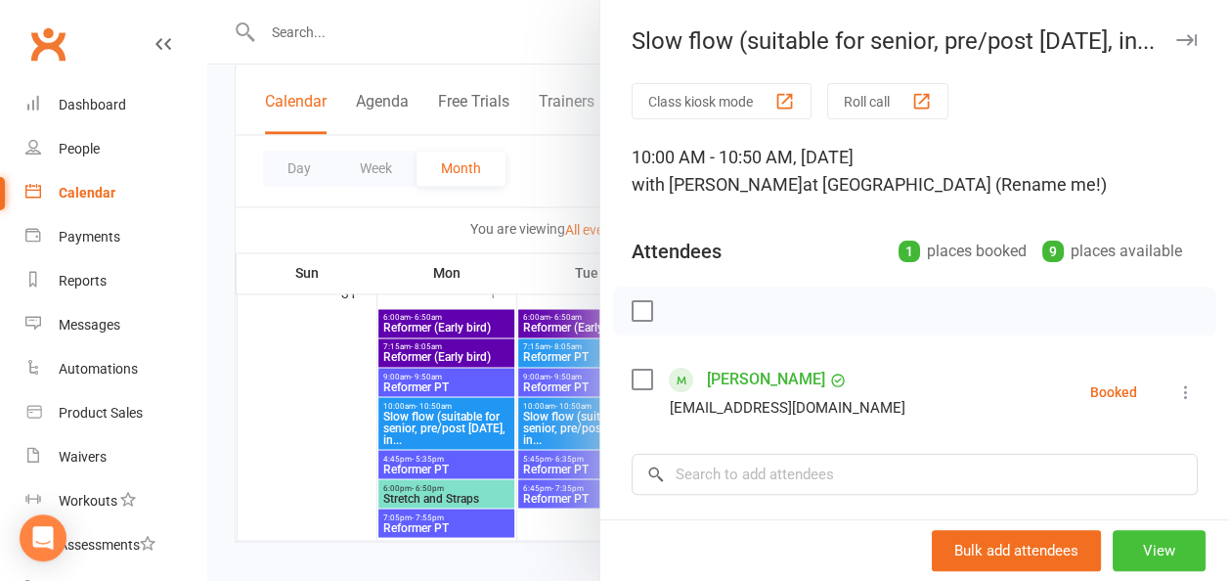
click at [1133, 546] on button "View" at bounding box center [1159, 550] width 93 height 41
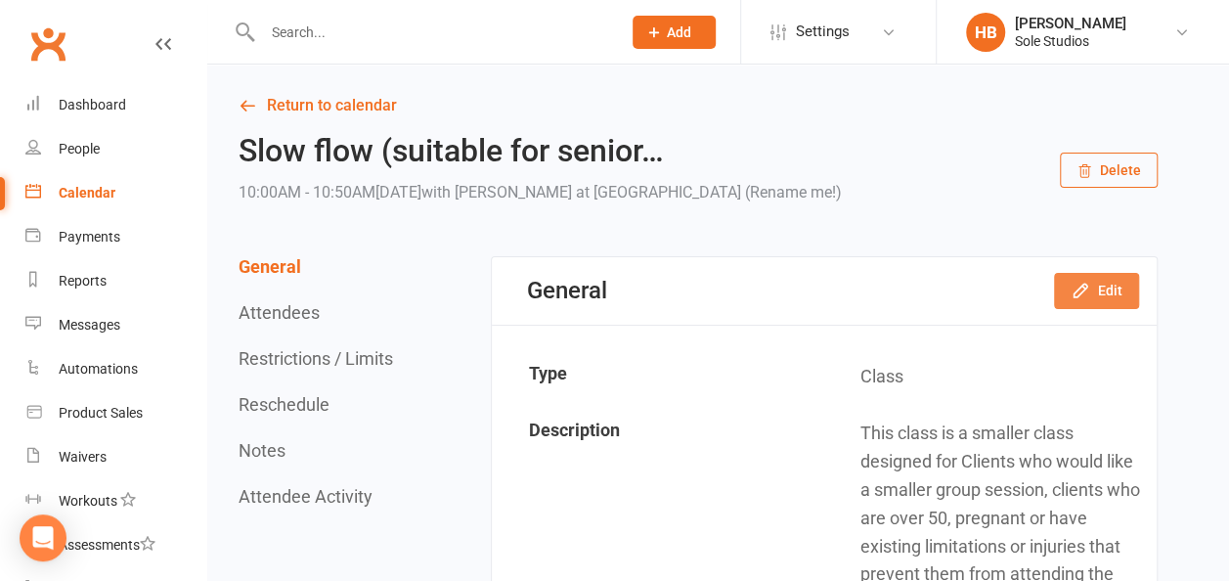
click at [1078, 291] on icon "button" at bounding box center [1080, 291] width 13 height 13
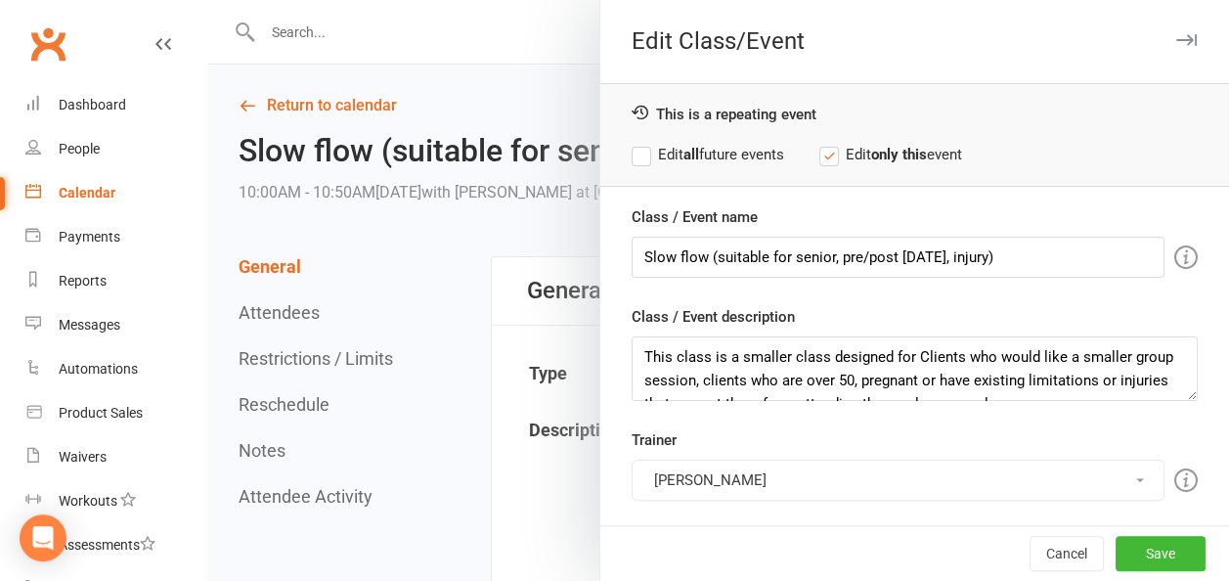
click at [730, 478] on button "[PERSON_NAME]" at bounding box center [898, 480] width 533 height 41
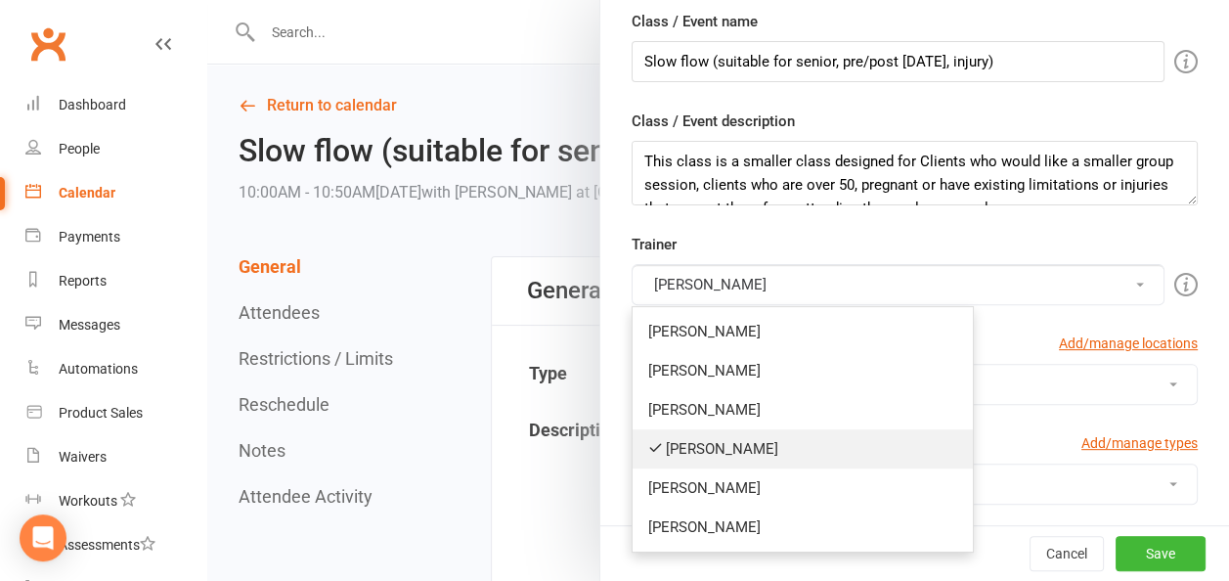
click at [728, 448] on link "[PERSON_NAME]" at bounding box center [803, 448] width 340 height 39
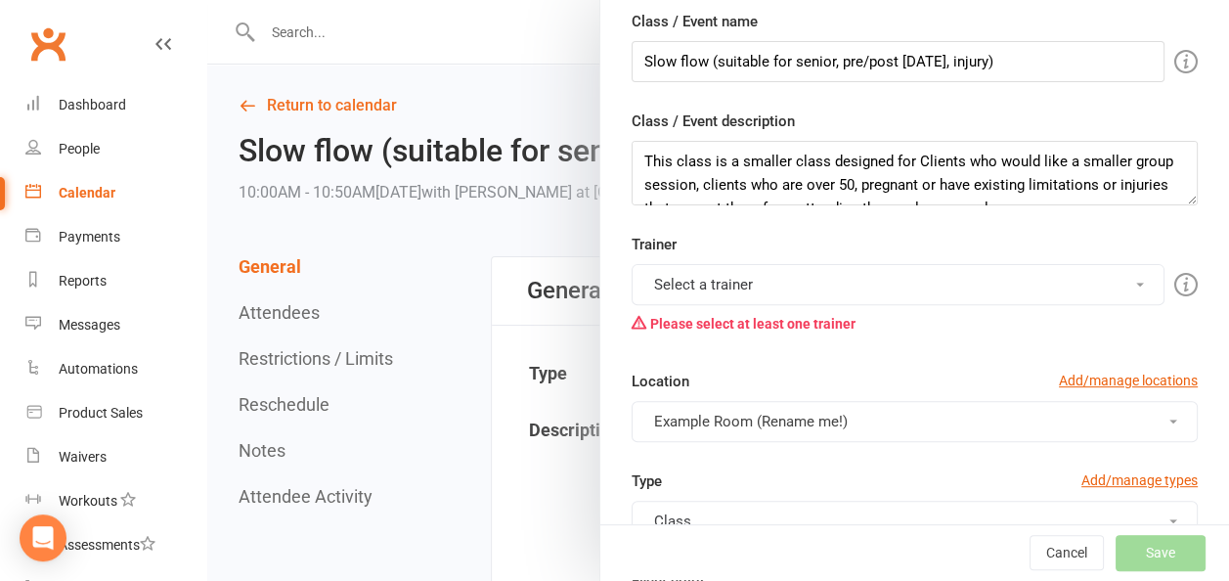
click at [756, 284] on button "Select a trainer" at bounding box center [898, 284] width 533 height 41
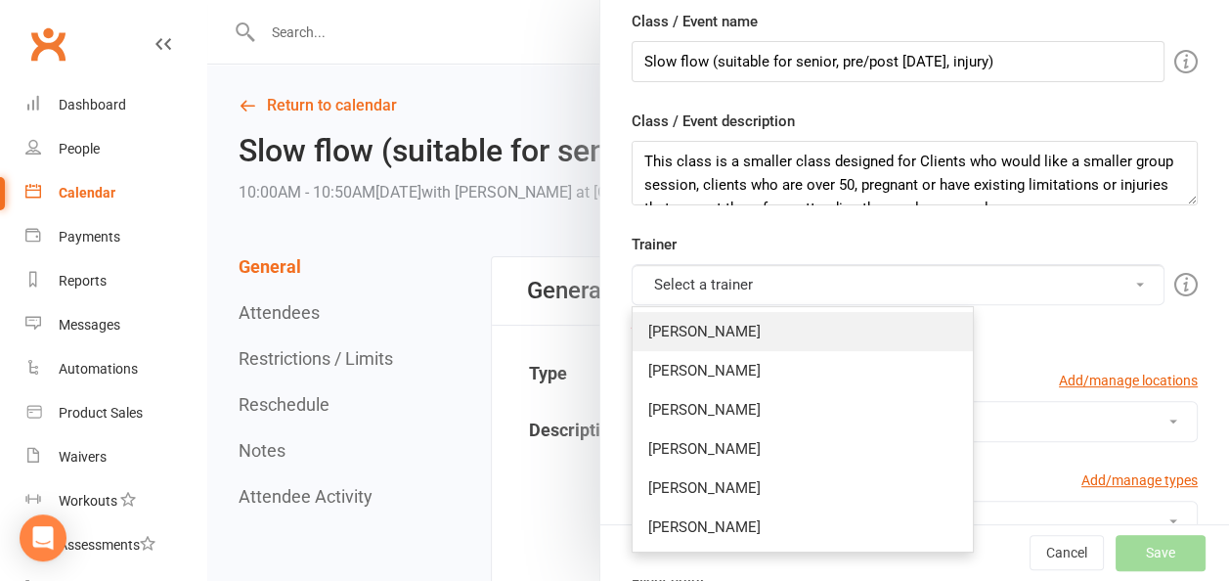
click at [698, 332] on link "[PERSON_NAME]" at bounding box center [803, 331] width 340 height 39
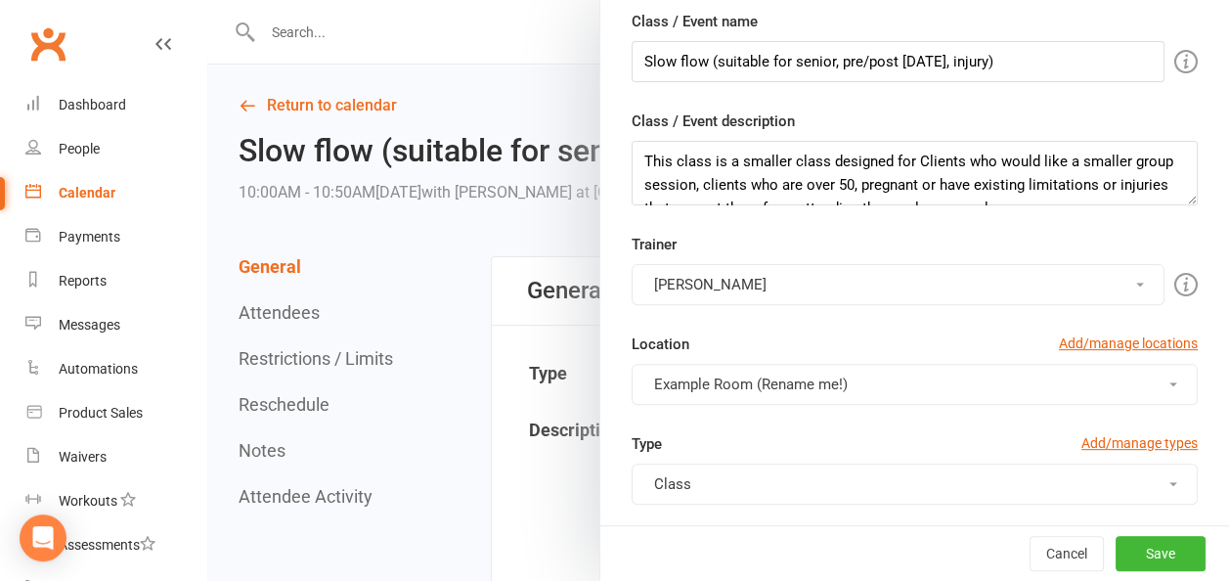
click at [719, 381] on span "Example Room (Rename me!)" at bounding box center [751, 385] width 194 height 18
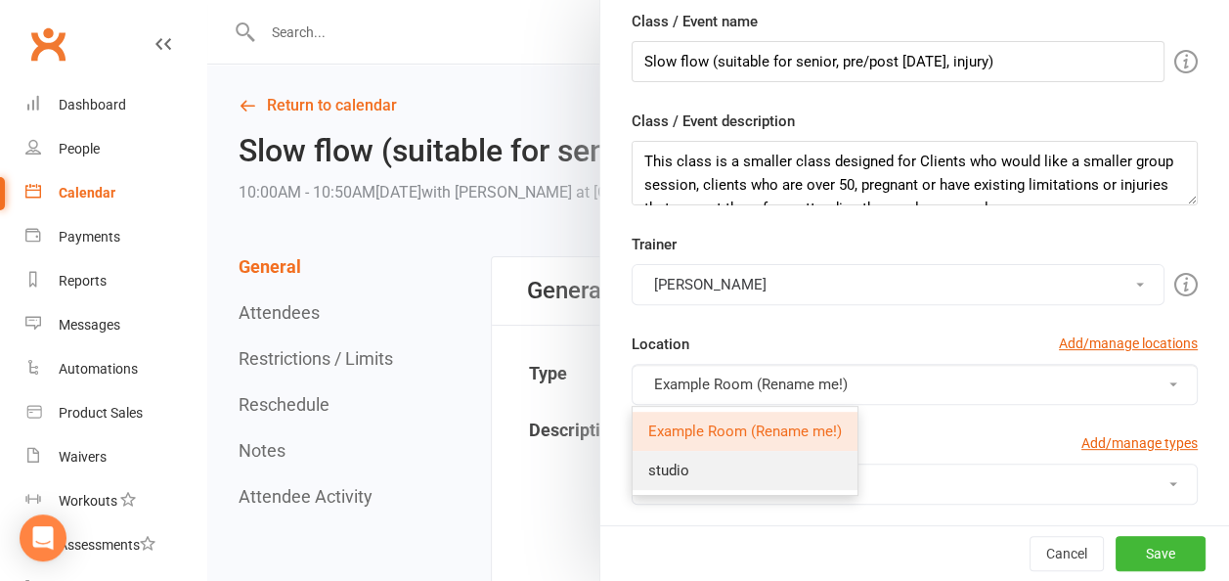
drag, startPoint x: 669, startPoint y: 461, endPoint x: 683, endPoint y: 467, distance: 15.3
click at [669, 462] on span "studio" at bounding box center [668, 471] width 41 height 18
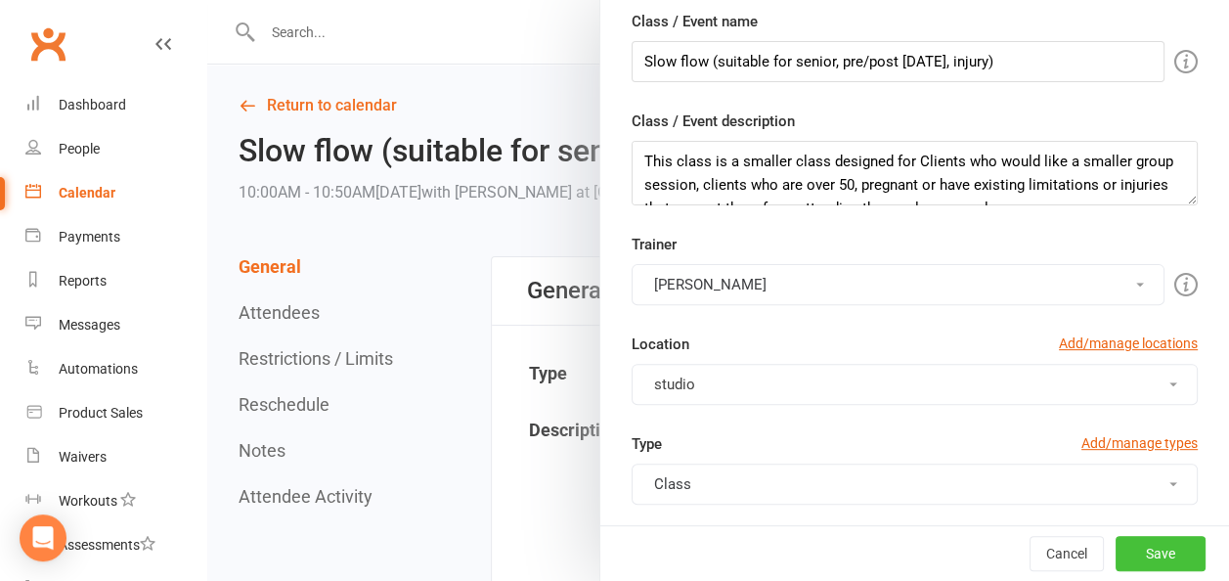
click at [1149, 546] on button "Save" at bounding box center [1161, 553] width 90 height 35
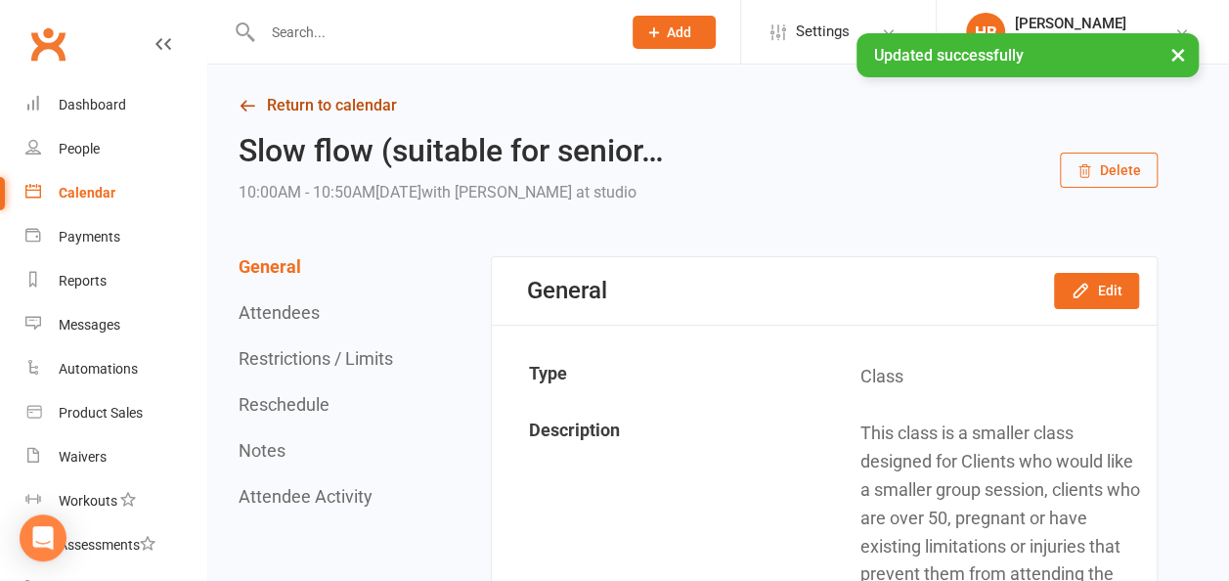
click at [342, 101] on link "Return to calendar" at bounding box center [698, 105] width 919 height 27
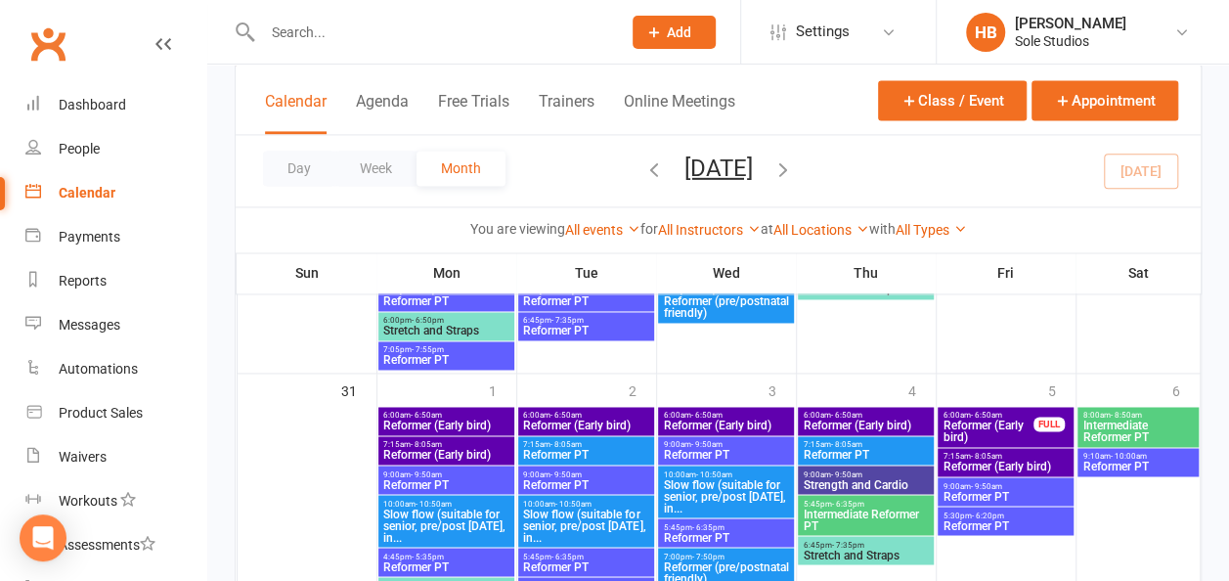
scroll to position [1467, 0]
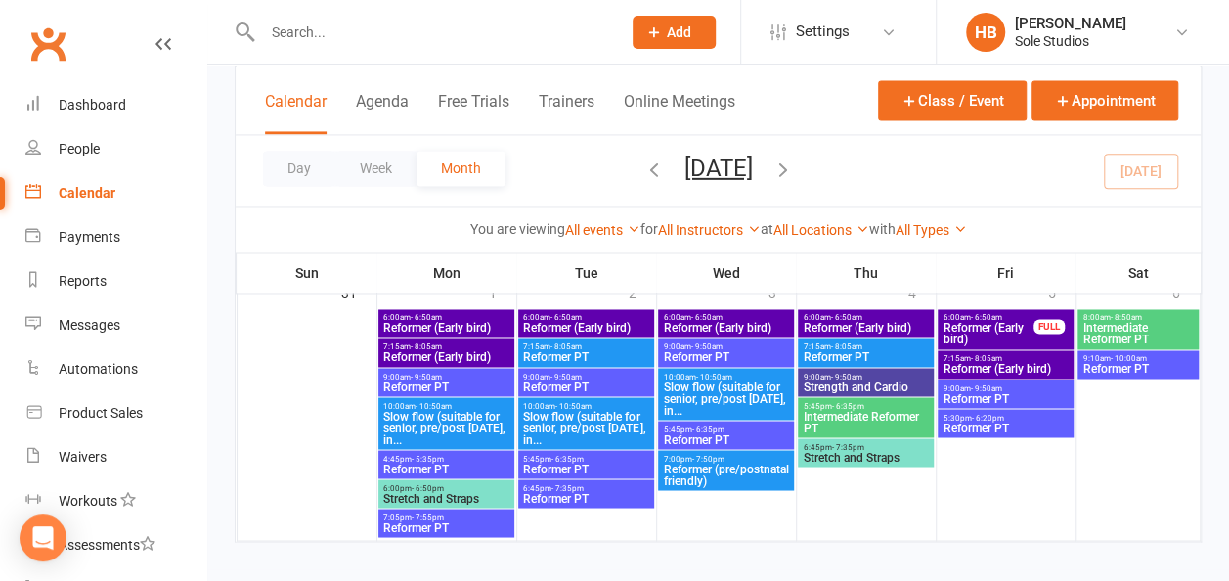
click at [566, 468] on span "Reformer PT" at bounding box center [585, 469] width 127 height 12
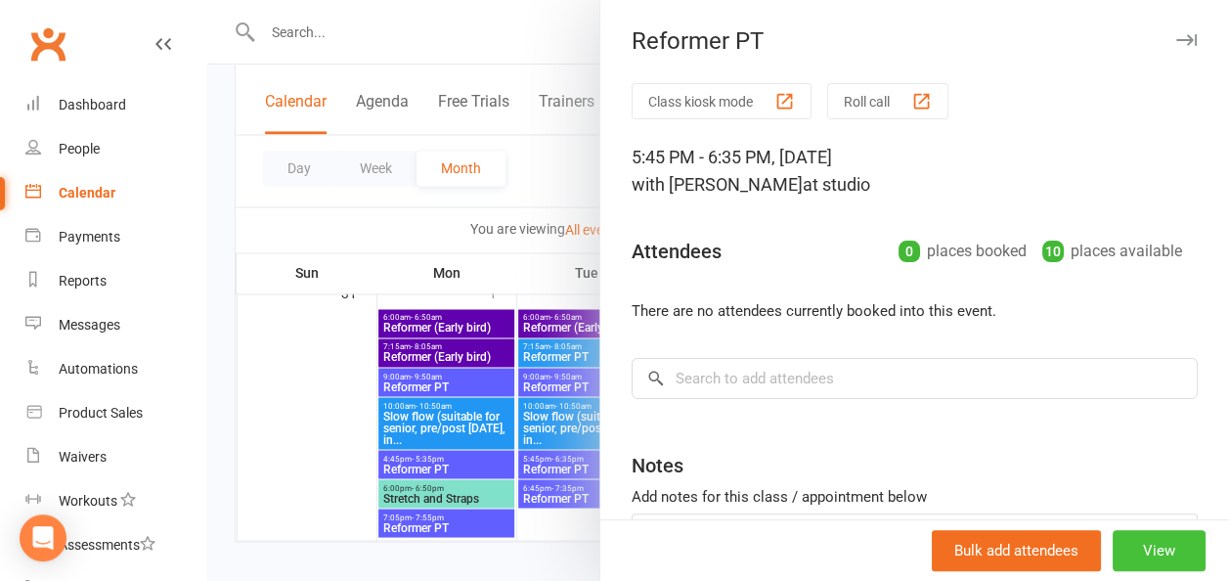
click at [1130, 546] on button "View" at bounding box center [1159, 550] width 93 height 41
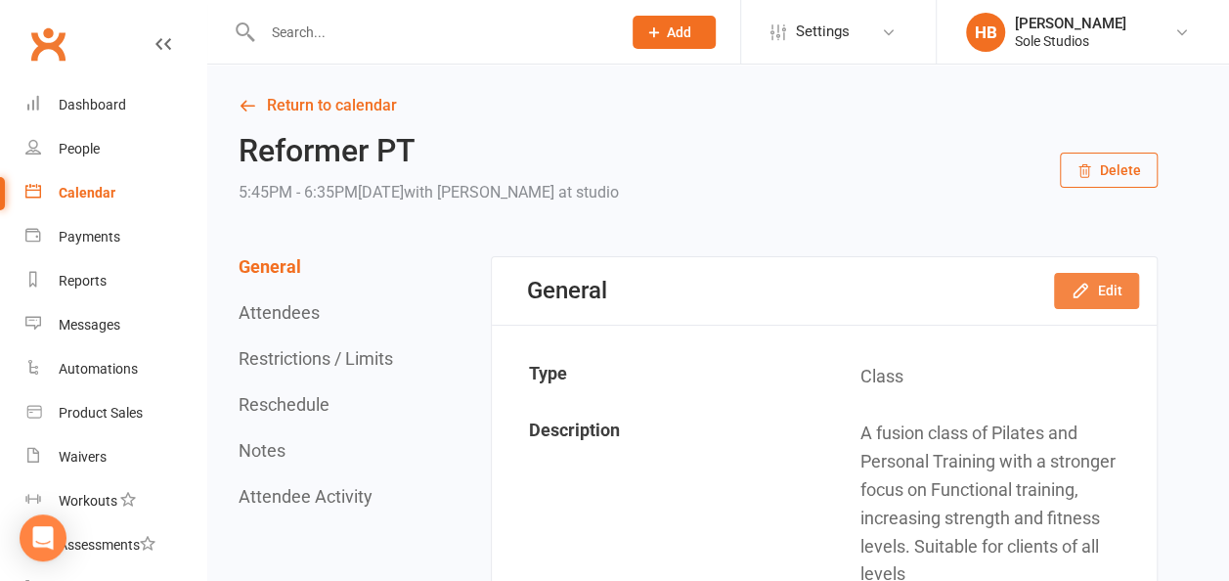
click at [1104, 291] on button "Edit" at bounding box center [1096, 290] width 85 height 35
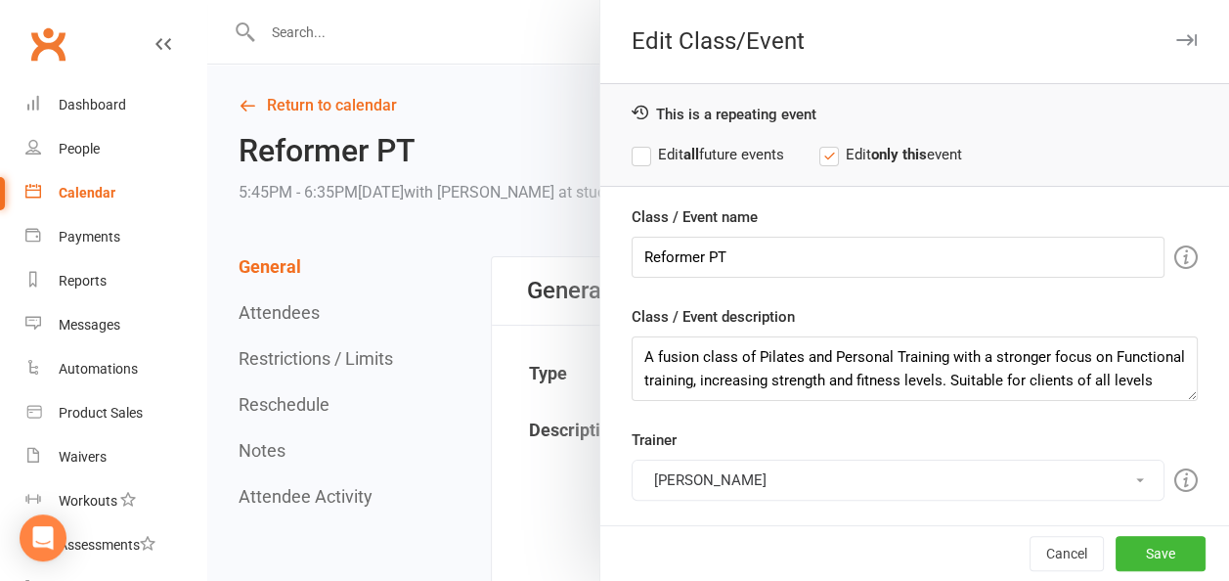
click at [737, 470] on button "[PERSON_NAME]" at bounding box center [898, 480] width 533 height 41
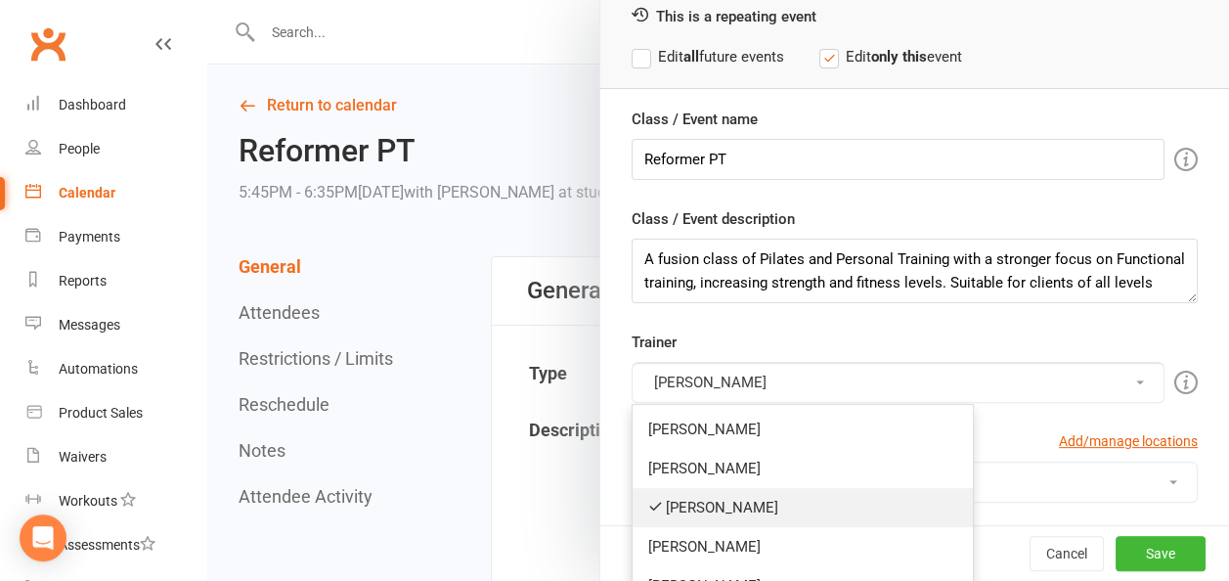
click at [688, 493] on link "[PERSON_NAME]" at bounding box center [803, 507] width 340 height 39
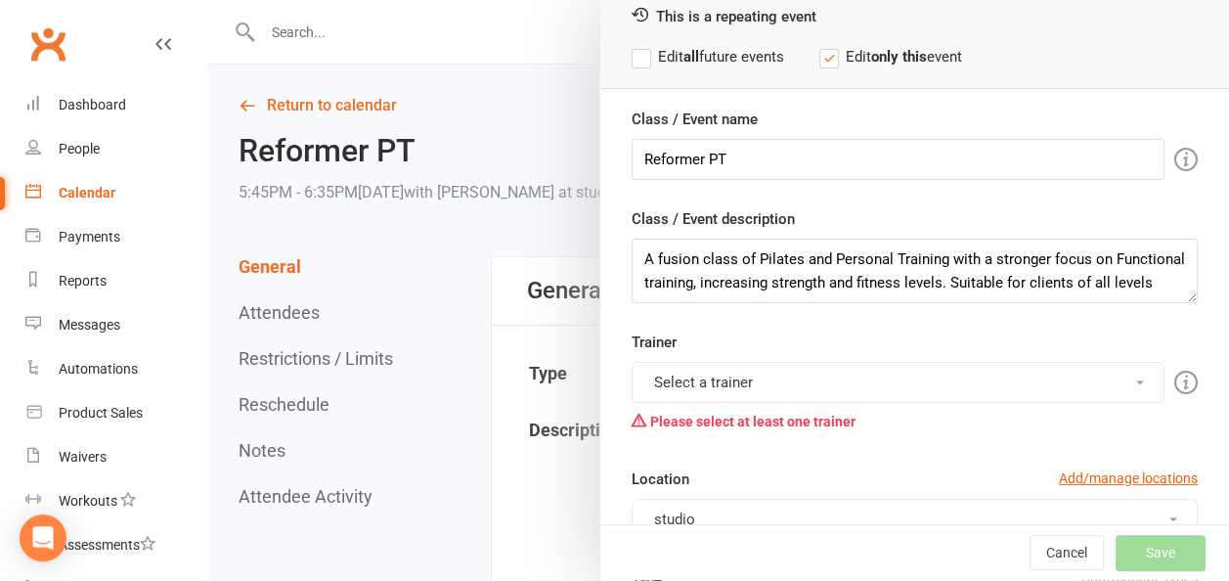
click at [720, 376] on button "Select a trainer" at bounding box center [898, 382] width 533 height 41
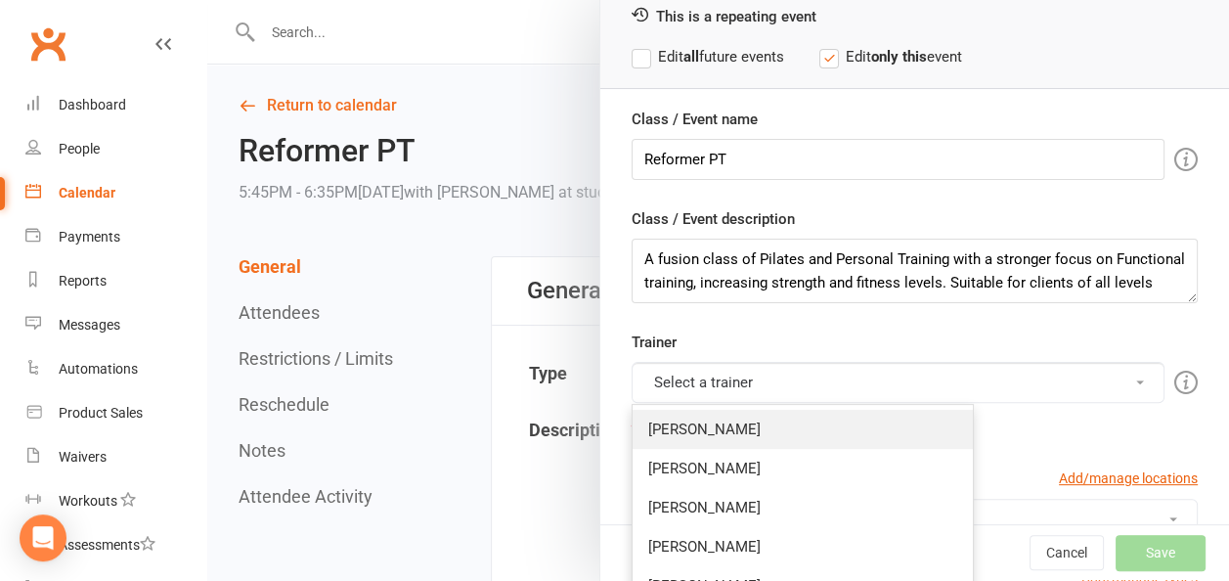
click at [687, 426] on link "[PERSON_NAME]" at bounding box center [803, 429] width 340 height 39
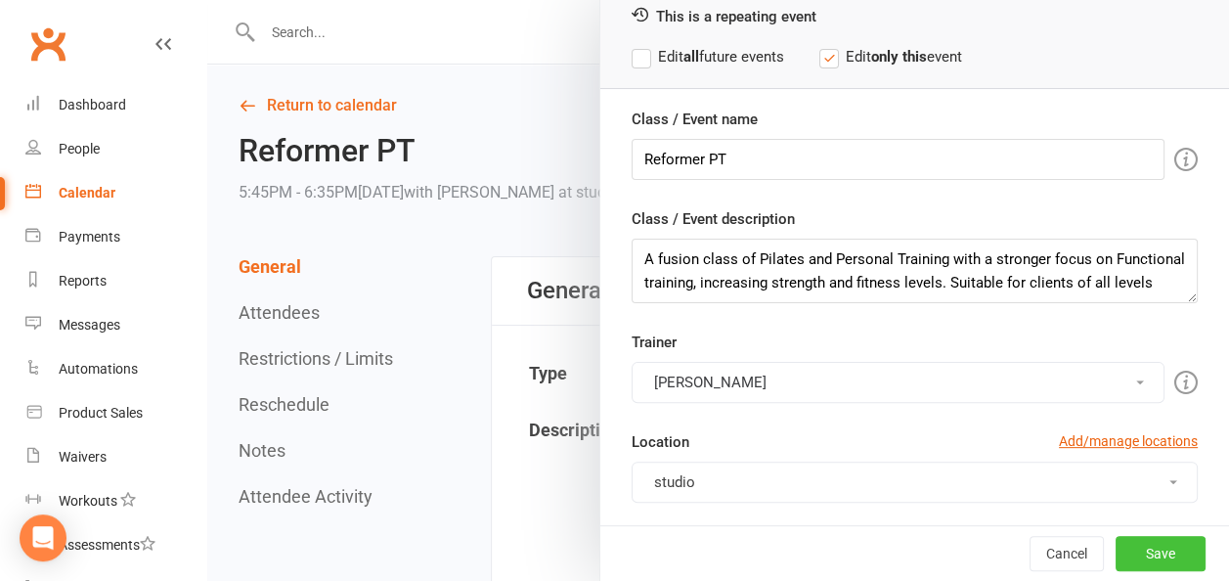
click at [1121, 548] on button "Save" at bounding box center [1161, 553] width 90 height 35
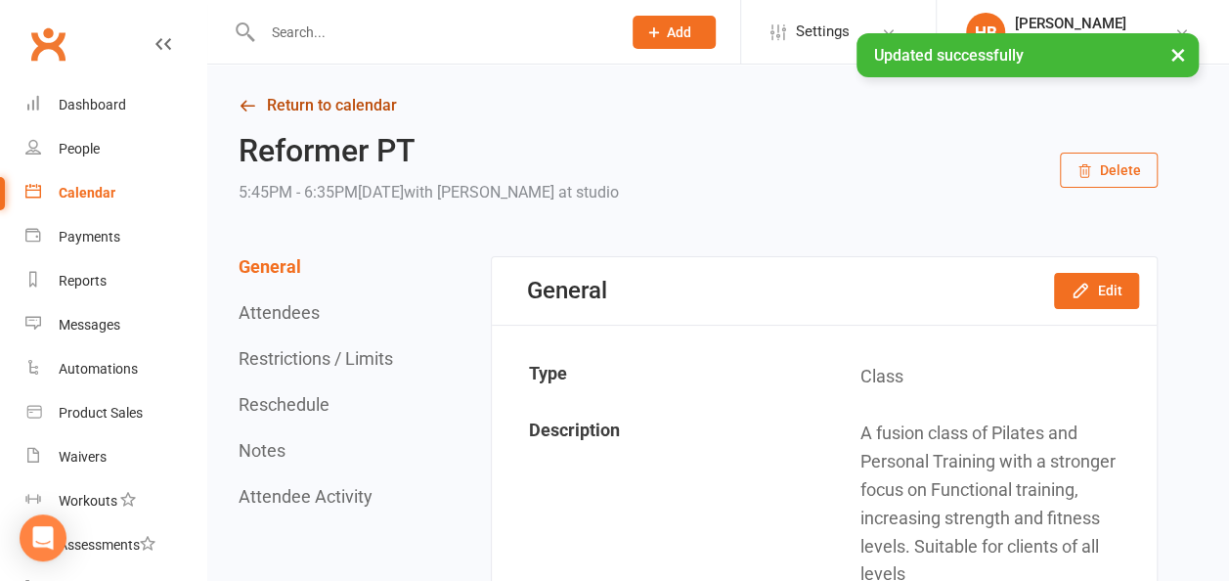
click at [364, 111] on link "Return to calendar" at bounding box center [698, 105] width 919 height 27
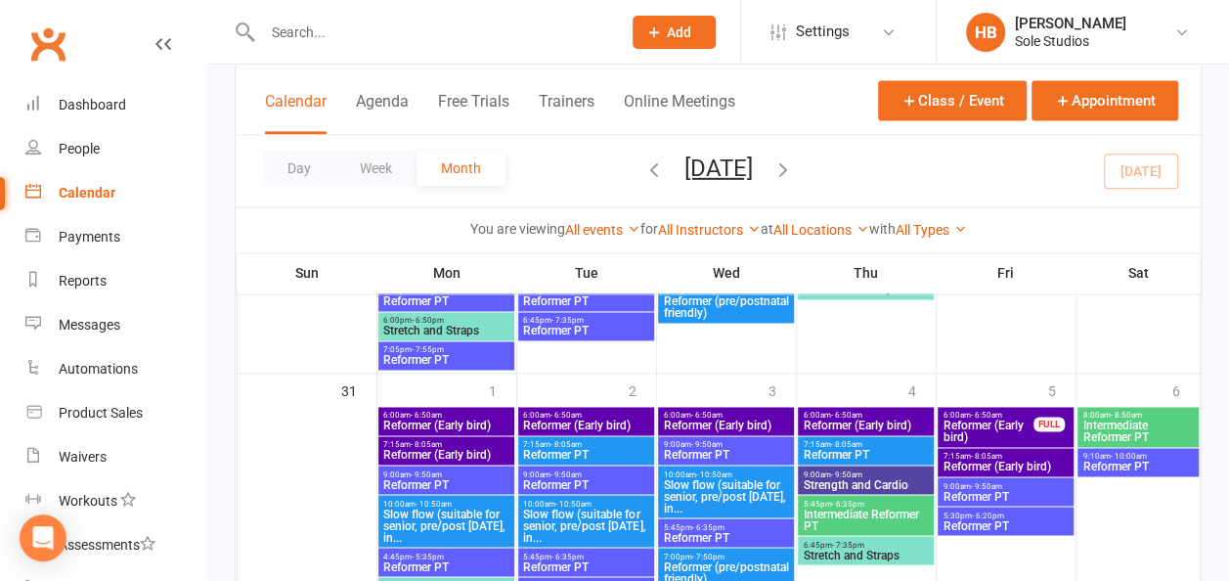
scroll to position [1467, 0]
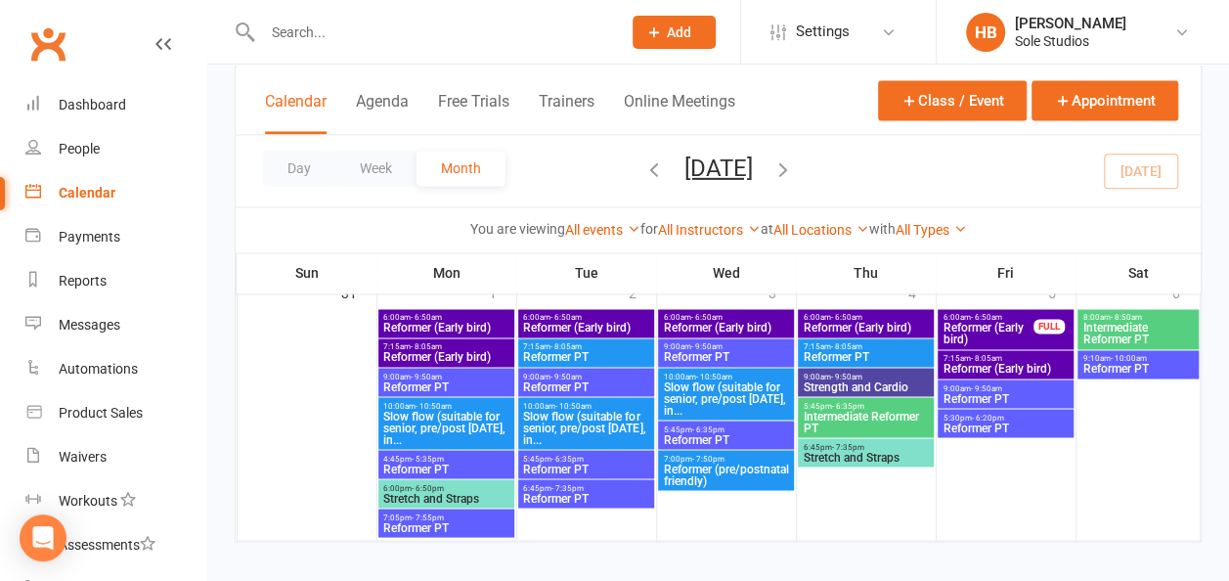
click at [596, 493] on span "Reformer PT" at bounding box center [585, 498] width 127 height 12
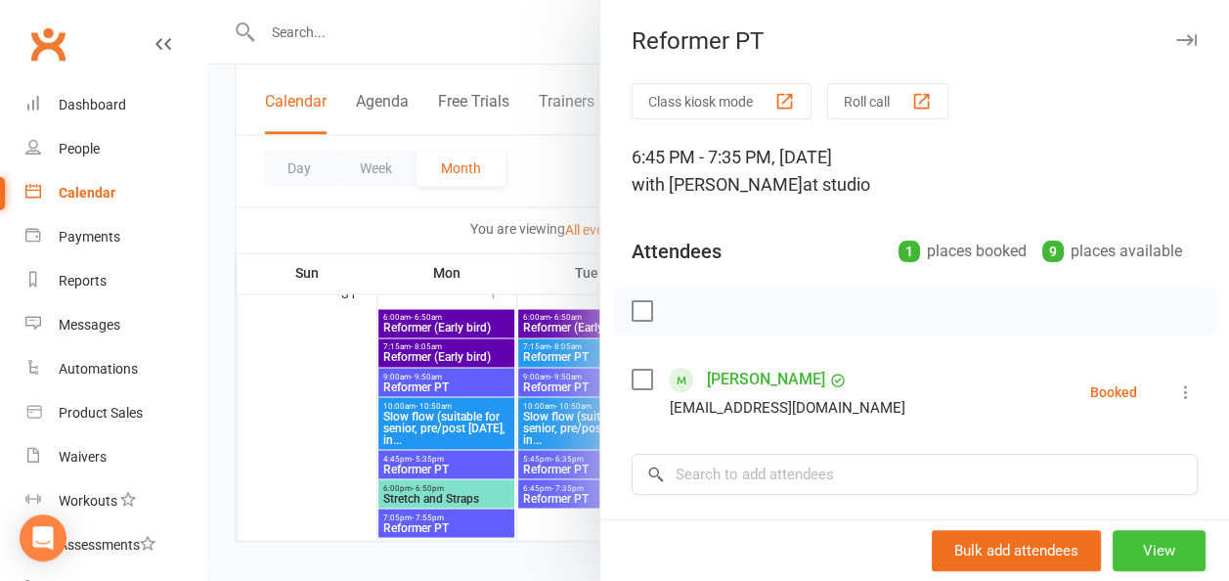
click at [1143, 552] on button "View" at bounding box center [1159, 550] width 93 height 41
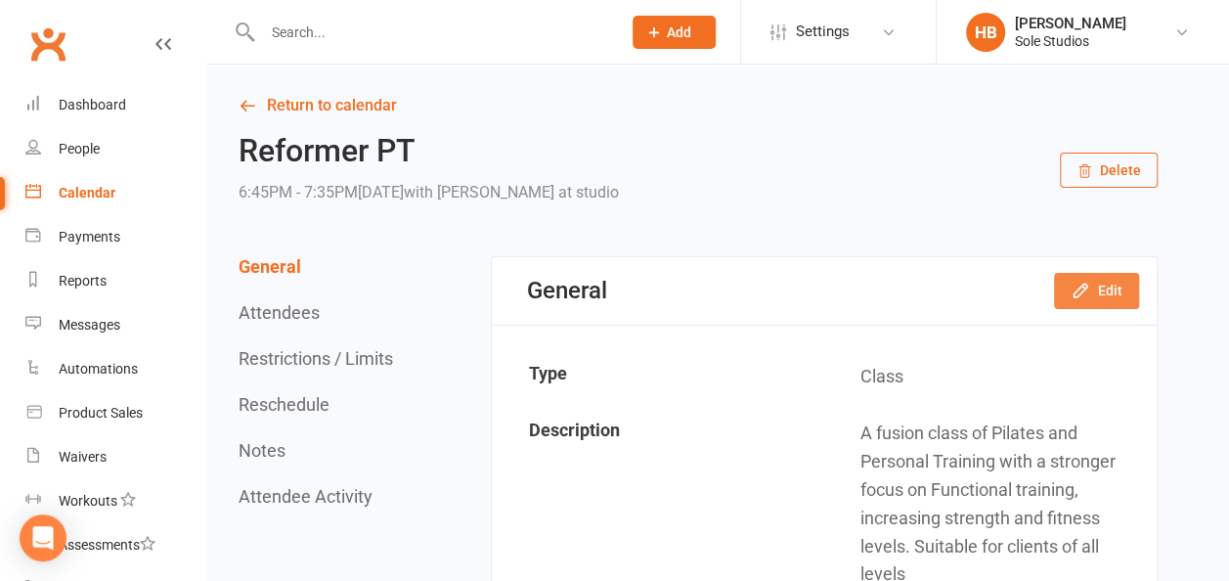
click at [1085, 297] on icon "button" at bounding box center [1081, 291] width 20 height 20
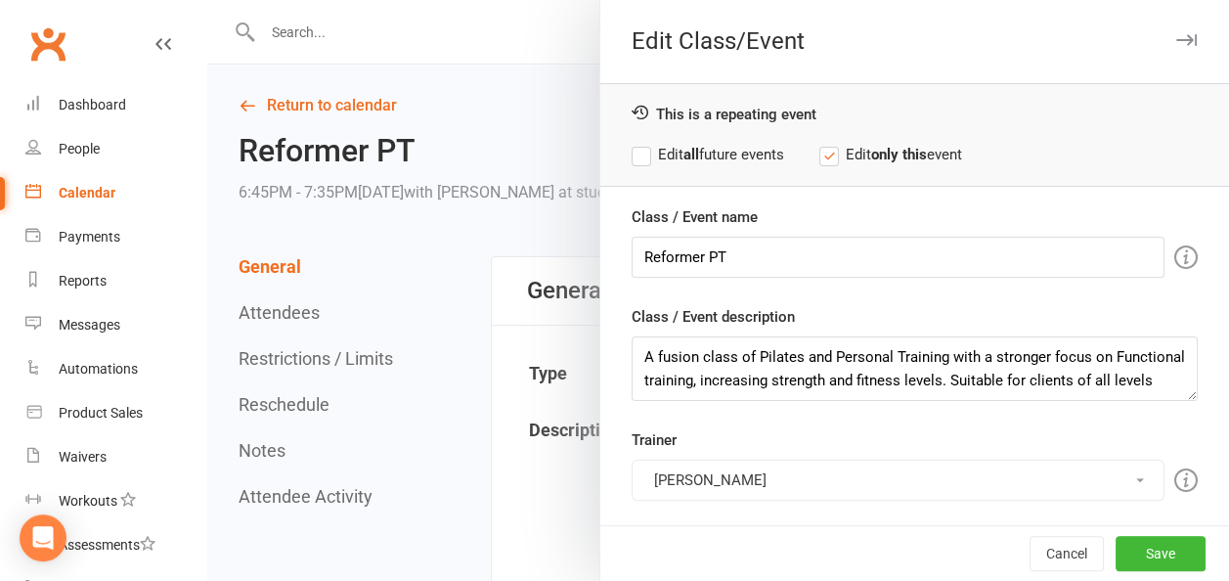
click at [722, 469] on button "[PERSON_NAME]" at bounding box center [898, 480] width 533 height 41
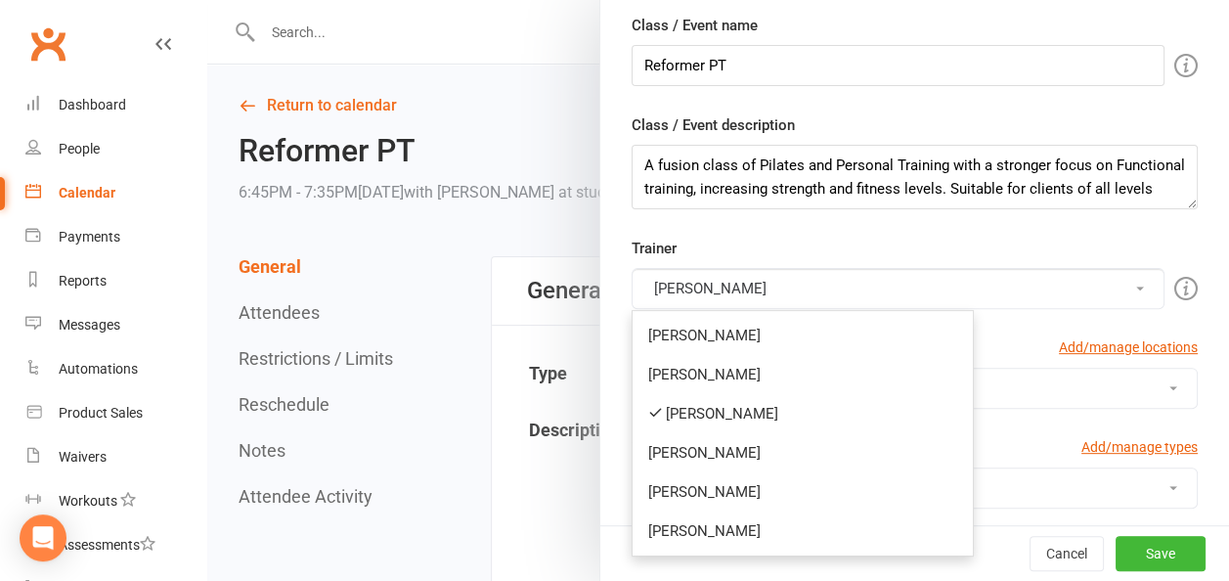
scroll to position [196, 0]
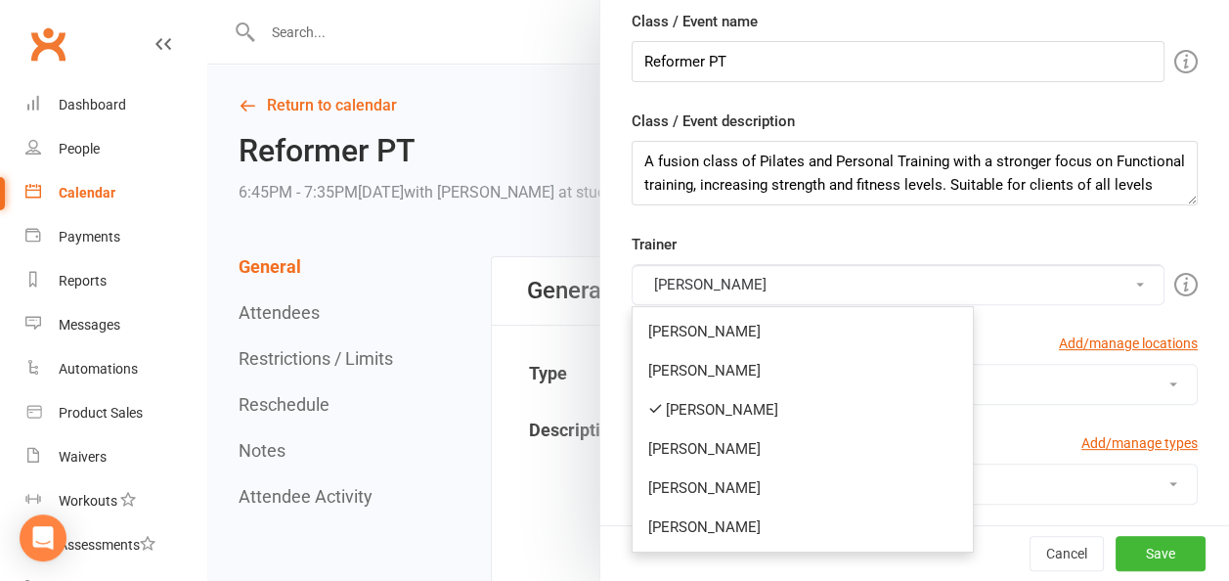
click at [718, 407] on link "[PERSON_NAME]" at bounding box center [803, 409] width 340 height 39
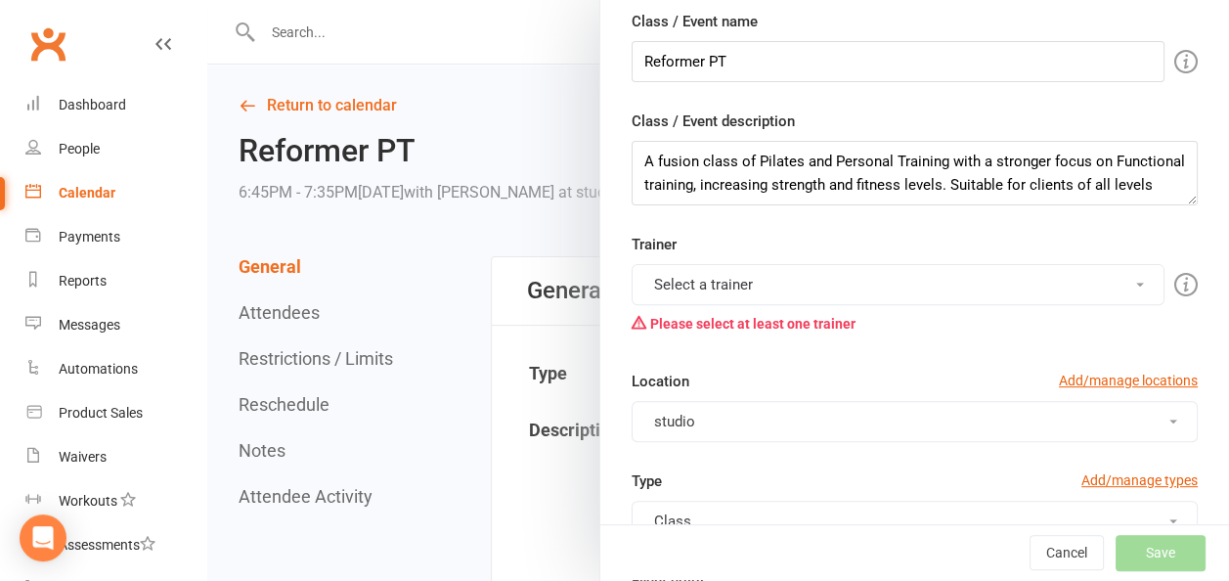
click at [716, 294] on button "Select a trainer" at bounding box center [898, 284] width 533 height 41
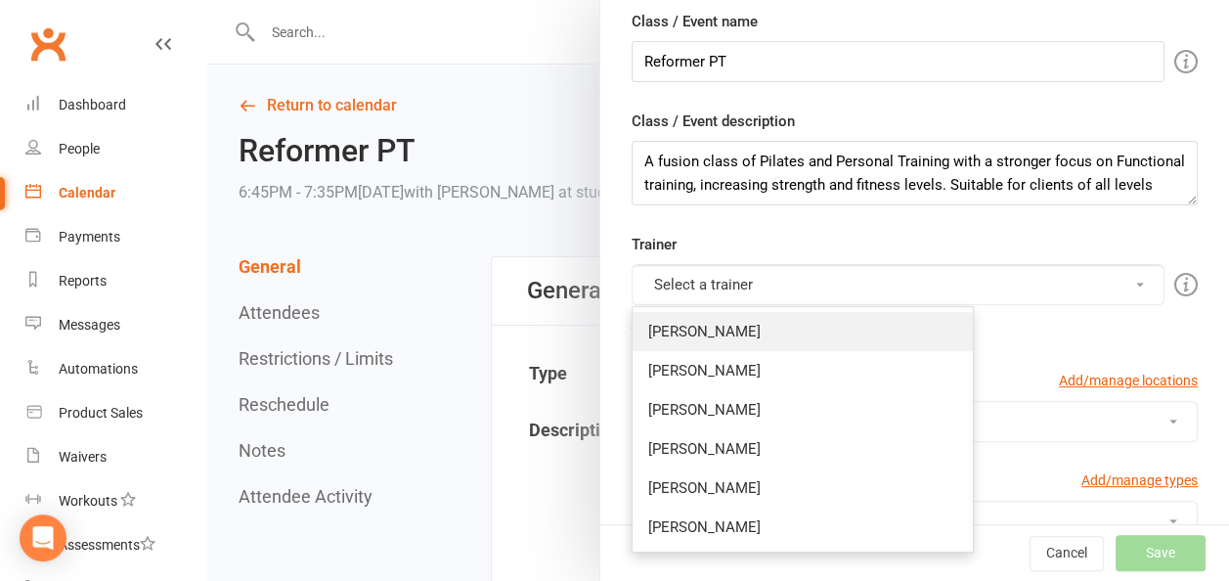
click at [699, 323] on link "[PERSON_NAME]" at bounding box center [803, 331] width 340 height 39
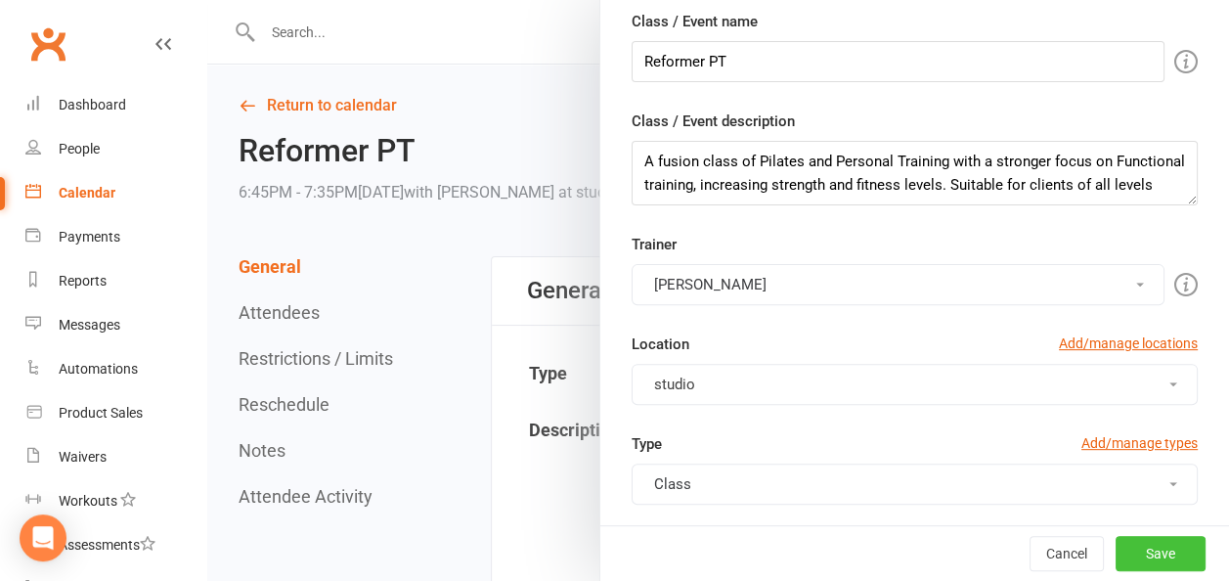
click at [1129, 547] on button "Save" at bounding box center [1161, 553] width 90 height 35
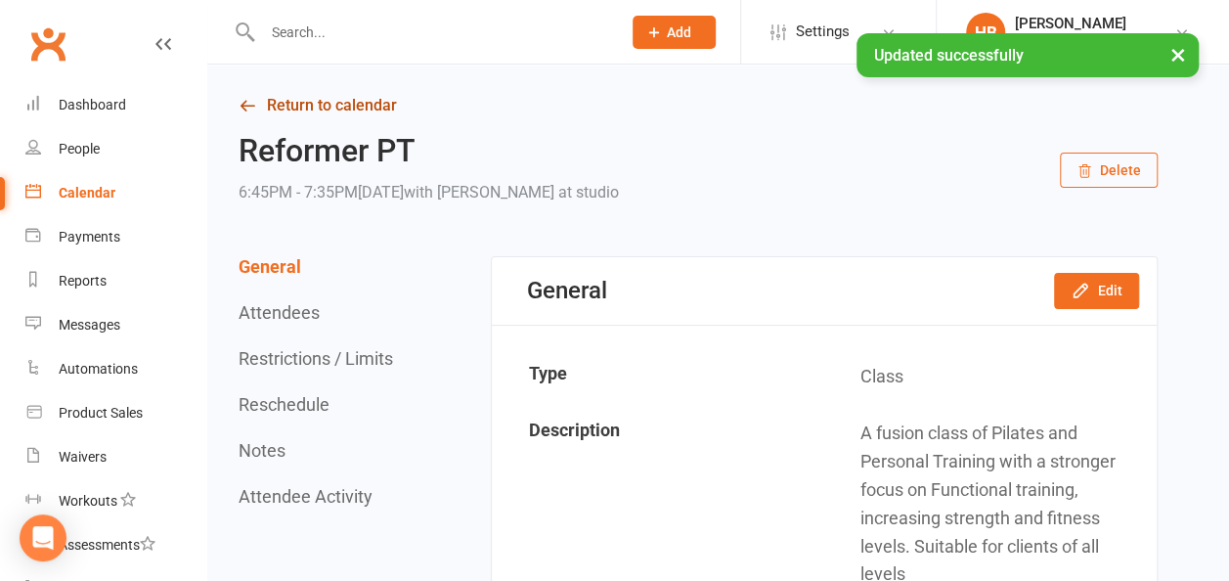
click at [336, 98] on link "Return to calendar" at bounding box center [698, 105] width 919 height 27
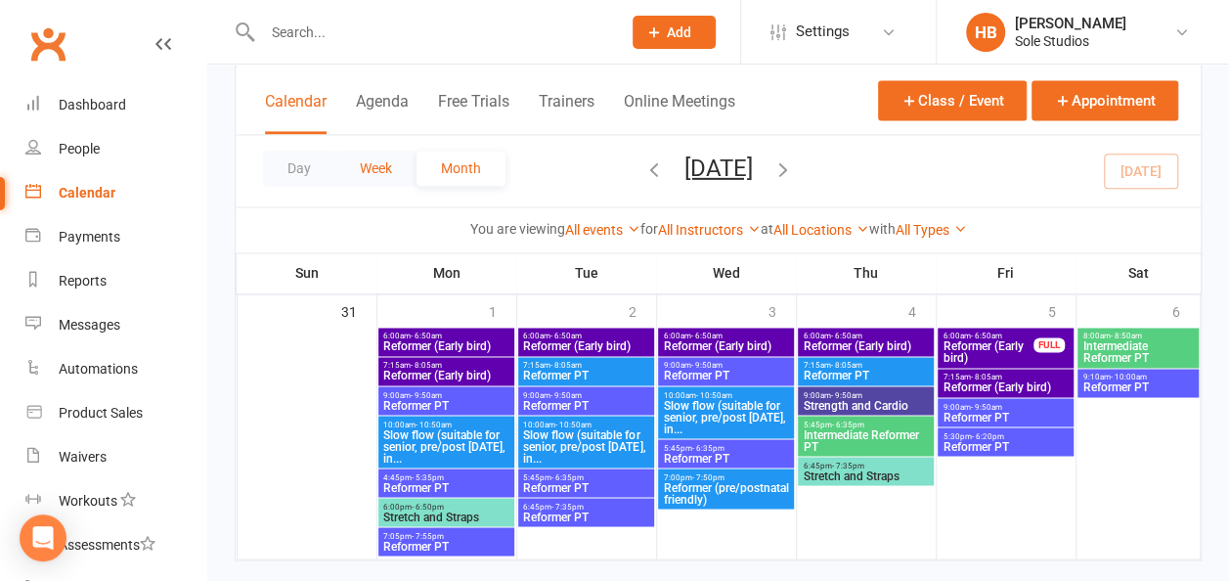
scroll to position [1467, 0]
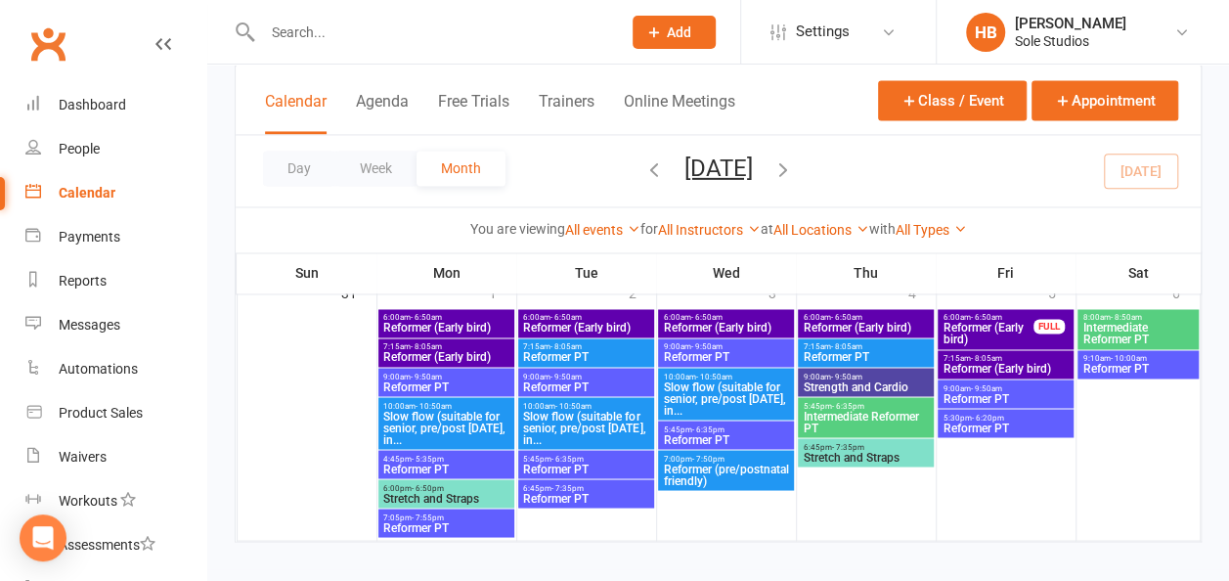
click at [699, 317] on span "- 6:50am" at bounding box center [705, 317] width 31 height 9
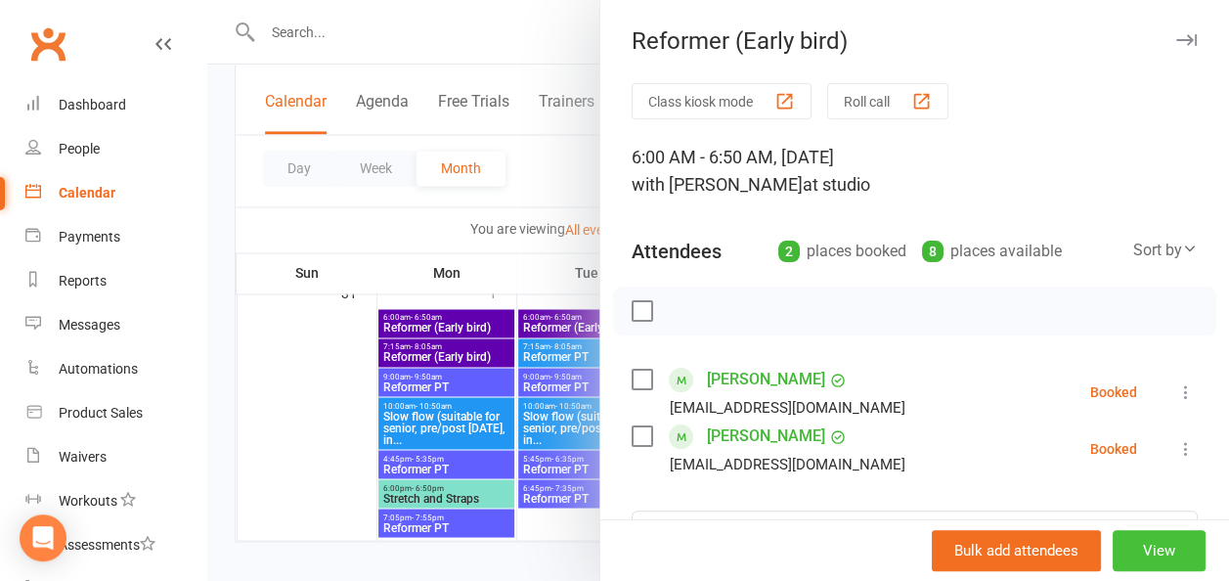
click at [1144, 549] on button "View" at bounding box center [1159, 550] width 93 height 41
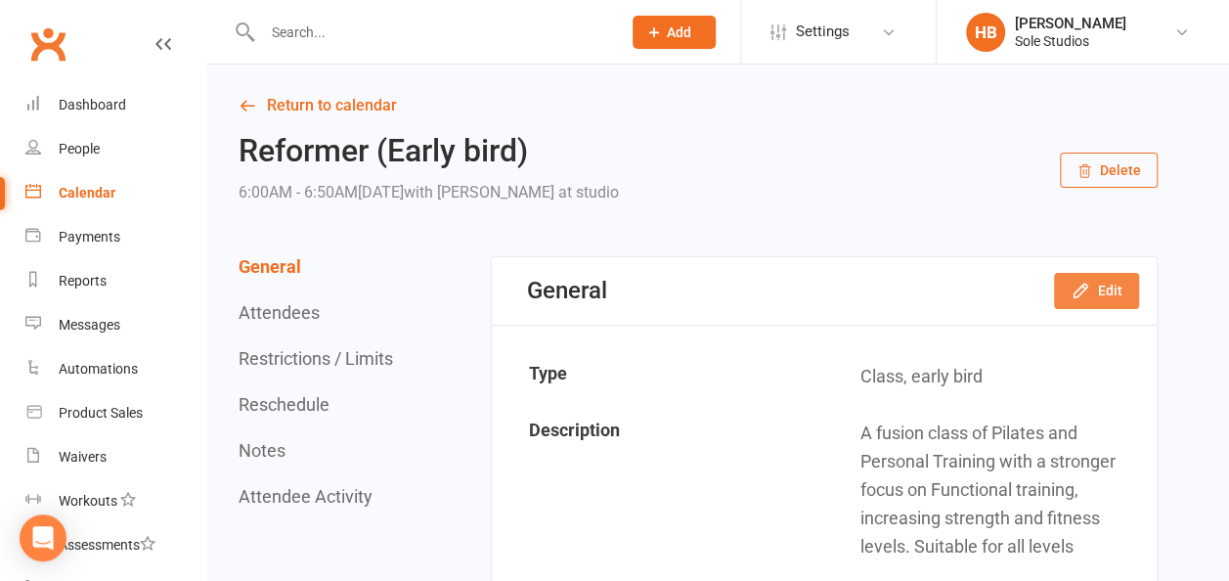
click at [1099, 299] on button "Edit" at bounding box center [1096, 290] width 85 height 35
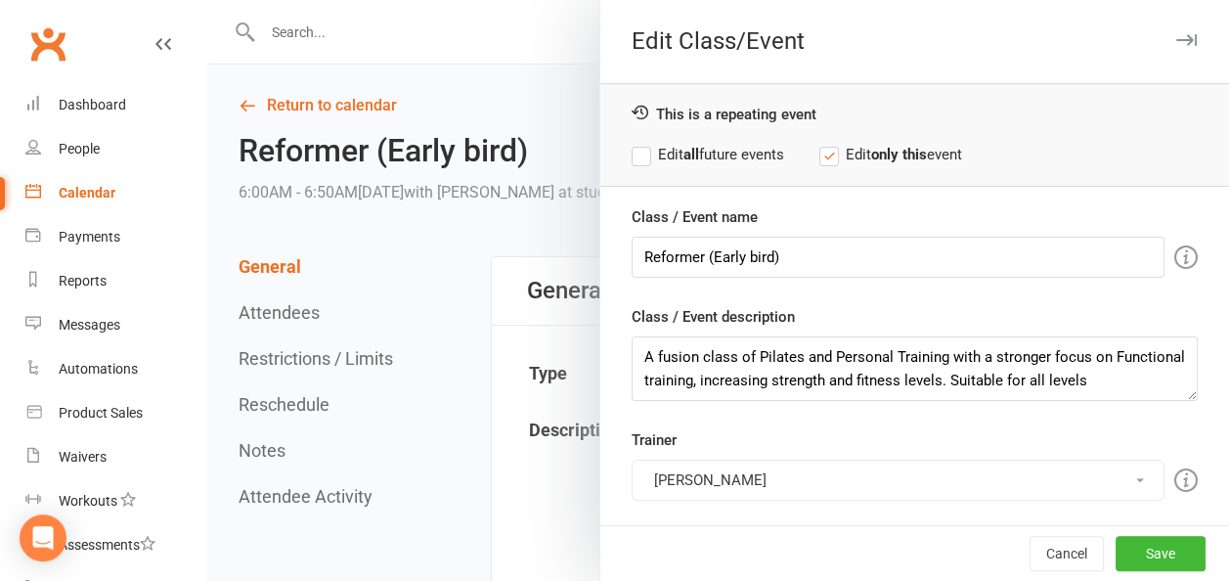
click at [716, 475] on button "[PERSON_NAME]" at bounding box center [898, 480] width 533 height 41
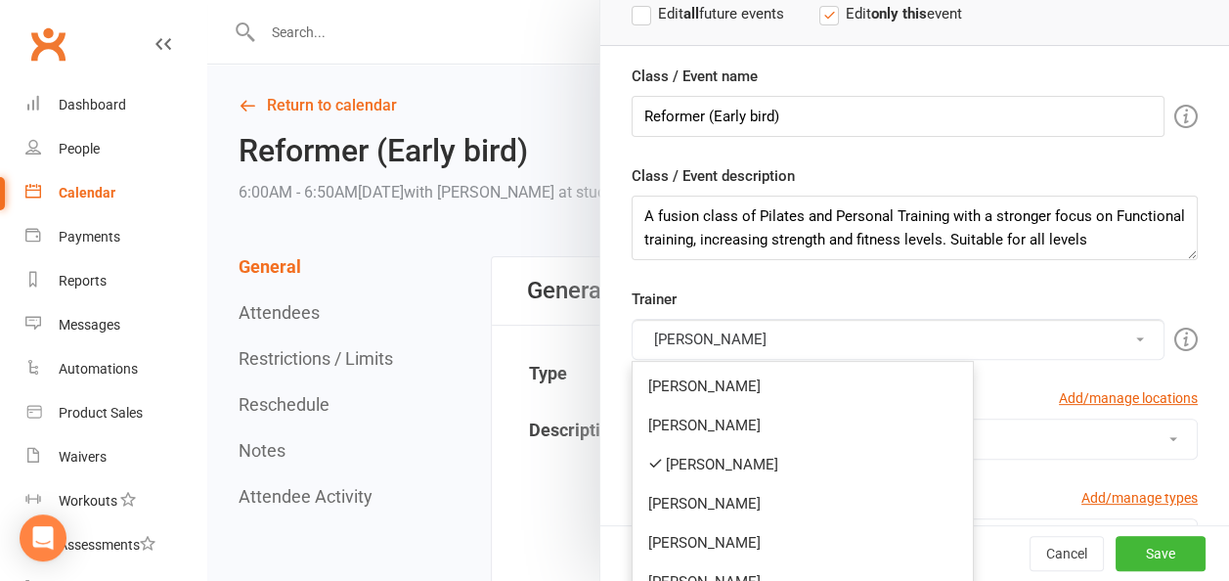
scroll to position [196, 0]
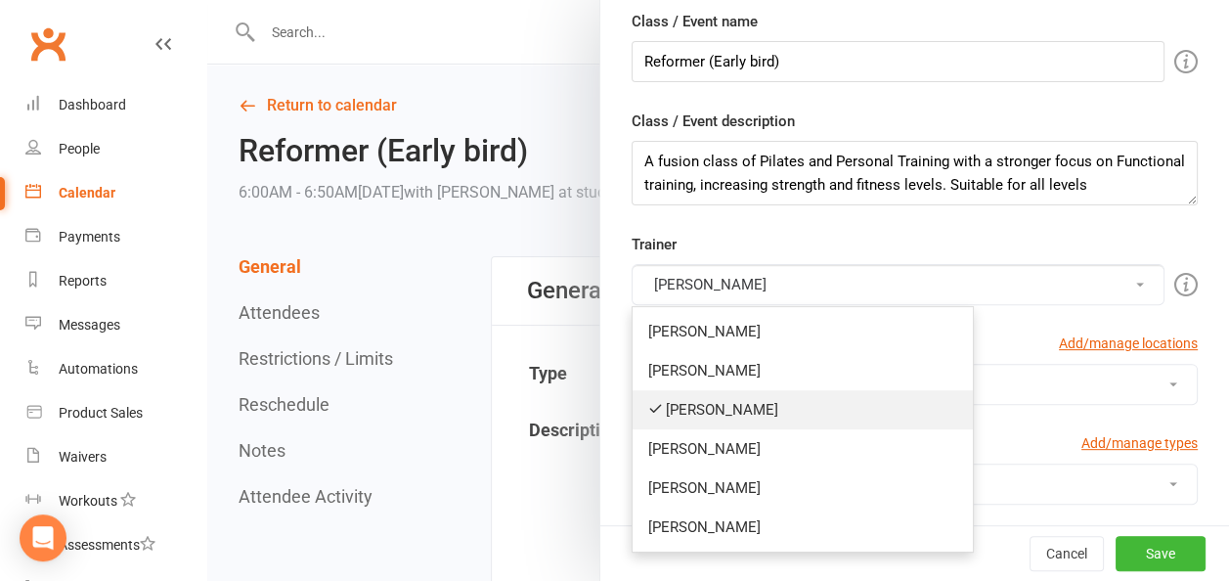
click at [705, 405] on link "[PERSON_NAME]" at bounding box center [803, 409] width 340 height 39
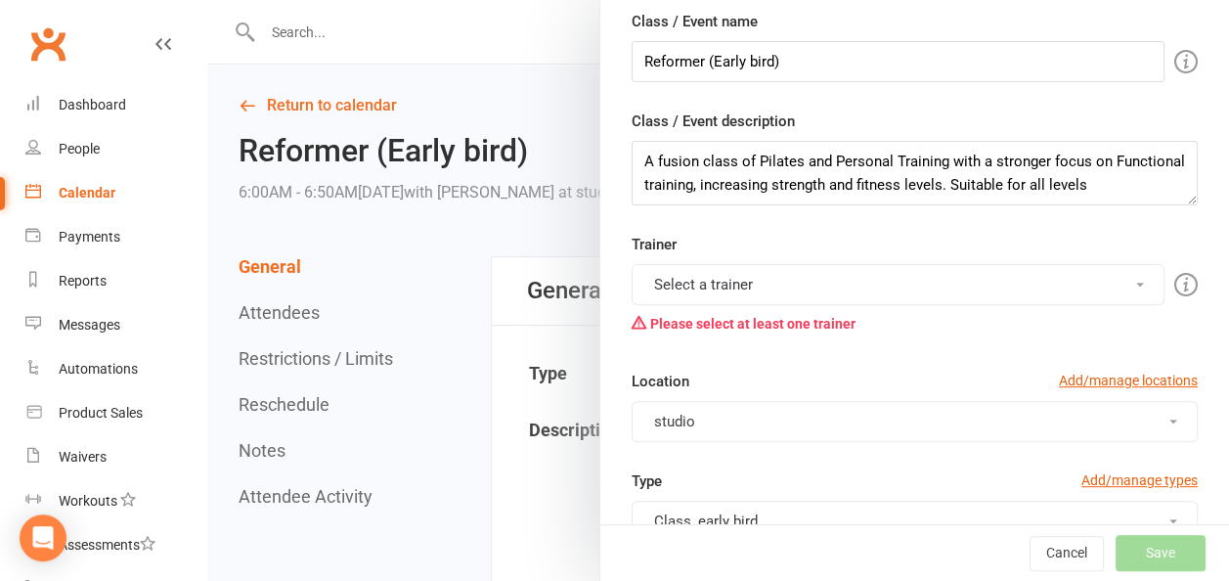
click at [715, 280] on button "Select a trainer" at bounding box center [898, 284] width 533 height 41
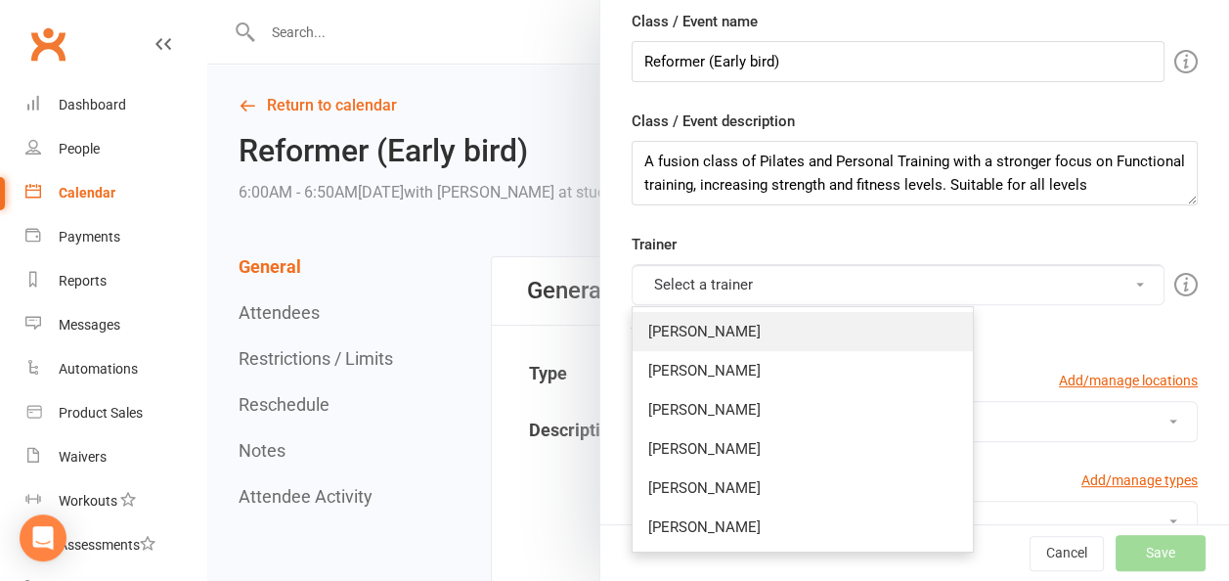
click at [676, 329] on link "[PERSON_NAME]" at bounding box center [803, 331] width 340 height 39
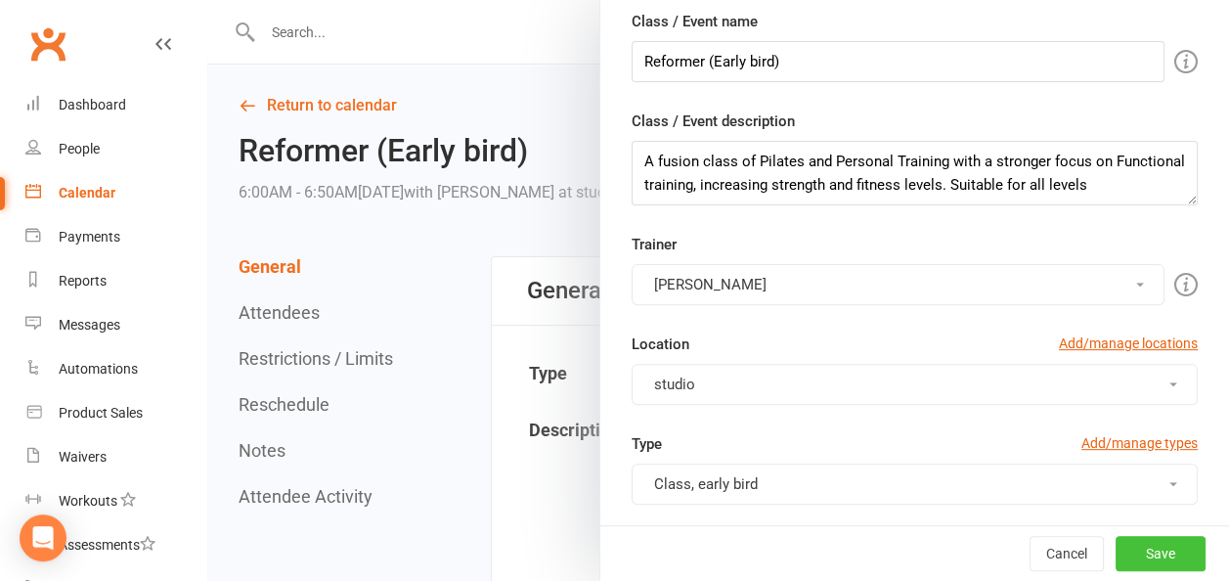
click at [1116, 553] on button "Save" at bounding box center [1161, 553] width 90 height 35
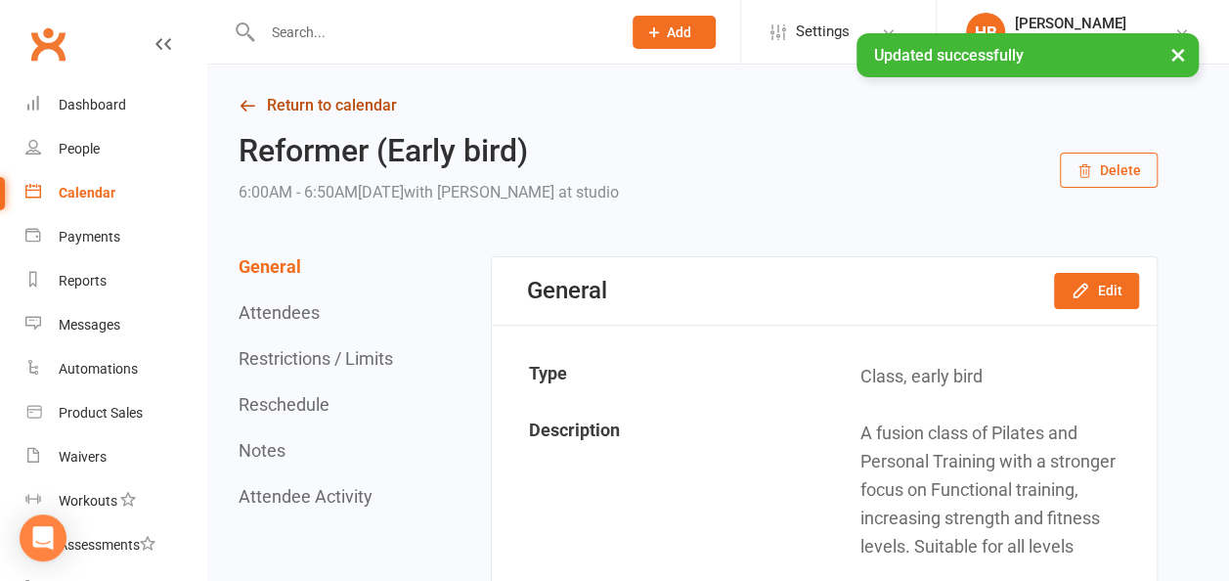
click at [318, 104] on link "Return to calendar" at bounding box center [698, 105] width 919 height 27
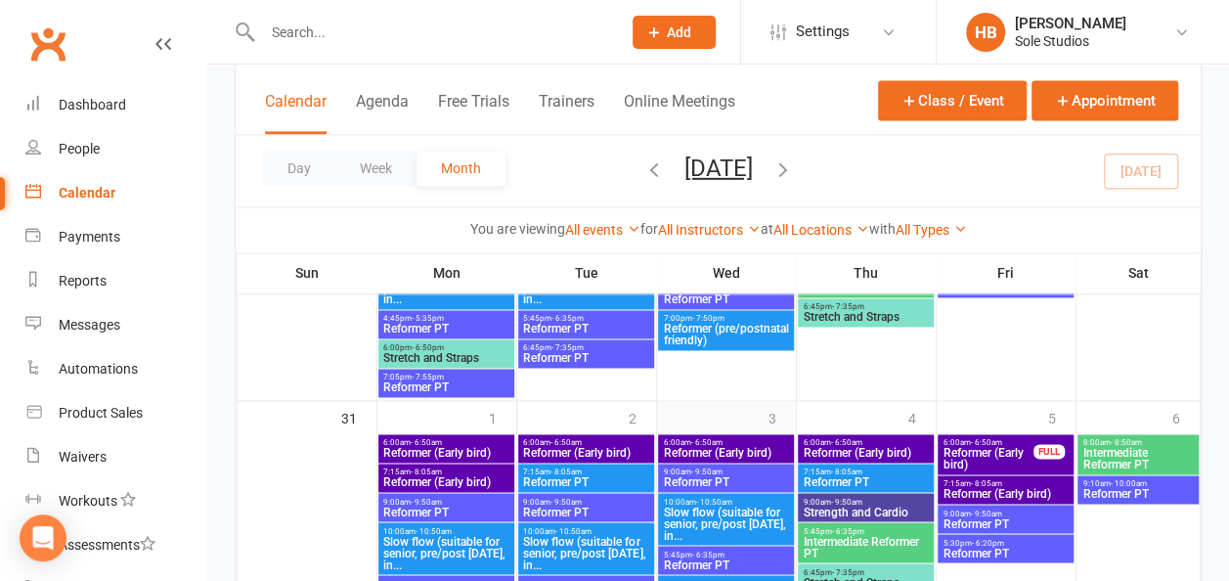
scroll to position [1369, 0]
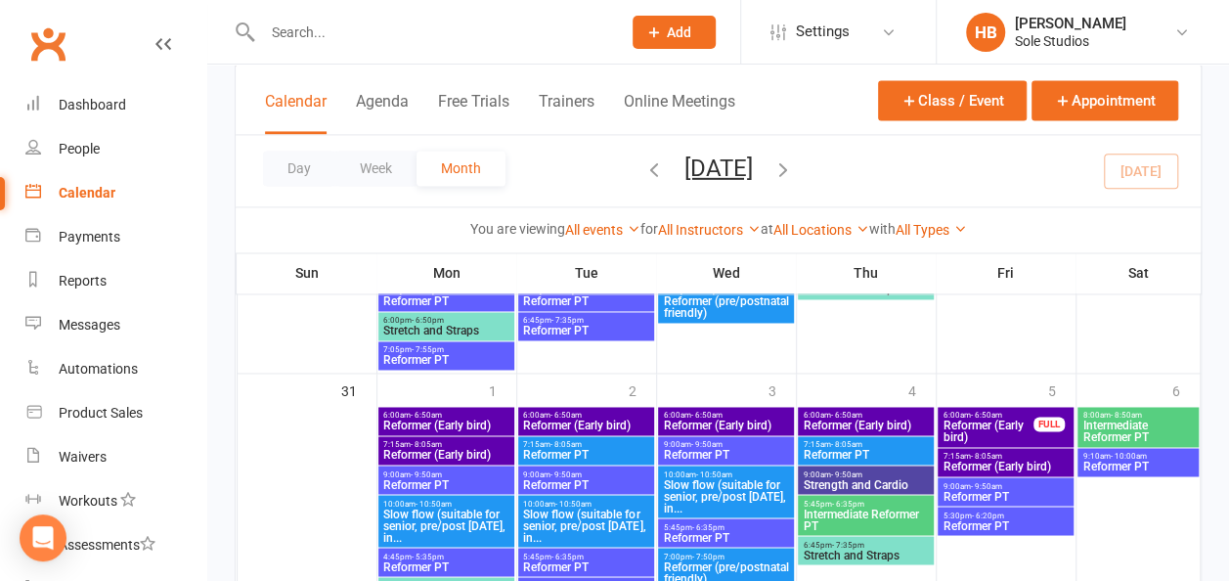
click at [744, 447] on span "9:00am - 9:50am" at bounding box center [725, 444] width 127 height 9
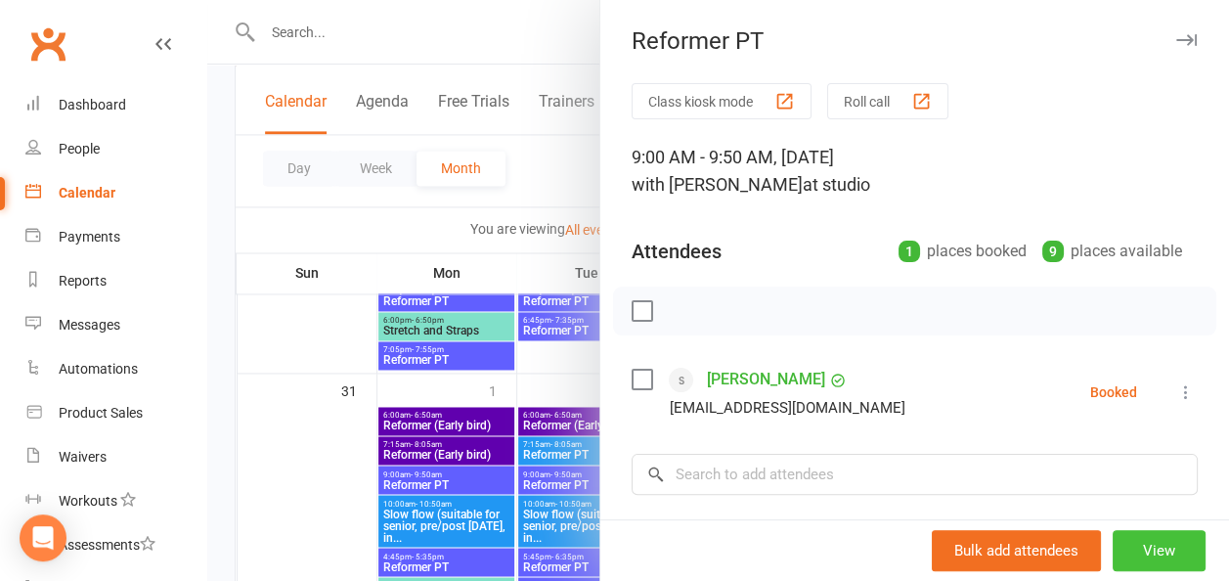
click at [1133, 551] on button "View" at bounding box center [1159, 550] width 93 height 41
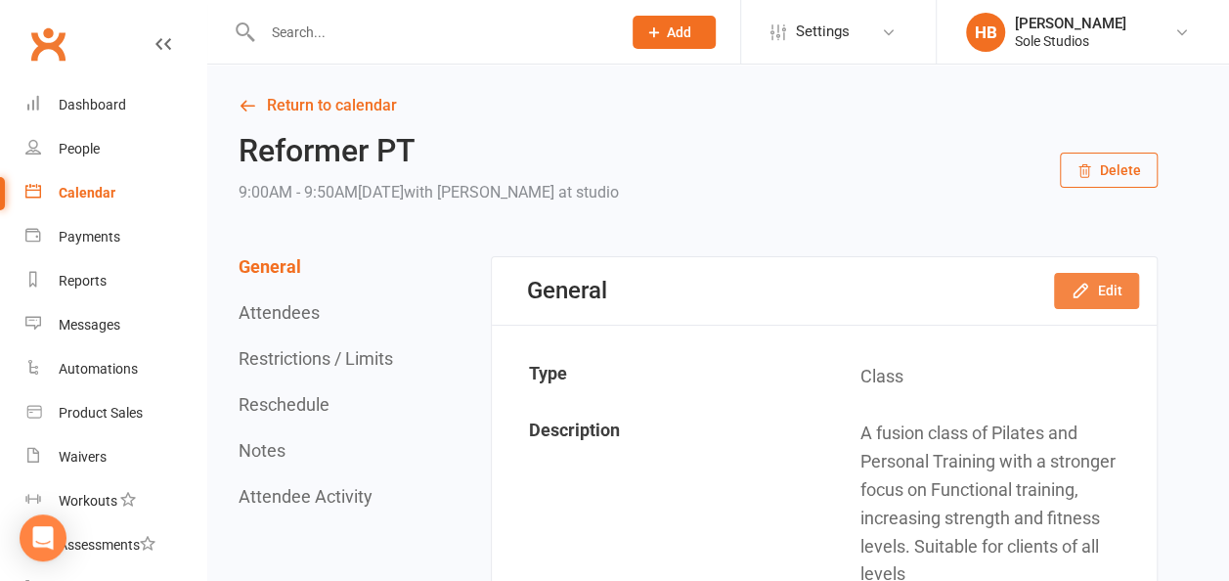
click at [1124, 281] on button "Edit" at bounding box center [1096, 290] width 85 height 35
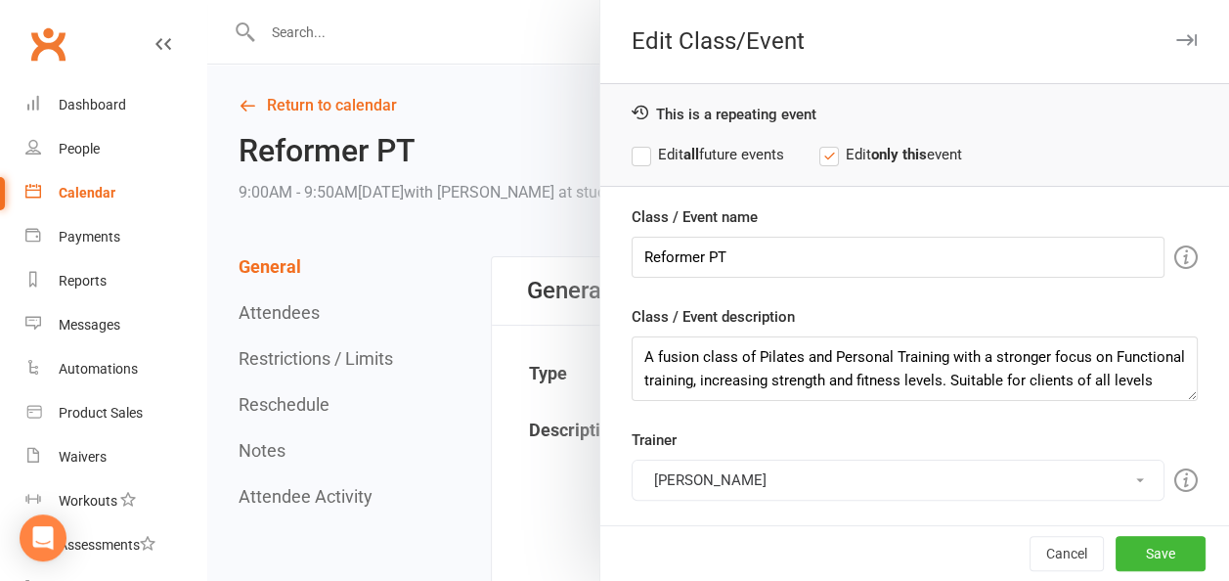
click at [714, 472] on button "[PERSON_NAME]" at bounding box center [898, 480] width 533 height 41
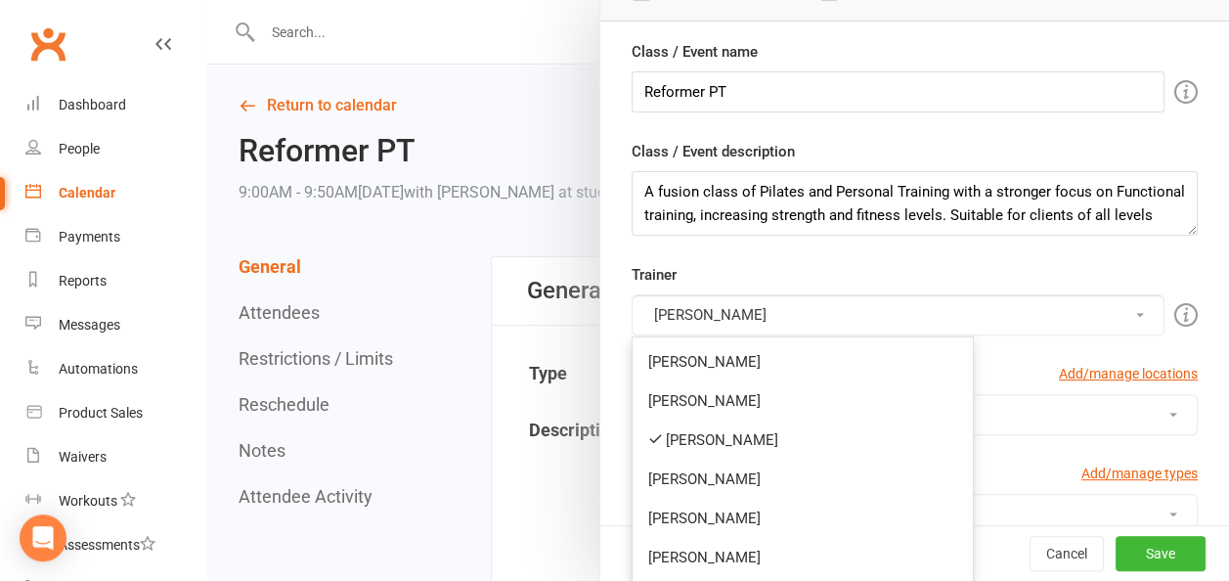
scroll to position [196, 0]
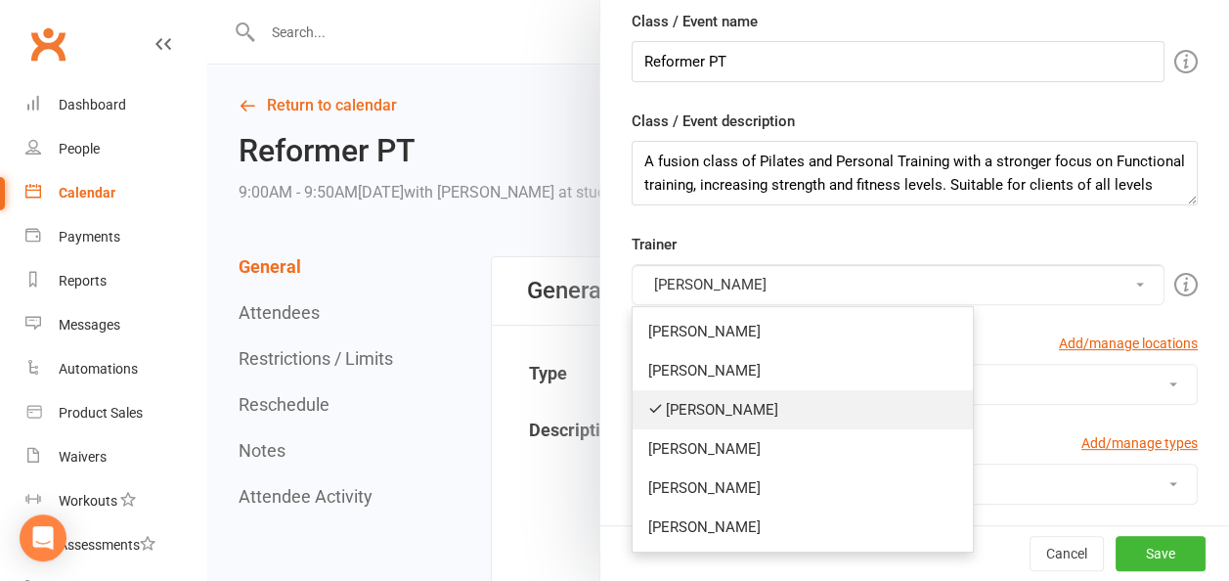
click at [696, 411] on link "[PERSON_NAME]" at bounding box center [803, 409] width 340 height 39
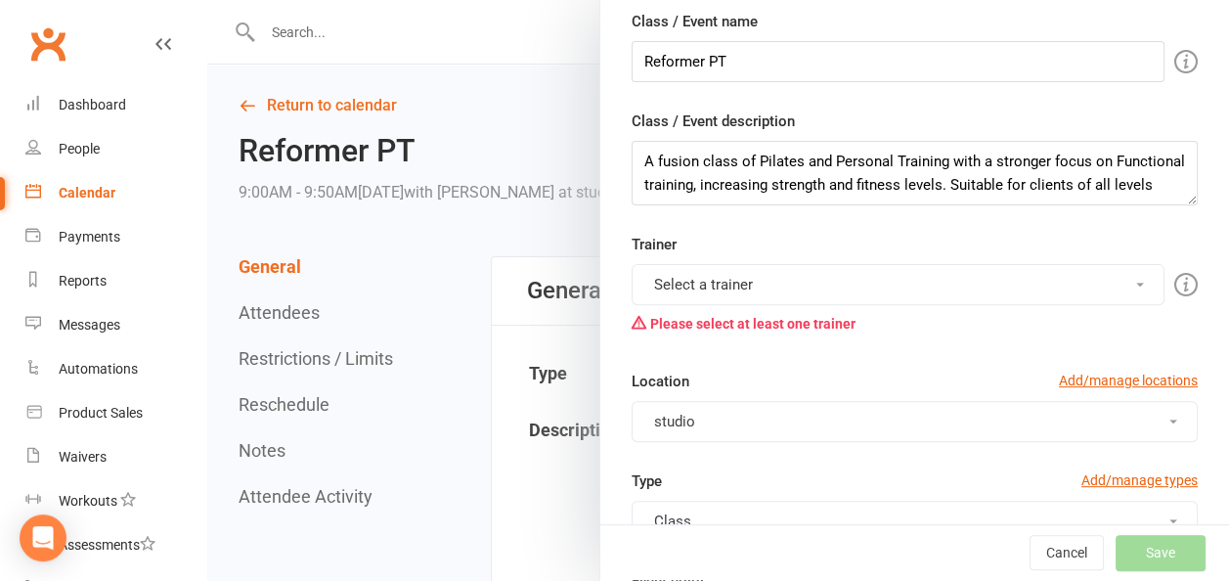
click at [720, 268] on button "Select a trainer" at bounding box center [898, 284] width 533 height 41
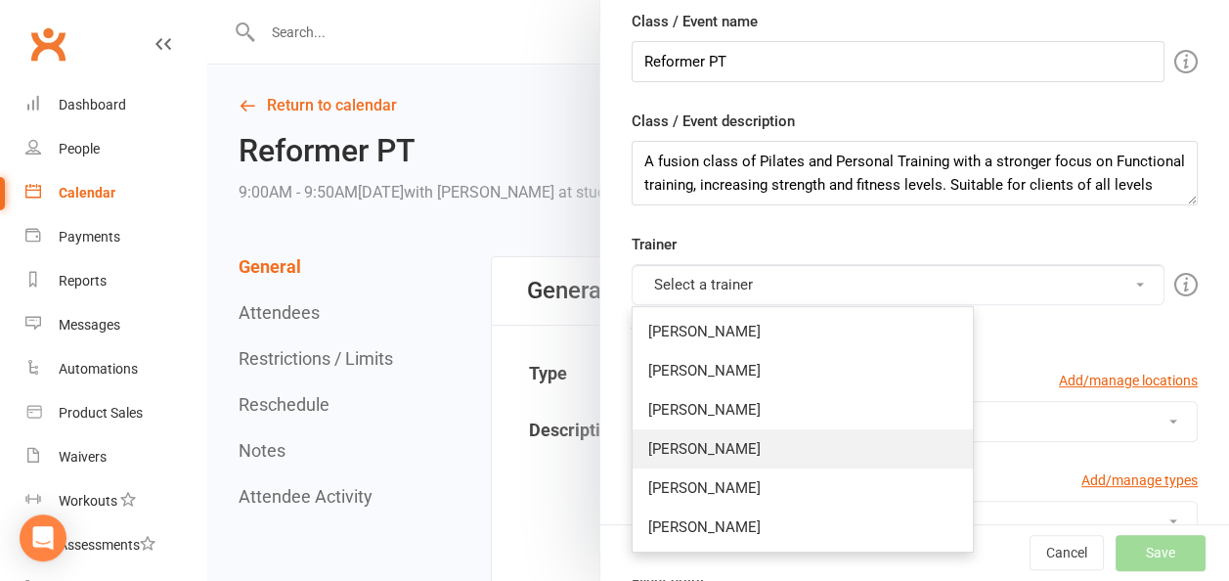
click at [680, 454] on link "[PERSON_NAME]" at bounding box center [803, 448] width 340 height 39
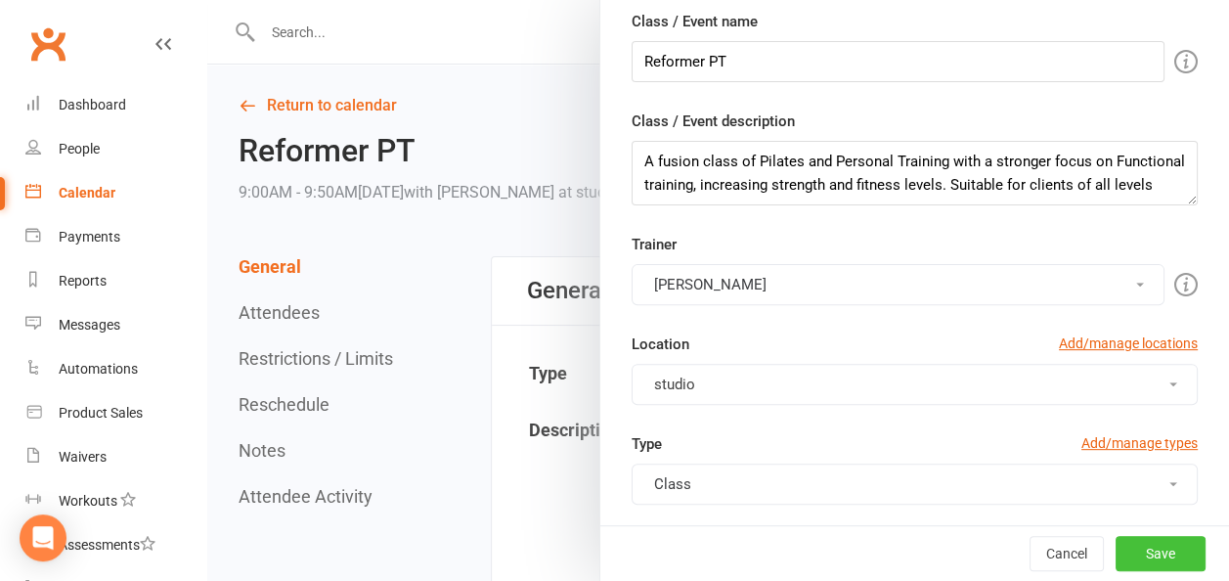
click at [1121, 557] on button "Save" at bounding box center [1161, 553] width 90 height 35
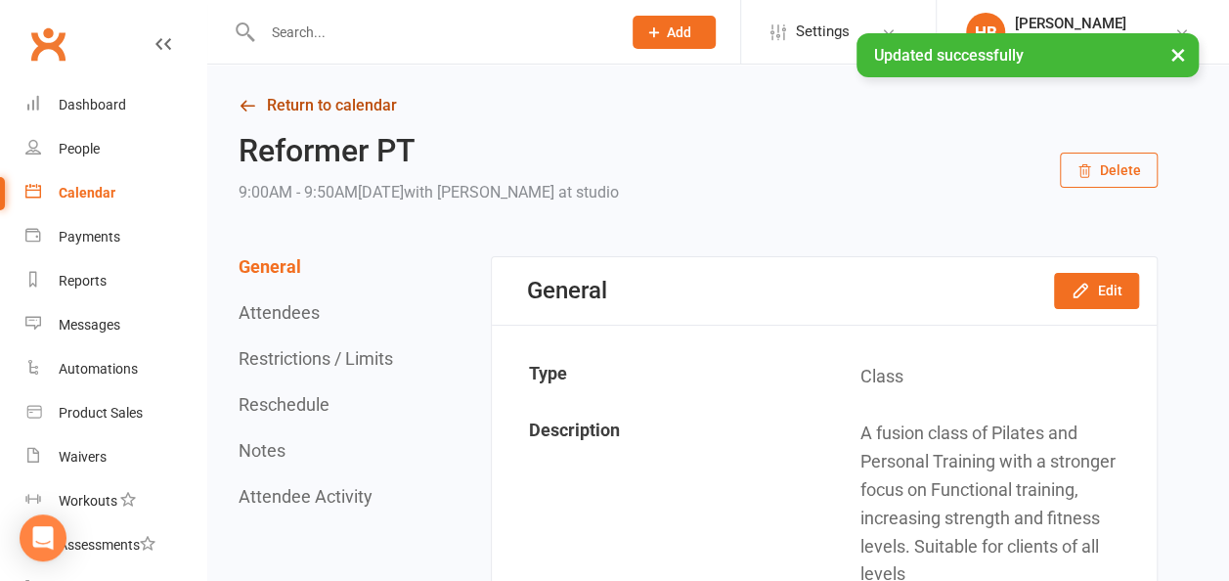
click at [344, 92] on link "Return to calendar" at bounding box center [698, 105] width 919 height 27
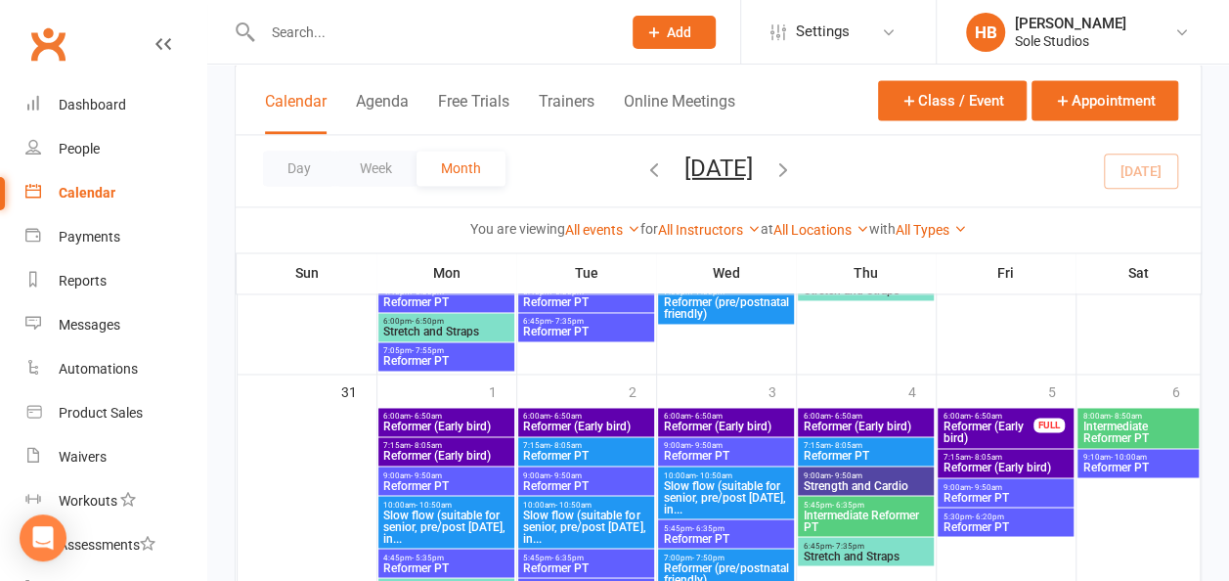
scroll to position [1369, 0]
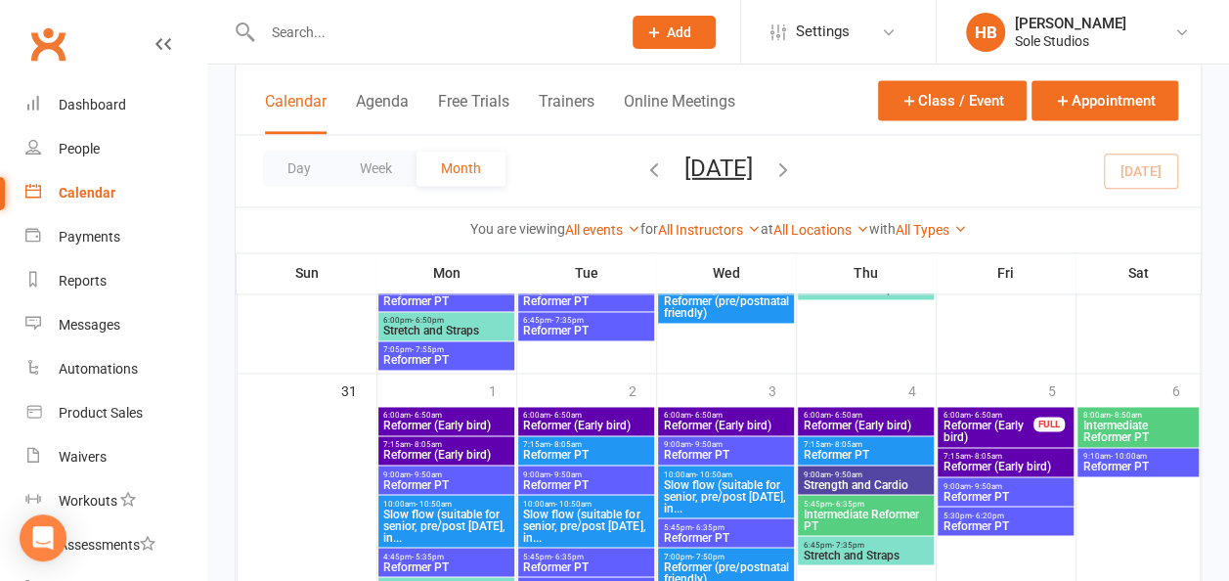
click at [726, 480] on span "Slow flow (suitable for senior, pre/post [DATE], in..." at bounding box center [725, 495] width 127 height 35
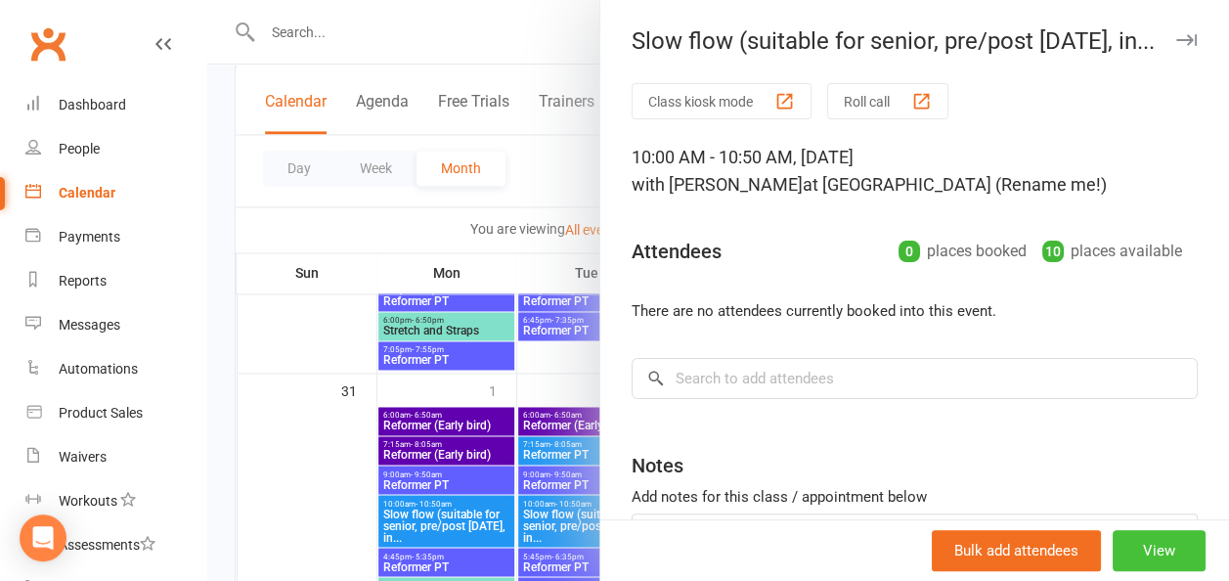
click at [1138, 561] on button "View" at bounding box center [1159, 550] width 93 height 41
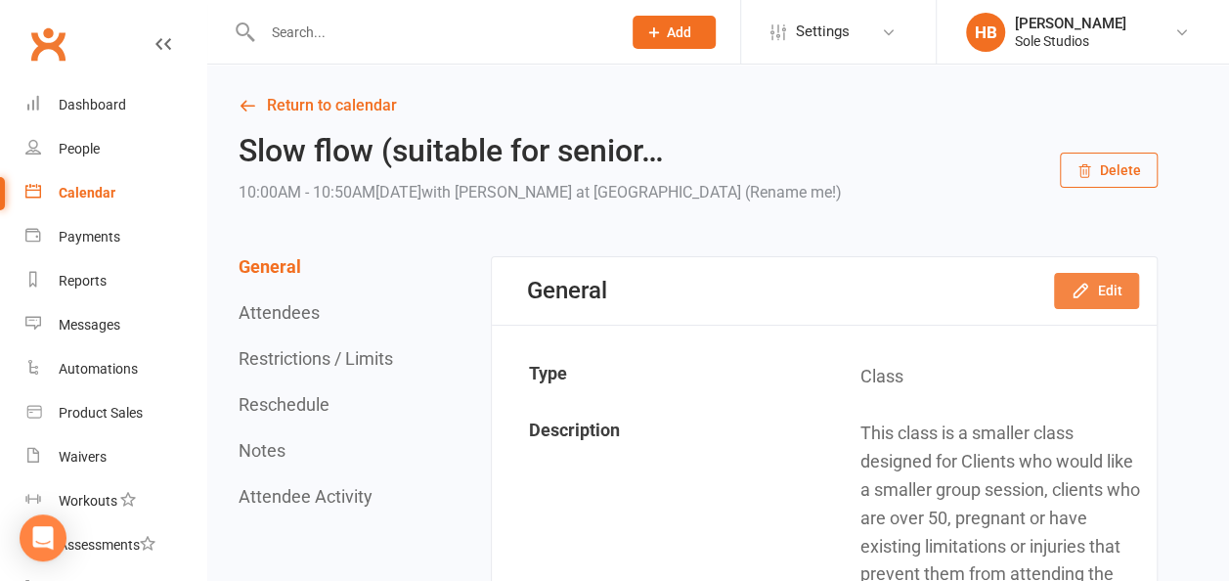
click at [1113, 280] on button "Edit" at bounding box center [1096, 290] width 85 height 35
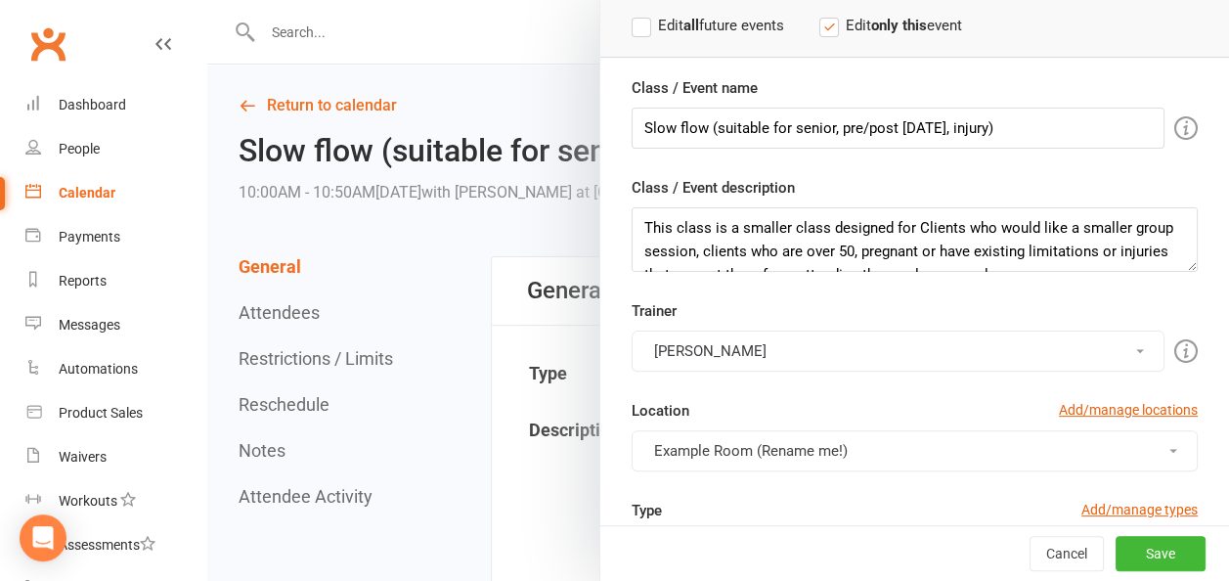
scroll to position [196, 0]
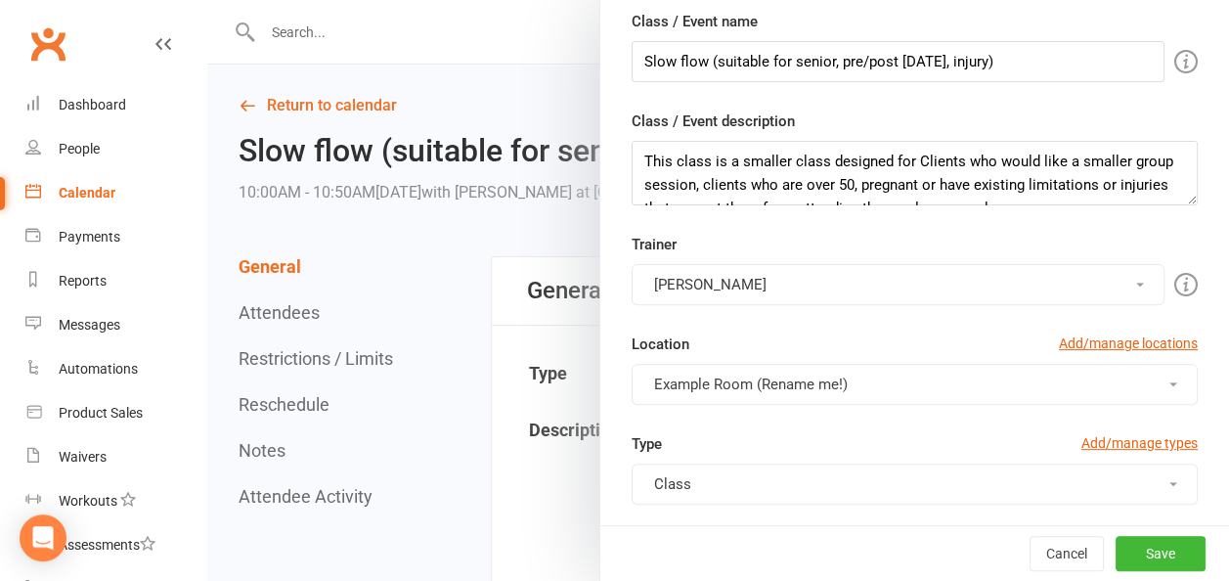
click at [761, 379] on span "Example Room (Rename me!)" at bounding box center [751, 385] width 194 height 18
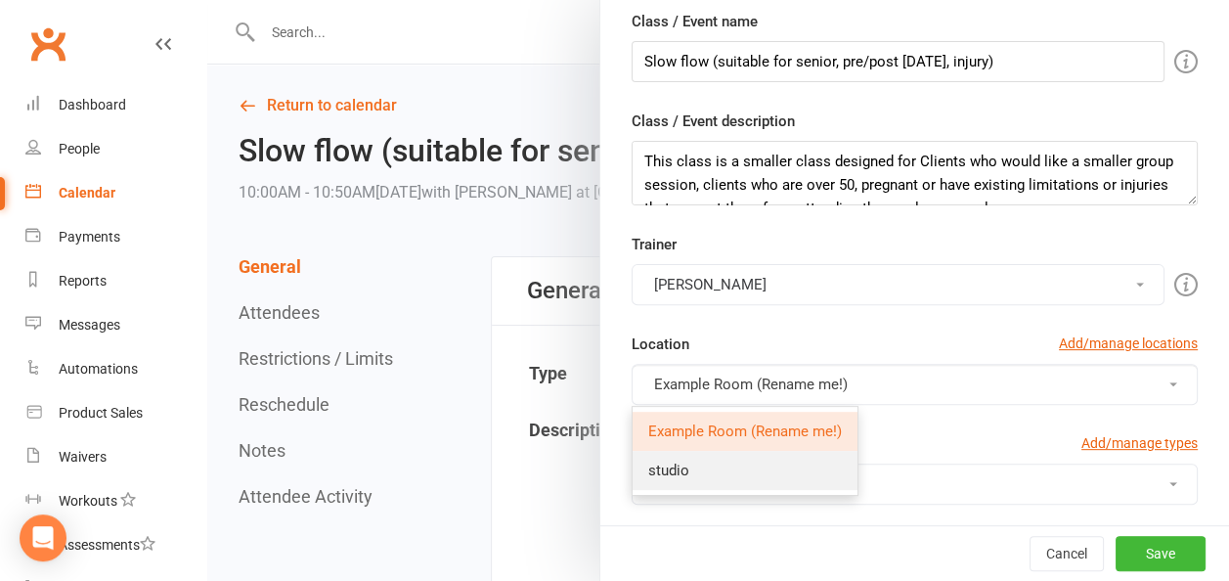
click at [683, 455] on link "studio" at bounding box center [745, 470] width 225 height 39
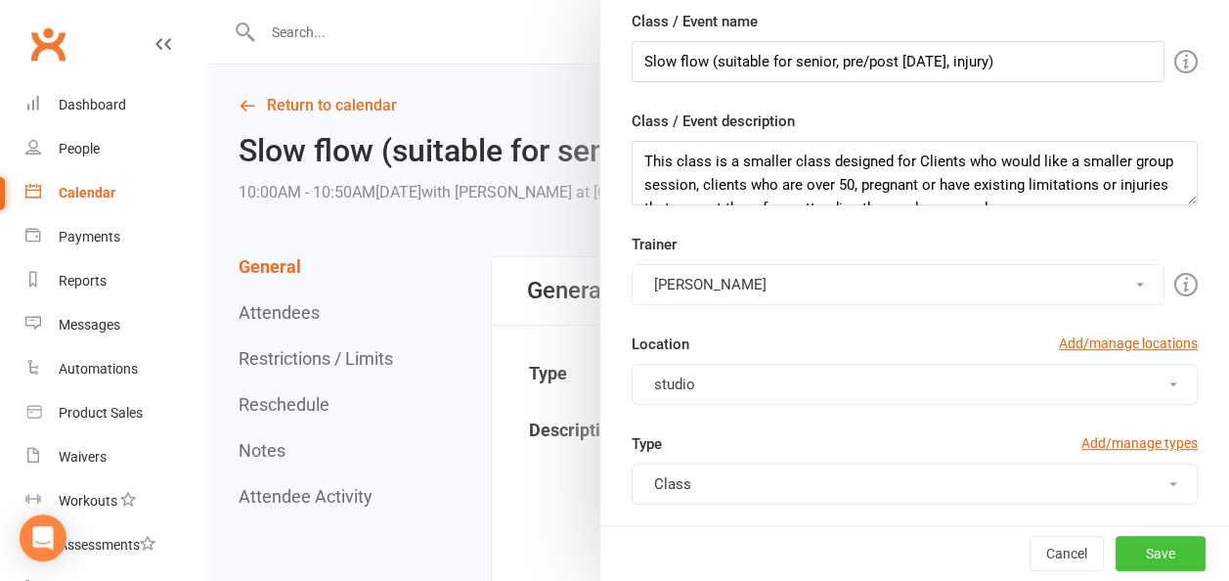
click at [1117, 561] on button "Save" at bounding box center [1161, 553] width 90 height 35
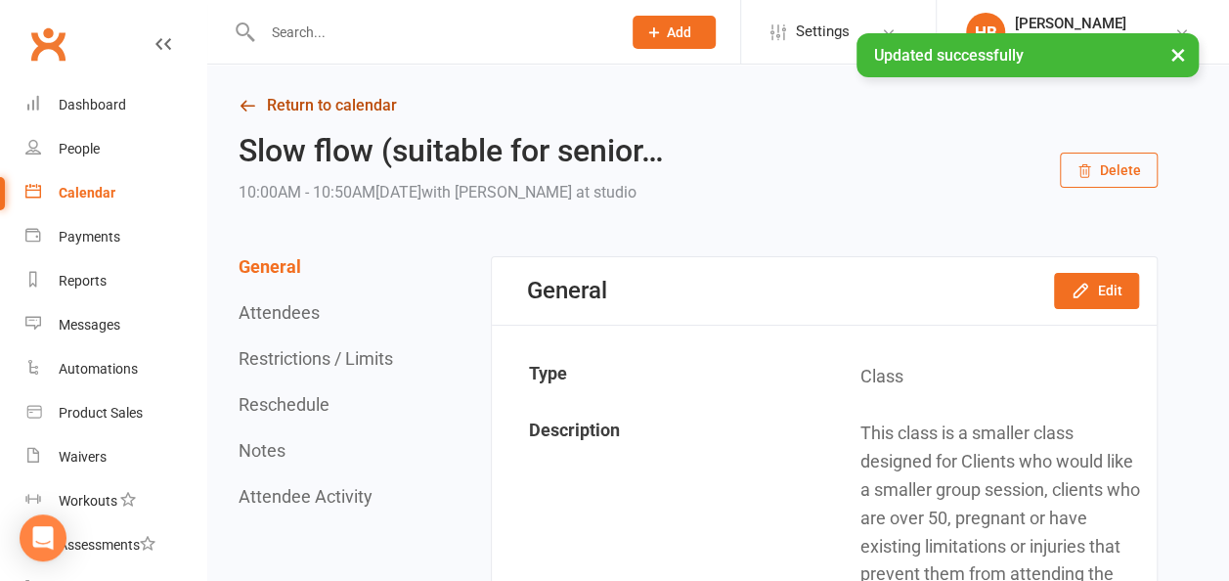
click at [299, 102] on link "Return to calendar" at bounding box center [698, 105] width 919 height 27
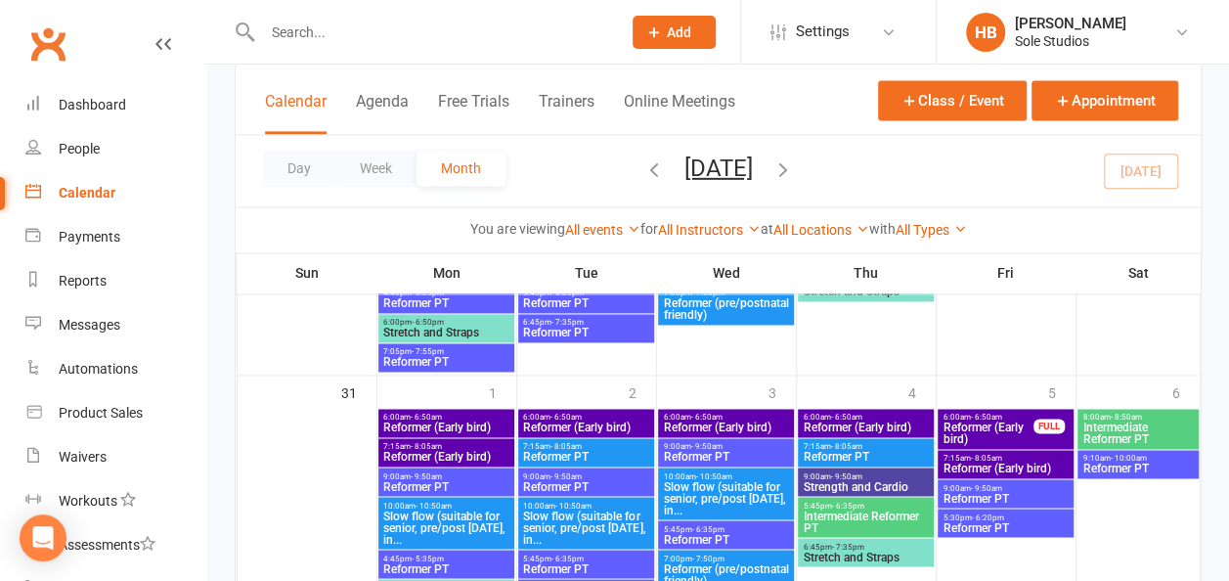
scroll to position [1369, 0]
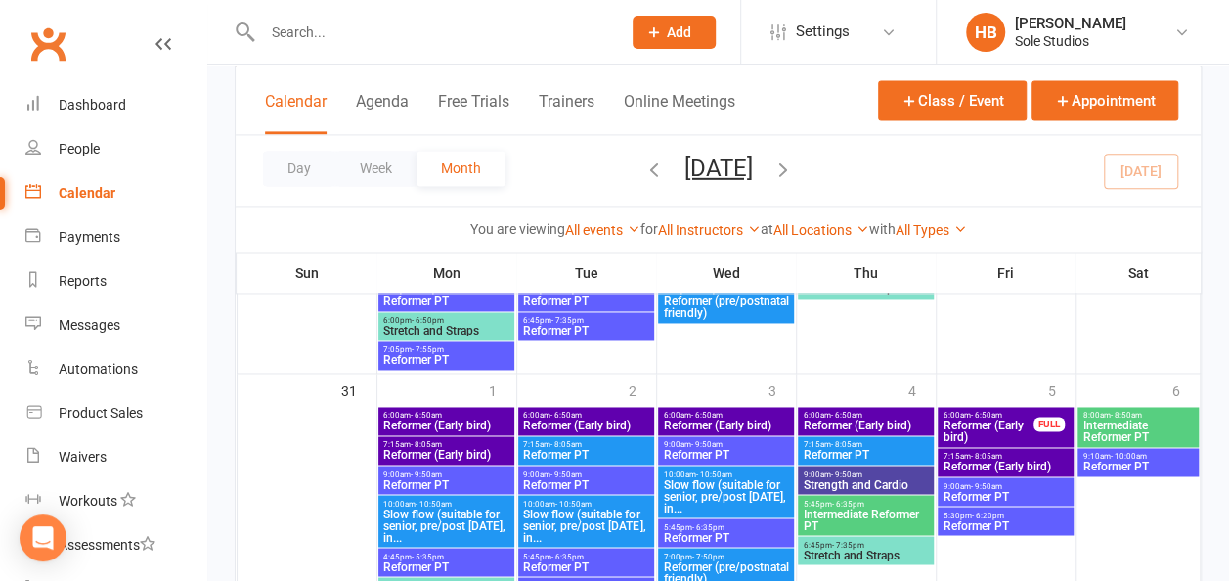
click at [834, 424] on span "Reformer (Early bird)" at bounding box center [865, 426] width 127 height 12
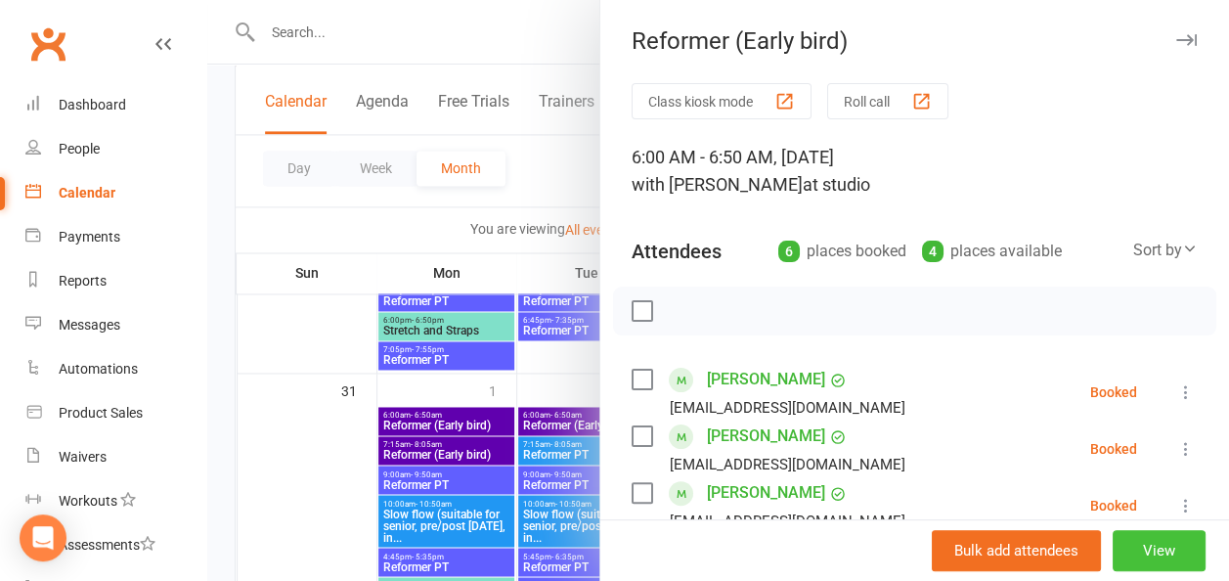
click at [1113, 547] on button "View" at bounding box center [1159, 550] width 93 height 41
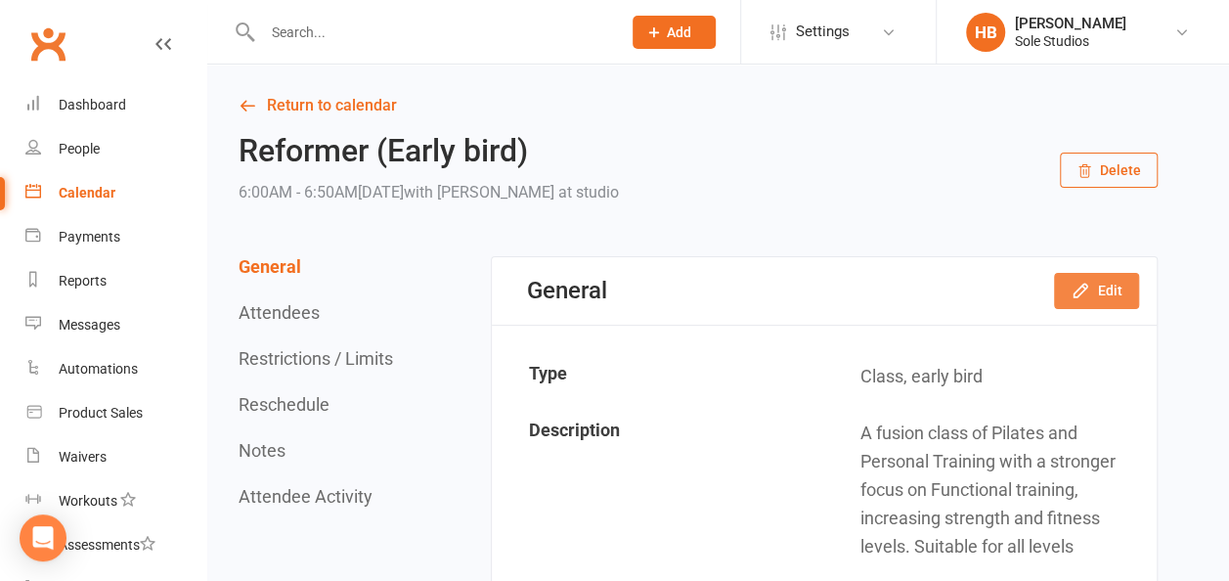
click at [1081, 281] on icon "button" at bounding box center [1081, 291] width 20 height 20
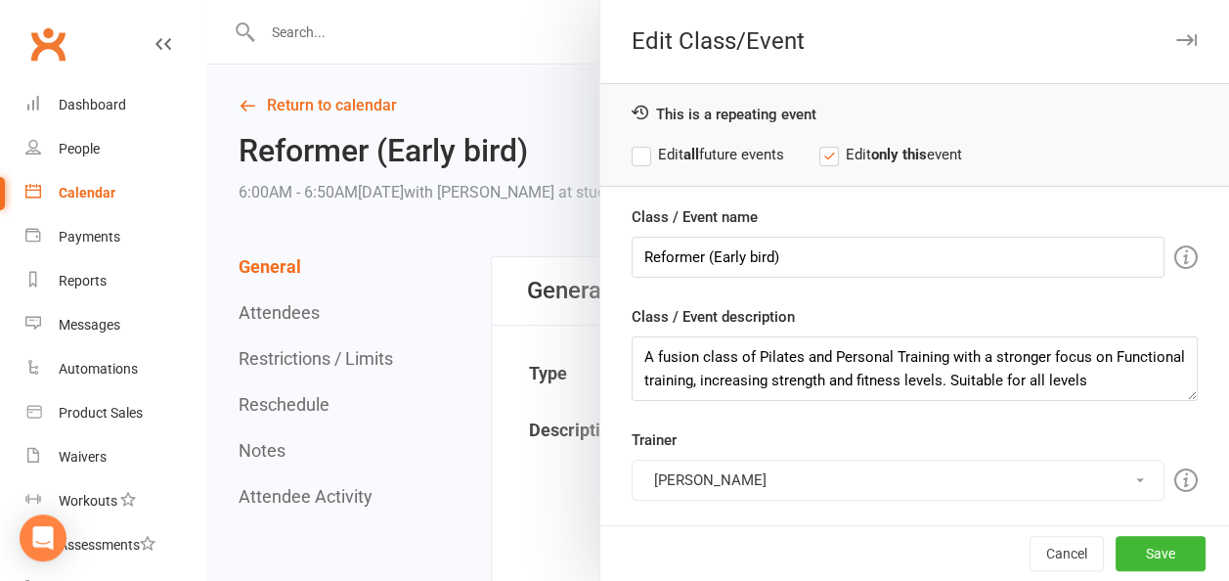
click at [670, 475] on button "[PERSON_NAME]" at bounding box center [898, 480] width 533 height 41
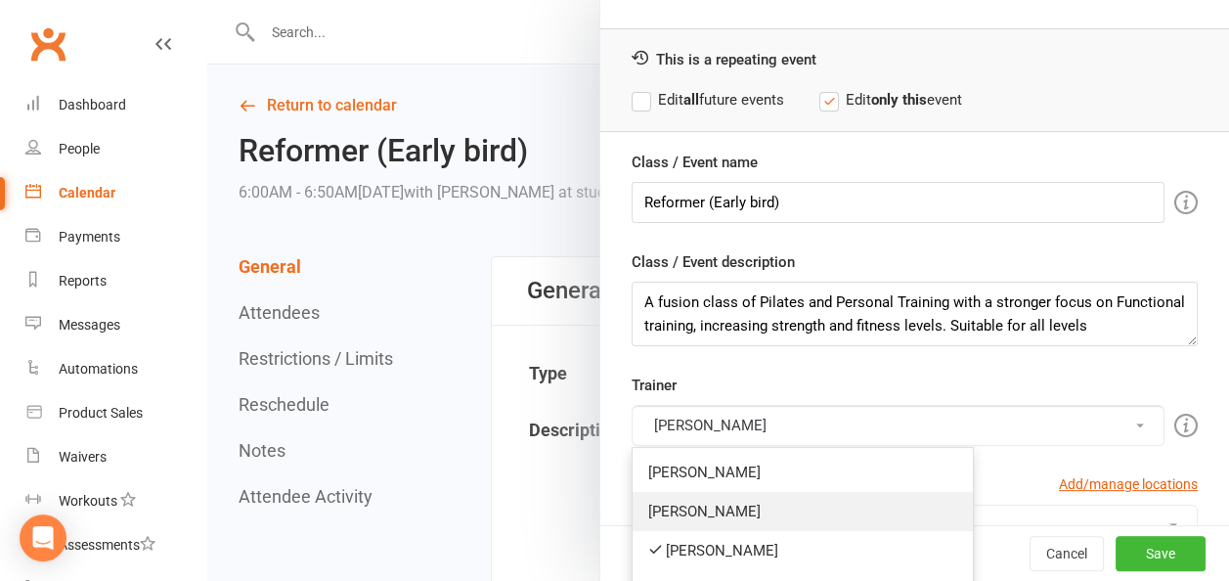
scroll to position [98, 0]
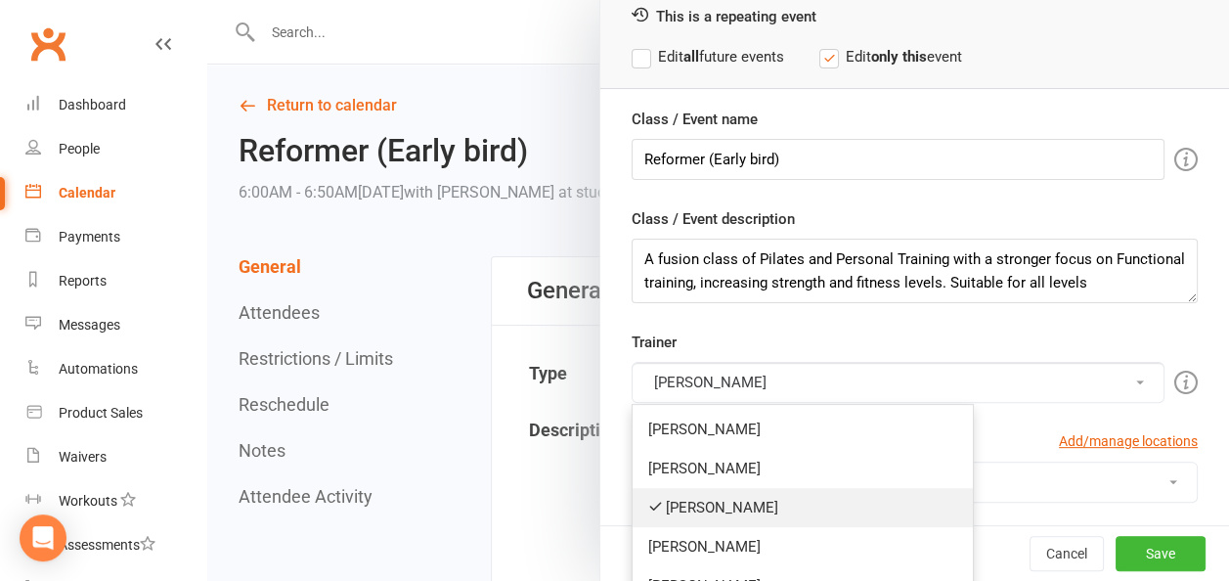
click at [667, 505] on link "[PERSON_NAME]" at bounding box center [803, 507] width 340 height 39
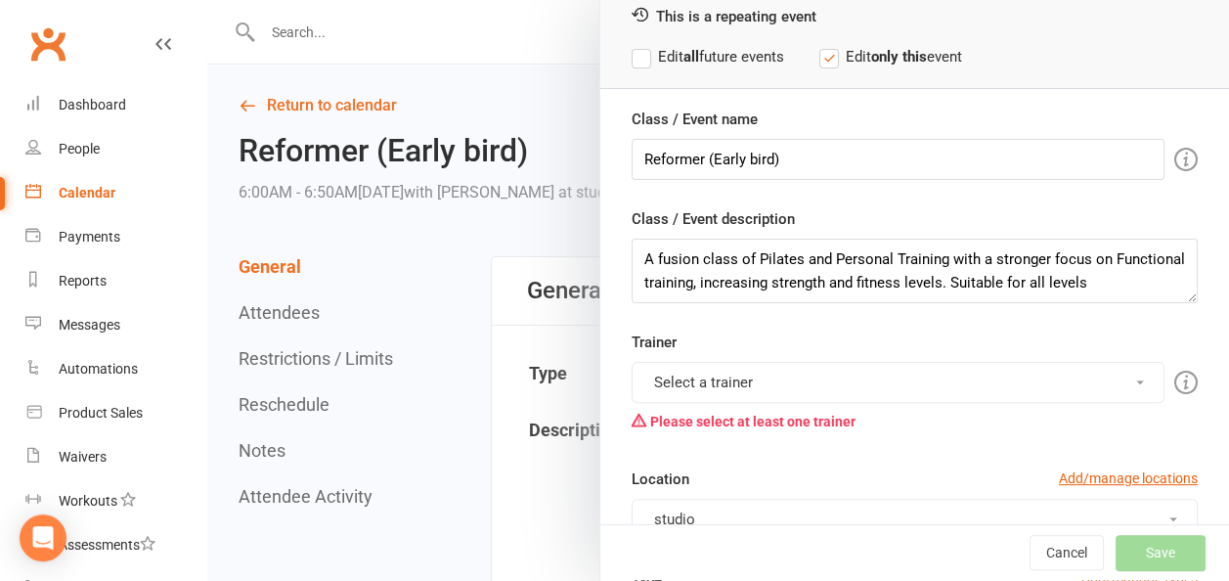
click at [706, 378] on button "Select a trainer" at bounding box center [898, 382] width 533 height 41
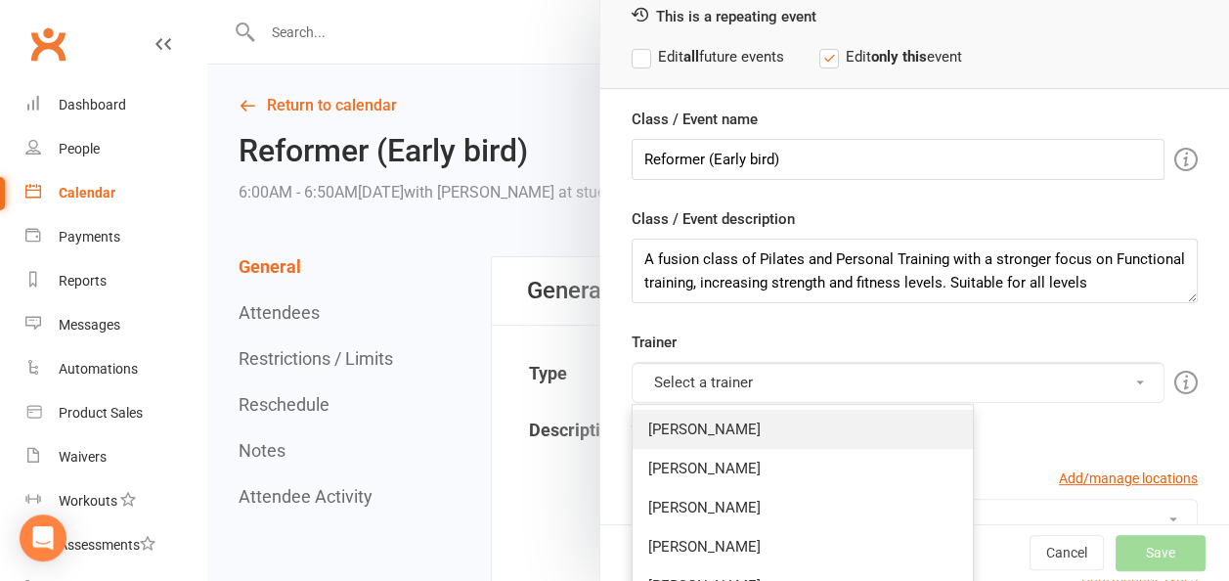
click at [687, 428] on link "[PERSON_NAME]" at bounding box center [803, 429] width 340 height 39
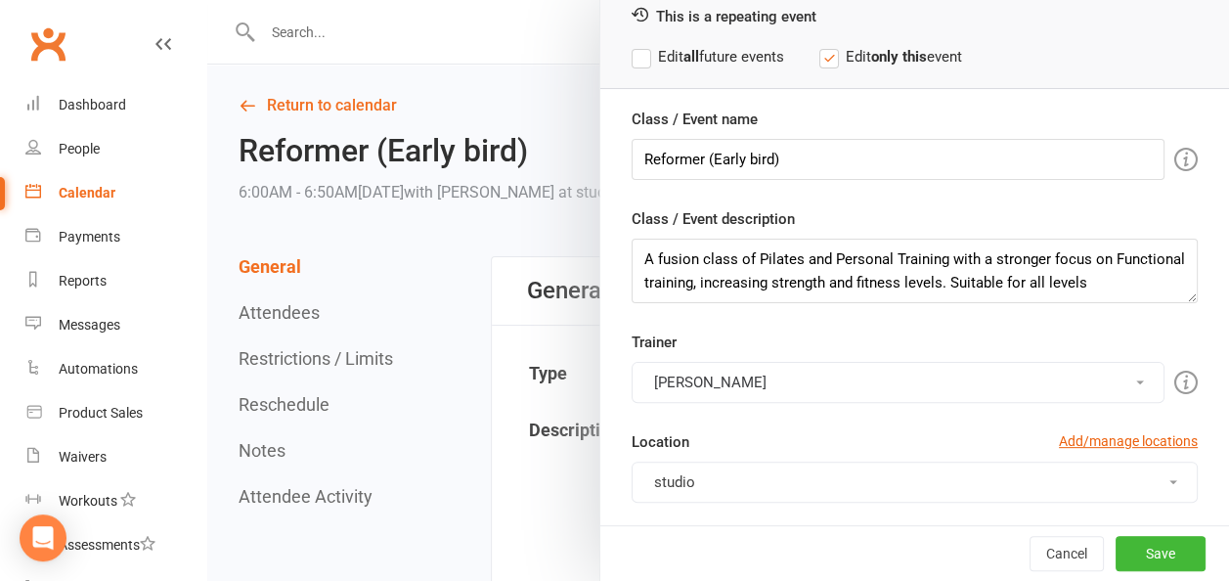
scroll to position [196, 0]
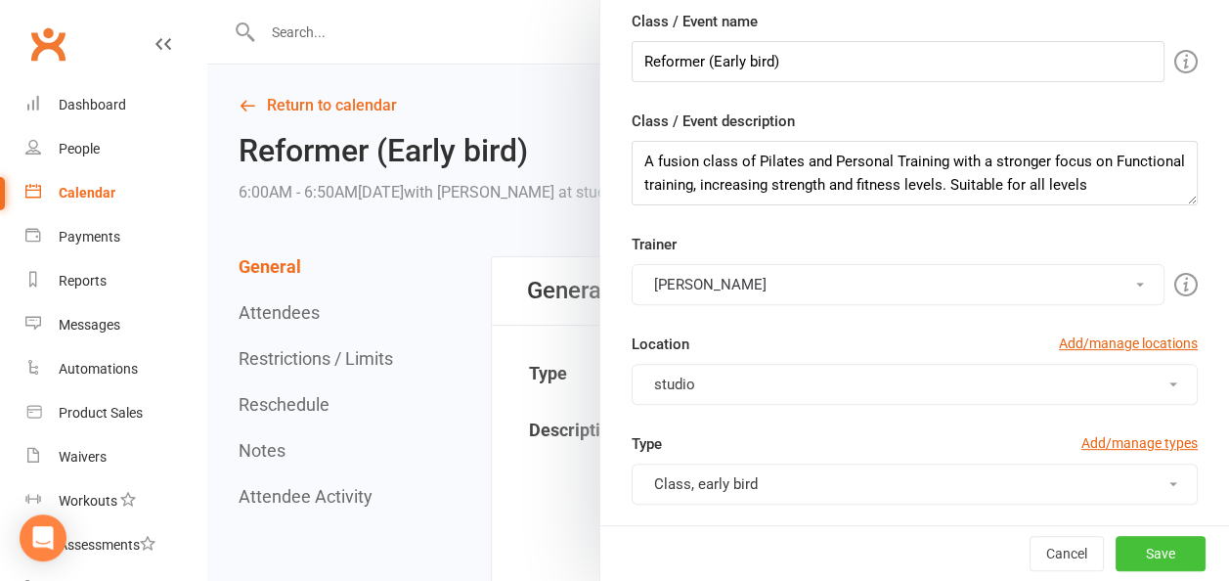
click at [1129, 556] on button "Save" at bounding box center [1161, 553] width 90 height 35
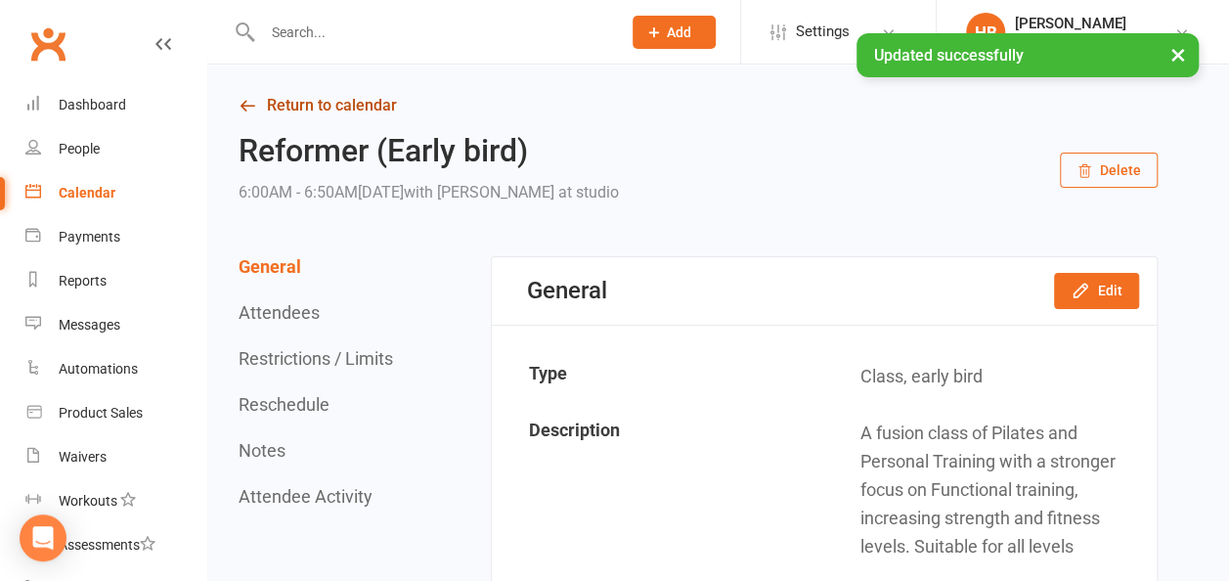
click at [381, 105] on link "Return to calendar" at bounding box center [698, 105] width 919 height 27
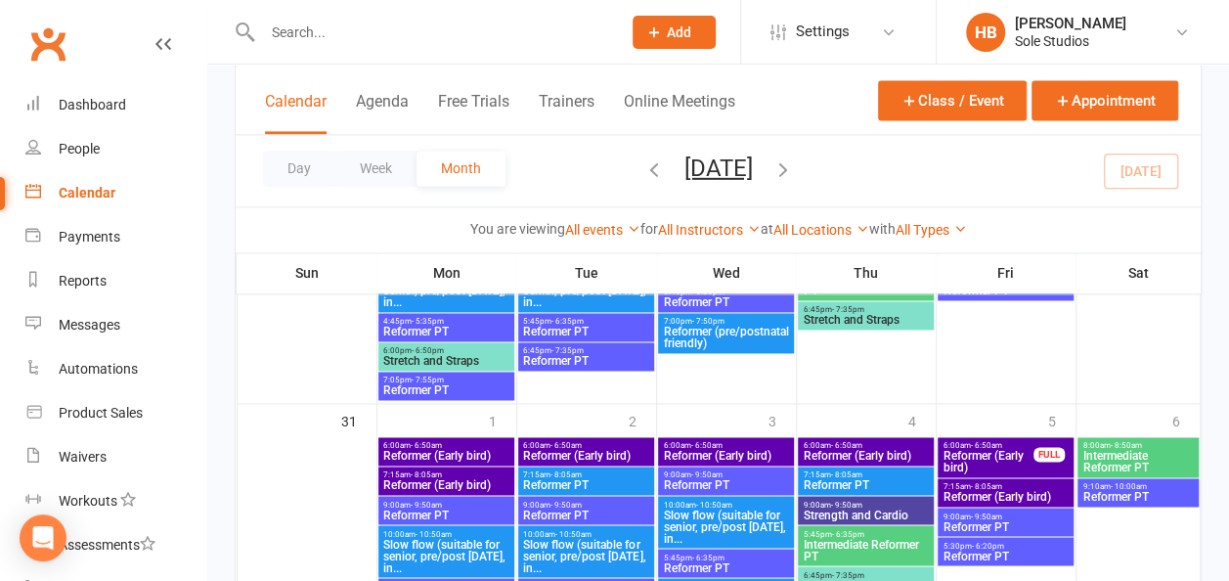
scroll to position [1369, 0]
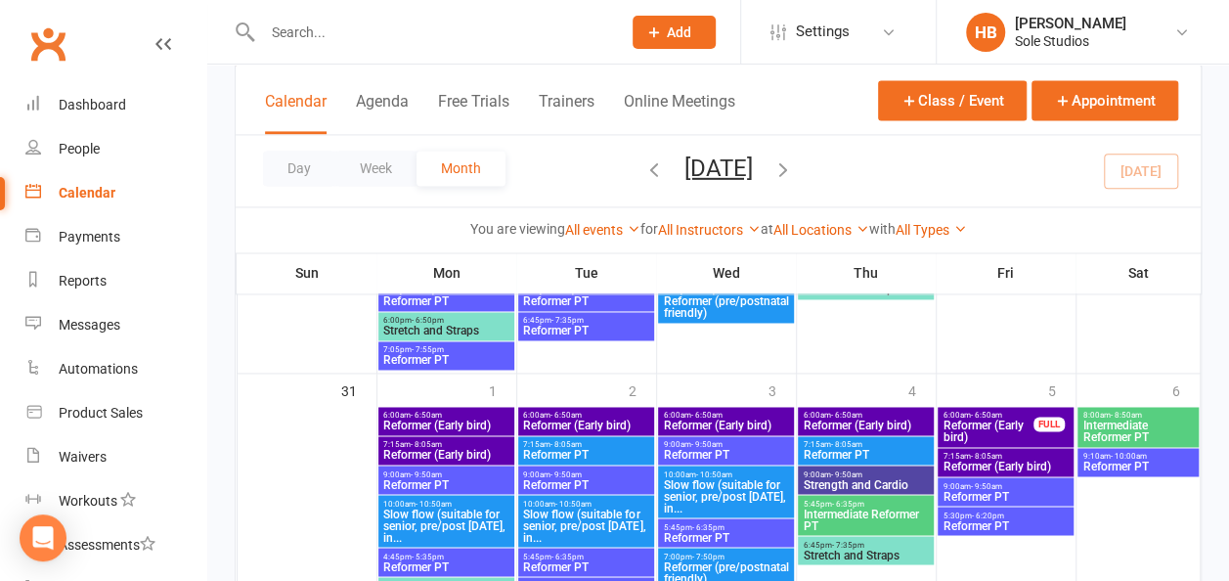
click at [870, 454] on span "Reformer PT" at bounding box center [865, 455] width 127 height 12
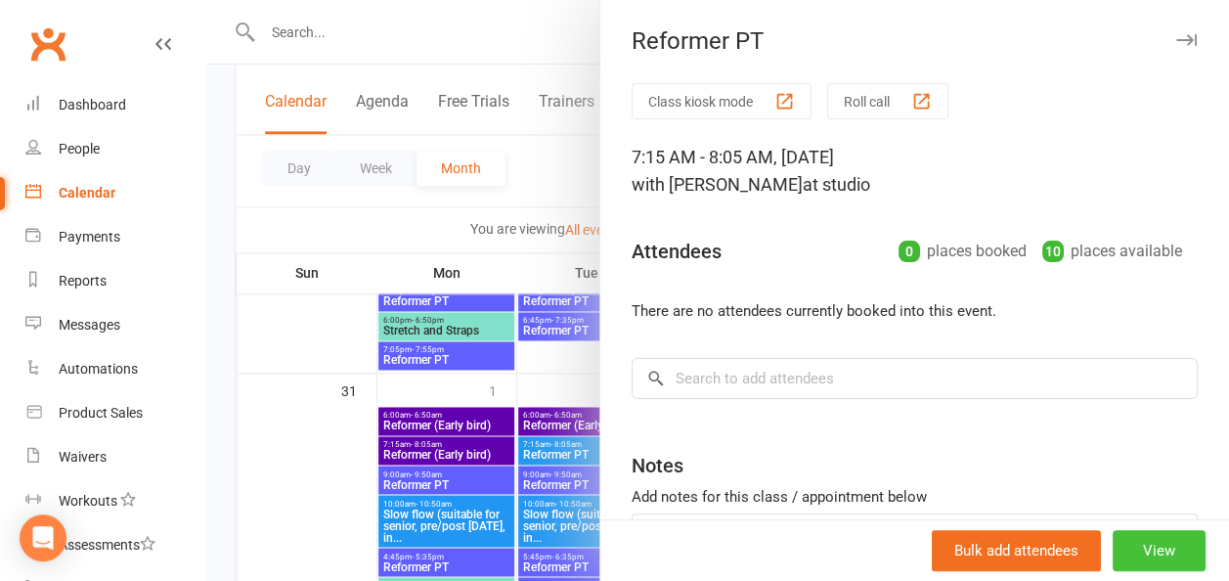
click at [1135, 553] on button "View" at bounding box center [1159, 550] width 93 height 41
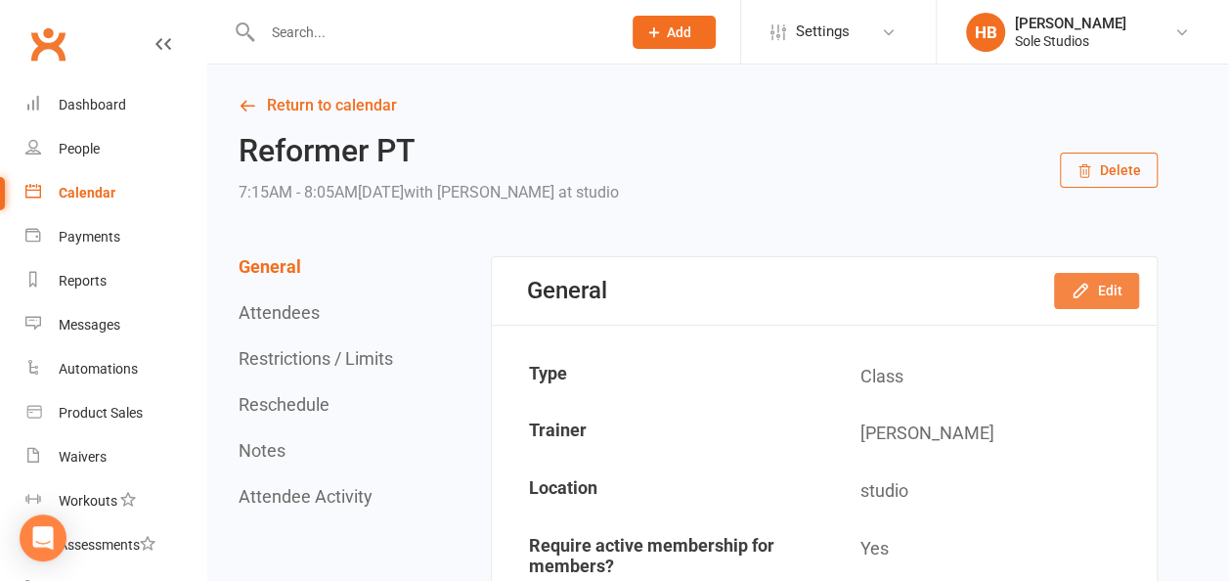
click at [1097, 288] on button "Edit" at bounding box center [1096, 290] width 85 height 35
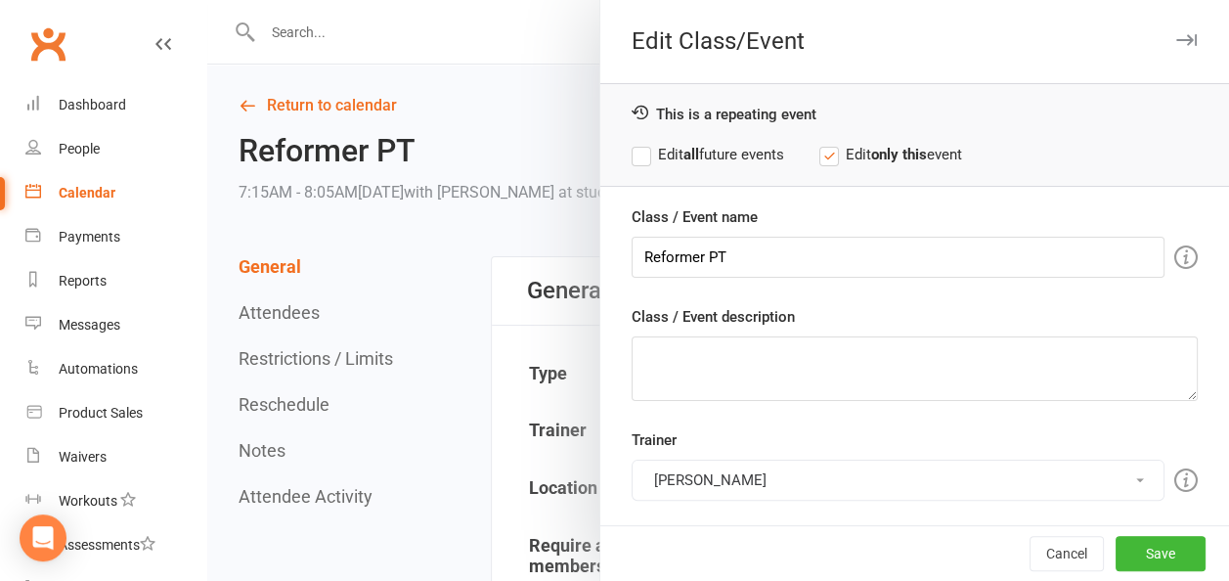
click at [683, 473] on button "[PERSON_NAME]" at bounding box center [898, 480] width 533 height 41
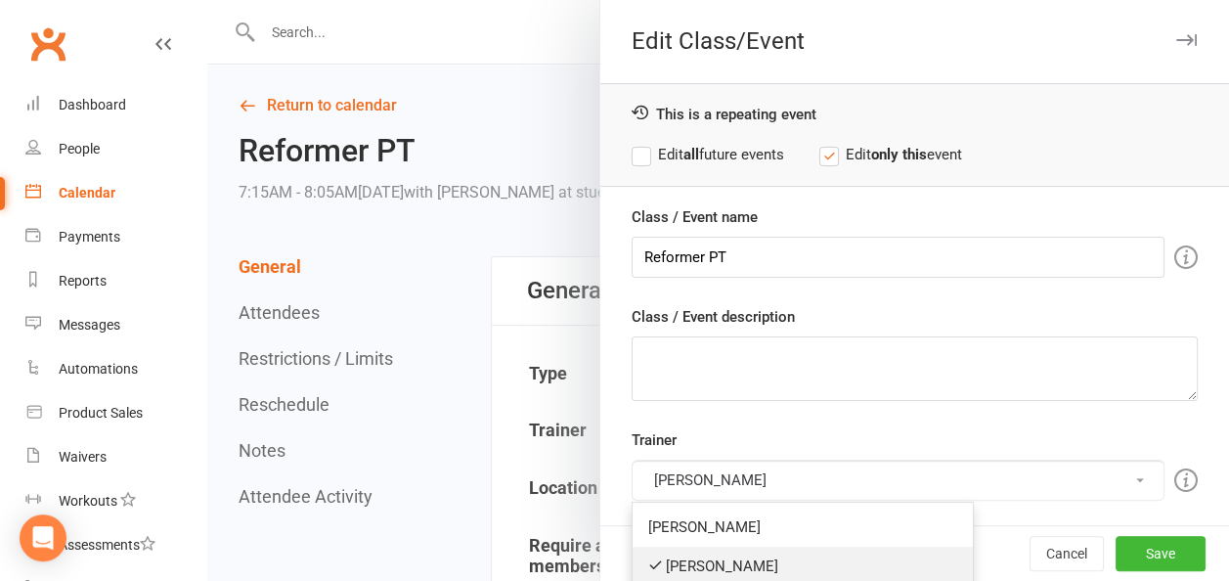
click at [679, 555] on link "[PERSON_NAME]" at bounding box center [803, 566] width 340 height 39
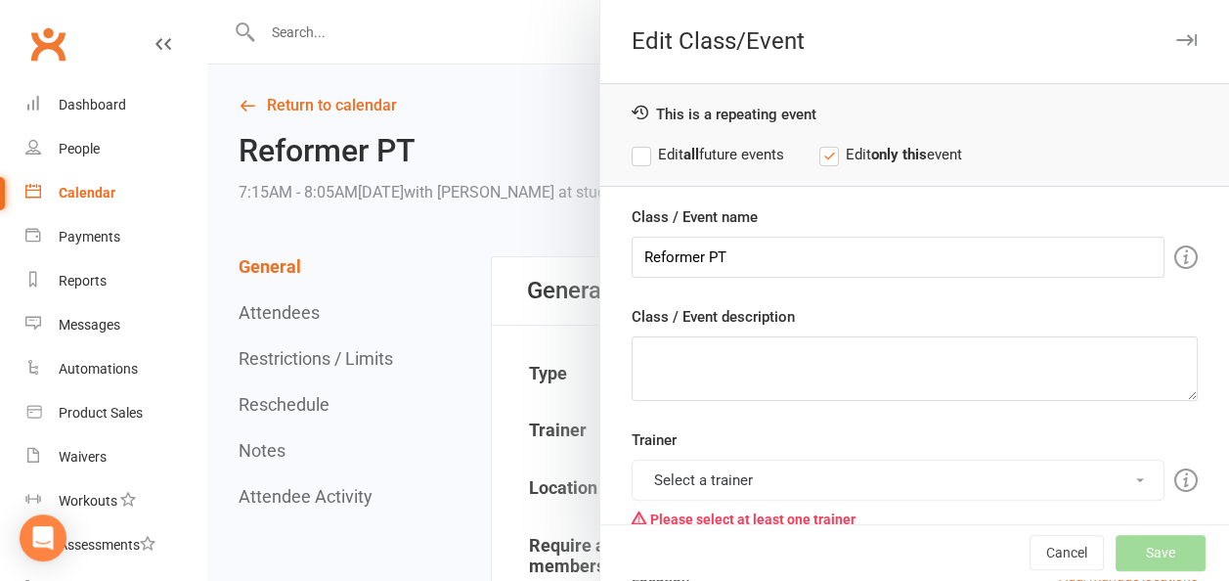
drag, startPoint x: 694, startPoint y: 471, endPoint x: 695, endPoint y: 481, distance: 9.8
click at [694, 471] on button "Select a trainer" at bounding box center [898, 480] width 533 height 41
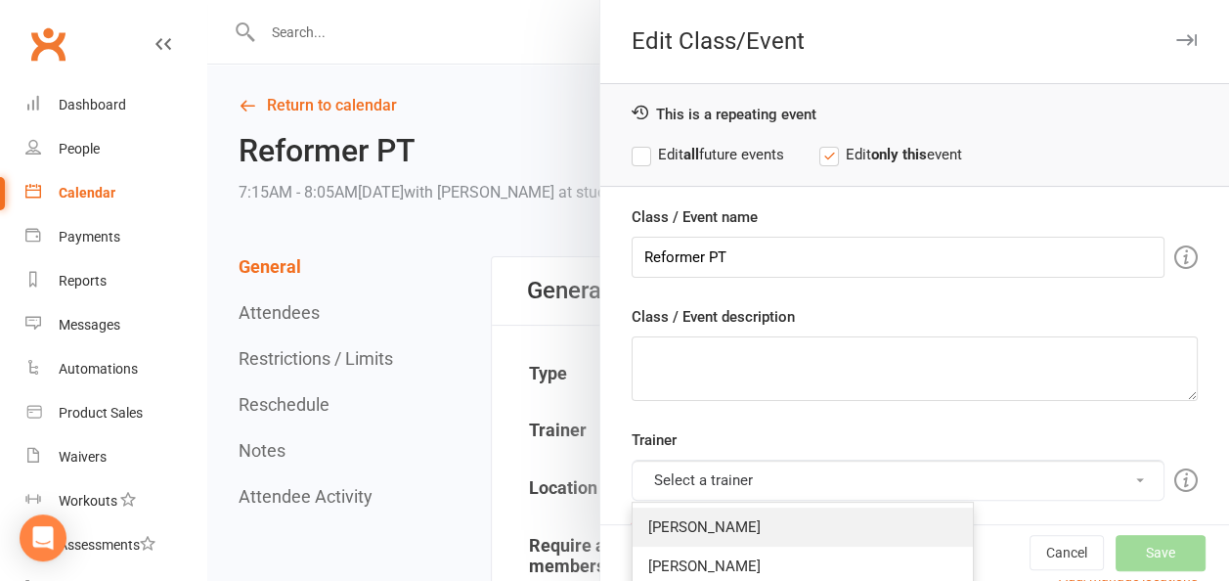
click at [686, 518] on link "[PERSON_NAME]" at bounding box center [803, 527] width 340 height 39
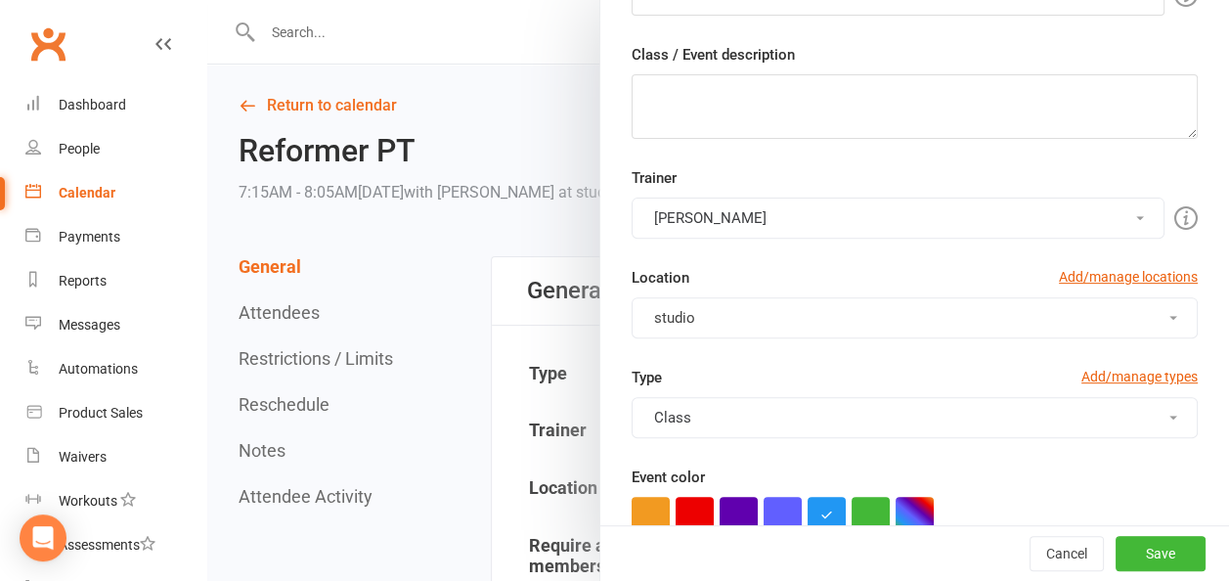
scroll to position [293, 0]
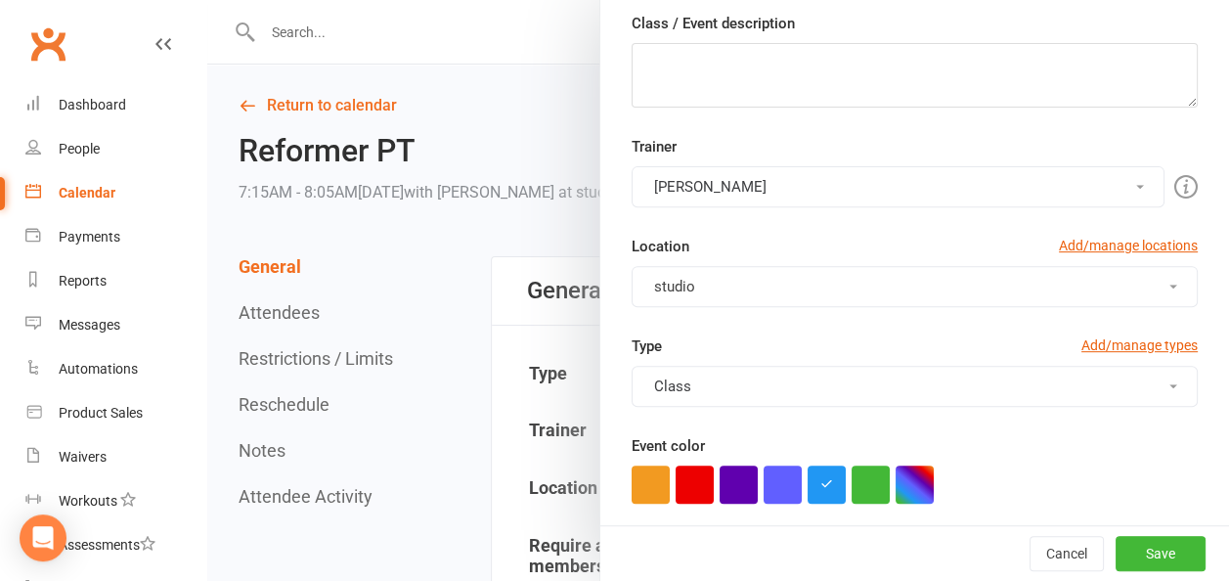
click at [734, 386] on button "Class" at bounding box center [915, 386] width 566 height 41
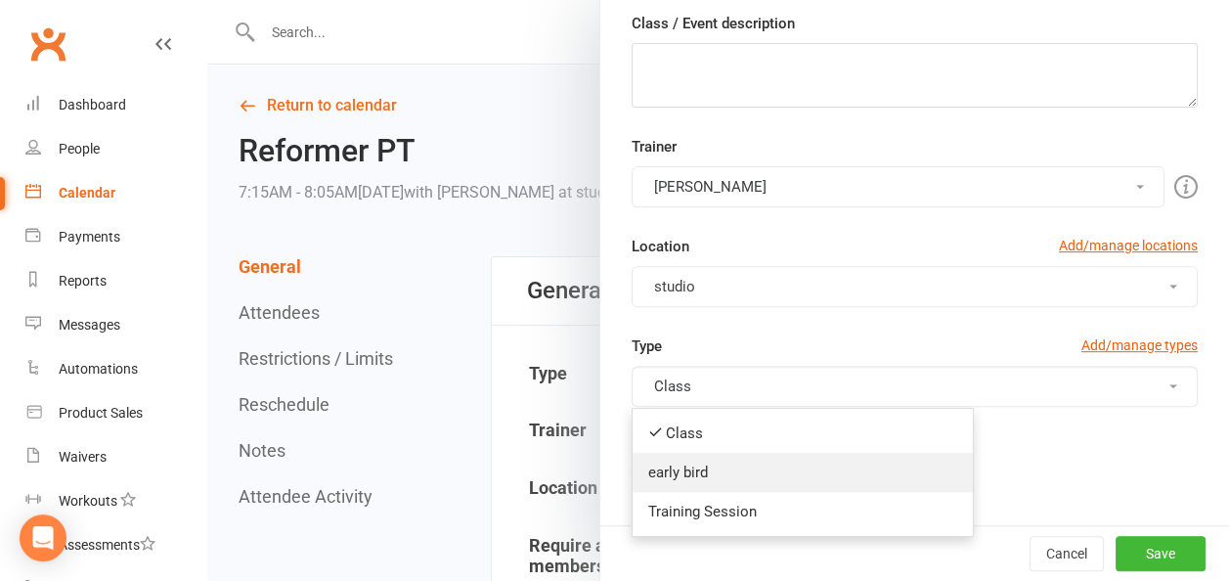
click at [685, 458] on link "early bird" at bounding box center [803, 472] width 340 height 39
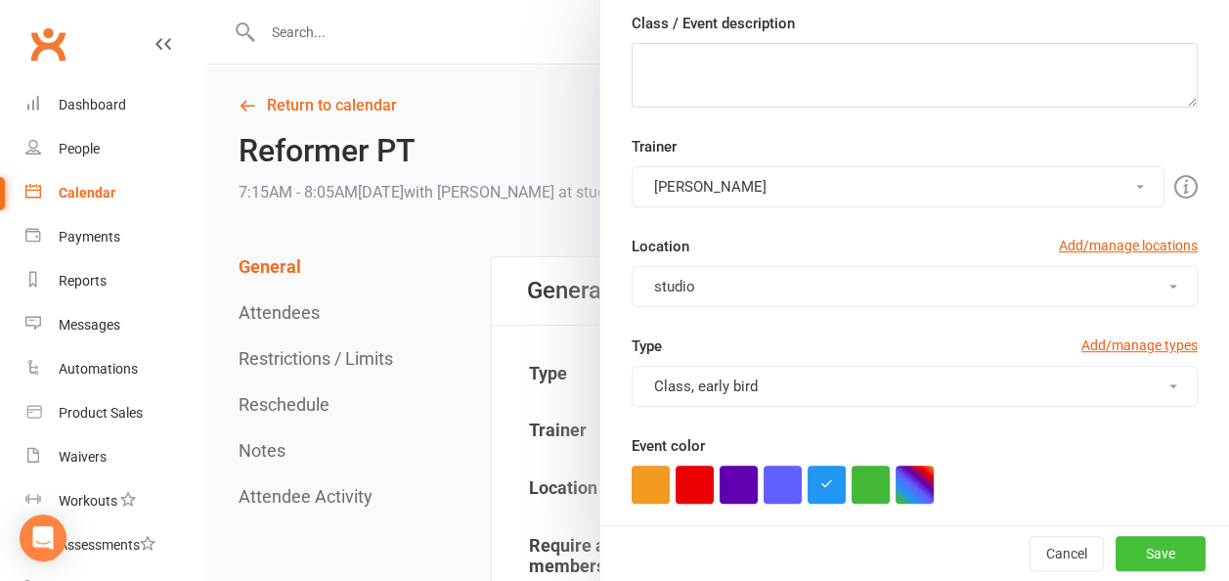
click at [1123, 558] on button "Save" at bounding box center [1161, 553] width 90 height 35
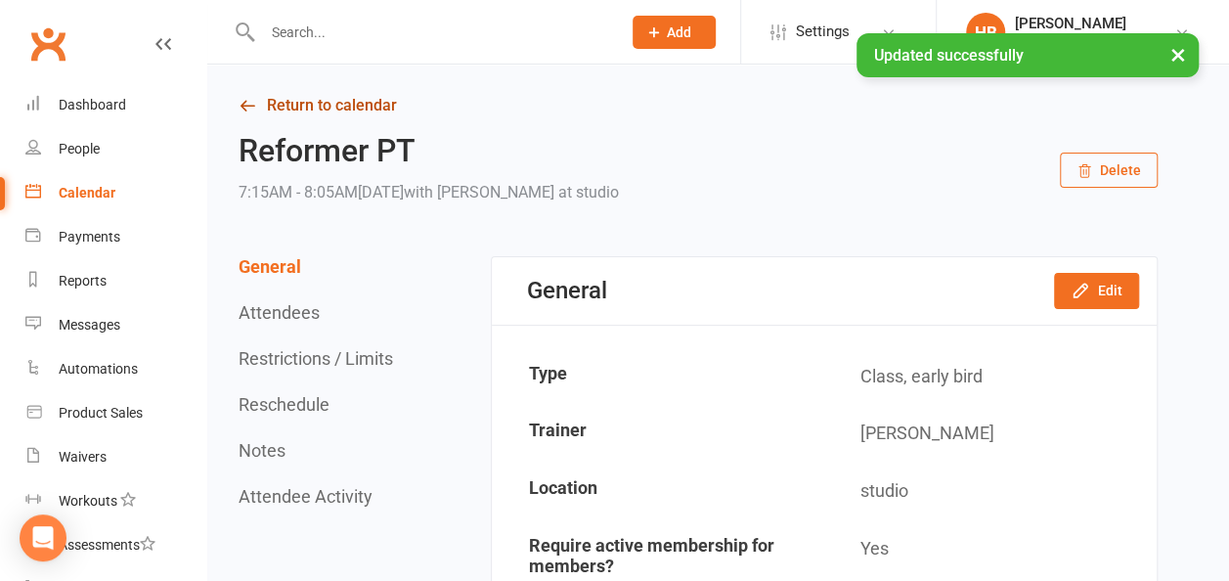
click at [284, 108] on link "Return to calendar" at bounding box center [698, 105] width 919 height 27
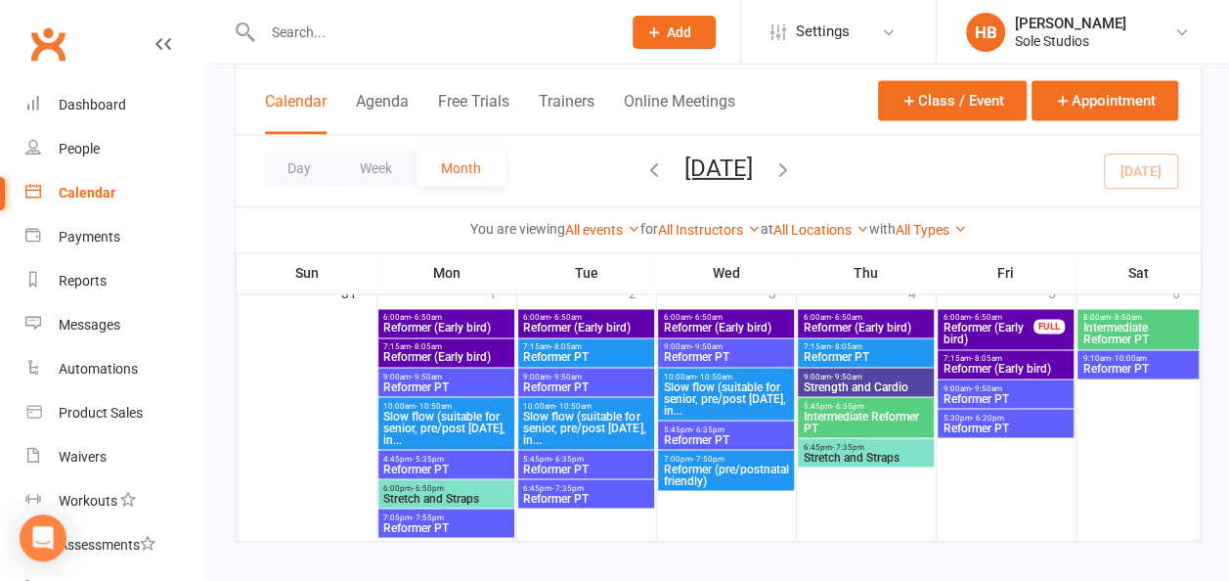
scroll to position [1369, 0]
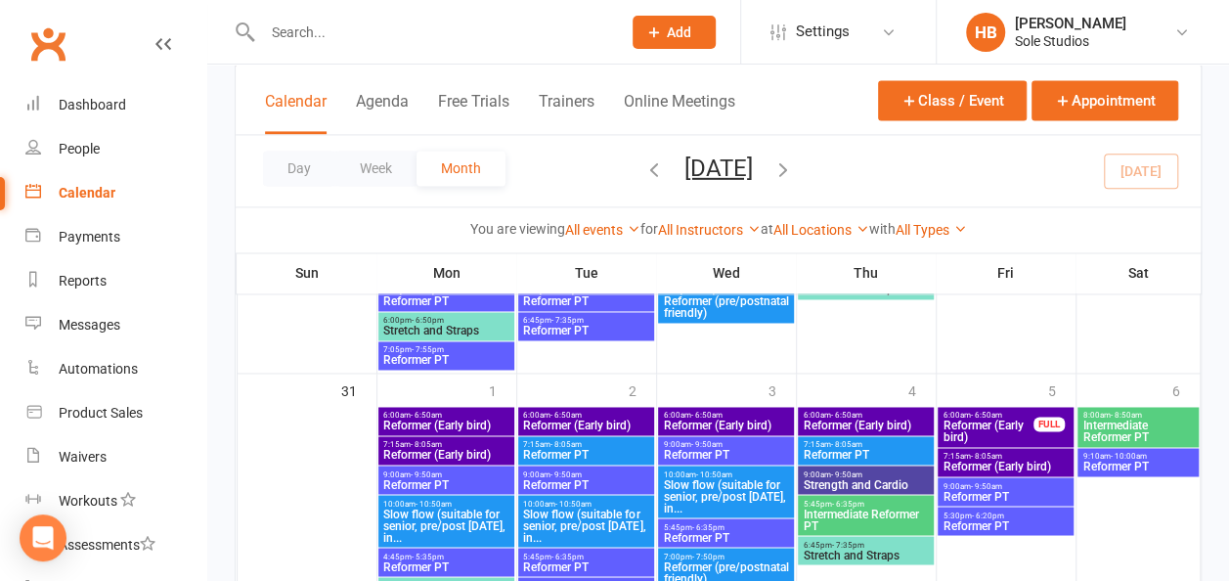
click at [1003, 465] on span "Reformer (Early bird)" at bounding box center [1005, 467] width 127 height 12
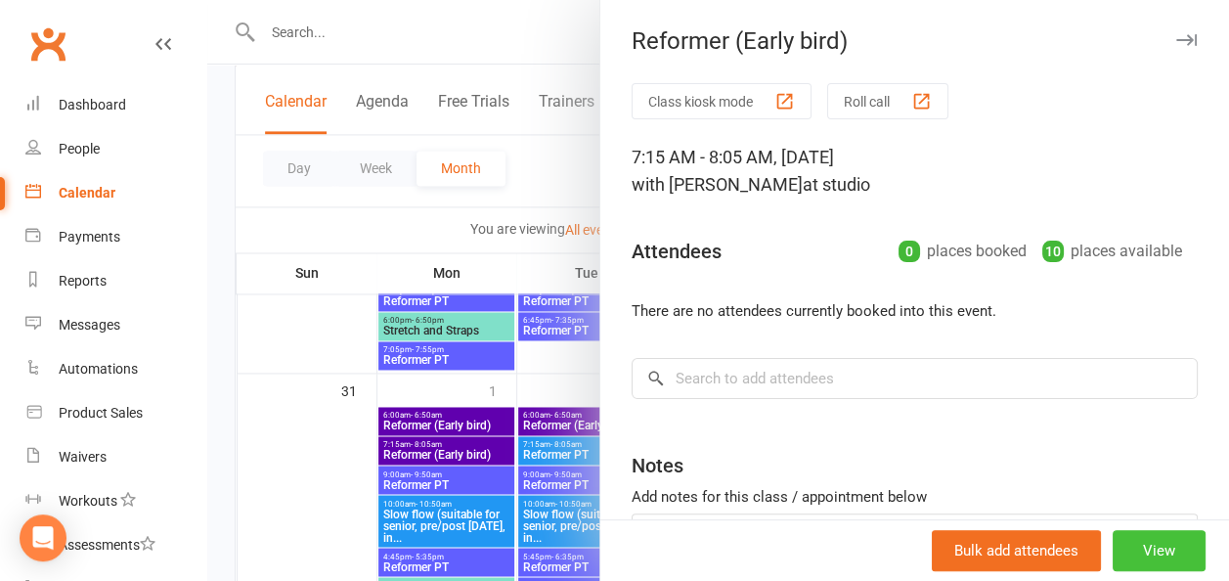
click at [1125, 548] on button "View" at bounding box center [1159, 550] width 93 height 41
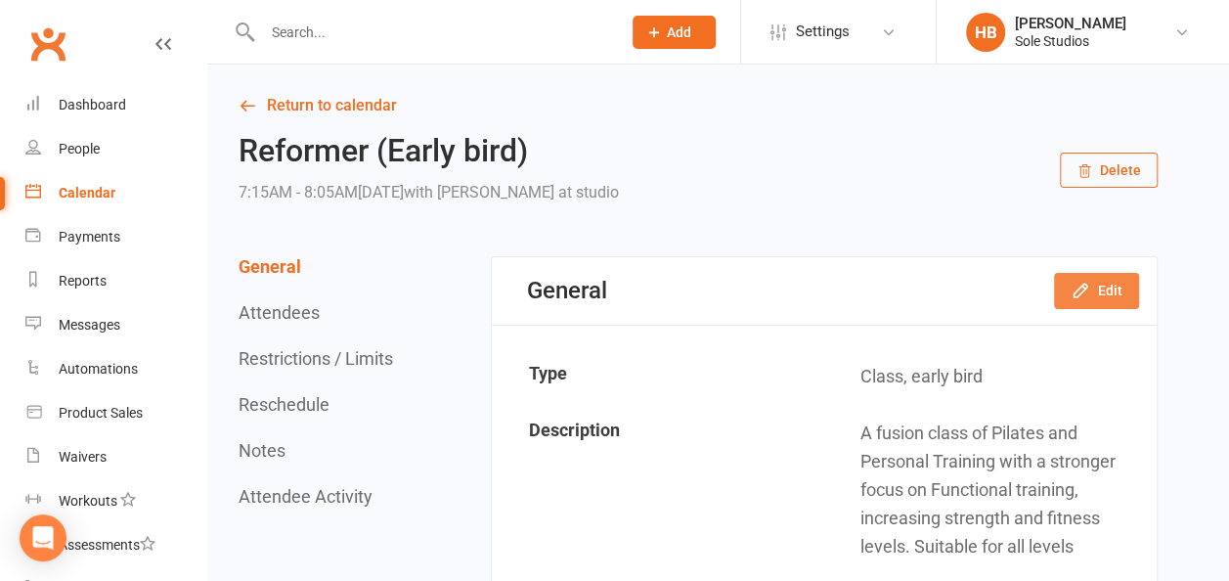
click at [1104, 282] on button "Edit" at bounding box center [1096, 290] width 85 height 35
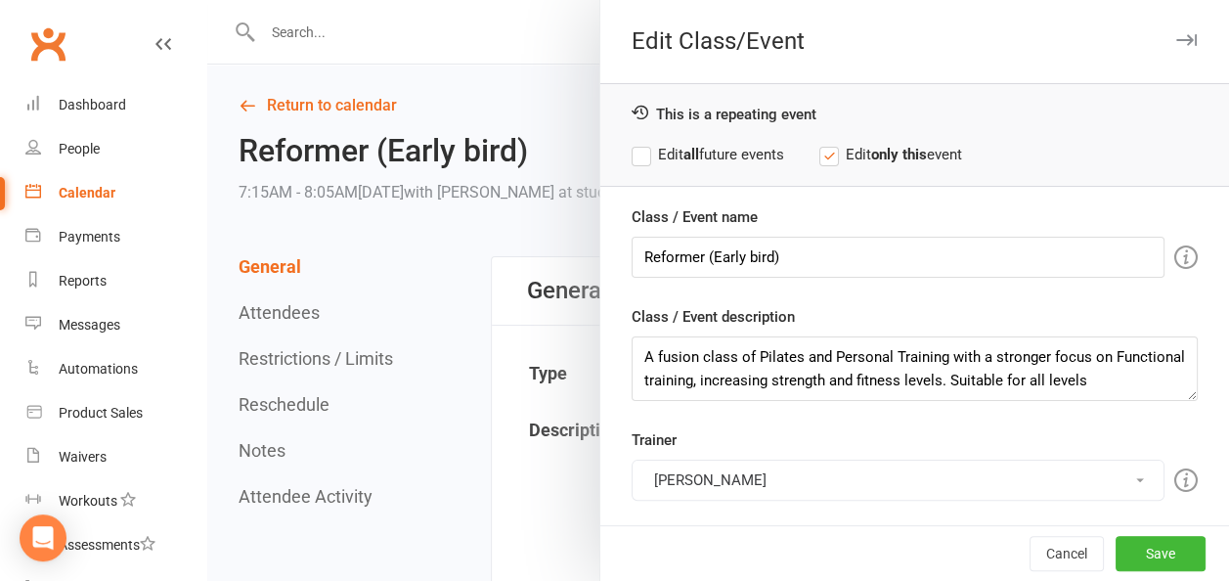
click at [731, 476] on button "[PERSON_NAME]" at bounding box center [898, 480] width 533 height 41
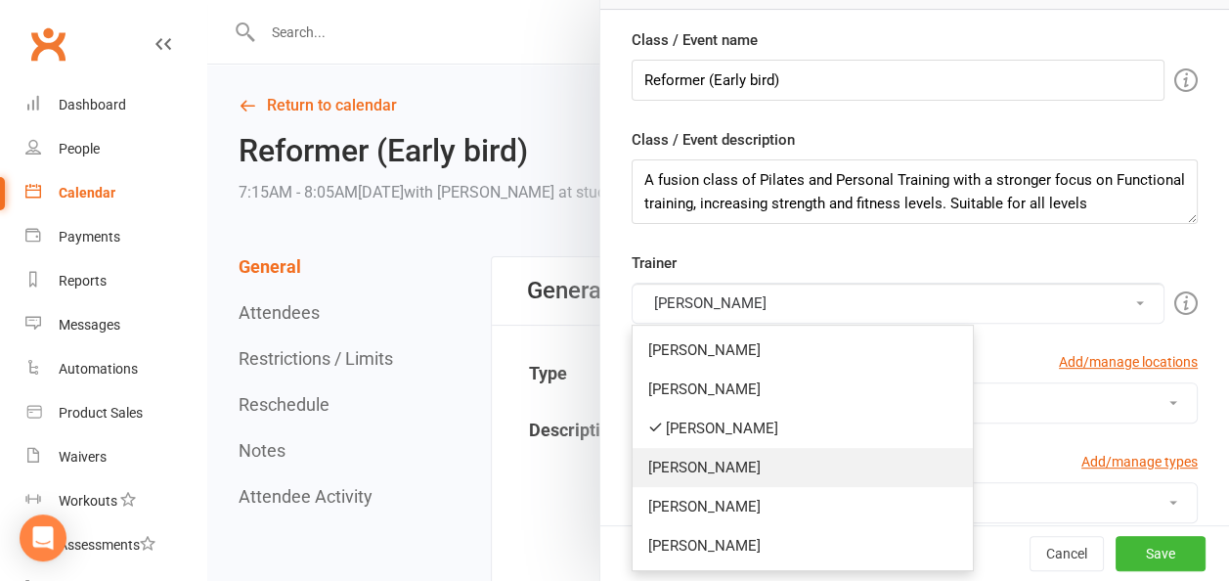
scroll to position [196, 0]
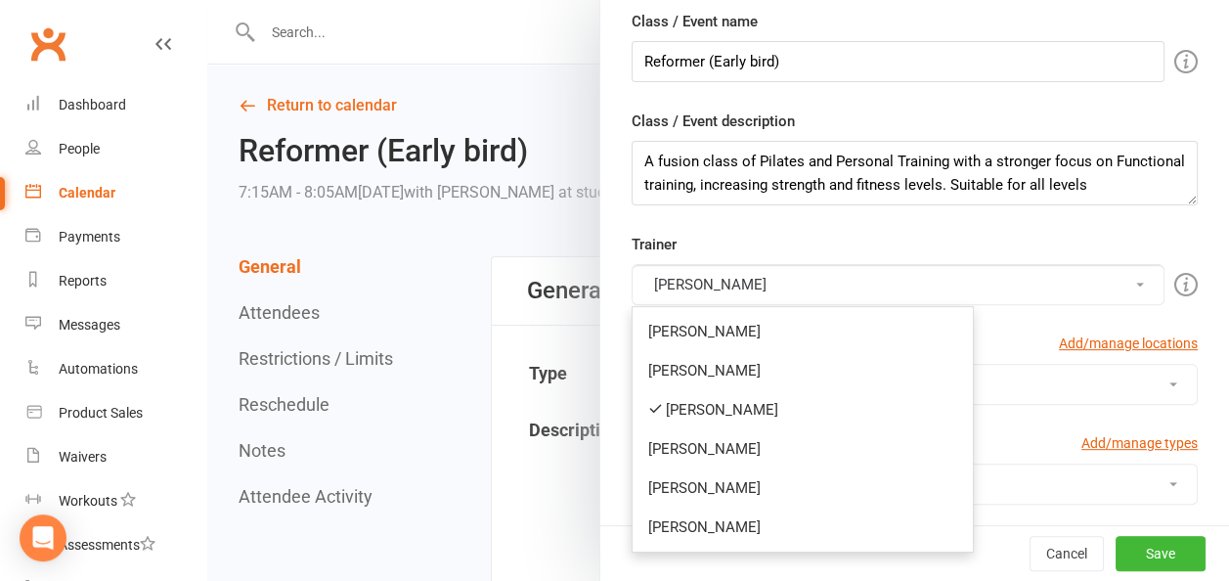
click at [702, 403] on link "[PERSON_NAME]" at bounding box center [803, 409] width 340 height 39
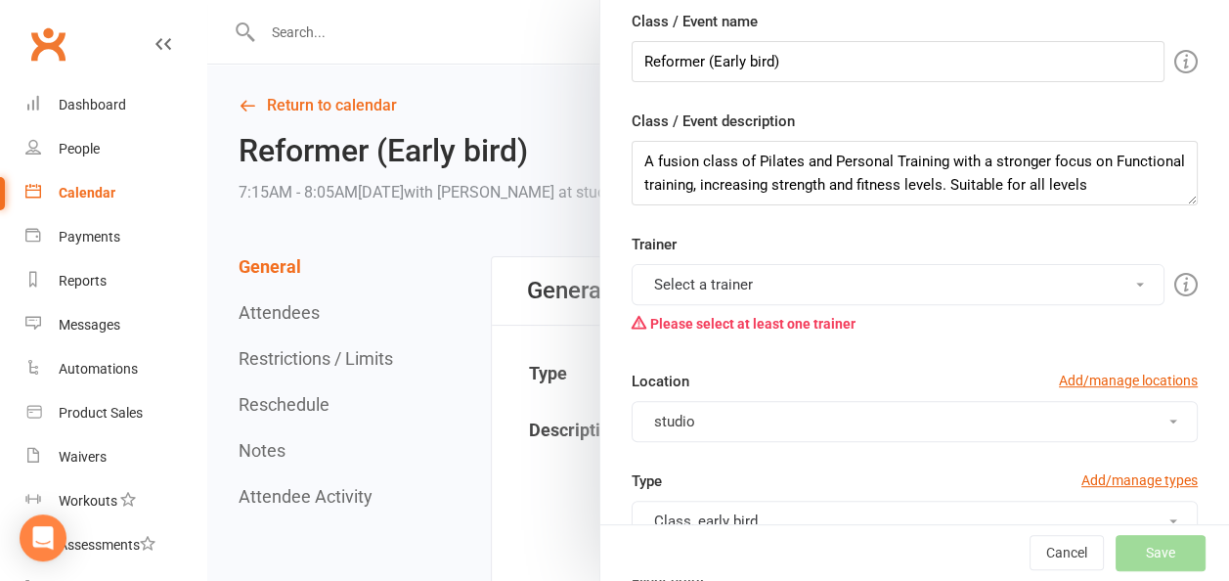
click at [758, 277] on button "Select a trainer" at bounding box center [898, 284] width 533 height 41
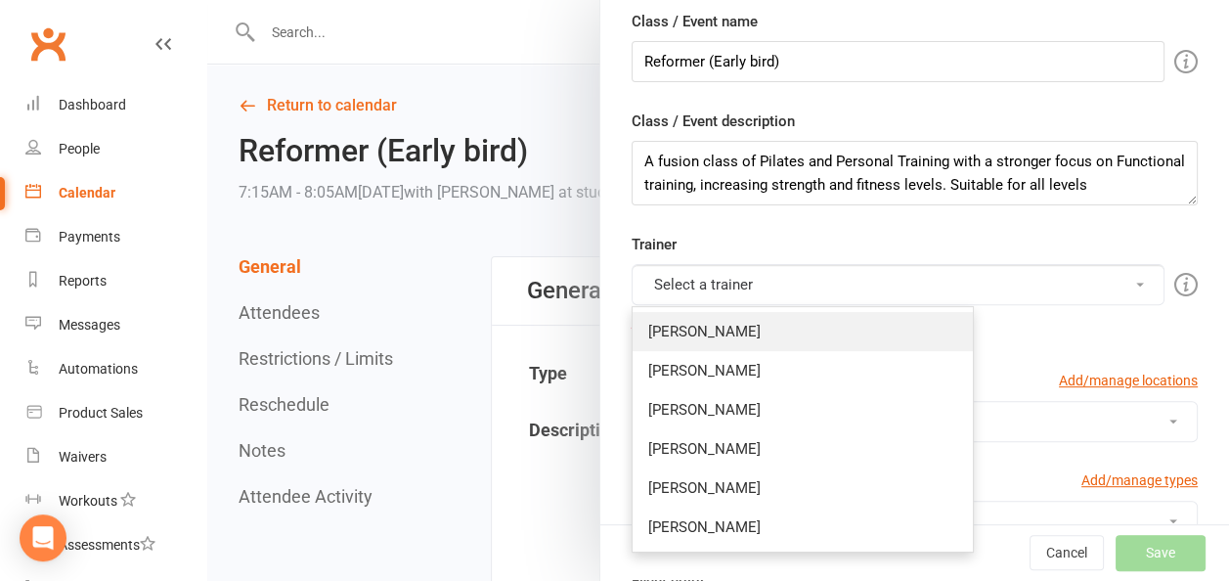
click at [685, 325] on link "[PERSON_NAME]" at bounding box center [803, 331] width 340 height 39
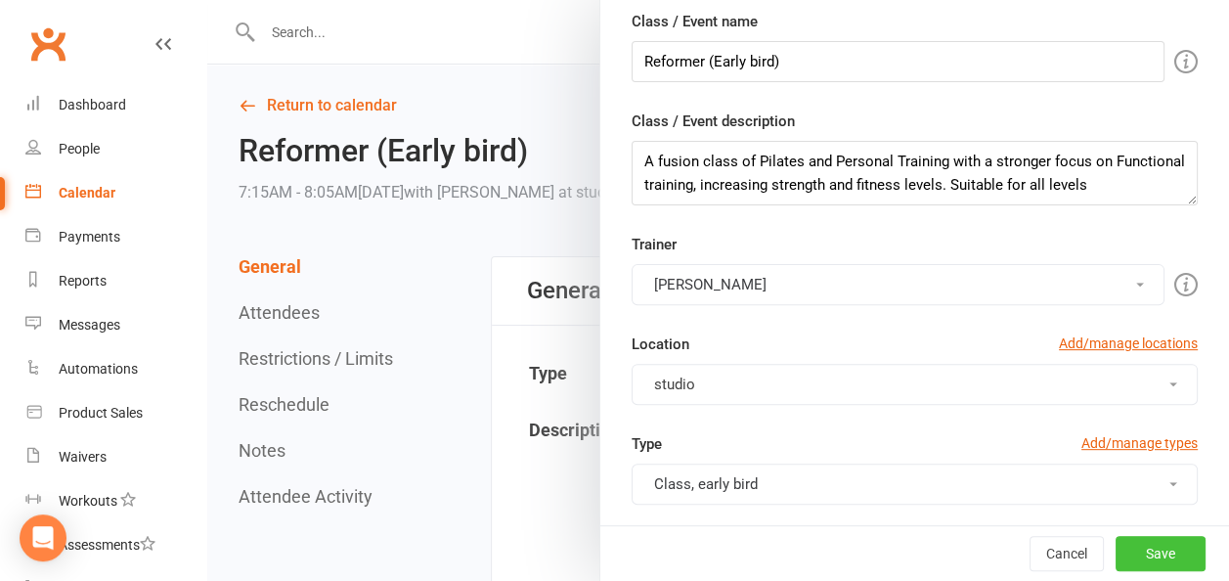
click at [1130, 559] on button "Save" at bounding box center [1161, 553] width 90 height 35
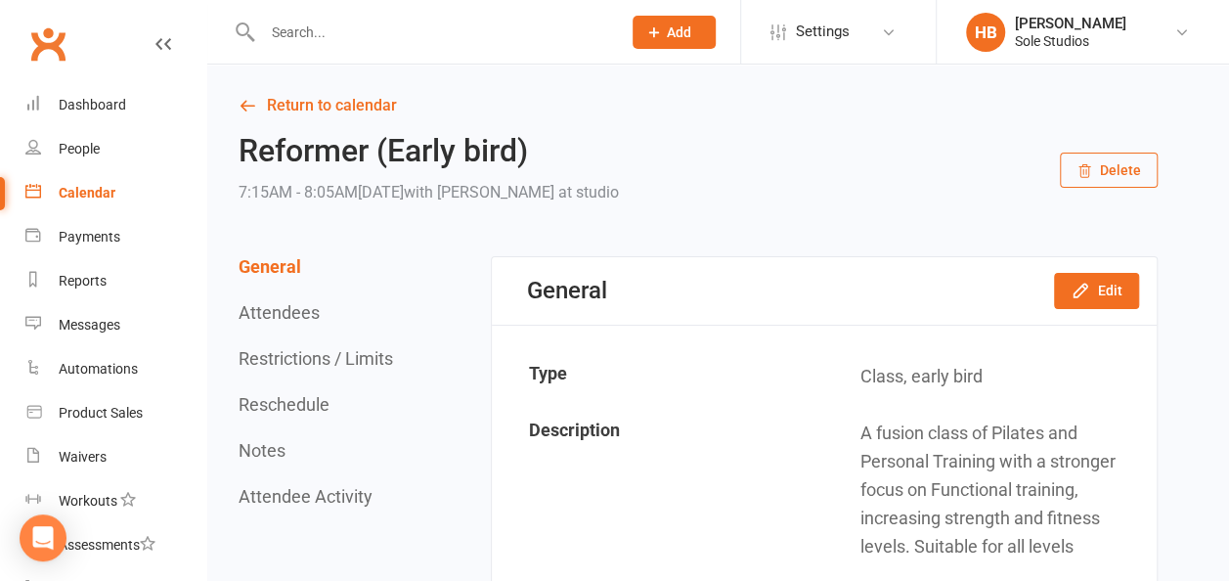
click at [778, 35] on icon at bounding box center [779, 32] width 16 height 16
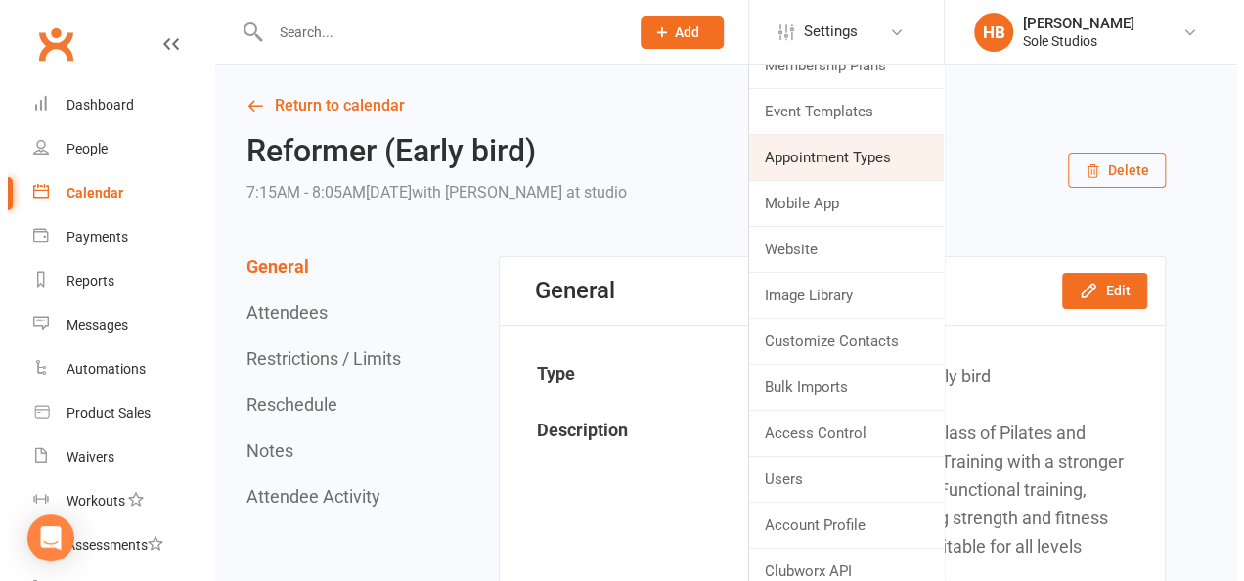
scroll to position [31, 0]
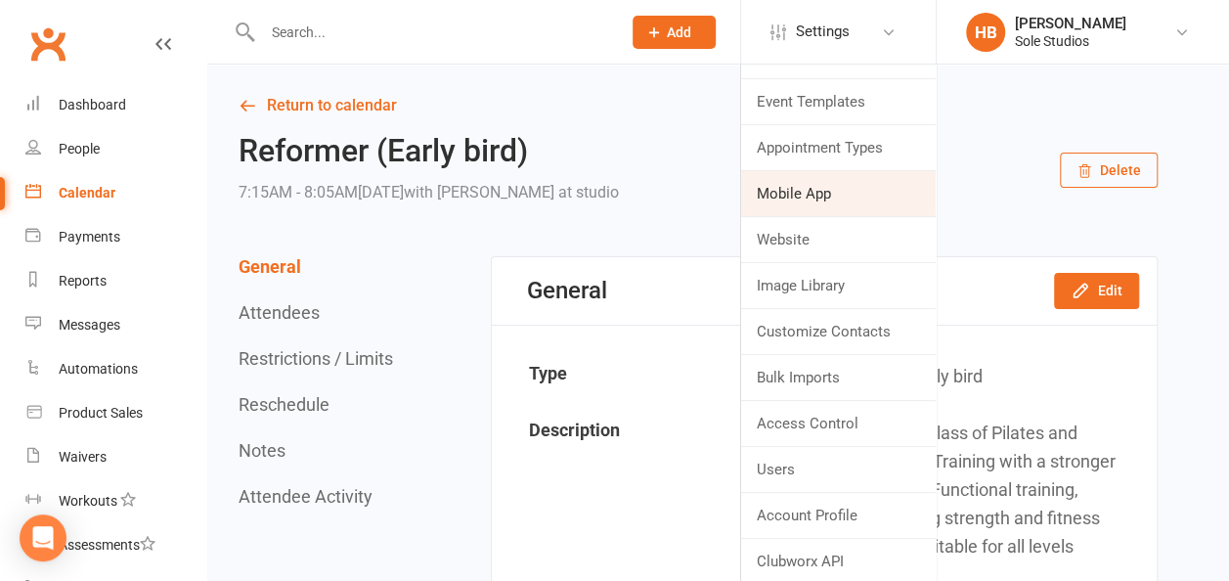
click at [804, 186] on link "Mobile App" at bounding box center [838, 193] width 195 height 45
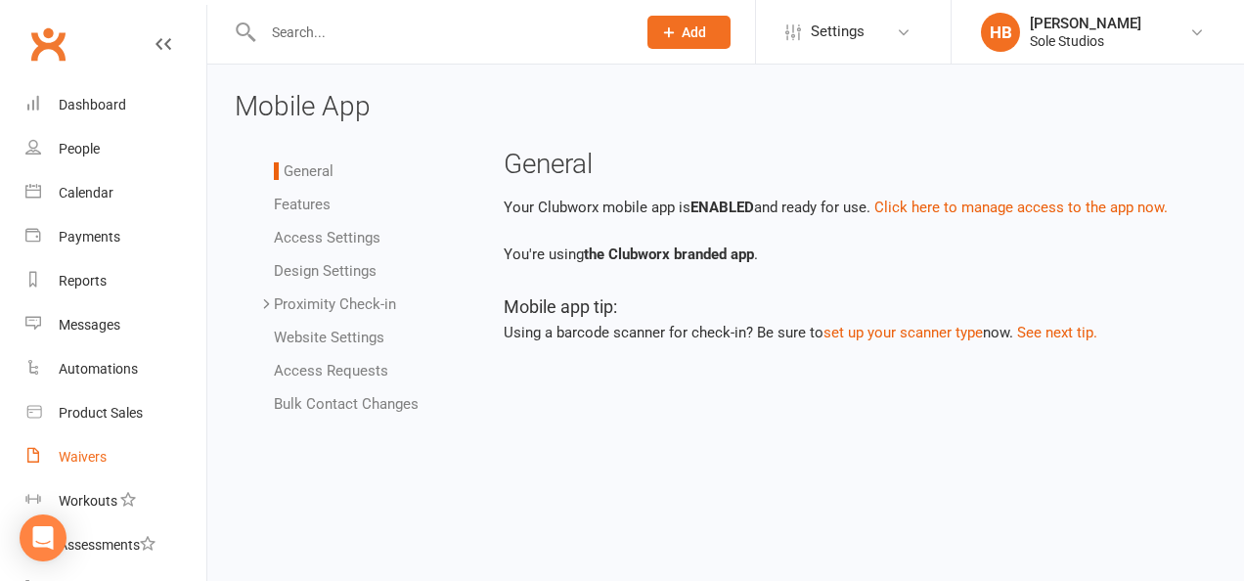
click at [80, 453] on div "Waivers" at bounding box center [83, 457] width 48 height 16
